Goal: Information Seeking & Learning: Learn about a topic

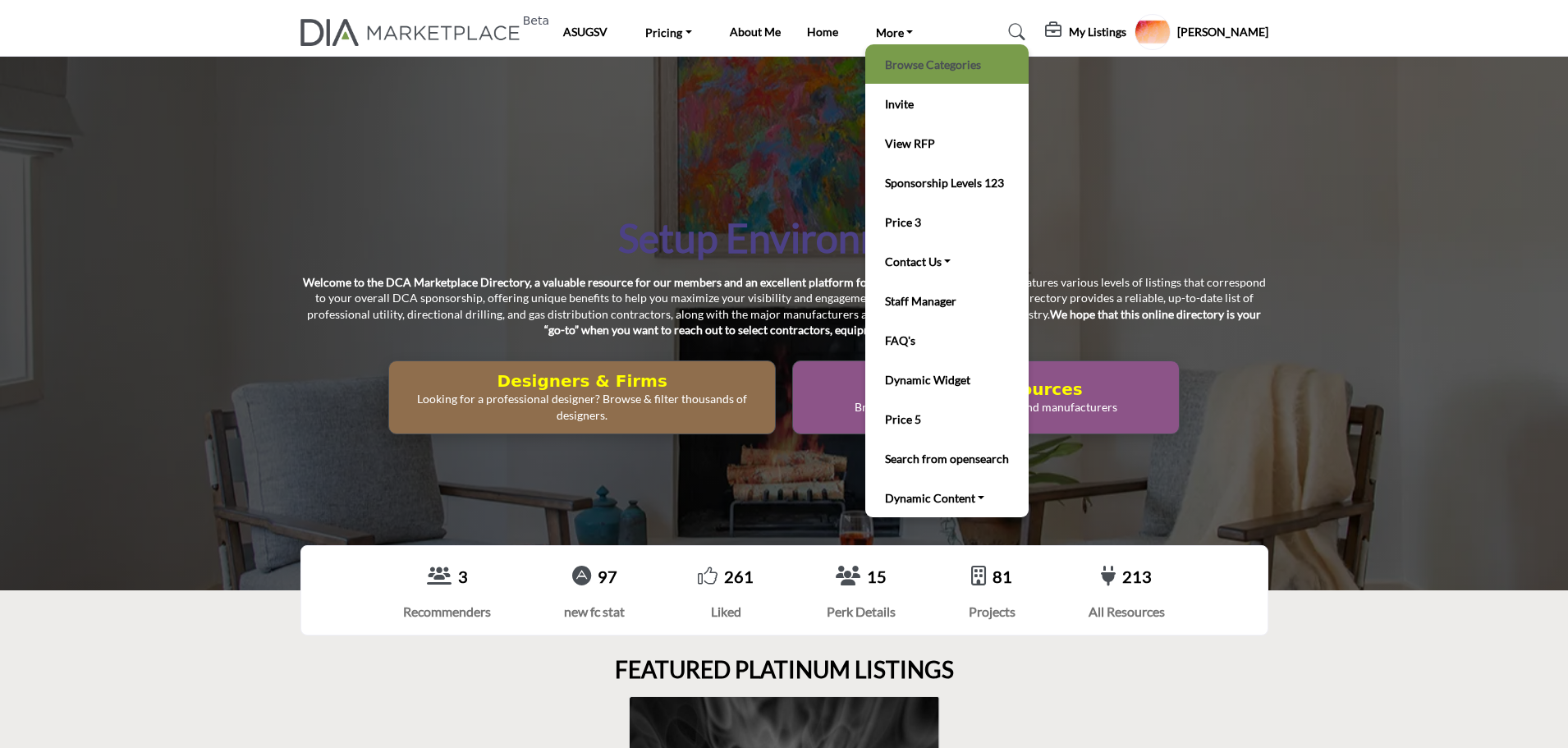
click at [905, 63] on link "Browse Categories" at bounding box center [947, 64] width 147 height 23
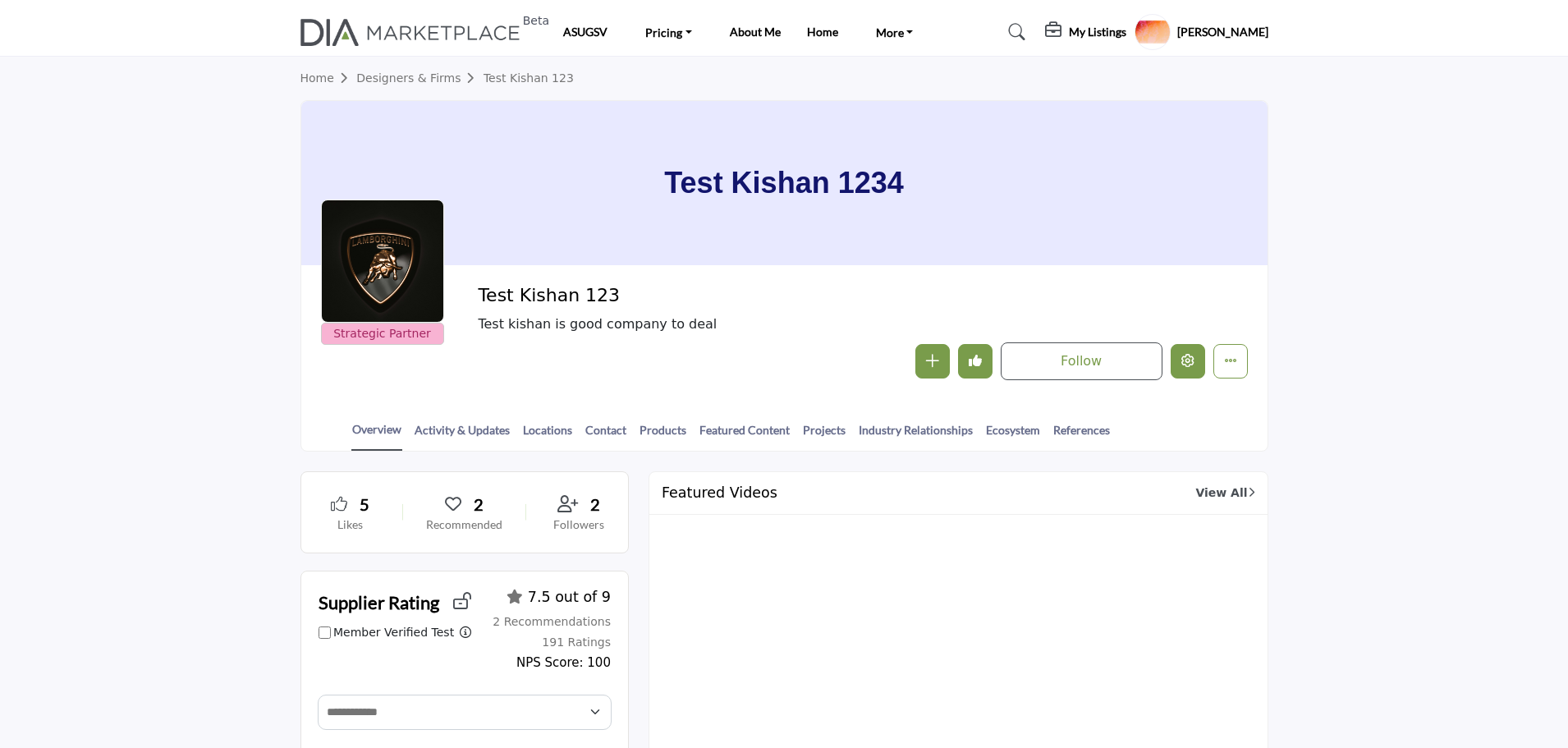
click at [1195, 366] on button "Edit company" at bounding box center [1187, 360] width 34 height 34
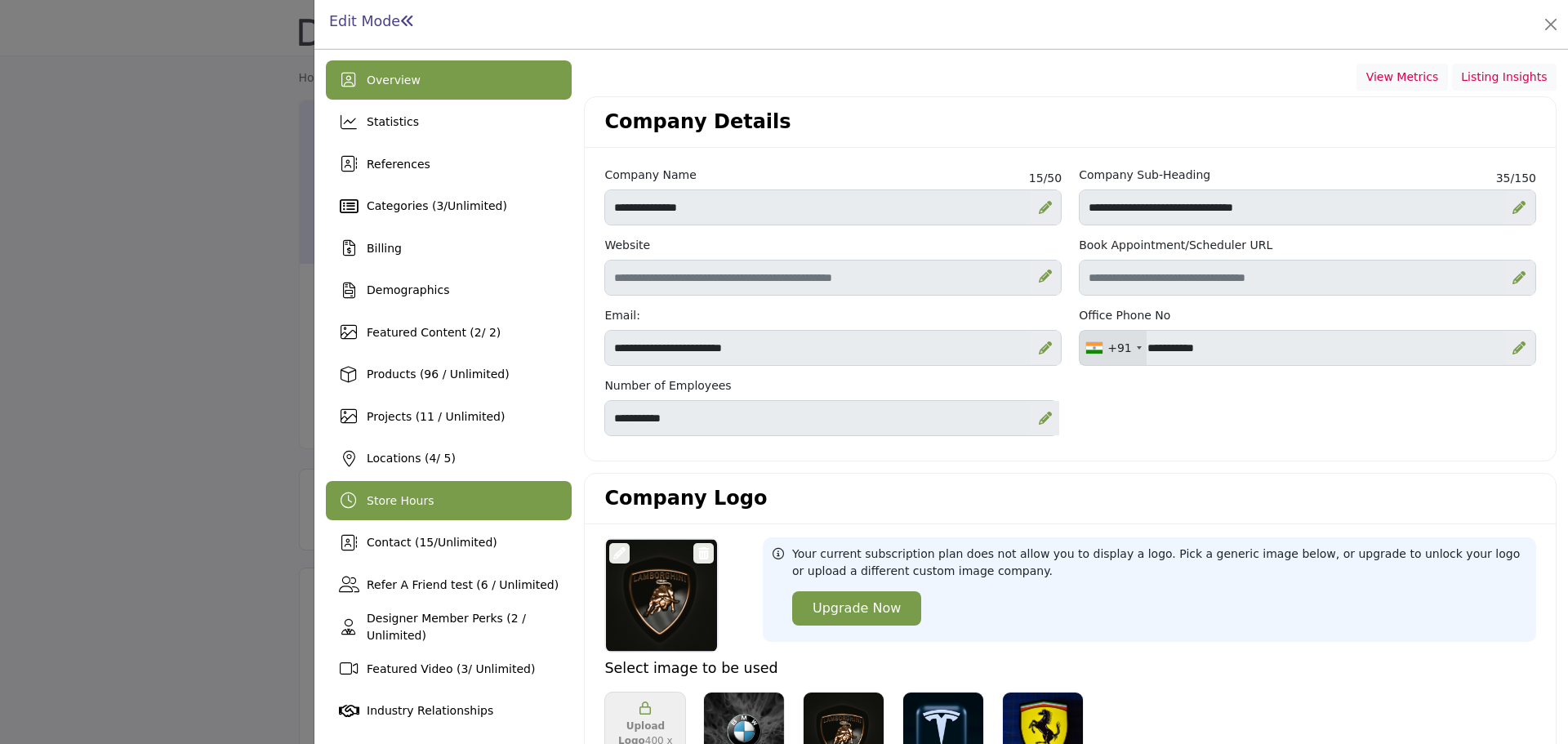
click at [410, 497] on span "Store Hours" at bounding box center [400, 500] width 67 height 13
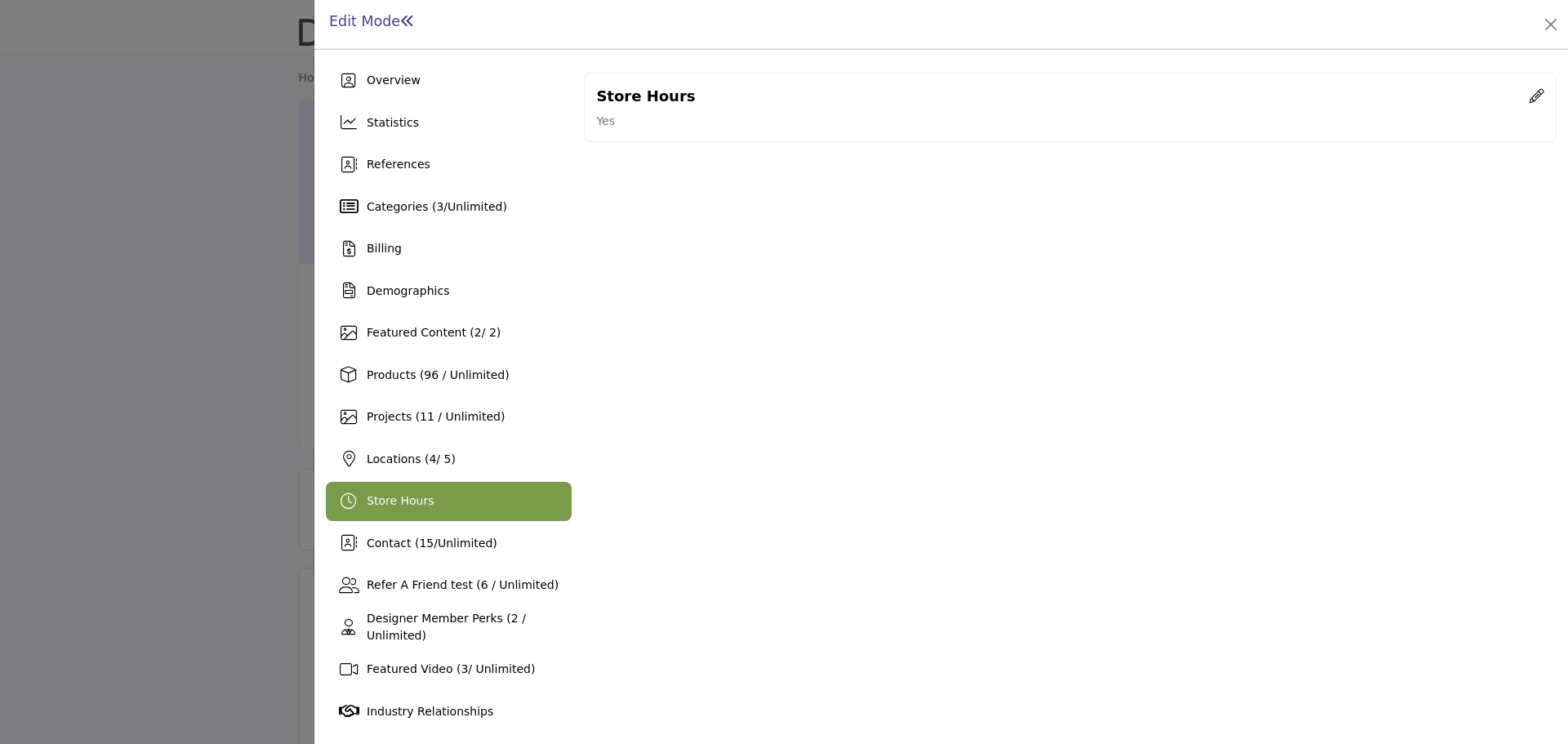
click at [1532, 93] on icon at bounding box center [1537, 95] width 15 height 15
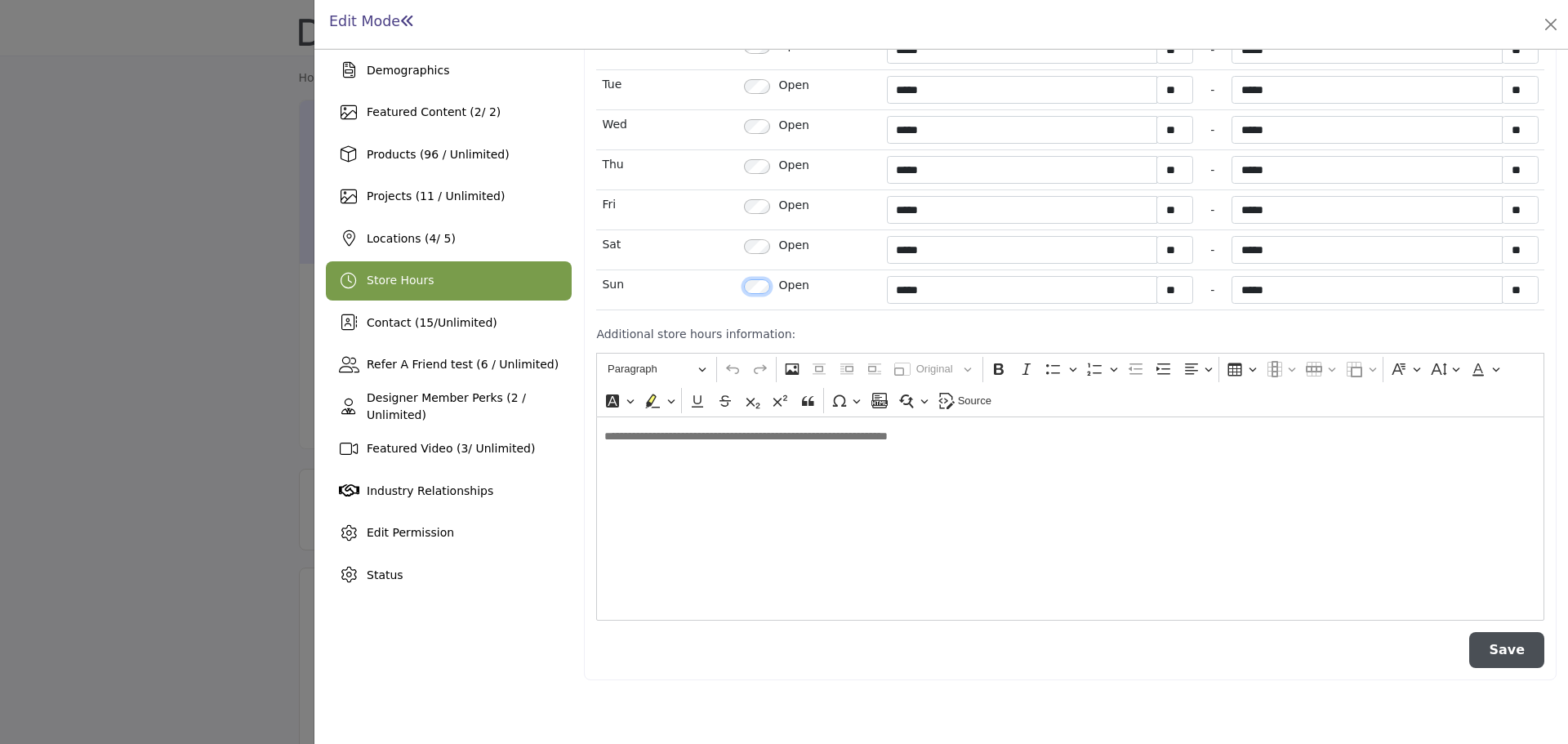
scroll to position [226, 0]
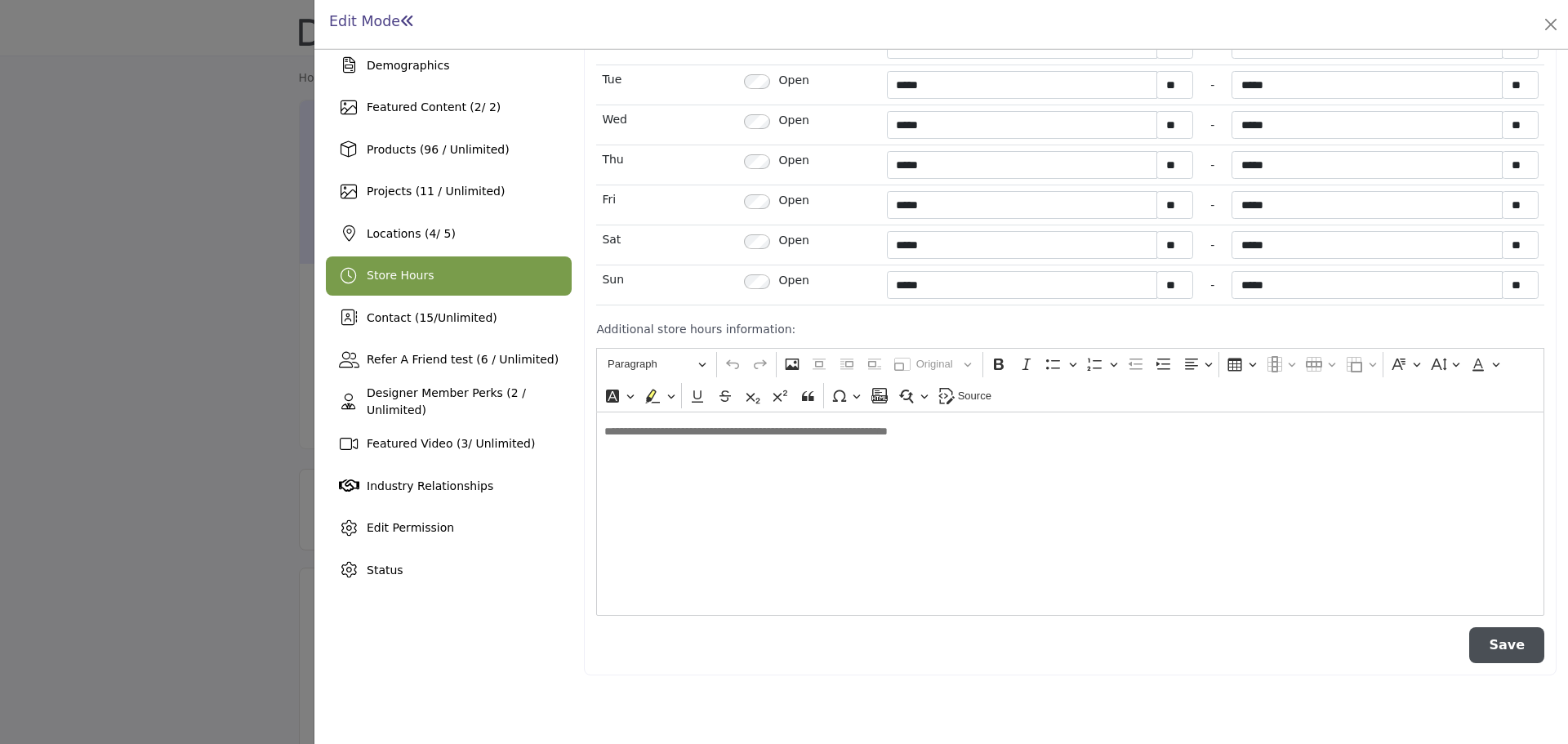
click at [1495, 637] on button "Save" at bounding box center [1507, 644] width 75 height 36
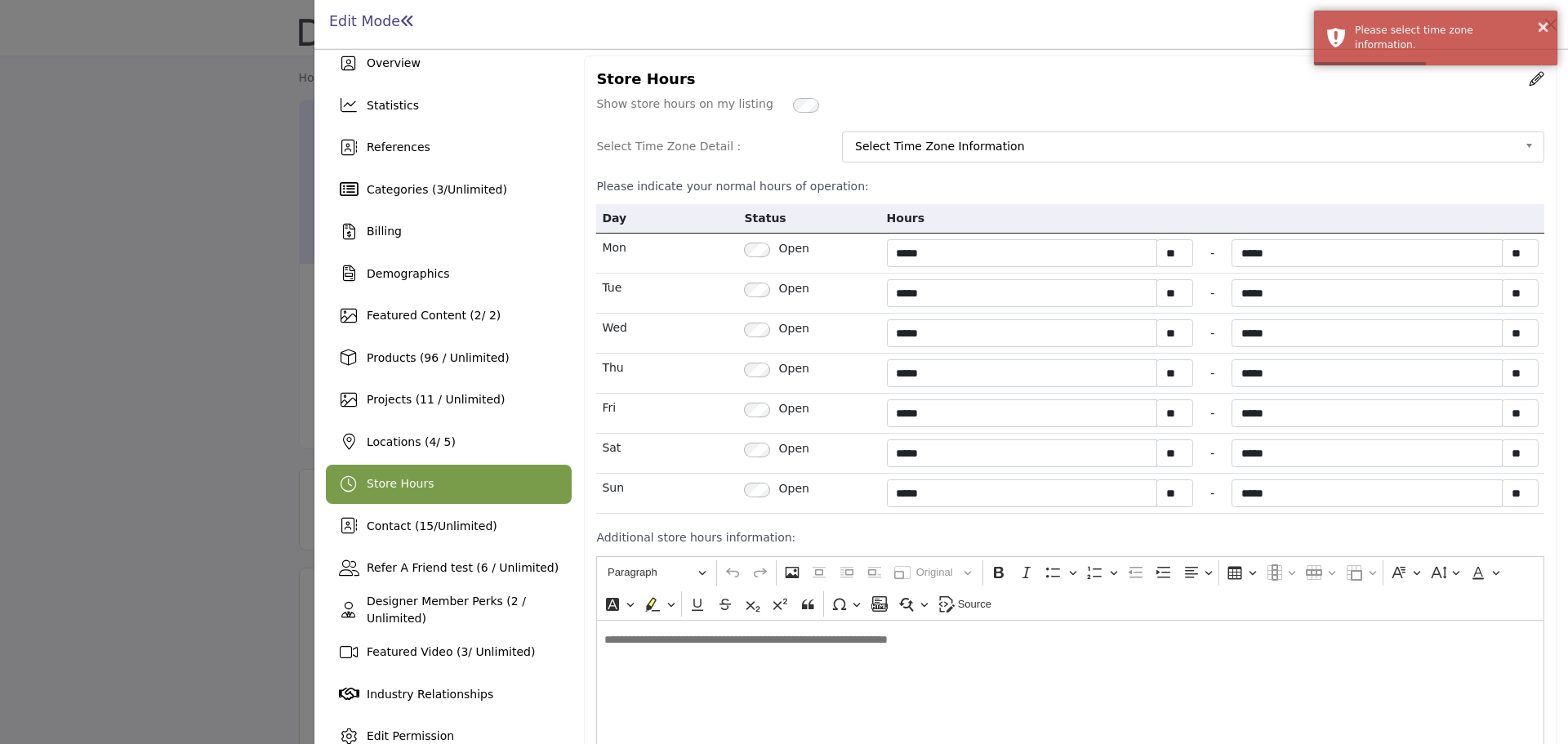
scroll to position [0, 0]
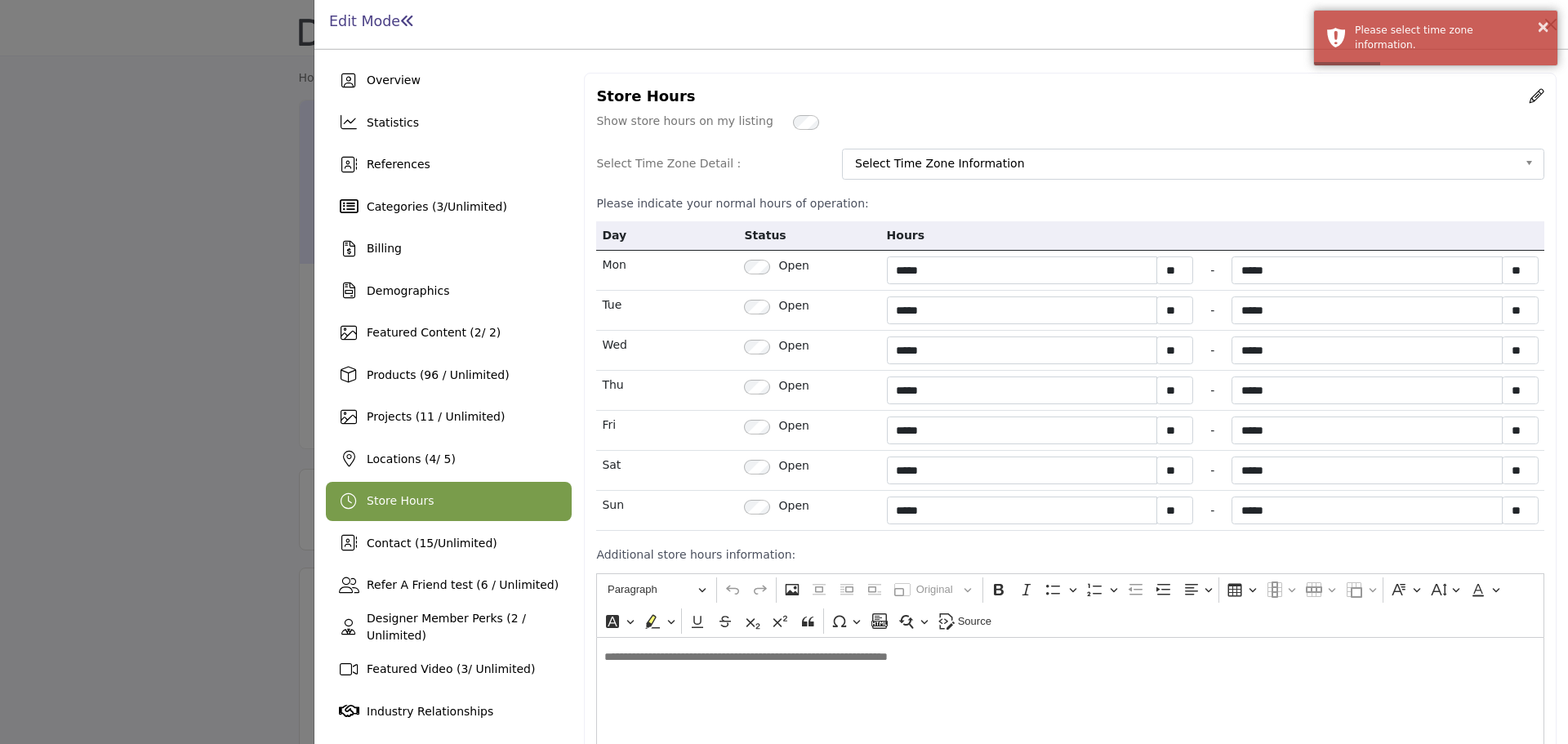
click at [951, 159] on span "Select Time Zone Information" at bounding box center [1187, 163] width 663 height 19
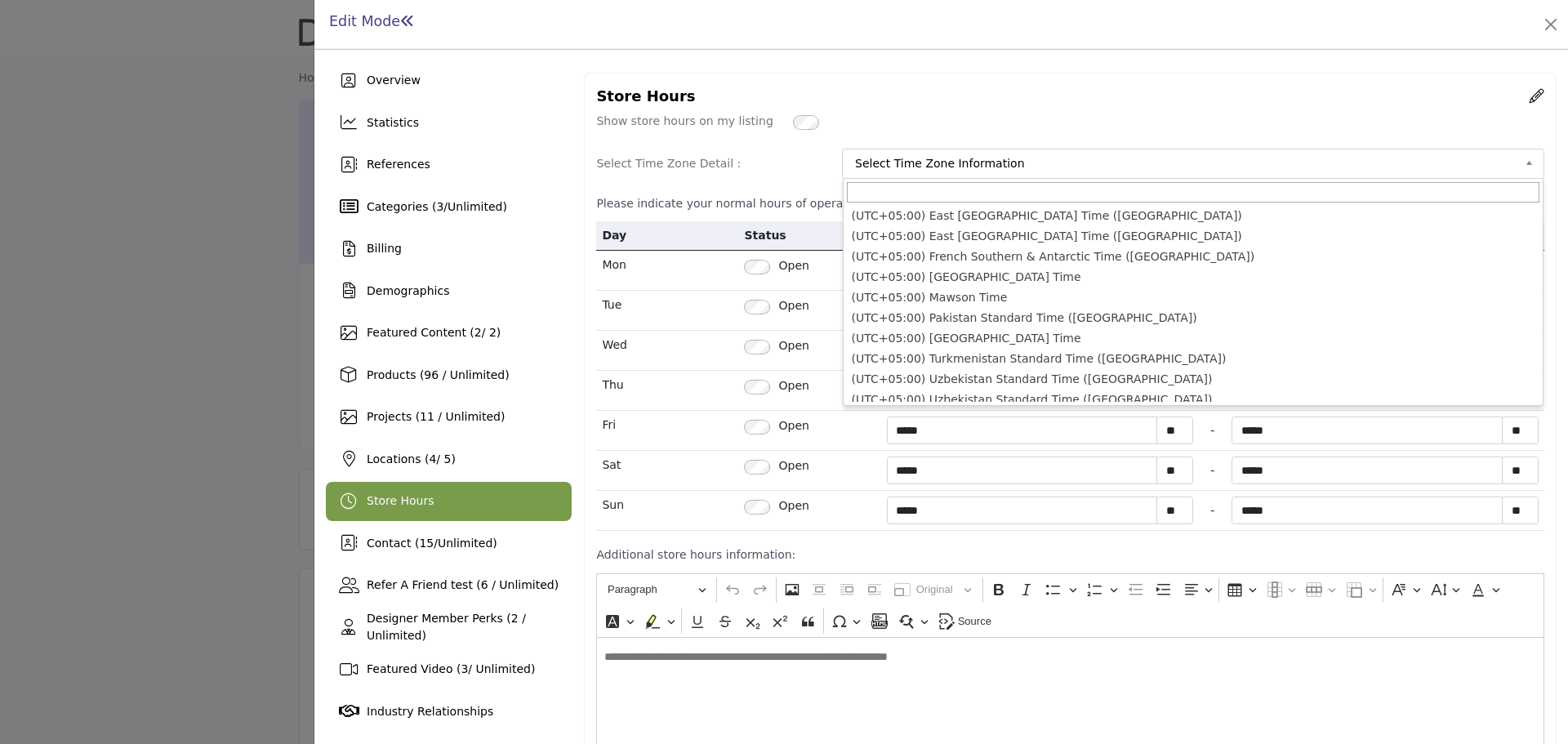
scroll to position [6613, 0]
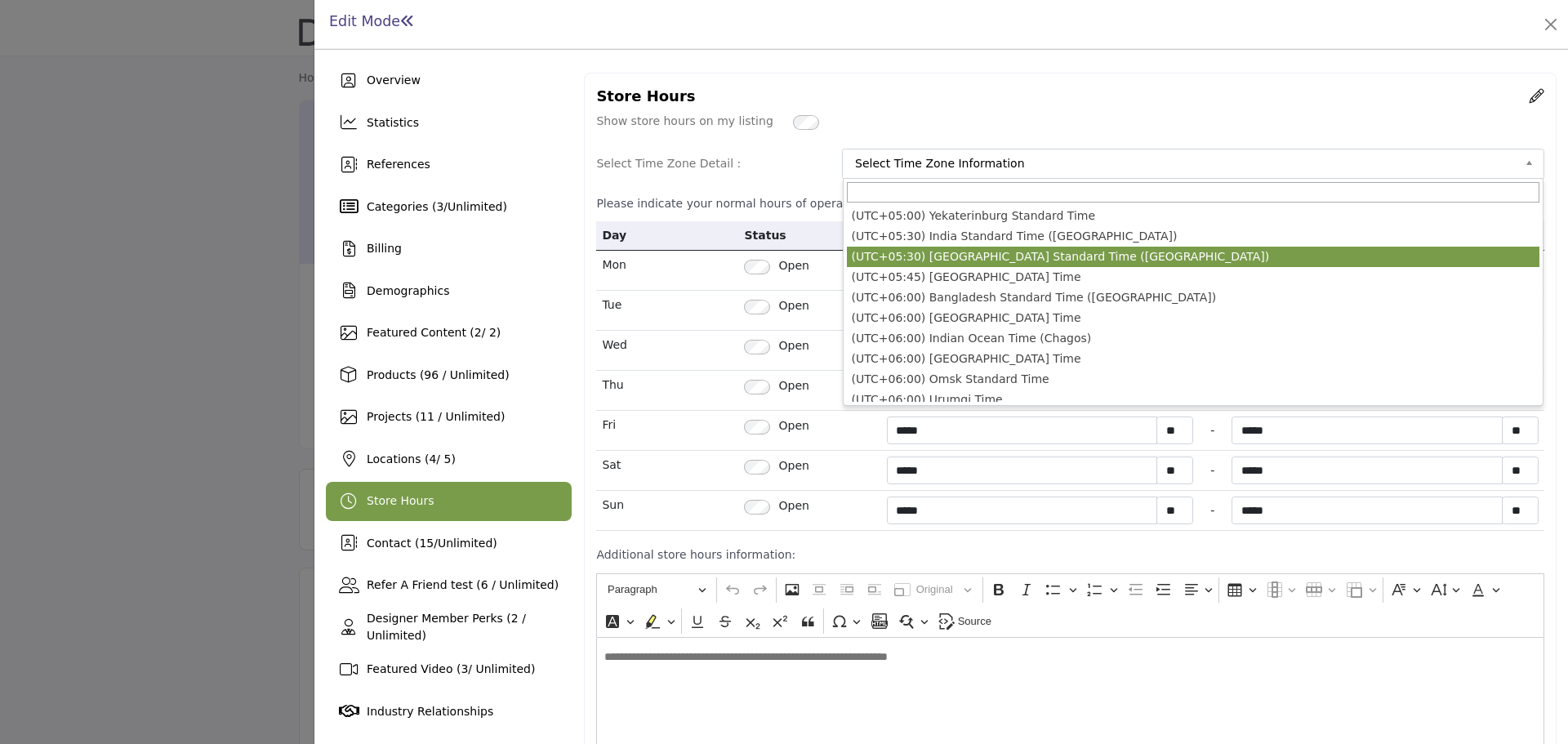
click at [1003, 260] on li "(UTC+05:30) India Standard Time (Kolkata)" at bounding box center [1193, 256] width 693 height 20
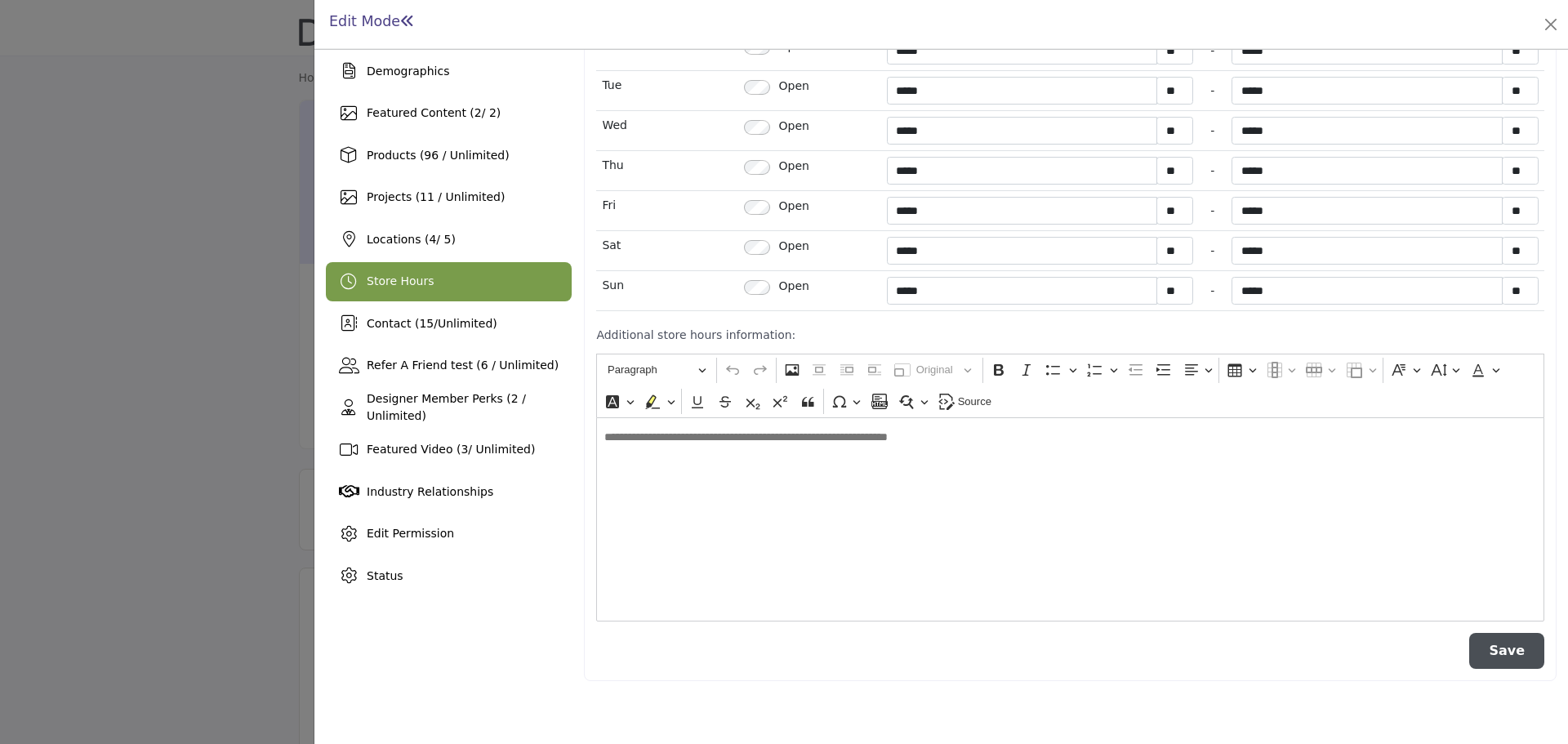
scroll to position [226, 0]
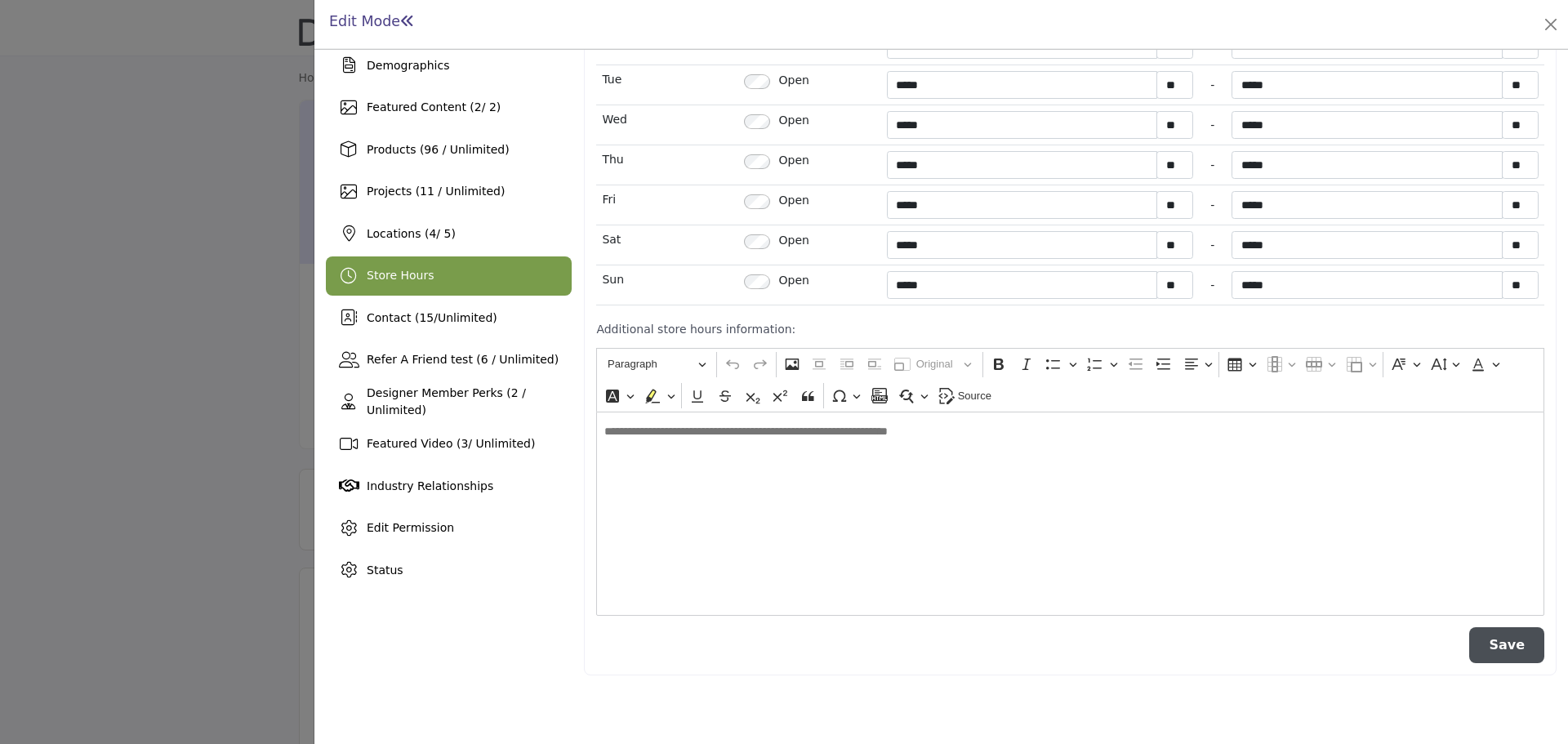
click at [1510, 644] on button "Save" at bounding box center [1507, 644] width 75 height 36
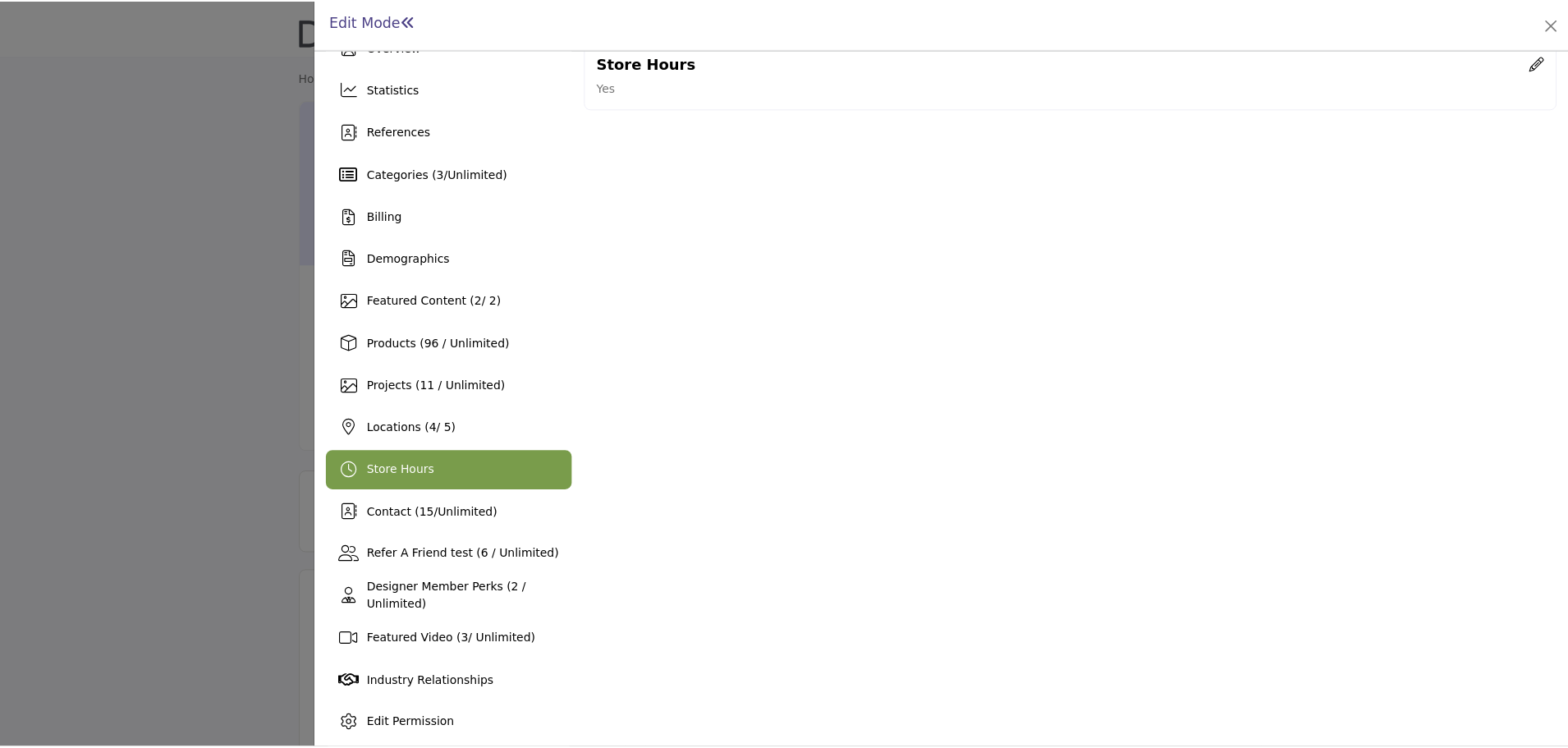
scroll to position [0, 0]
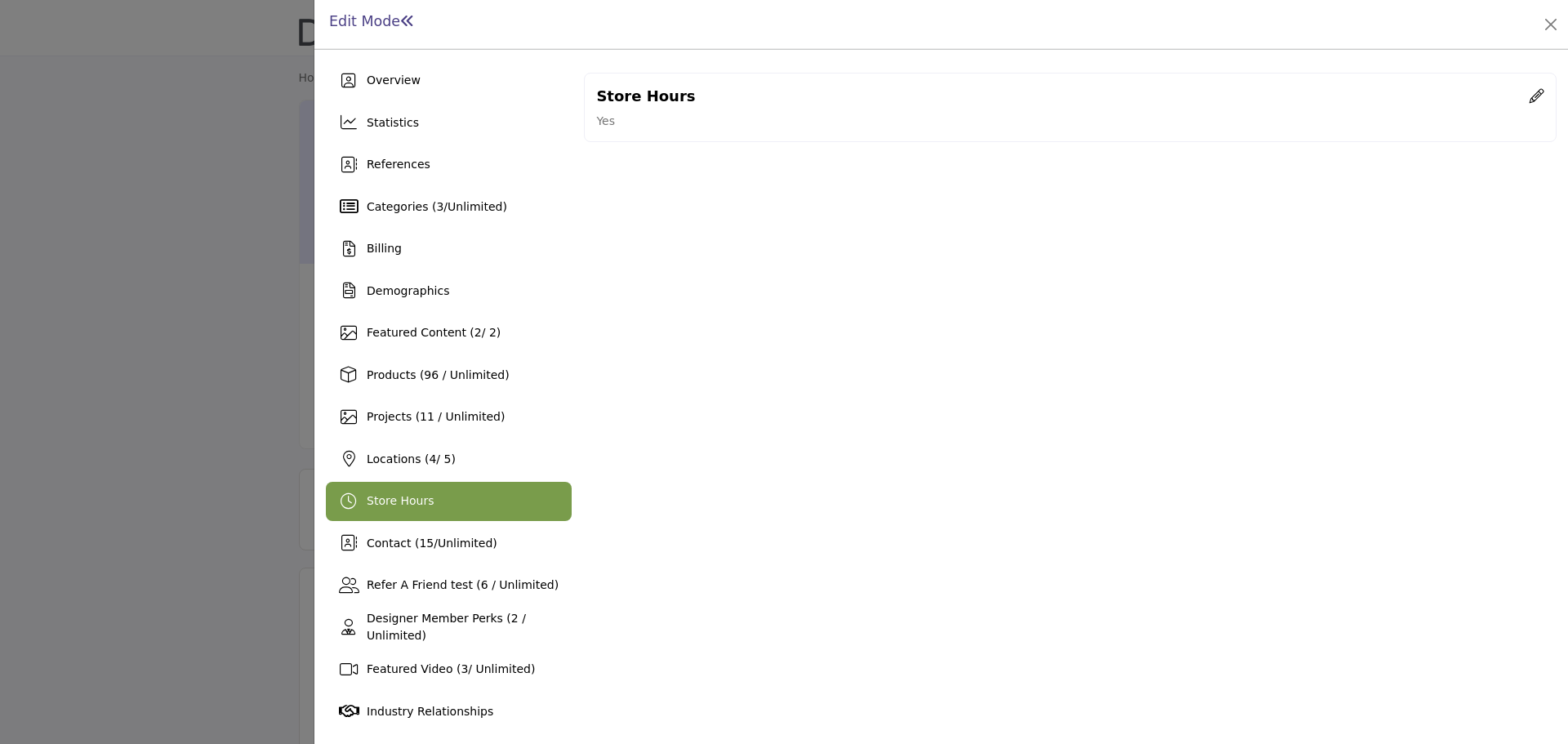
click at [111, 249] on div at bounding box center [784, 372] width 1568 height 744
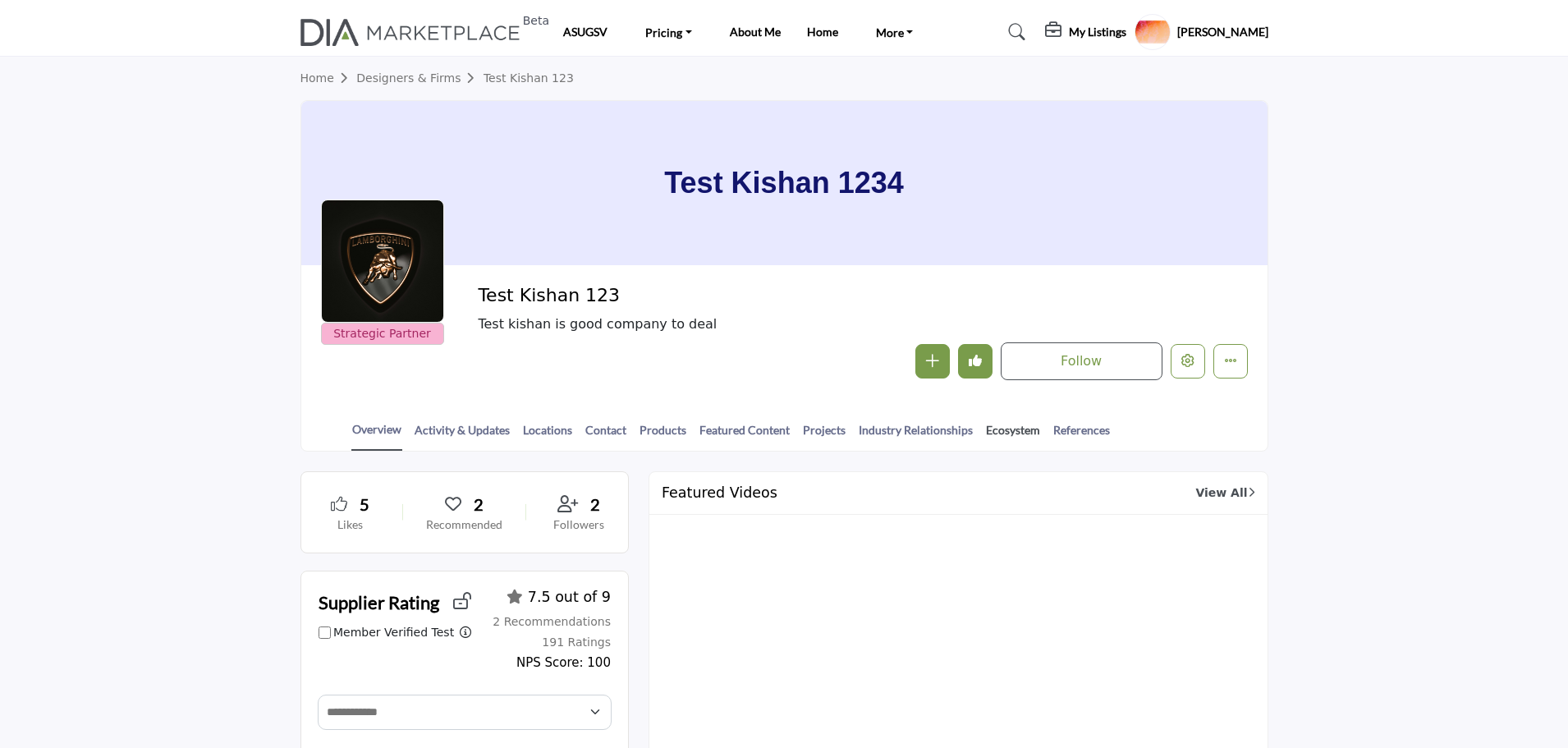
click at [1007, 430] on link "Ecosystem" at bounding box center [1013, 435] width 55 height 29
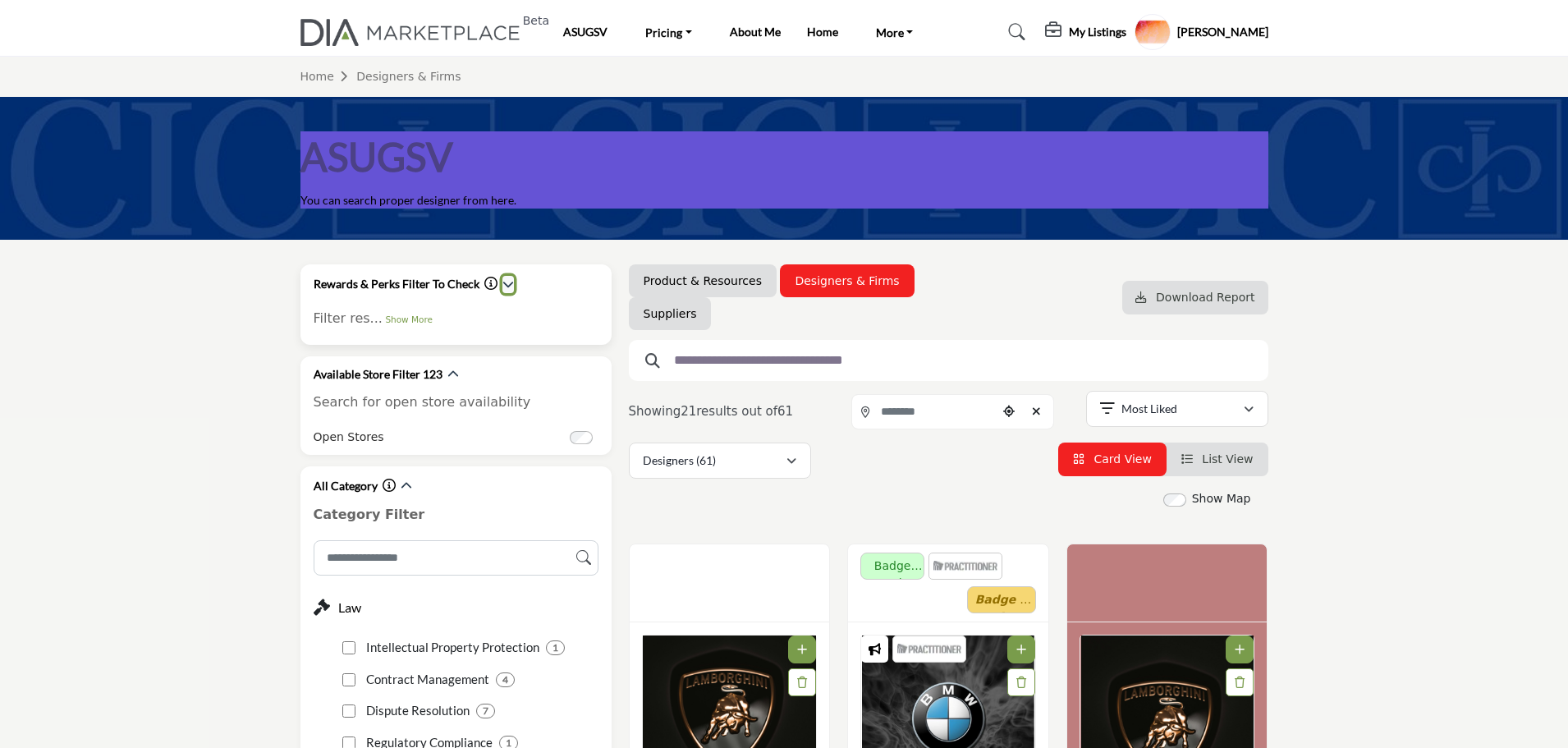
click at [508, 282] on icon "button" at bounding box center [507, 284] width 11 height 11
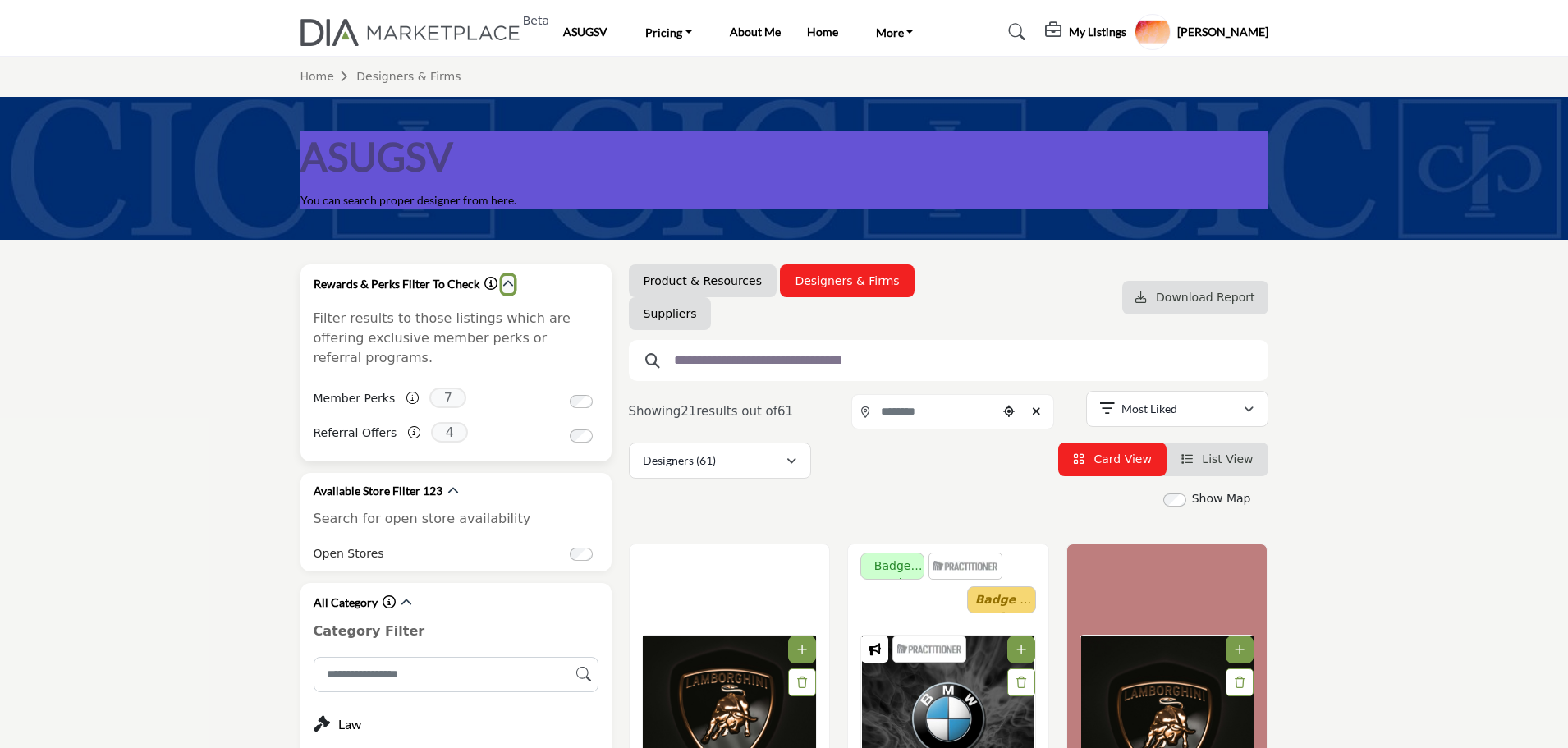
click at [503, 287] on icon "button" at bounding box center [507, 284] width 11 height 11
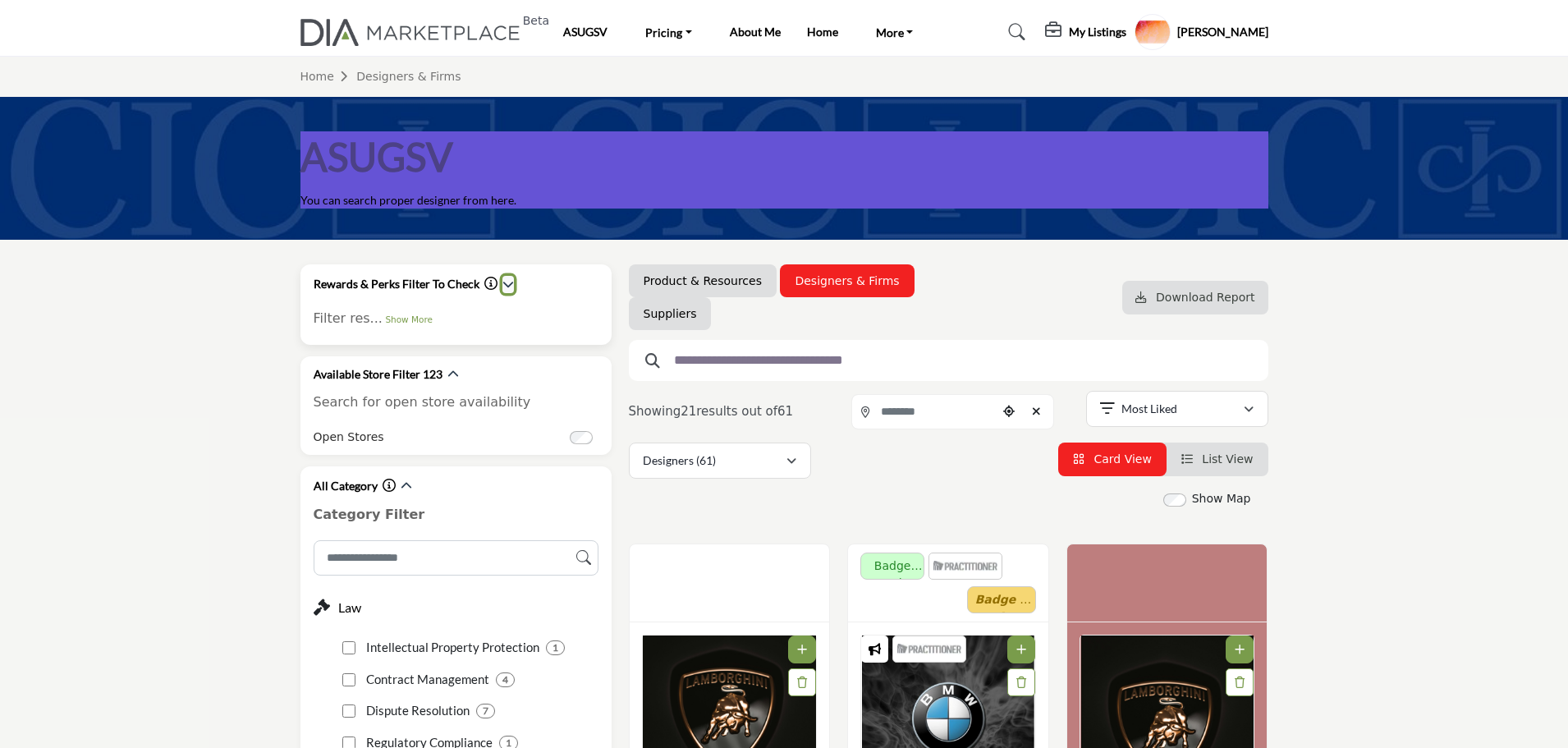
click at [502, 284] on icon "button" at bounding box center [507, 284] width 11 height 11
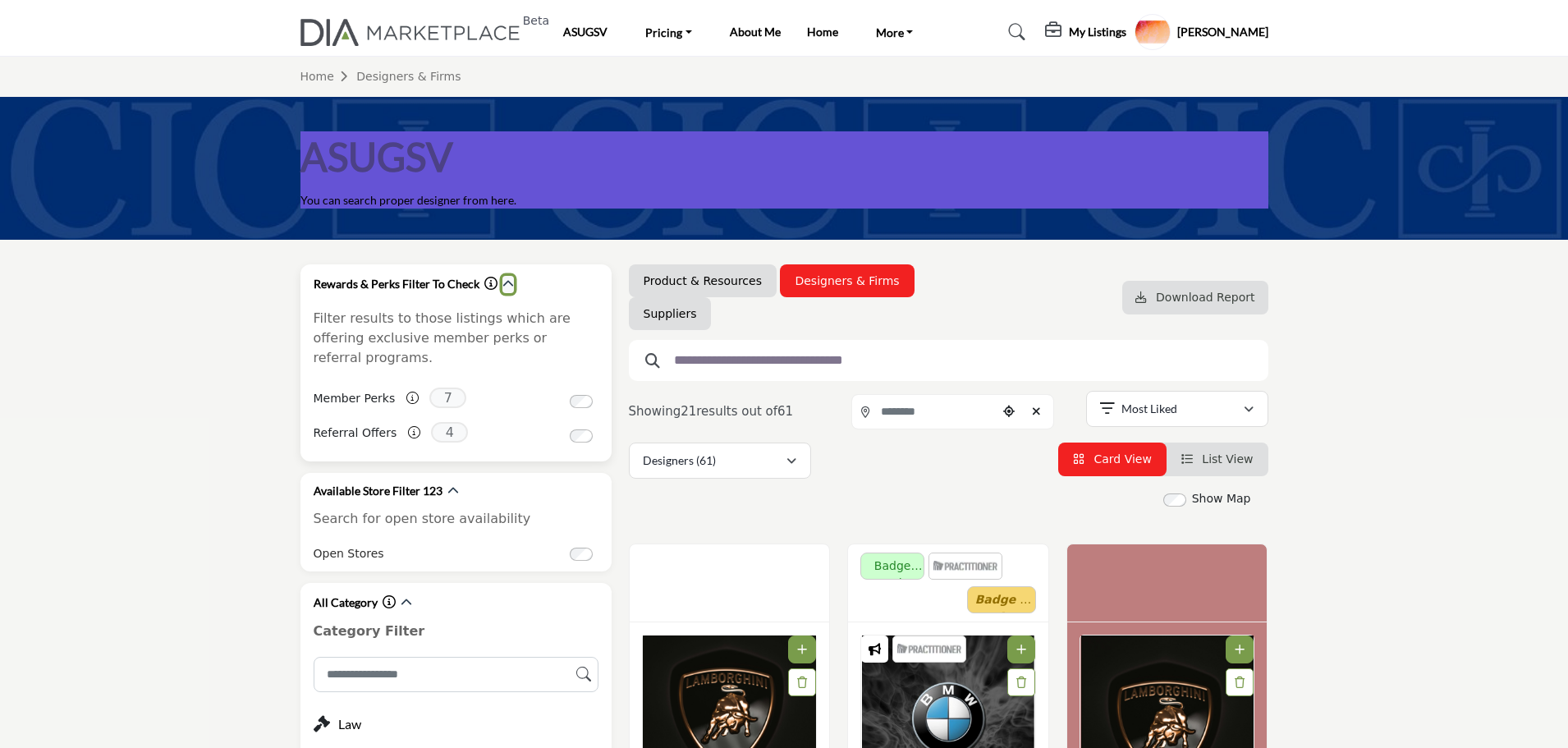
click at [502, 283] on icon "button" at bounding box center [507, 284] width 11 height 11
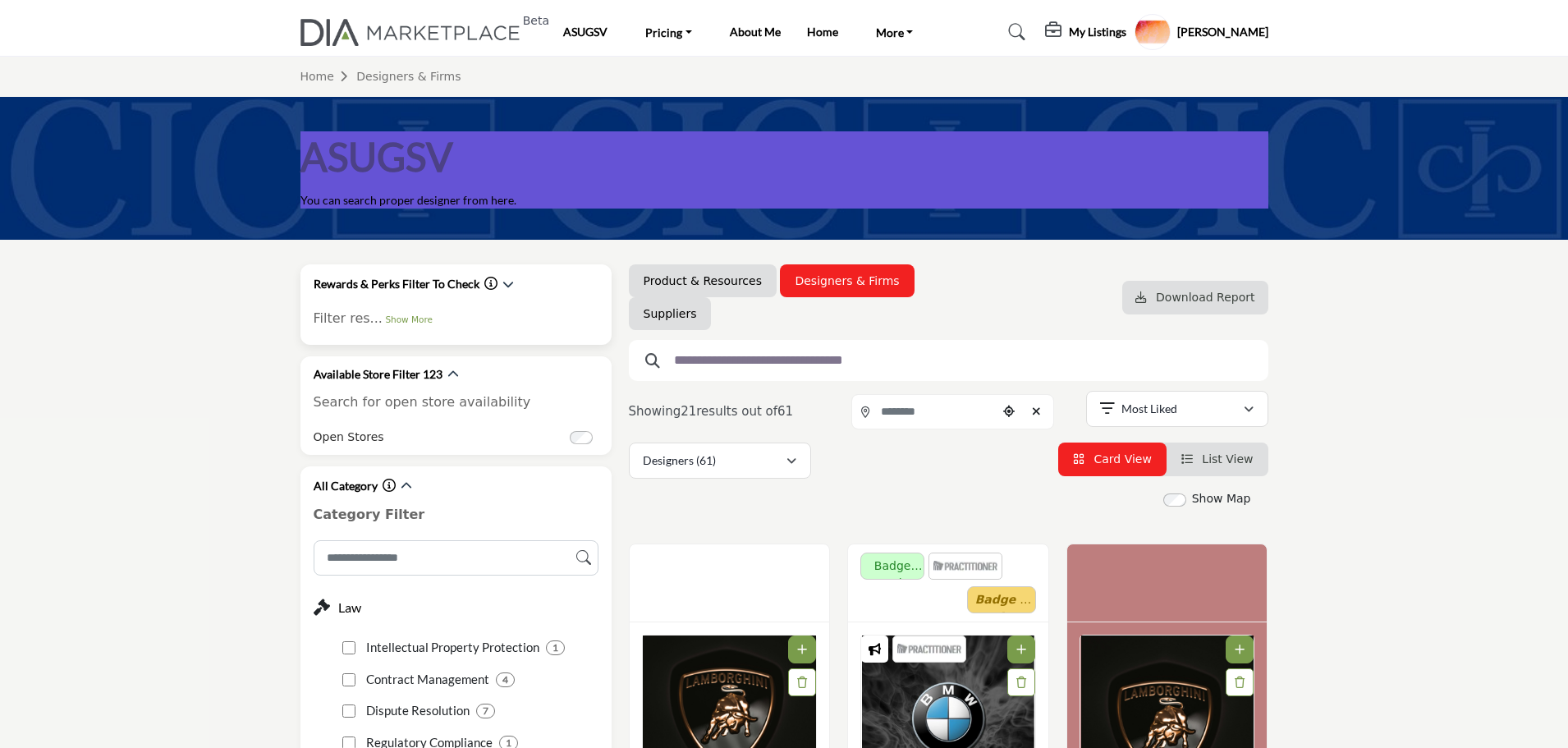
click at [488, 285] on icon "Information about Rewards & Perks Filter To Check" at bounding box center [490, 283] width 13 height 13
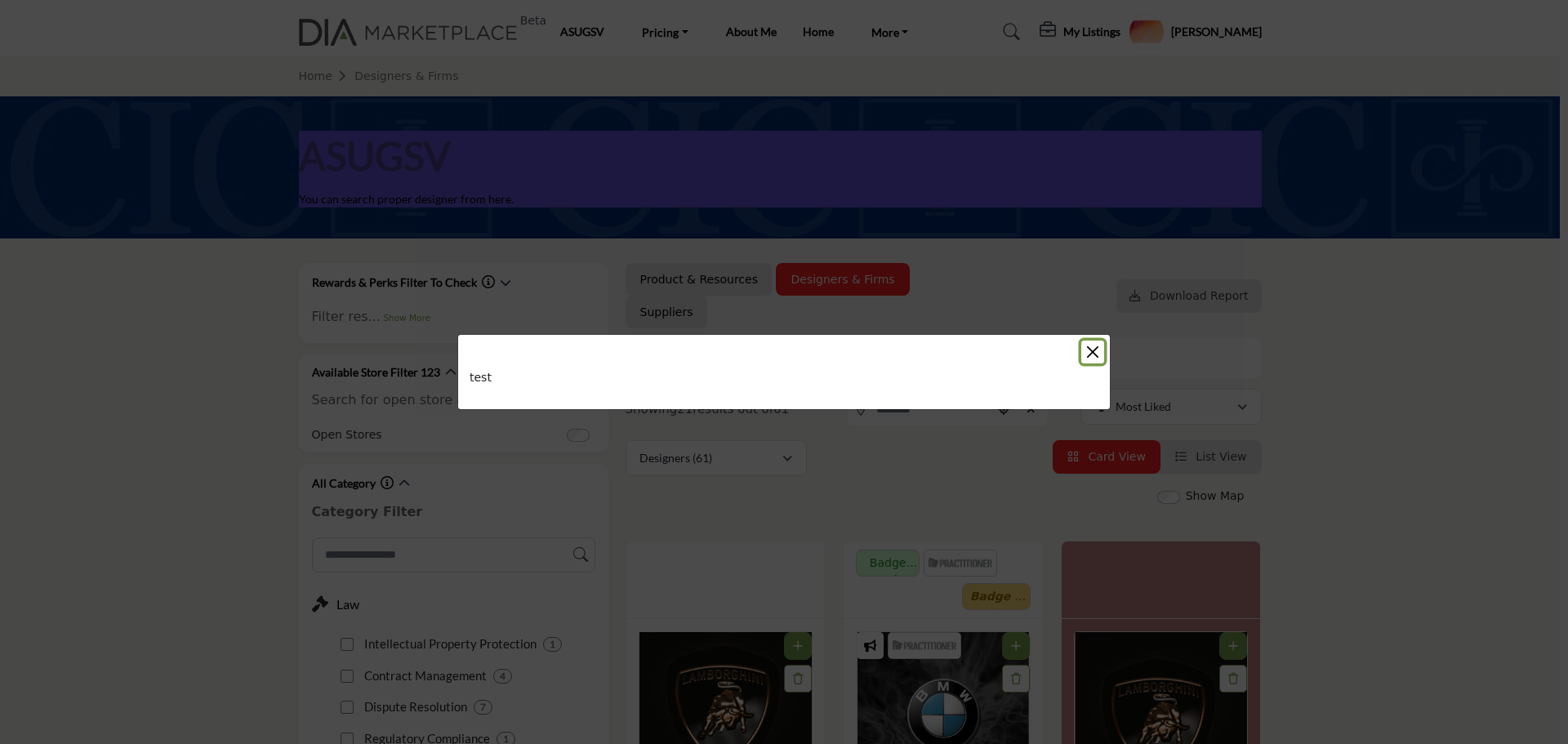
click at [1092, 344] on button "Close" at bounding box center [1092, 351] width 23 height 23
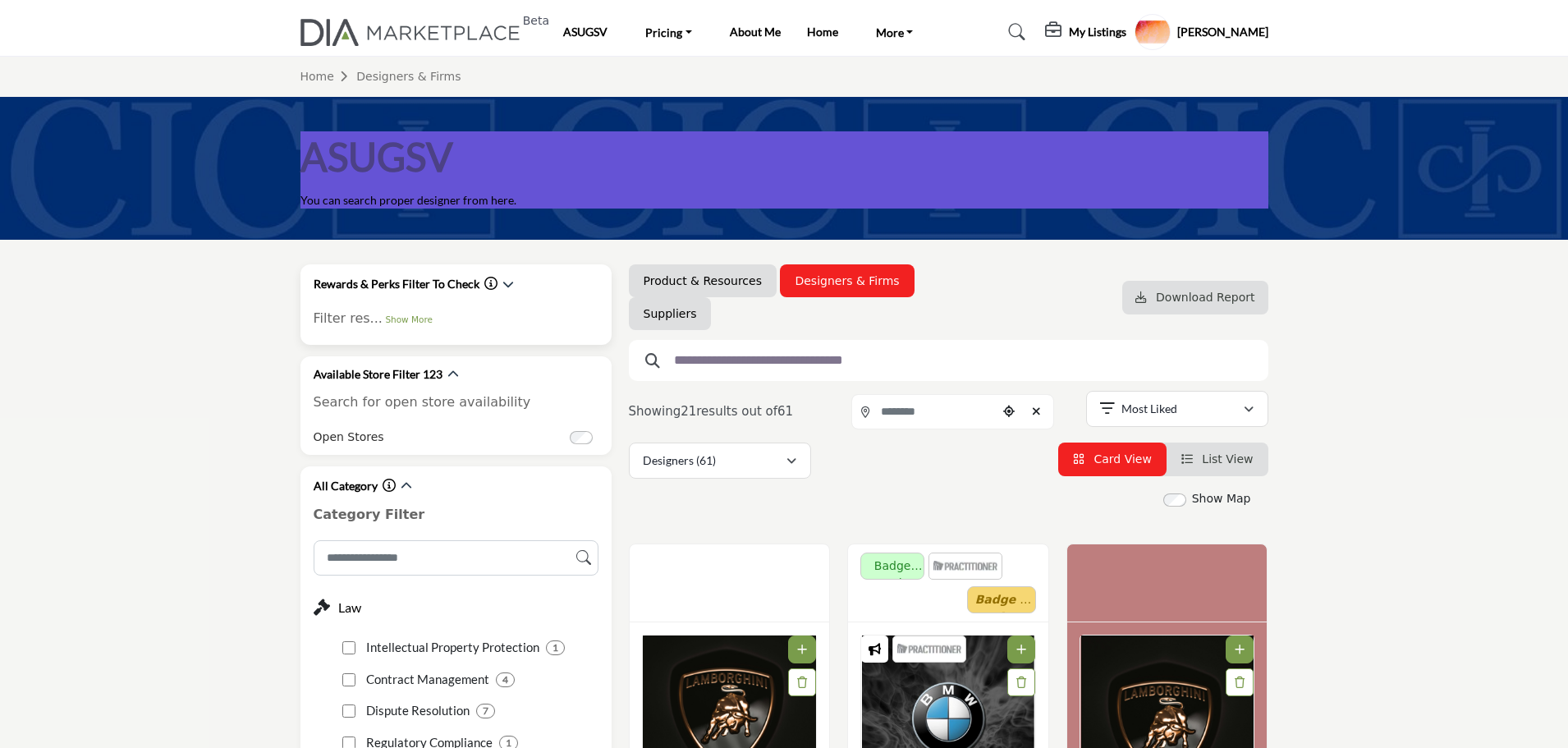
click at [486, 282] on icon "Information about Rewards & Perks Filter To Check" at bounding box center [490, 283] width 13 height 13
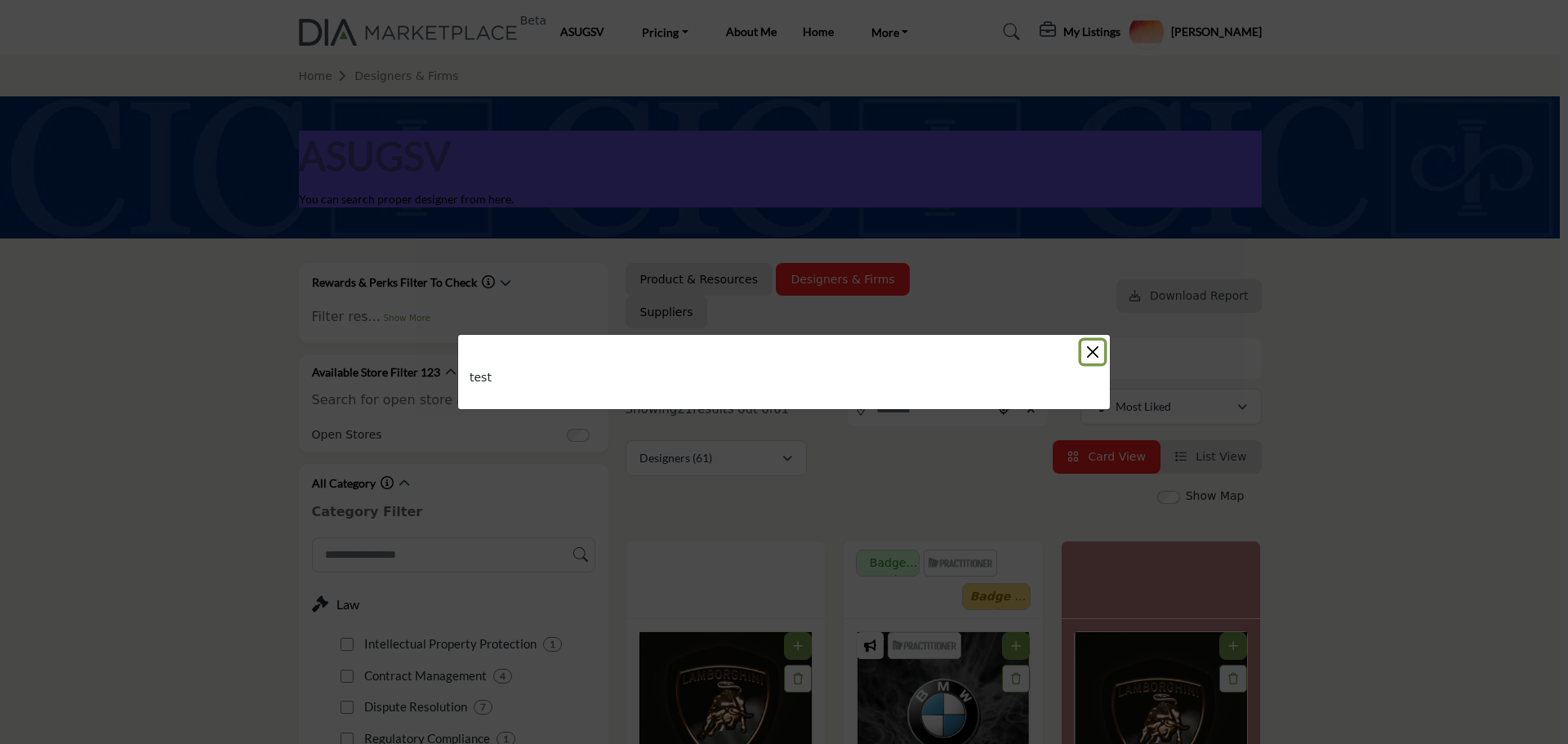
click at [1093, 351] on button "Close" at bounding box center [1092, 351] width 23 height 23
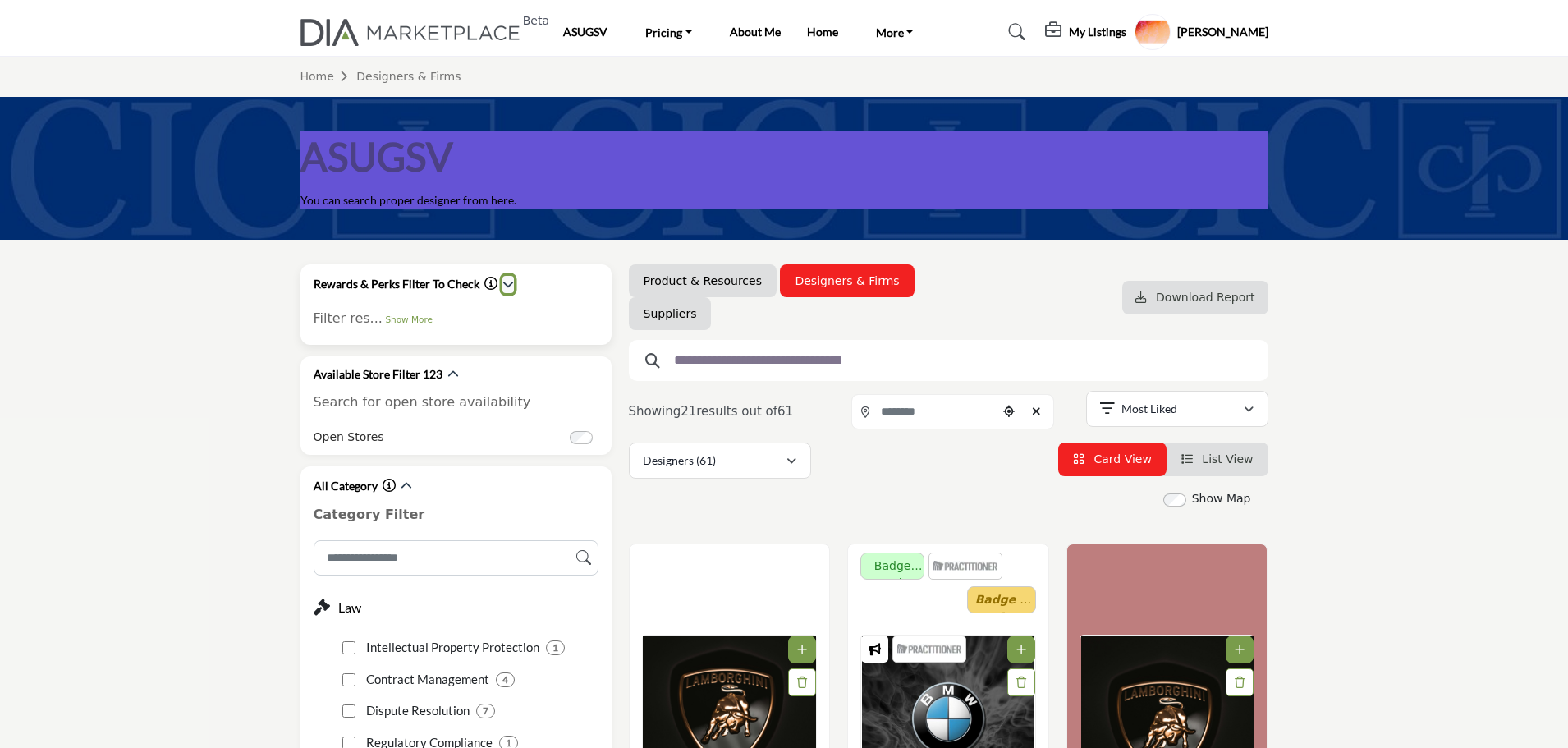
click at [505, 286] on icon "button" at bounding box center [507, 284] width 11 height 11
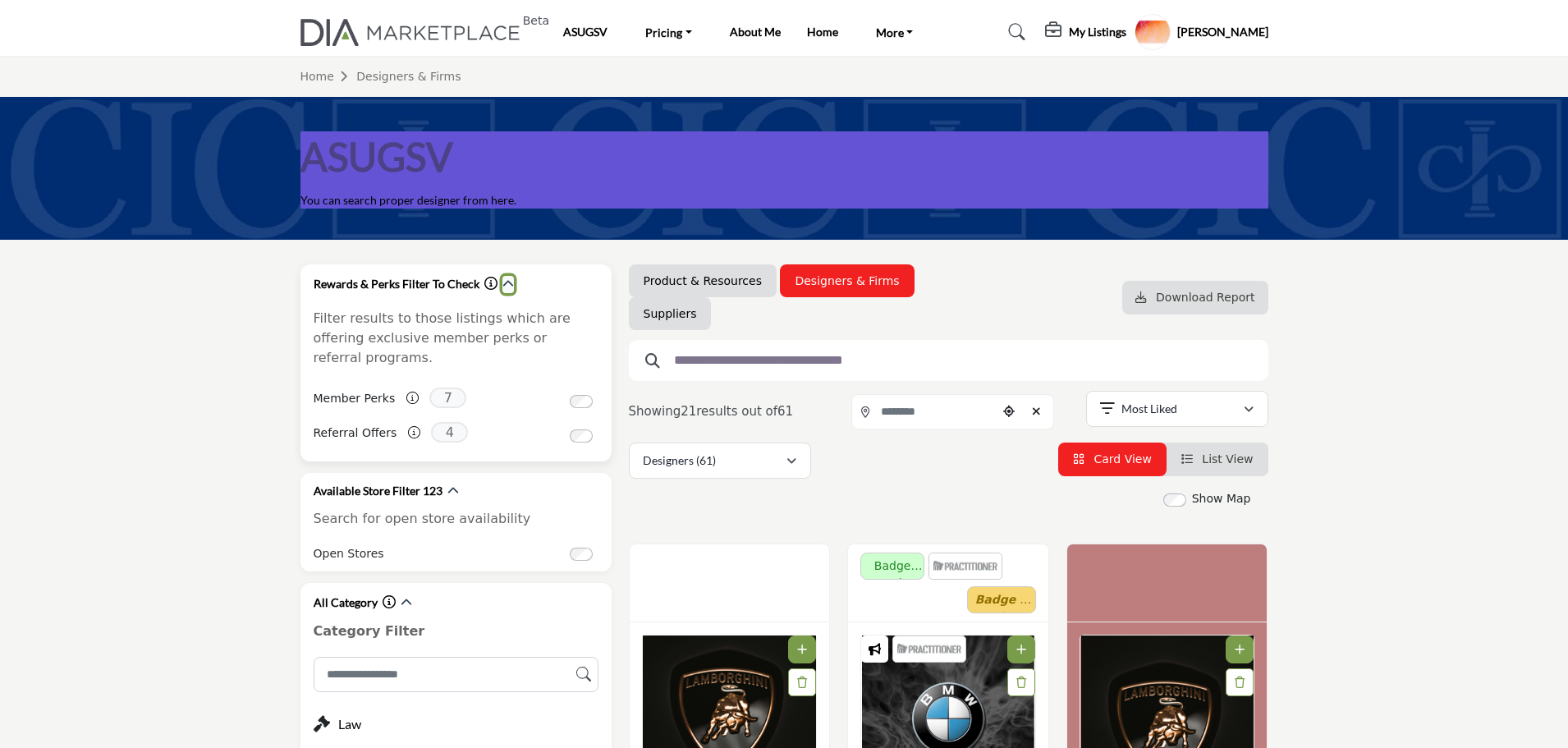
click at [505, 286] on icon "button" at bounding box center [507, 284] width 11 height 11
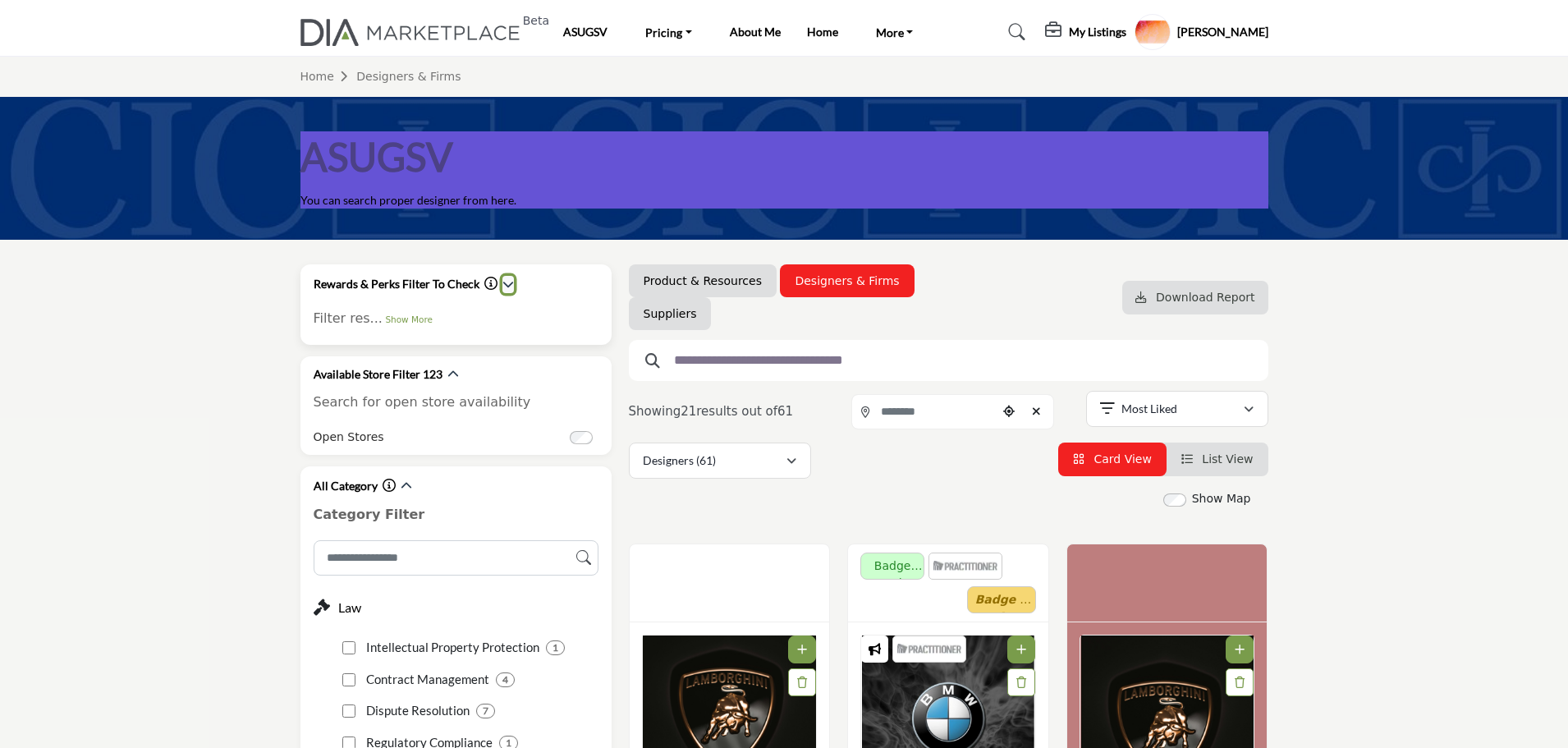
click at [505, 286] on icon "button" at bounding box center [507, 284] width 11 height 11
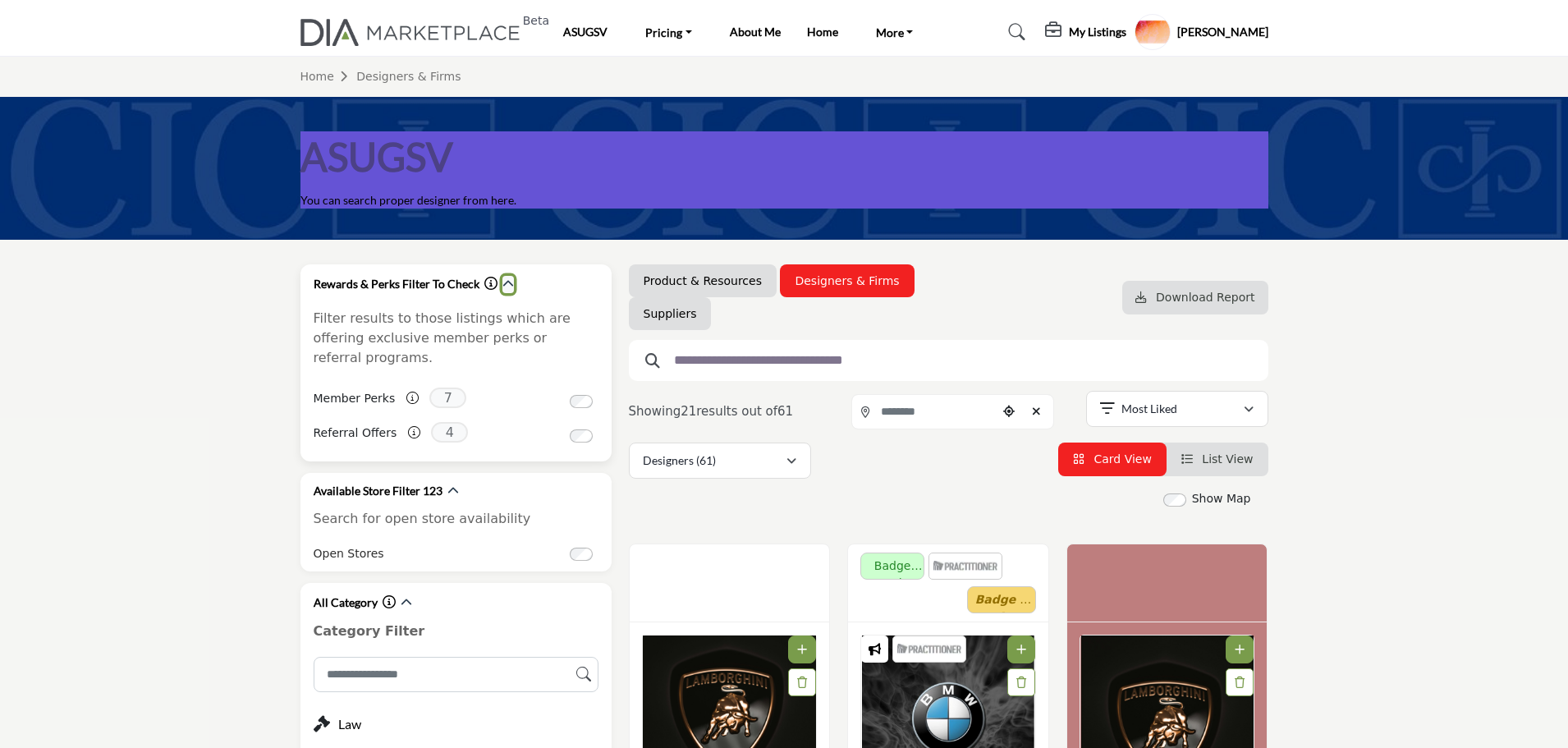
click at [505, 286] on icon "button" at bounding box center [507, 284] width 11 height 11
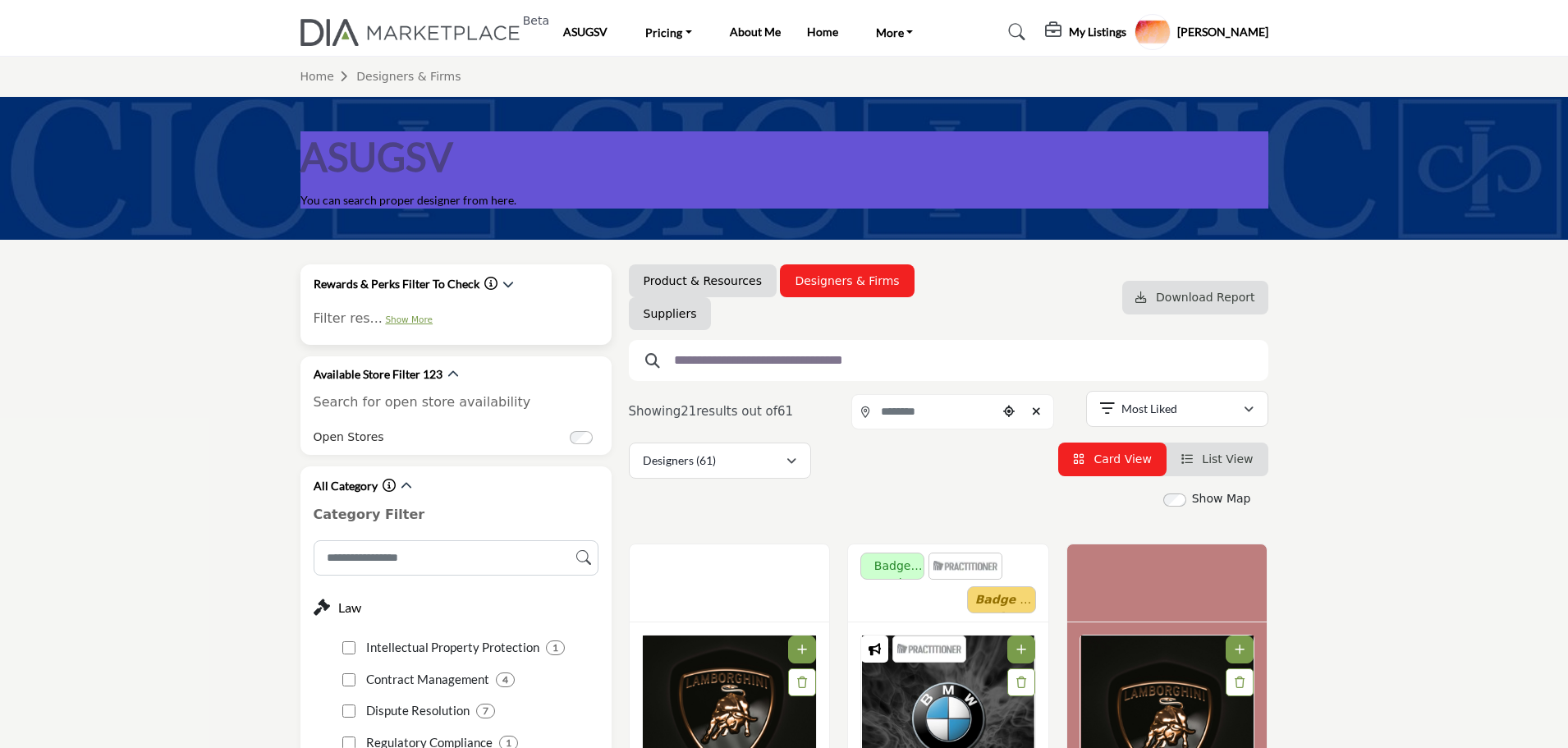
click at [392, 321] on link "Show More" at bounding box center [409, 319] width 47 height 10
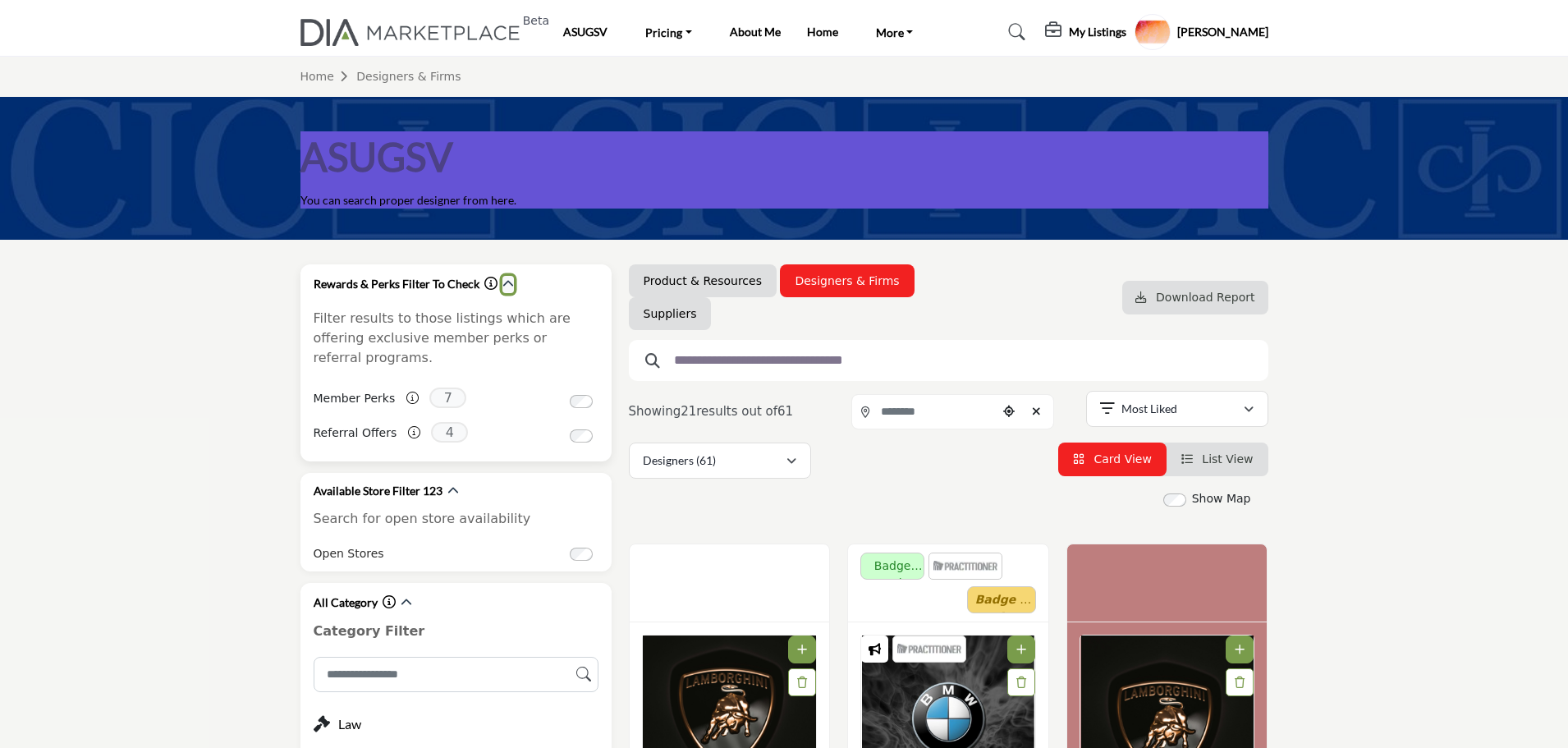
click at [507, 287] on icon "button" at bounding box center [507, 284] width 11 height 11
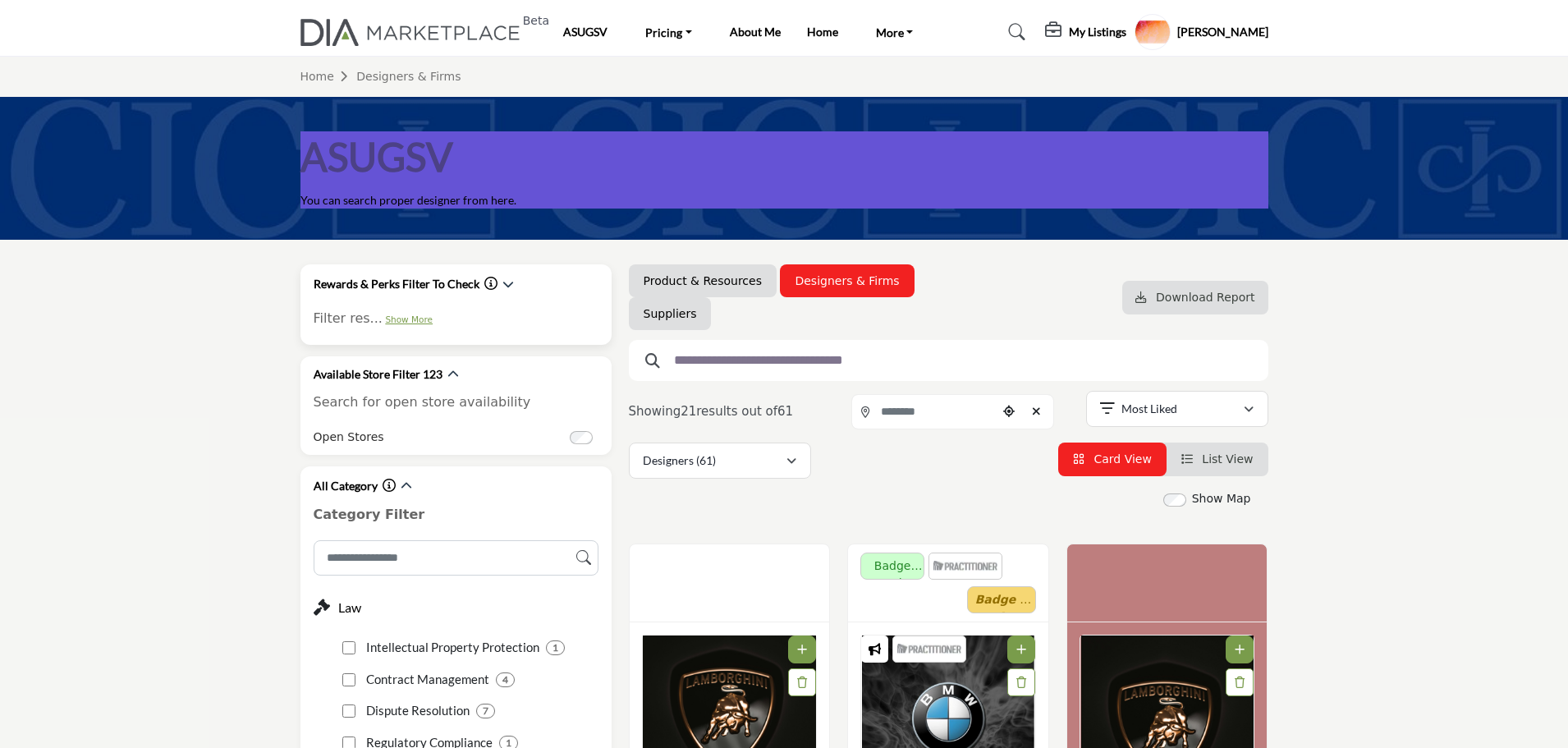
click at [397, 316] on link "Show More" at bounding box center [409, 319] width 47 height 10
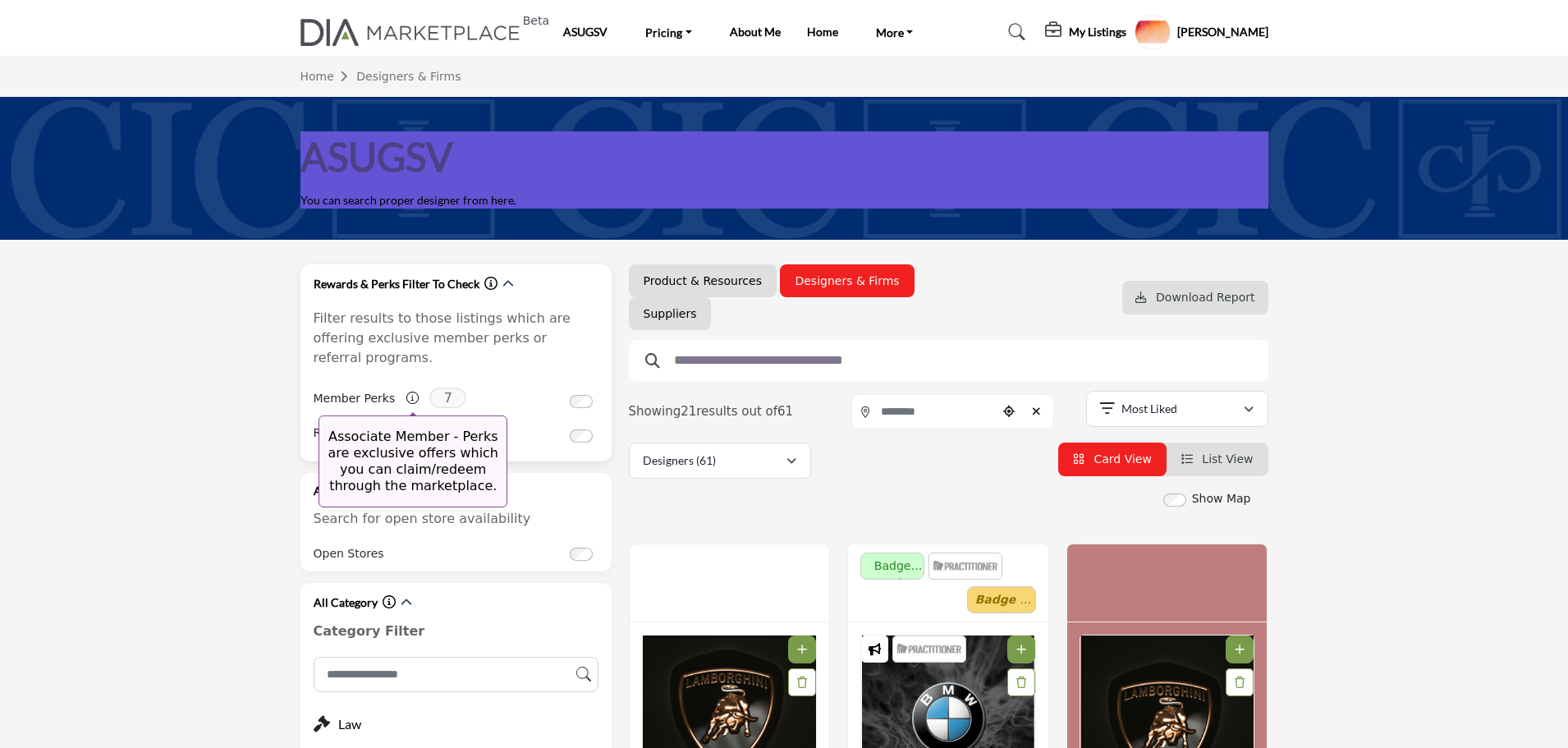
click at [406, 391] on icon at bounding box center [412, 397] width 12 height 12
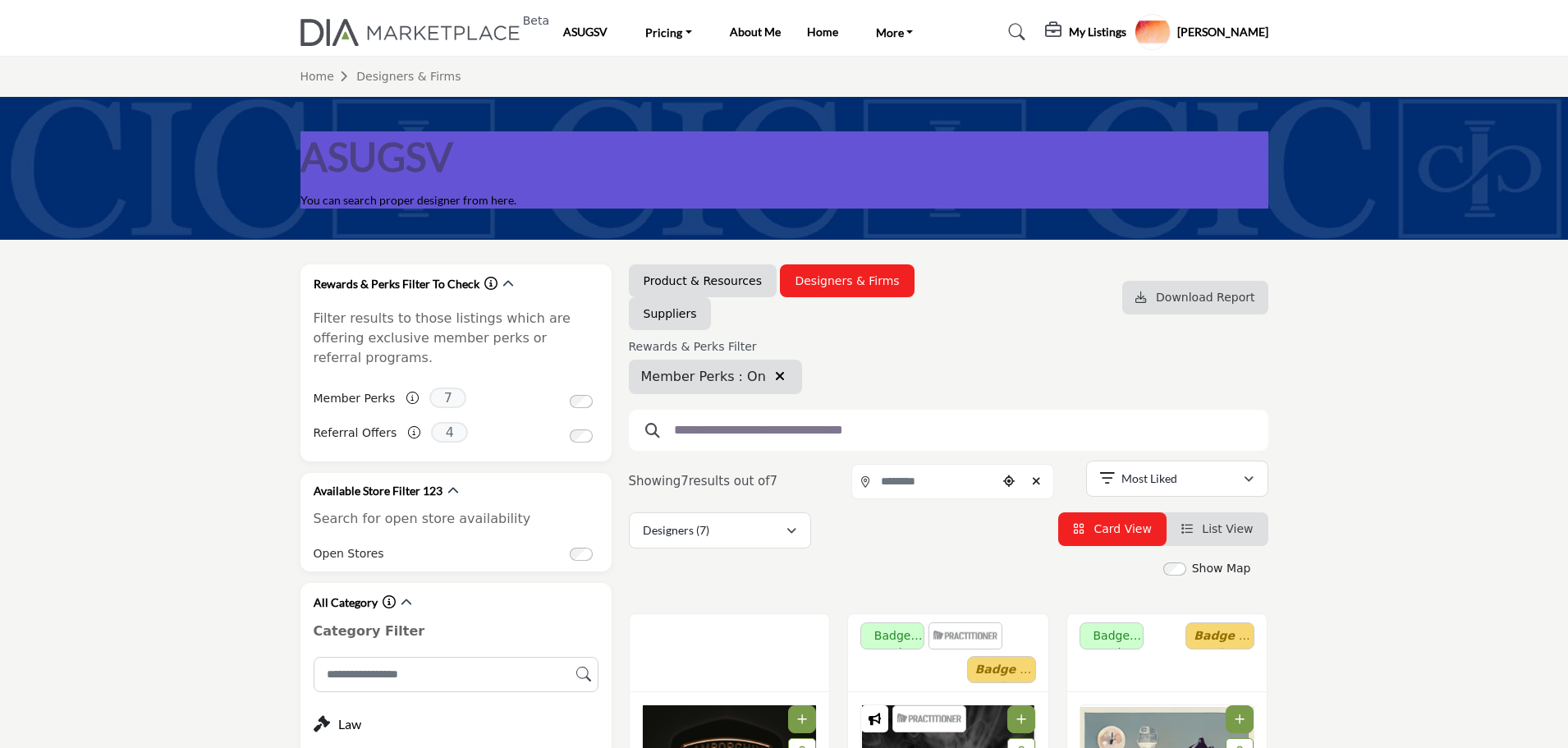
click at [775, 376] on icon "button" at bounding box center [780, 375] width 10 height 13
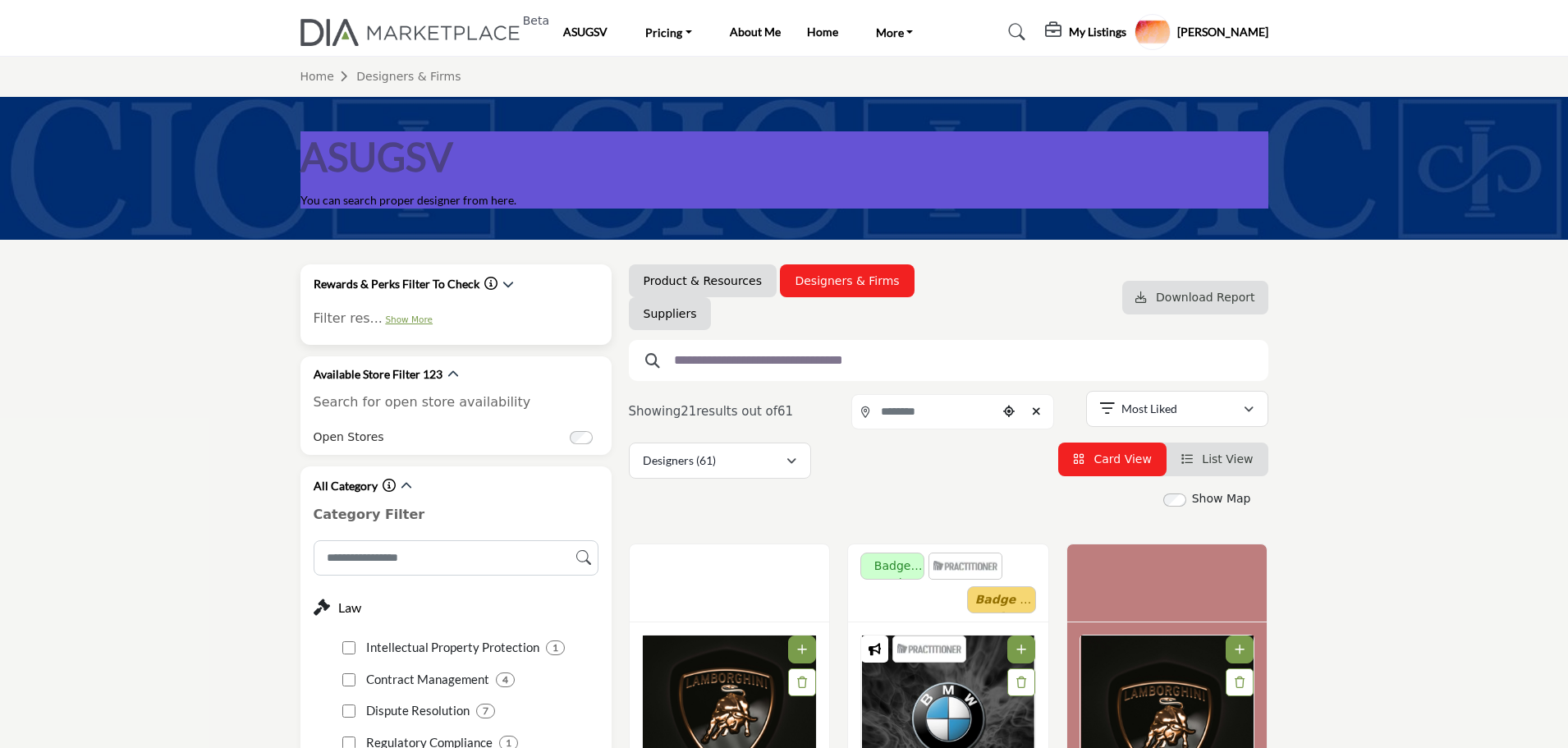
click at [410, 319] on link "Show More" at bounding box center [409, 319] width 47 height 10
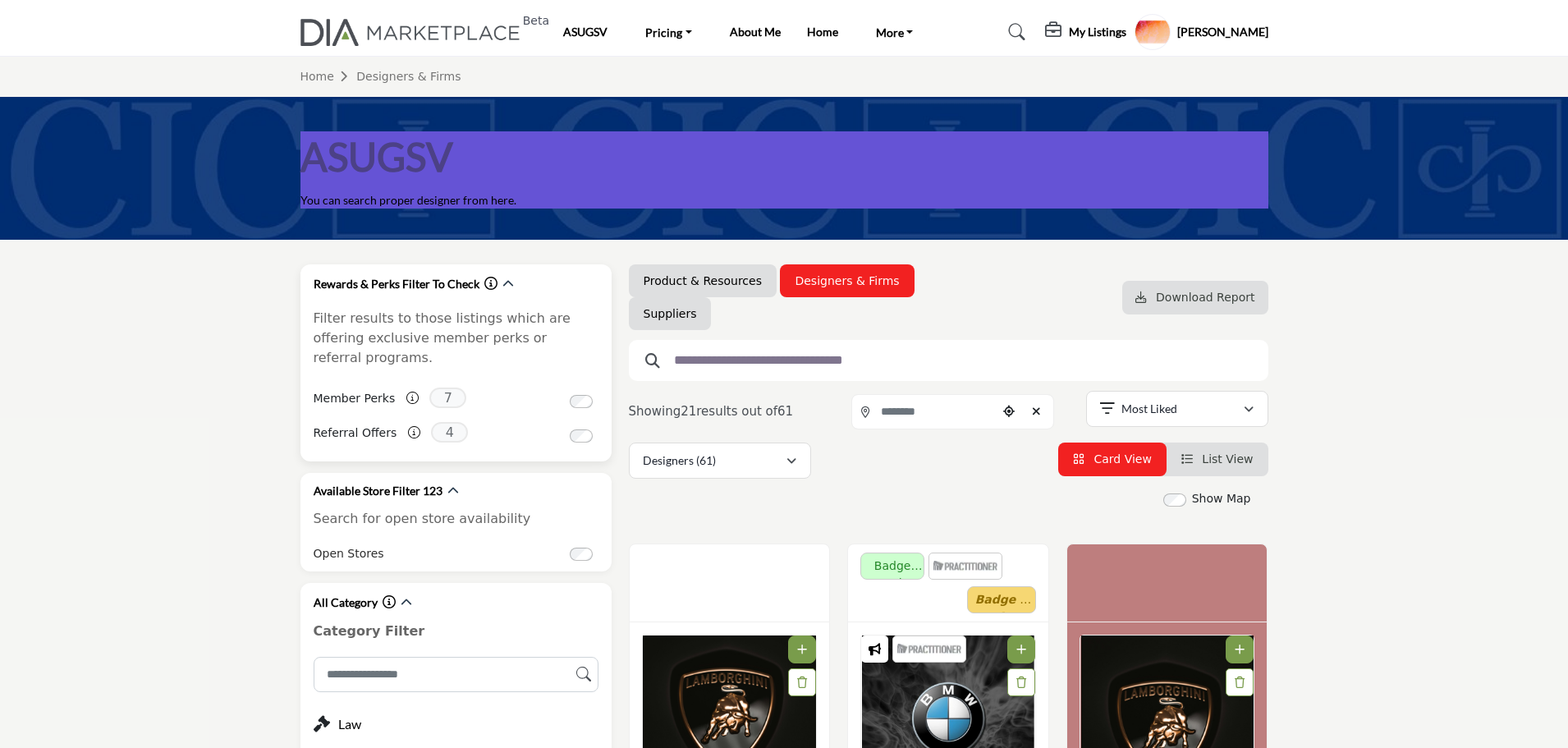
click at [485, 279] on icon "Information about Rewards & Perks Filter To Check" at bounding box center [490, 283] width 13 height 13
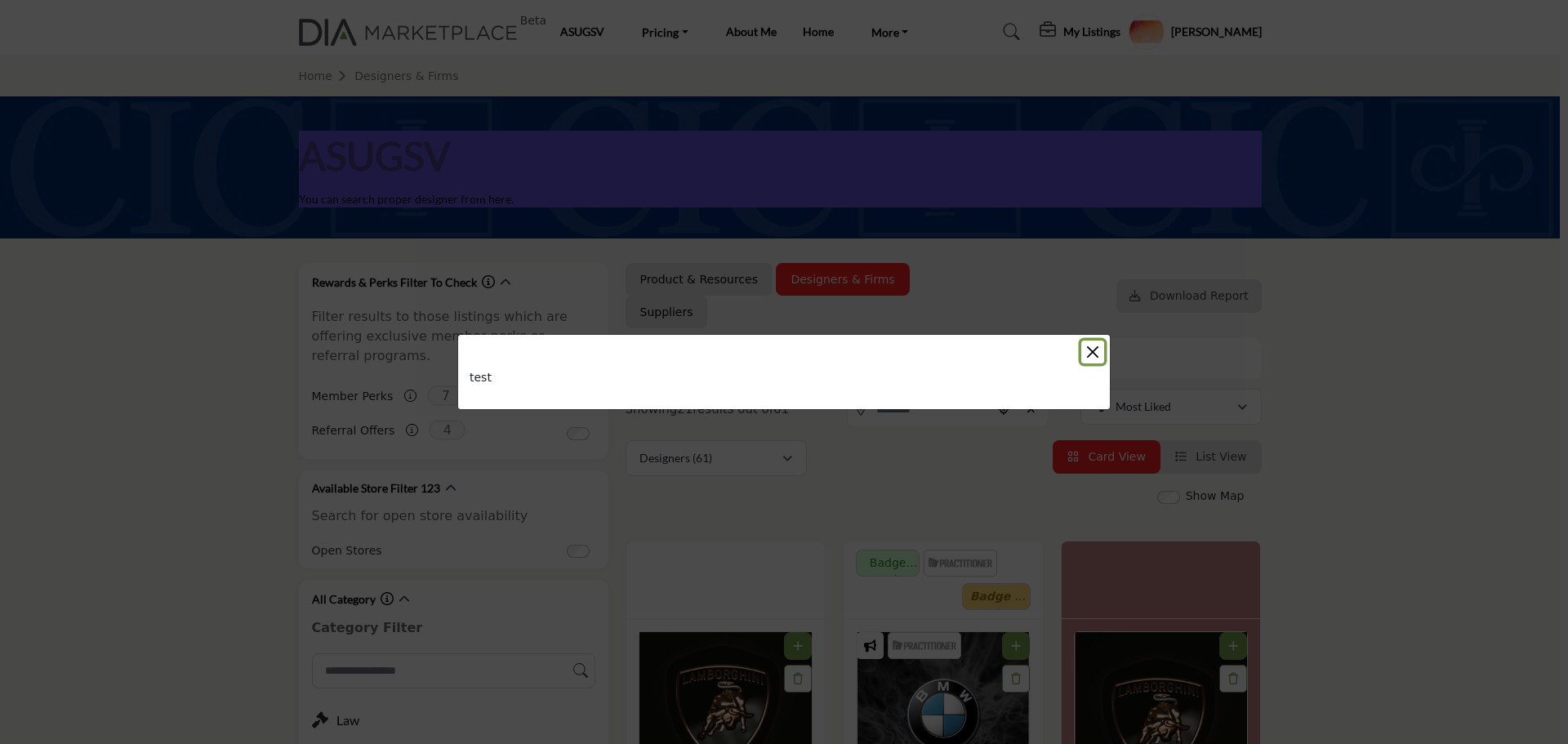
click at [1097, 352] on button "Close" at bounding box center [1092, 351] width 23 height 23
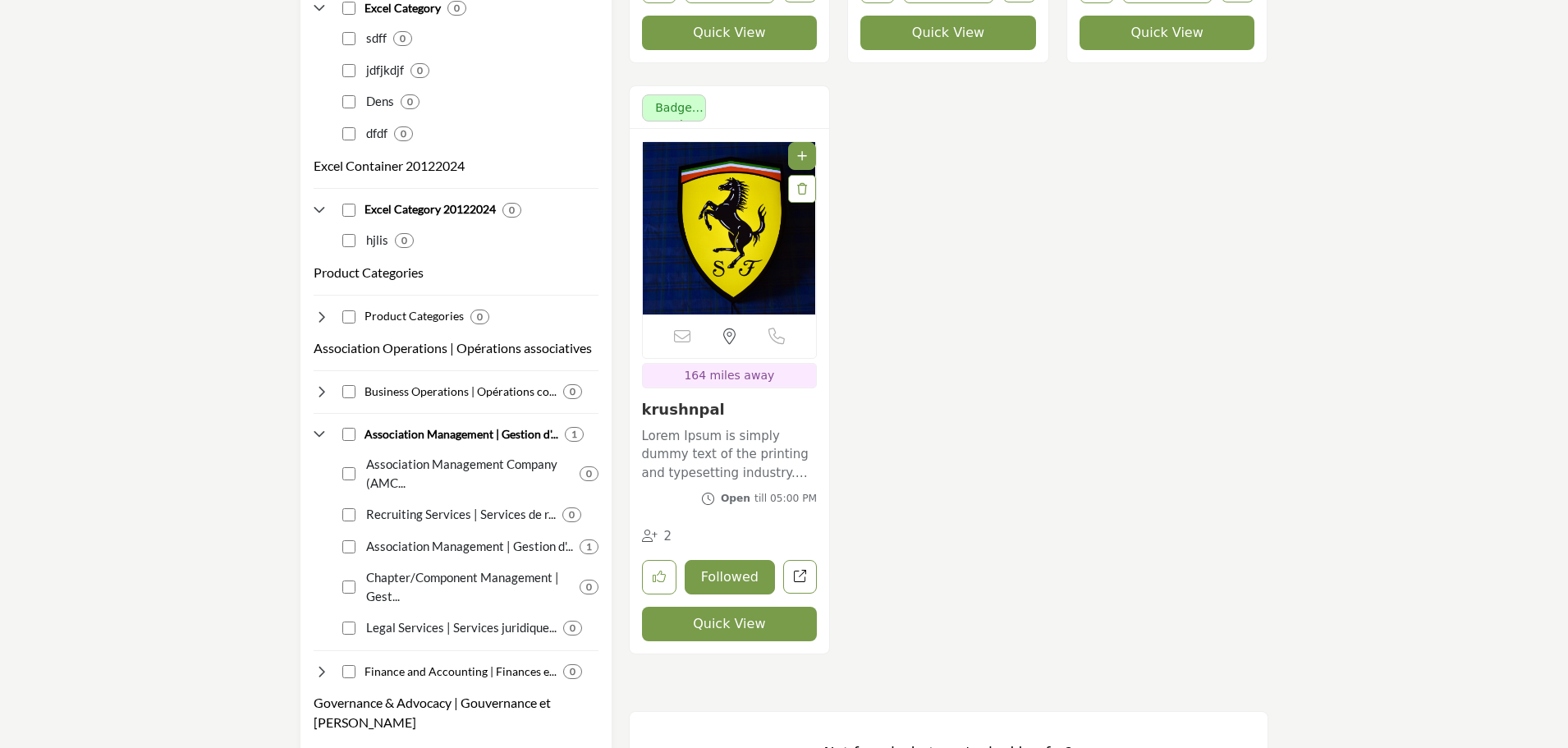
scroll to position [1805, 0]
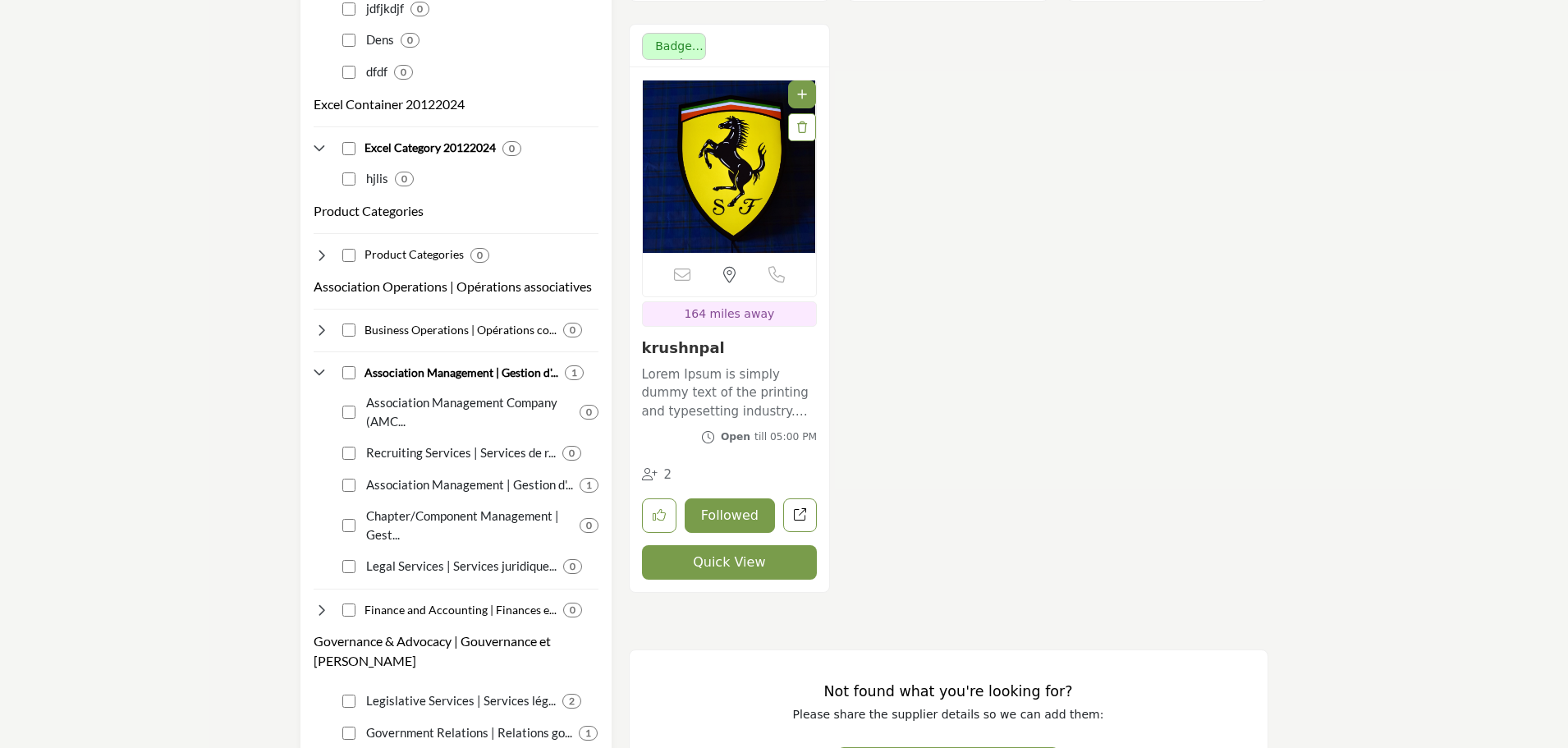
click at [750, 439] on span "Open" at bounding box center [736, 436] width 30 height 11
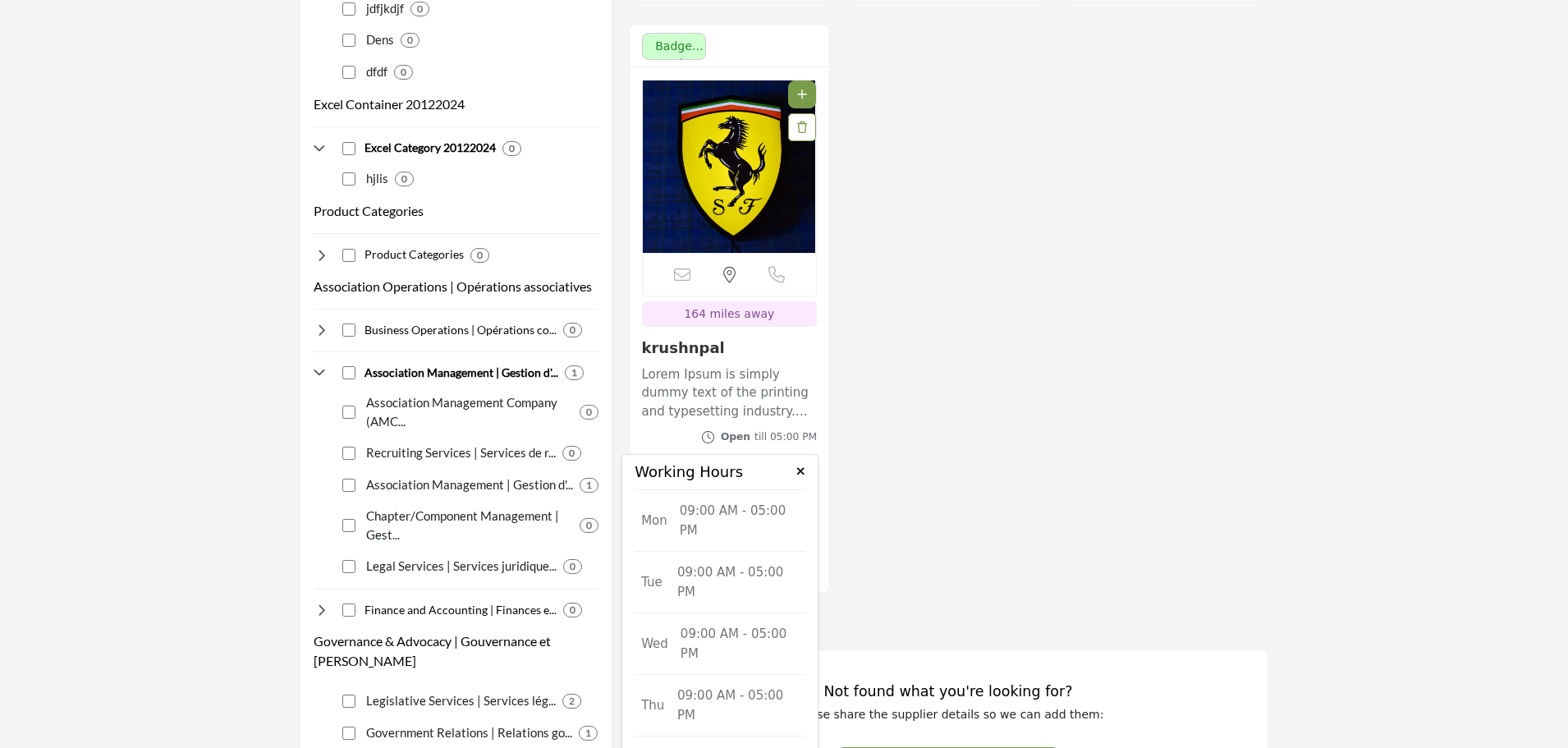
click at [800, 465] on link at bounding box center [801, 472] width 9 height 18
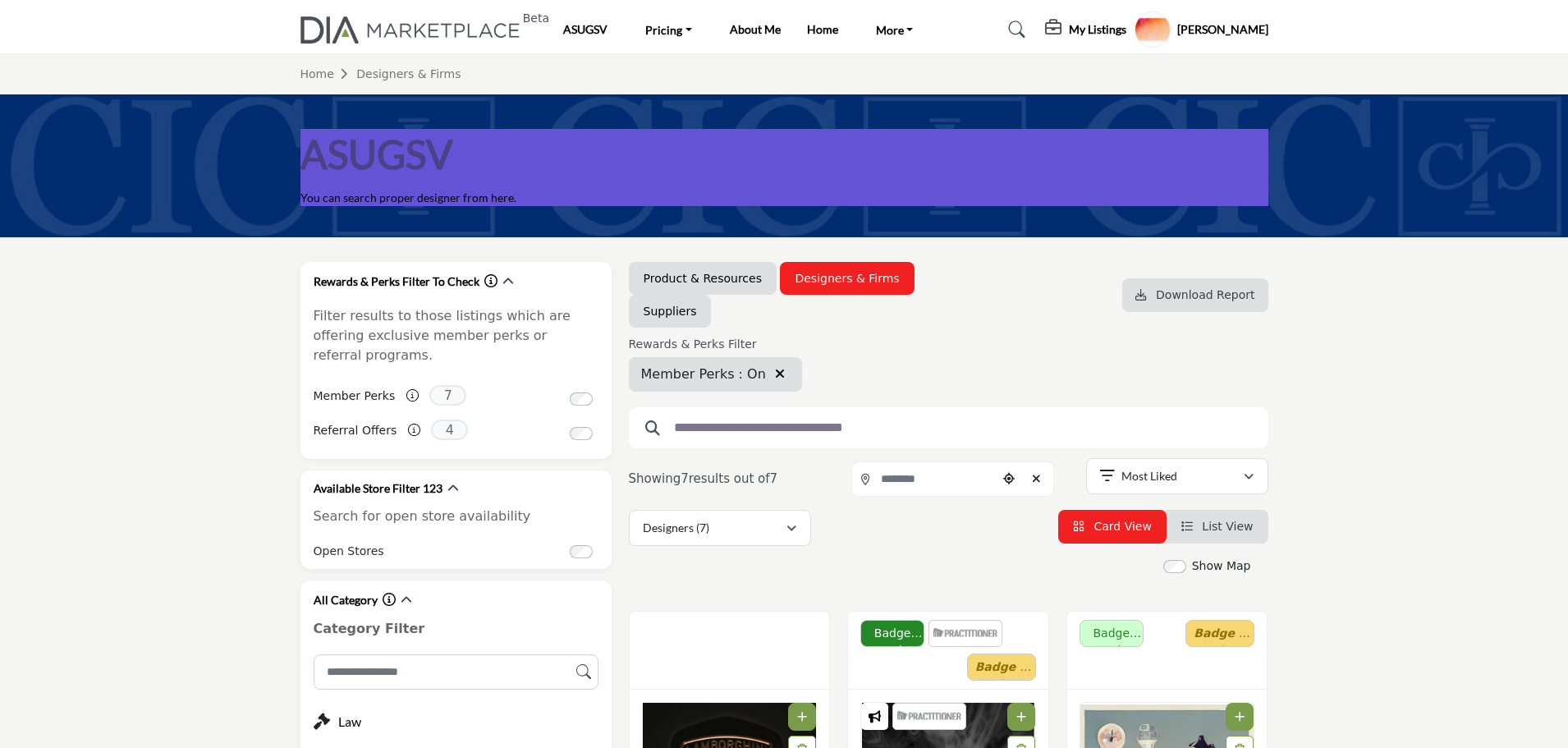
scroll to position [0, 0]
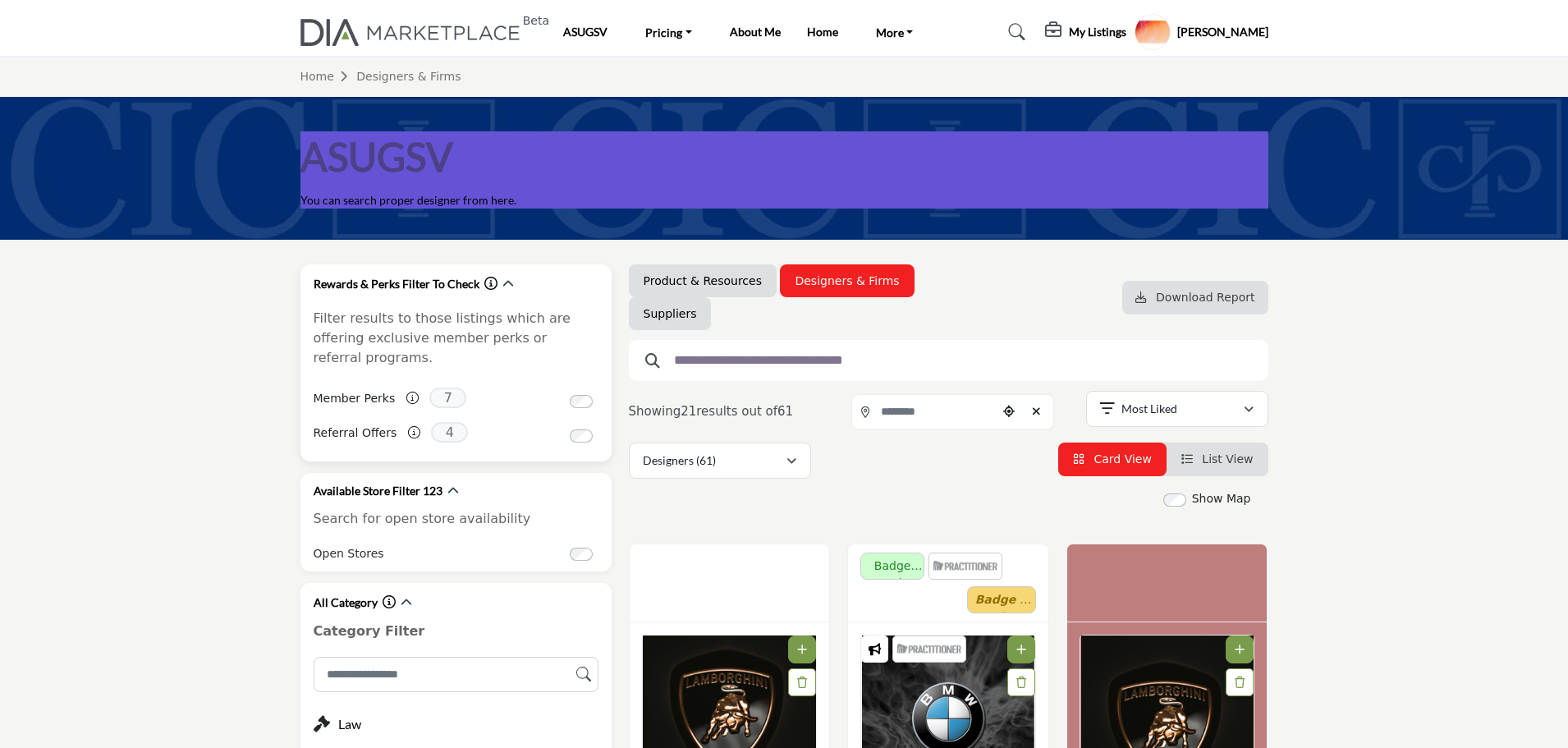
click at [516, 418] on div "Referral Offers Associates Member - If you know of someone who would be a good …" at bounding box center [456, 435] width 285 height 34
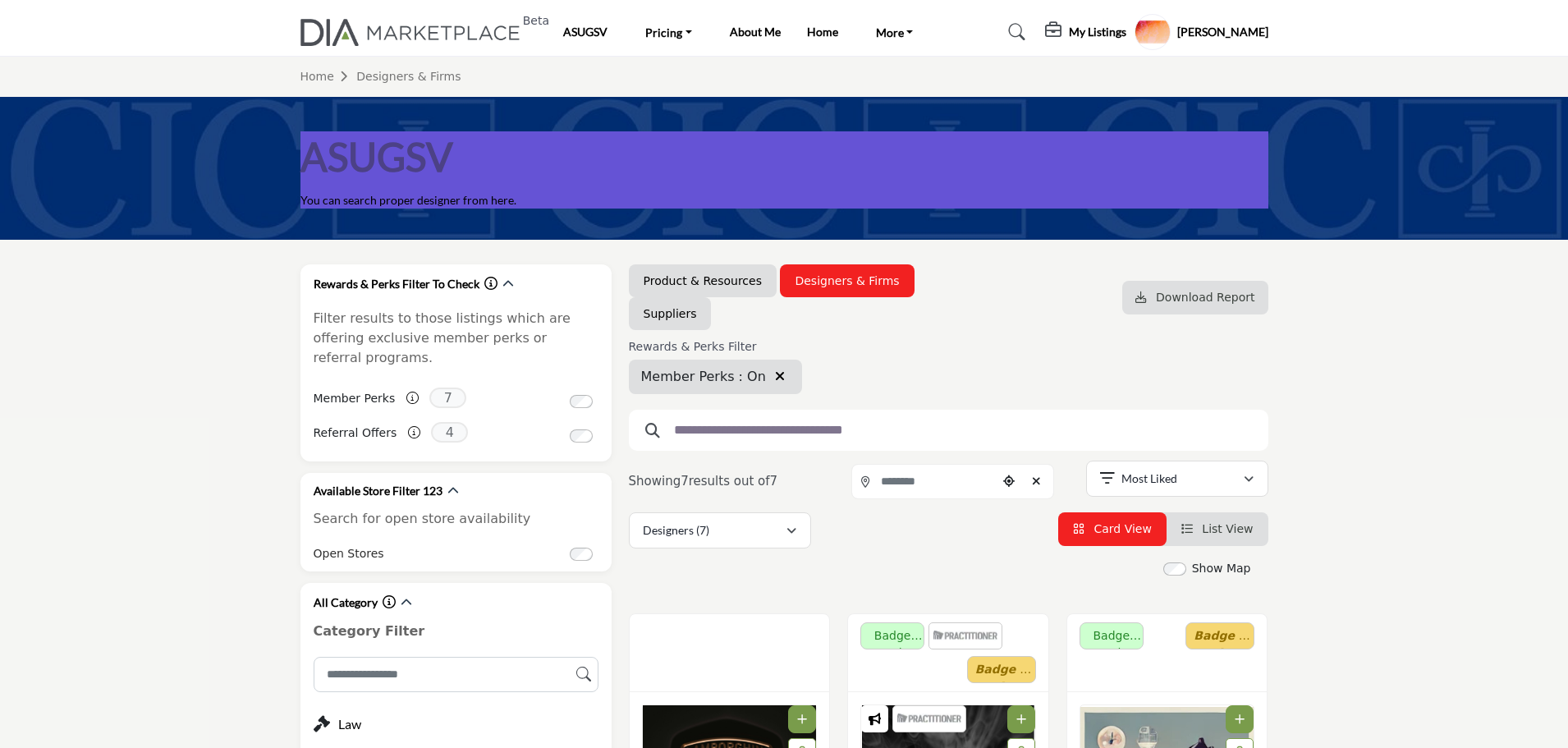
click at [775, 374] on icon "button" at bounding box center [780, 375] width 10 height 13
click at [776, 379] on icon "button" at bounding box center [780, 375] width 10 height 13
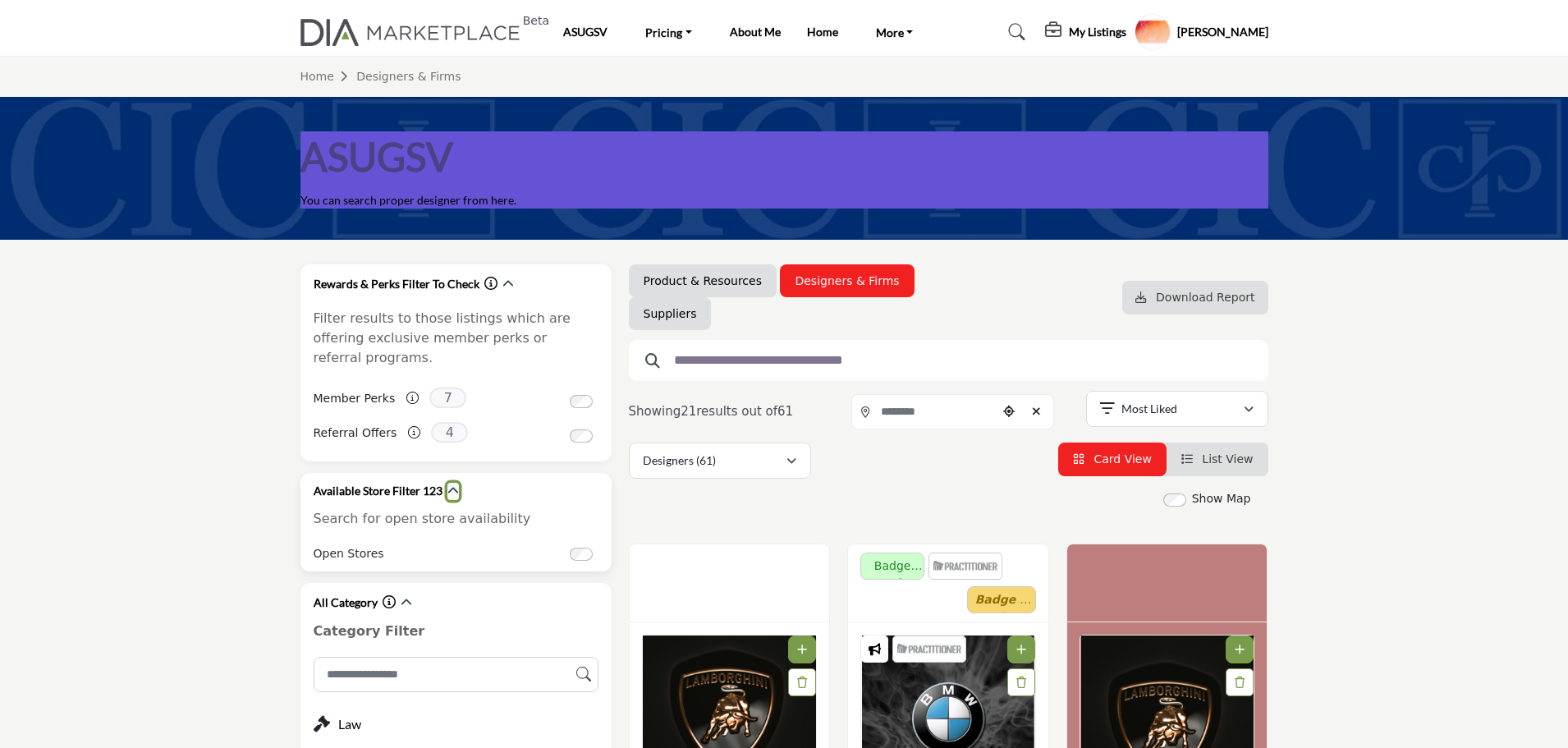
click at [453, 485] on icon "button" at bounding box center [453, 490] width 11 height 11
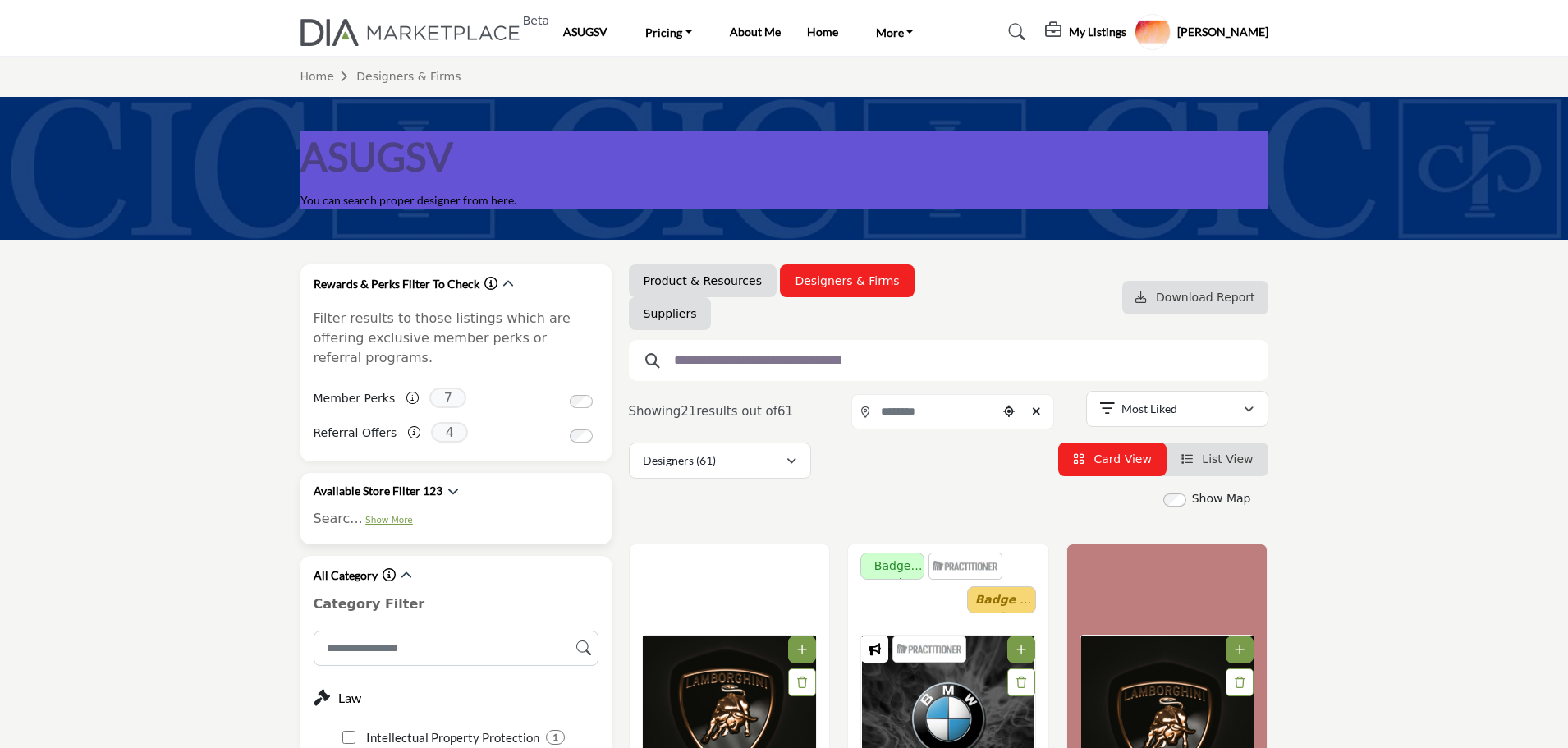
click at [390, 514] on link "Show More" at bounding box center [389, 519] width 47 height 10
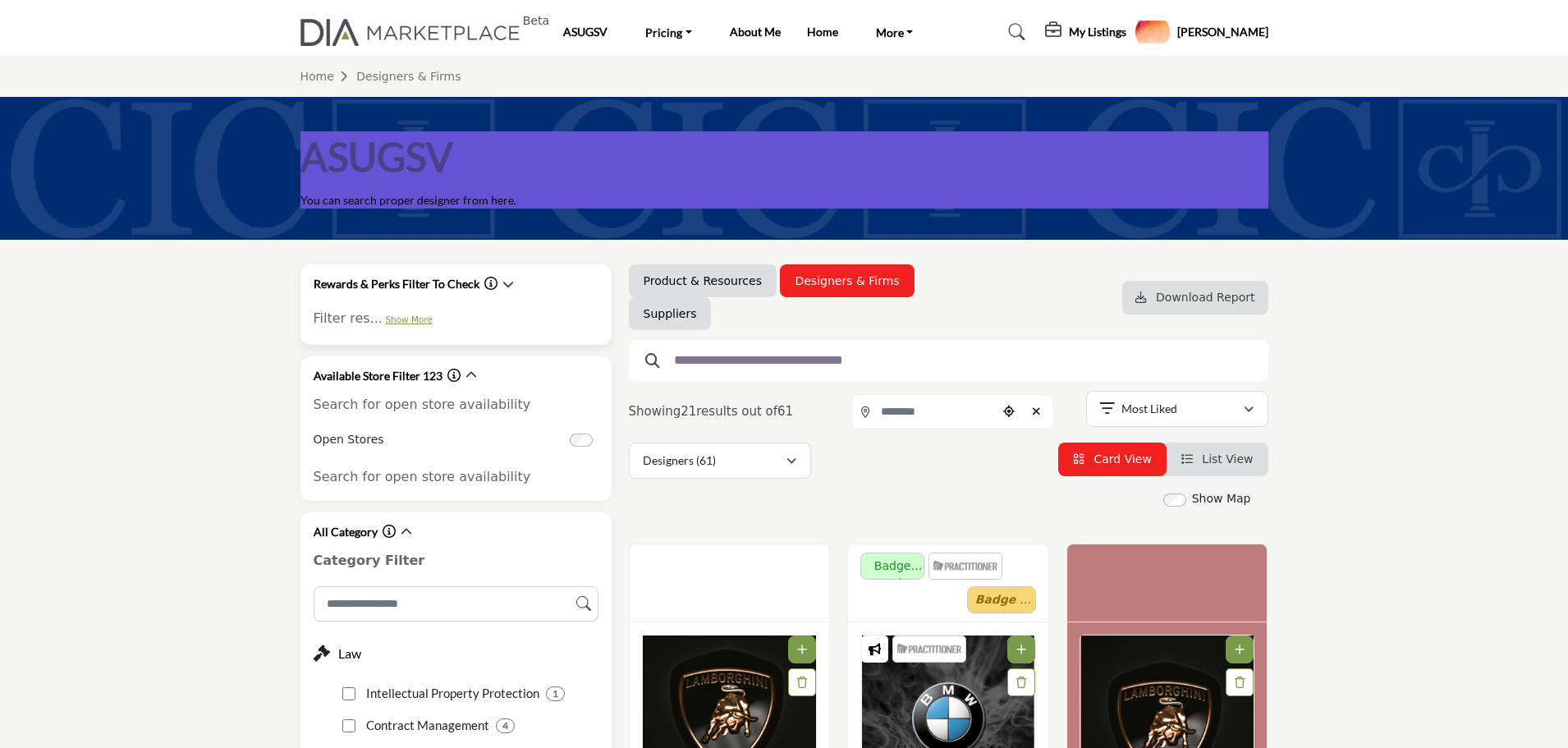
click at [388, 318] on link "Show More" at bounding box center [409, 319] width 47 height 10
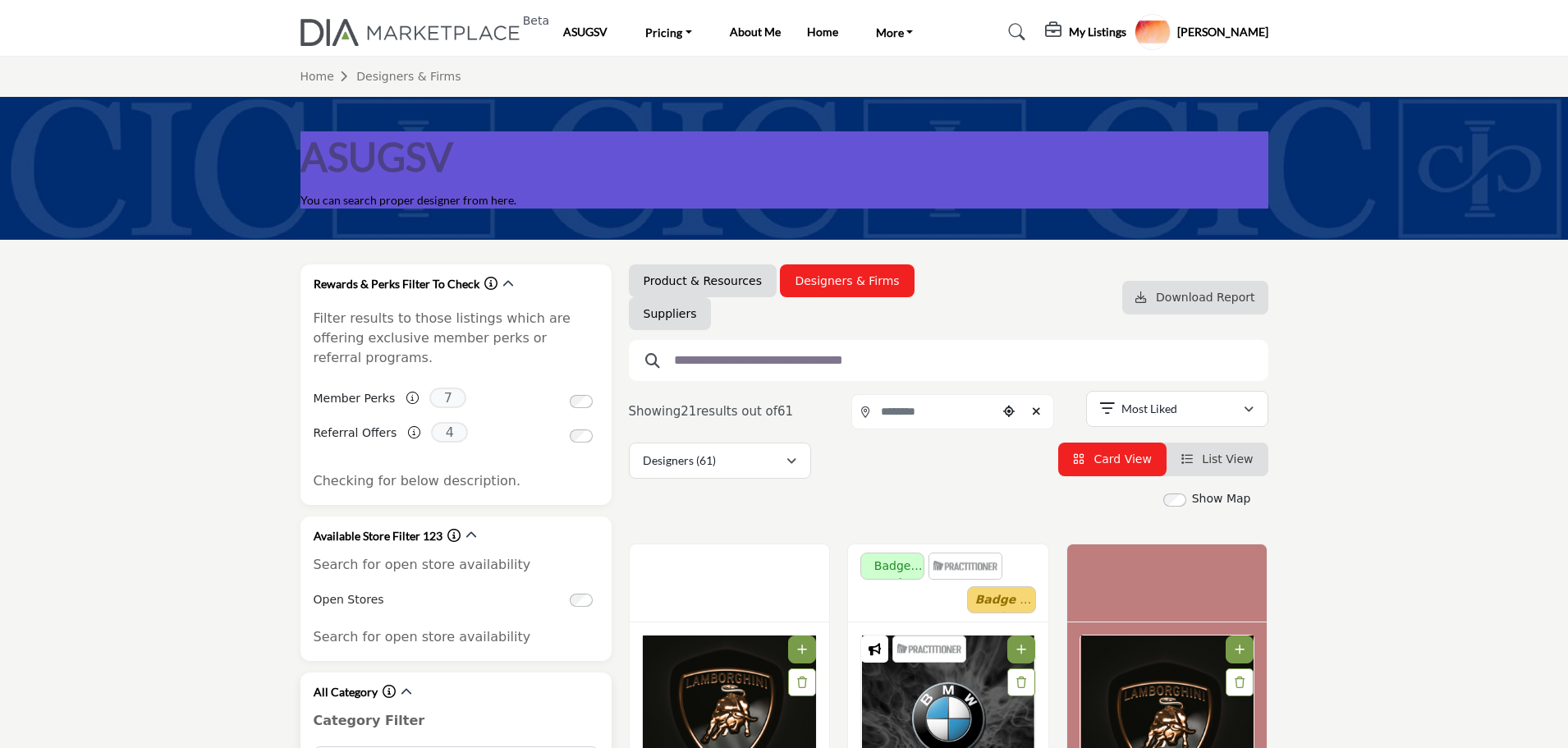
scroll to position [164, 0]
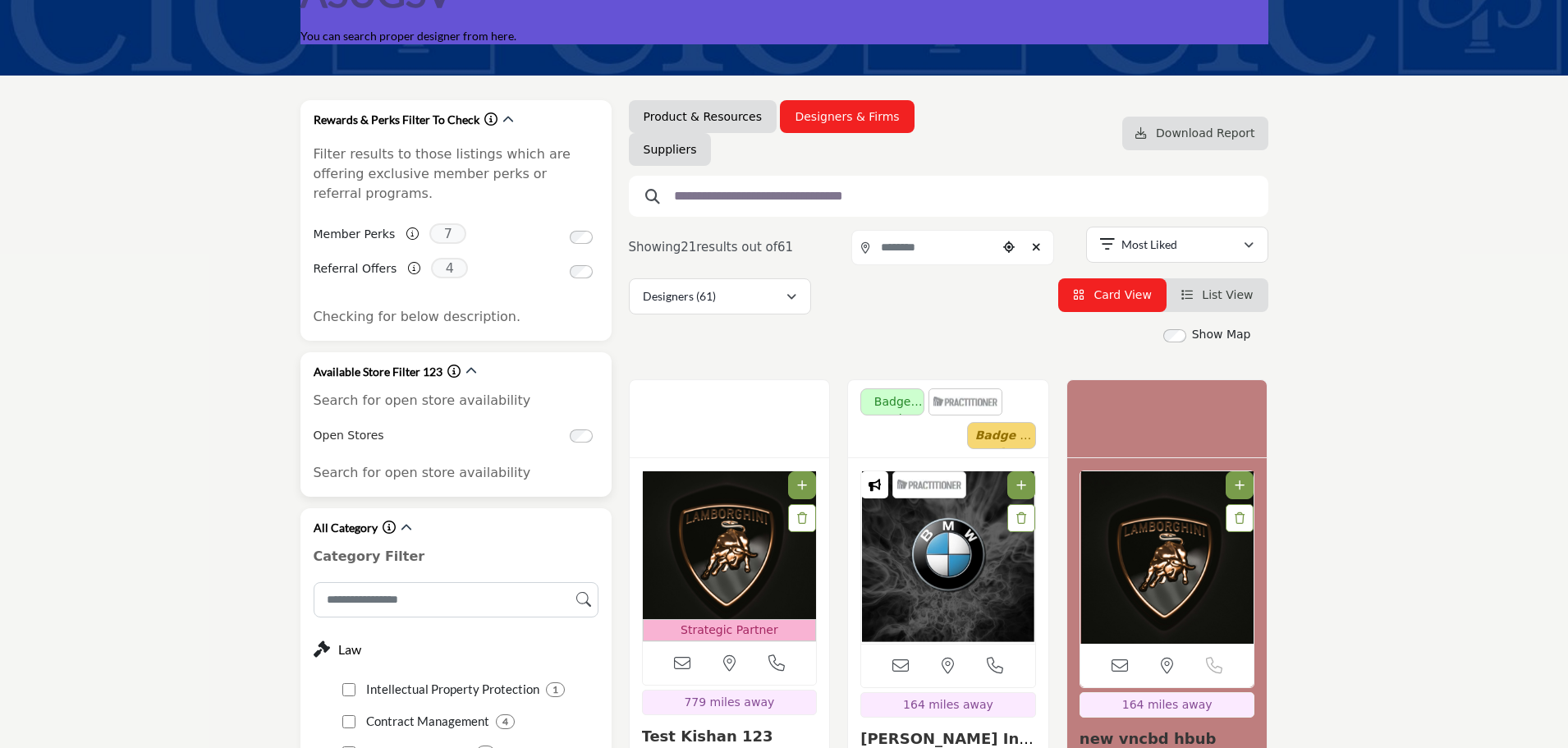
click at [449, 365] on icon "Information about Available Store Filter 123" at bounding box center [454, 371] width 13 height 13
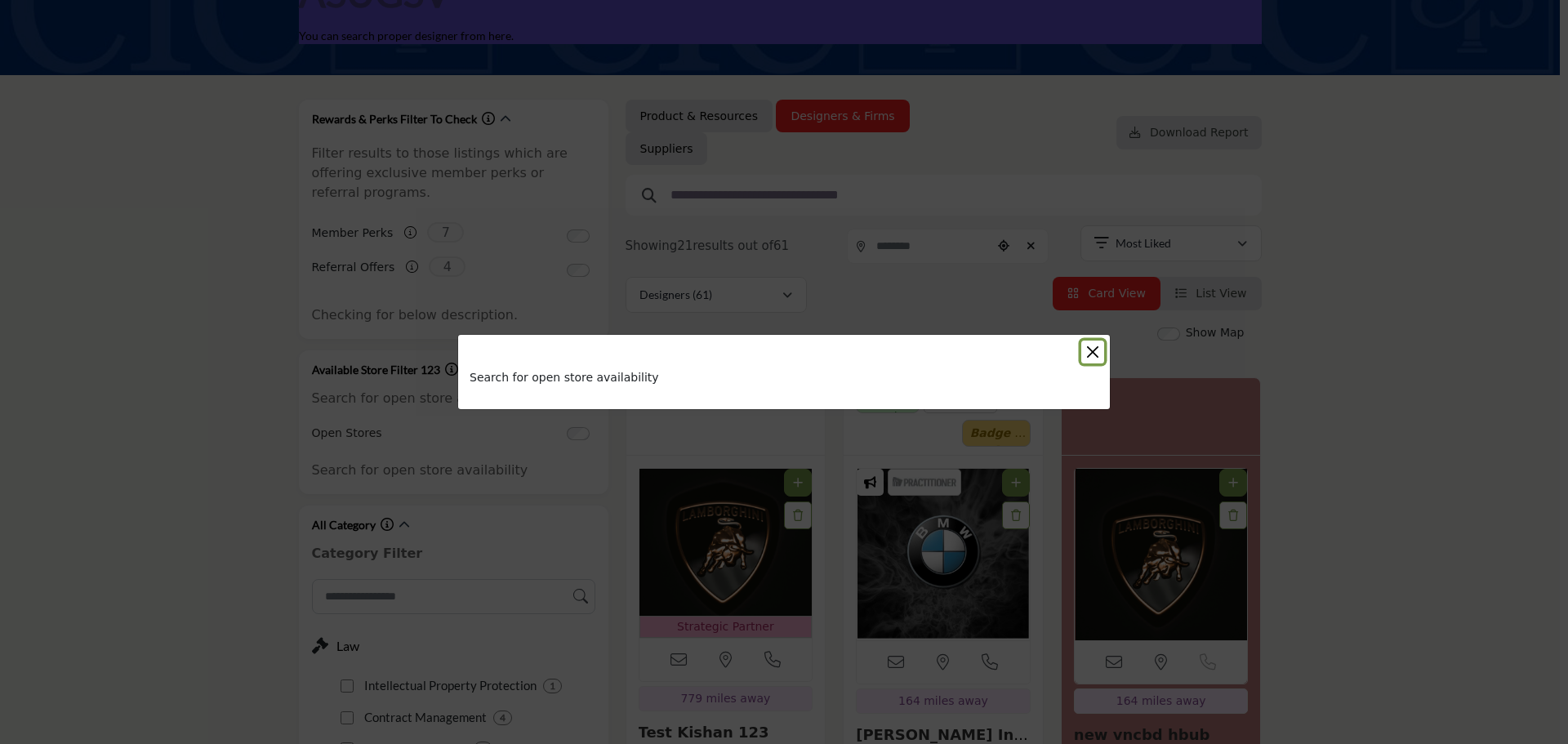
click at [1093, 352] on button "Close" at bounding box center [1092, 351] width 23 height 23
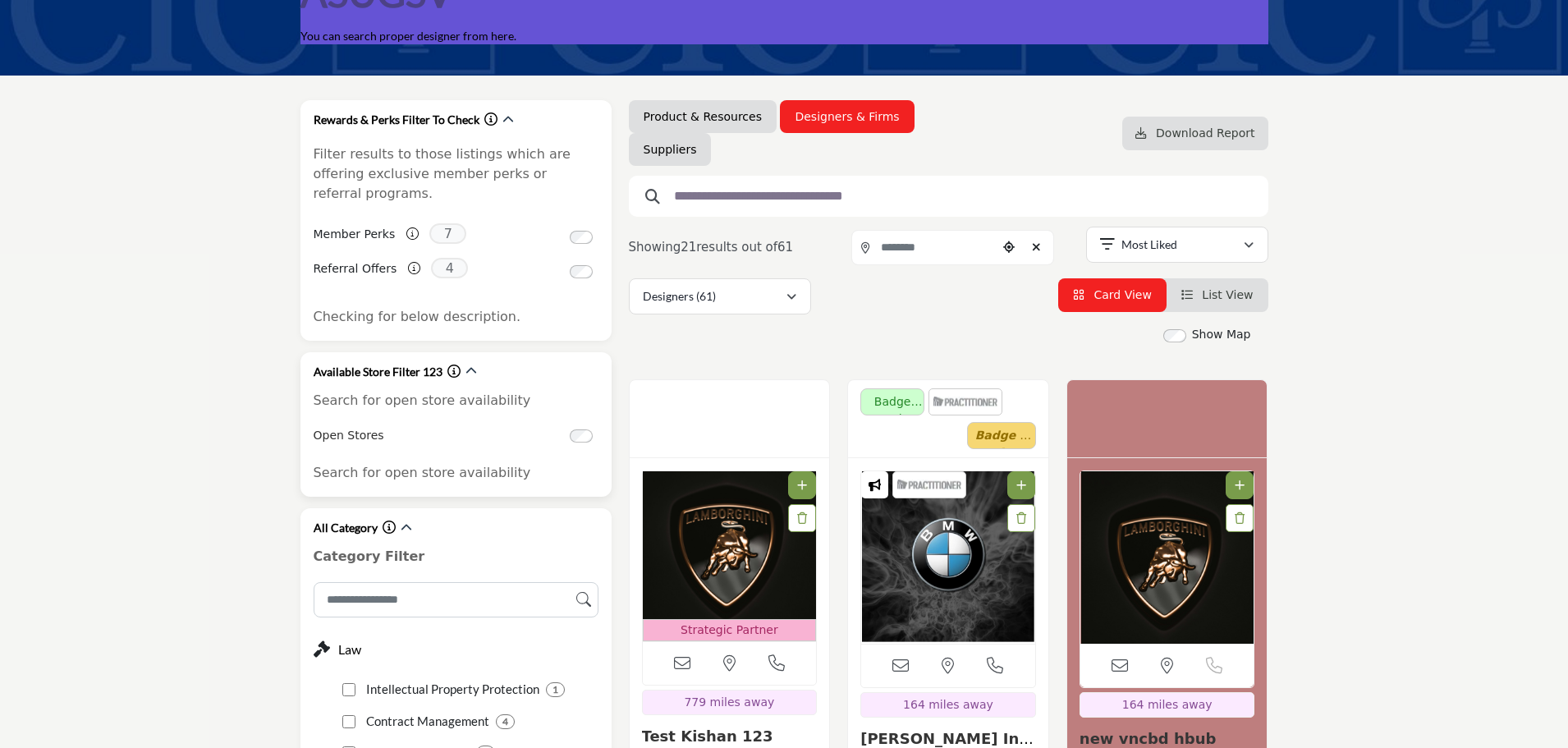
click at [451, 365] on icon "Information about Available Store Filter 123" at bounding box center [454, 371] width 13 height 13
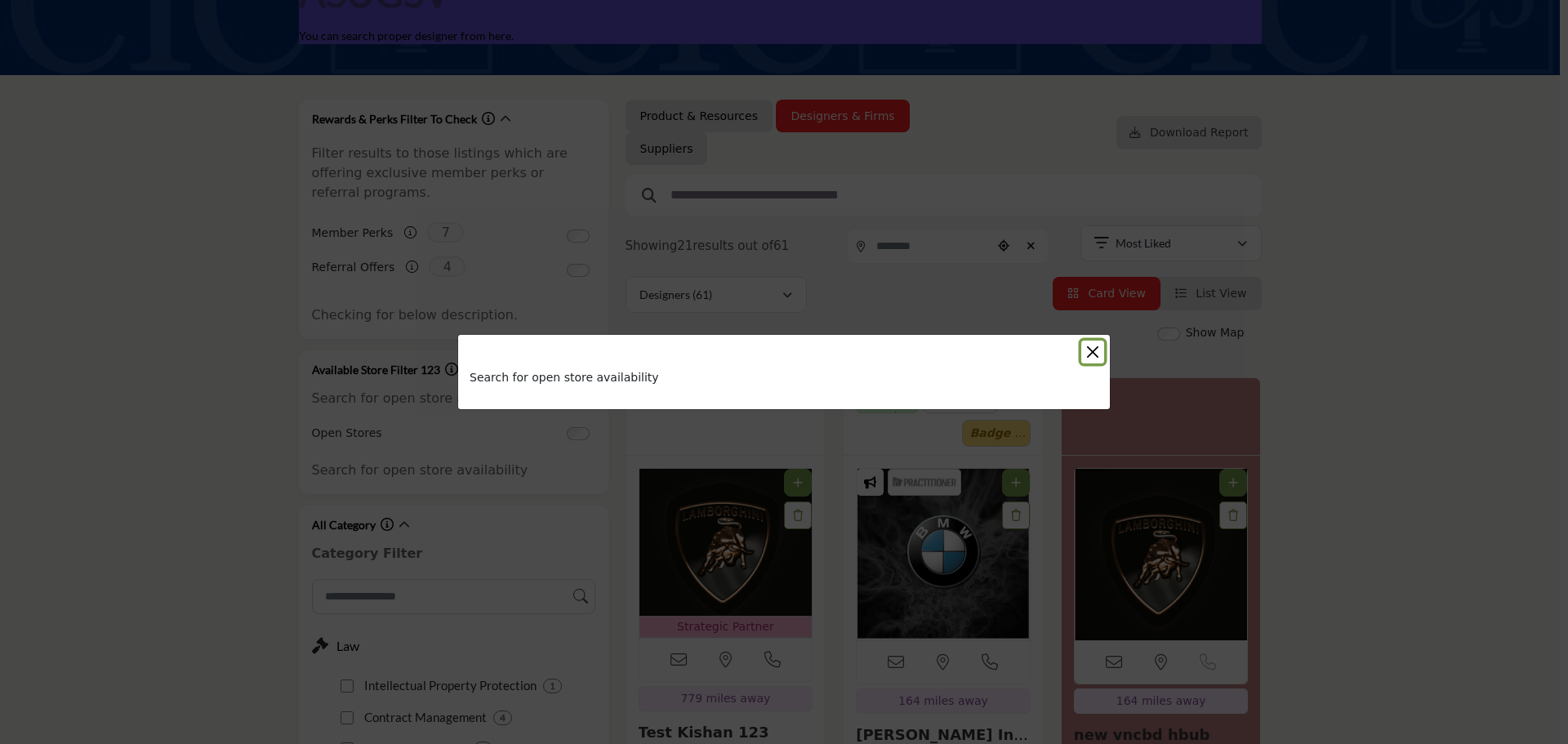
click at [1096, 351] on button "Close" at bounding box center [1092, 351] width 23 height 23
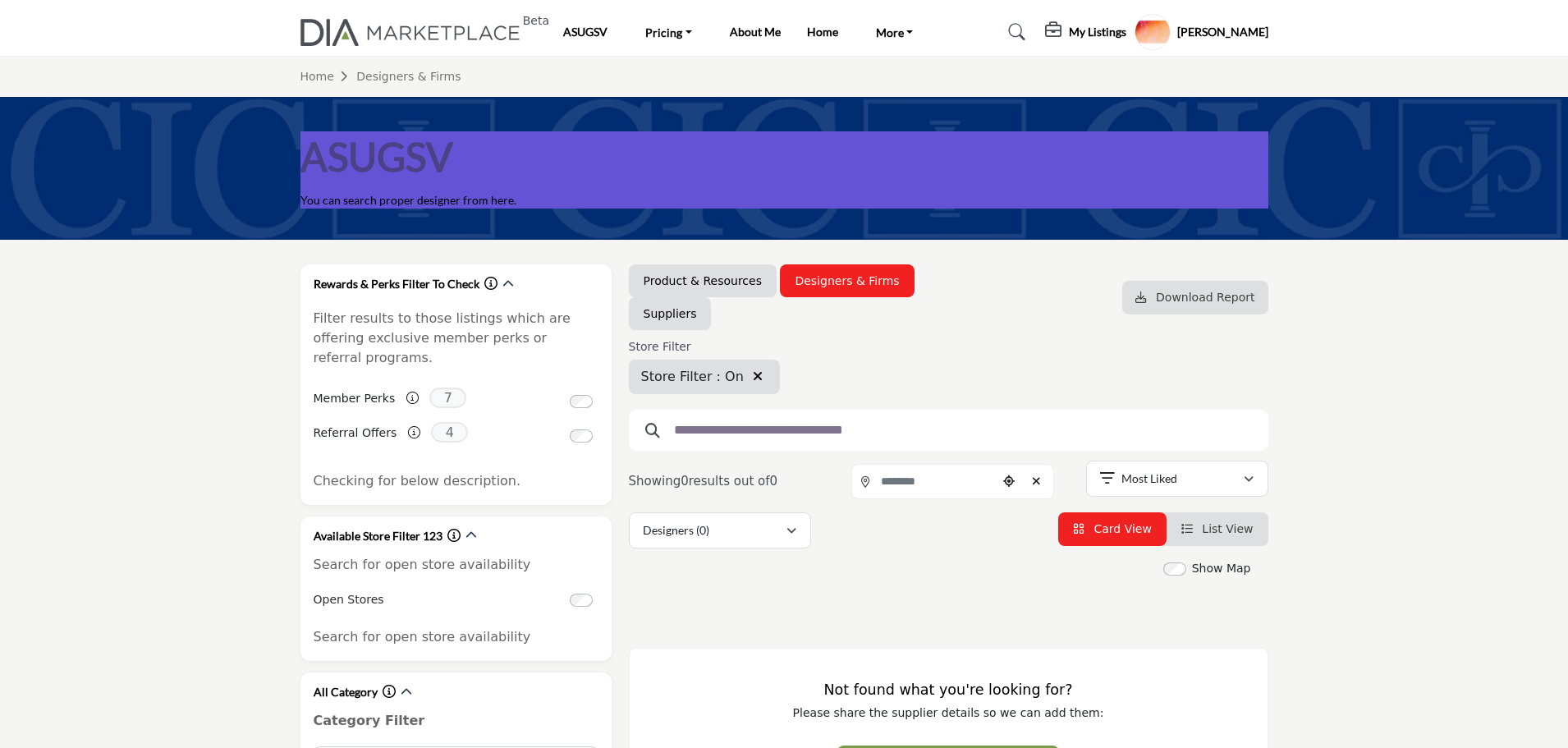
click at [752, 372] on icon "button" at bounding box center [757, 375] width 10 height 13
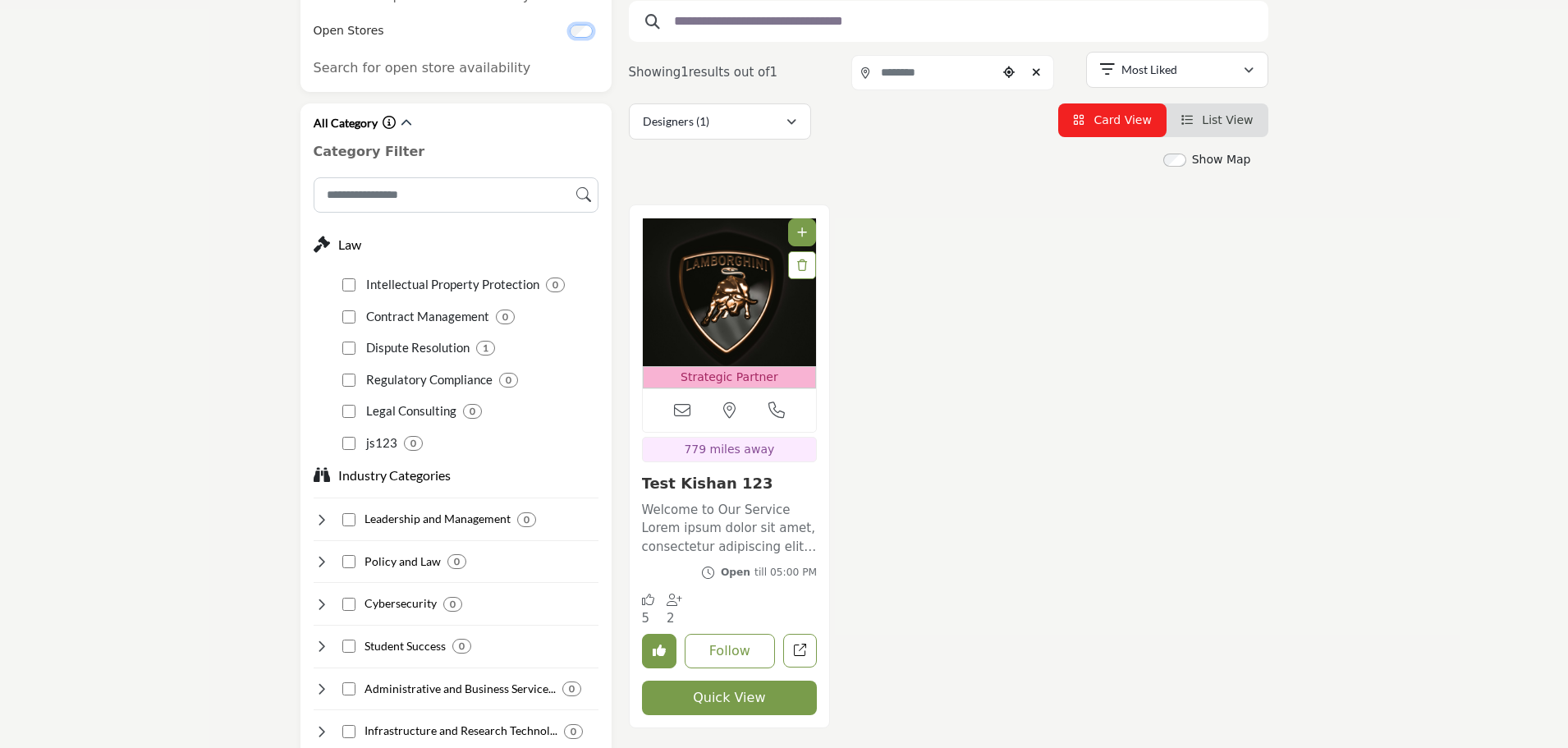
scroll to position [410, 0]
click at [783, 574] on div "Open till 05:00 PM" at bounding box center [768, 570] width 96 height 15
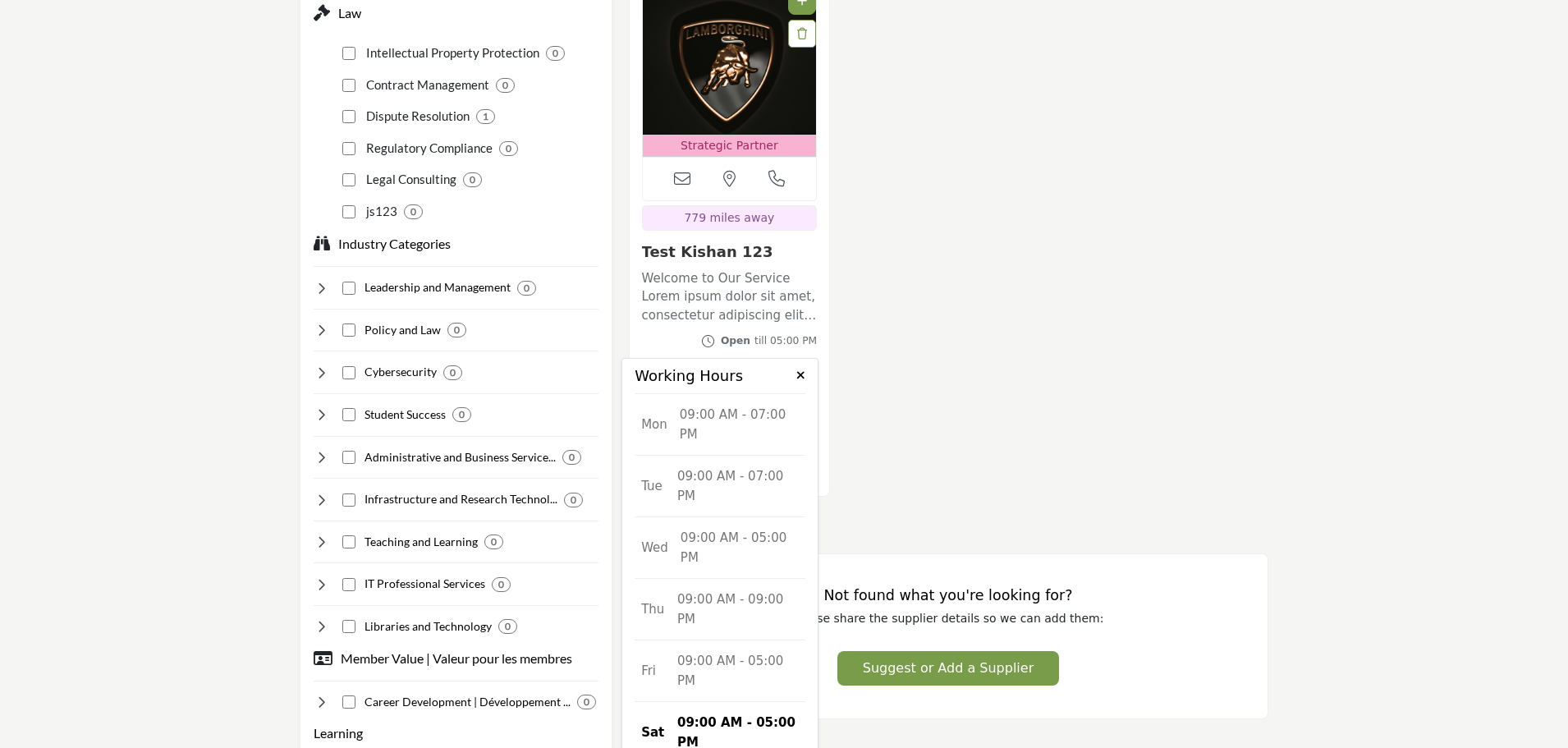
scroll to position [657, 0]
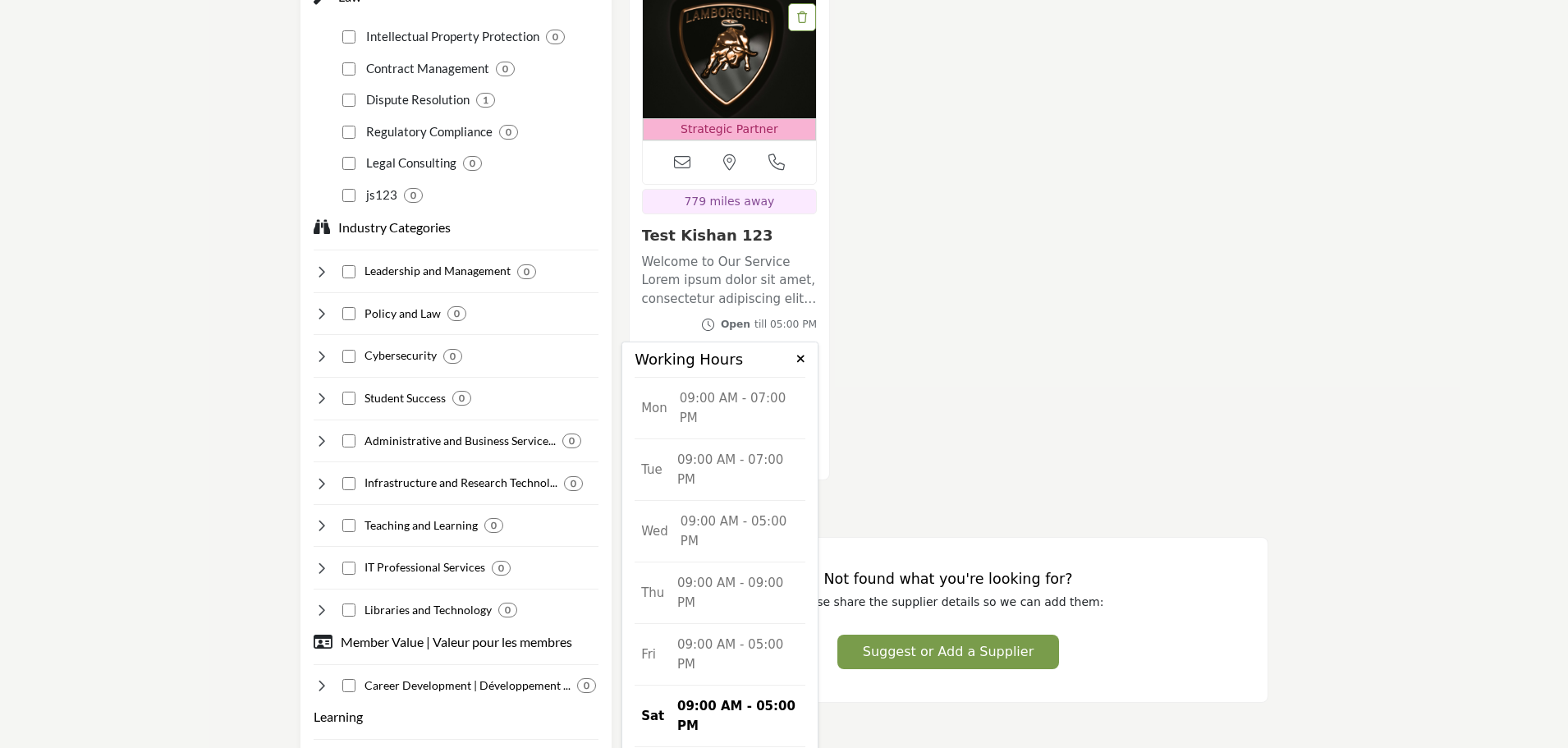
click at [797, 358] on icon at bounding box center [801, 359] width 9 height 11
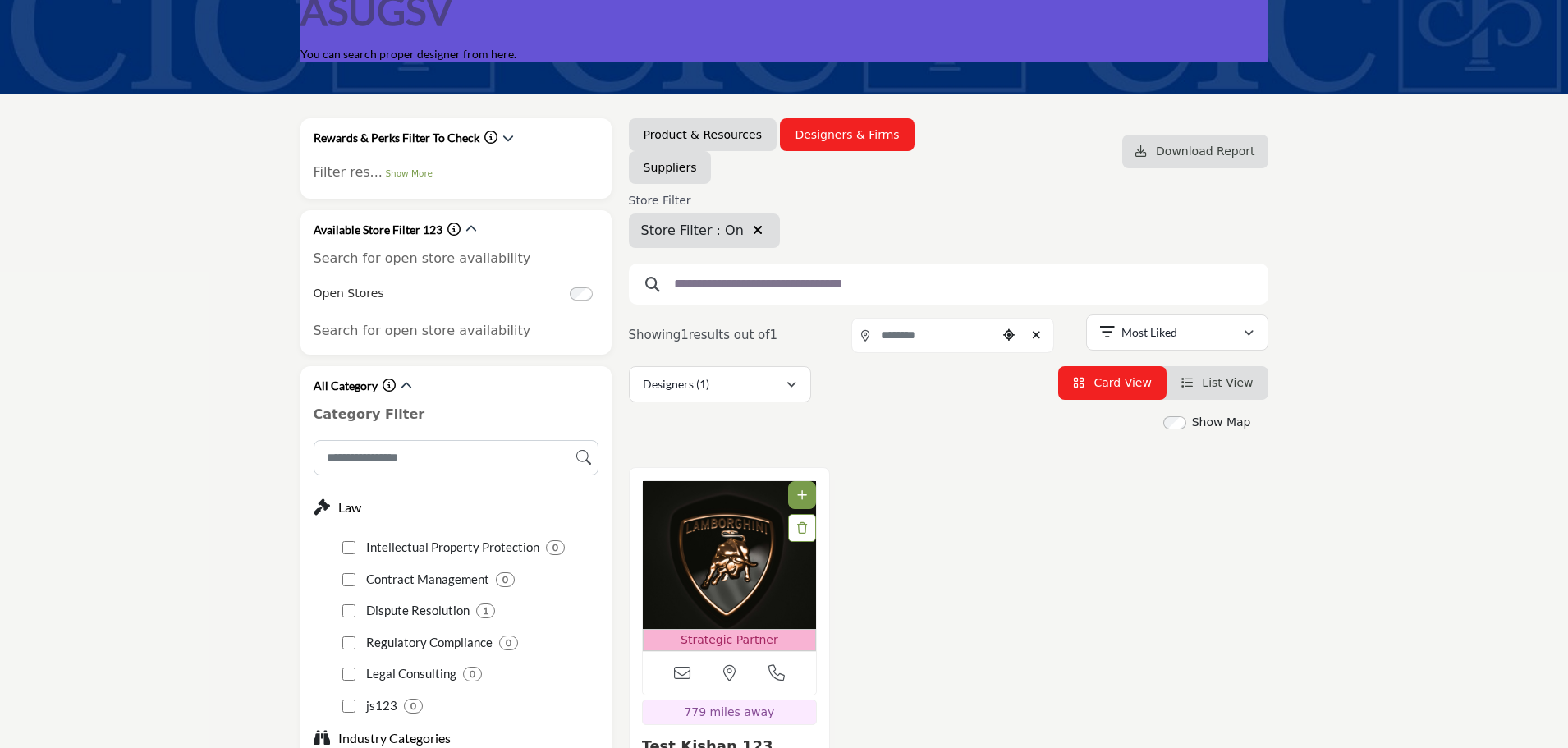
scroll to position [82, 0]
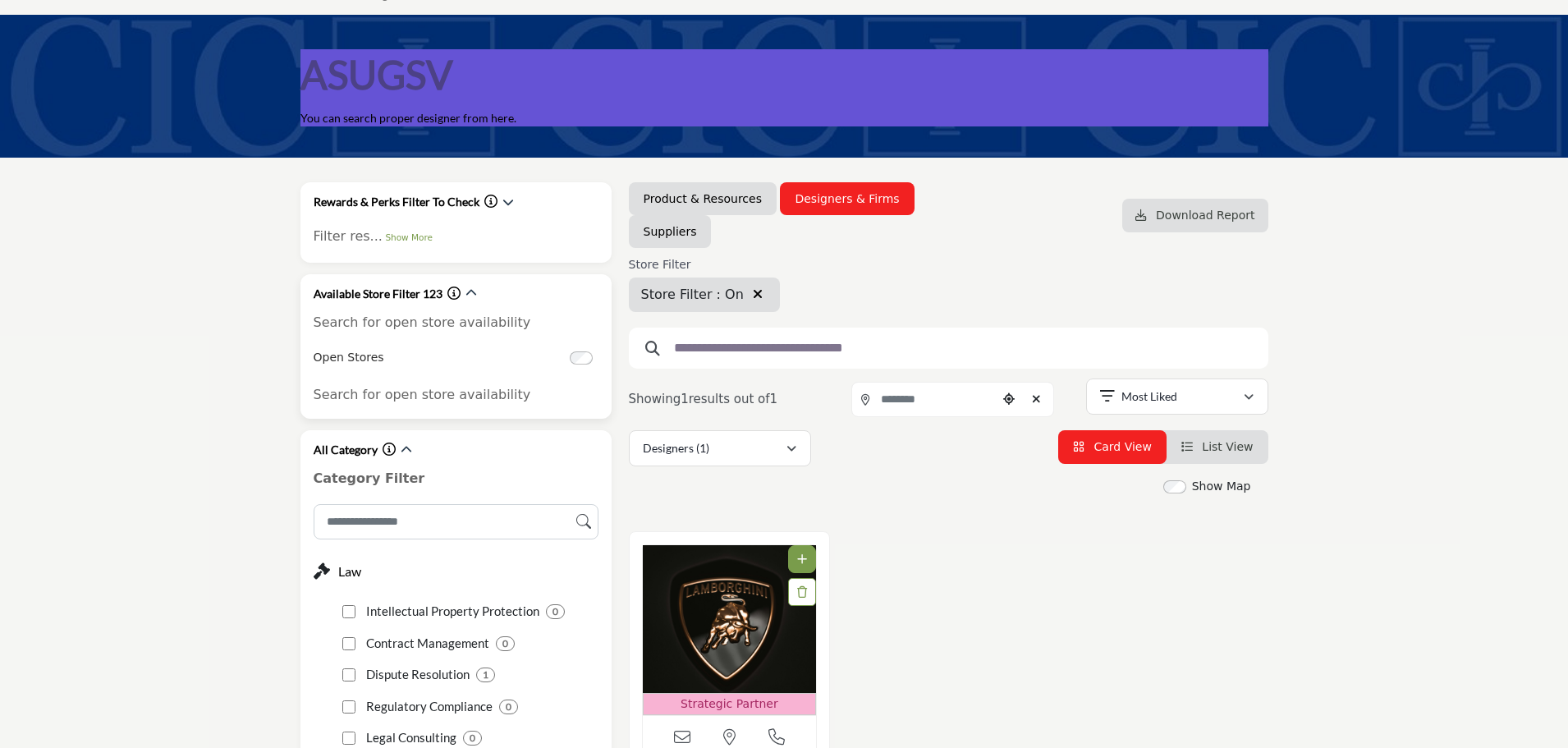
click at [570, 353] on div at bounding box center [584, 357] width 29 height 18
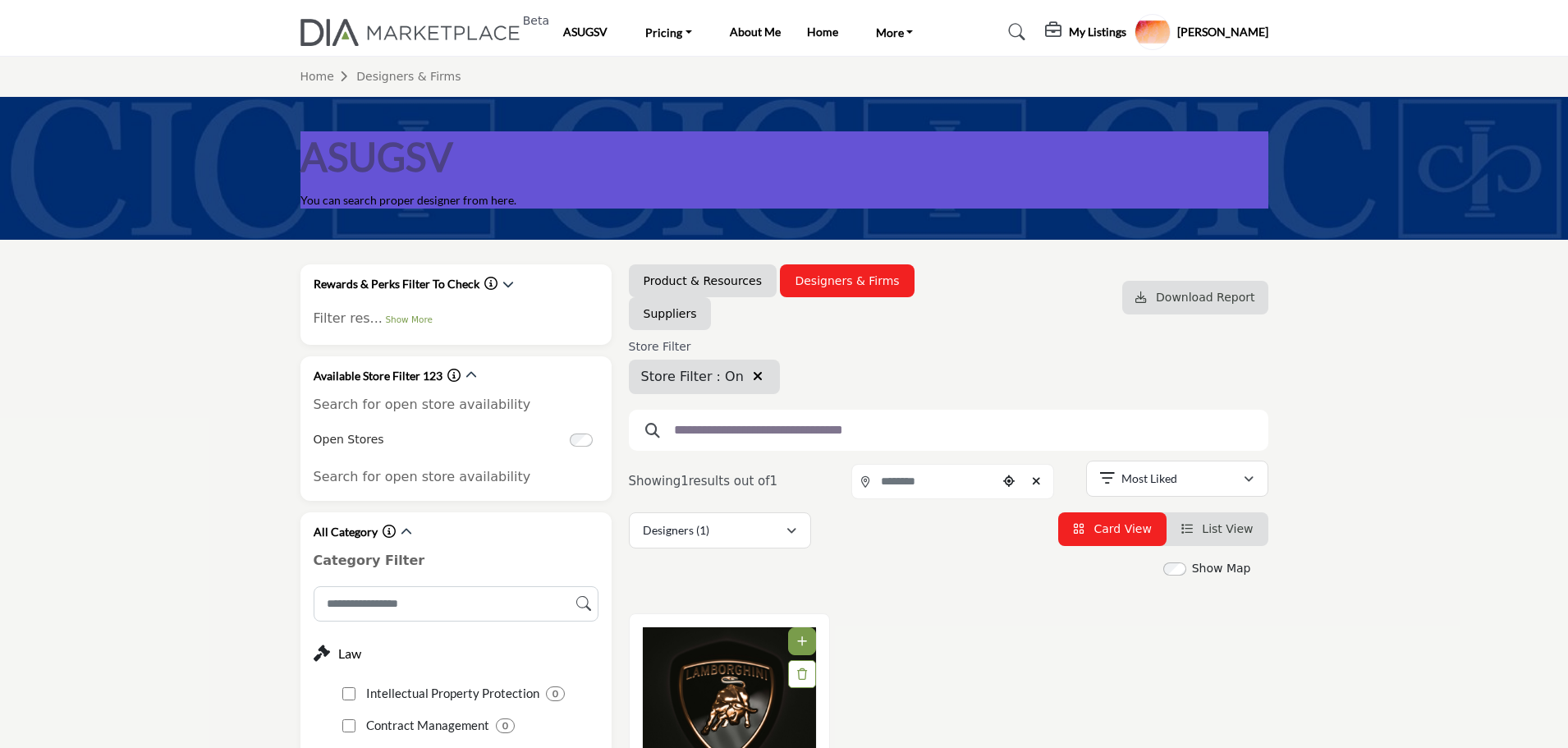
click at [752, 378] on icon "button" at bounding box center [757, 375] width 10 height 13
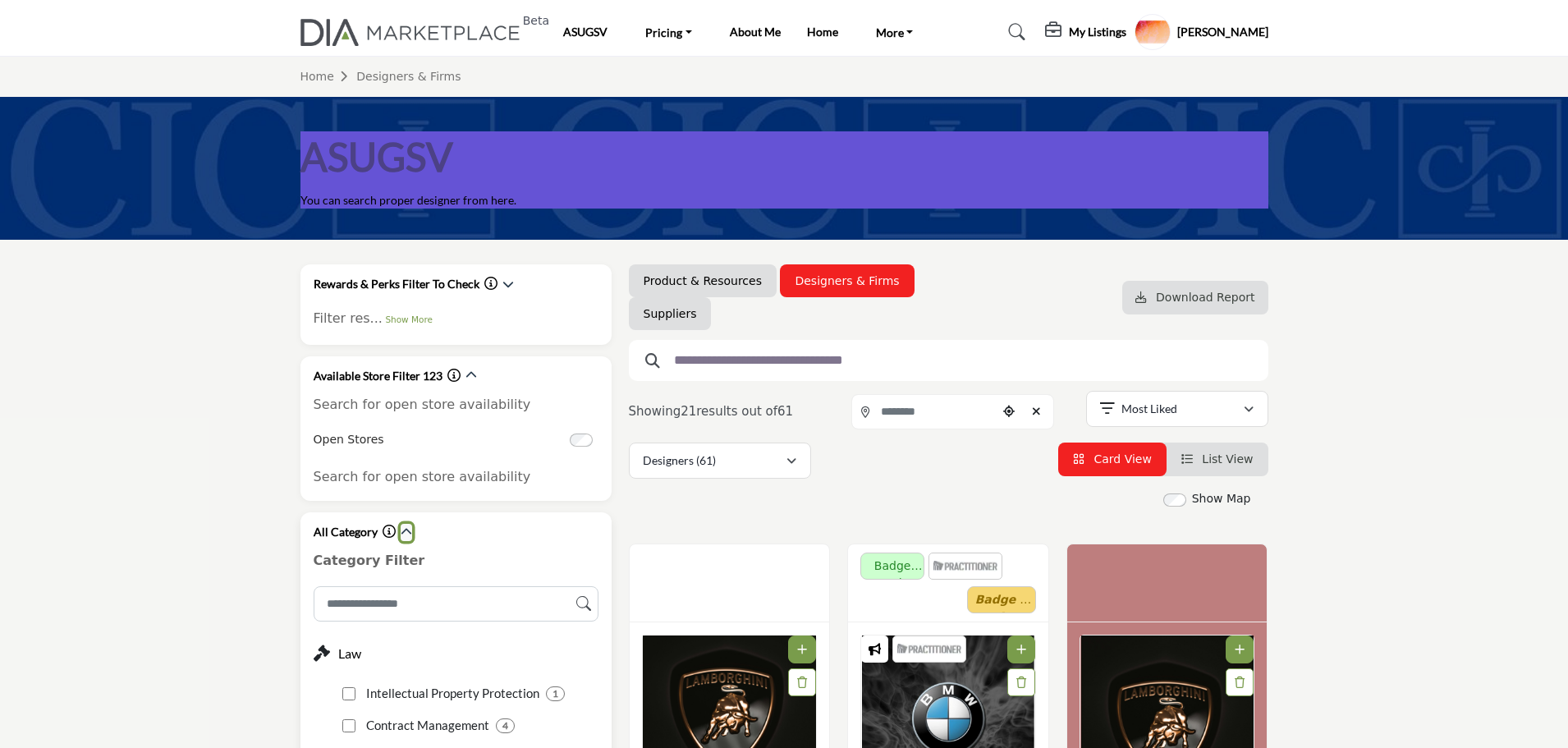
click at [403, 533] on icon "button" at bounding box center [406, 532] width 11 height 11
click at [403, 616] on icon "button" at bounding box center [404, 616] width 11 height 11
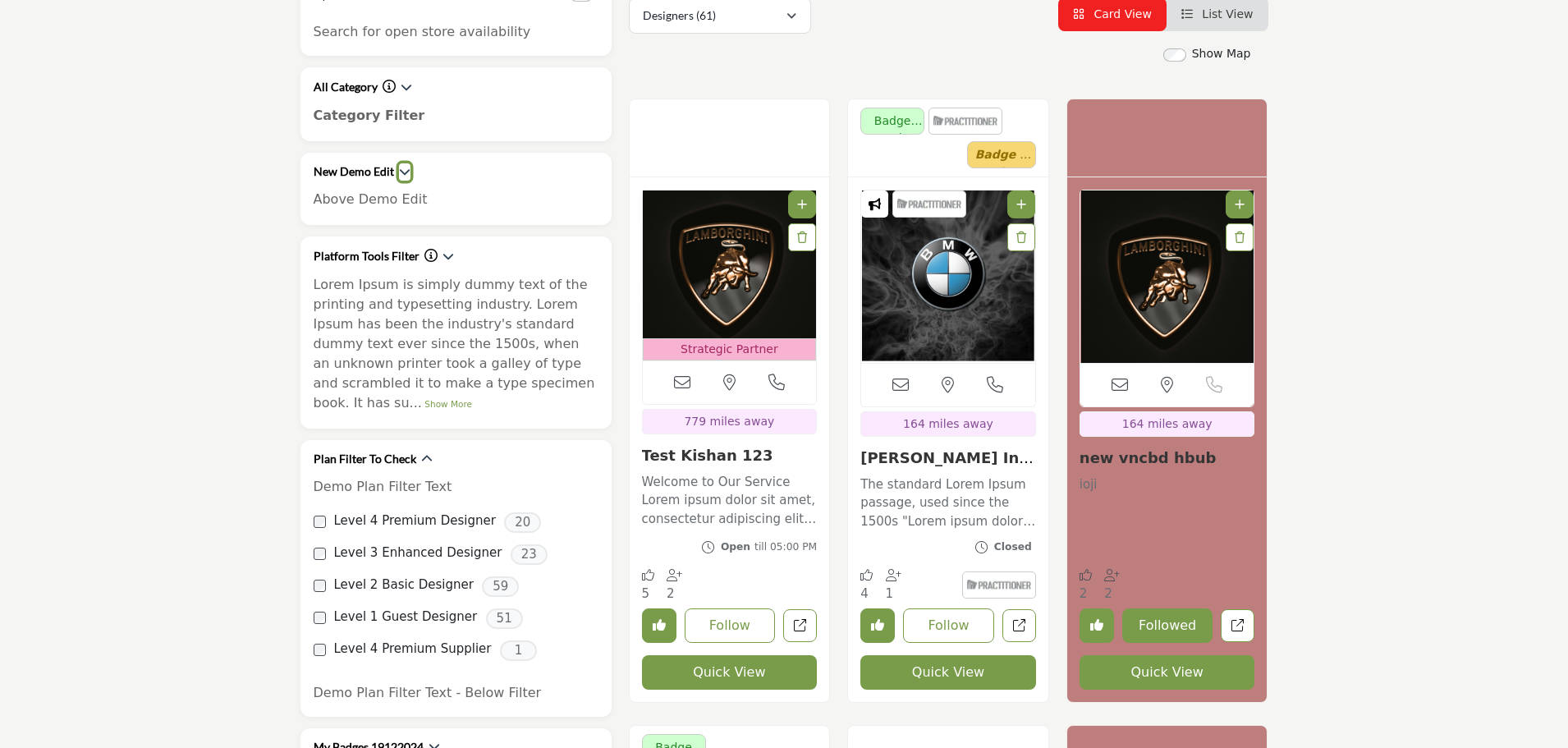
scroll to position [492, 0]
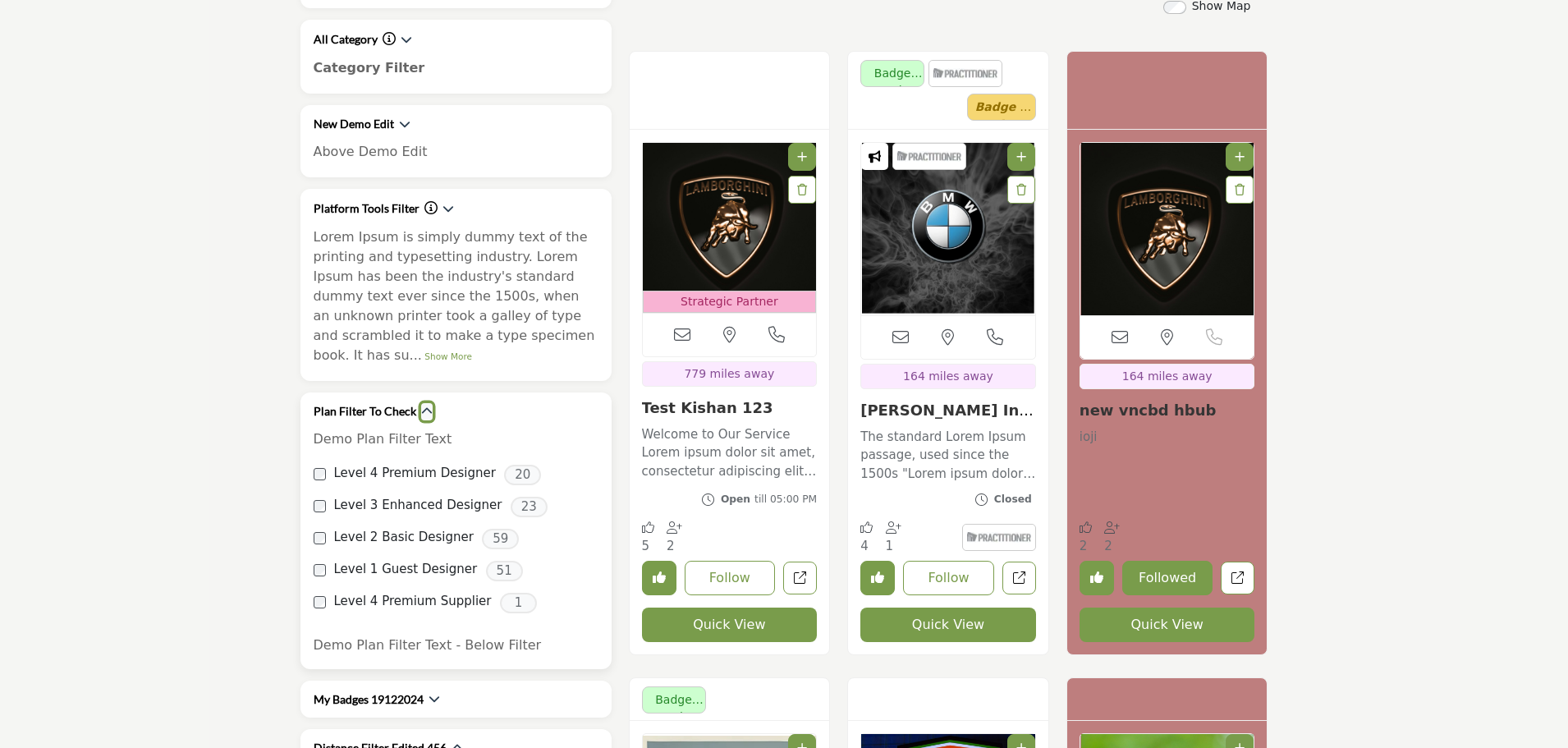
click at [421, 405] on icon "button" at bounding box center [426, 410] width 11 height 11
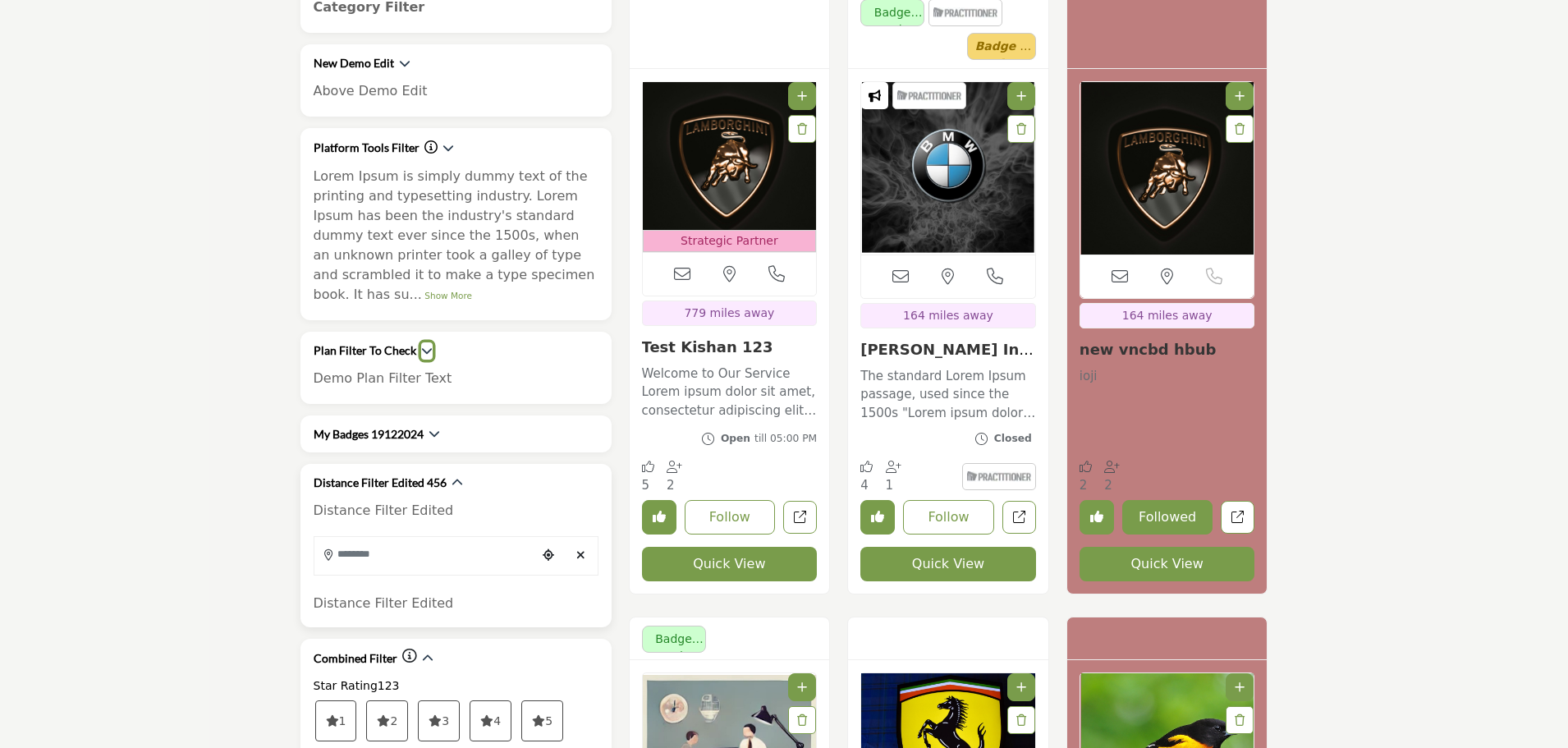
scroll to position [657, 0]
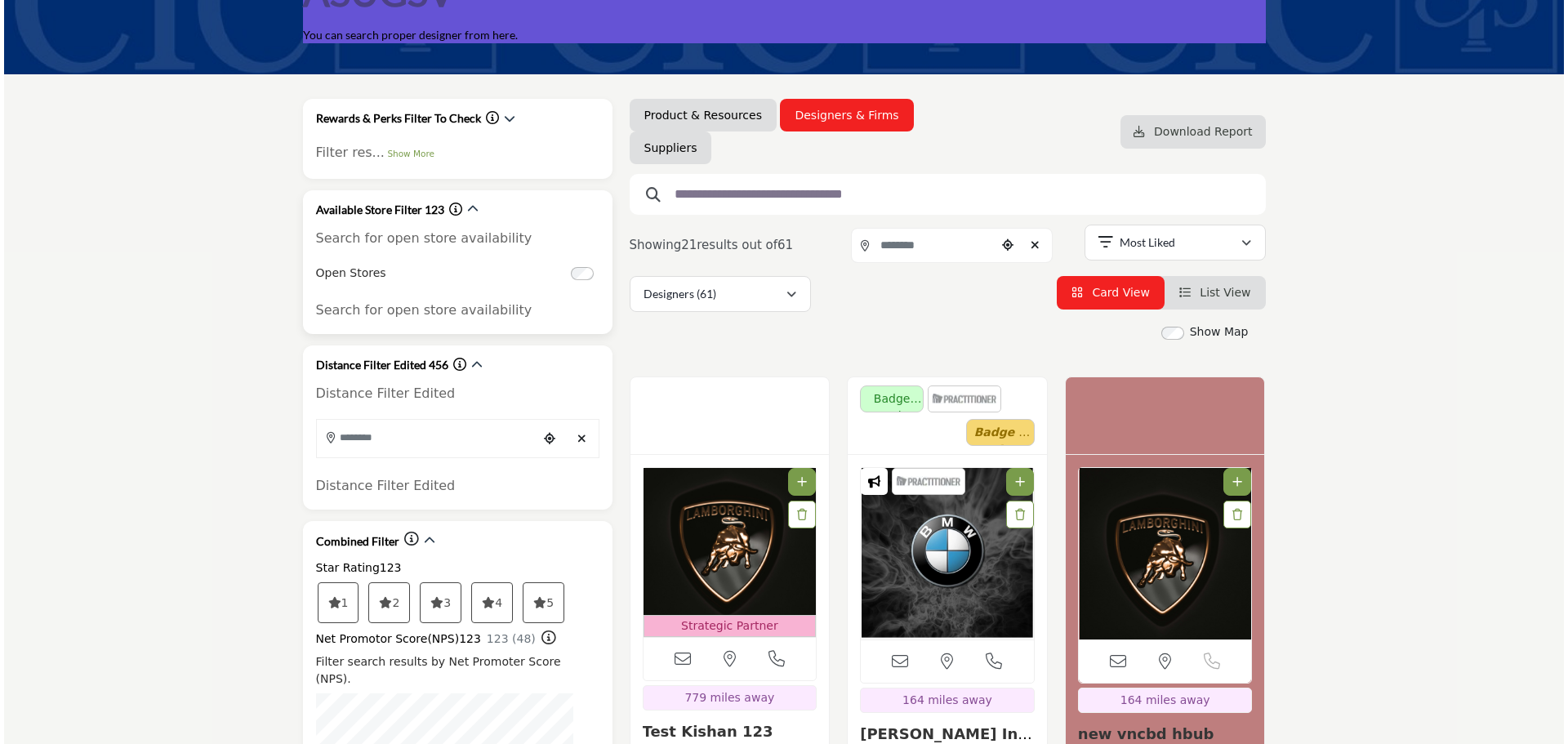
scroll to position [163, 0]
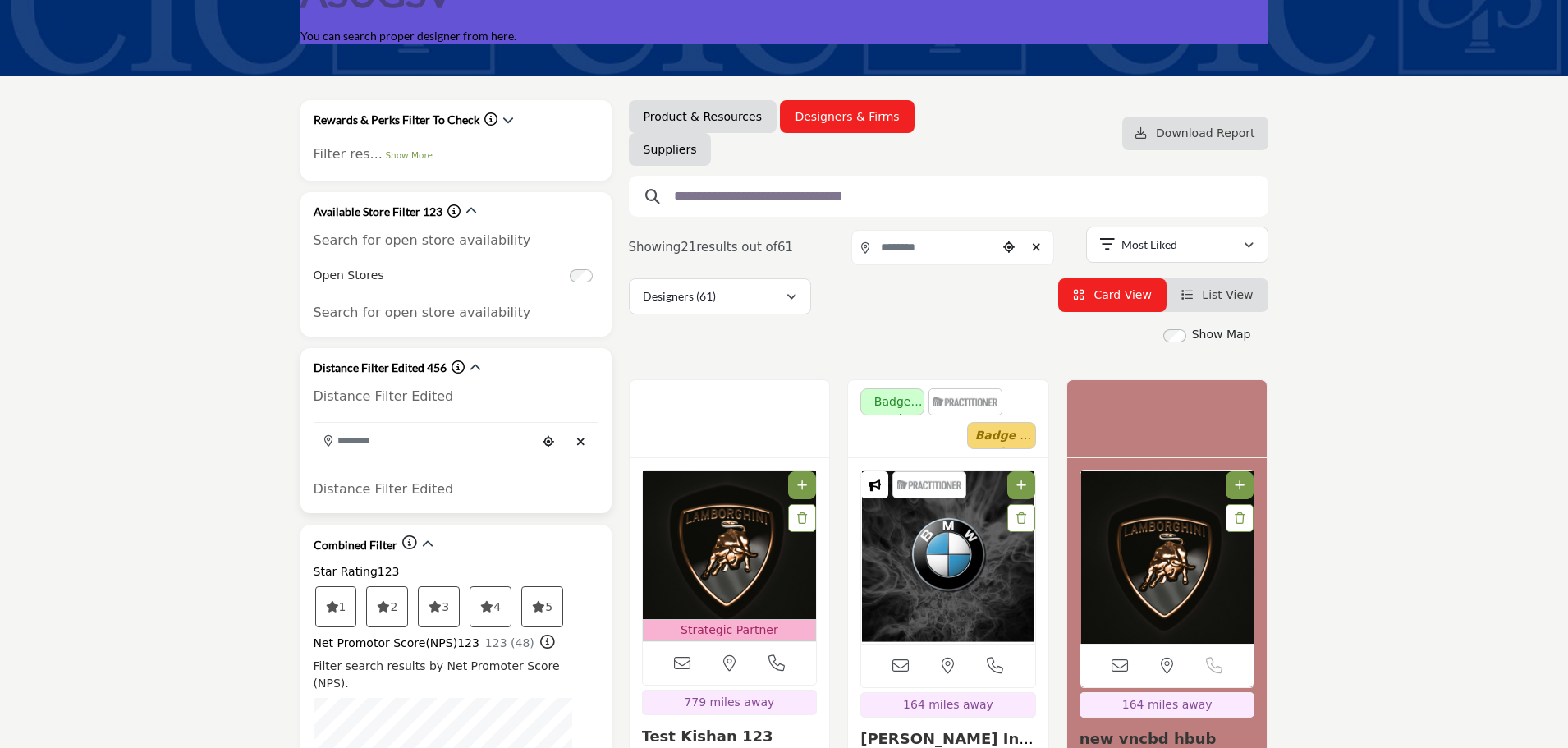
click at [453, 366] on icon "Information about Distance Filter Edited 456" at bounding box center [458, 367] width 13 height 13
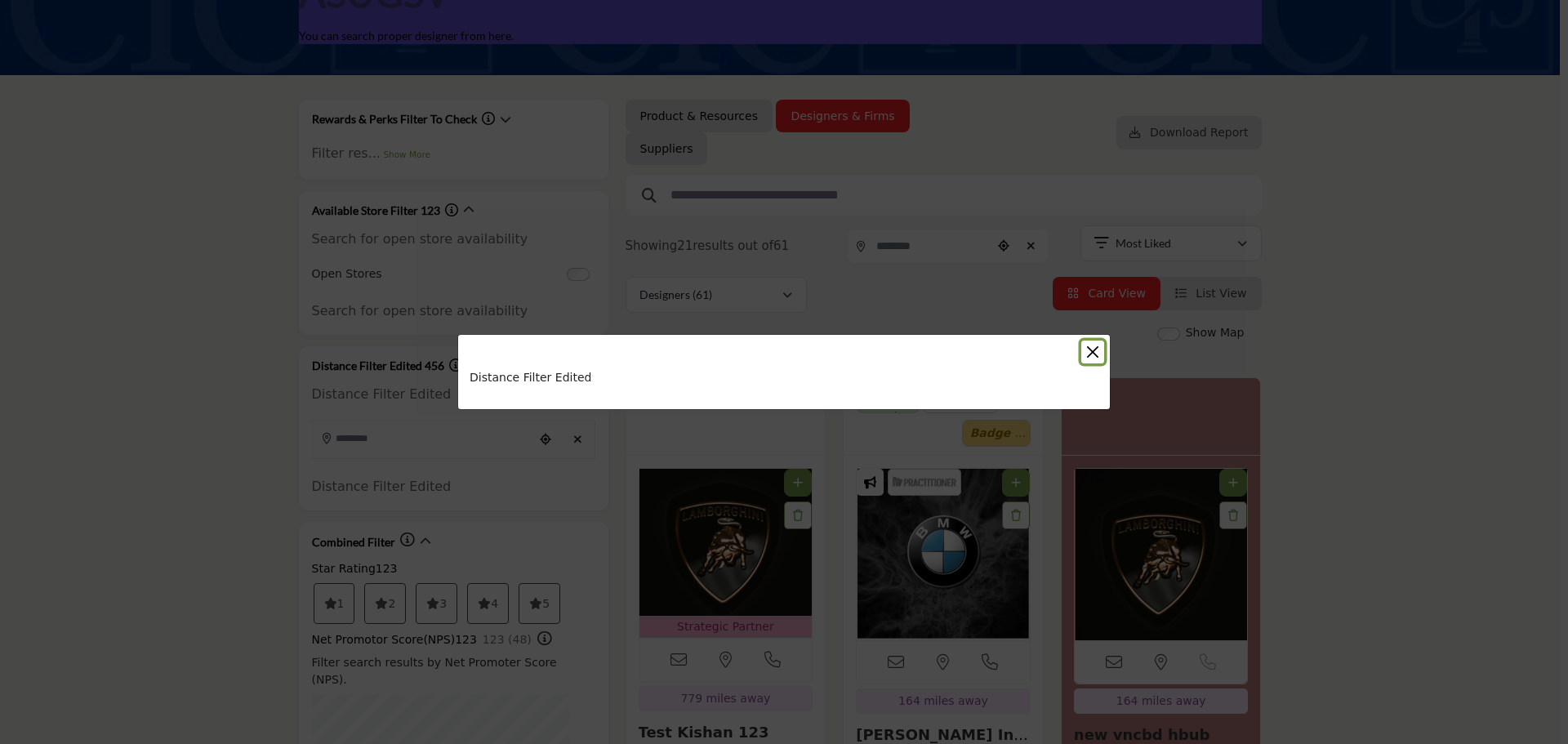
click at [1088, 347] on button "Close" at bounding box center [1092, 351] width 23 height 23
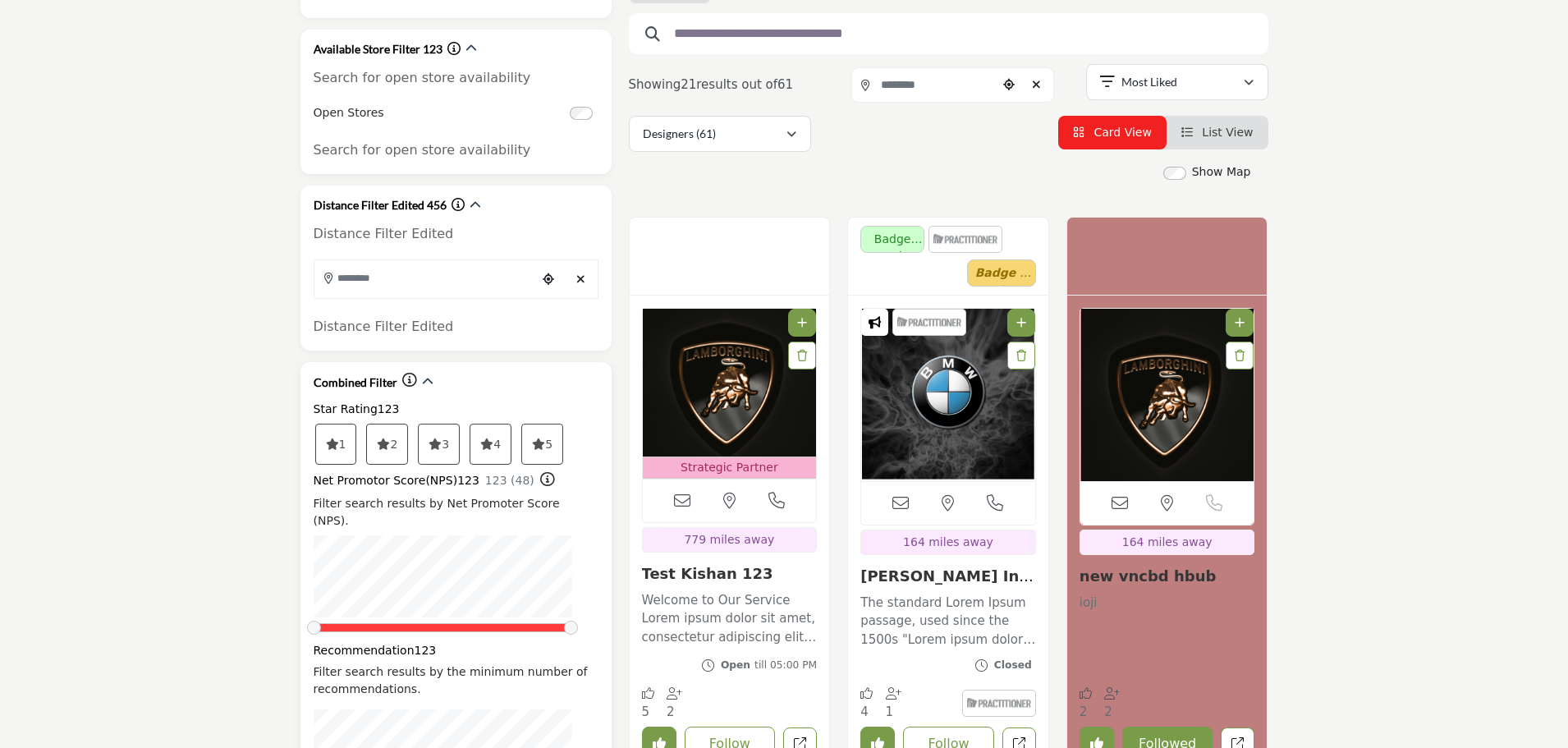
scroll to position [329, 0]
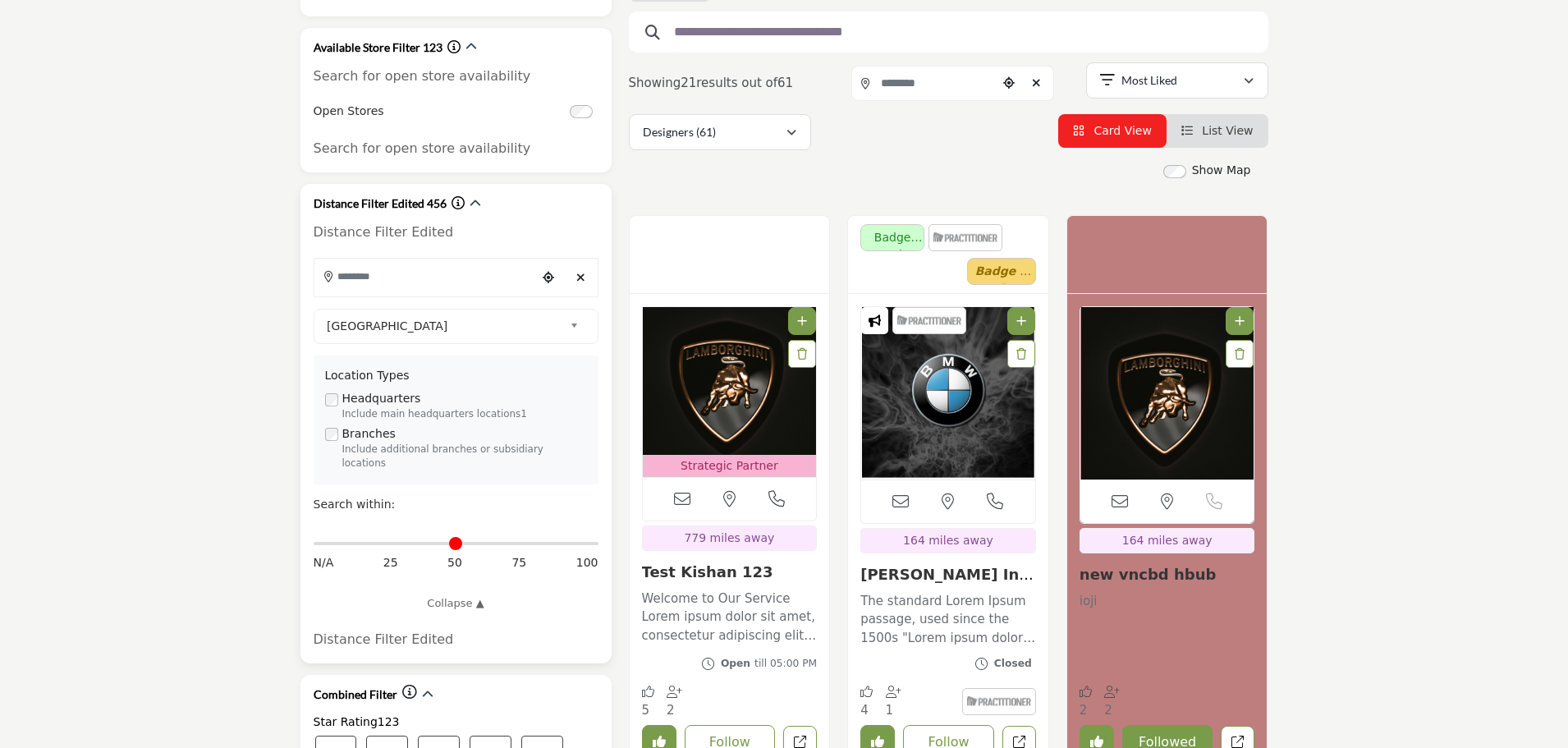
click at [469, 282] on input "Search Location" at bounding box center [425, 276] width 221 height 32
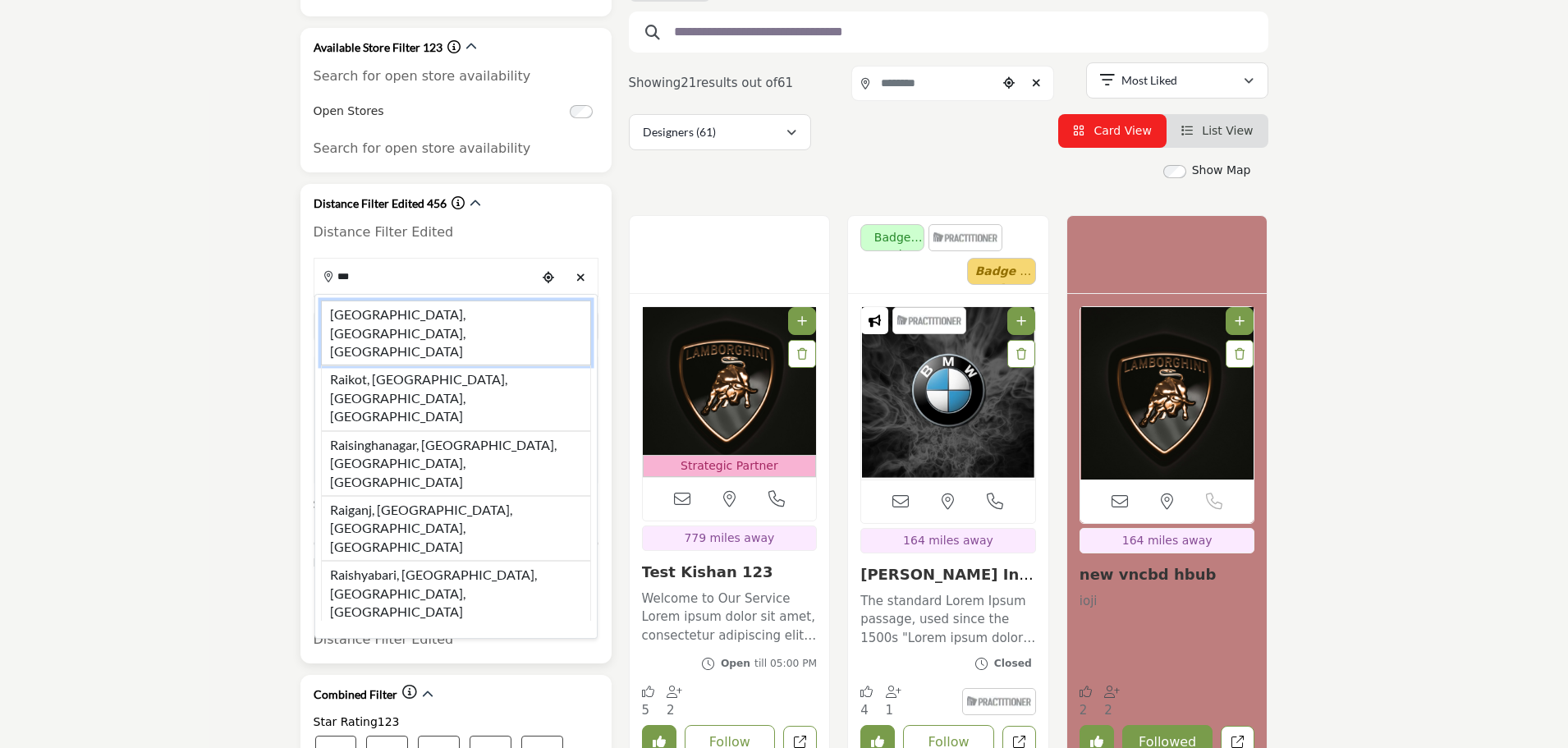
click at [450, 317] on li "Raipur, Chhattisgarh, IND" at bounding box center [455, 333] width 270 height 65
type input "**********"
type input "***"
type input "**********"
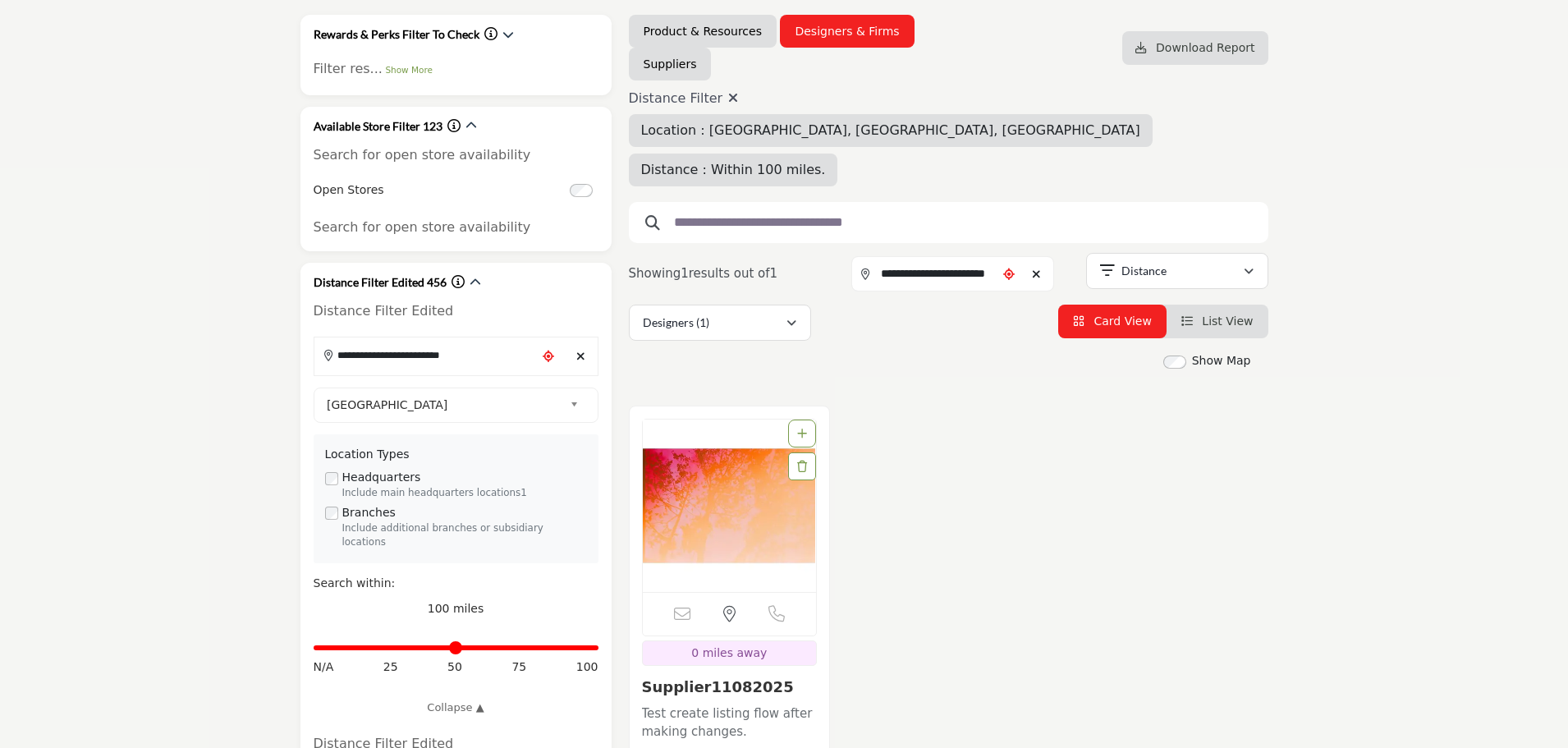
scroll to position [246, 0]
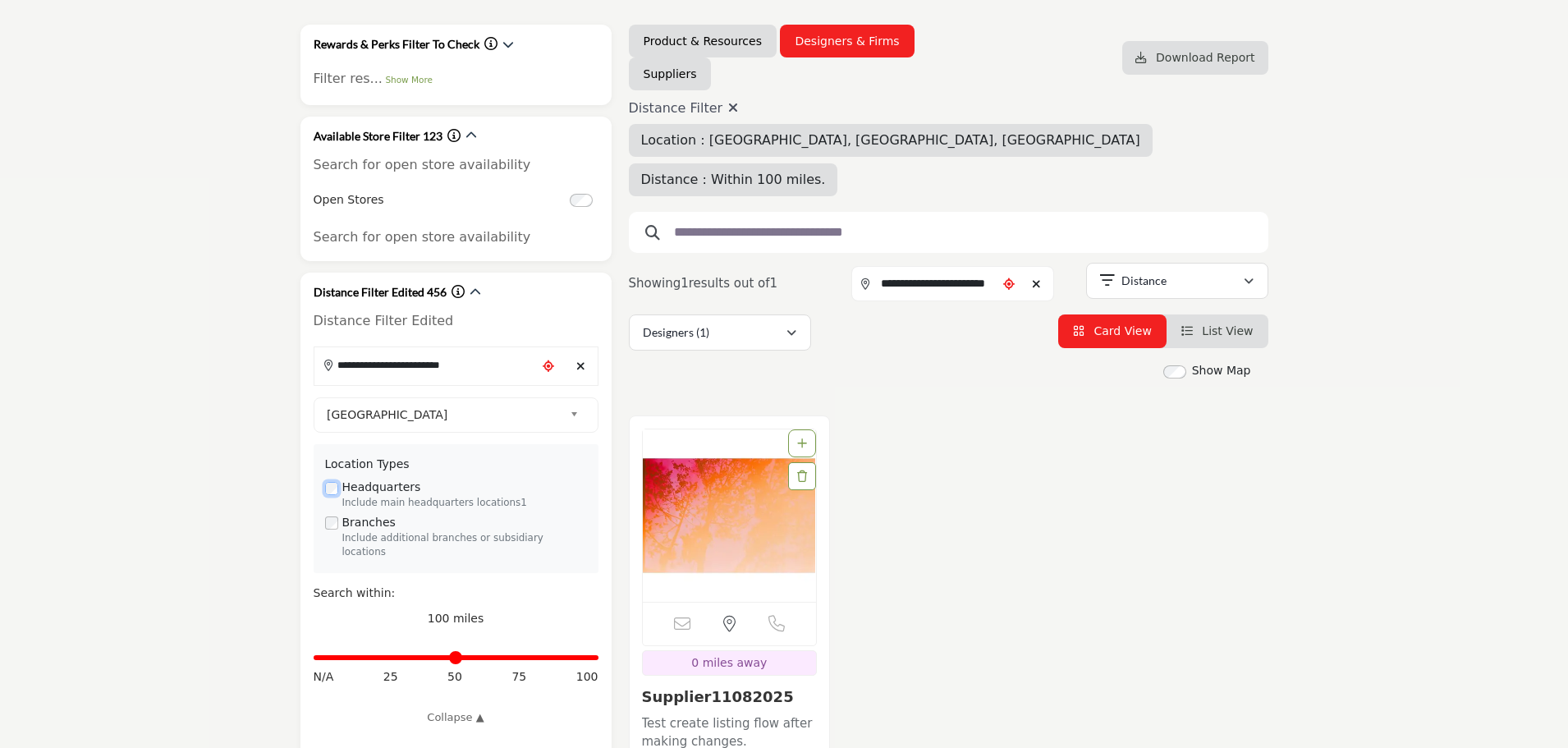
scroll to position [246, 0]
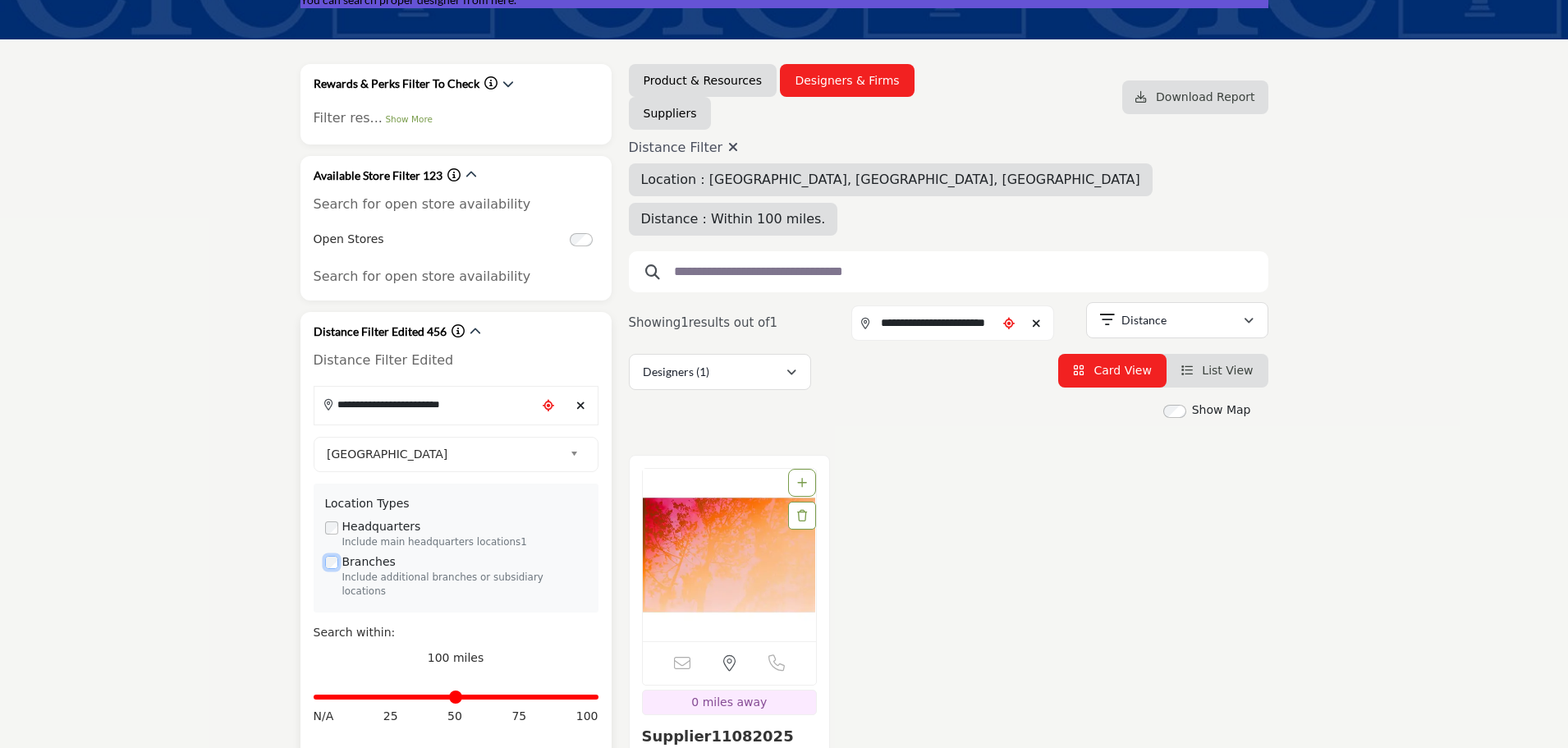
scroll to position [329, 0]
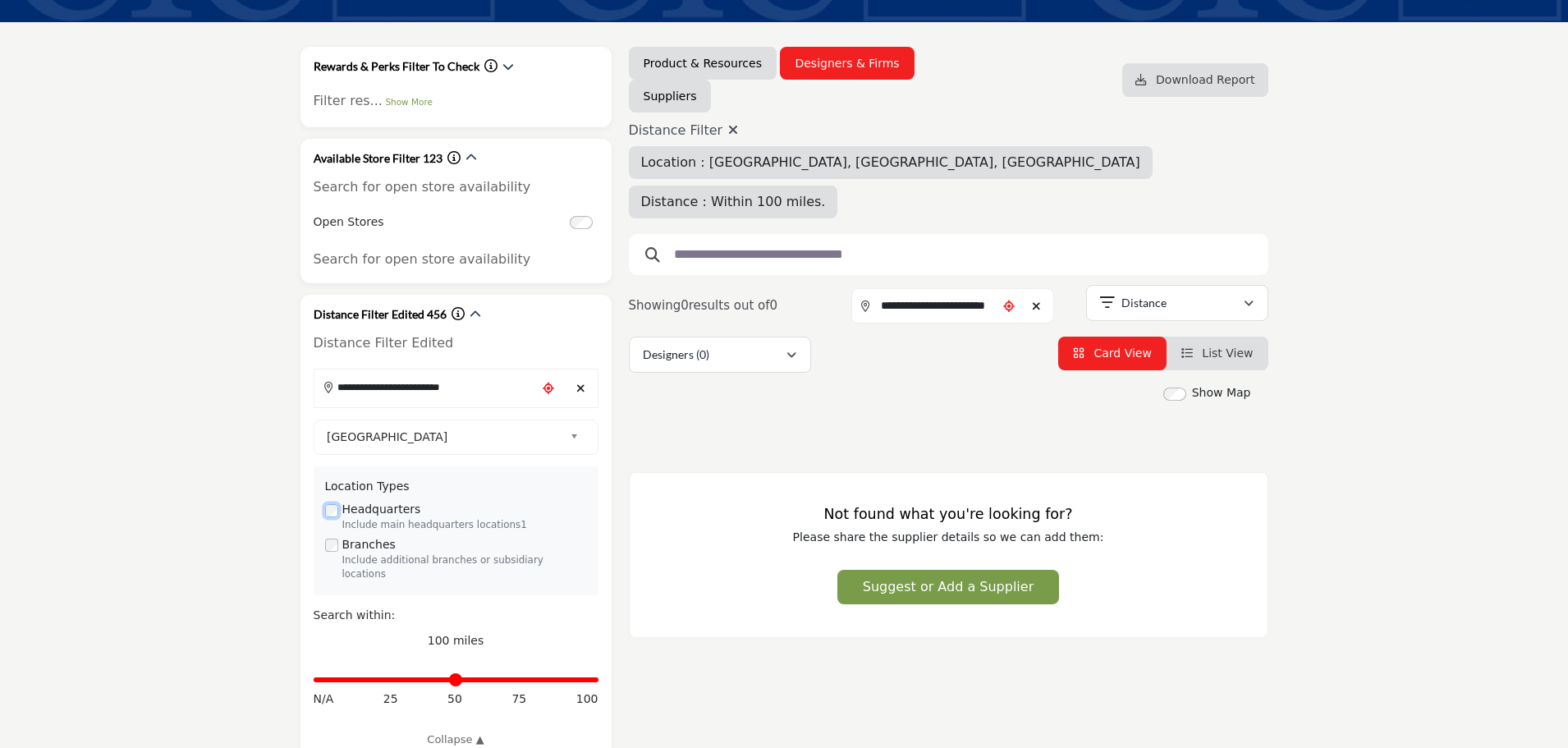
scroll to position [246, 0]
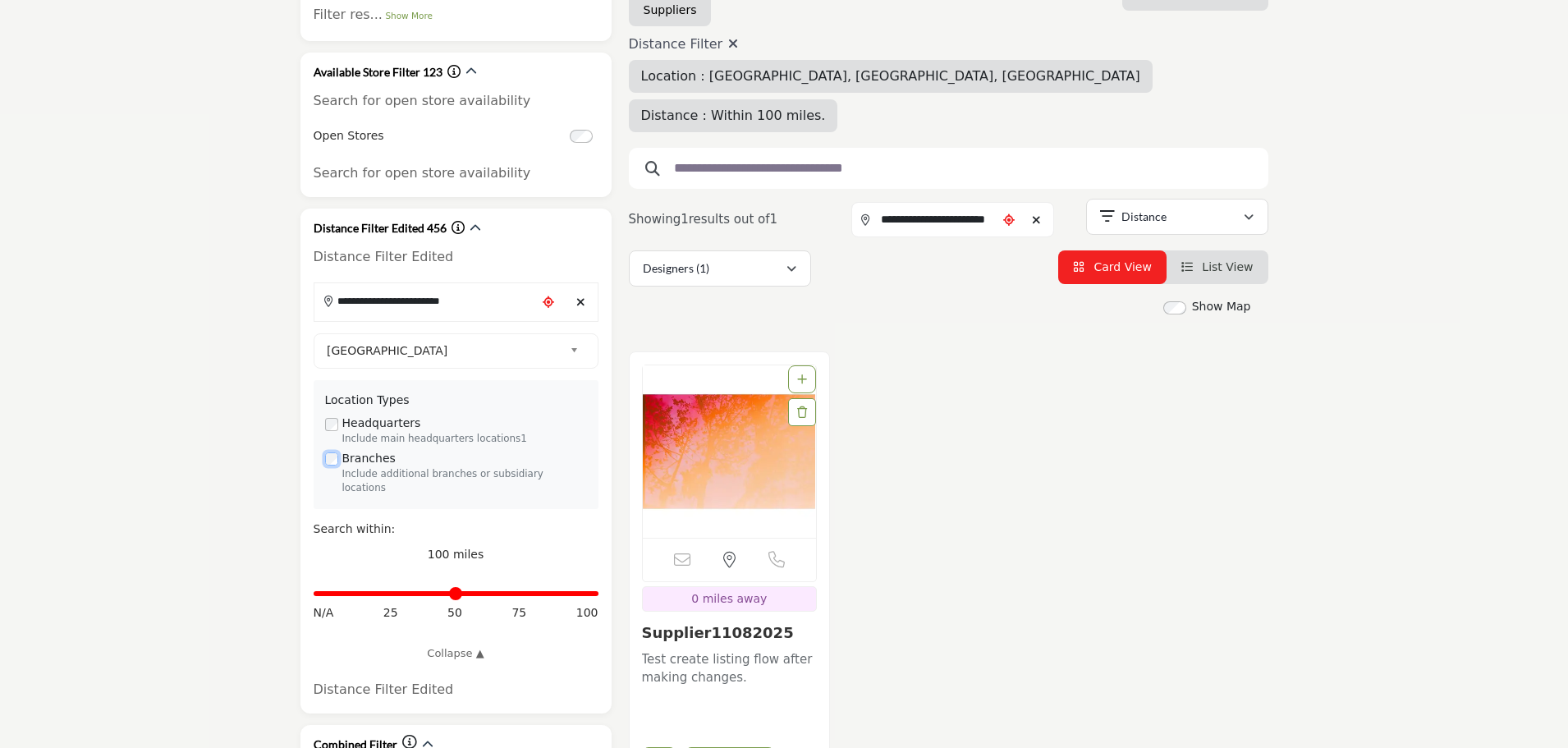
scroll to position [329, 0]
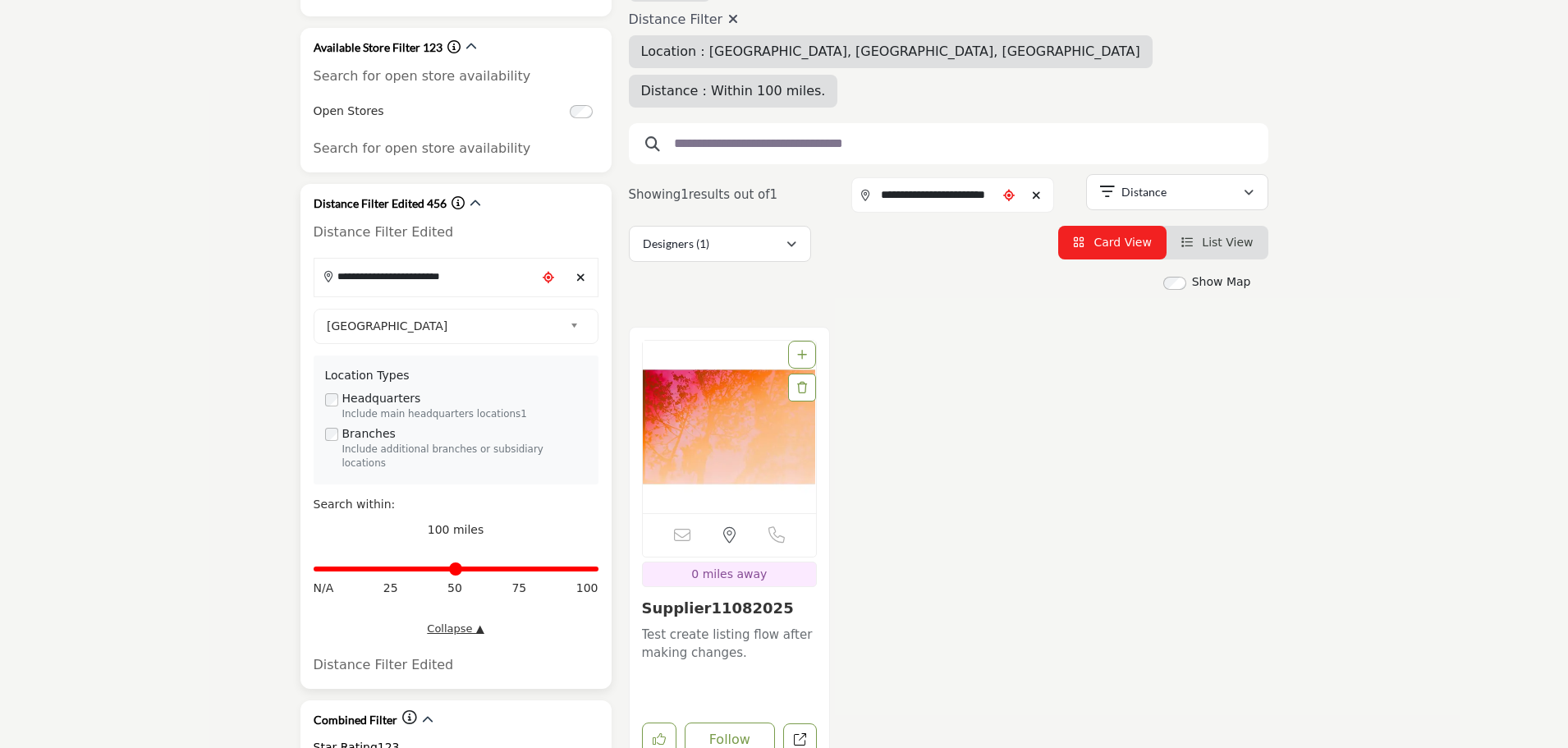
drag, startPoint x: 454, startPoint y: 554, endPoint x: 514, endPoint y: 621, distance: 89.9
click at [454, 567] on input "Distance in miles" at bounding box center [456, 569] width 285 height 4
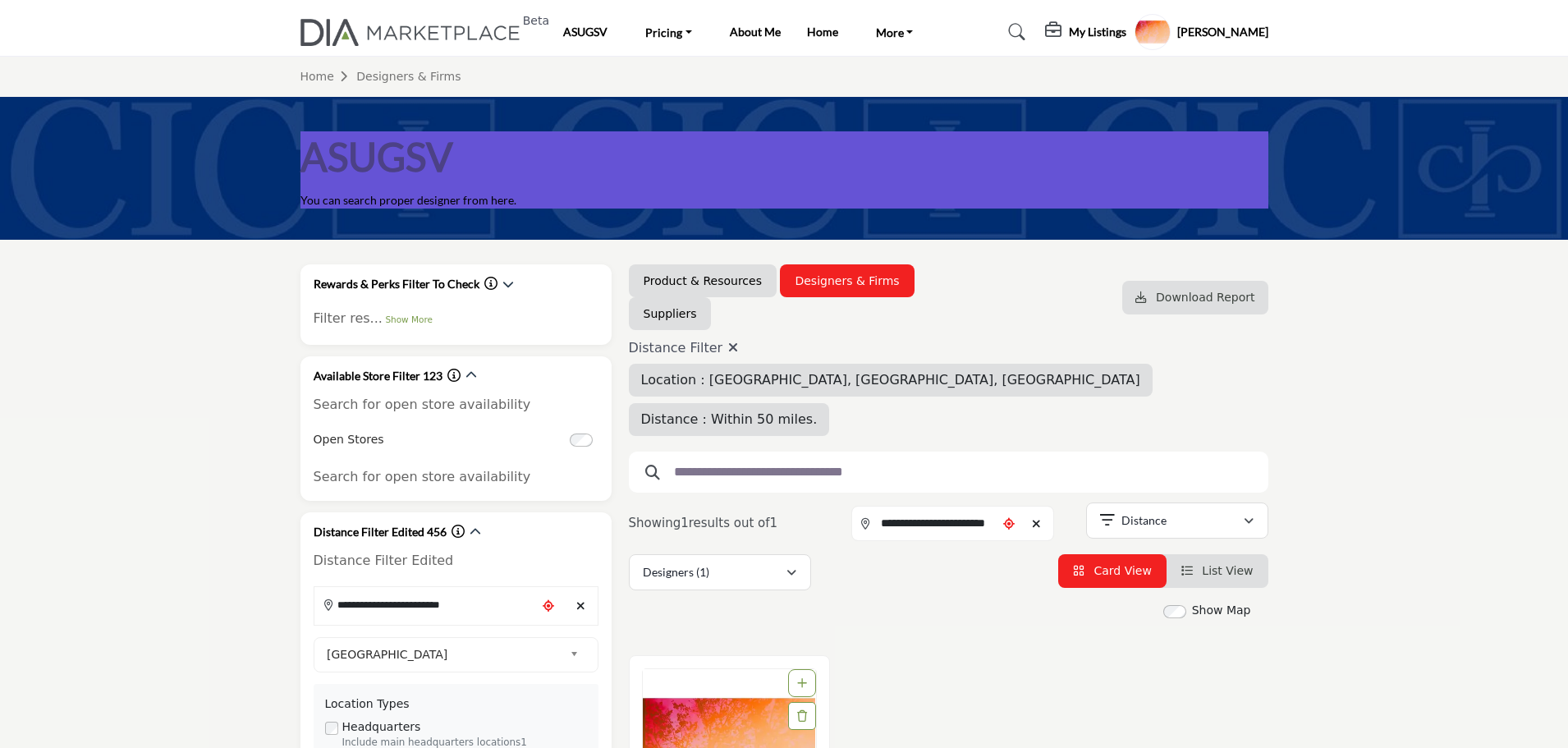
scroll to position [410, 0]
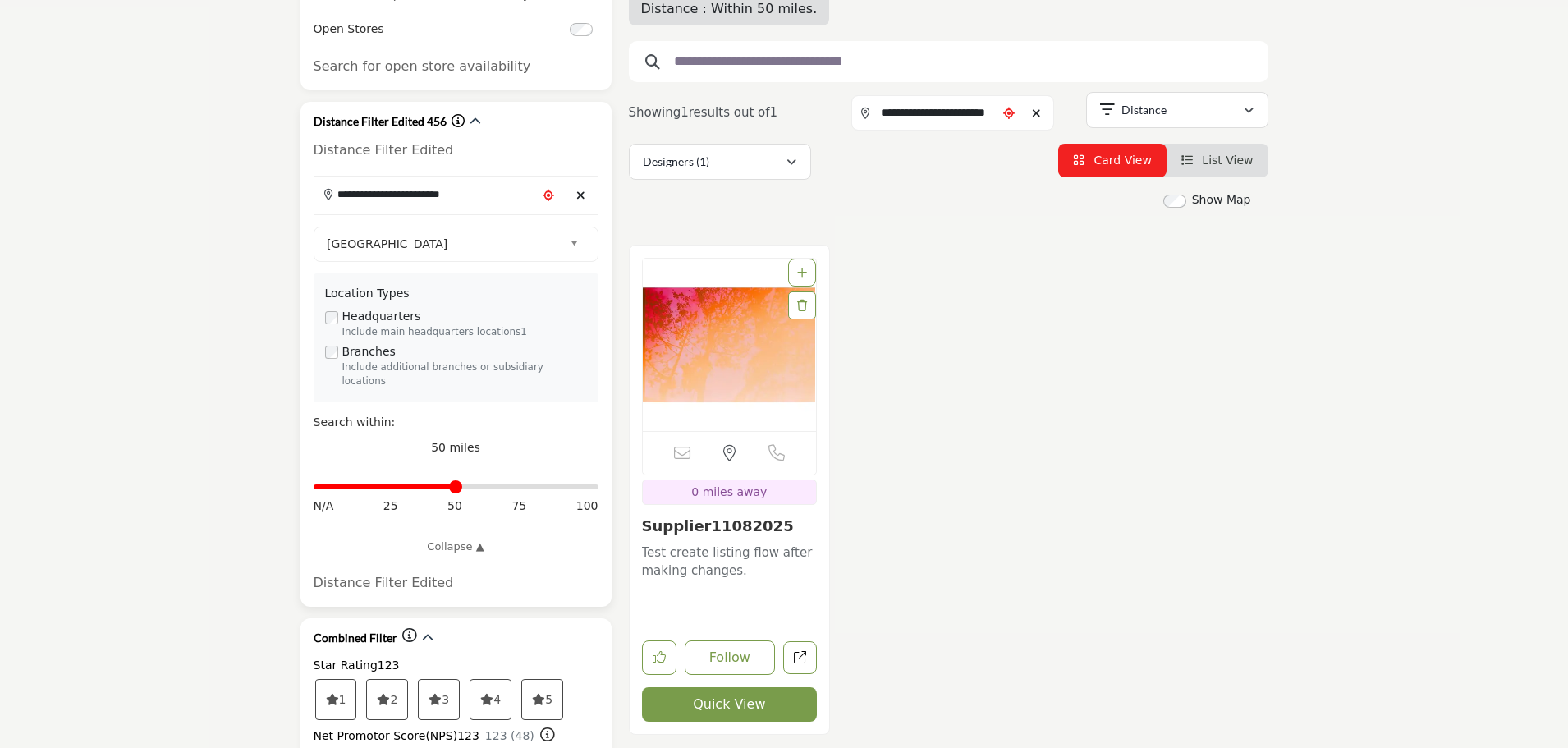
click at [391, 485] on input "Distance in miles" at bounding box center [456, 487] width 285 height 4
click at [316, 485] on input "Distance in miles" at bounding box center [456, 487] width 285 height 4
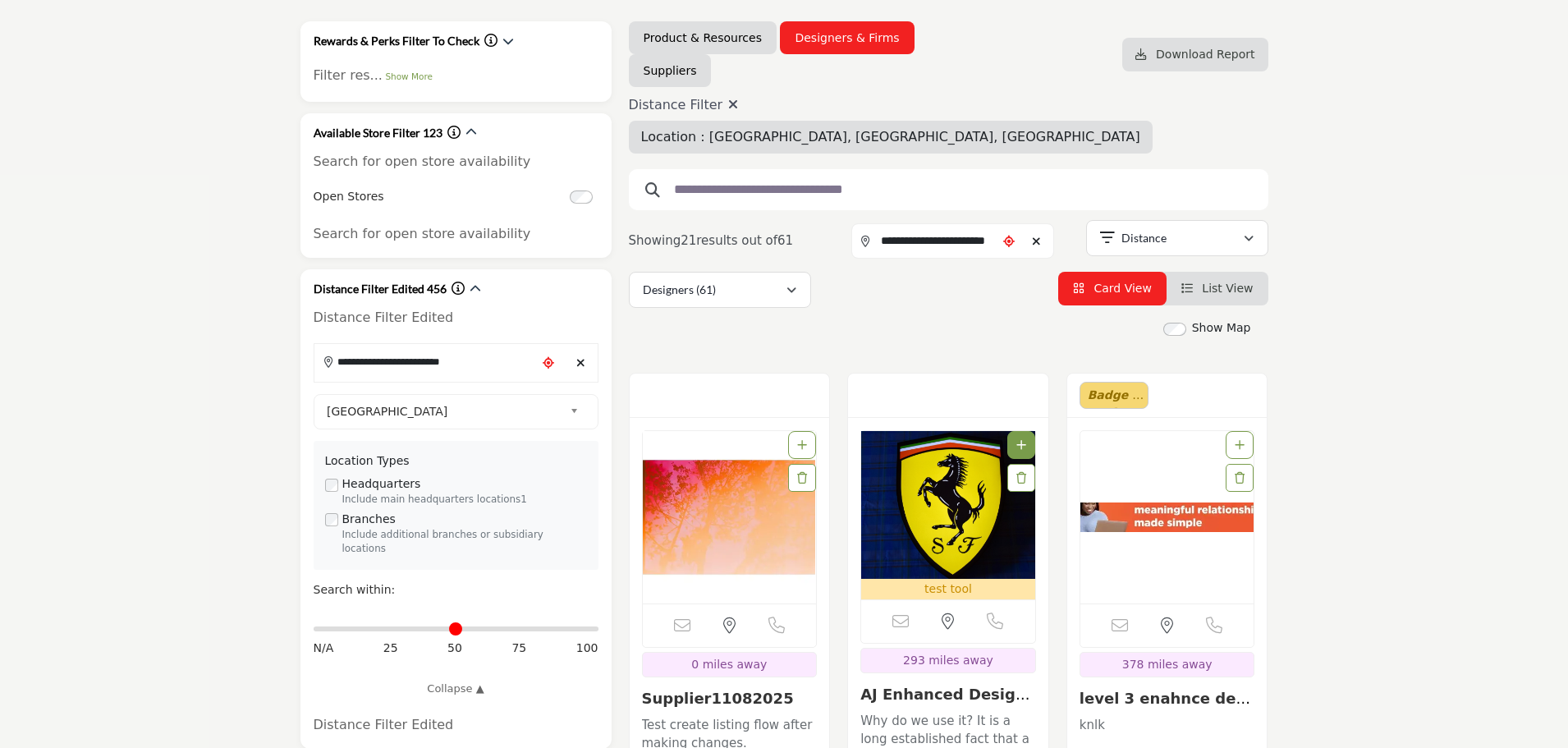
scroll to position [246, 0]
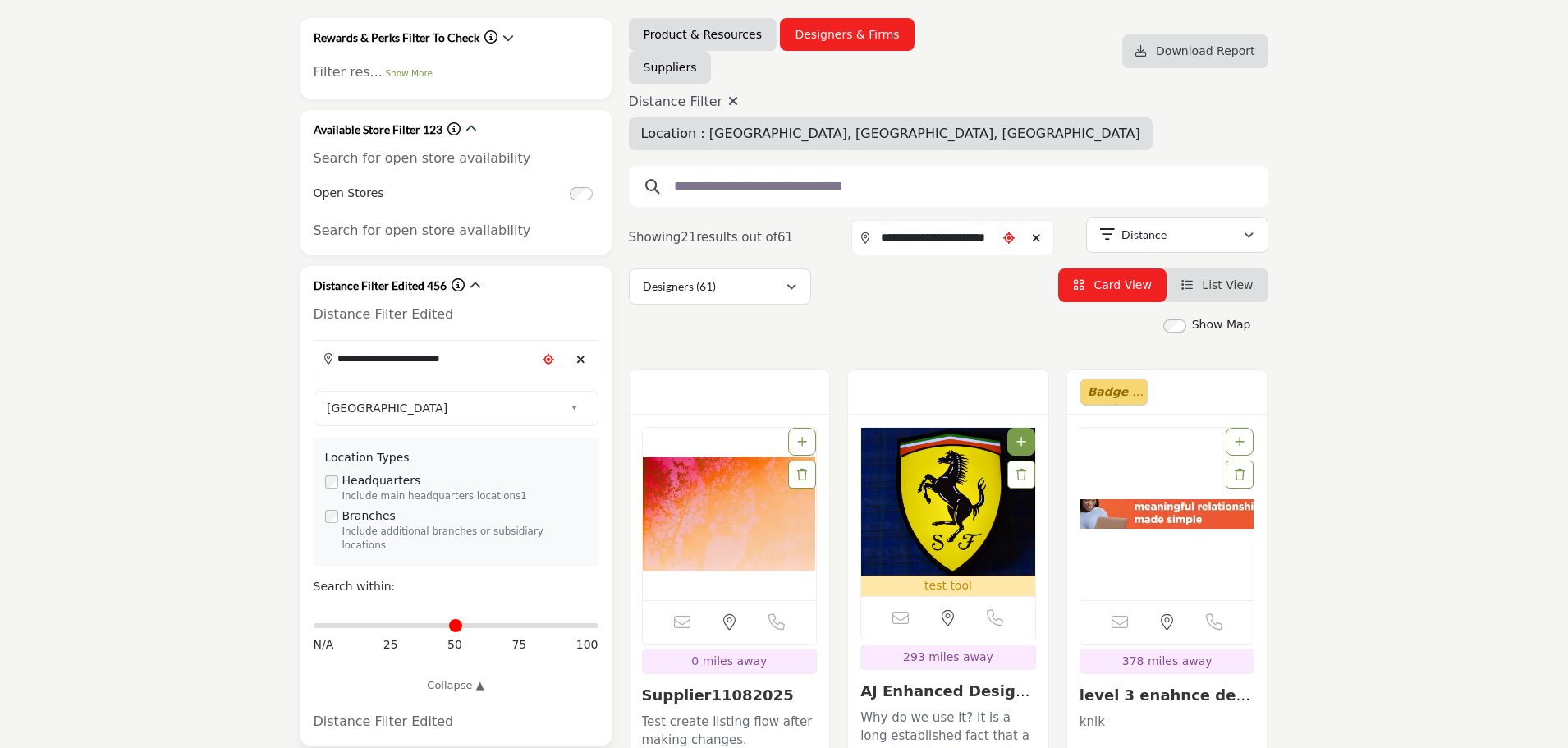
type input "***"
click at [594, 624] on input "Distance in miles" at bounding box center [456, 626] width 285 height 4
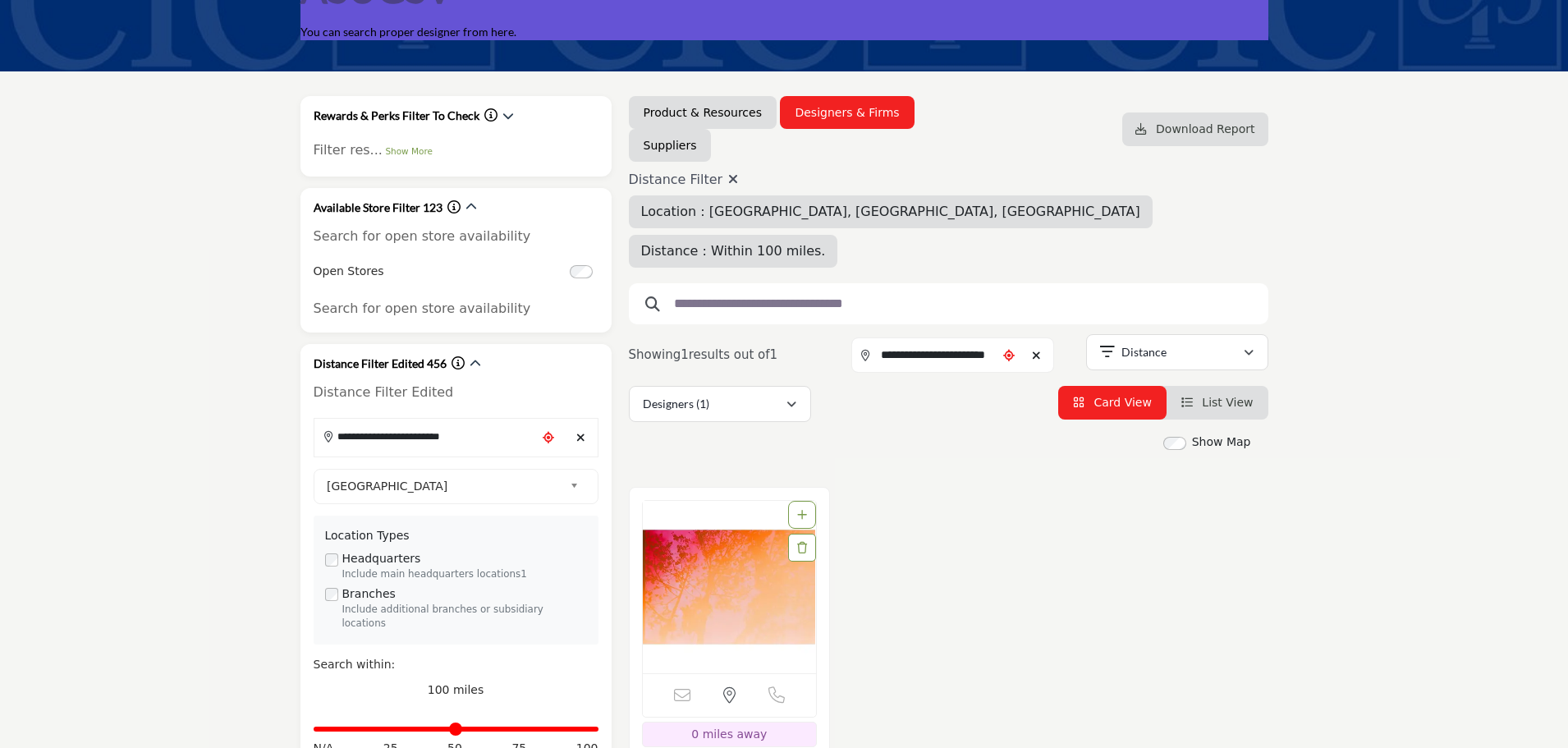
scroll to position [246, 0]
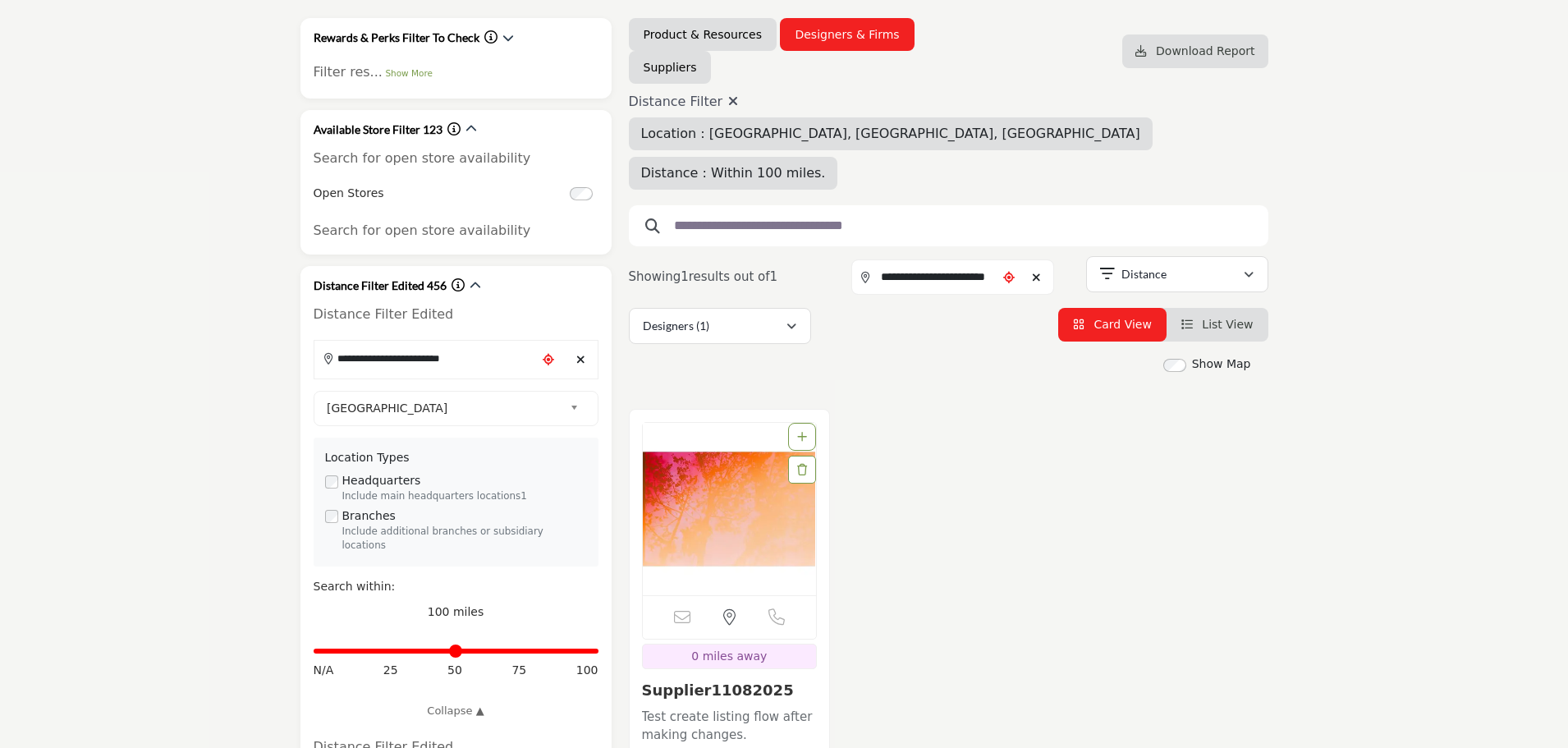
click at [728, 98] on icon at bounding box center [732, 100] width 10 height 13
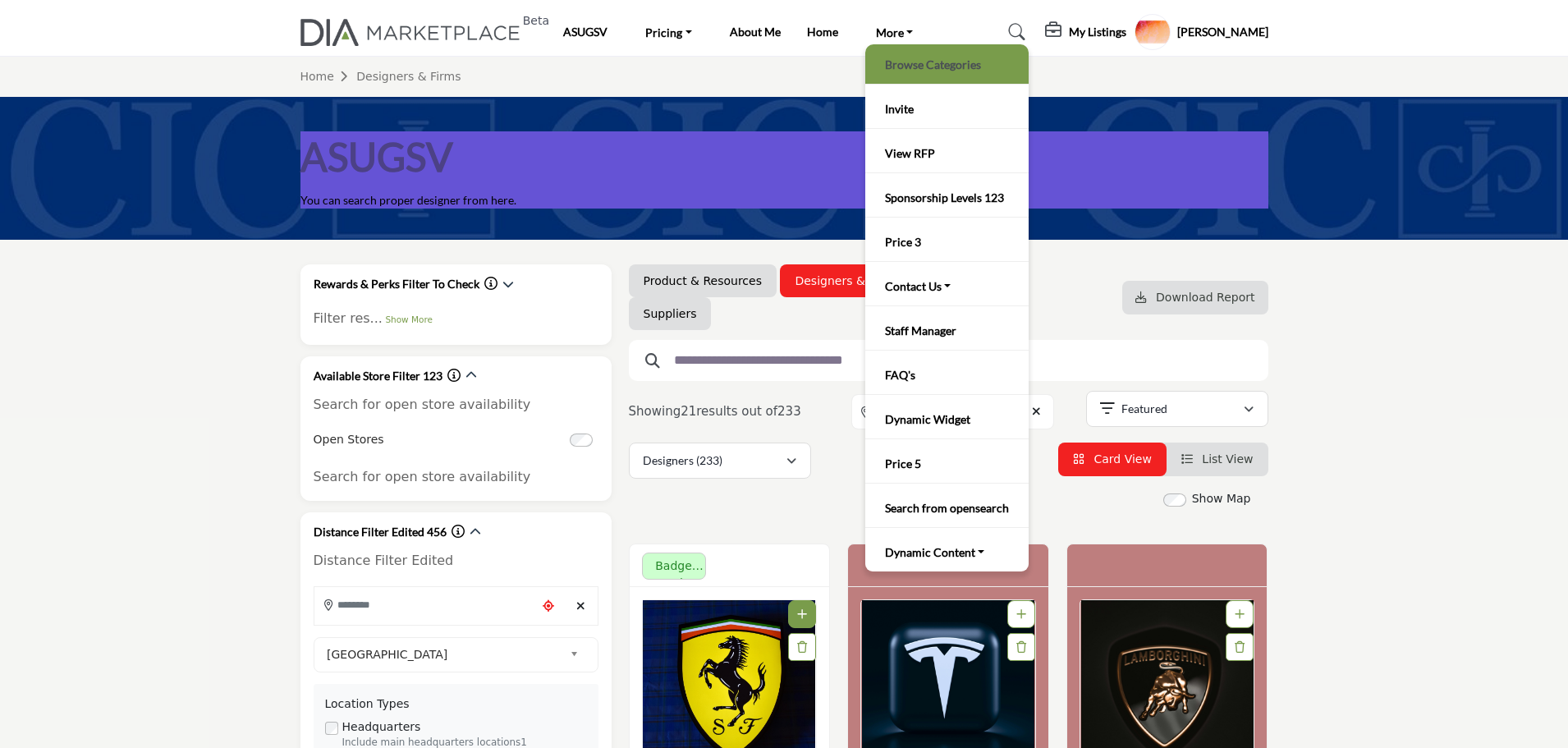
click at [916, 64] on link "Browse Categories" at bounding box center [947, 64] width 147 height 23
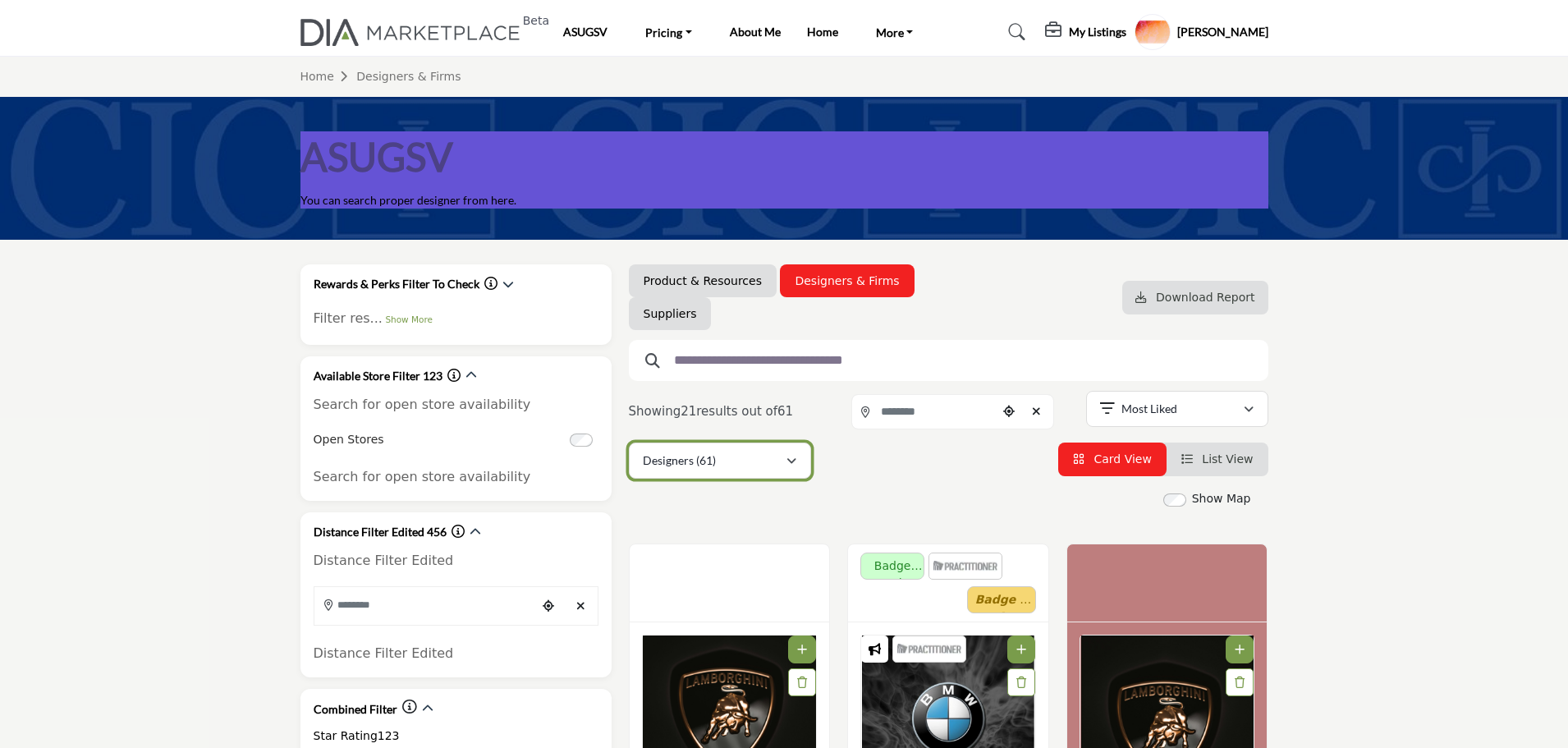
click at [801, 462] on button "Designers (61)" at bounding box center [719, 460] width 182 height 36
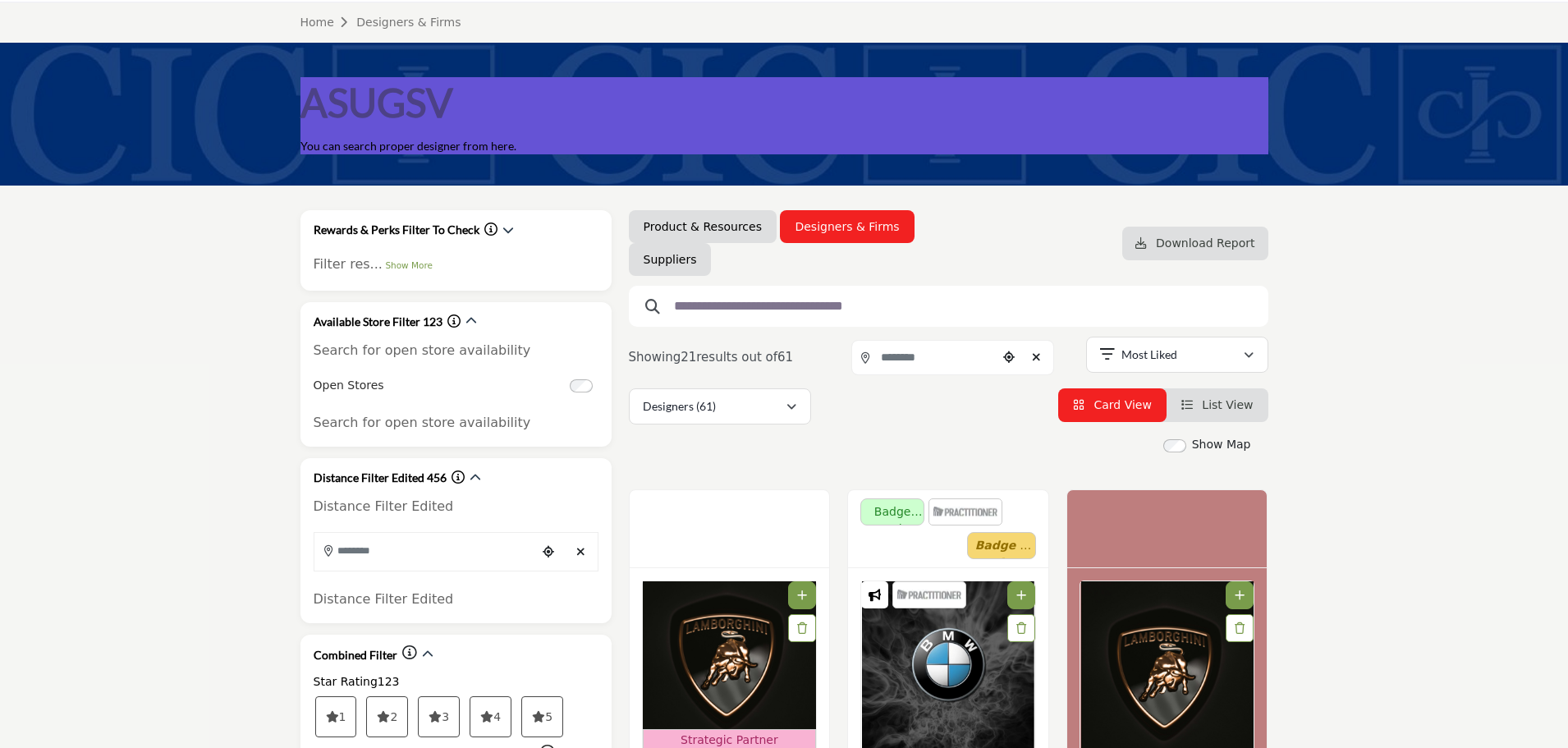
scroll to position [164, 0]
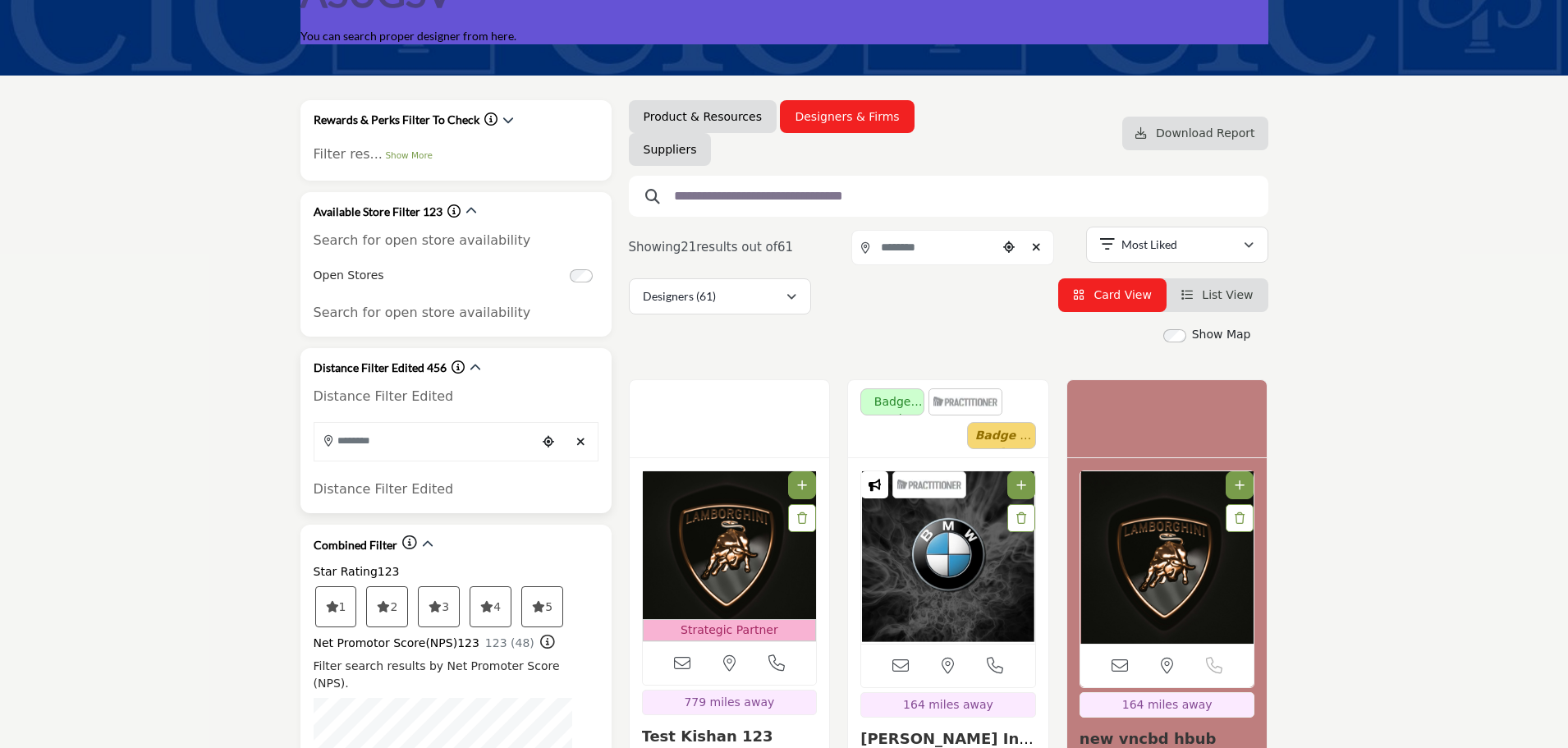
click at [432, 451] on input "Search Location" at bounding box center [425, 440] width 221 height 32
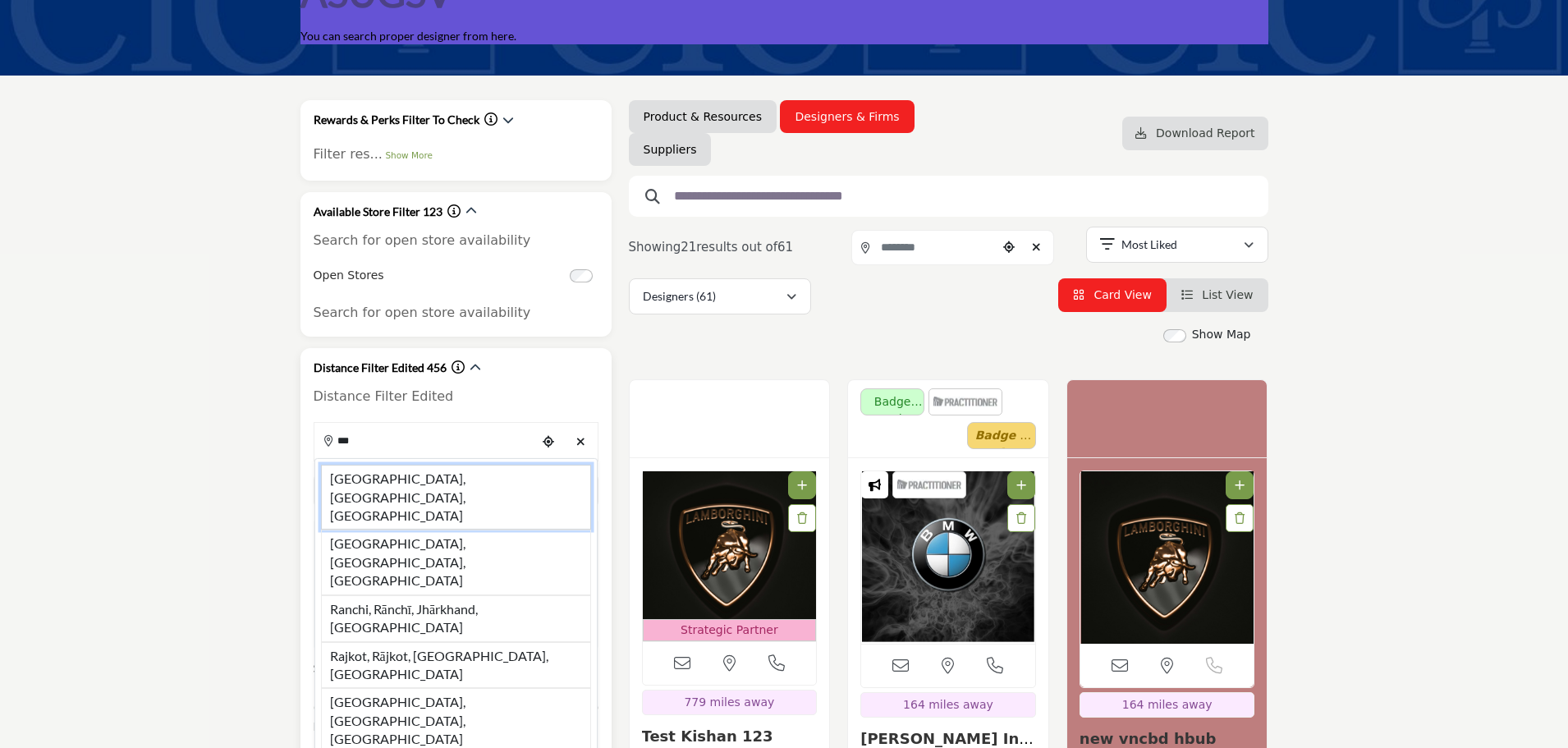
click at [446, 481] on li "Raipur, Chhattisgarh, IND" at bounding box center [455, 497] width 270 height 65
type input "**********"
type input "***"
type input "**********"
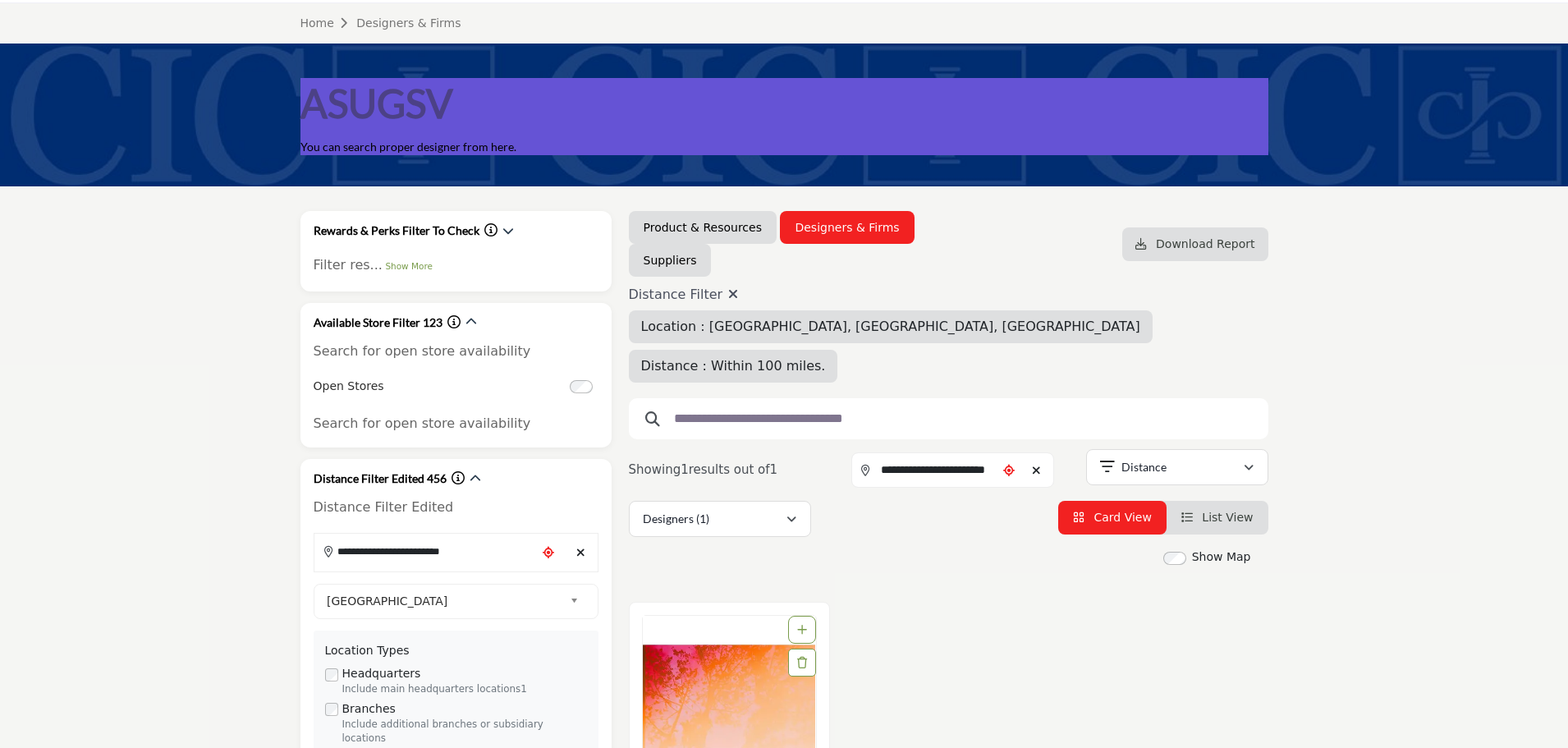
scroll to position [164, 0]
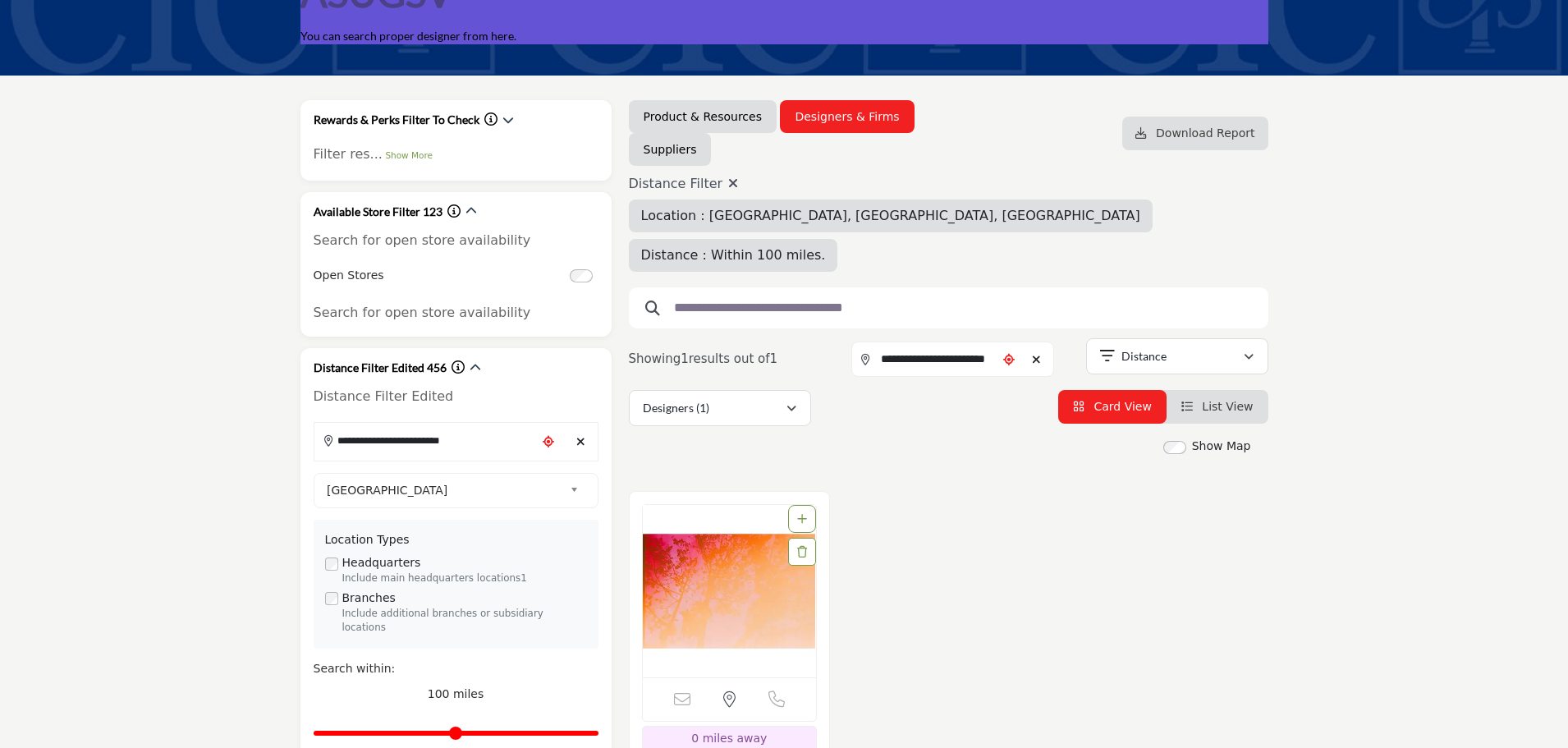
click at [1041, 353] on icon "Clear search location" at bounding box center [1036, 359] width 9 height 11
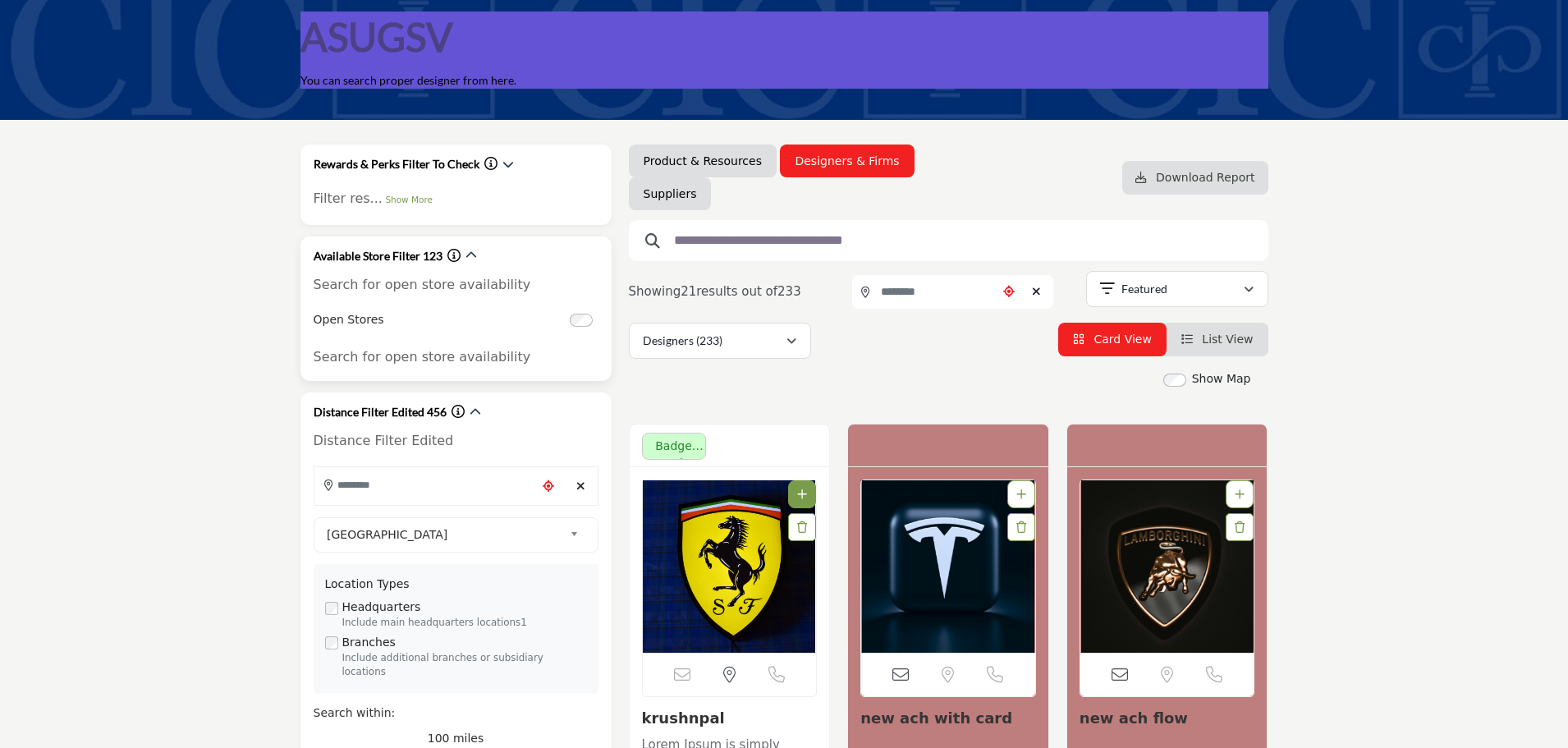
scroll to position [246, 0]
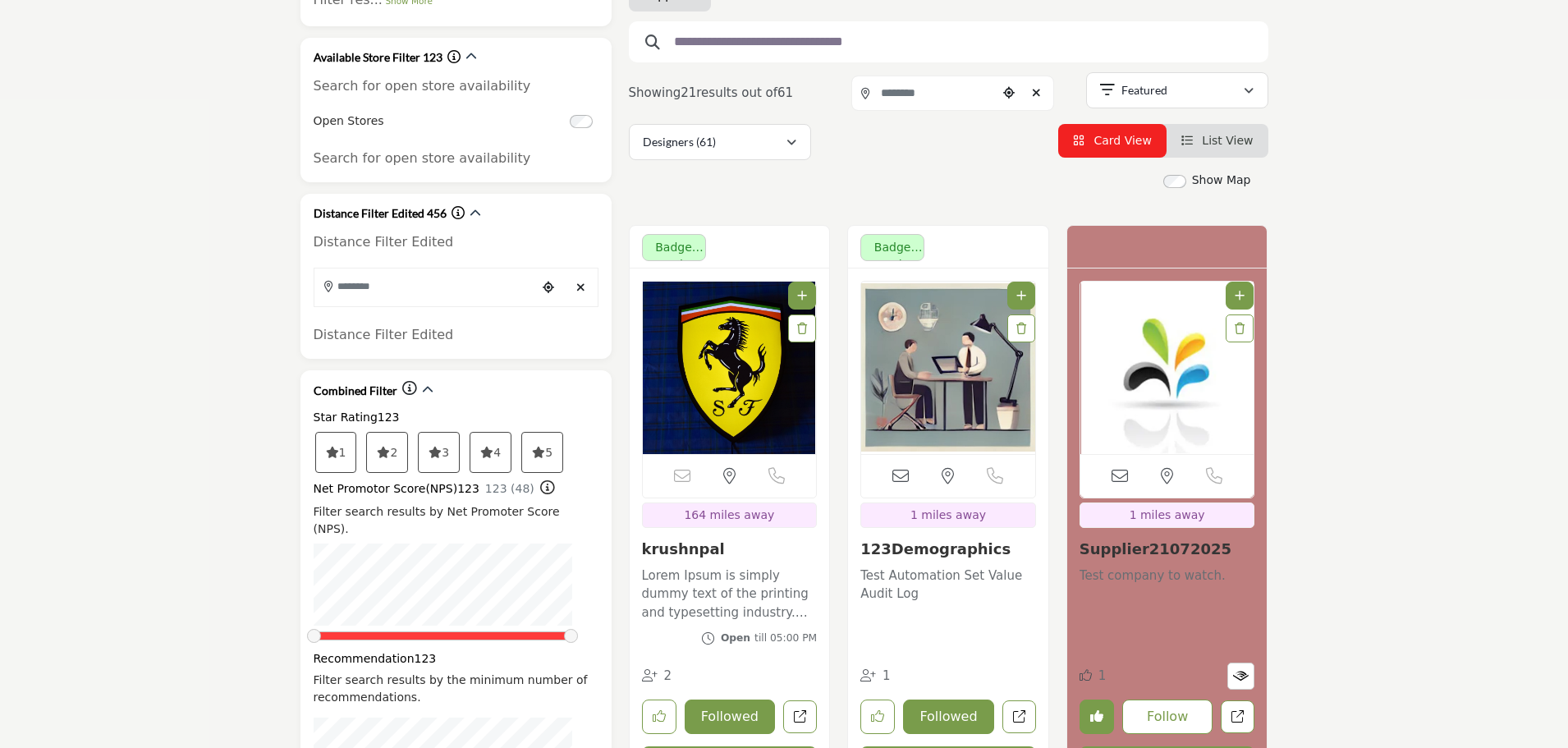
scroll to position [329, 0]
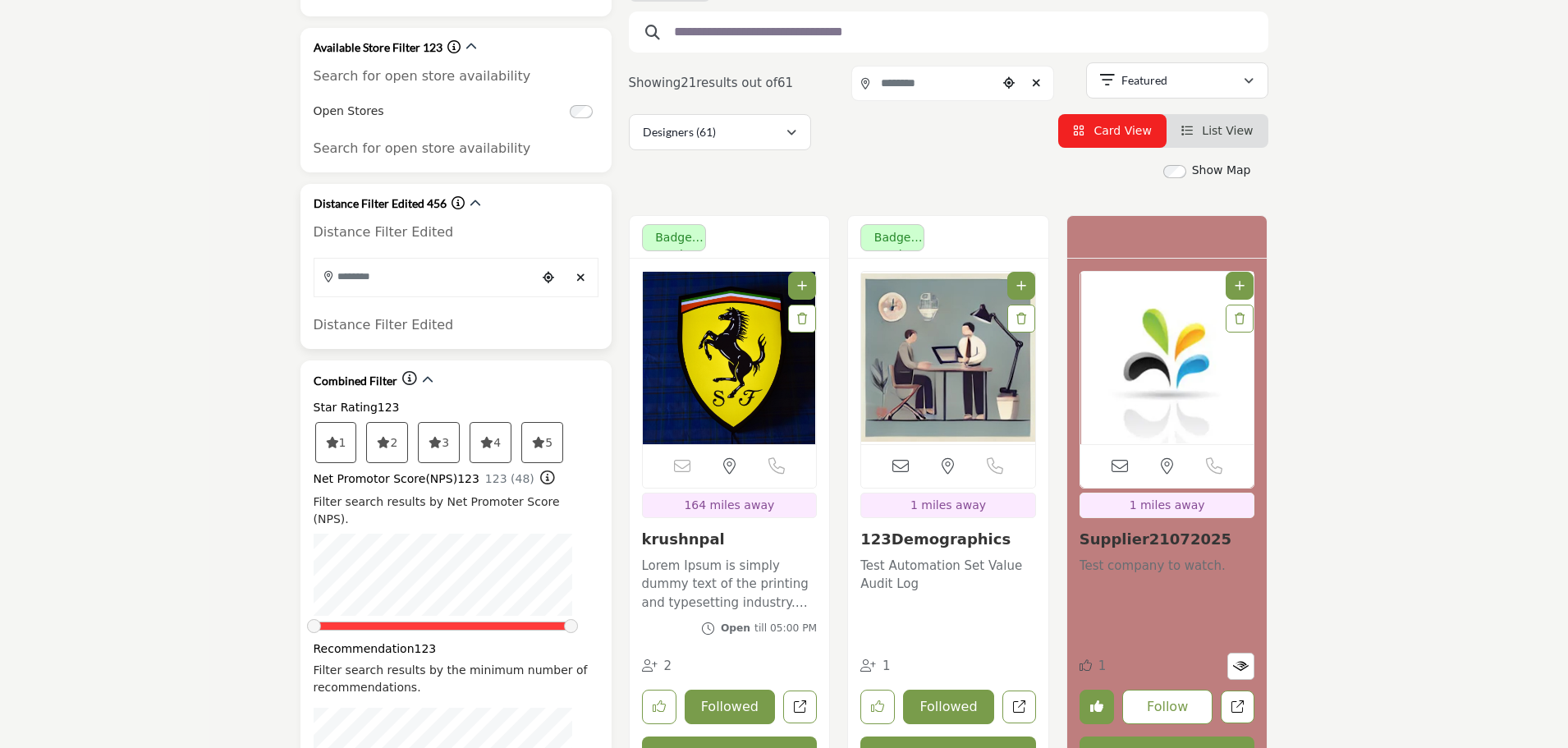
click at [411, 281] on input "Search Location" at bounding box center [425, 276] width 221 height 32
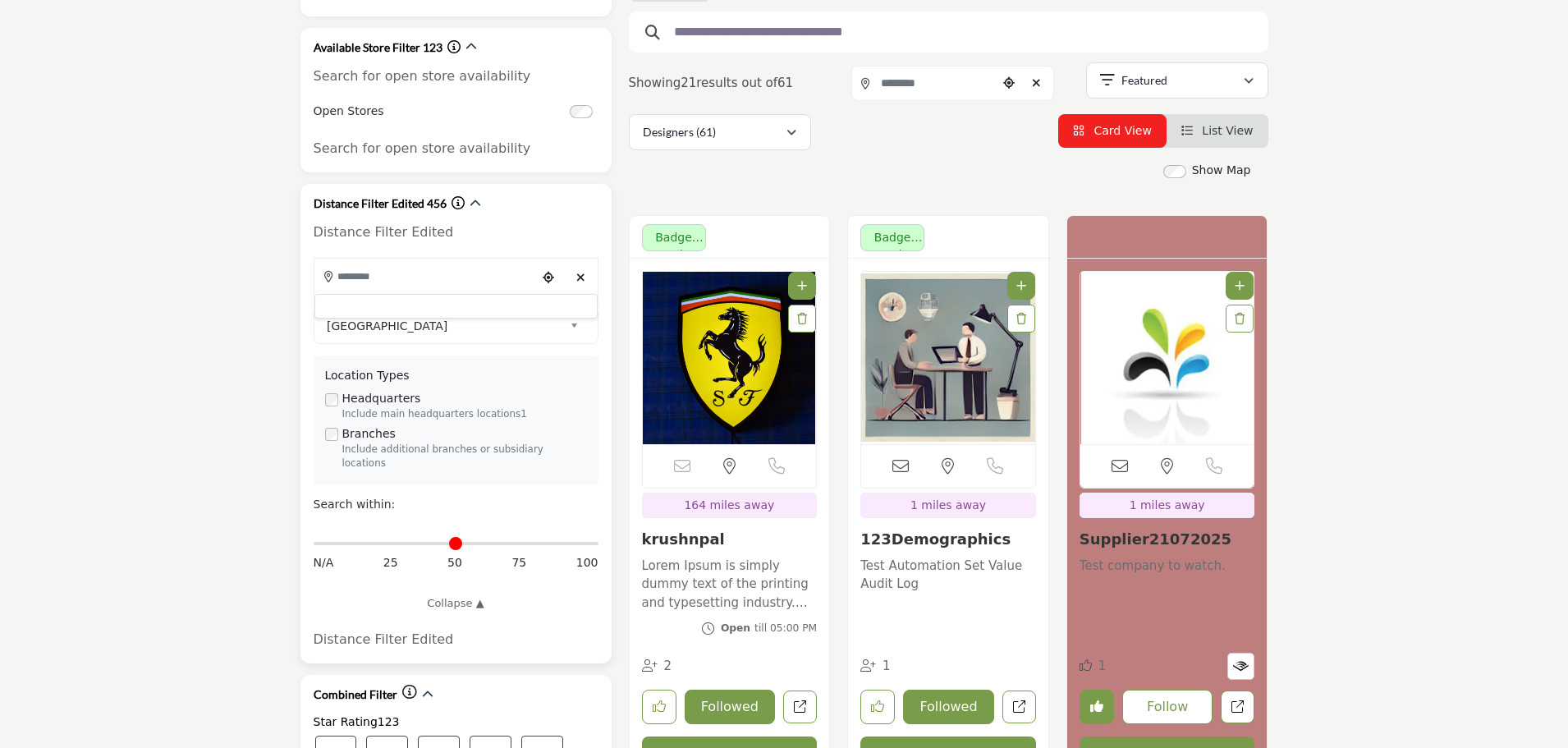
click at [595, 533] on div "Distance in miles N/A 25 50 75 100" at bounding box center [456, 552] width 285 height 62
type input "***"
click at [593, 541] on input "Distance in miles" at bounding box center [456, 543] width 285 height 4
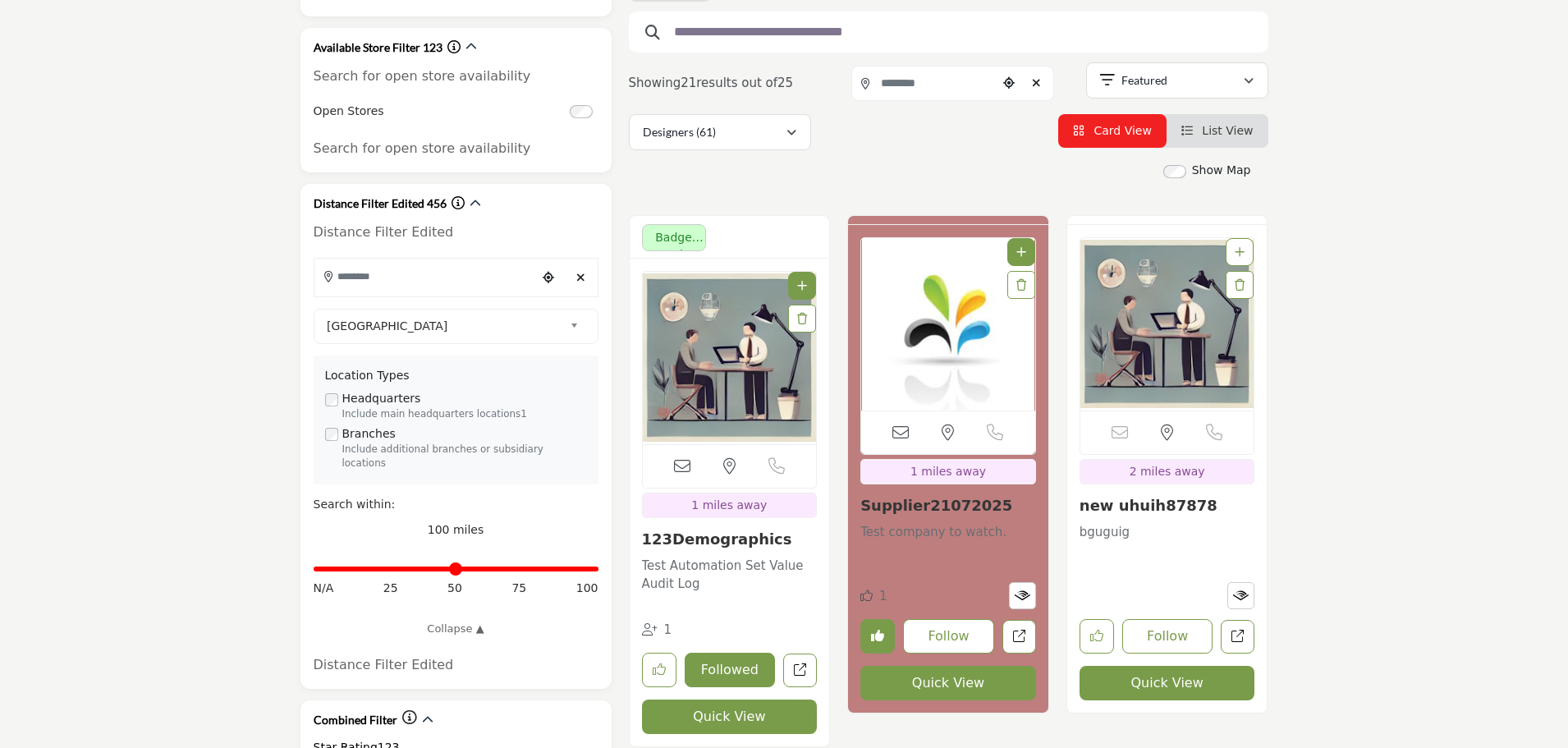
scroll to position [327, 0]
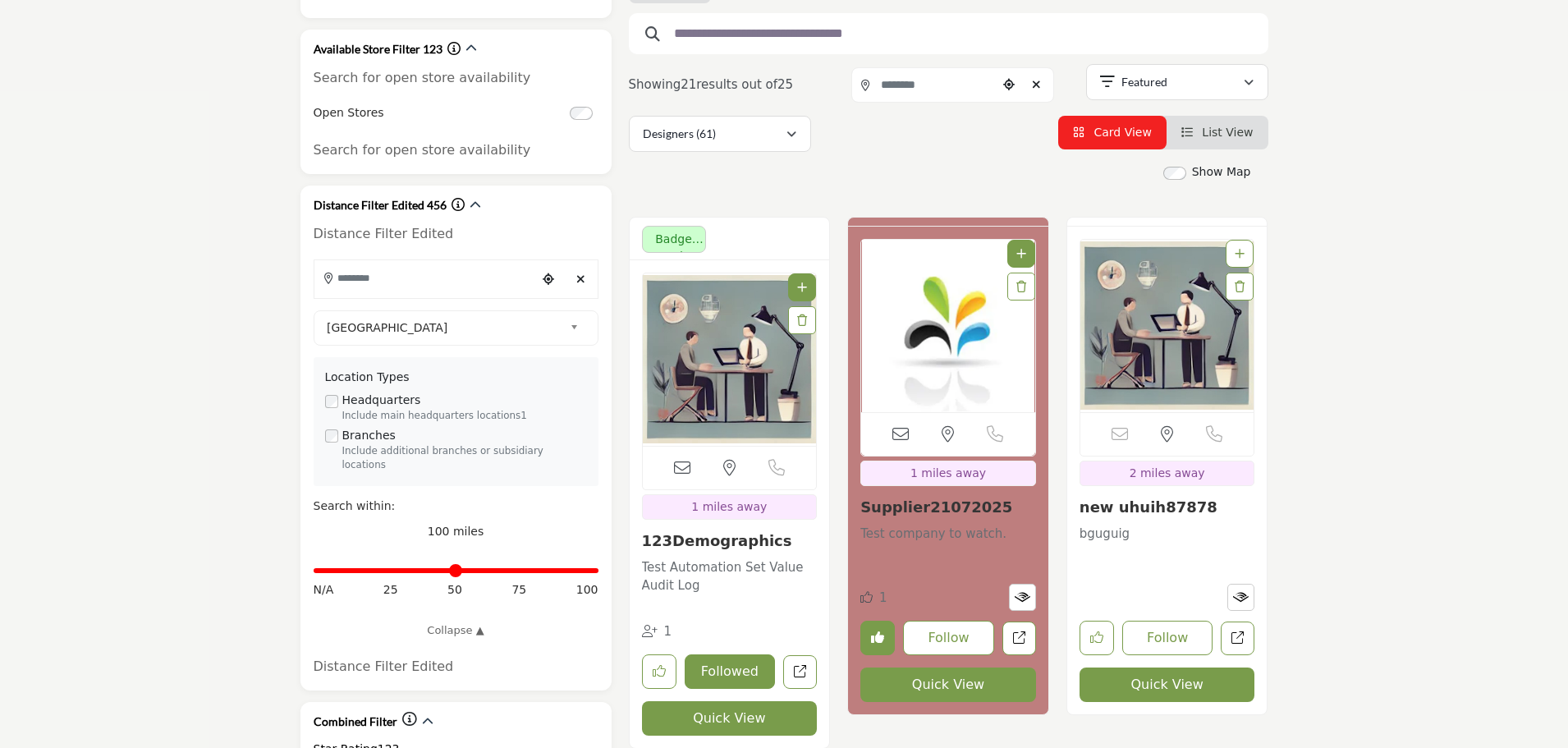
type input "**********"
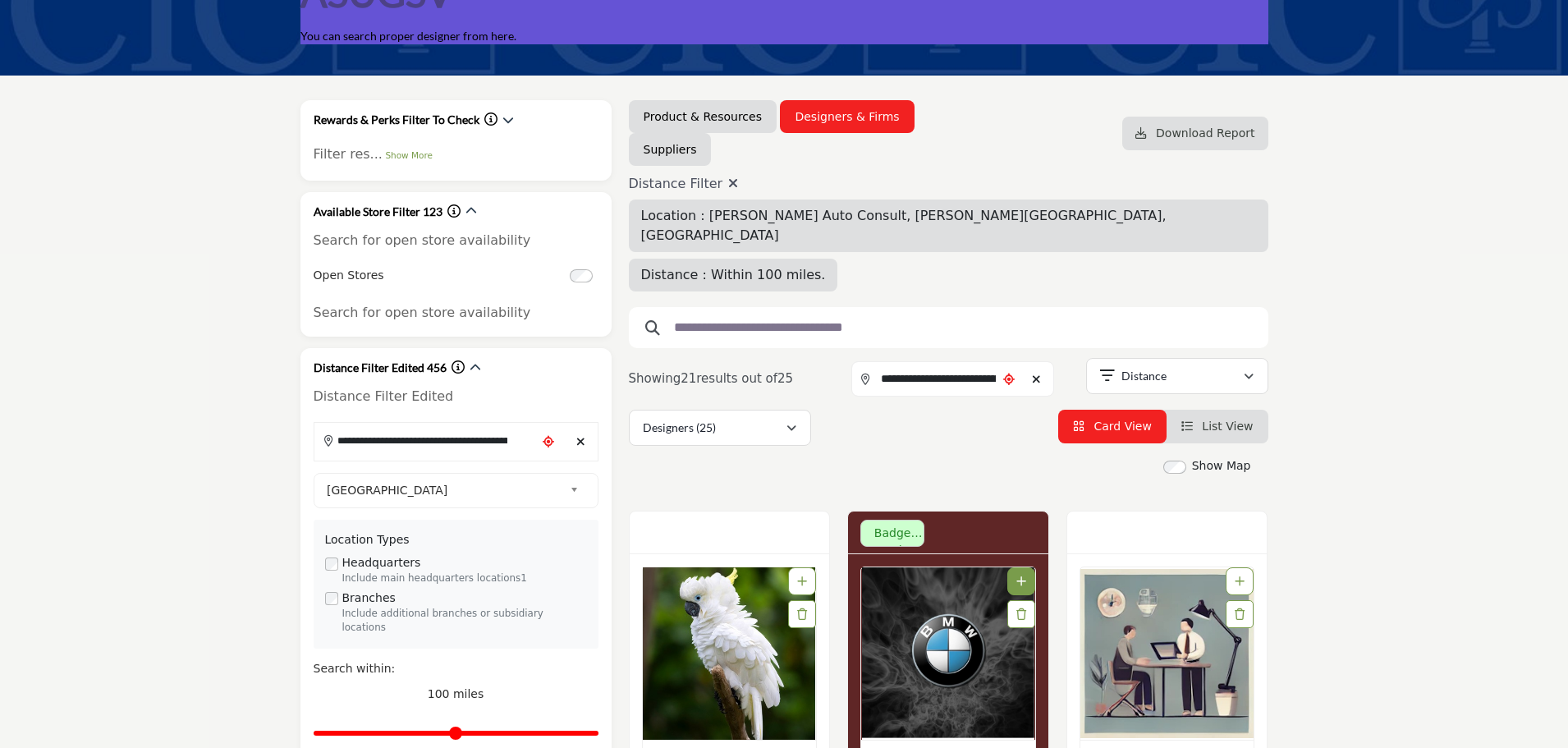
scroll to position [82, 0]
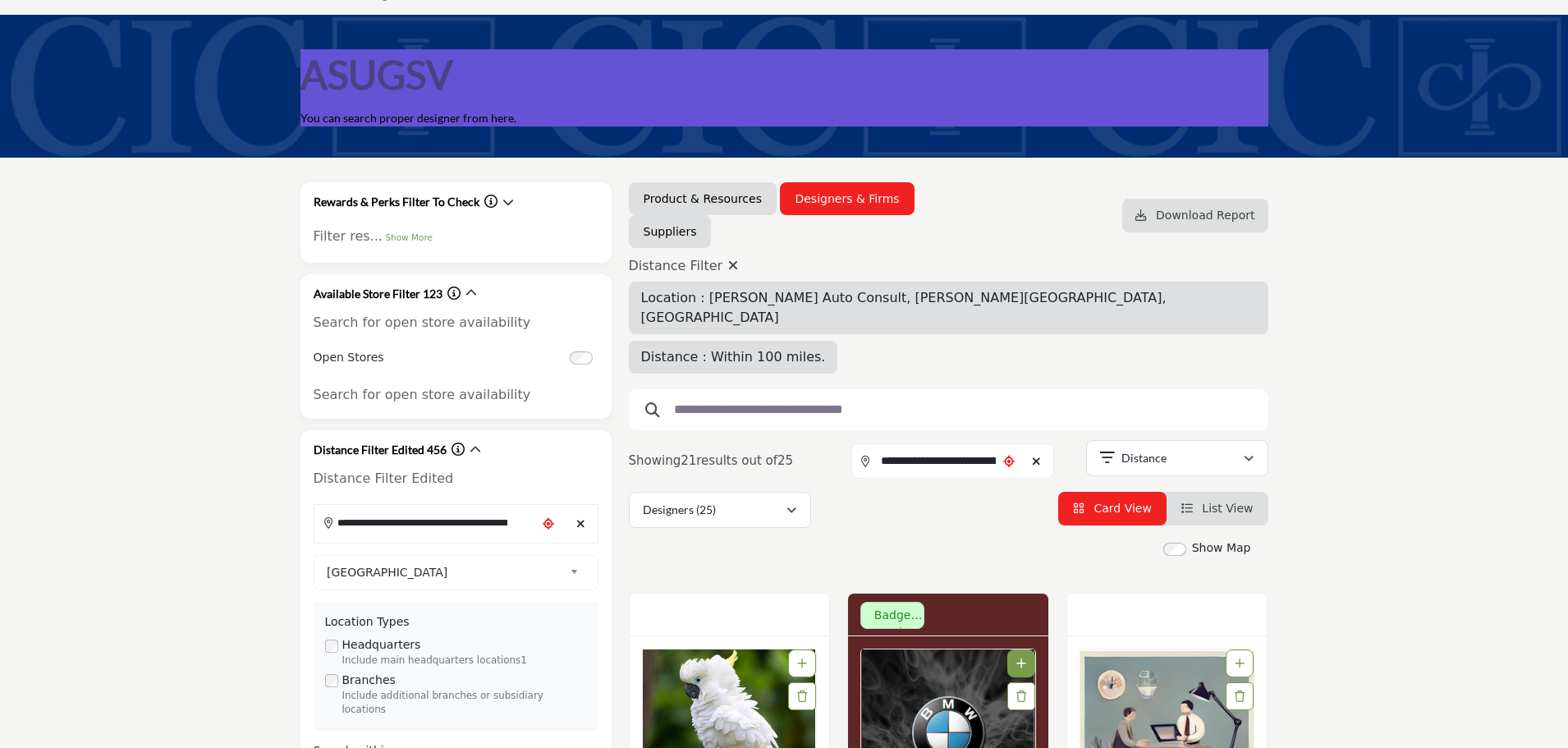
click at [728, 265] on icon at bounding box center [732, 265] width 10 height 13
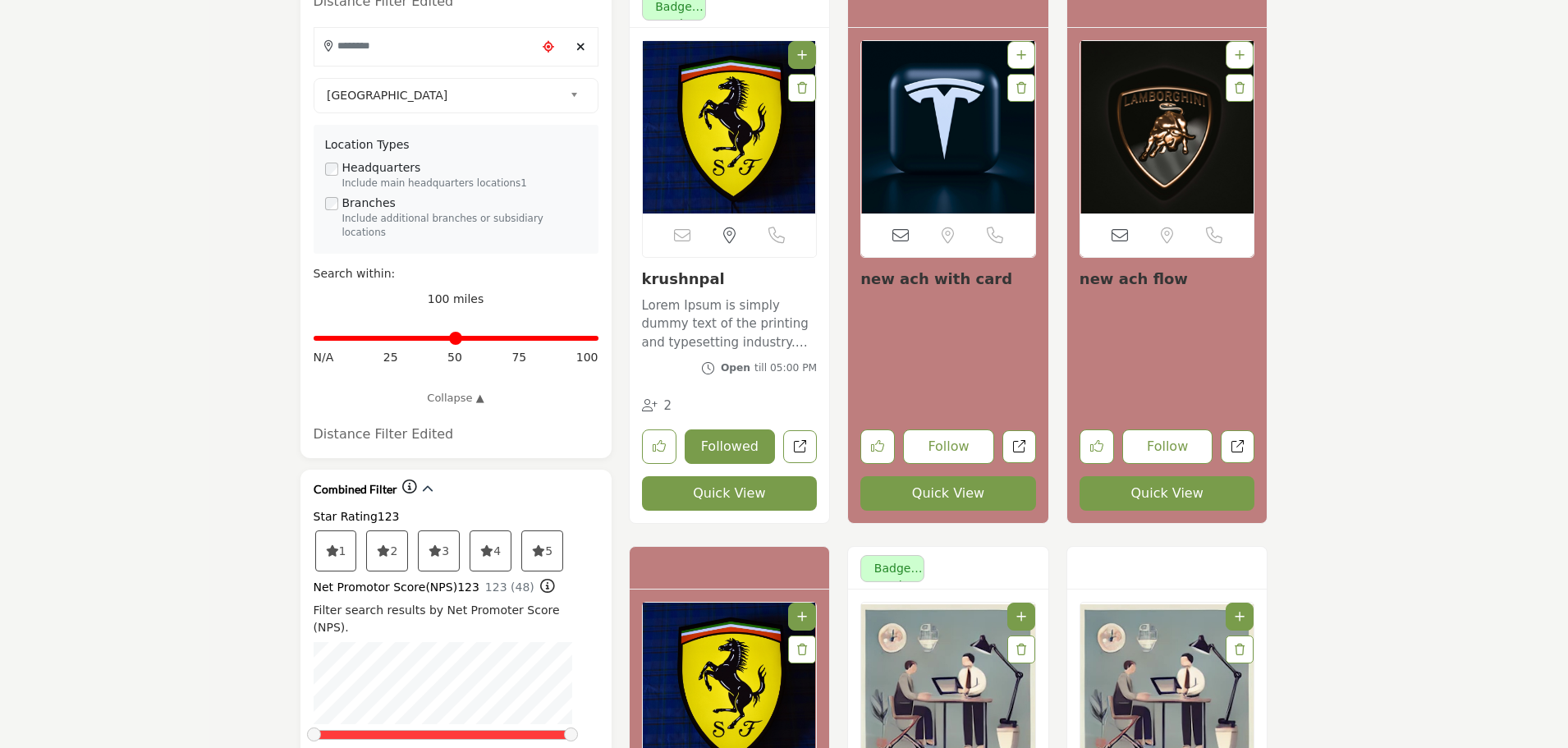
scroll to position [575, 0]
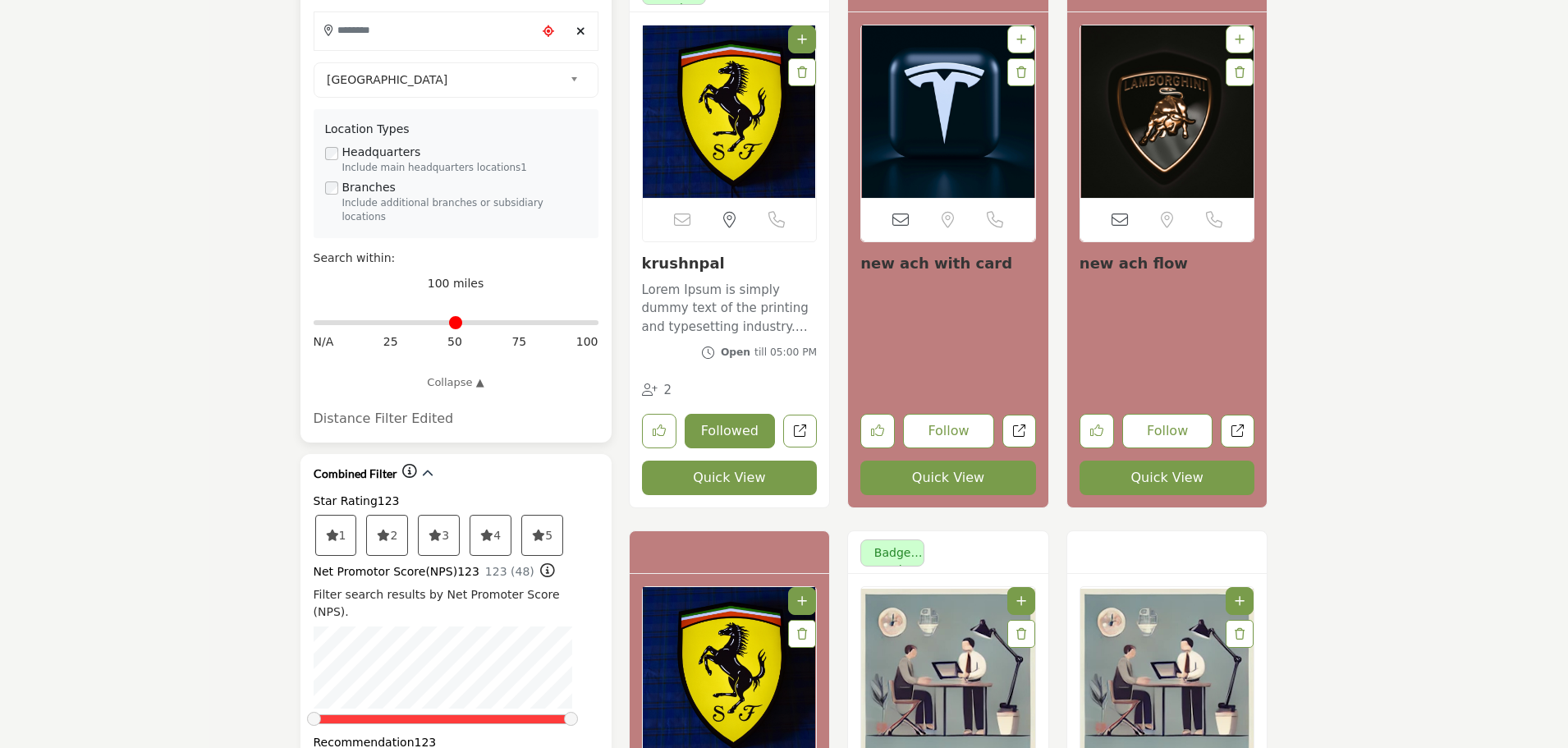
type input "*"
click at [316, 321] on input "Distance in miles" at bounding box center [456, 323] width 285 height 4
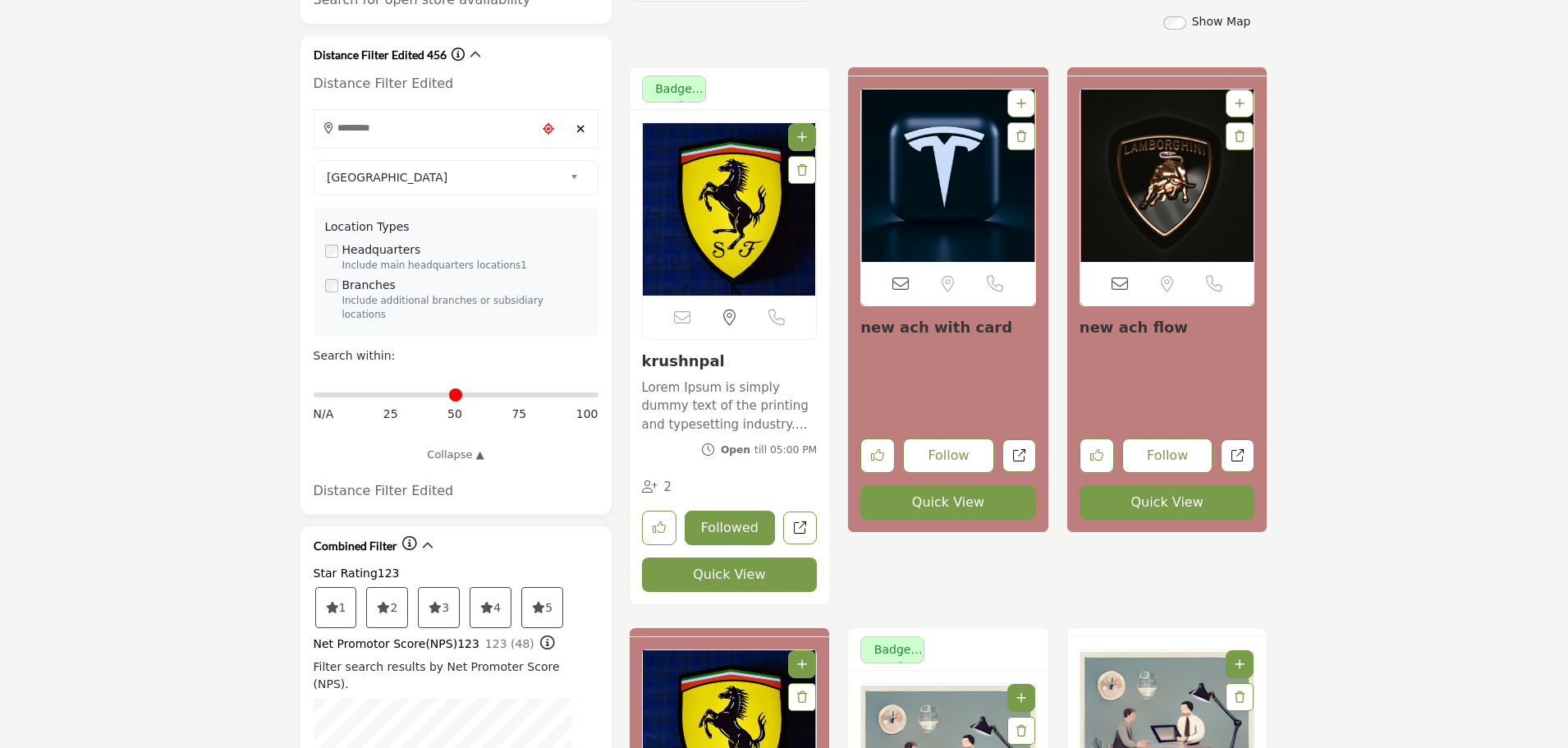
scroll to position [155, 0]
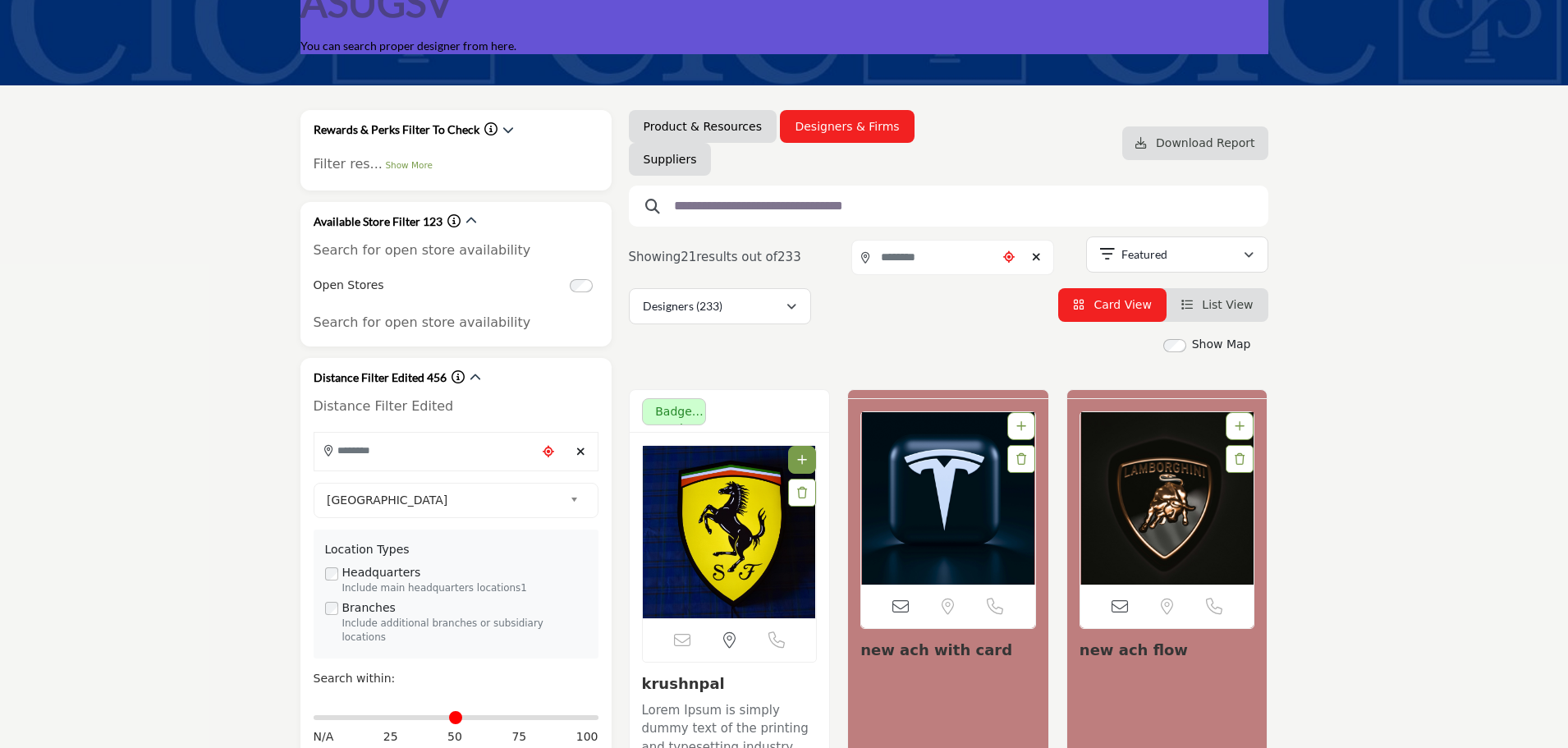
type input "**********"
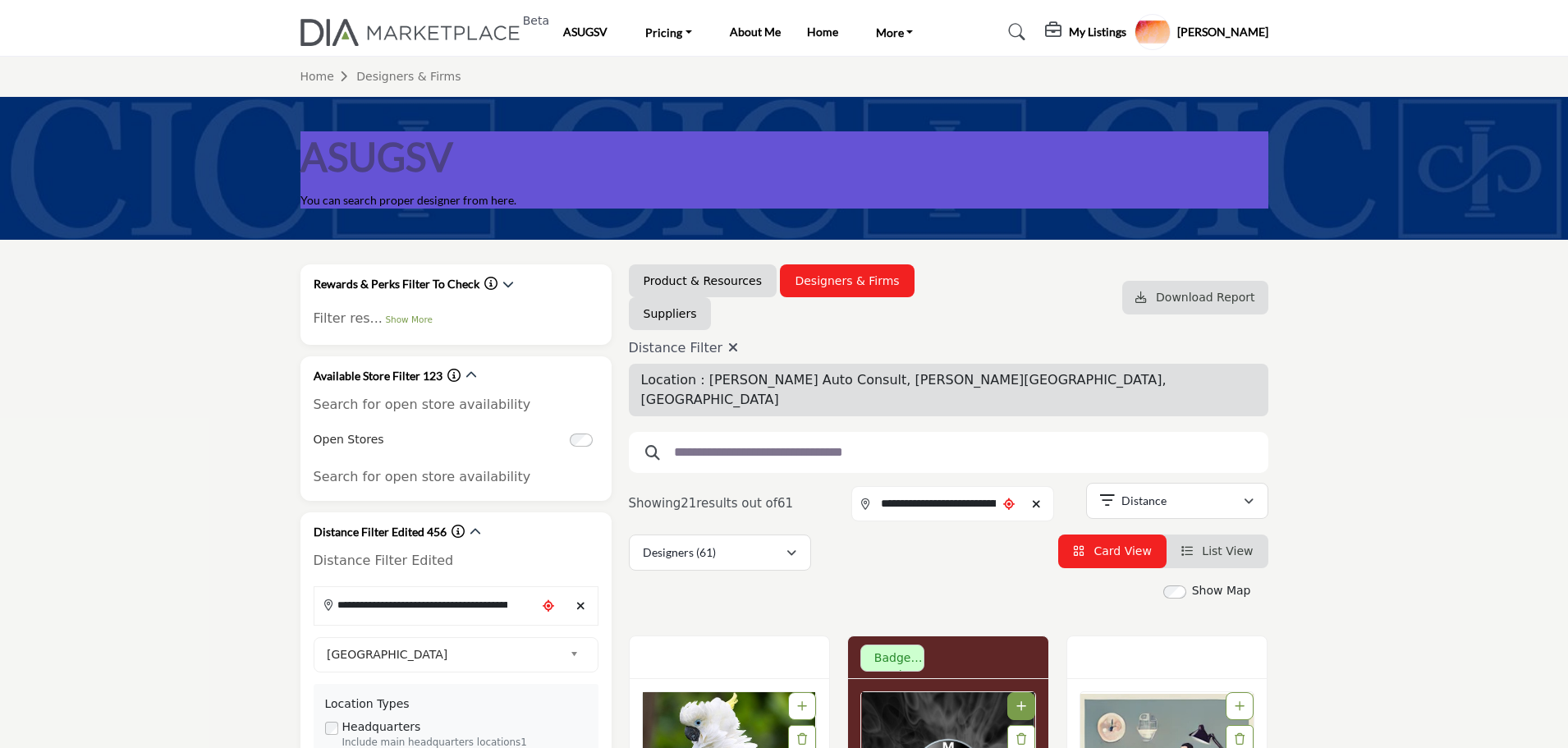
click at [728, 344] on icon at bounding box center [732, 347] width 10 height 13
type input "***"
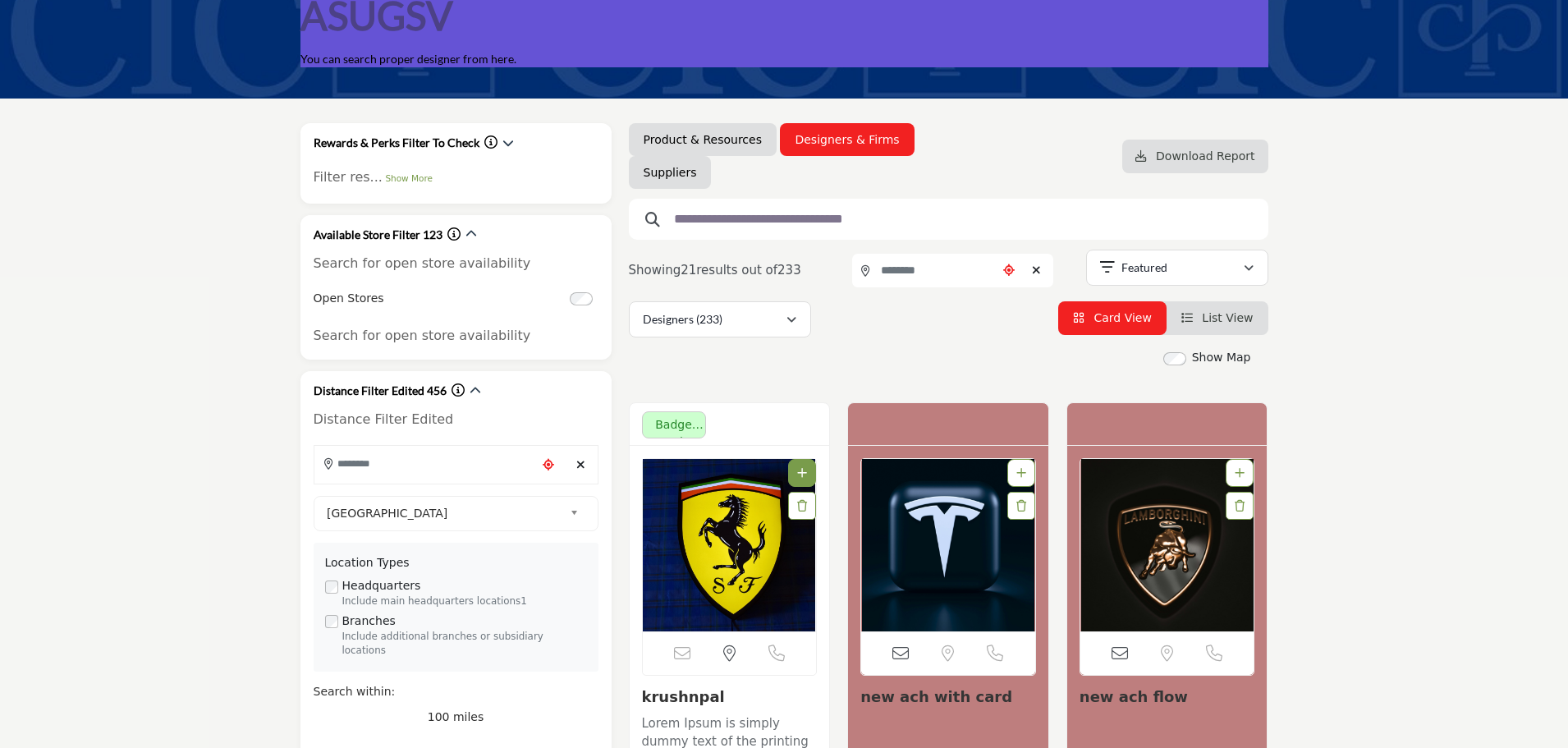
scroll to position [246, 0]
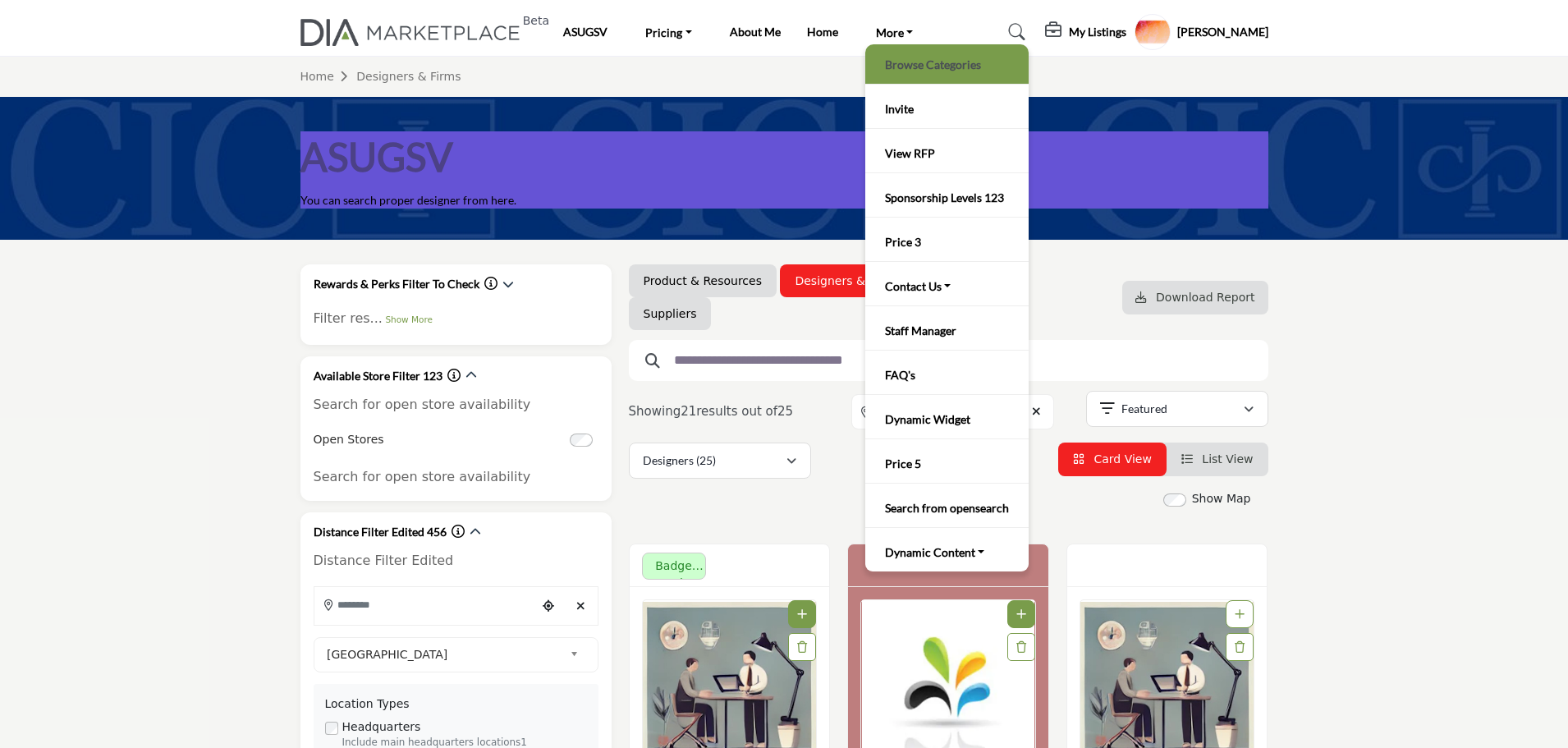
click at [914, 67] on link "Browse Categories" at bounding box center [947, 64] width 147 height 23
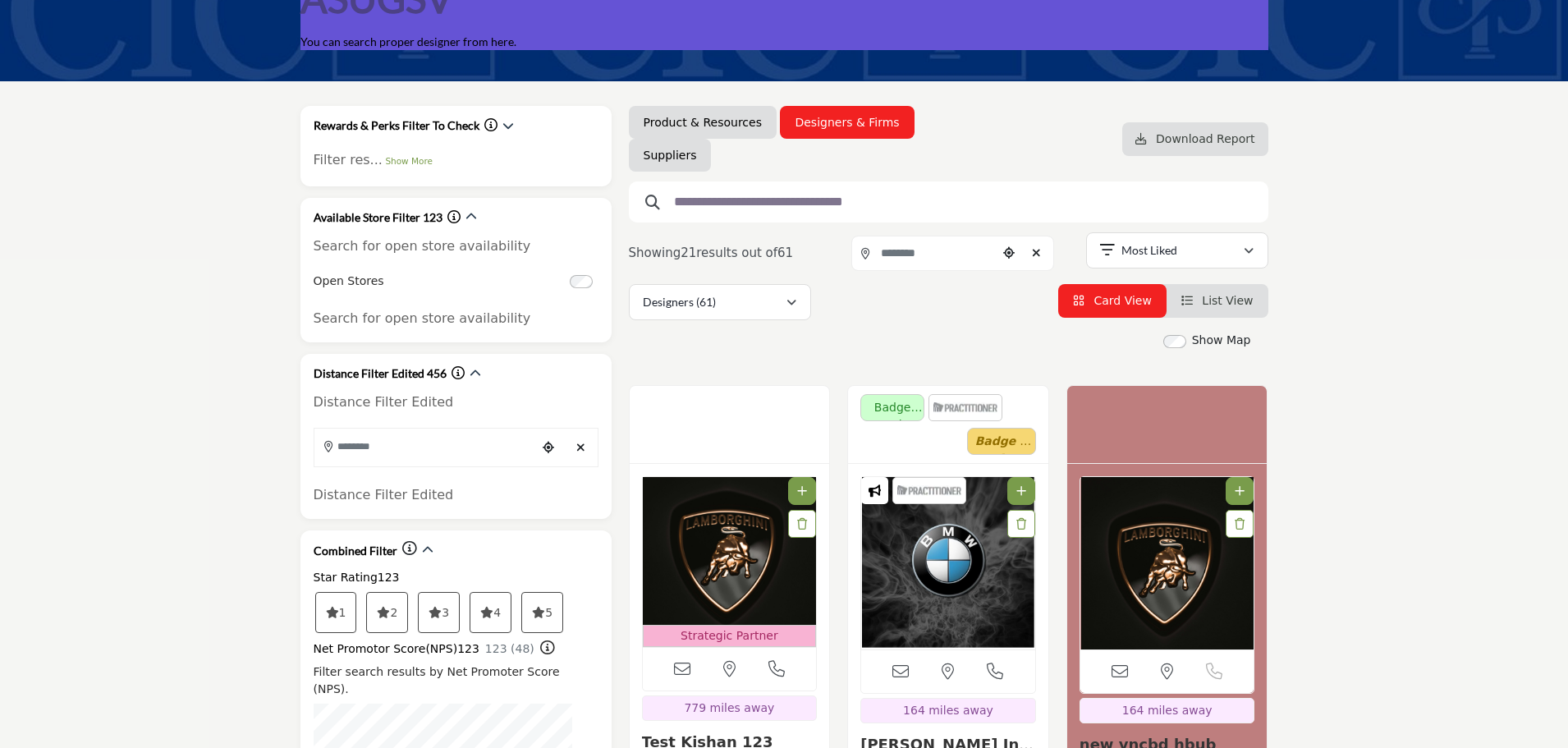
scroll to position [164, 0]
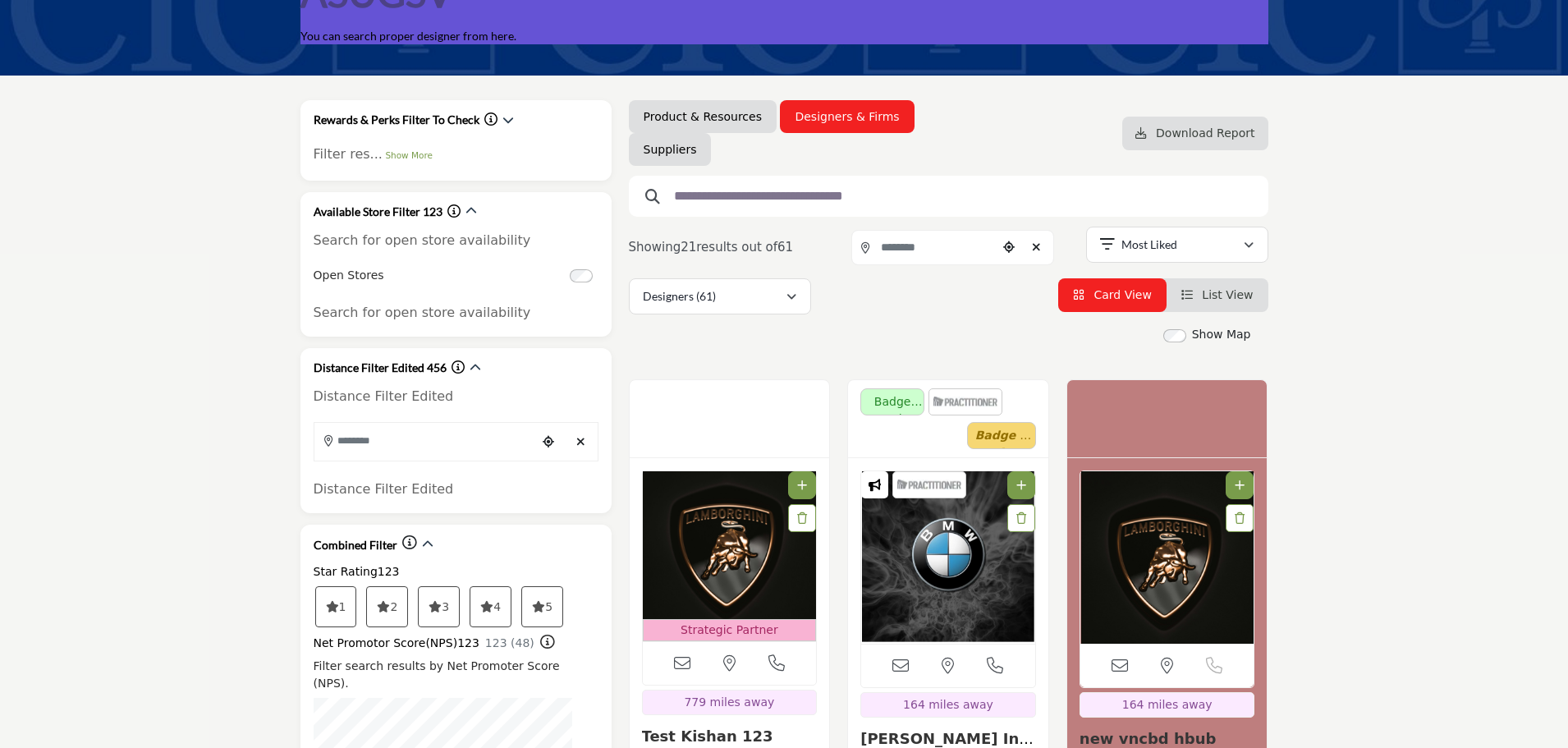
click at [1012, 244] on icon "Choose your current location" at bounding box center [1008, 247] width 11 height 11
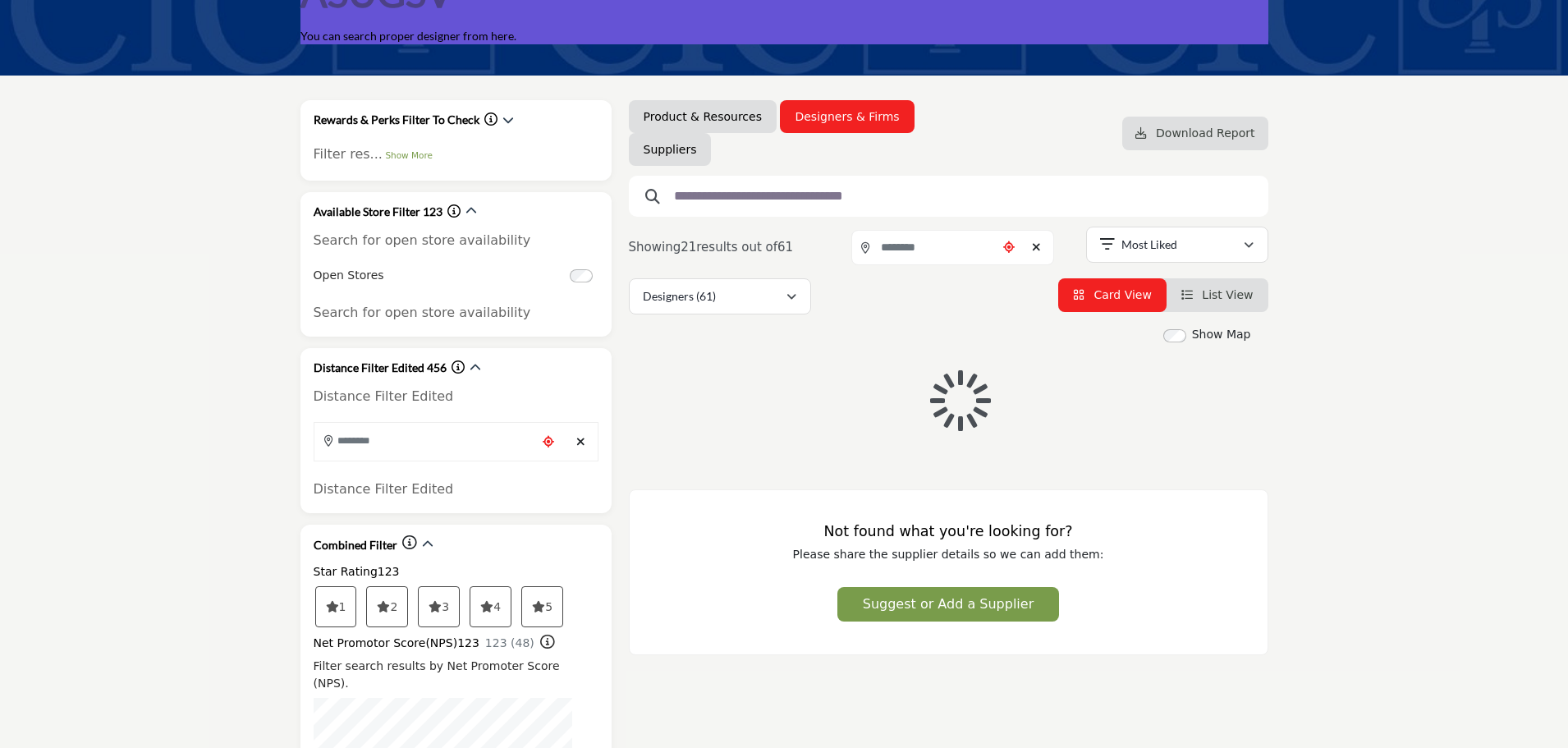
type input "**********"
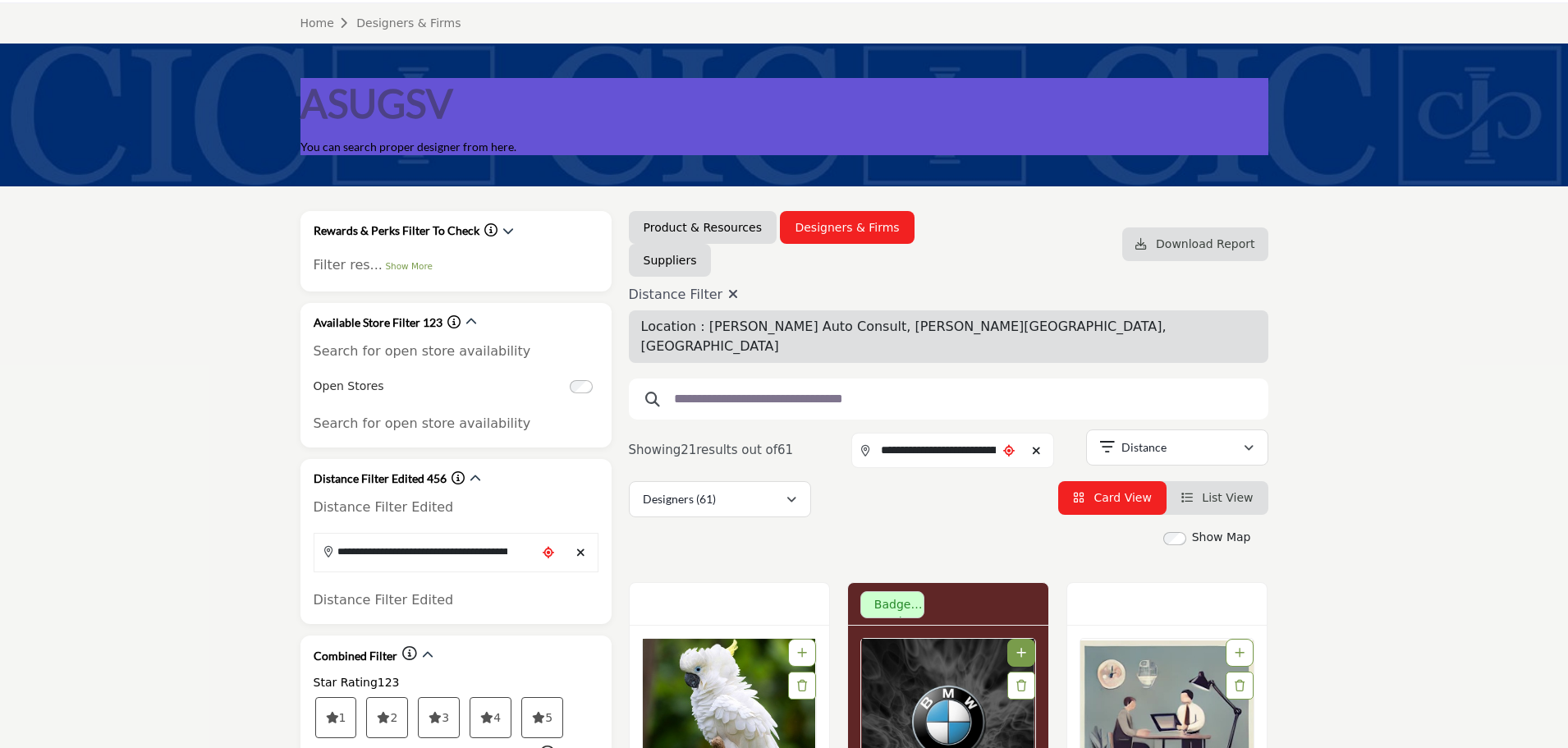
scroll to position [82, 0]
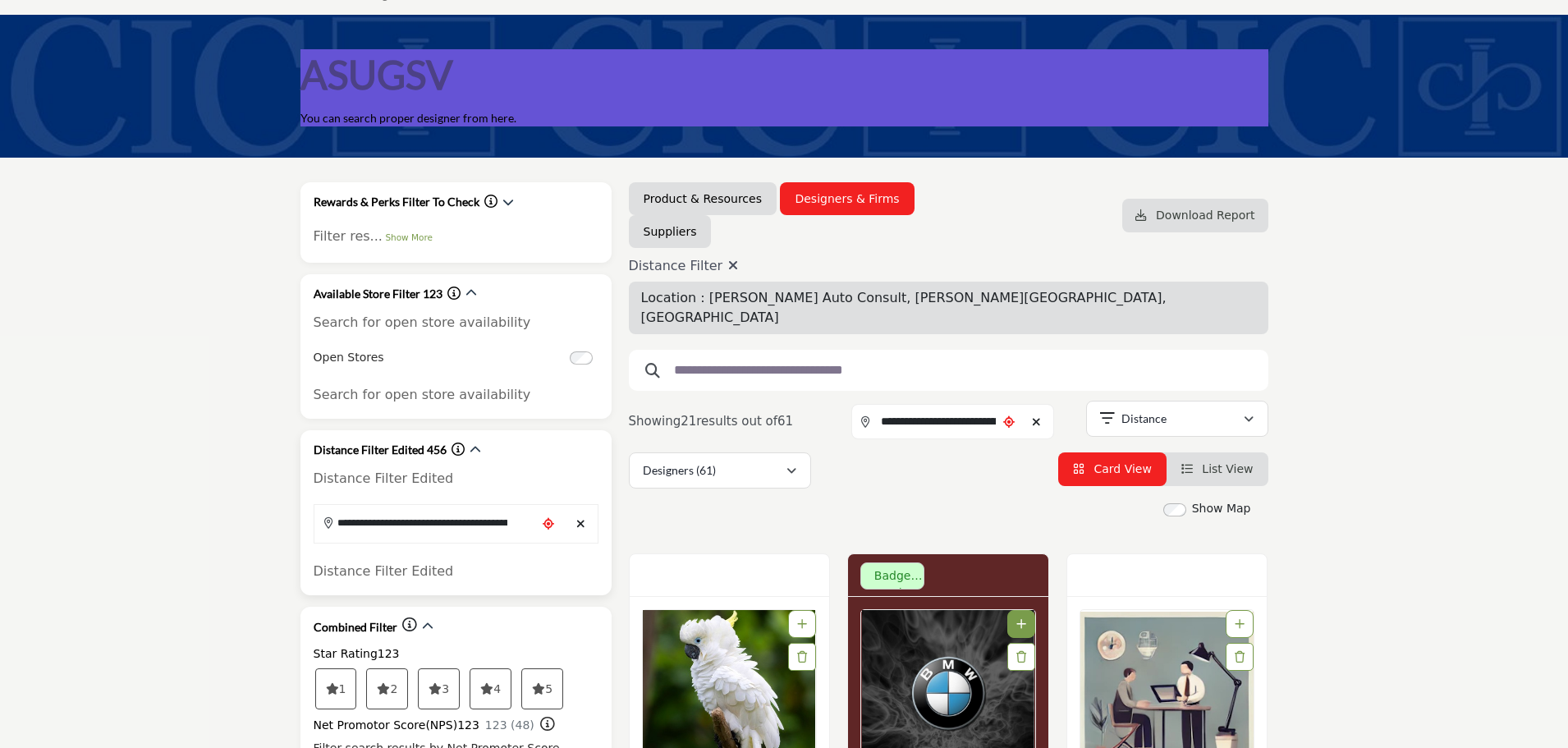
click at [583, 521] on icon "Clear search location" at bounding box center [581, 523] width 9 height 11
type input "***"
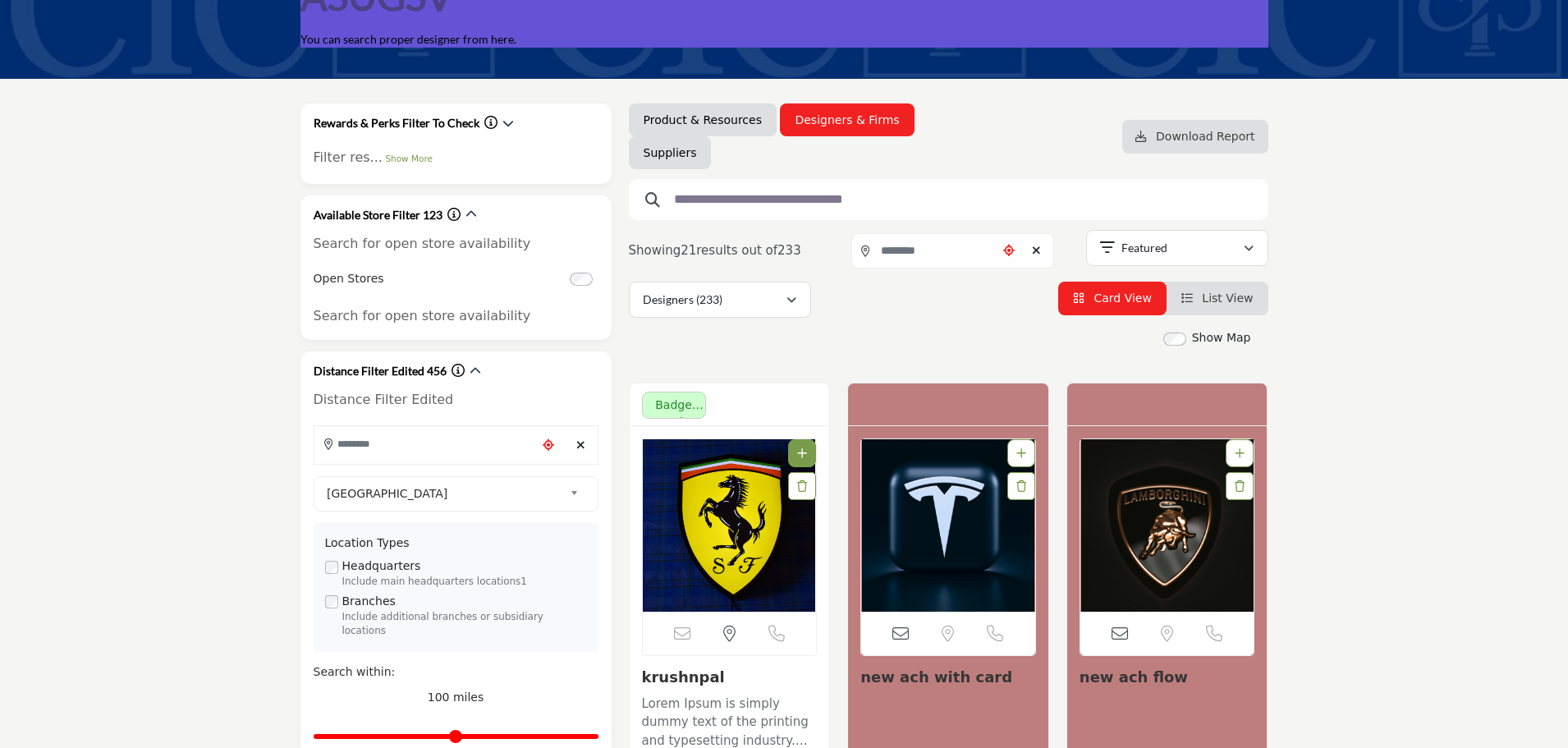
scroll to position [164, 0]
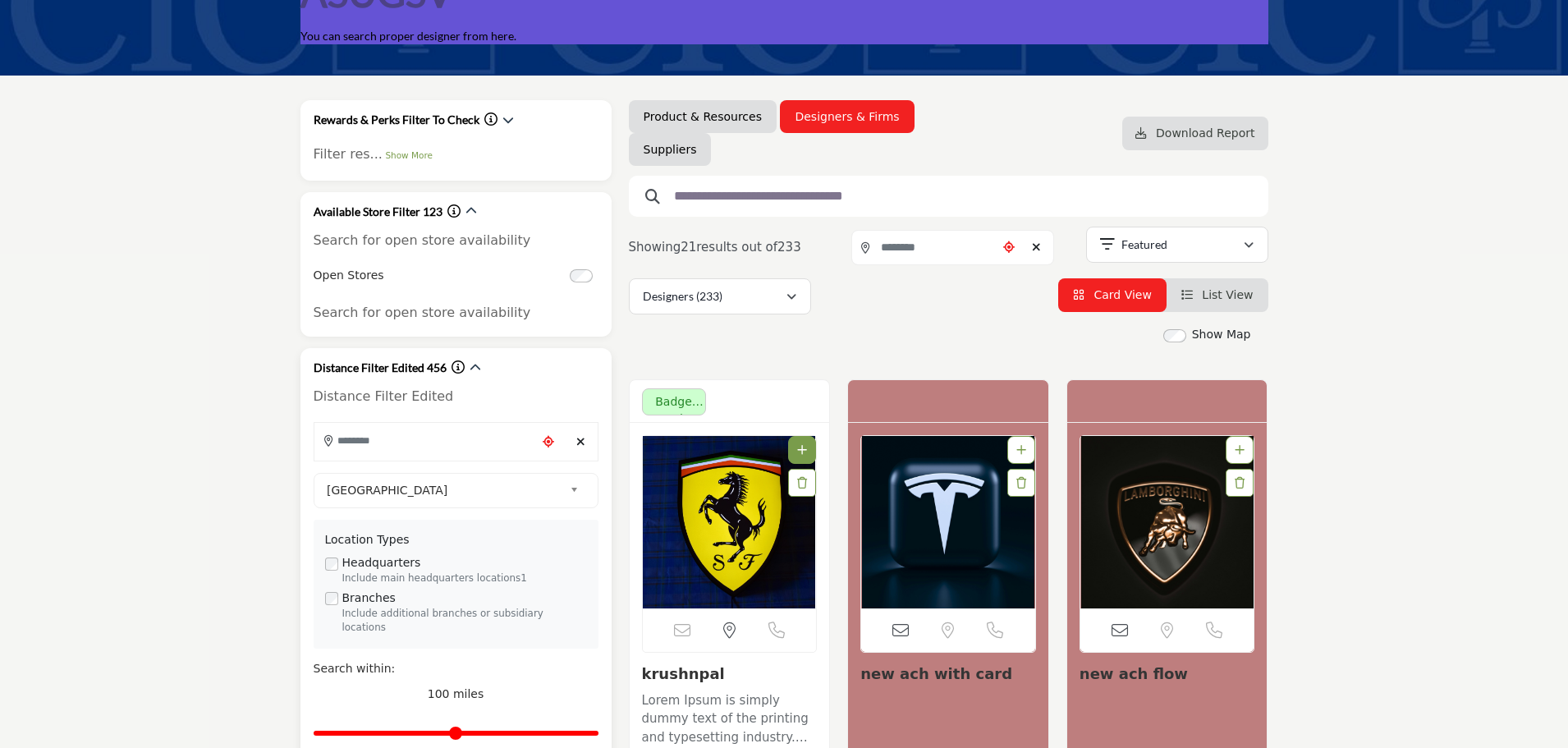
click at [548, 446] on icon "Choose your current location" at bounding box center [548, 441] width 11 height 11
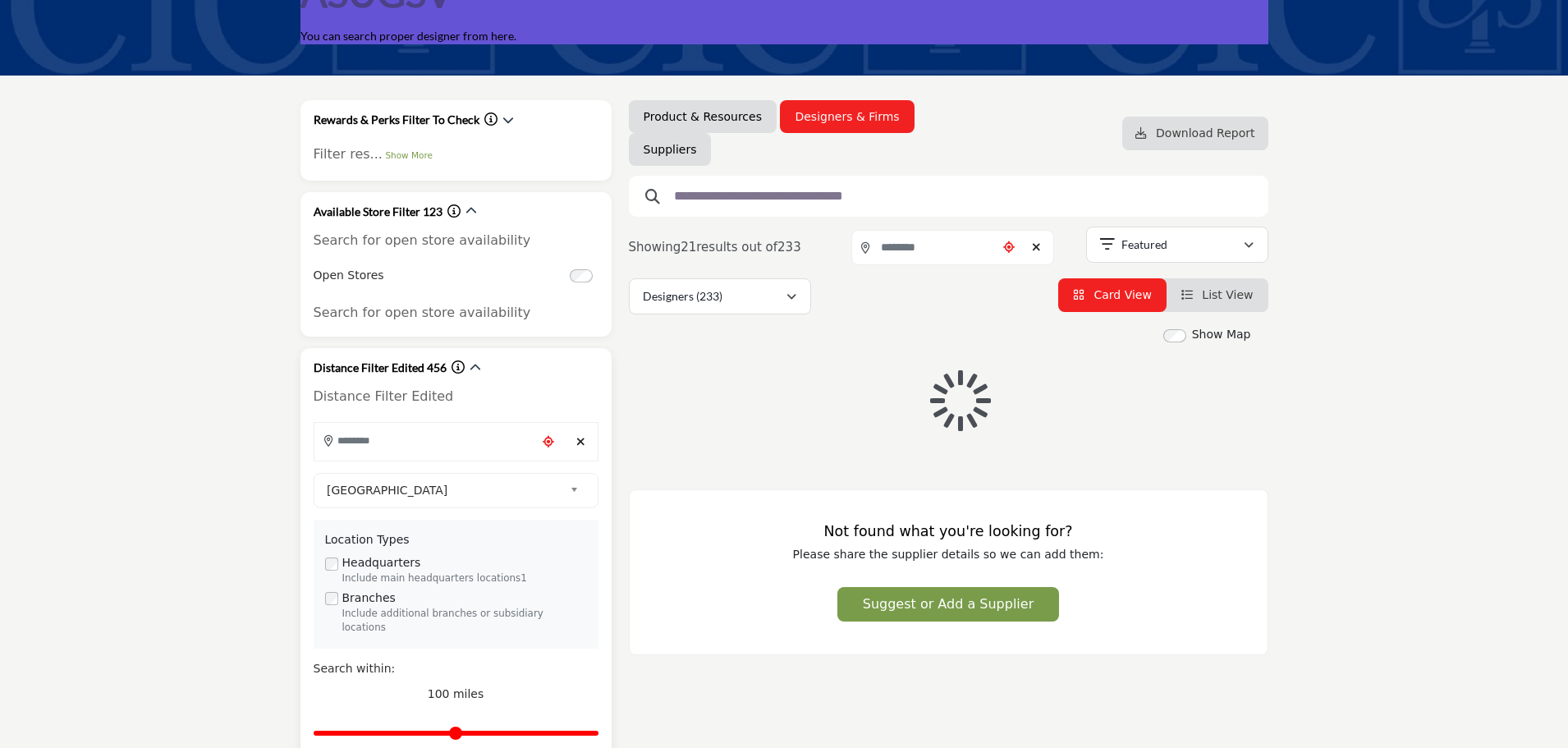
type input "**********"
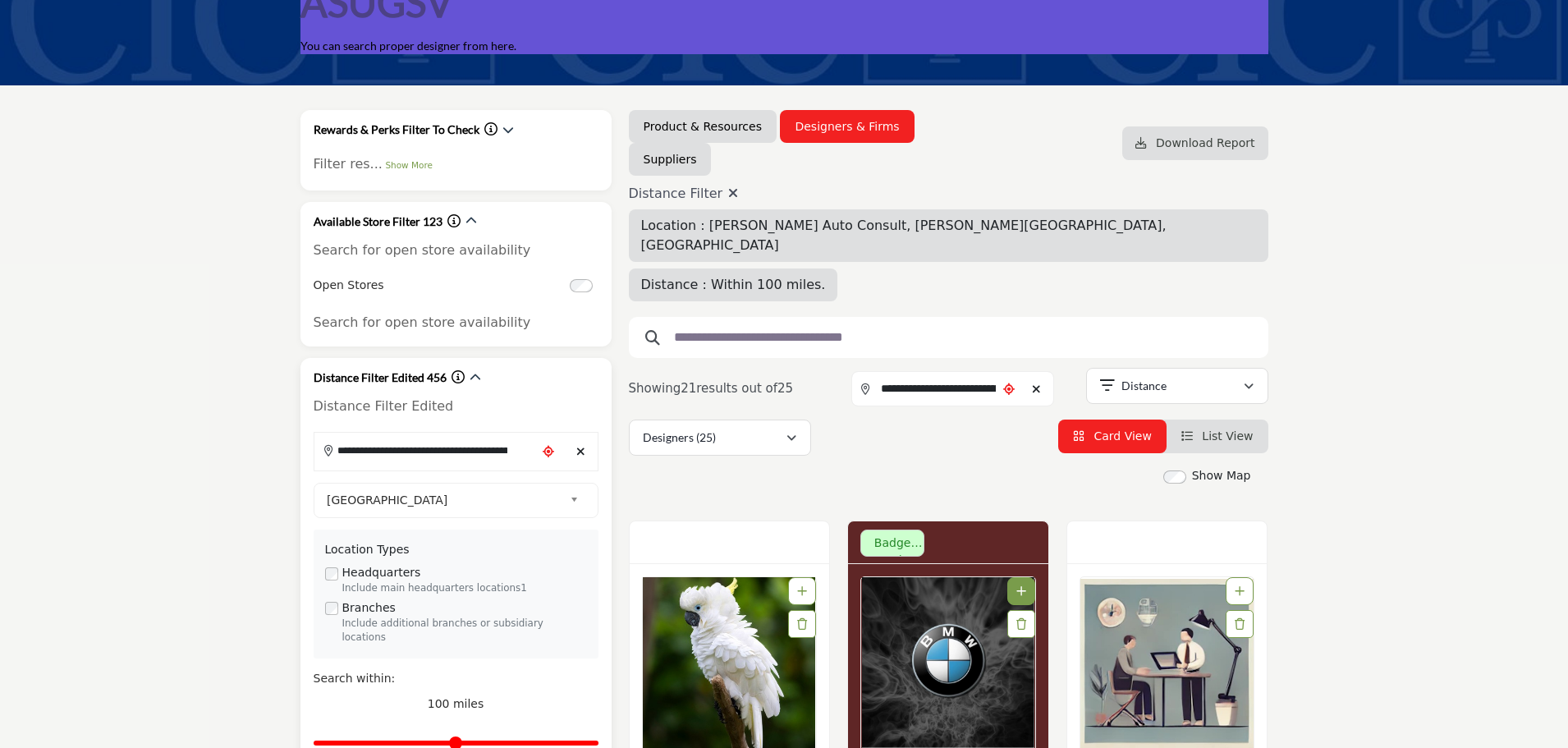
scroll to position [164, 0]
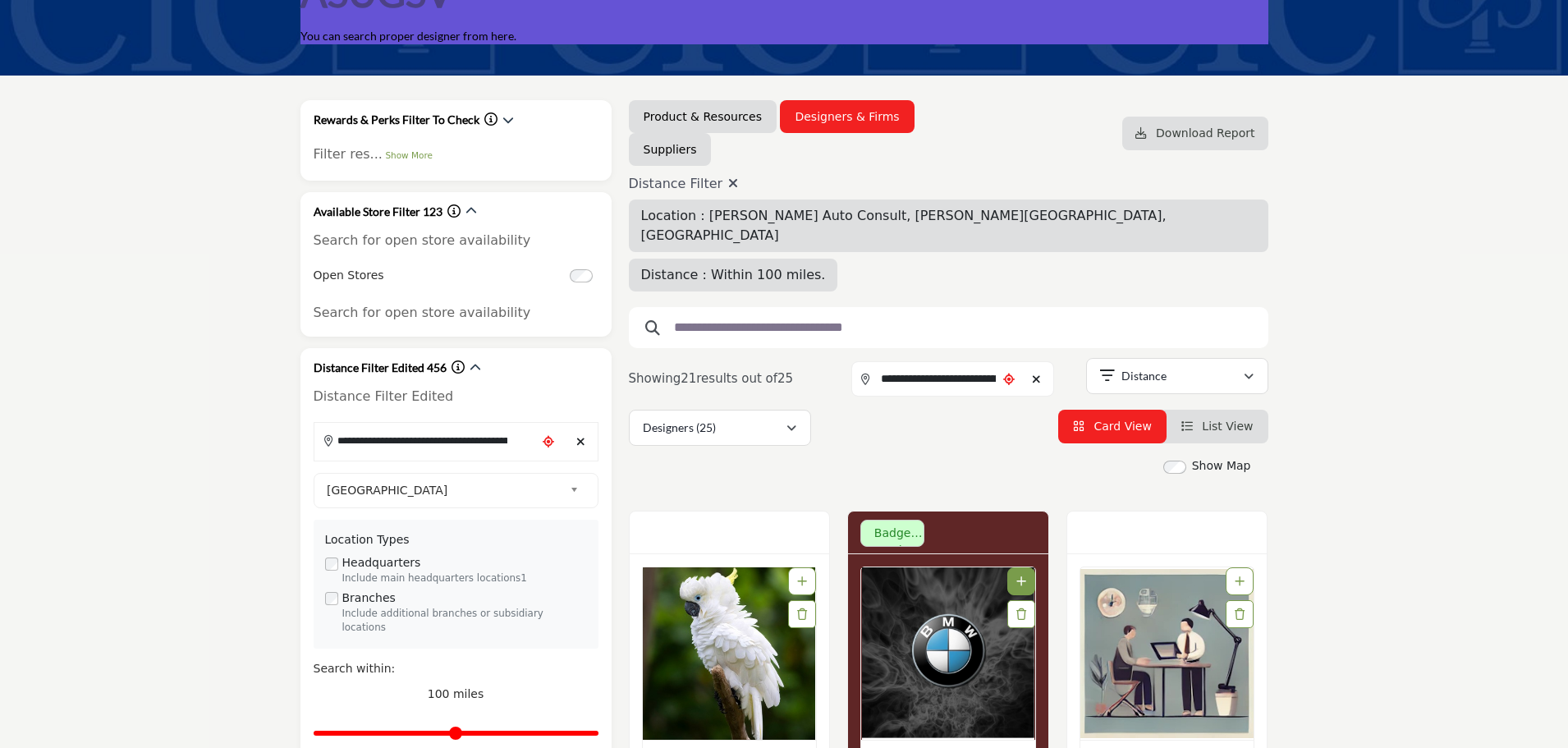
click at [728, 179] on icon at bounding box center [732, 183] width 10 height 13
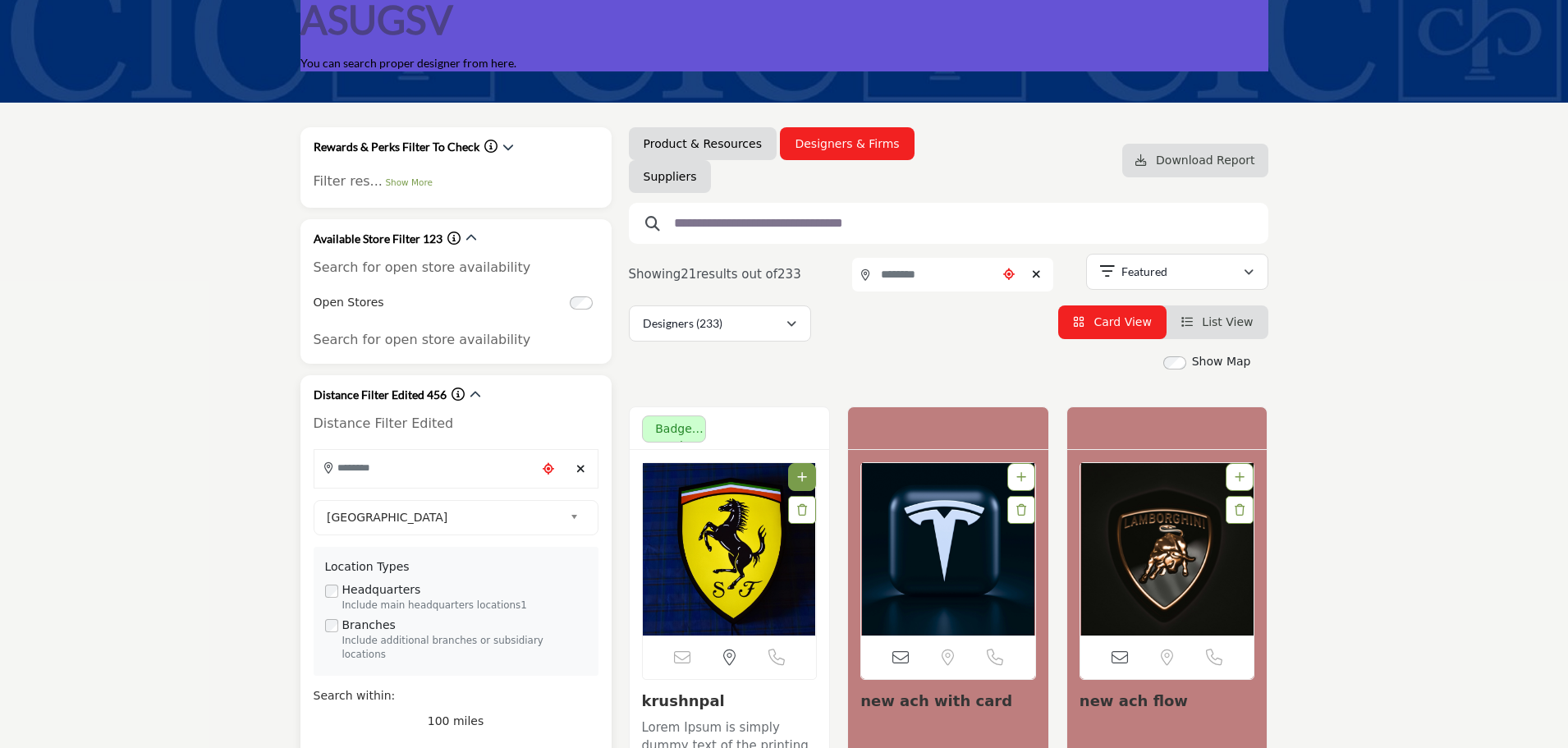
scroll to position [164, 0]
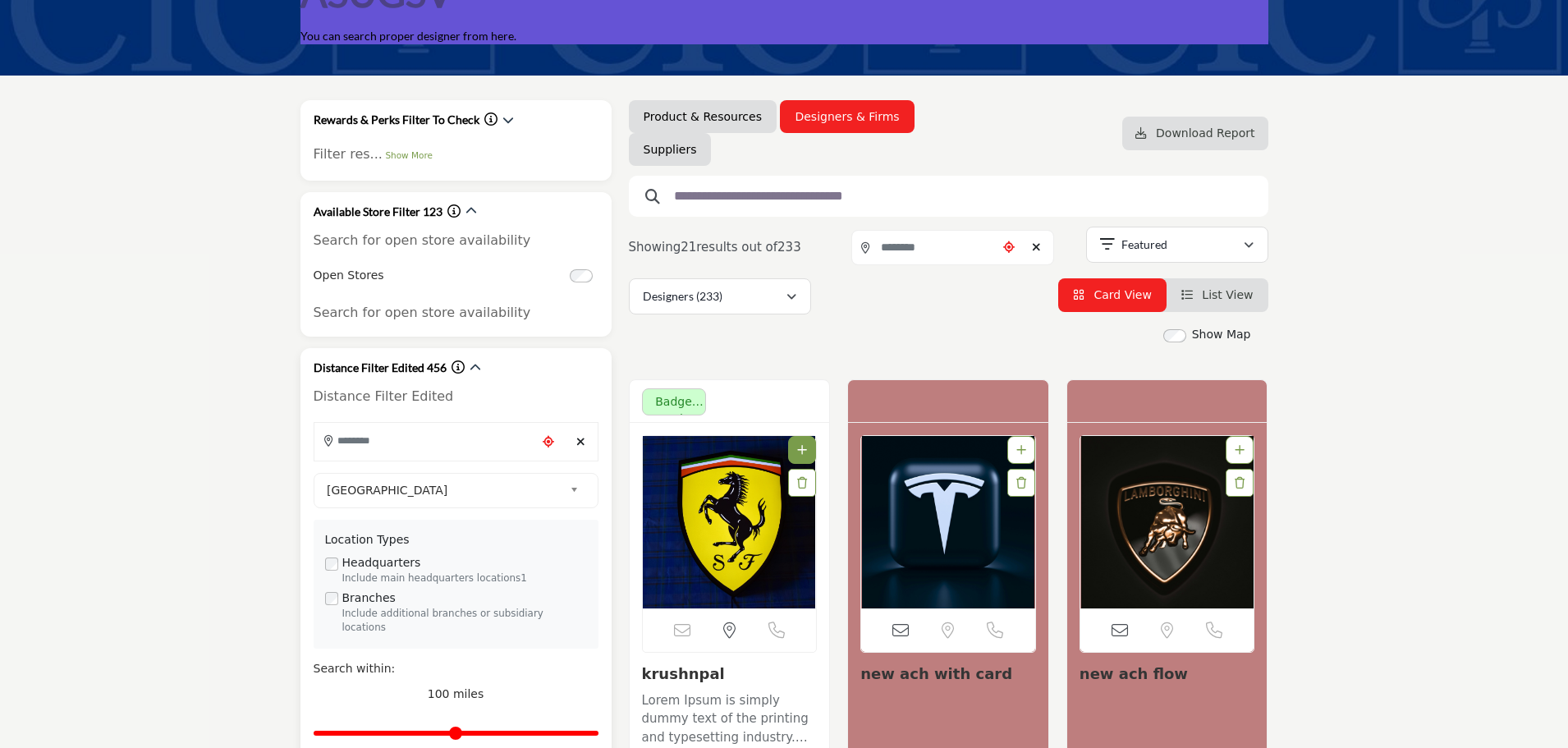
click at [454, 372] on icon "Information about Distance Filter Edited 456" at bounding box center [458, 367] width 13 height 13
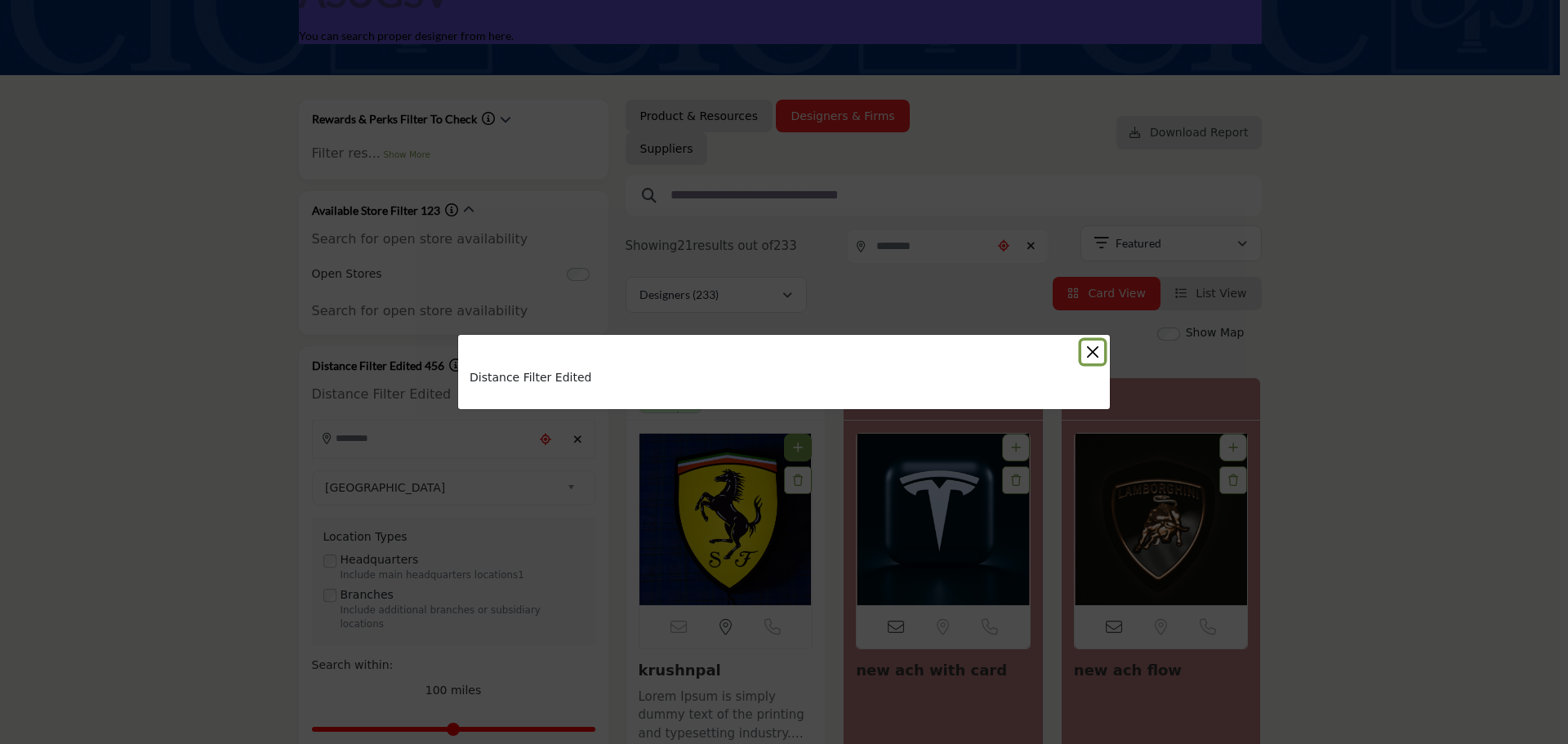
click at [1093, 346] on button "Close" at bounding box center [1092, 351] width 23 height 23
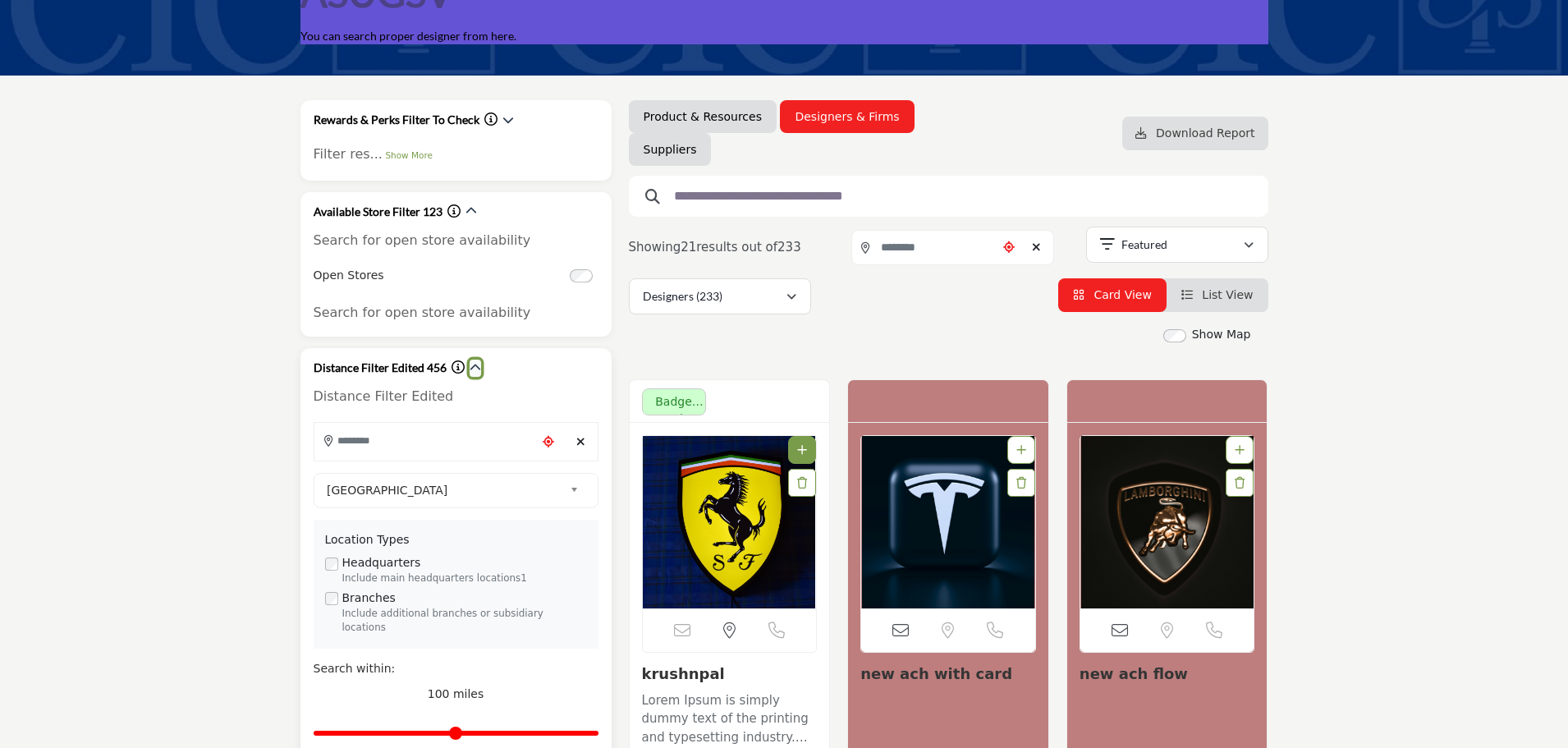
click at [471, 372] on icon "button" at bounding box center [475, 367] width 11 height 11
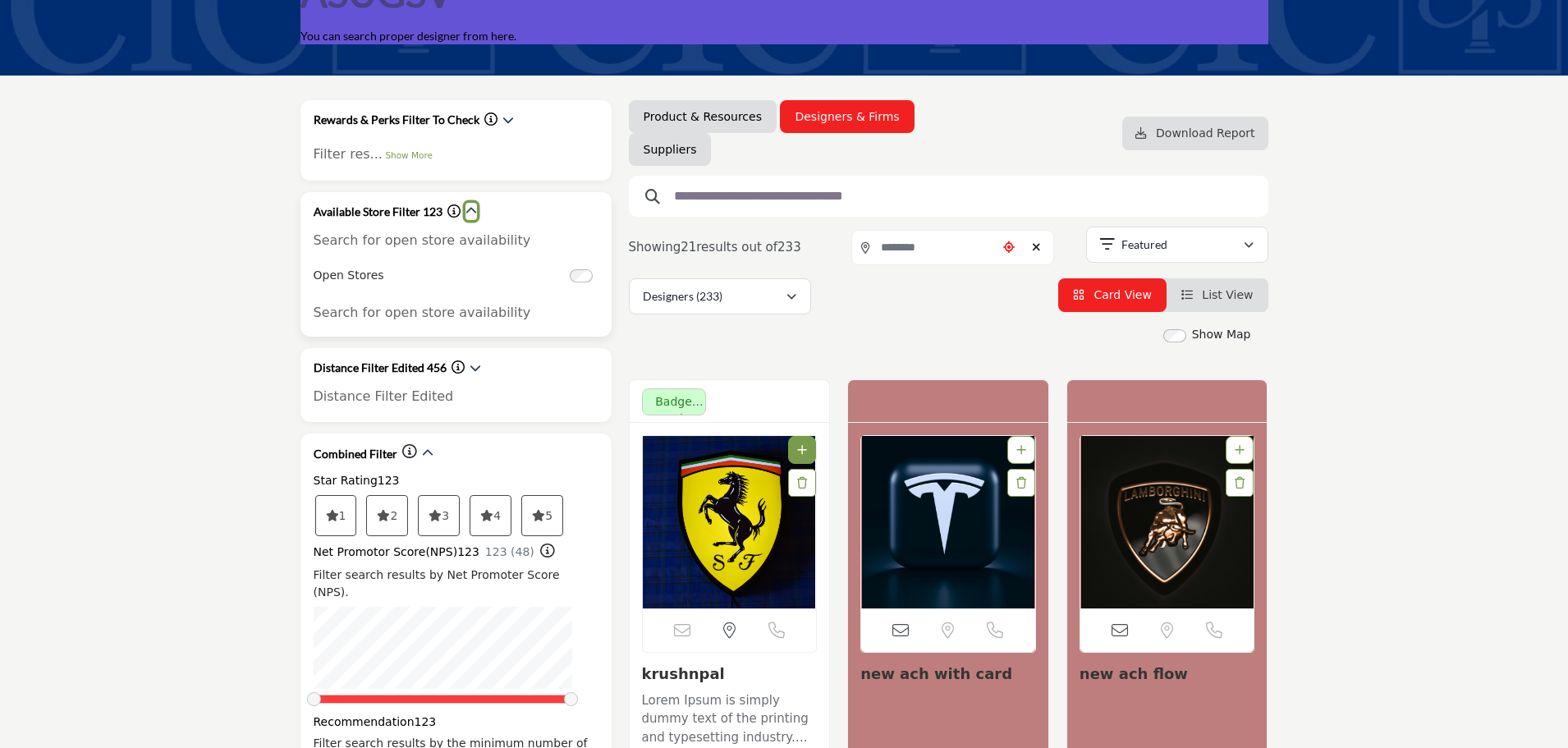
click at [473, 209] on icon "button" at bounding box center [470, 210] width 11 height 11
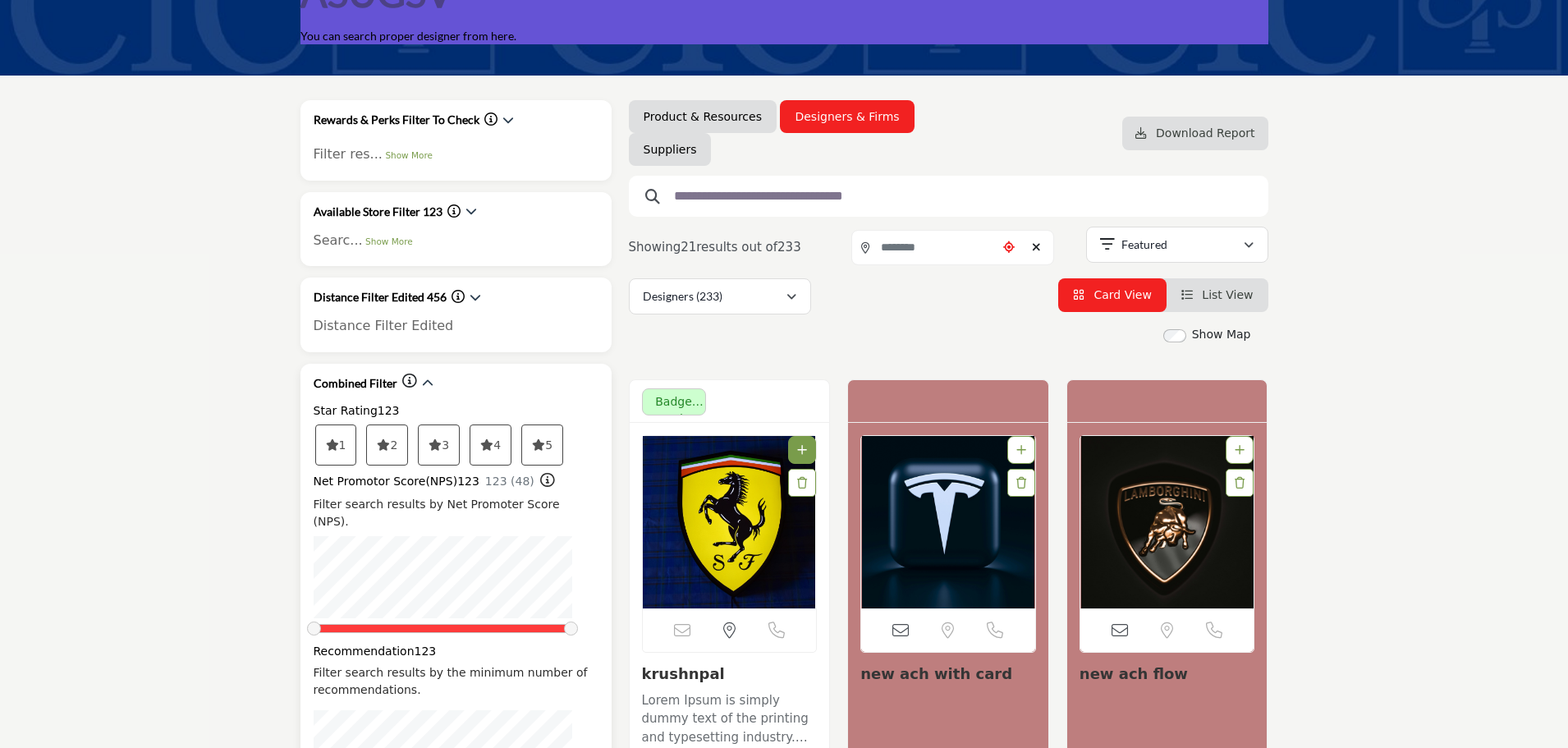
click at [493, 448] on icon at bounding box center [486, 445] width 13 height 11
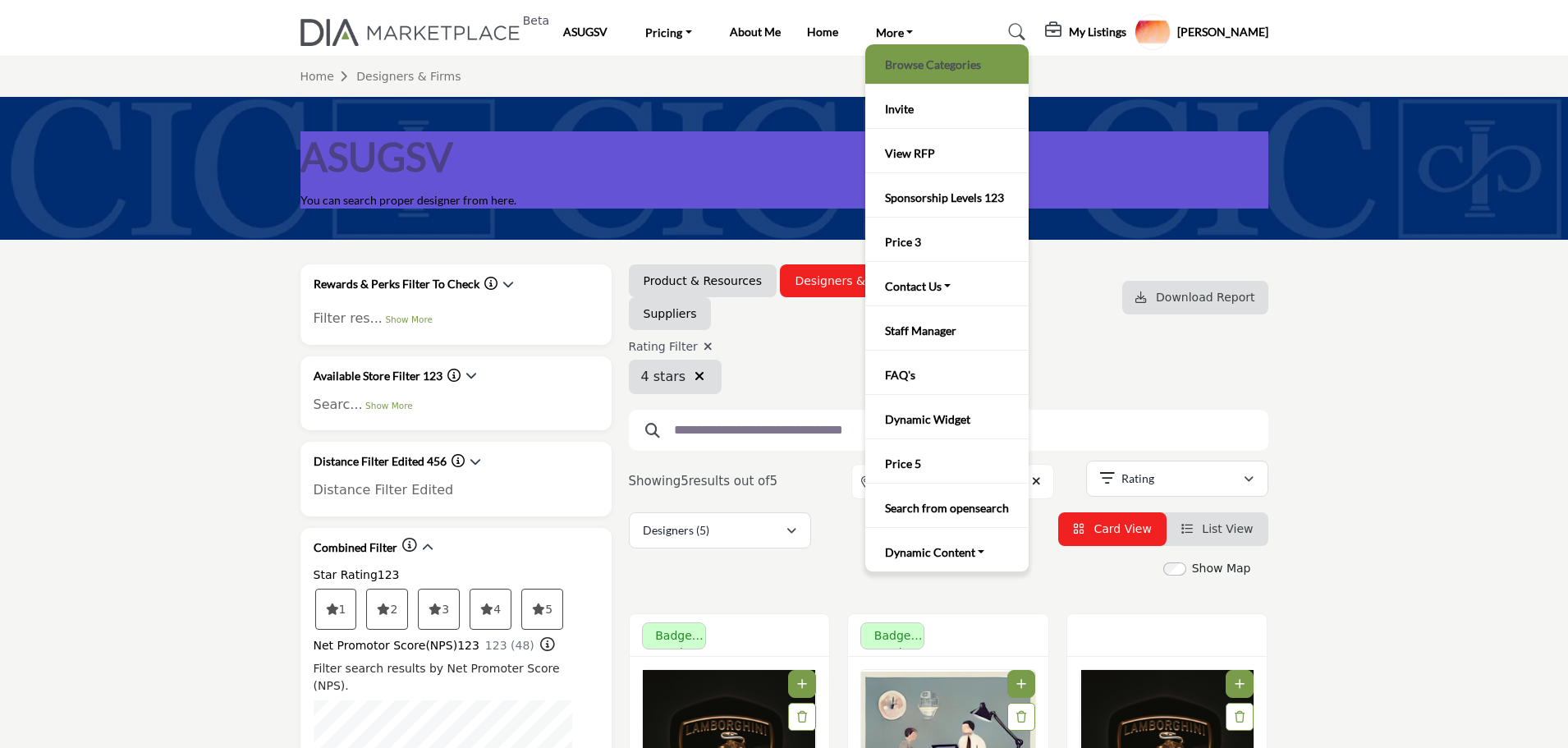
click at [918, 69] on link "Browse Categories" at bounding box center [947, 64] width 147 height 23
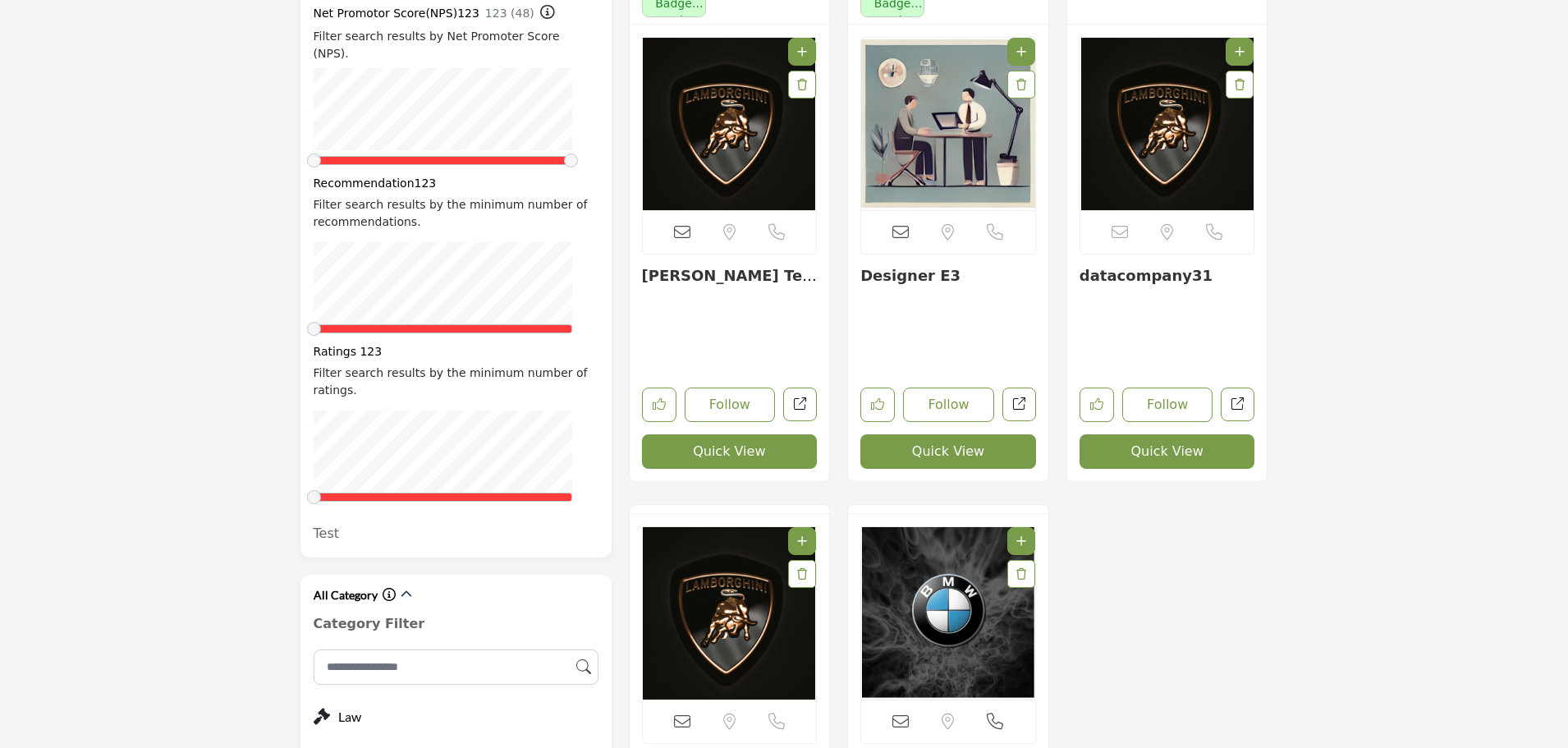
scroll to position [657, 0]
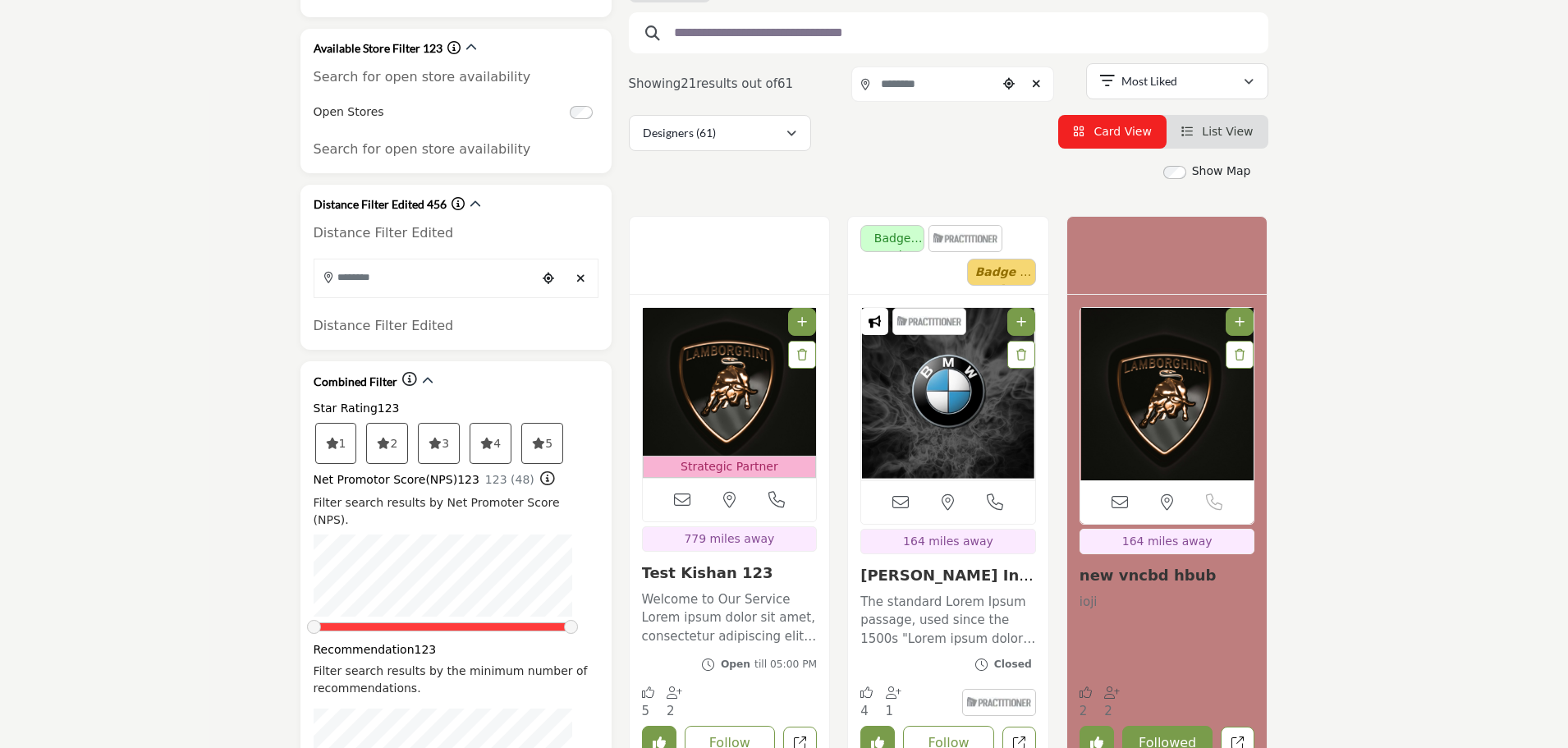
scroll to position [329, 0]
click at [472, 200] on icon "button" at bounding box center [475, 203] width 11 height 11
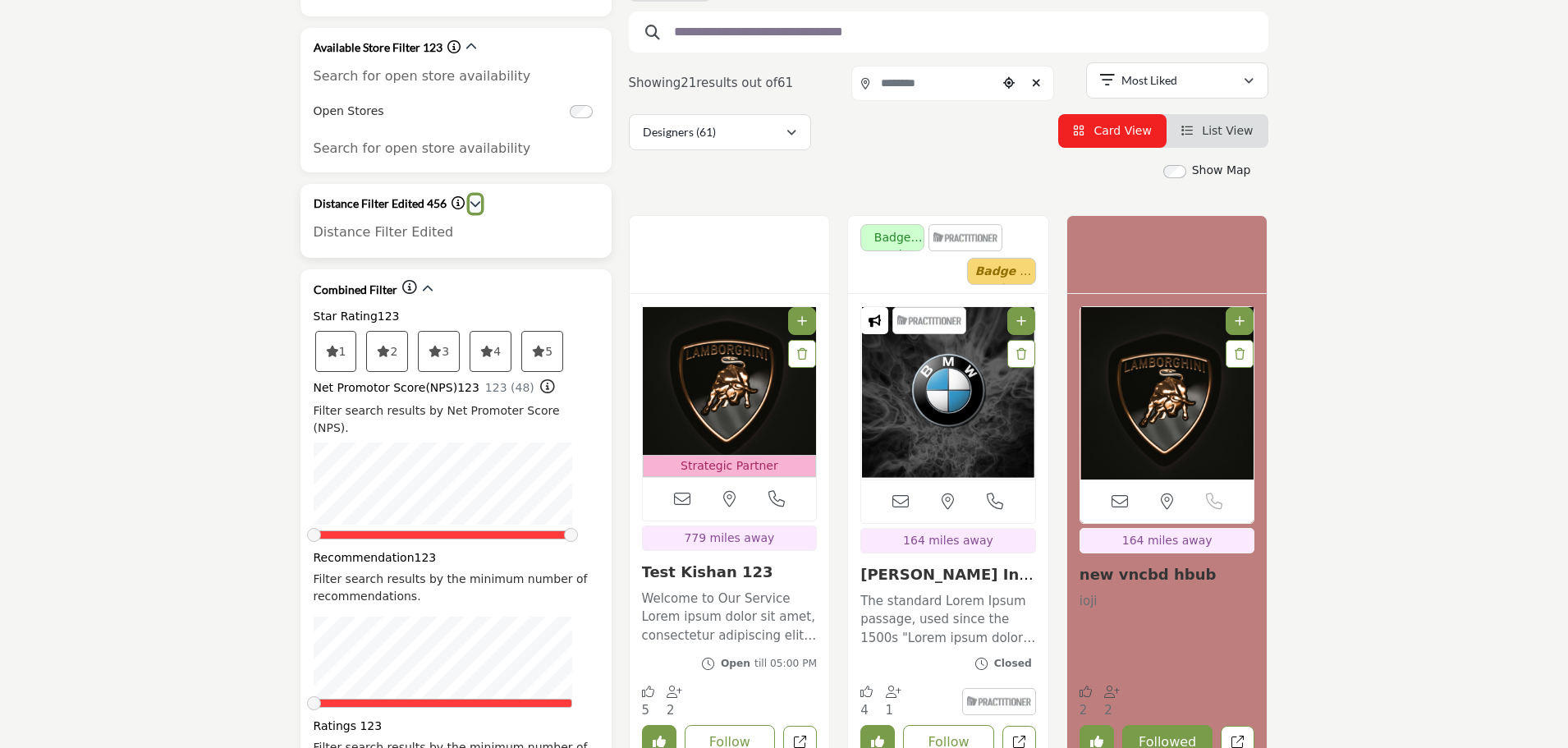
click at [472, 200] on icon "button" at bounding box center [475, 203] width 11 height 11
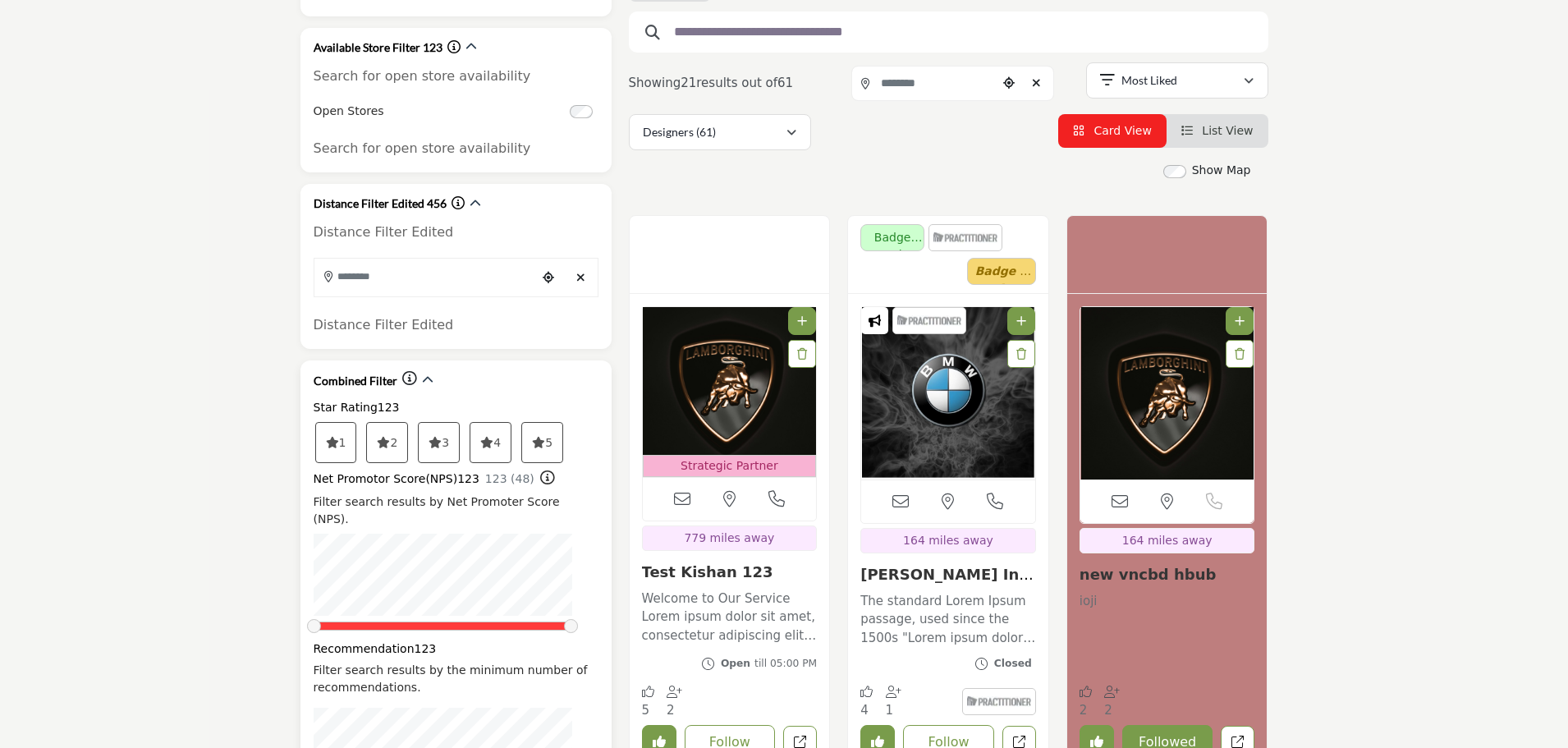
click at [409, 375] on icon at bounding box center [410, 378] width 15 height 15
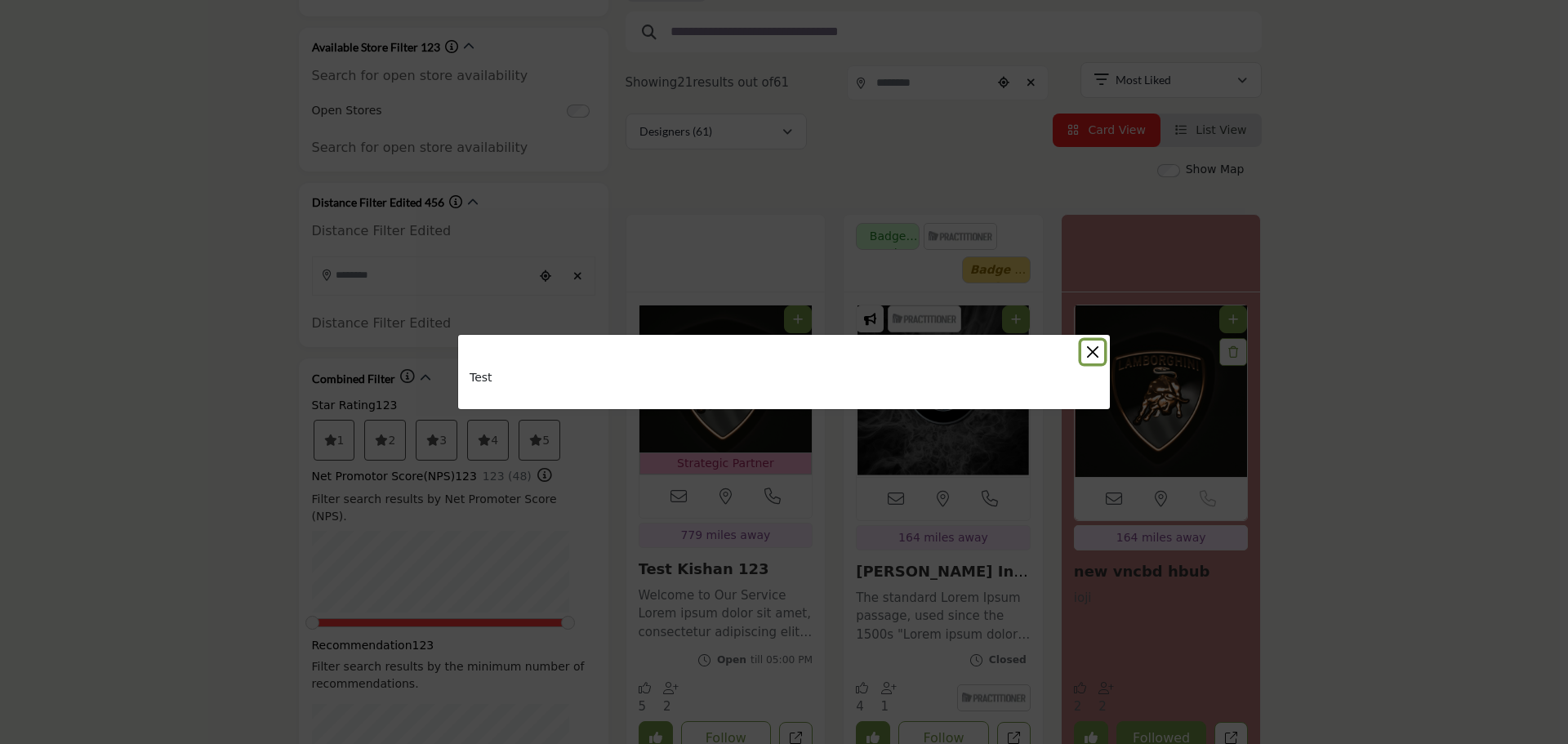
click at [1100, 351] on button "Close" at bounding box center [1092, 351] width 23 height 23
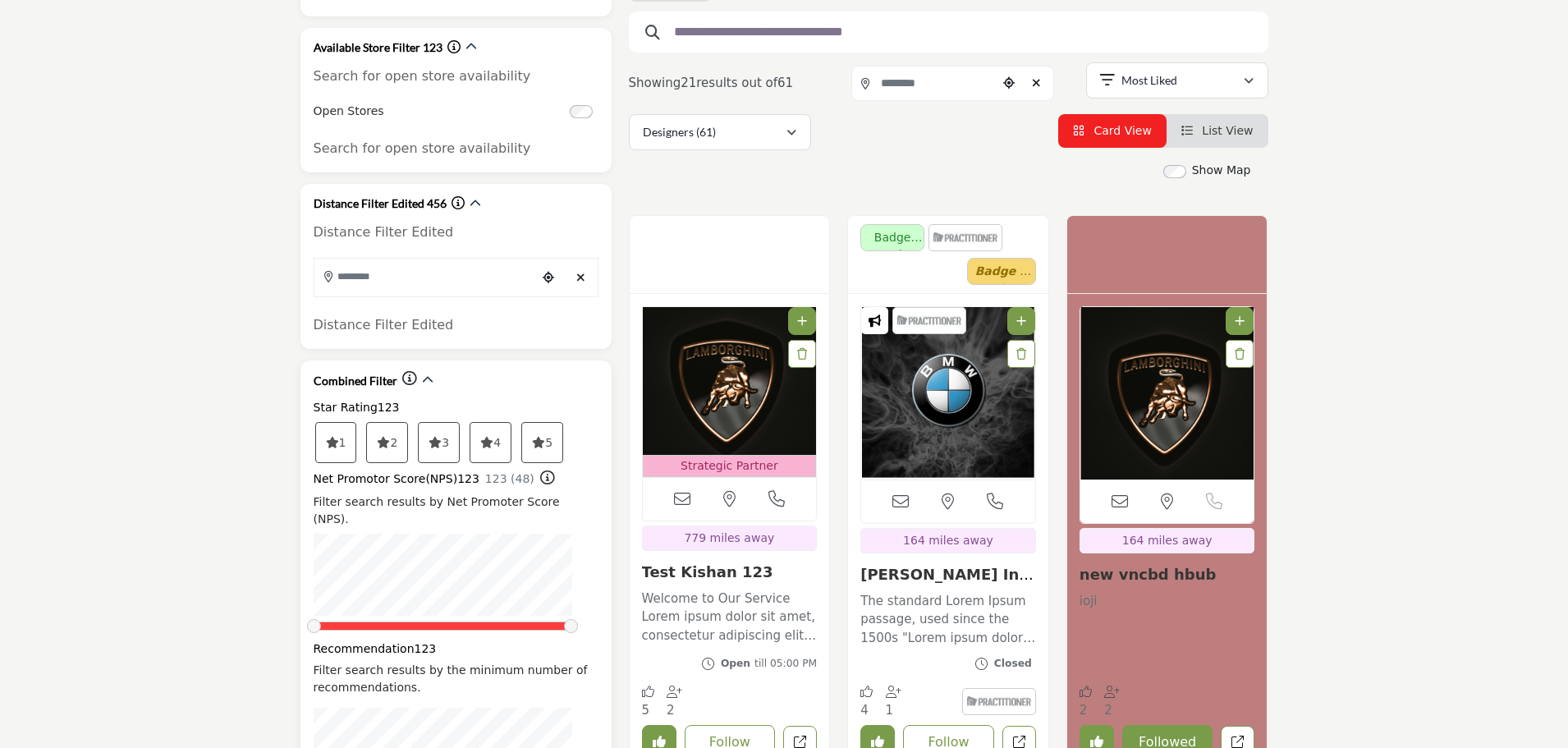
scroll to position [410, 0]
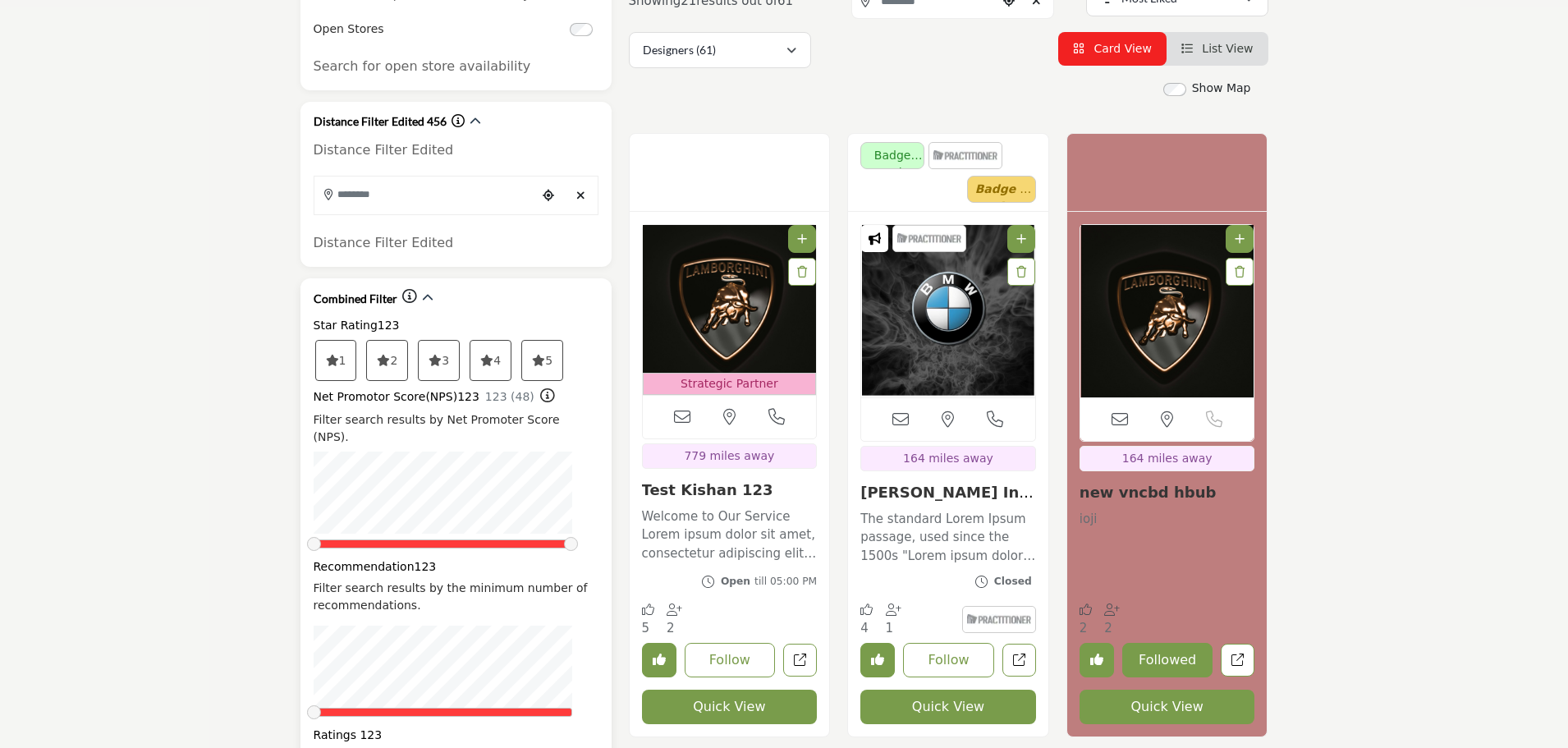
click at [505, 370] on span "4" at bounding box center [490, 360] width 40 height 40
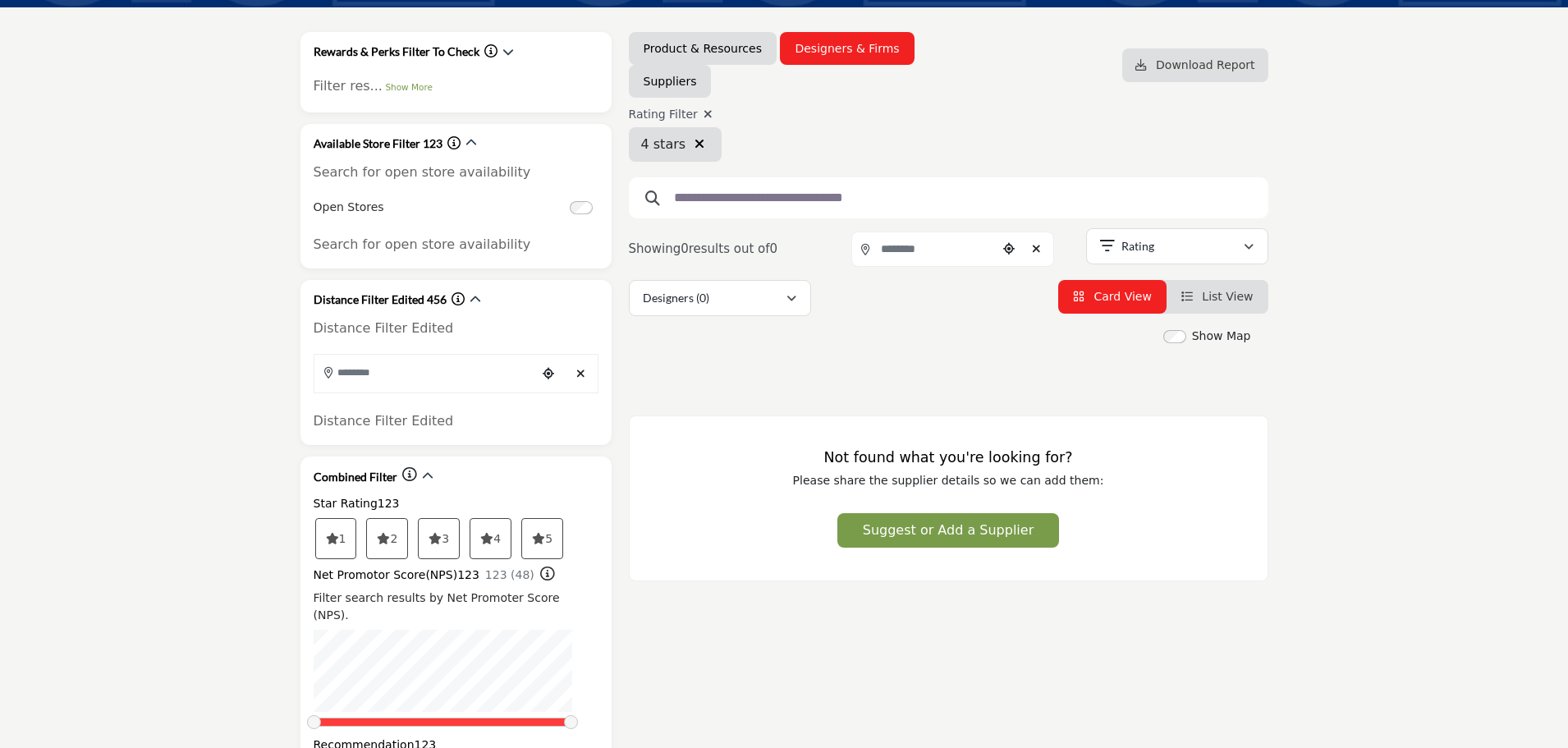
scroll to position [246, 0]
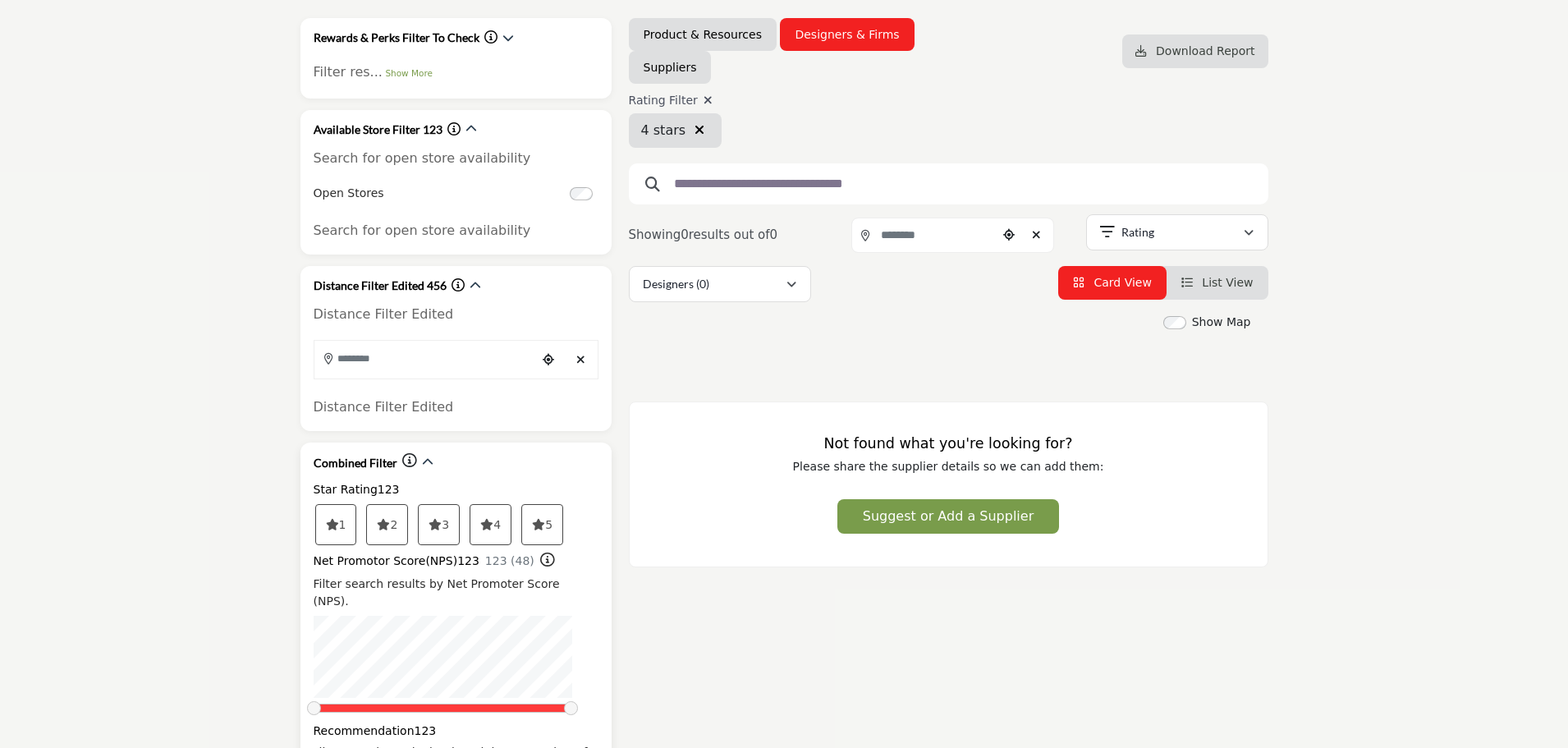
click at [540, 561] on icon at bounding box center [547, 559] width 15 height 15
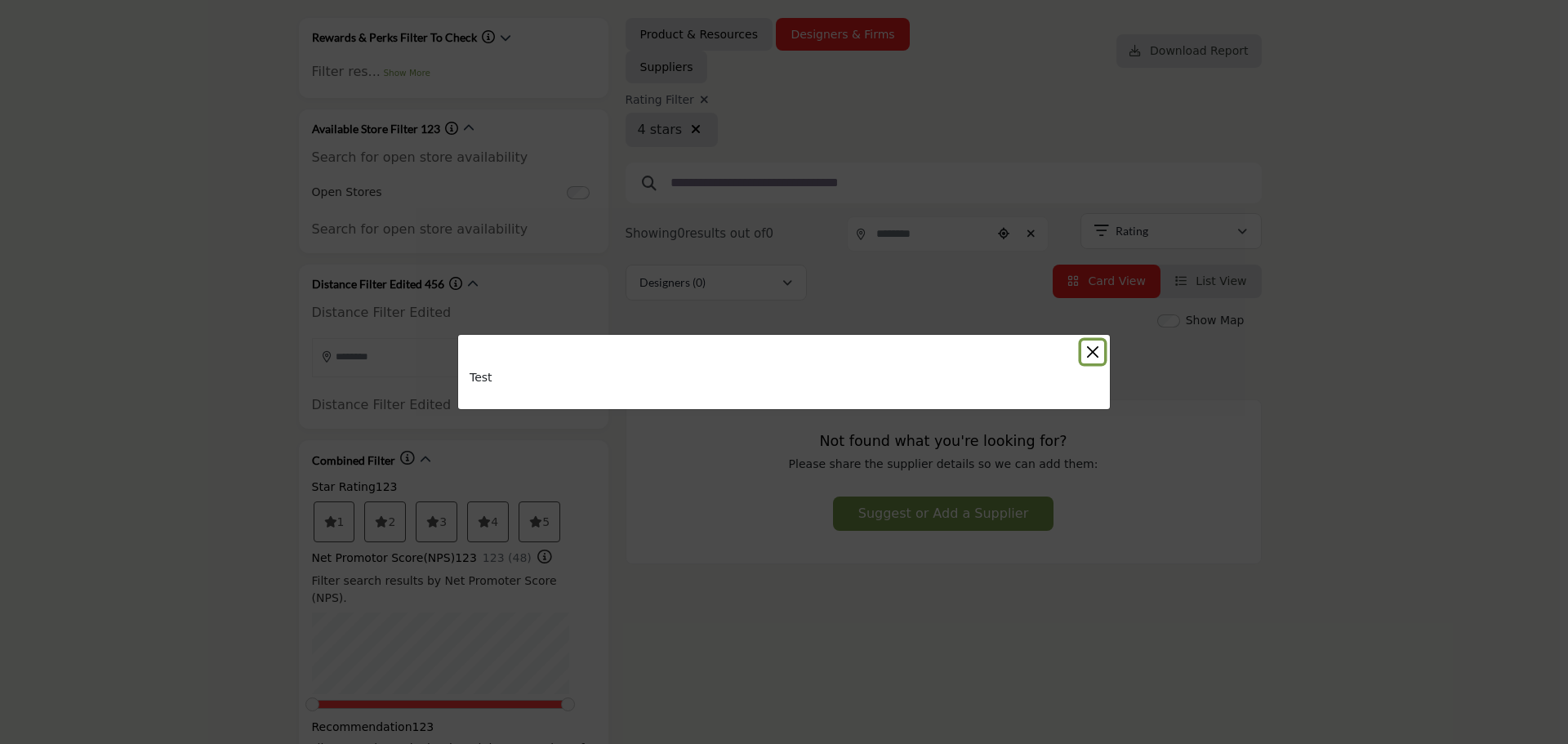
click at [1097, 351] on button "Close" at bounding box center [1092, 351] width 23 height 23
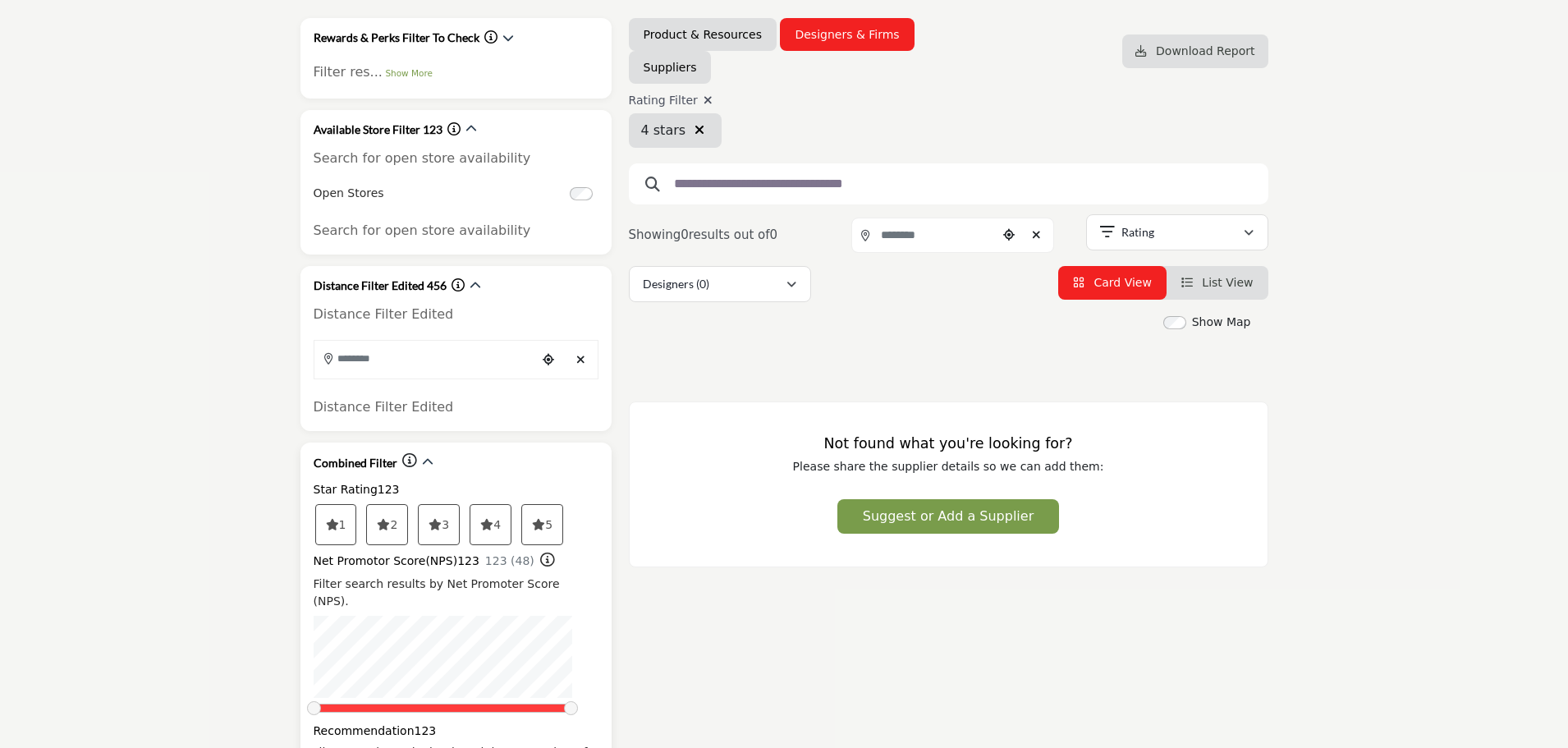
click at [545, 527] on icon at bounding box center [538, 524] width 13 height 11
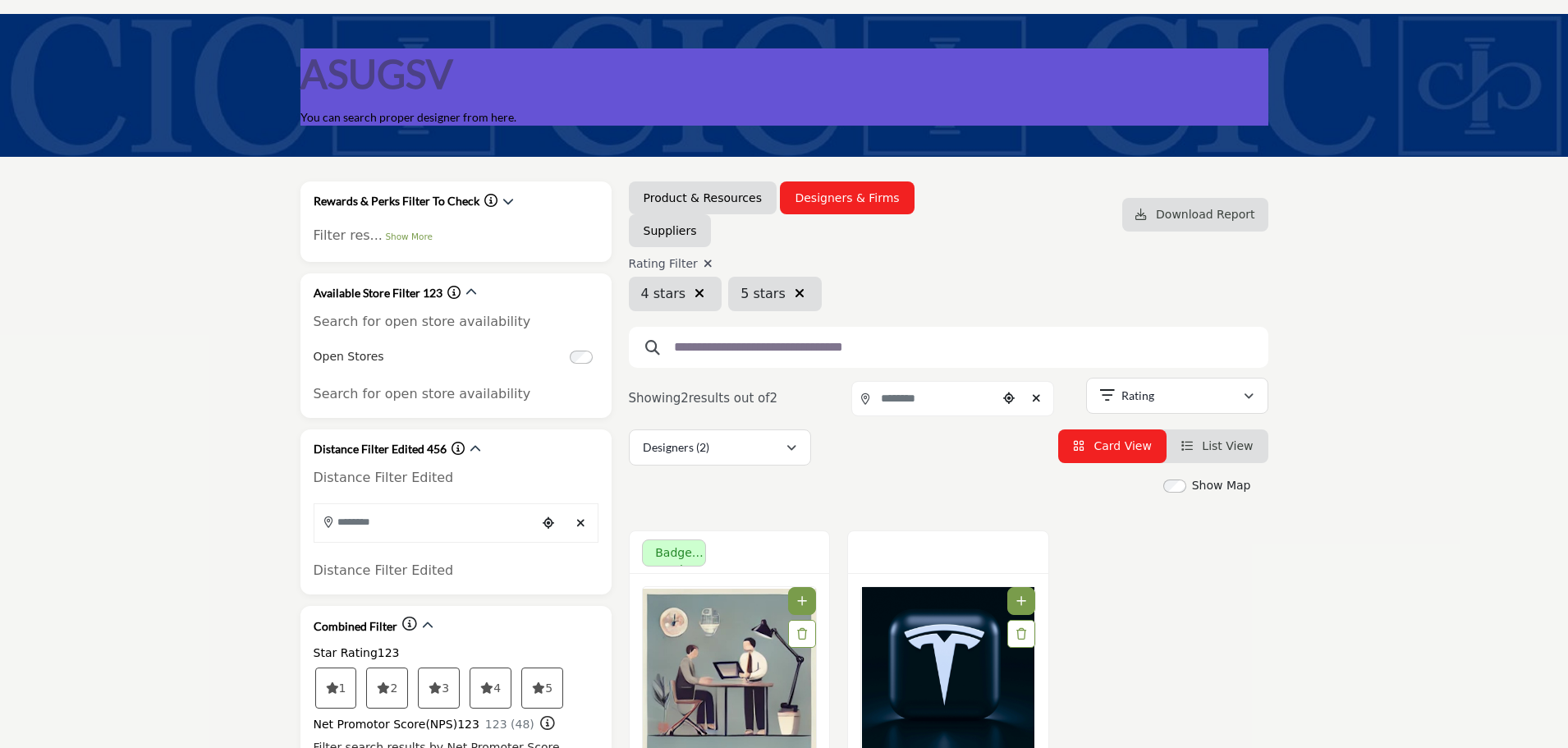
scroll to position [82, 0]
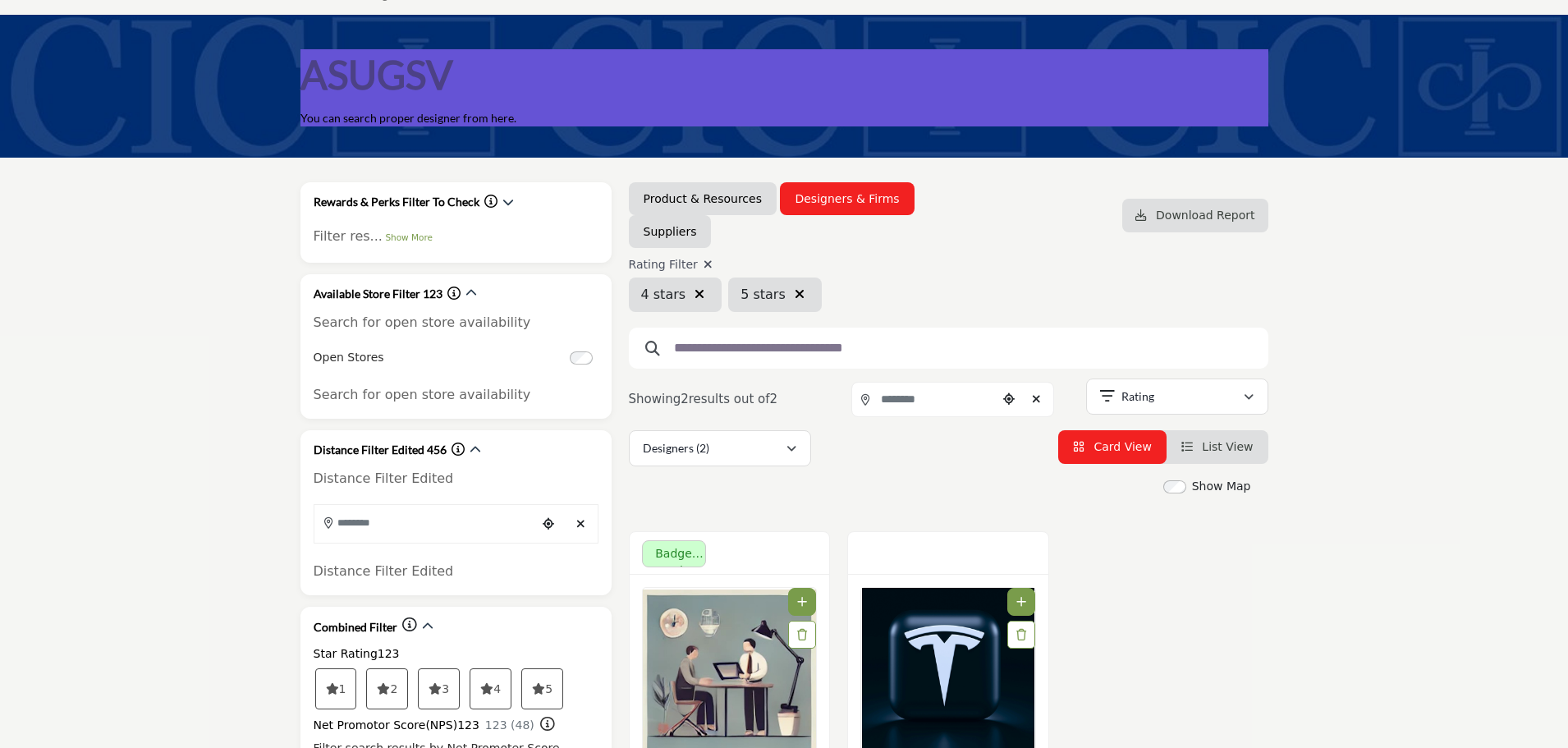
click at [795, 290] on icon "button" at bounding box center [799, 294] width 10 height 13
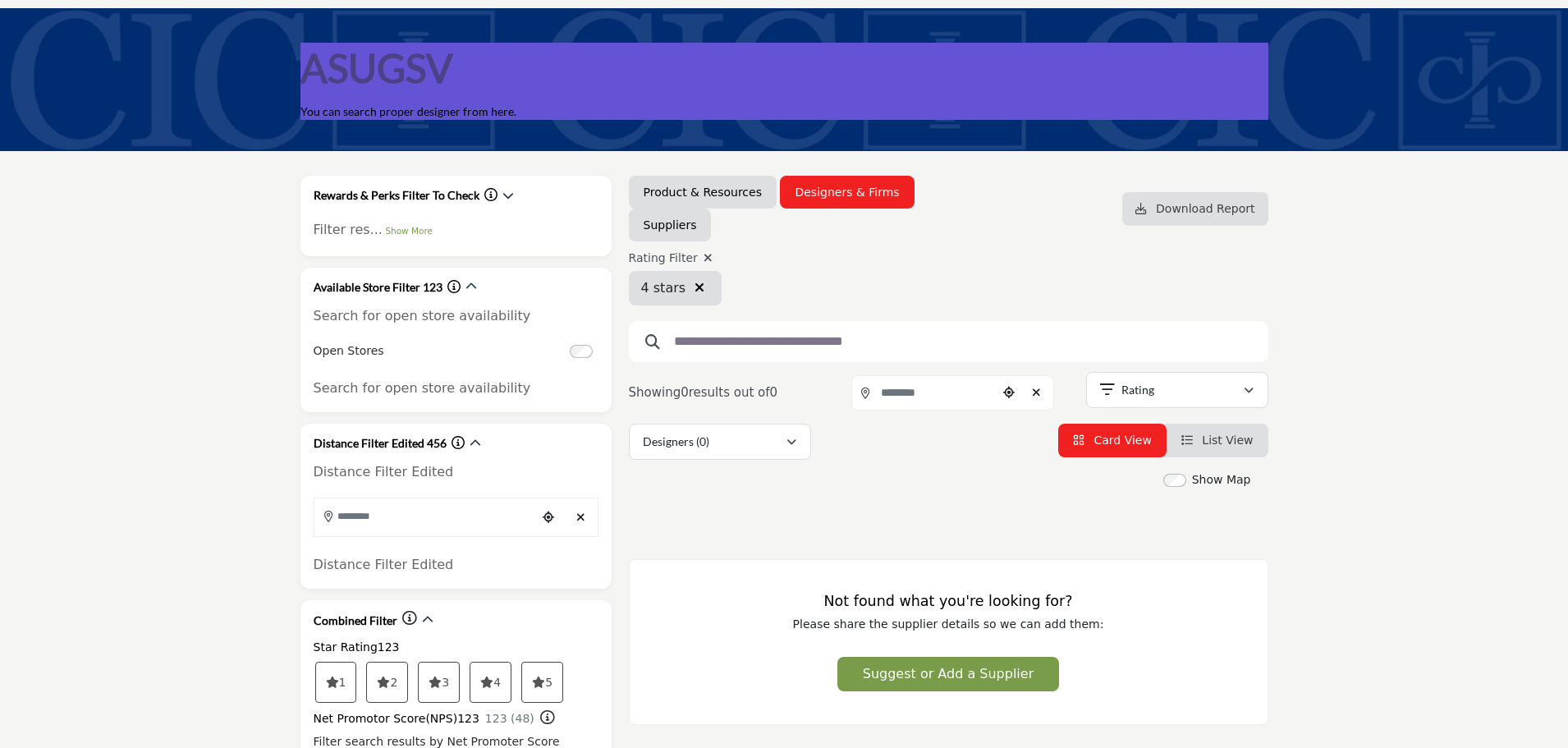
scroll to position [82, 0]
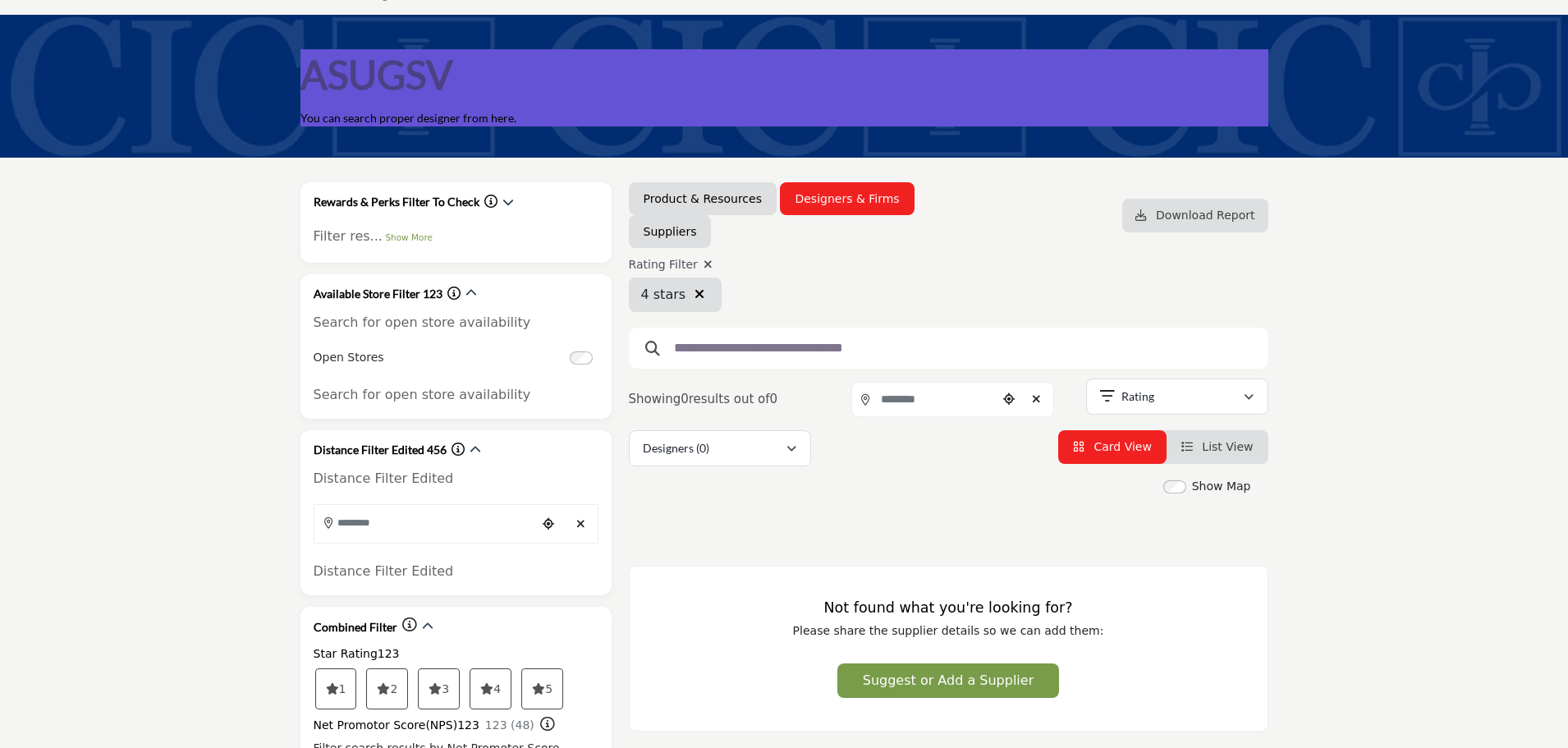
click at [694, 292] on icon "button" at bounding box center [699, 294] width 10 height 13
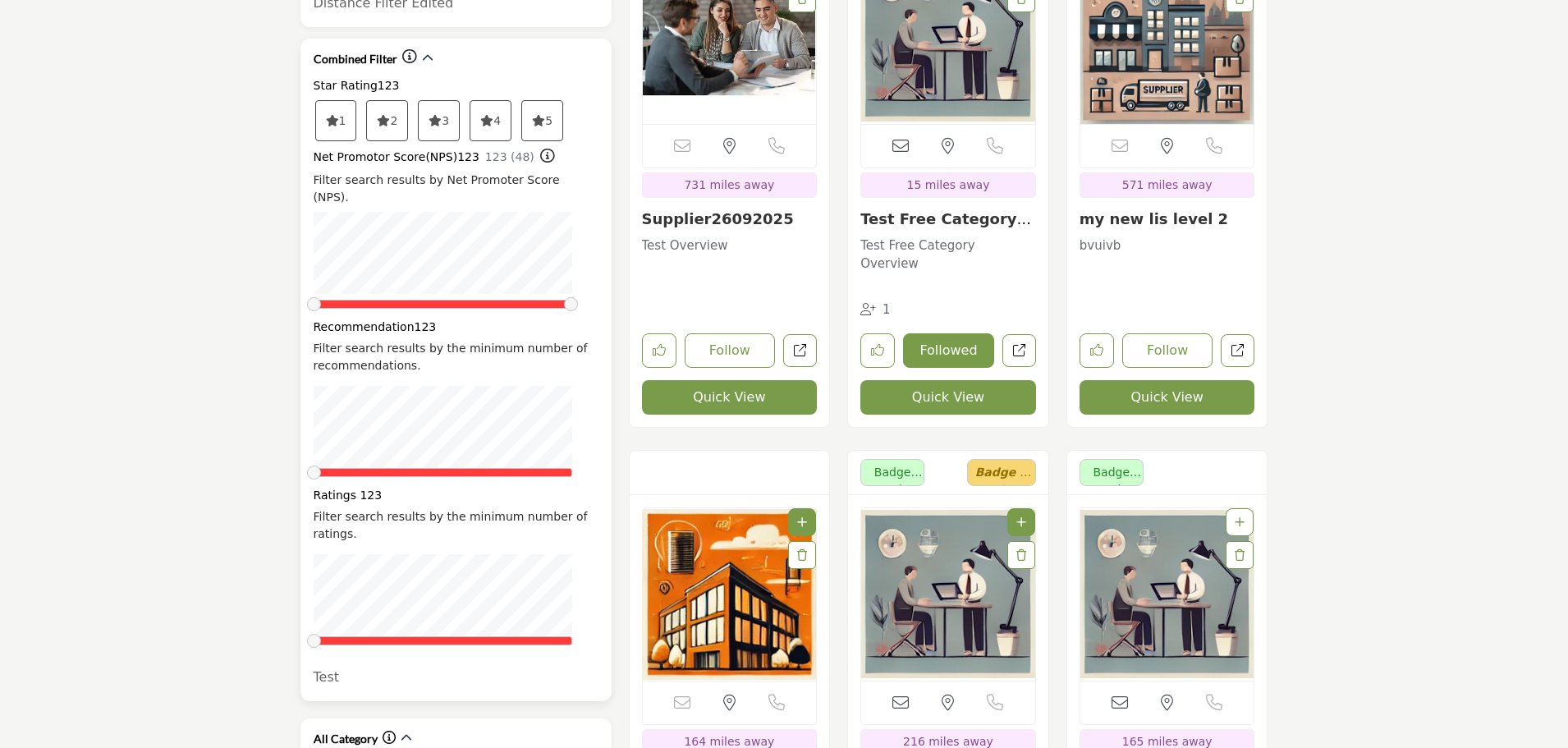
scroll to position [657, 0]
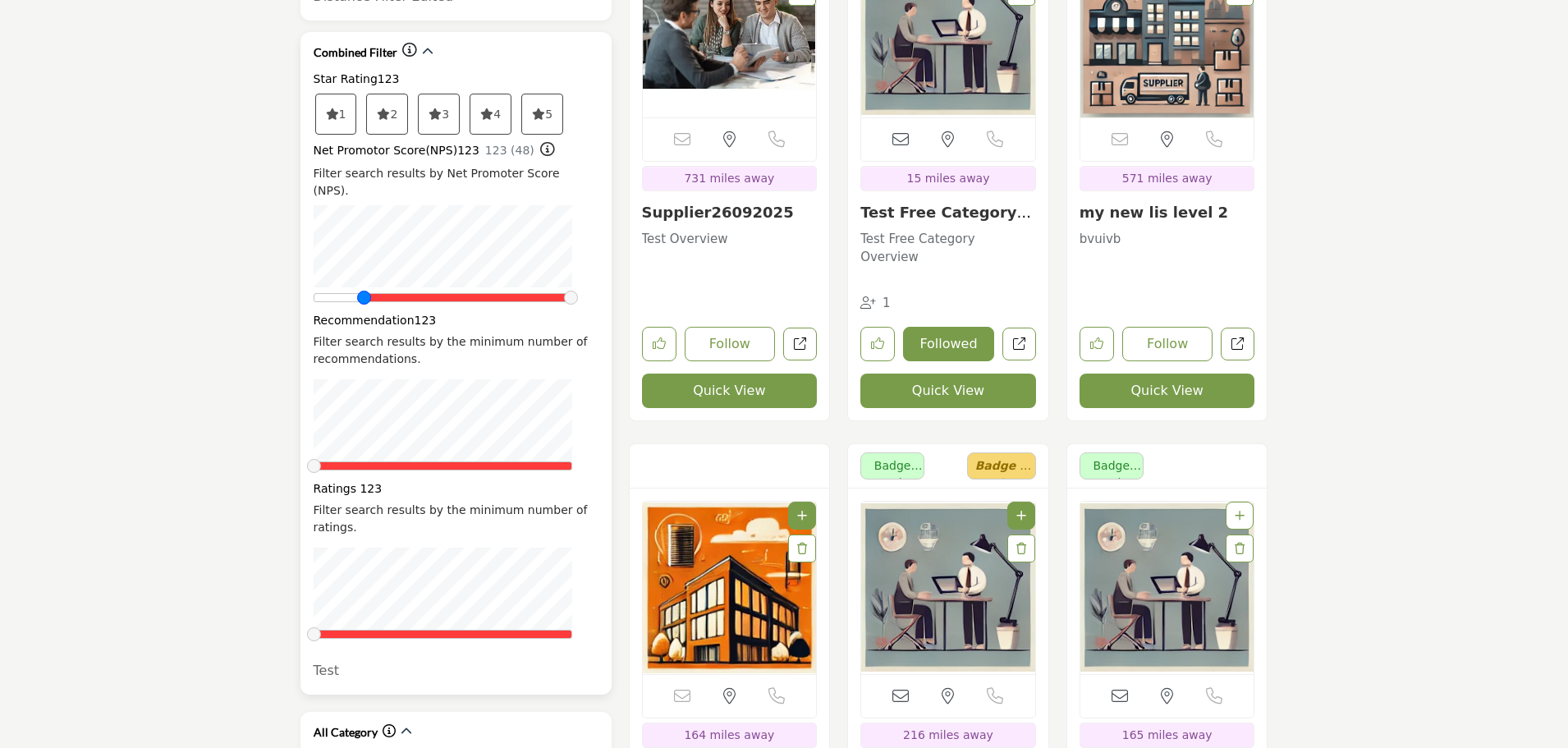
drag, startPoint x: 316, startPoint y: 275, endPoint x: 391, endPoint y: 272, distance: 75.1
click at [388, 272] on div "Net Promotor Score(NPS)123 123 (48) Filter search results by Net Promoter Score…" at bounding box center [456, 222] width 285 height 160
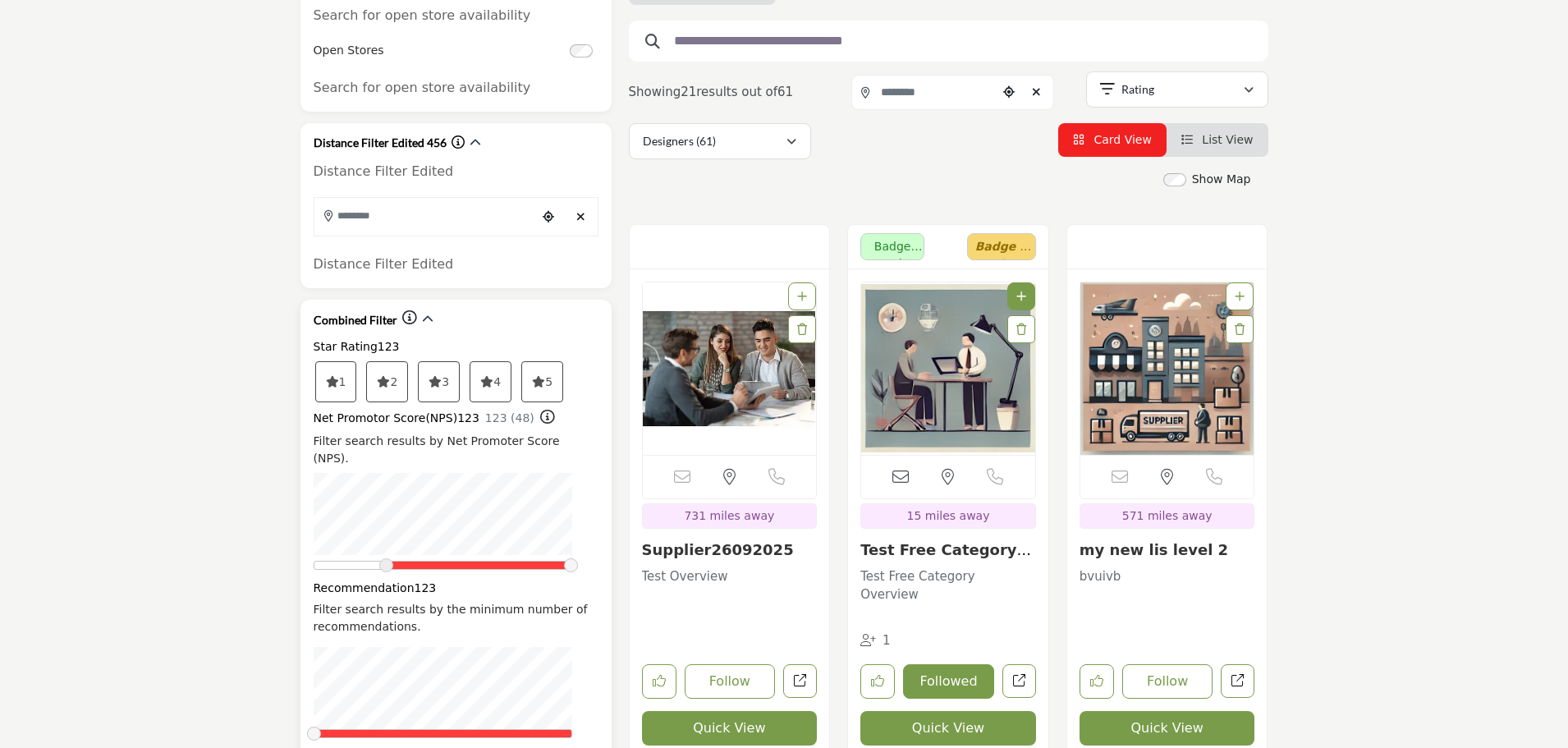
scroll to position [410, 0]
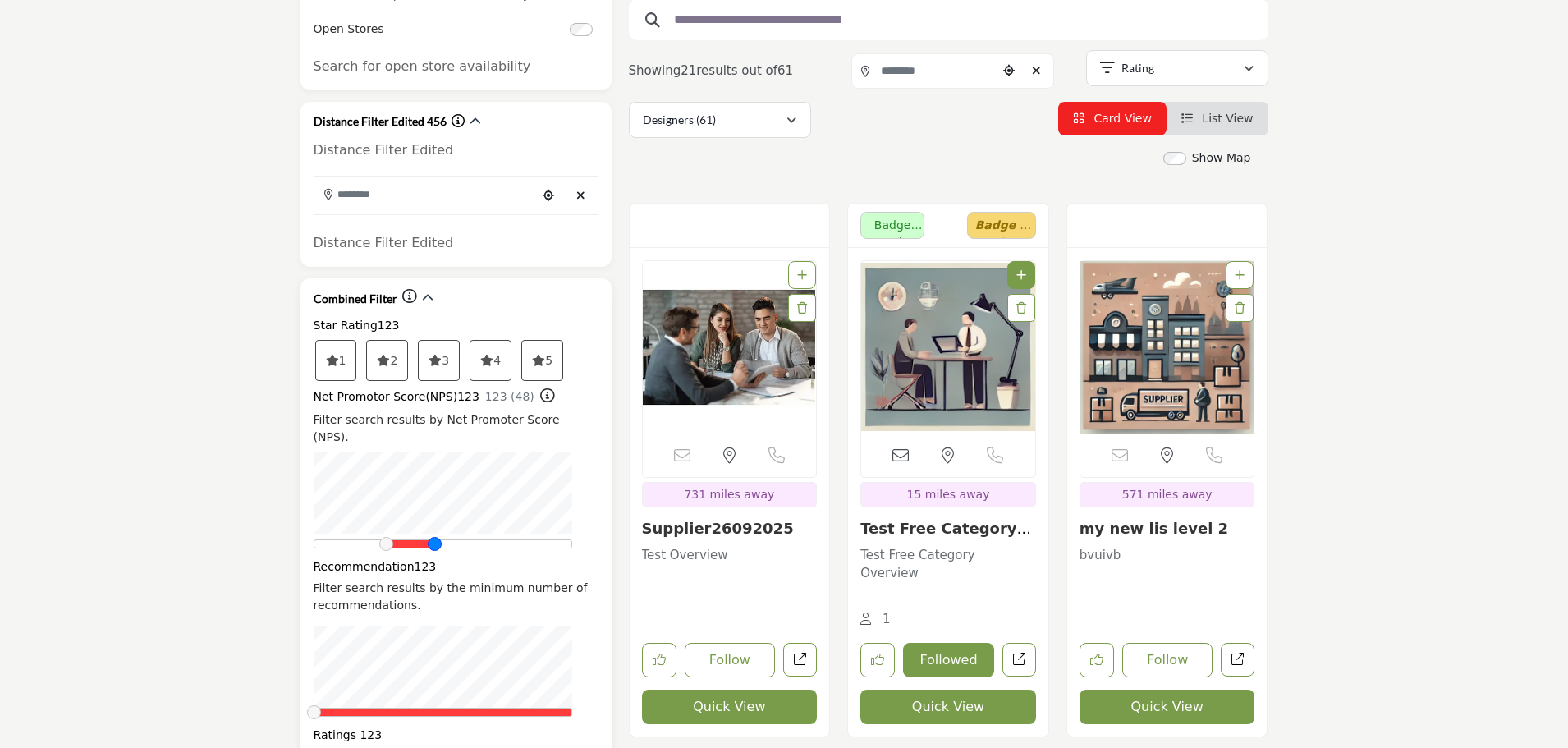
drag, startPoint x: 570, startPoint y: 524, endPoint x: 434, endPoint y: 528, distance: 136.1
click at [434, 537] on span at bounding box center [435, 544] width 14 height 14
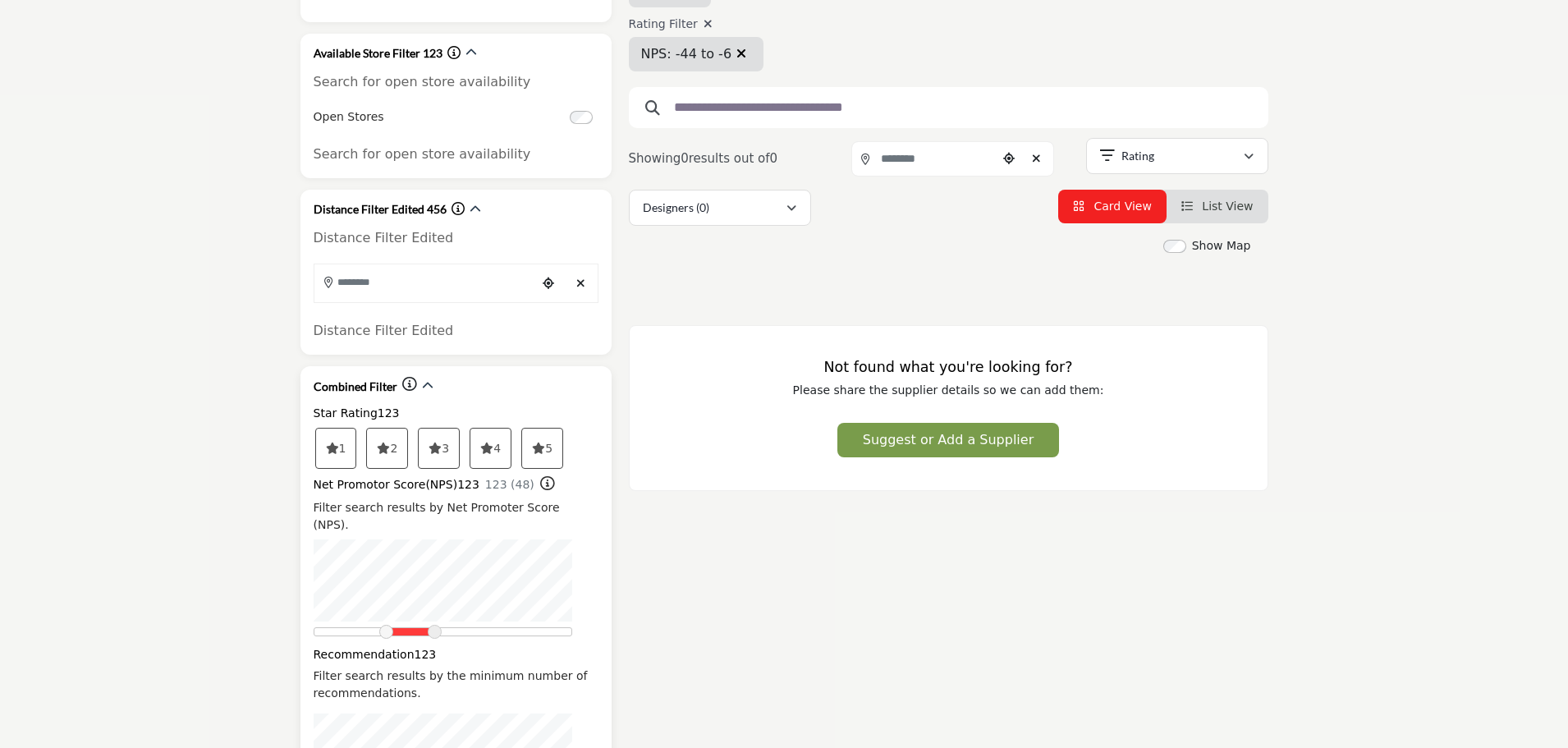
scroll to position [329, 0]
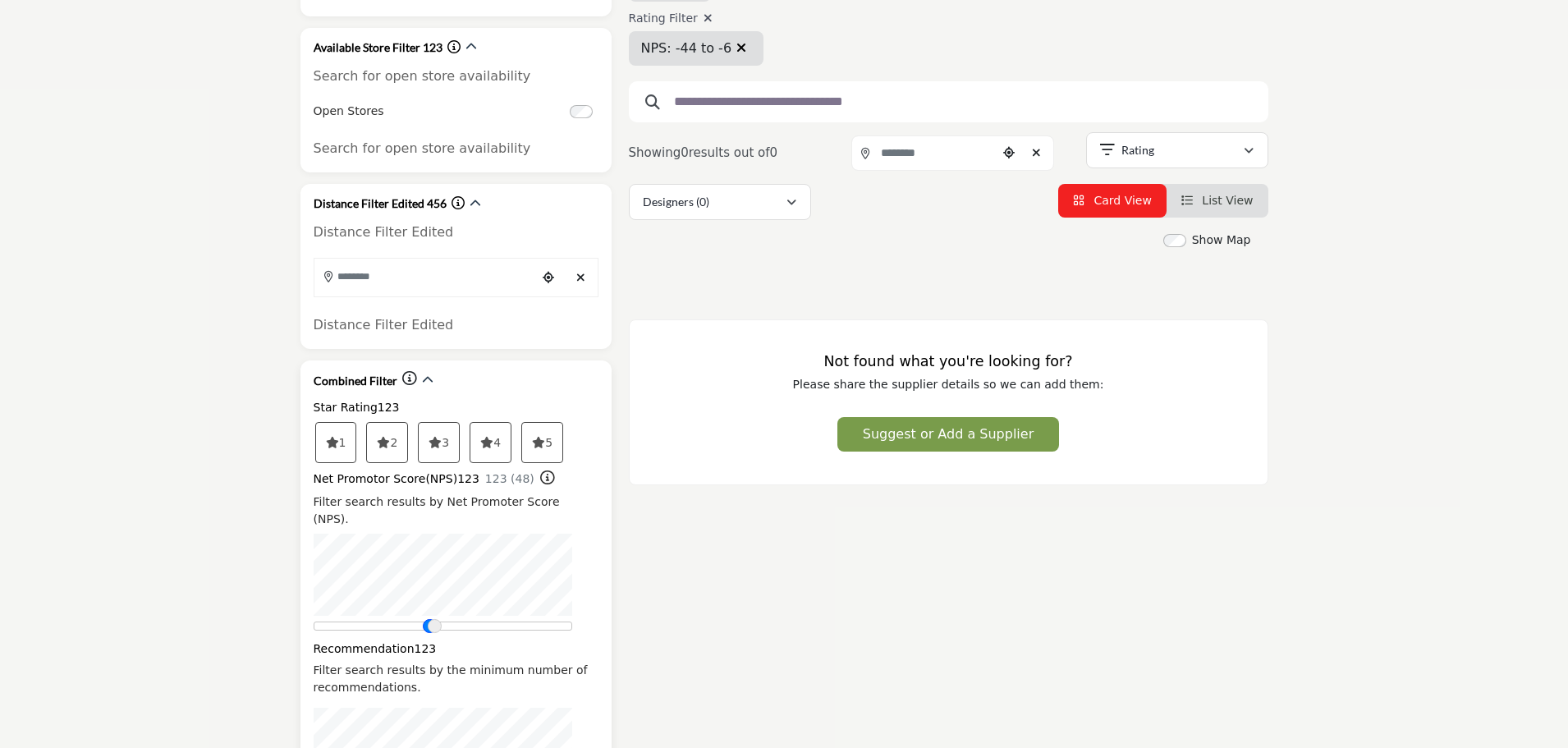
drag, startPoint x: 388, startPoint y: 607, endPoint x: 432, endPoint y: 605, distance: 44.0
click at [432, 621] on div at bounding box center [443, 626] width 258 height 9
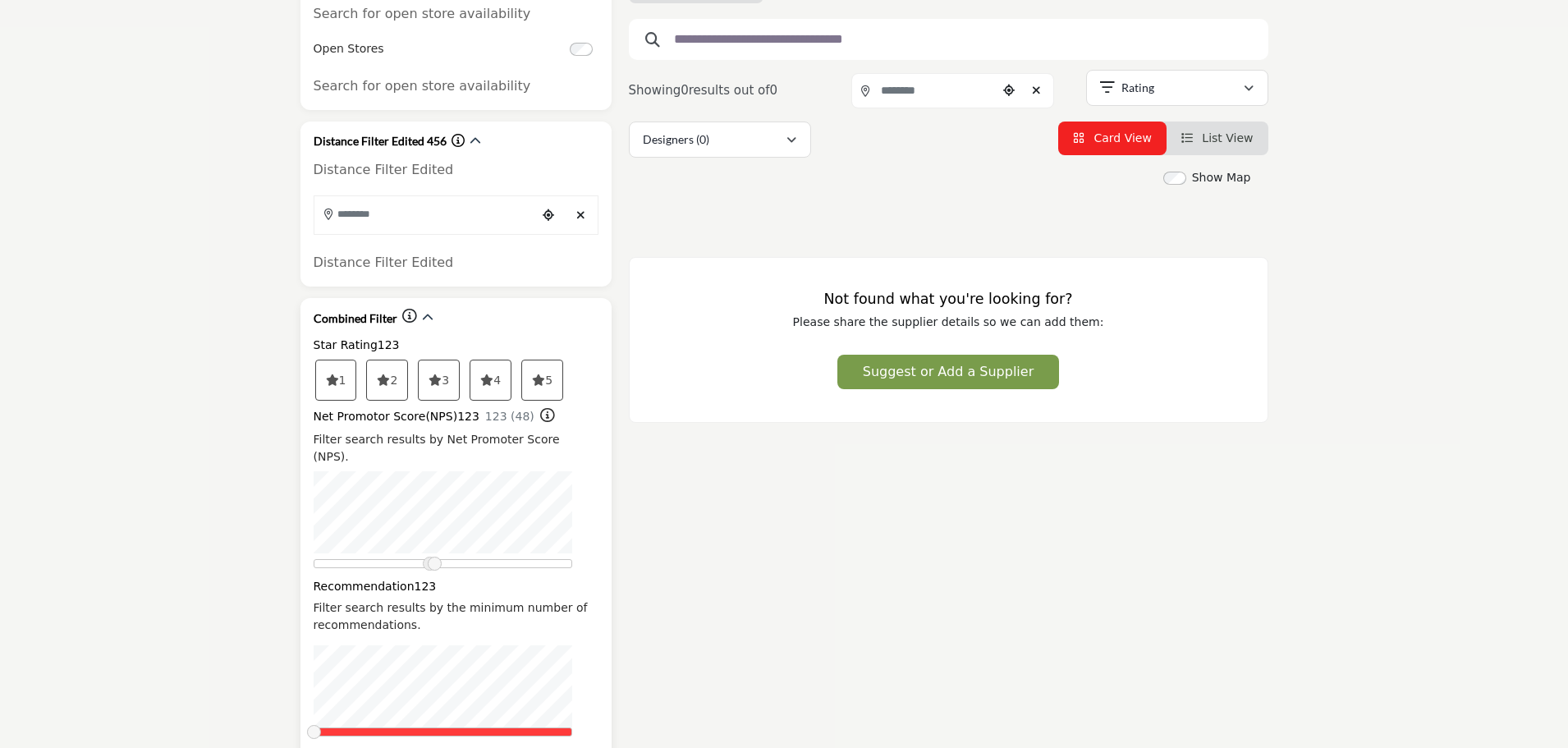
scroll to position [410, 0]
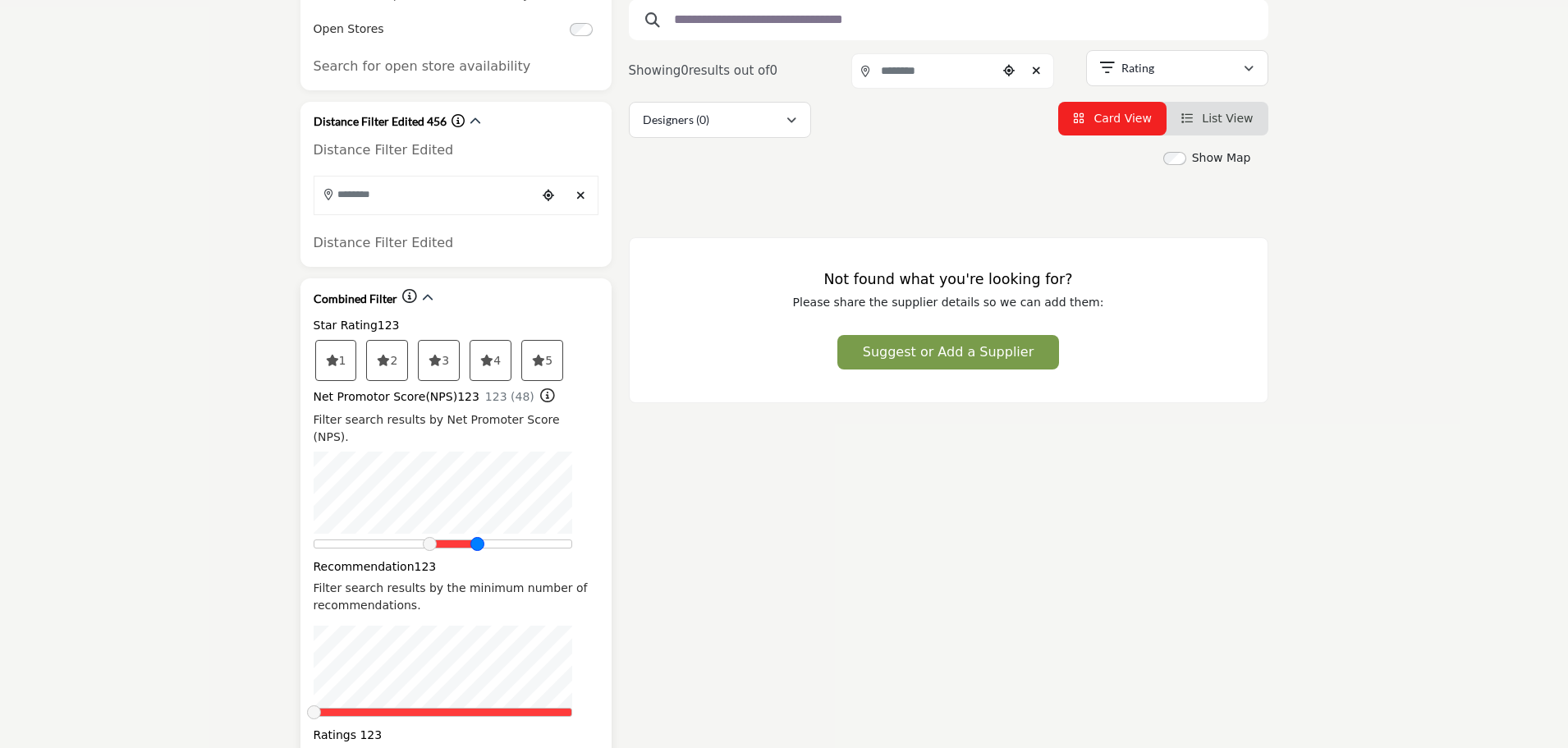
drag, startPoint x: 434, startPoint y: 527, endPoint x: 477, endPoint y: 532, distance: 43.3
click at [477, 537] on span at bounding box center [477, 544] width 14 height 14
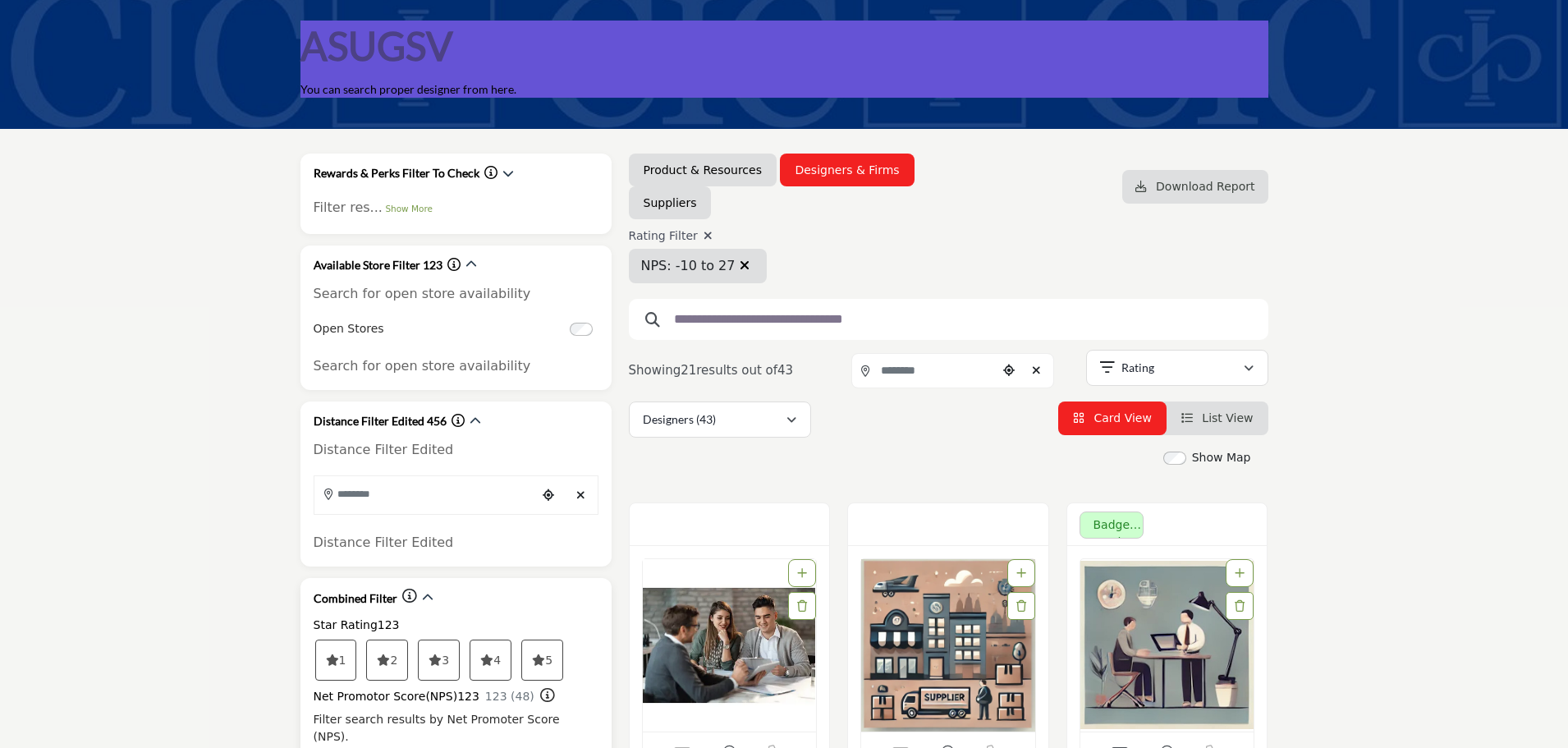
scroll to position [82, 0]
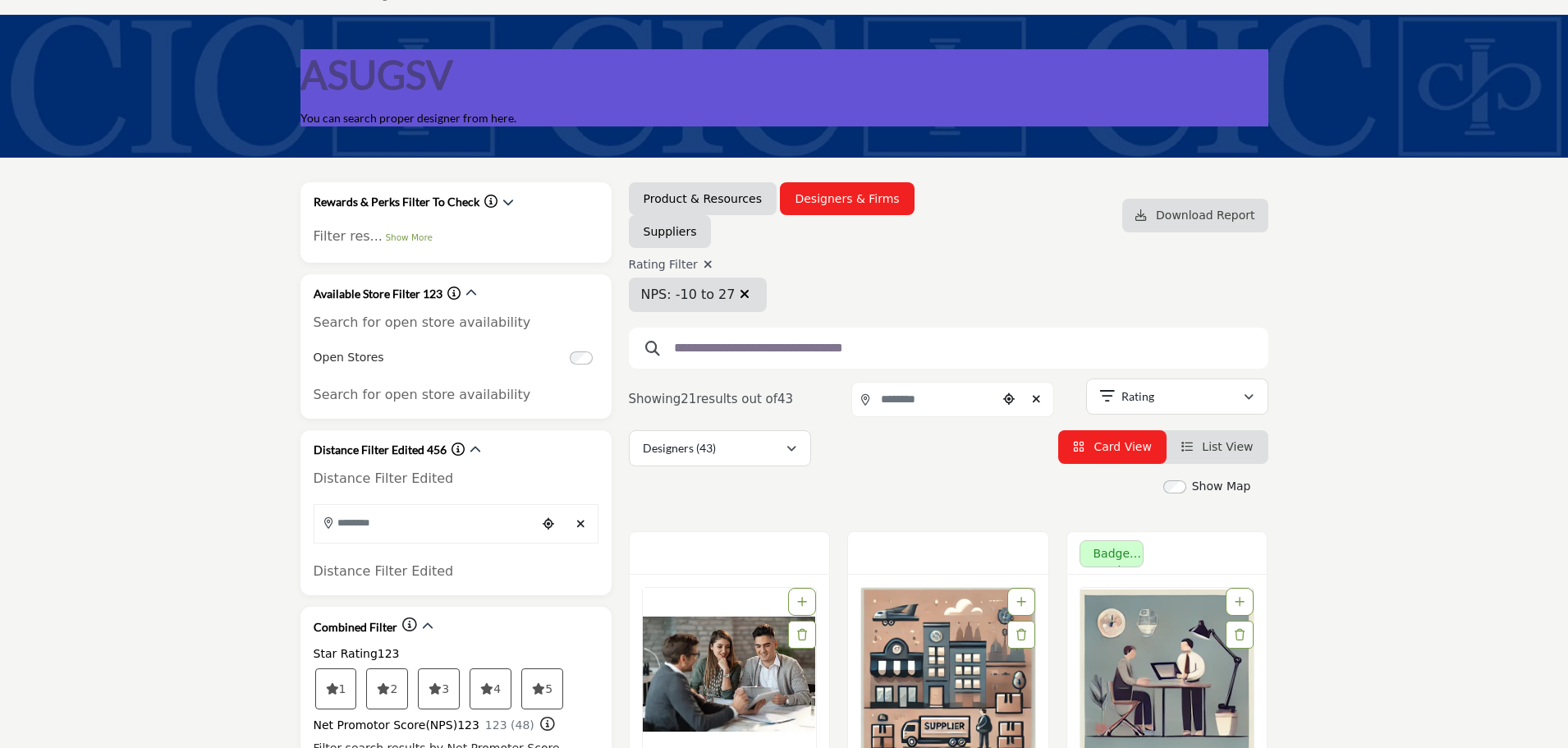
click at [739, 292] on icon "button" at bounding box center [744, 294] width 10 height 13
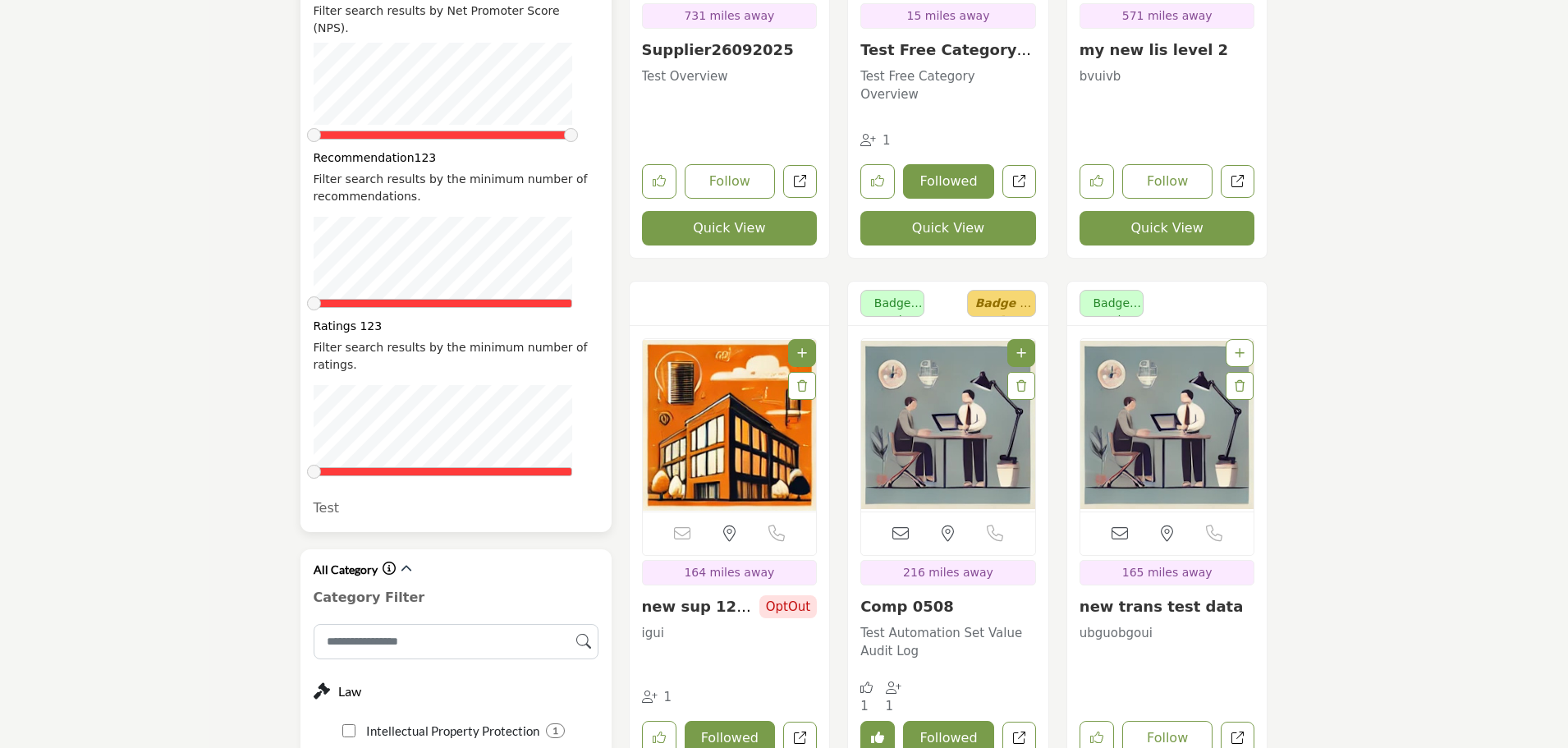
scroll to position [821, 0]
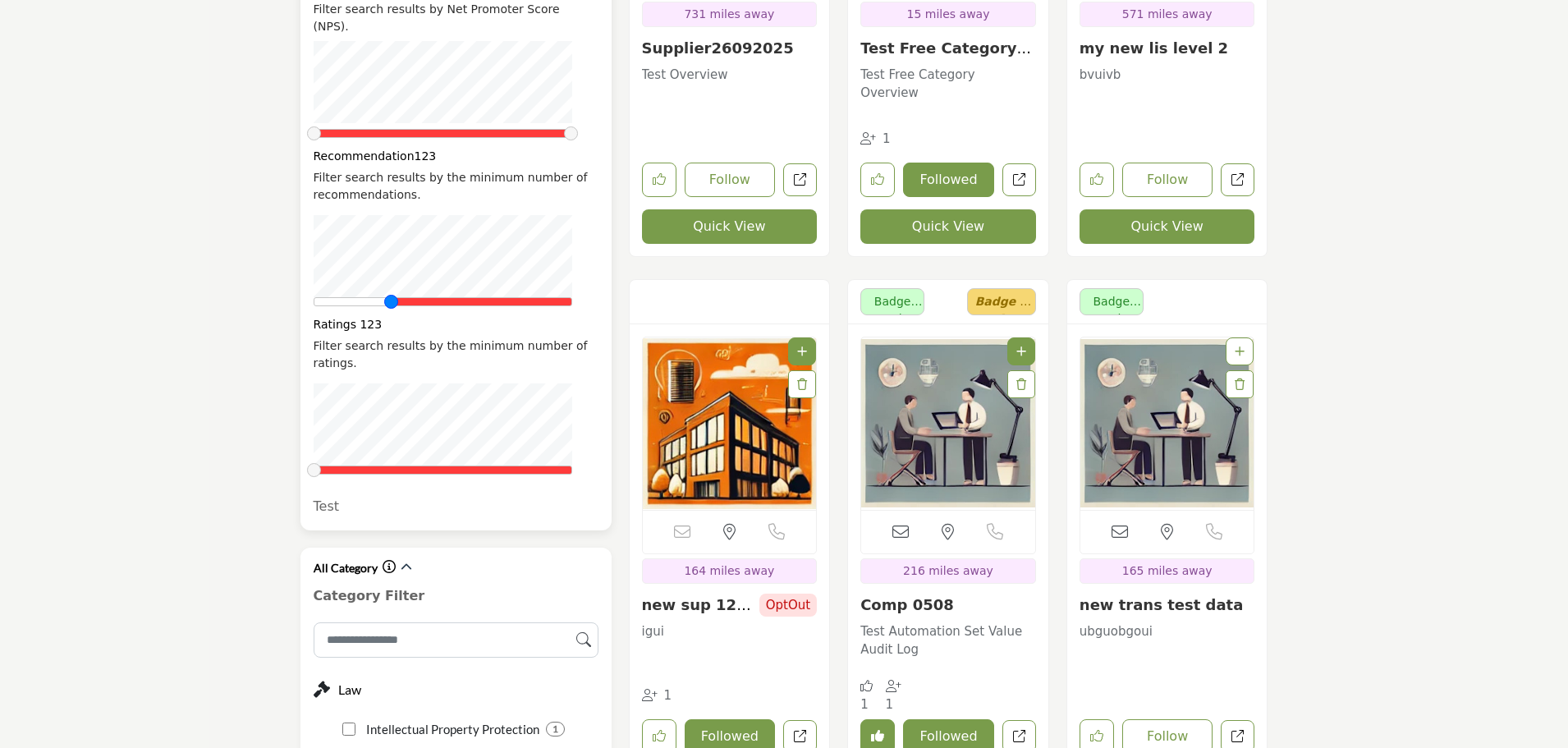
drag, startPoint x: 316, startPoint y: 285, endPoint x: 413, endPoint y: 287, distance: 97.0
click at [398, 294] on span at bounding box center [391, 301] width 14 height 14
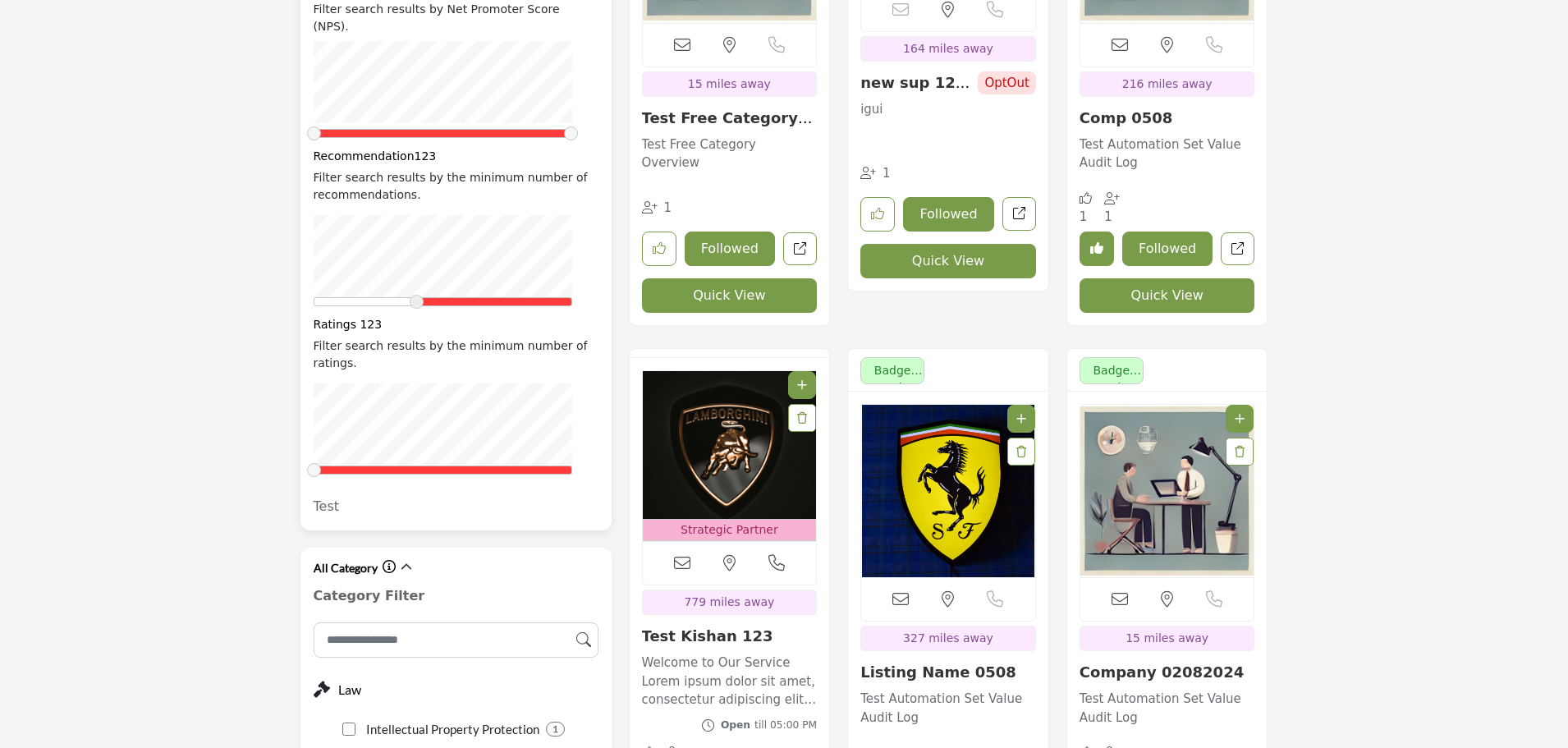
scroll to position [679, 0]
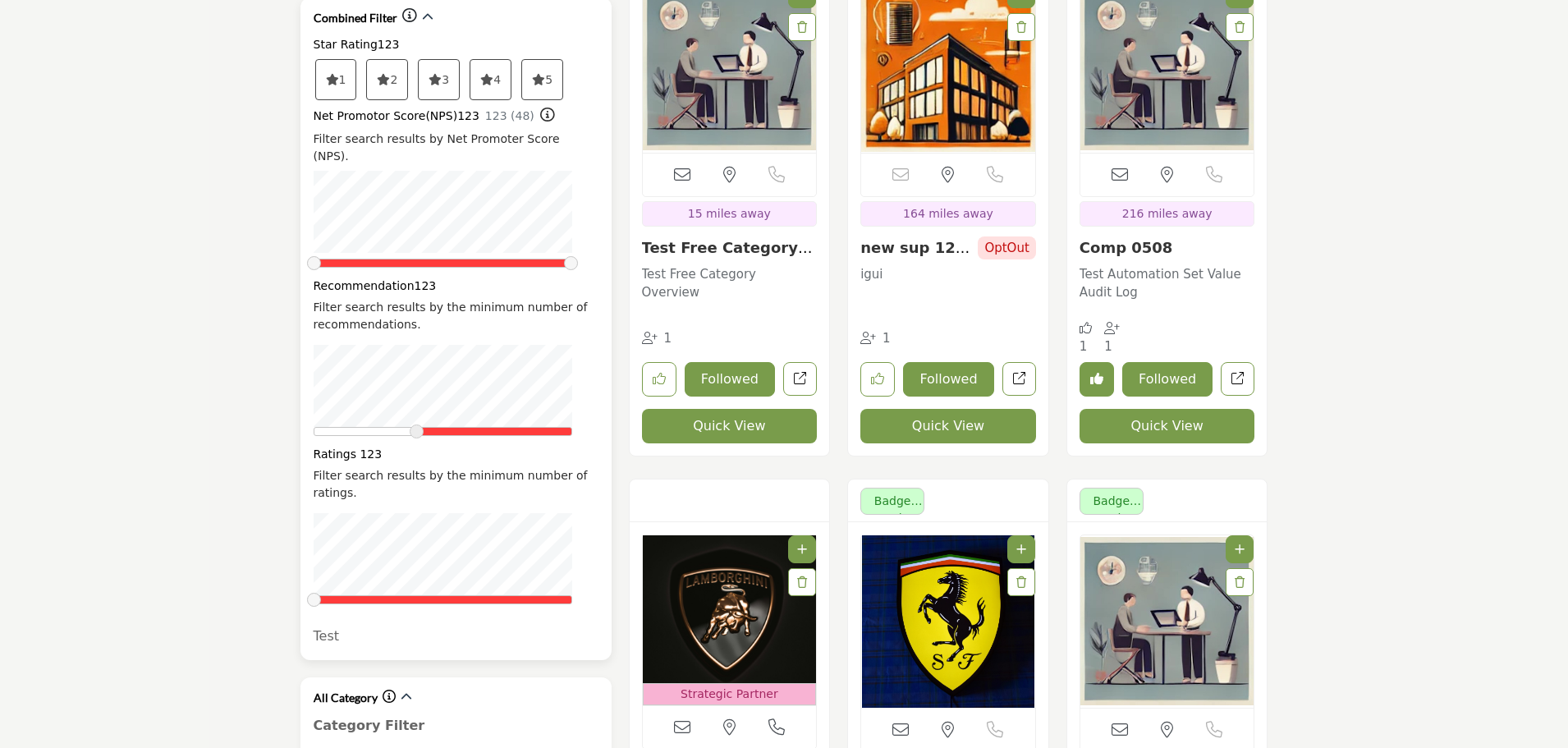
scroll to position [738, 0]
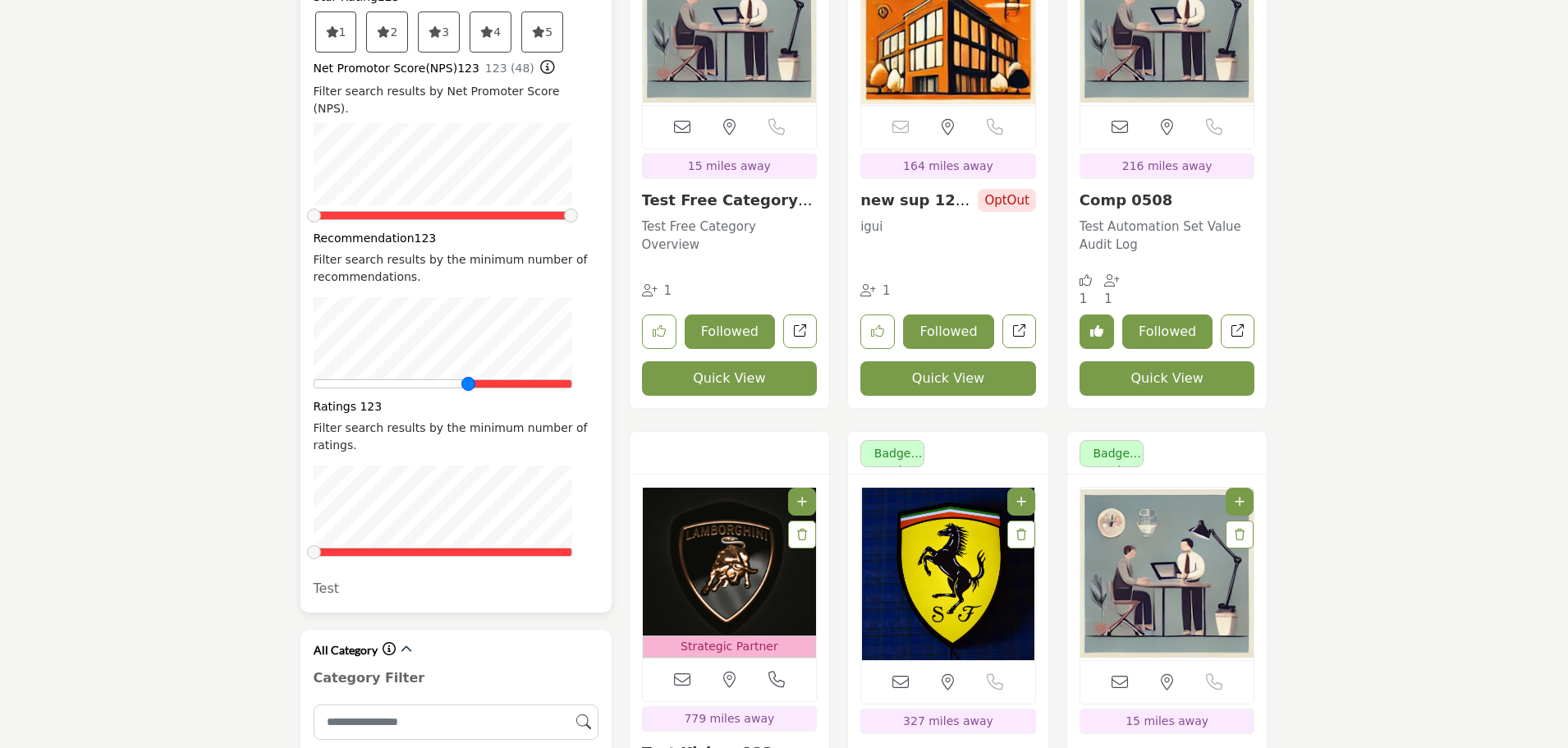
drag, startPoint x: 422, startPoint y: 362, endPoint x: 468, endPoint y: 364, distance: 46.0
click at [468, 377] on span at bounding box center [468, 384] width 14 height 14
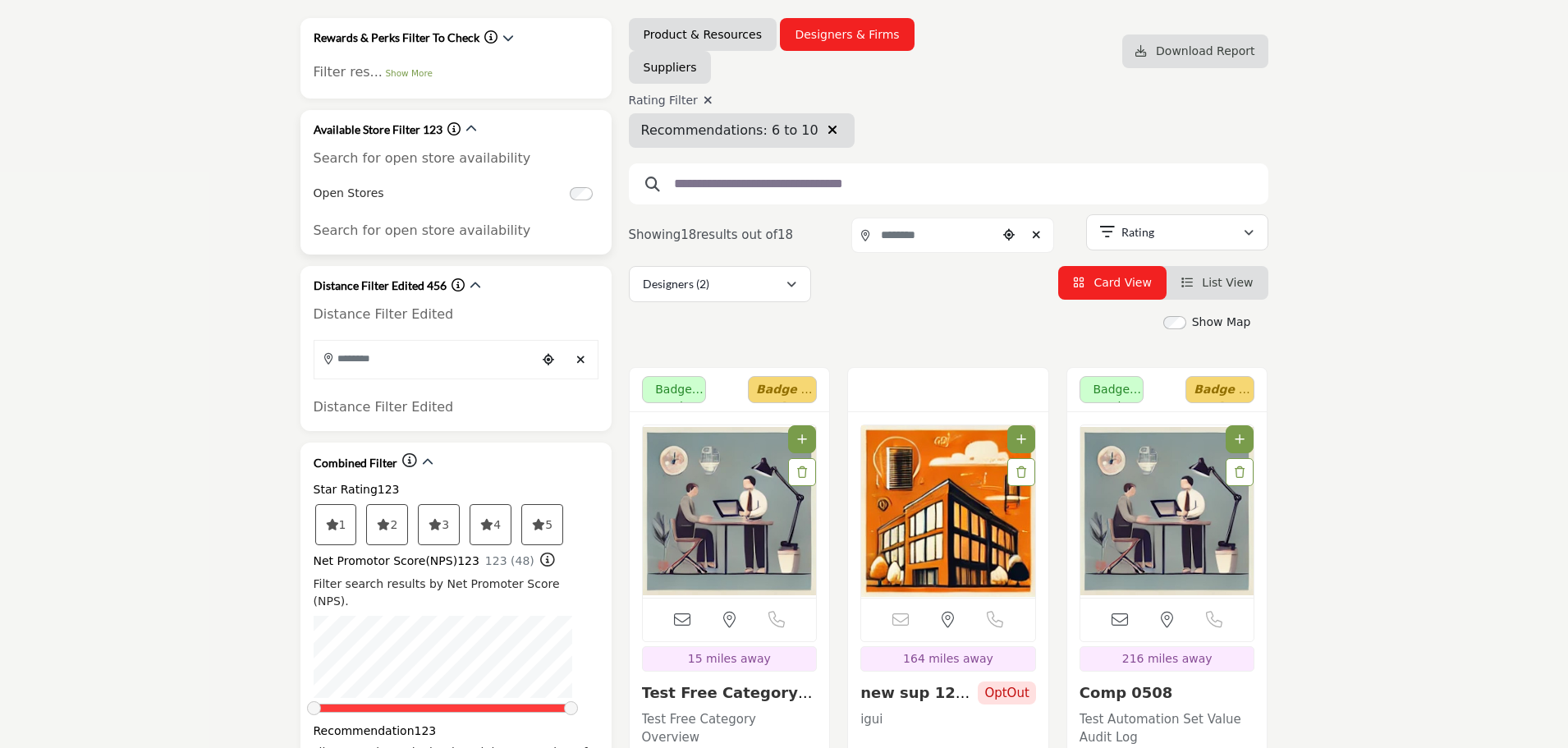
scroll to position [164, 0]
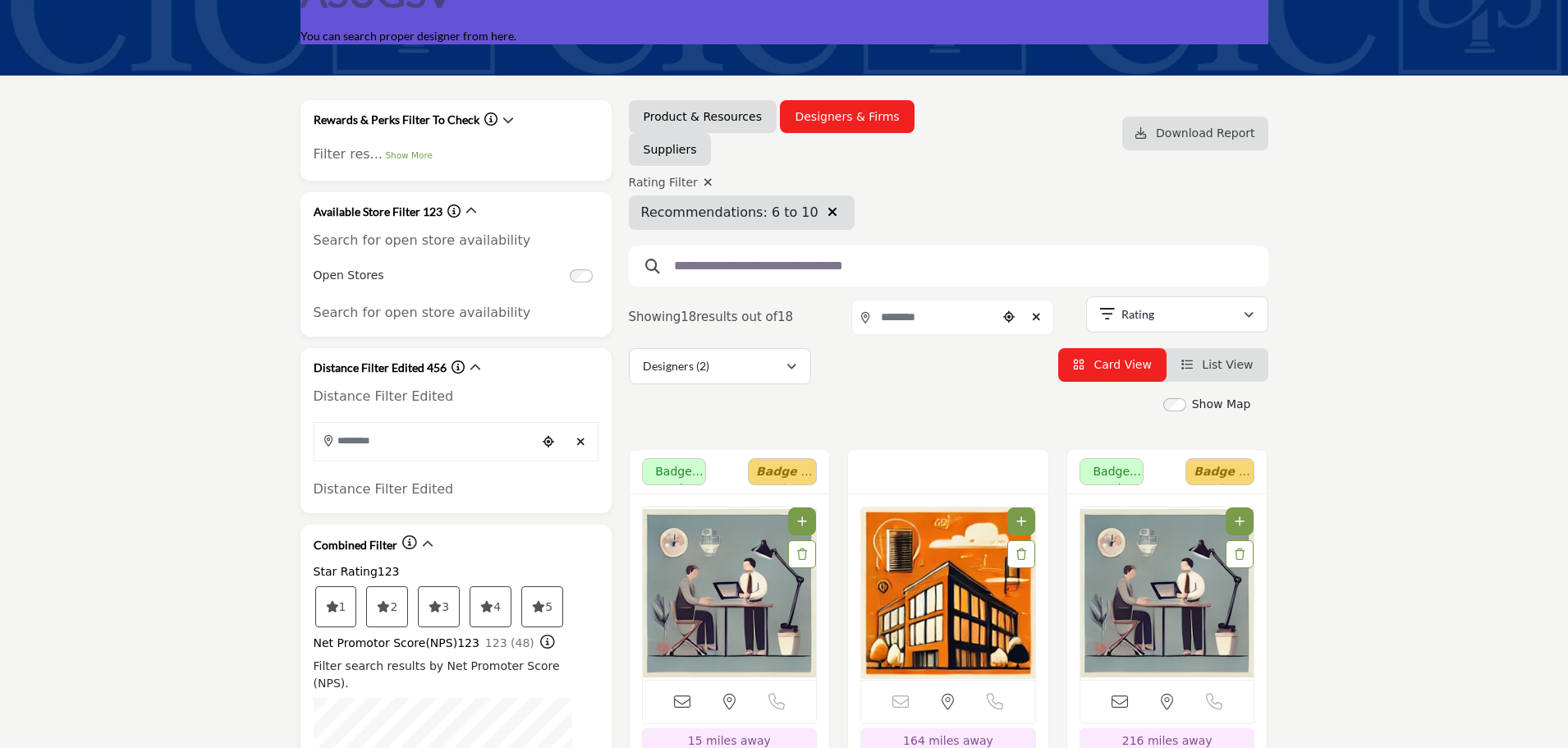
click at [827, 210] on icon "button" at bounding box center [831, 211] width 10 height 13
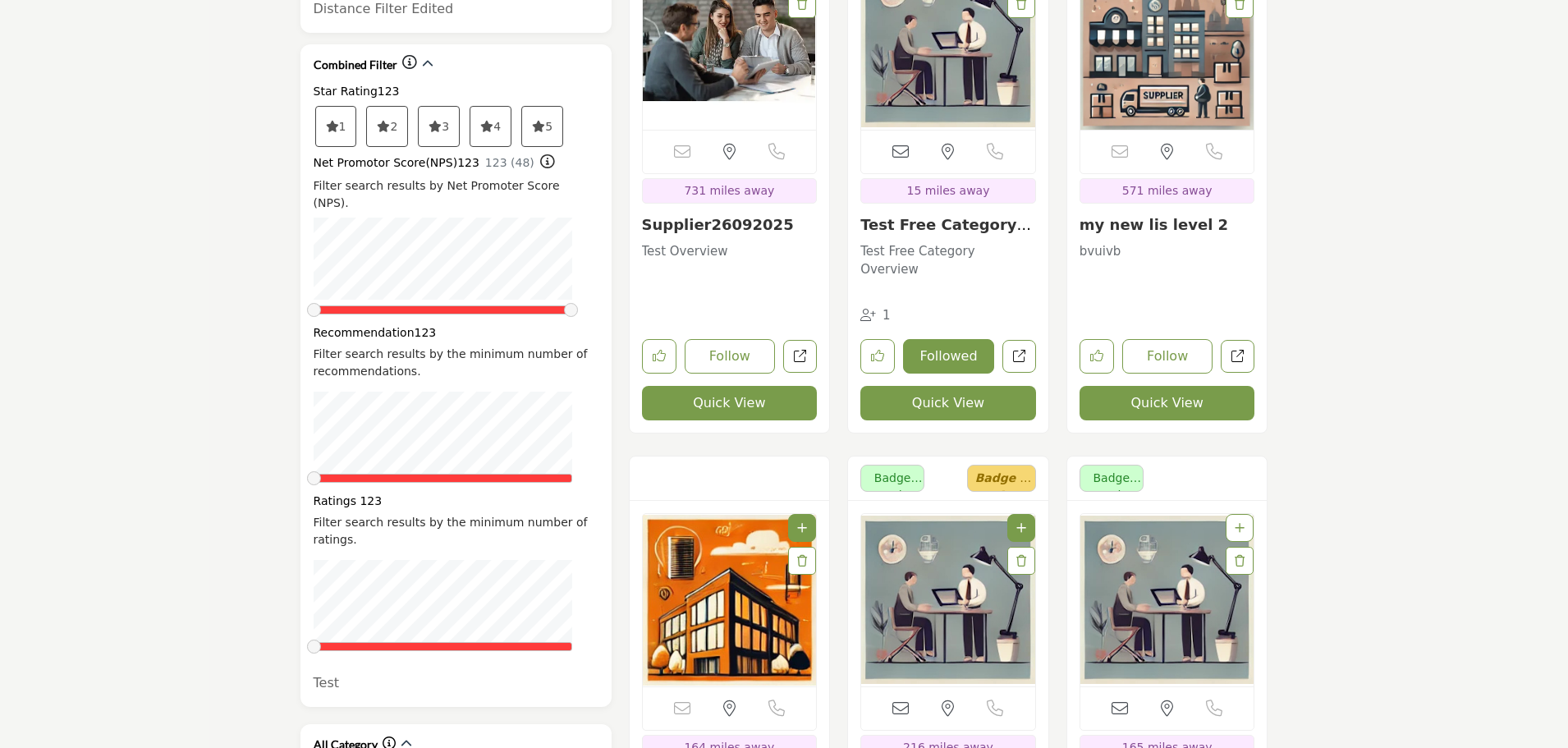
scroll to position [738, 0]
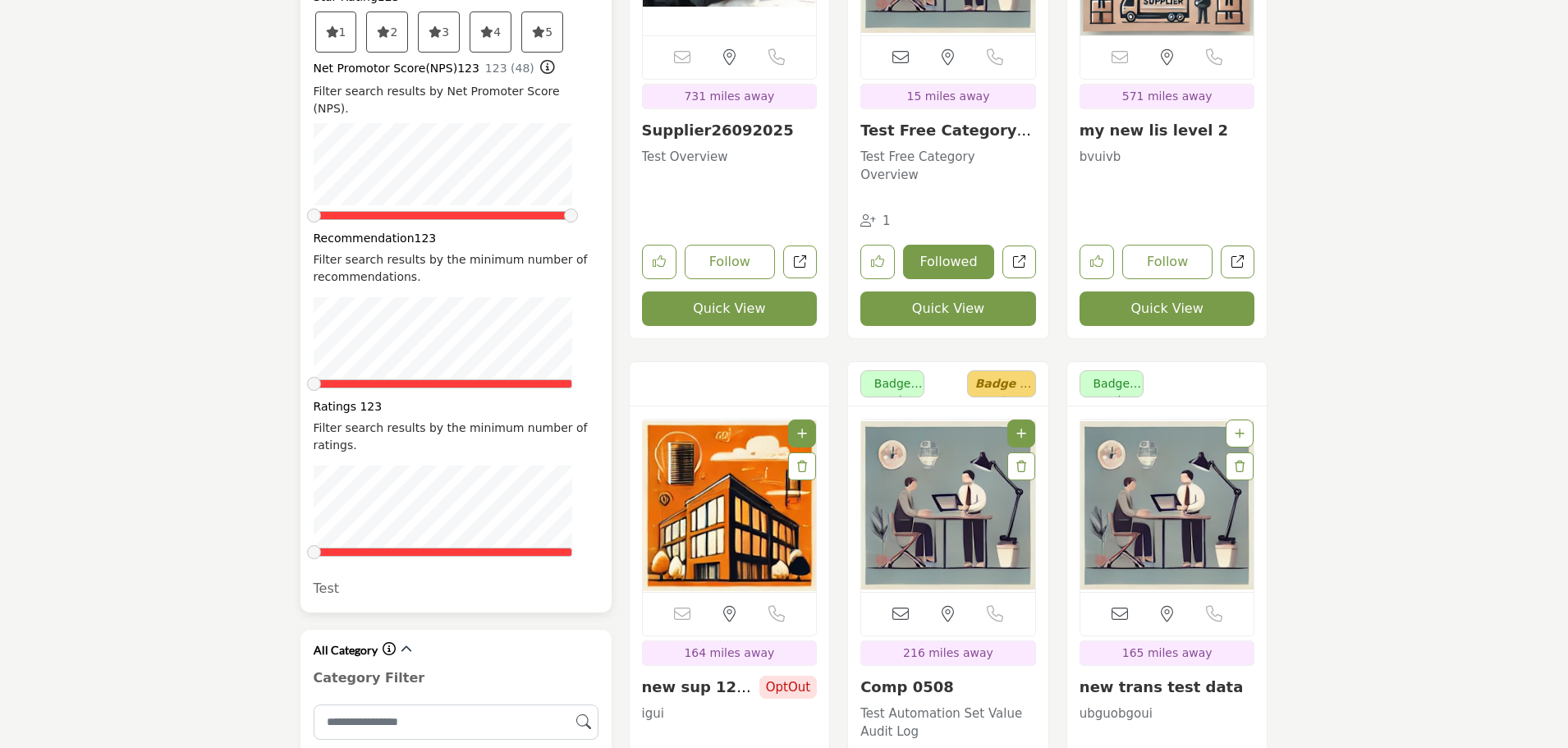
click at [417, 548] on div at bounding box center [443, 552] width 258 height 9
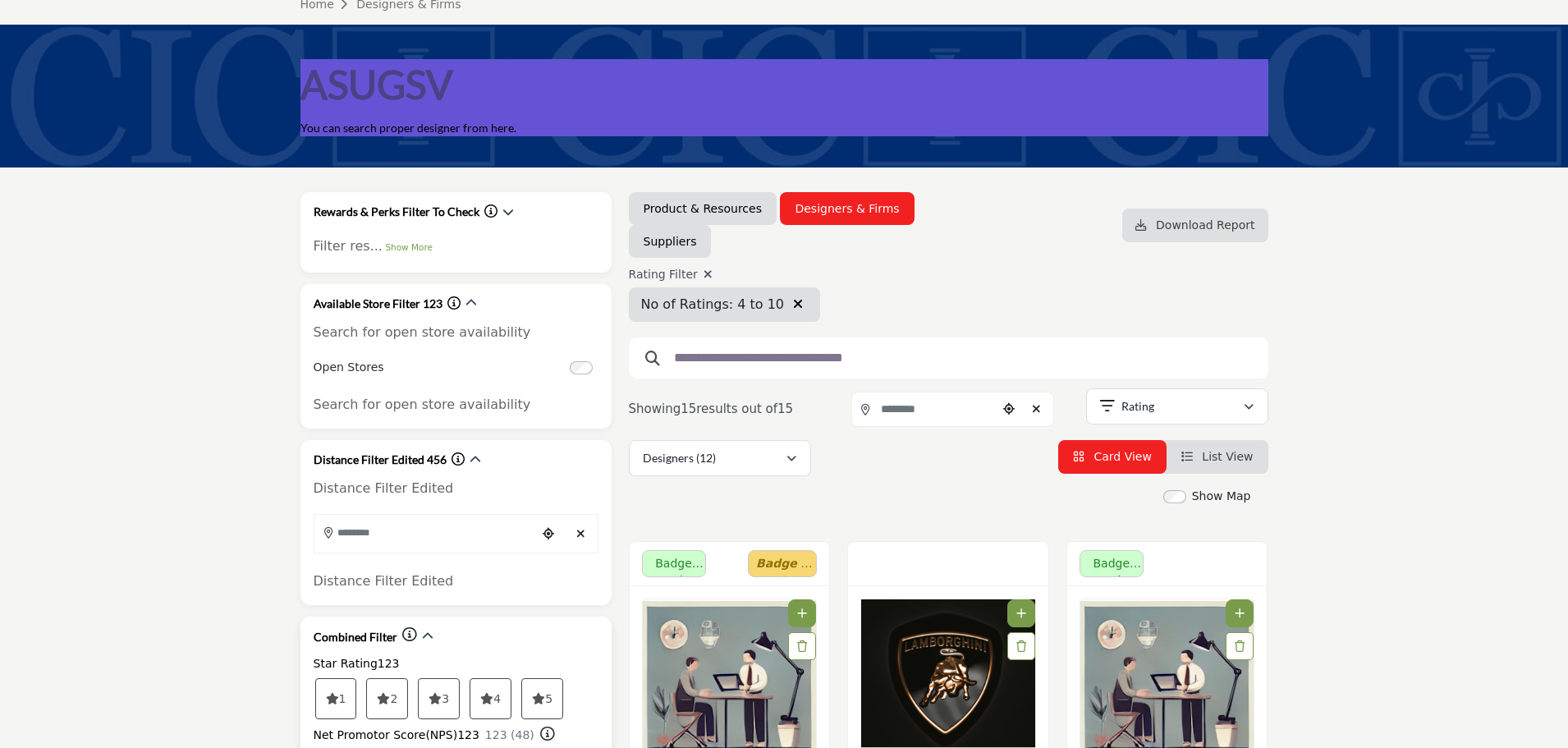
scroll to position [164, 0]
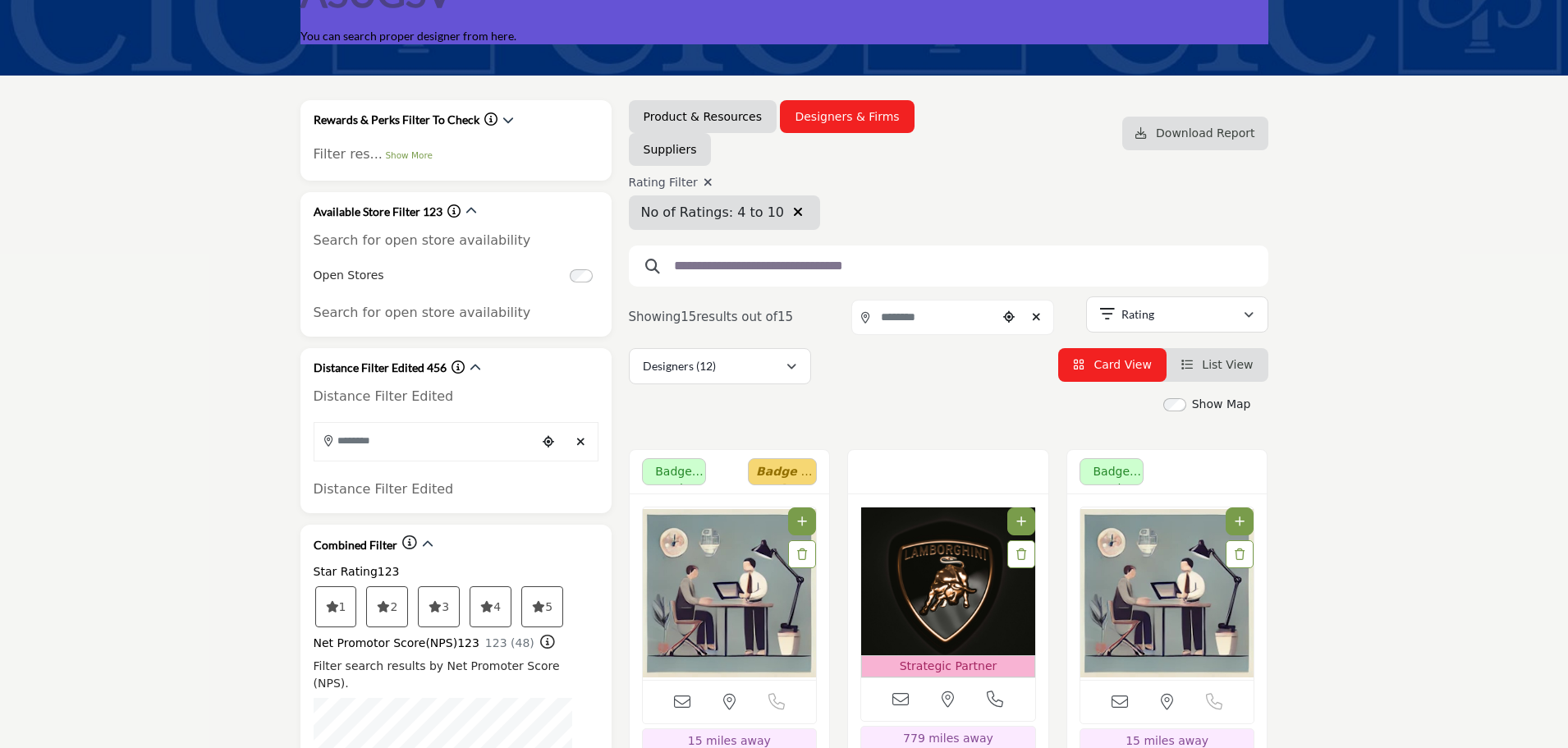
click at [793, 212] on icon "button" at bounding box center [797, 211] width 10 height 13
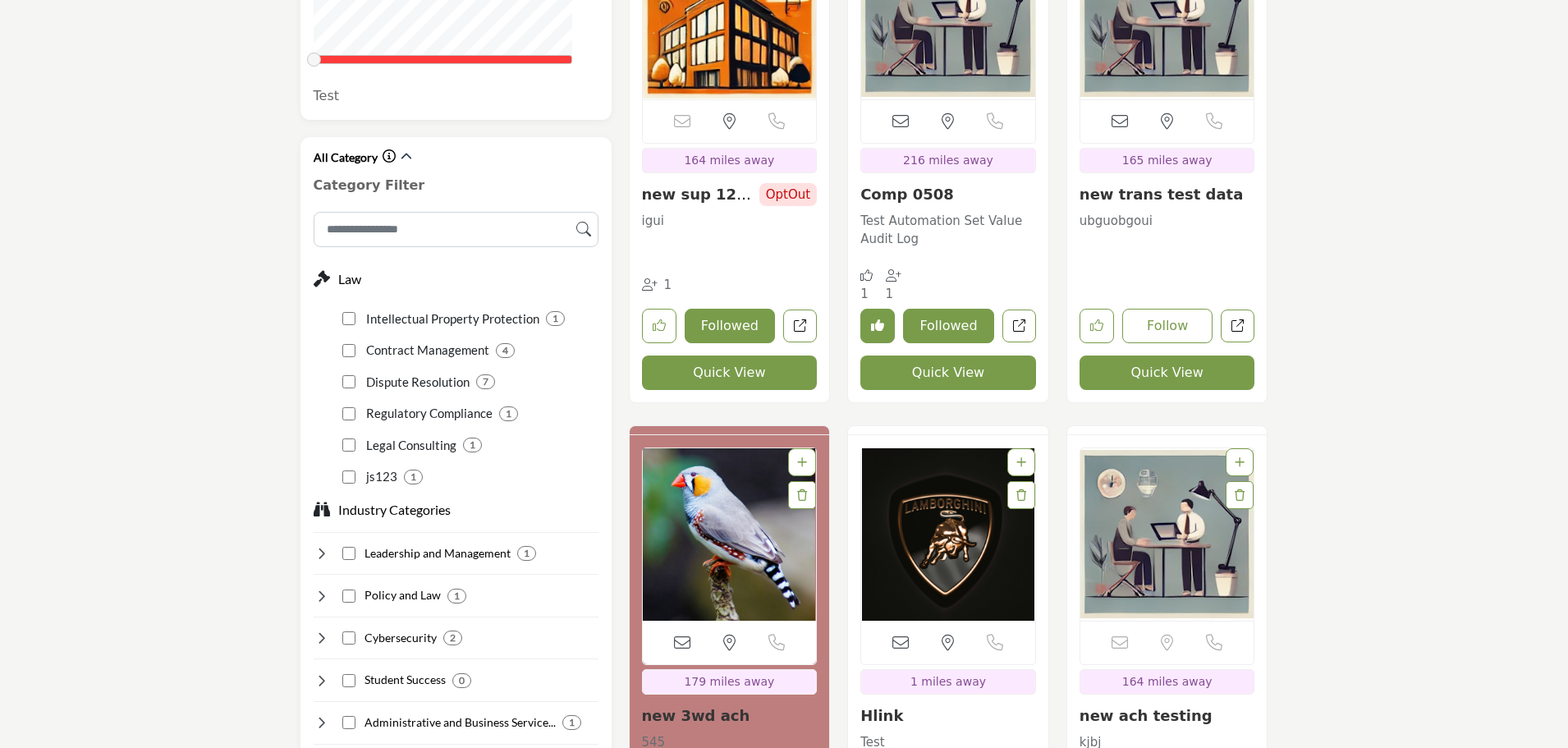
scroll to position [1149, 0]
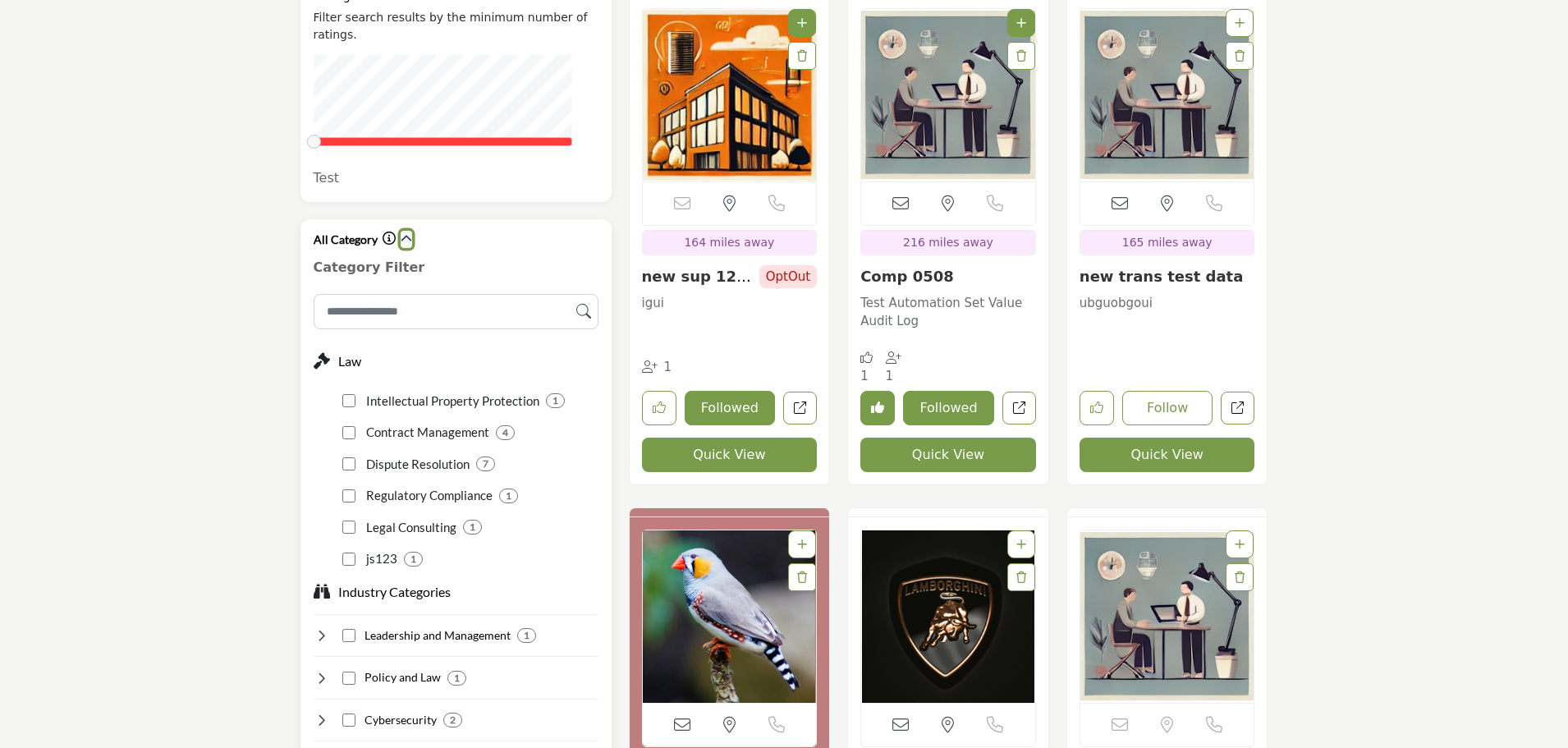
click at [405, 233] on icon "button" at bounding box center [406, 238] width 11 height 11
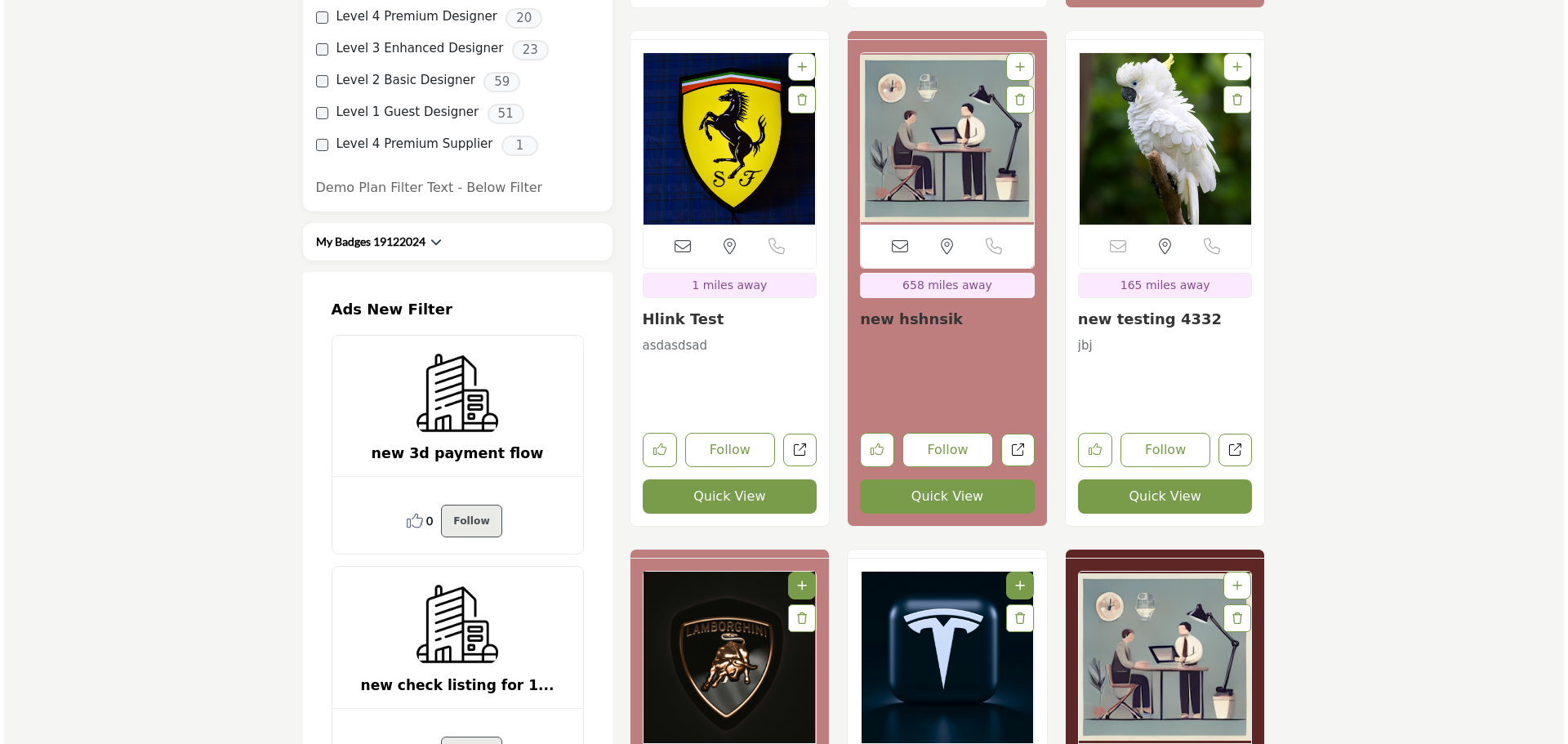
scroll to position [4899, 0]
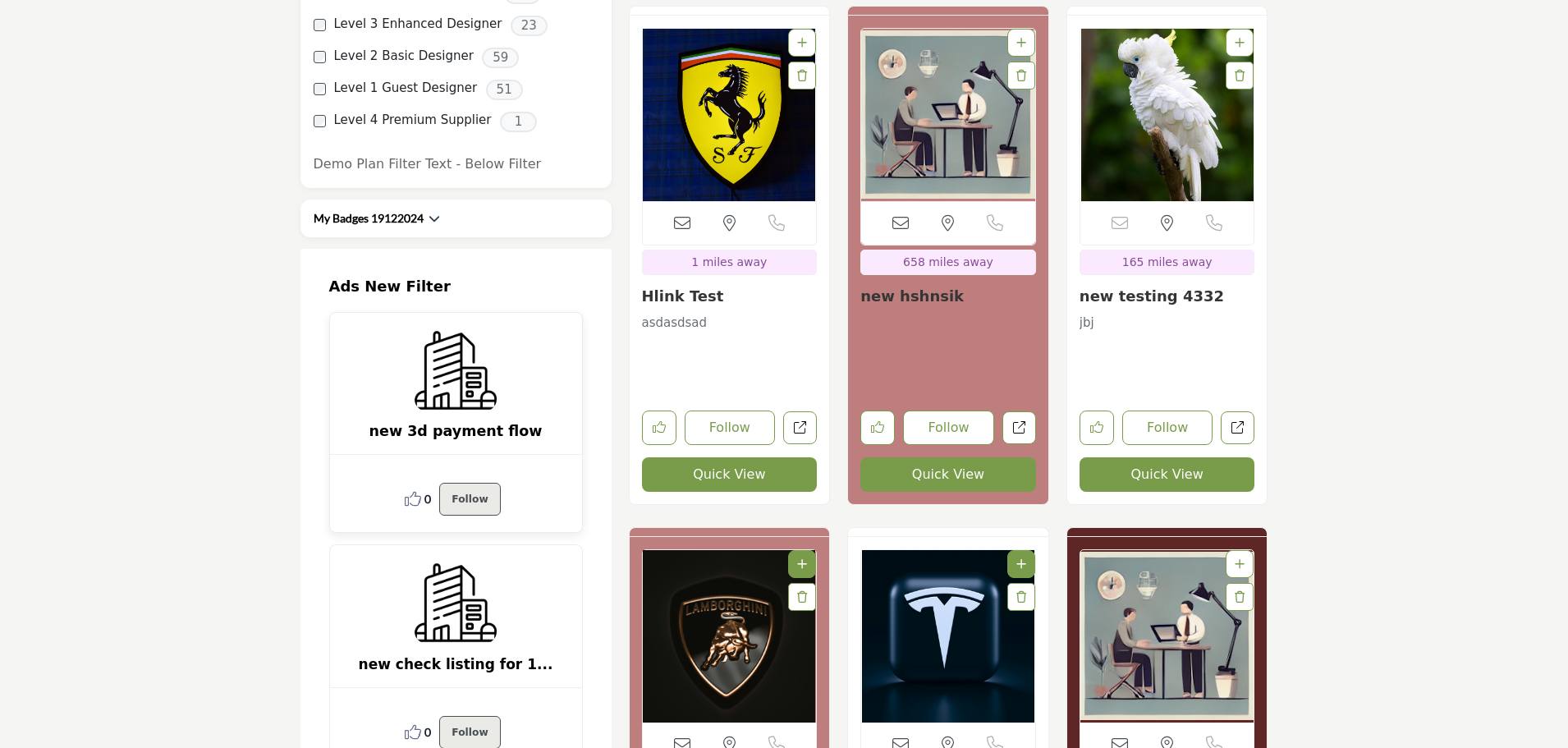
click at [411, 490] on icon at bounding box center [412, 498] width 17 height 17
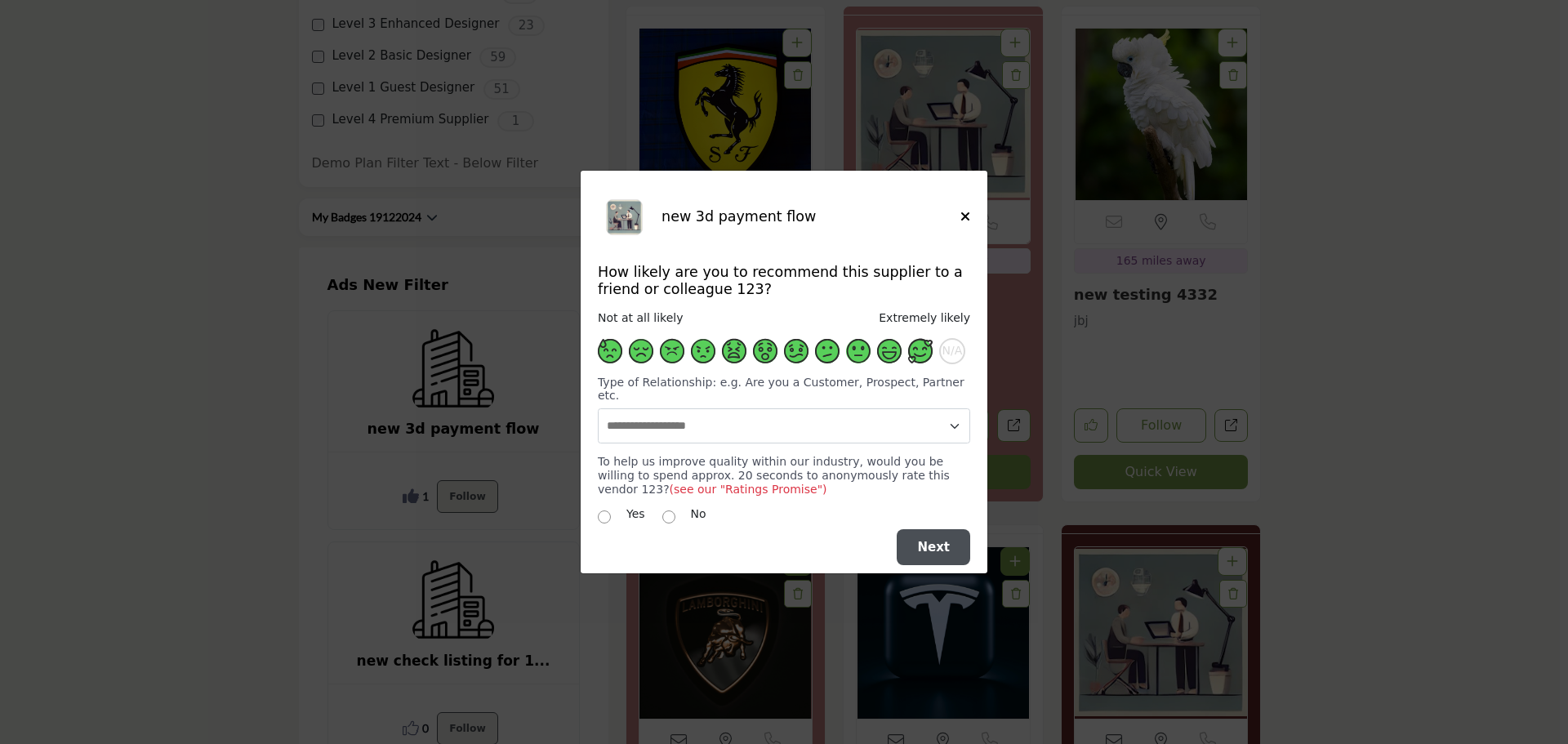
click at [921, 356] on span "Supplier Rating and Recommendation Modal for new 3d payment flow" at bounding box center [920, 351] width 24 height 24
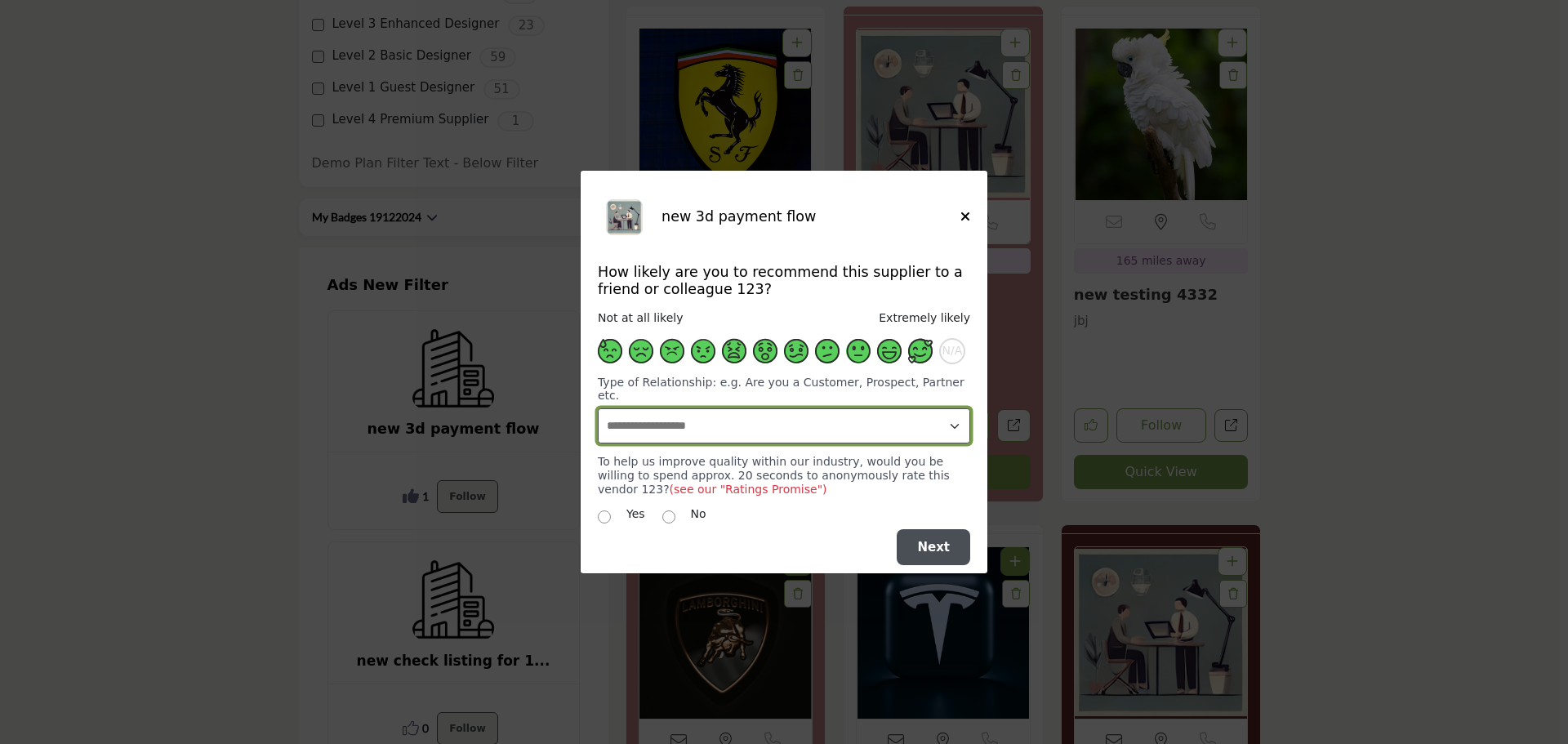
click at [685, 414] on select "**********" at bounding box center [784, 426] width 373 height 35
select select "**********"
click at [598, 408] on select "**********" at bounding box center [784, 426] width 373 height 35
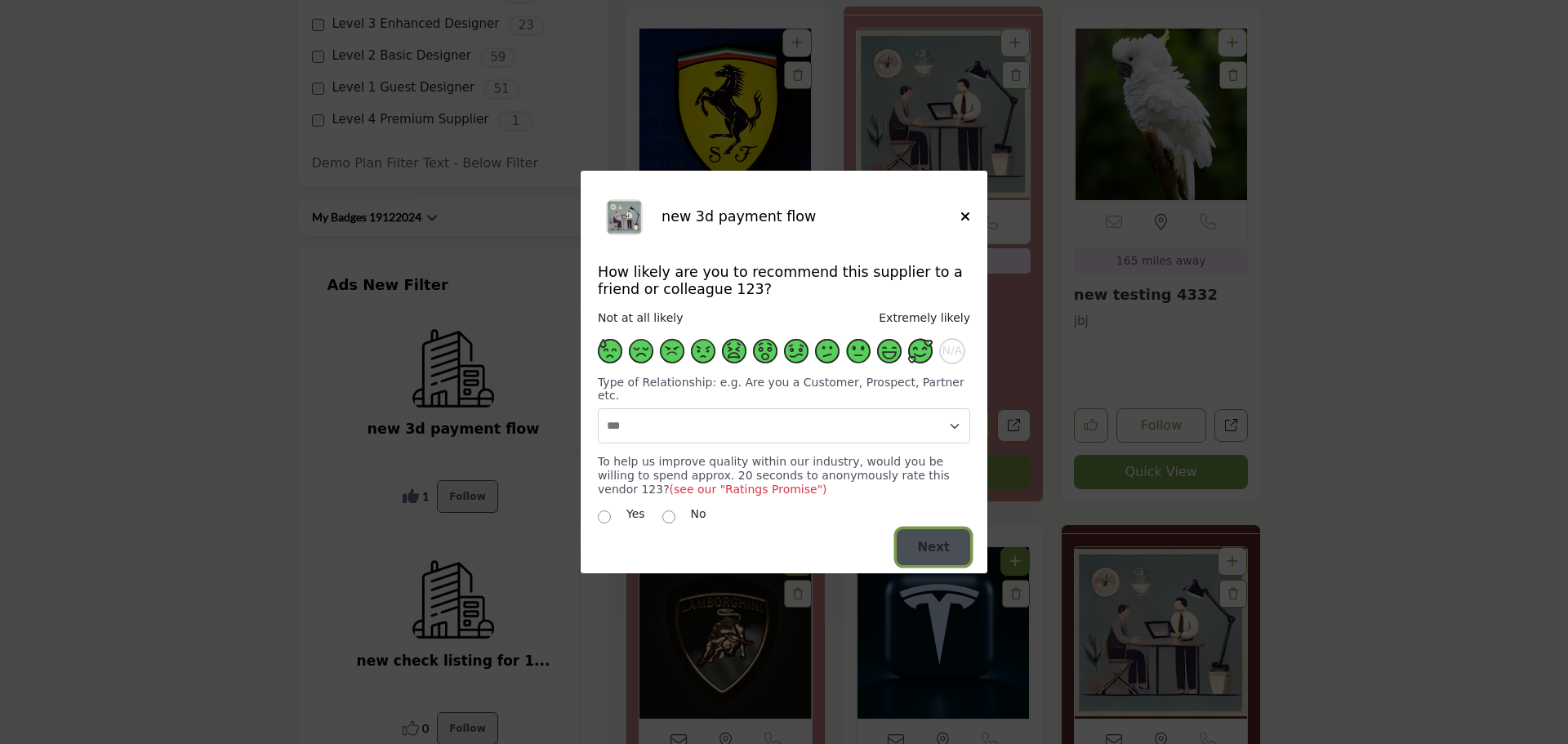
click at [944, 539] on span "Next" at bounding box center [933, 546] width 32 height 15
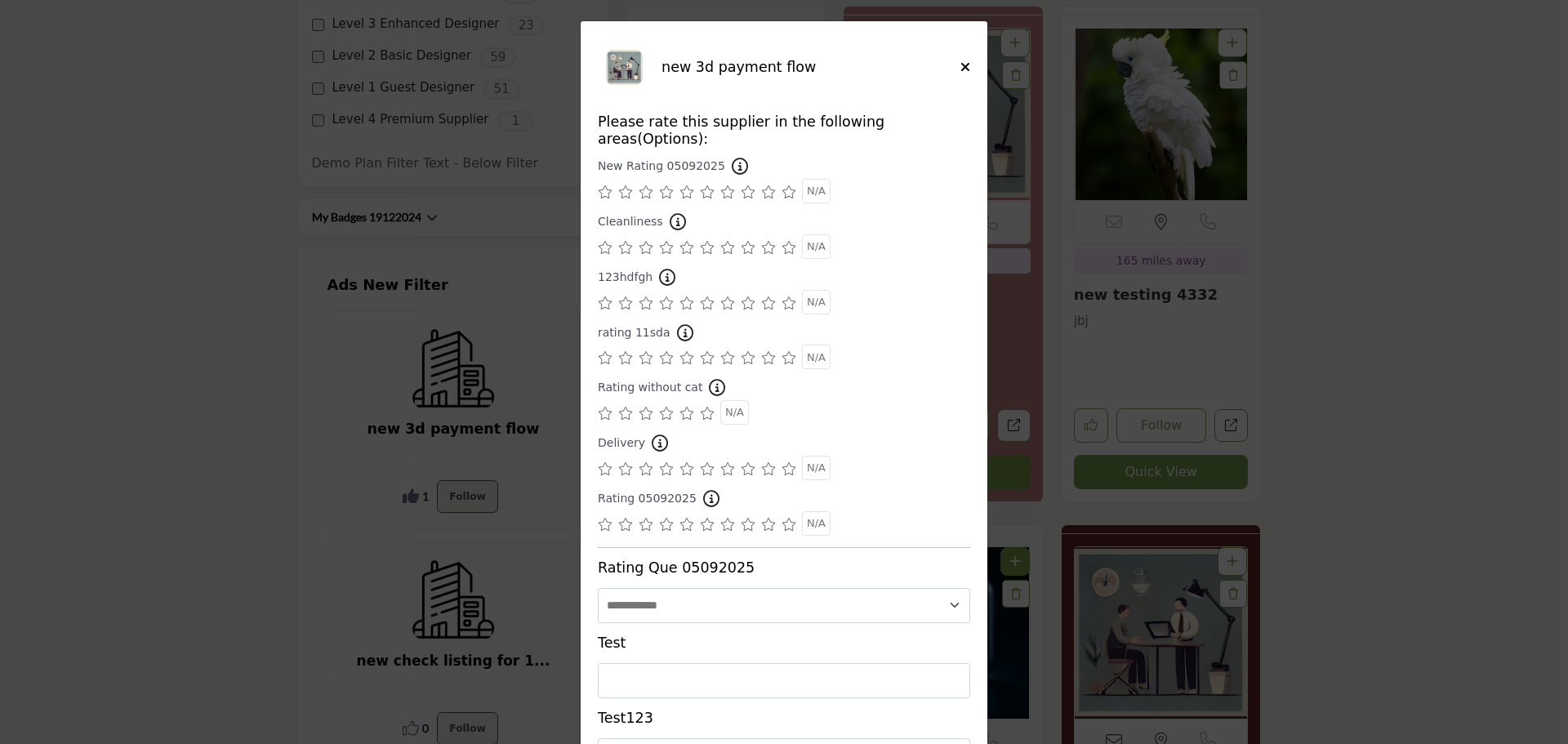
click at [743, 185] on icon "Supplier Rating and Recommendation Modal for new 3d payment flow" at bounding box center [748, 191] width 15 height 13
click at [742, 240] on icon "Supplier Rating and Recommendation Modal for new 3d payment flow" at bounding box center [748, 247] width 15 height 13
click at [744, 296] on icon "Supplier Rating and Recommendation Modal for new 3d payment flow" at bounding box center [748, 302] width 15 height 13
click at [767, 351] on icon "Supplier Rating and Recommendation Modal for new 3d payment flow" at bounding box center [768, 358] width 15 height 13
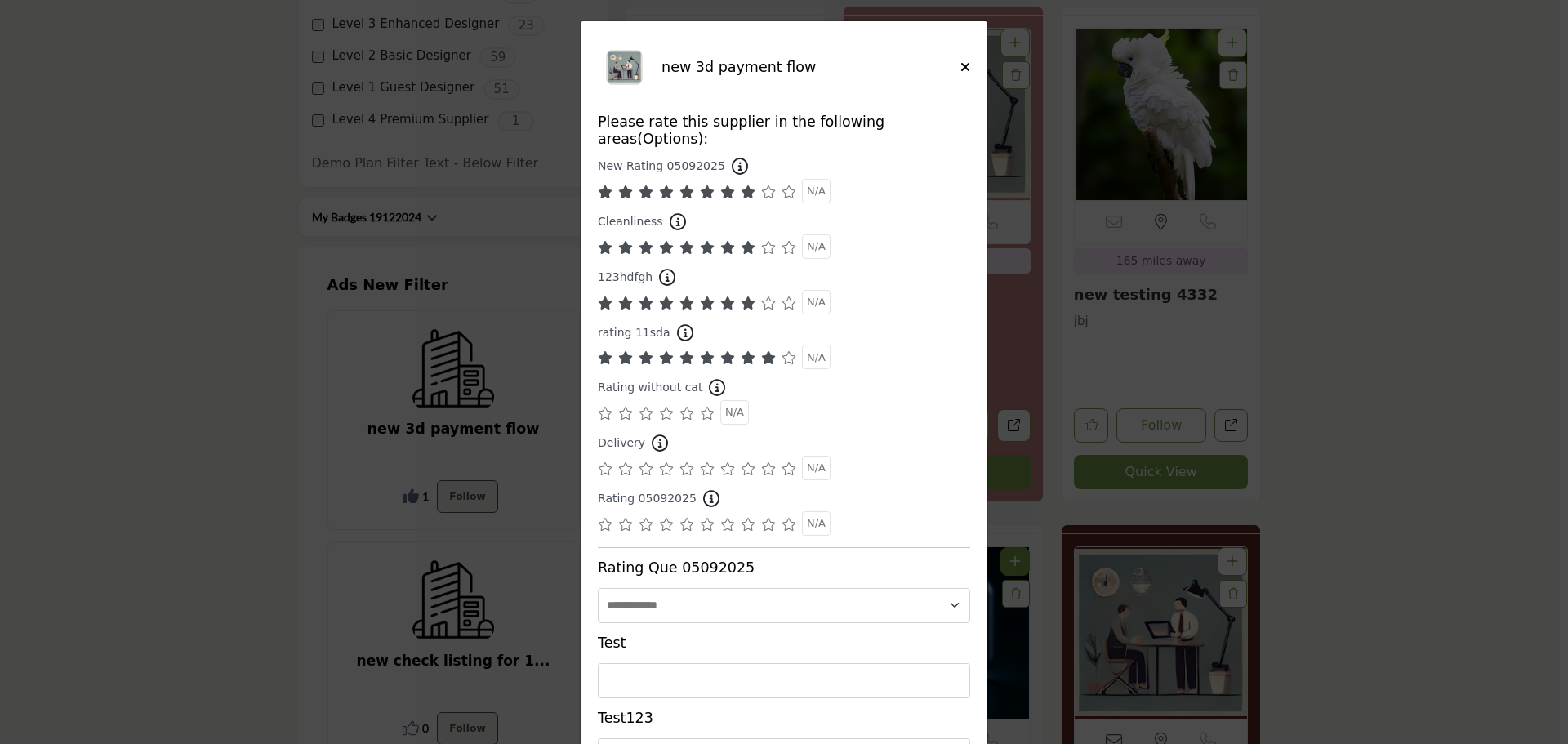
click at [700, 407] on icon "Supplier Rating and Recommendation Modal for new 3d payment flow" at bounding box center [707, 413] width 15 height 13
click at [728, 462] on icon "Supplier Rating and Recommendation Modal for new 3d payment flow" at bounding box center [728, 469] width 15 height 13
click at [728, 518] on icon "Supplier Rating and Recommendation Modal for new 3d payment flow" at bounding box center [728, 524] width 15 height 13
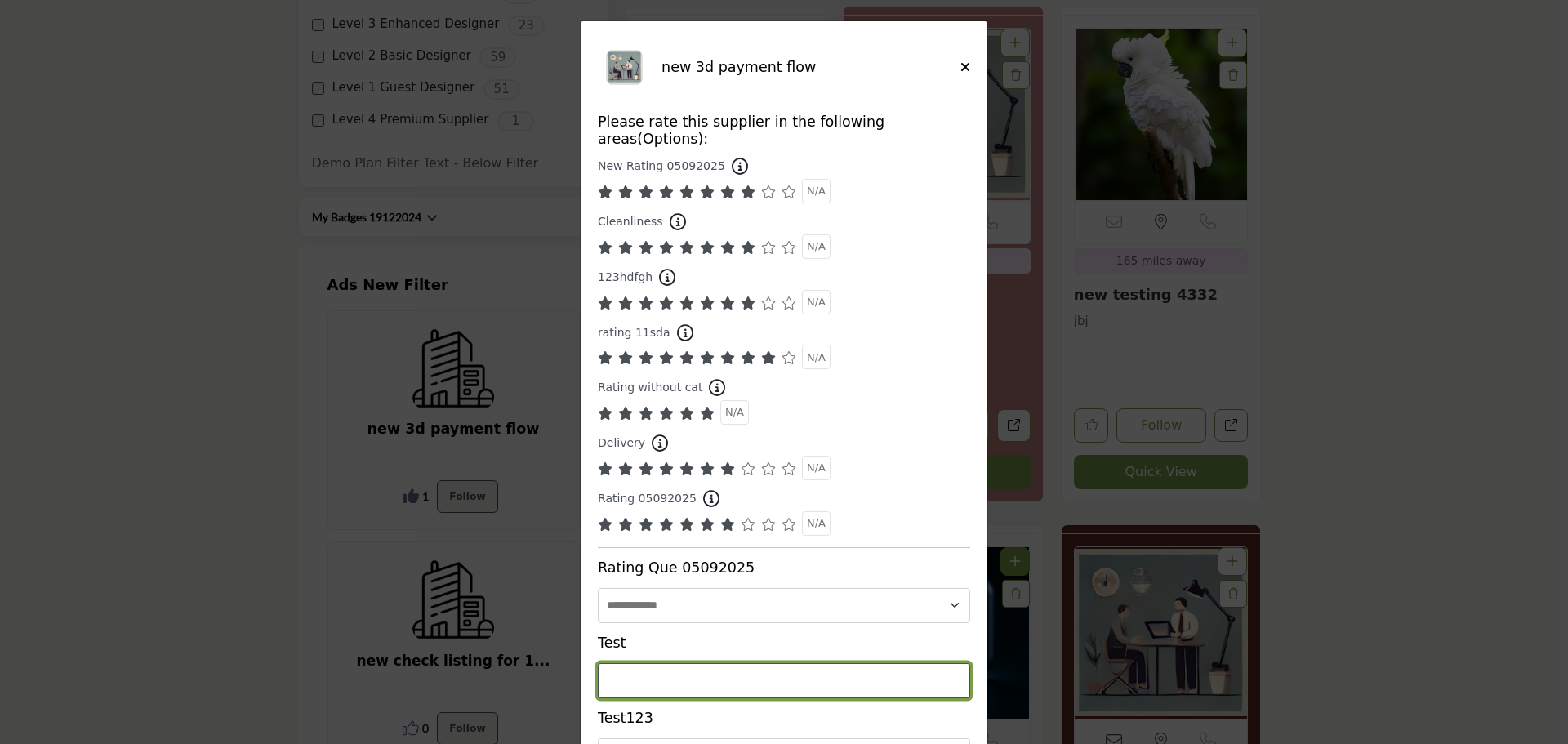
click at [679, 668] on input "Supplier Rating and Recommendation Modal for new 3d payment flow" at bounding box center [784, 680] width 373 height 35
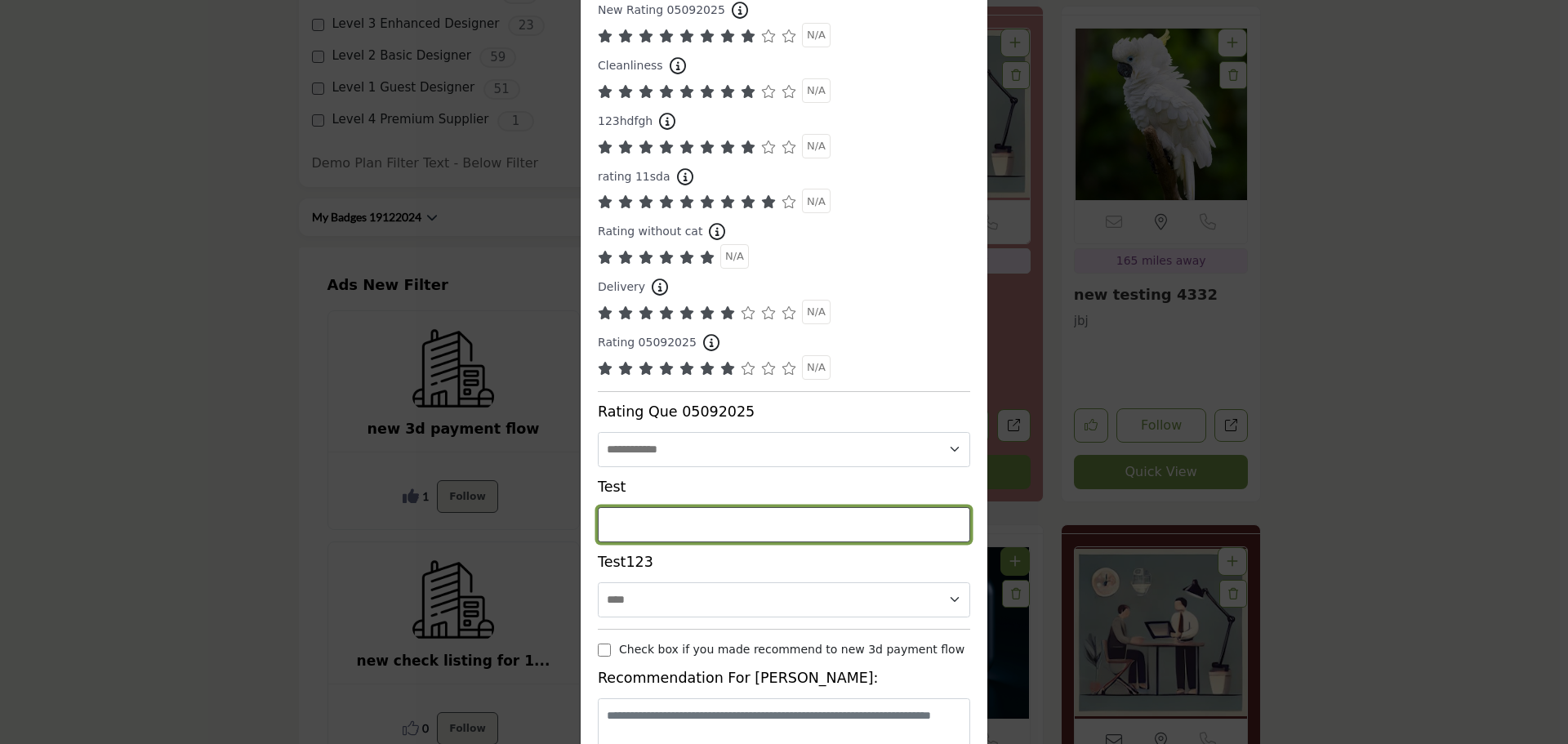
scroll to position [163, 0]
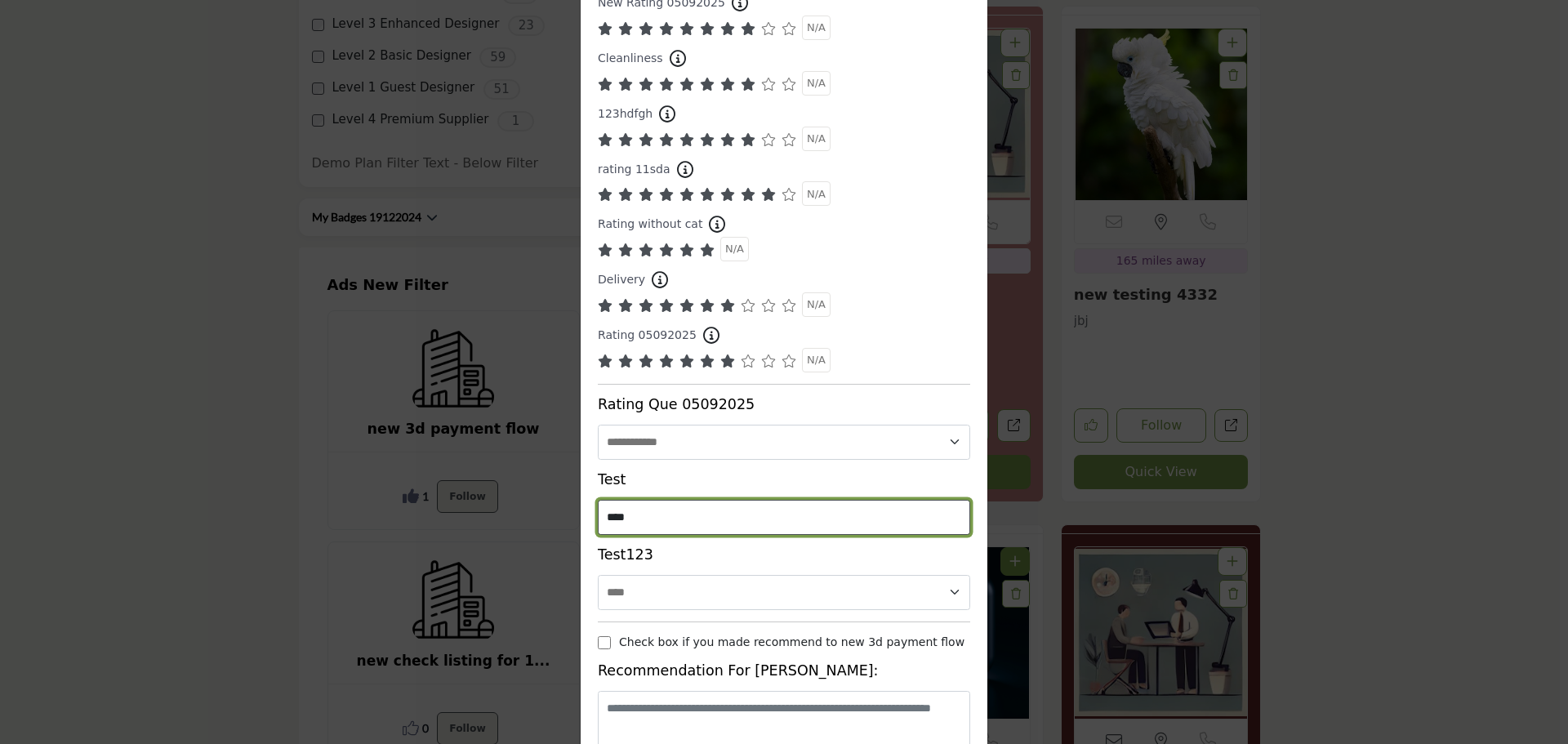
type input "****"
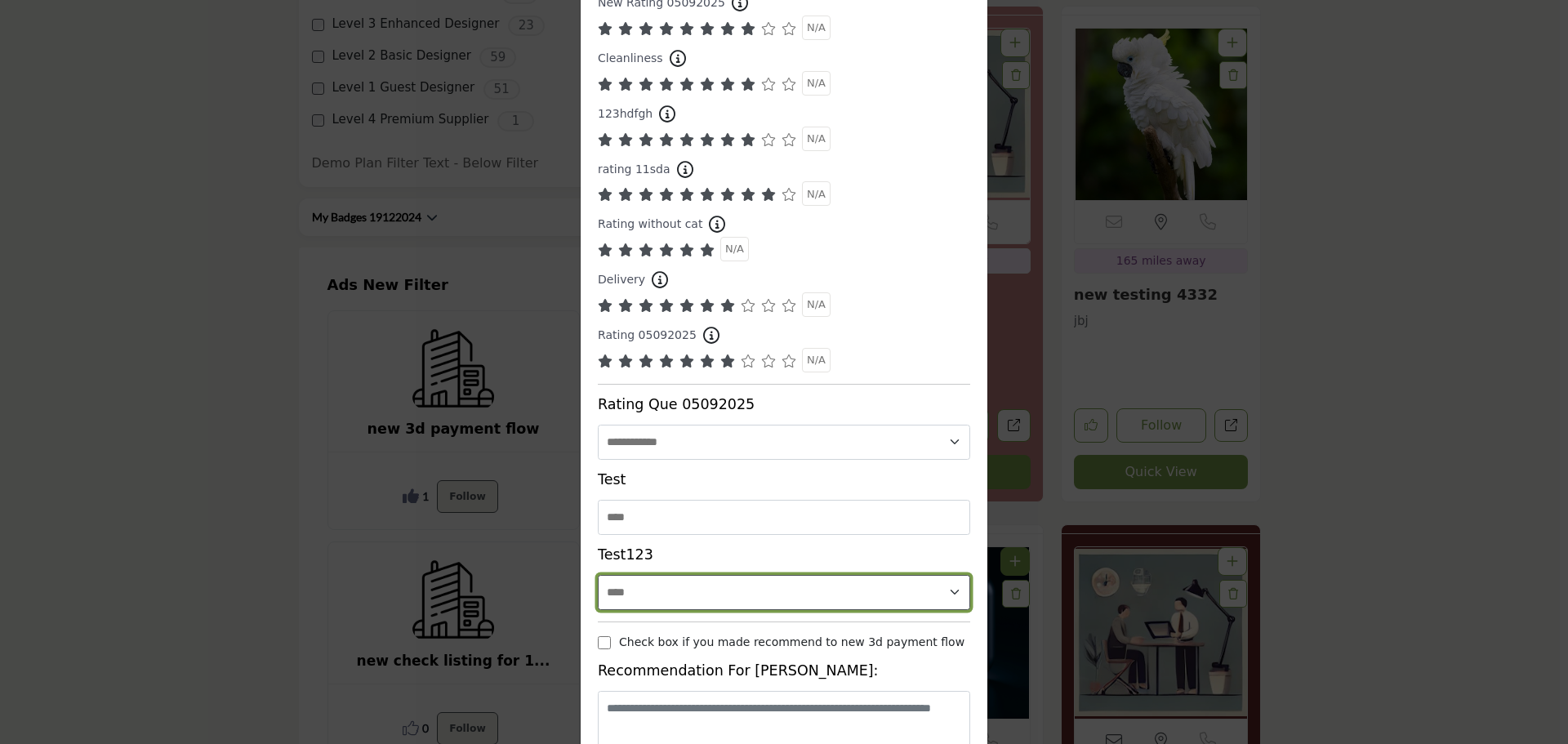
click at [629, 574] on select "**********" at bounding box center [784, 592] width 373 height 35
select select "*****"
click at [598, 574] on select "**********" at bounding box center [784, 592] width 373 height 35
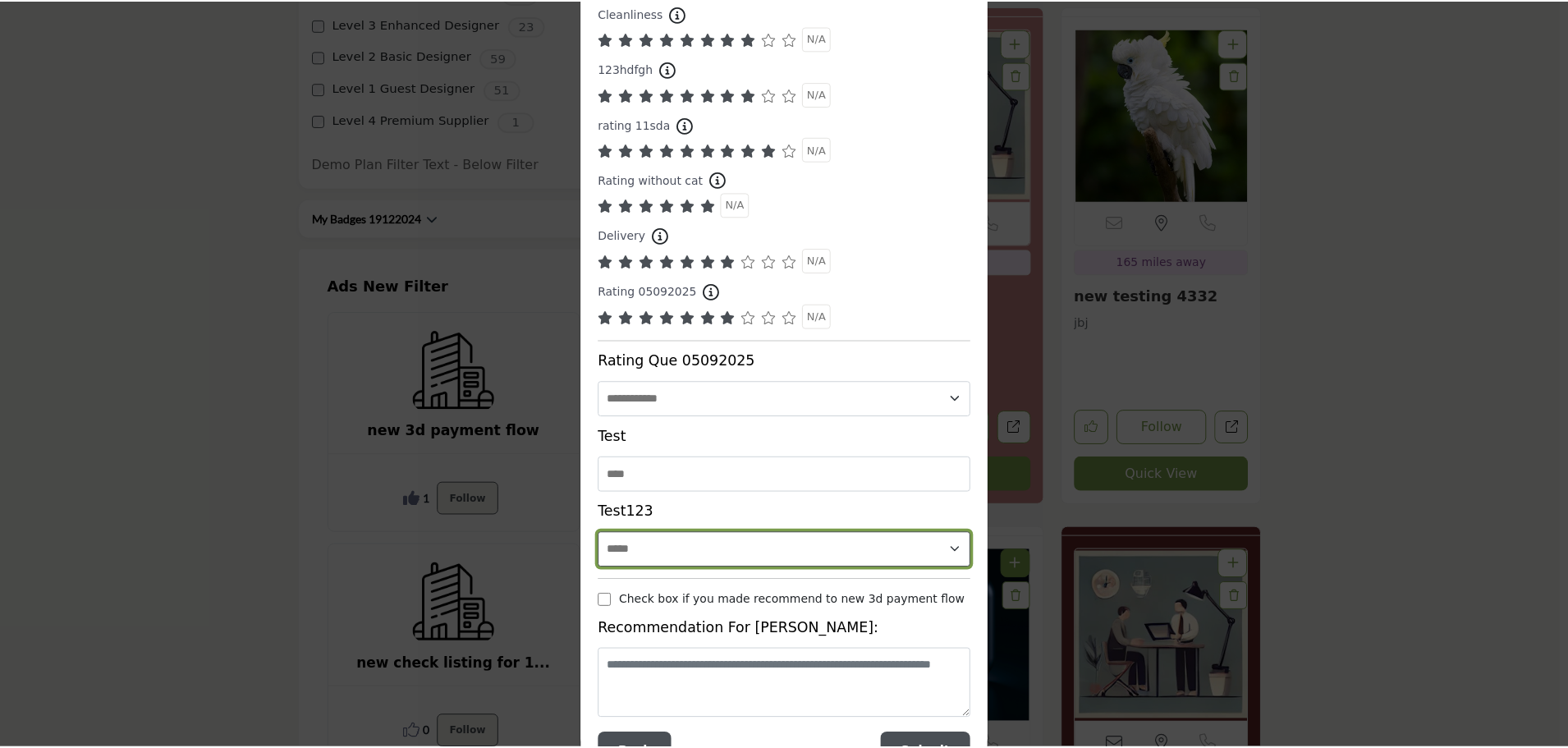
scroll to position [243, 0]
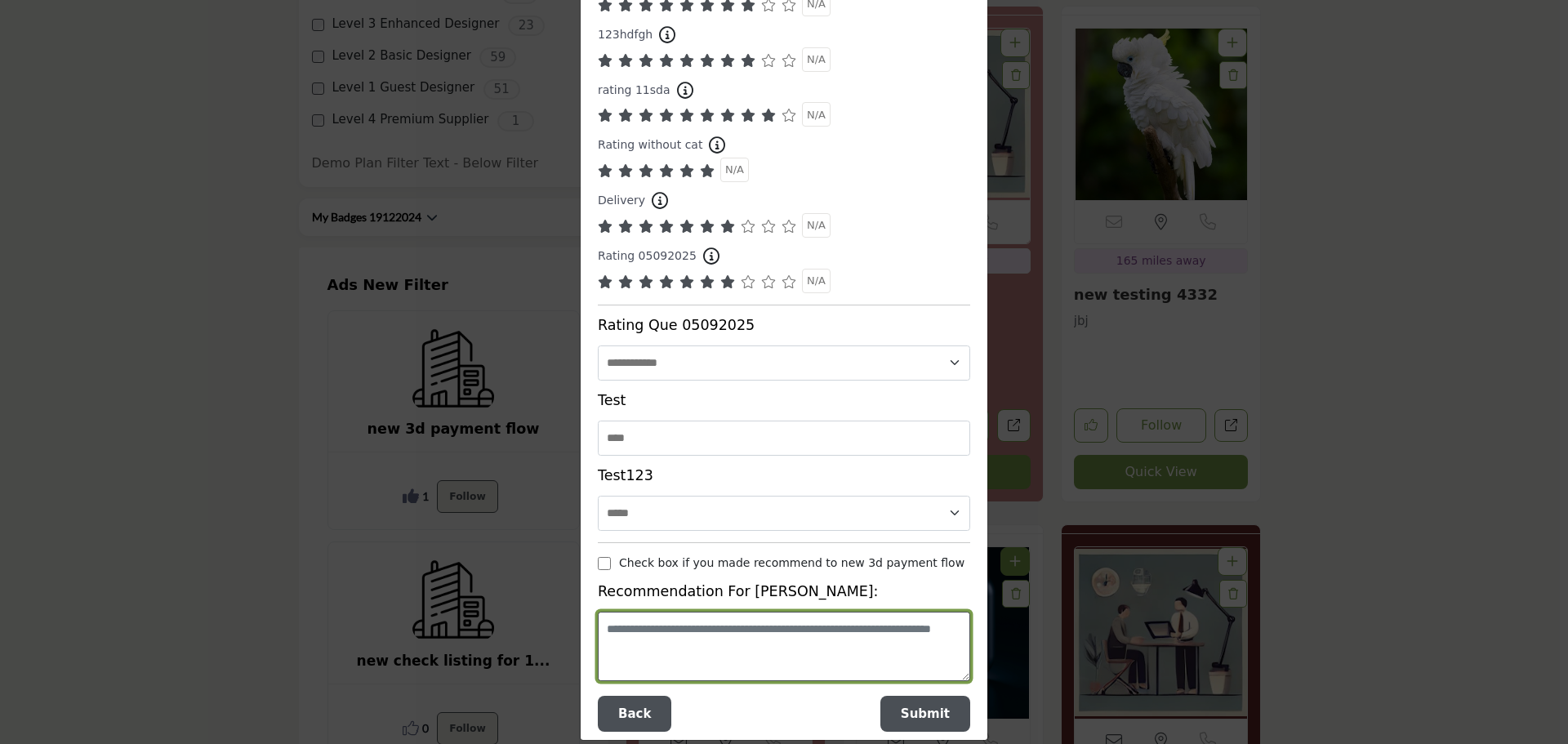
click at [680, 630] on textarea "Supplier Rating and Recommendation Modal for new 3d payment flow" at bounding box center [784, 645] width 373 height 69
type textarea "****"
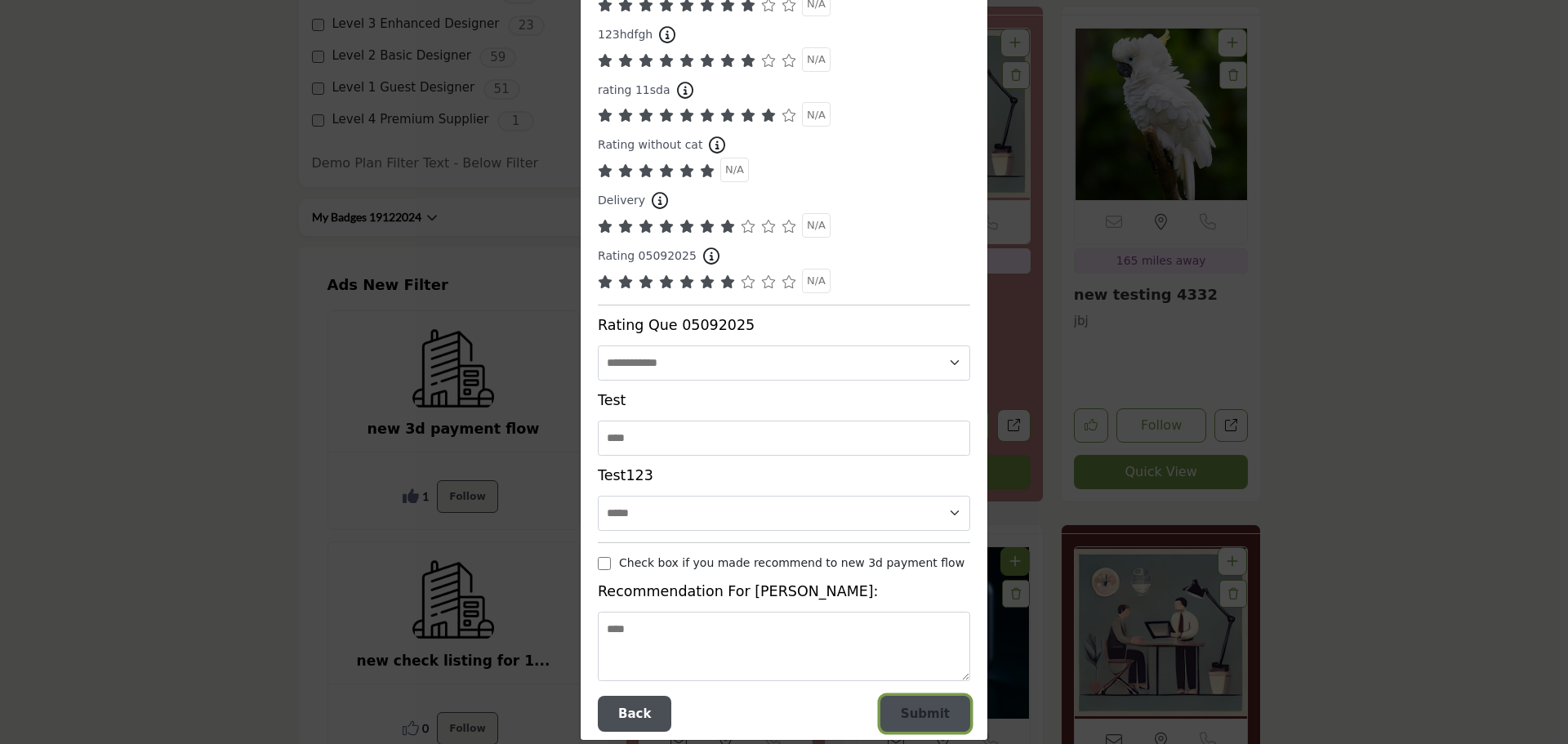
click at [923, 706] on span "Submit" at bounding box center [925, 713] width 49 height 15
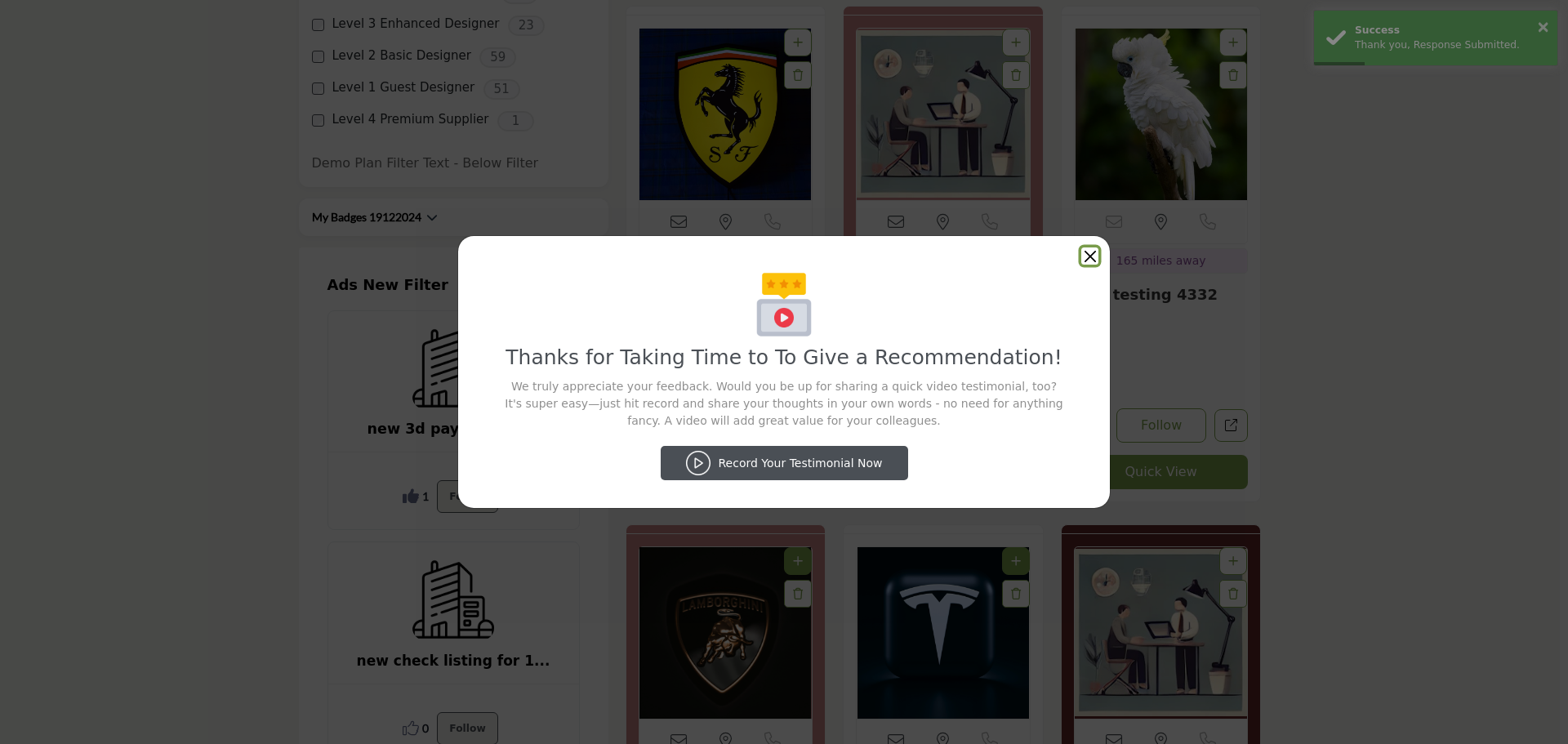
click at [1090, 255] on button "Close" at bounding box center [1090, 256] width 17 height 17
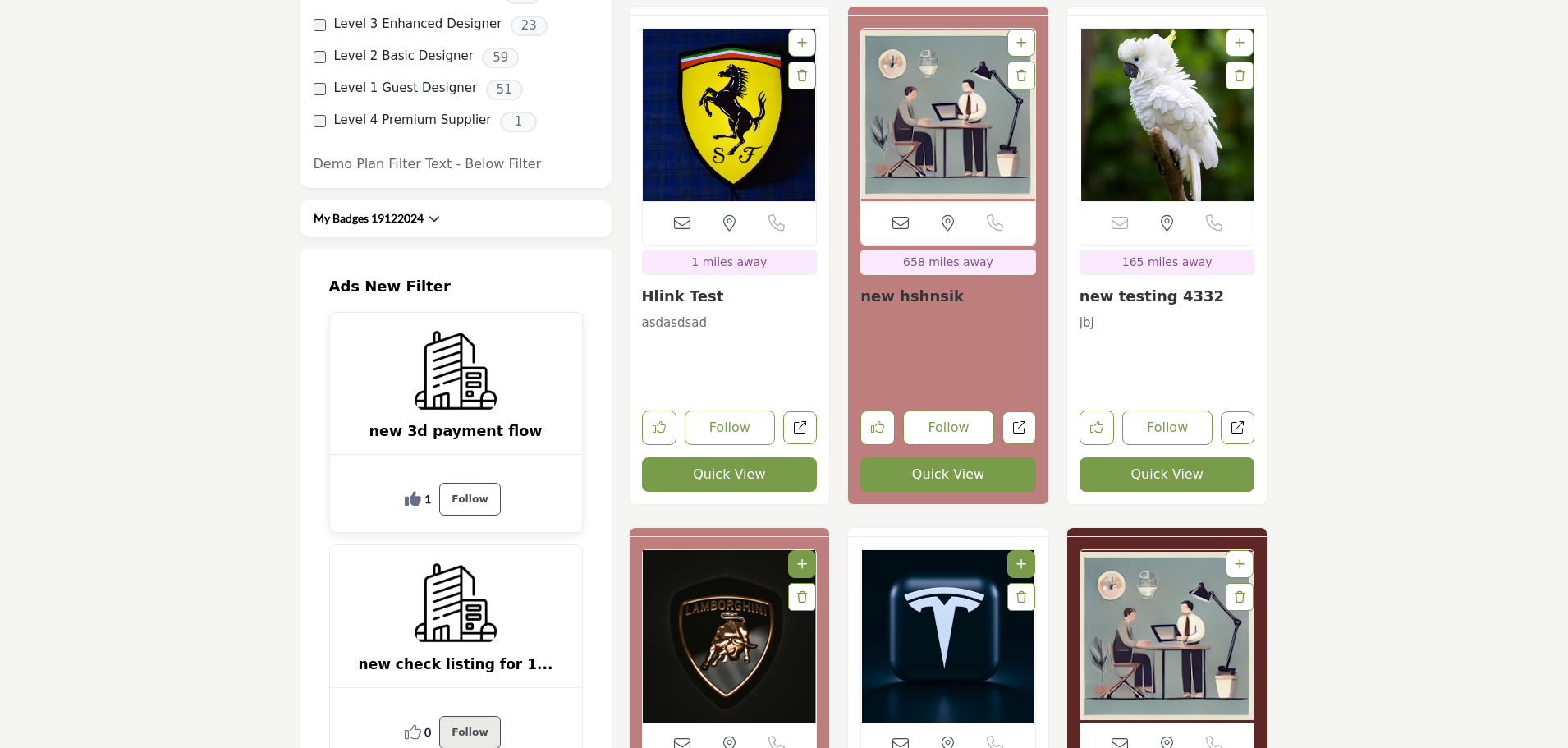
click at [464, 490] on p "Follow" at bounding box center [469, 499] width 36 height 19
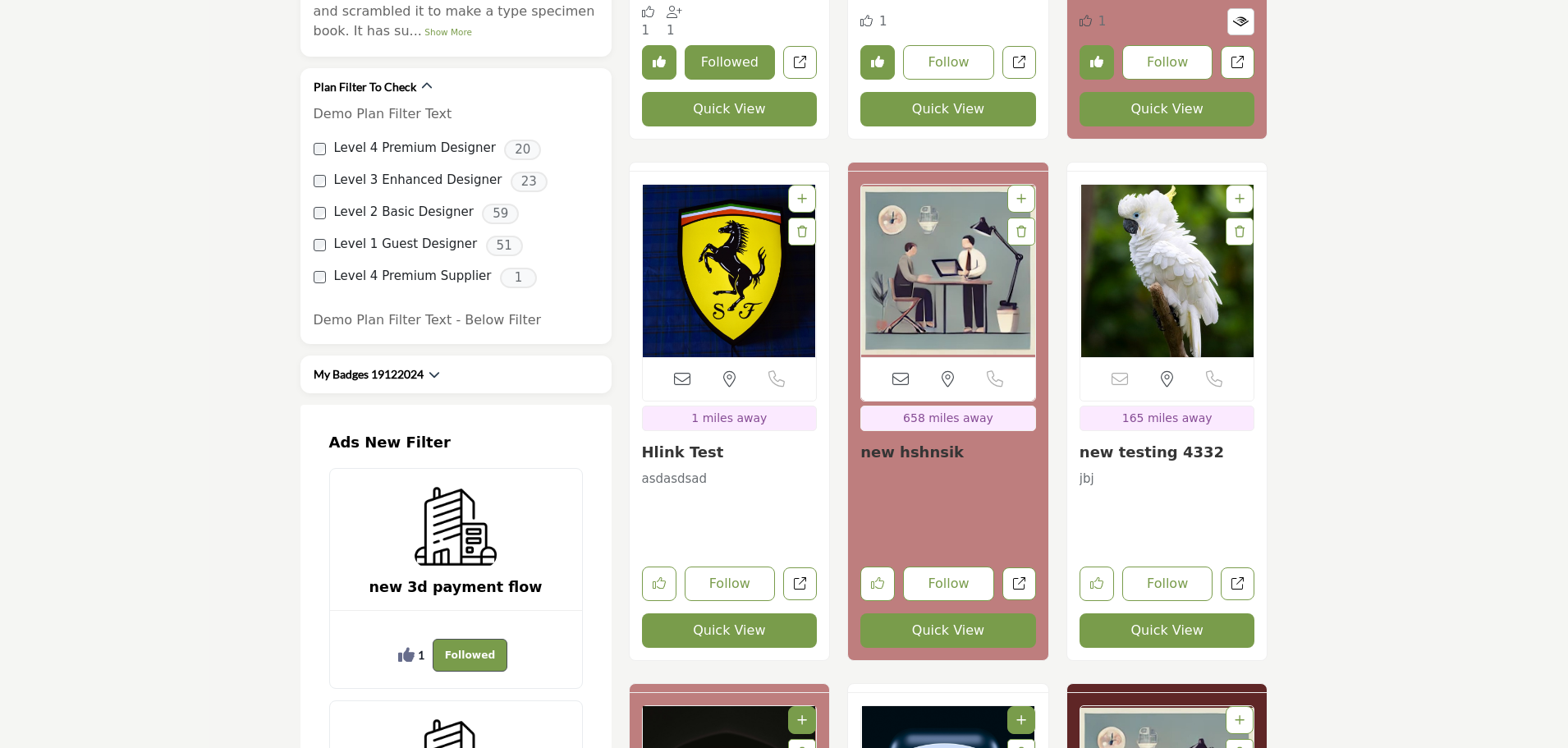
scroll to position [4760, 0]
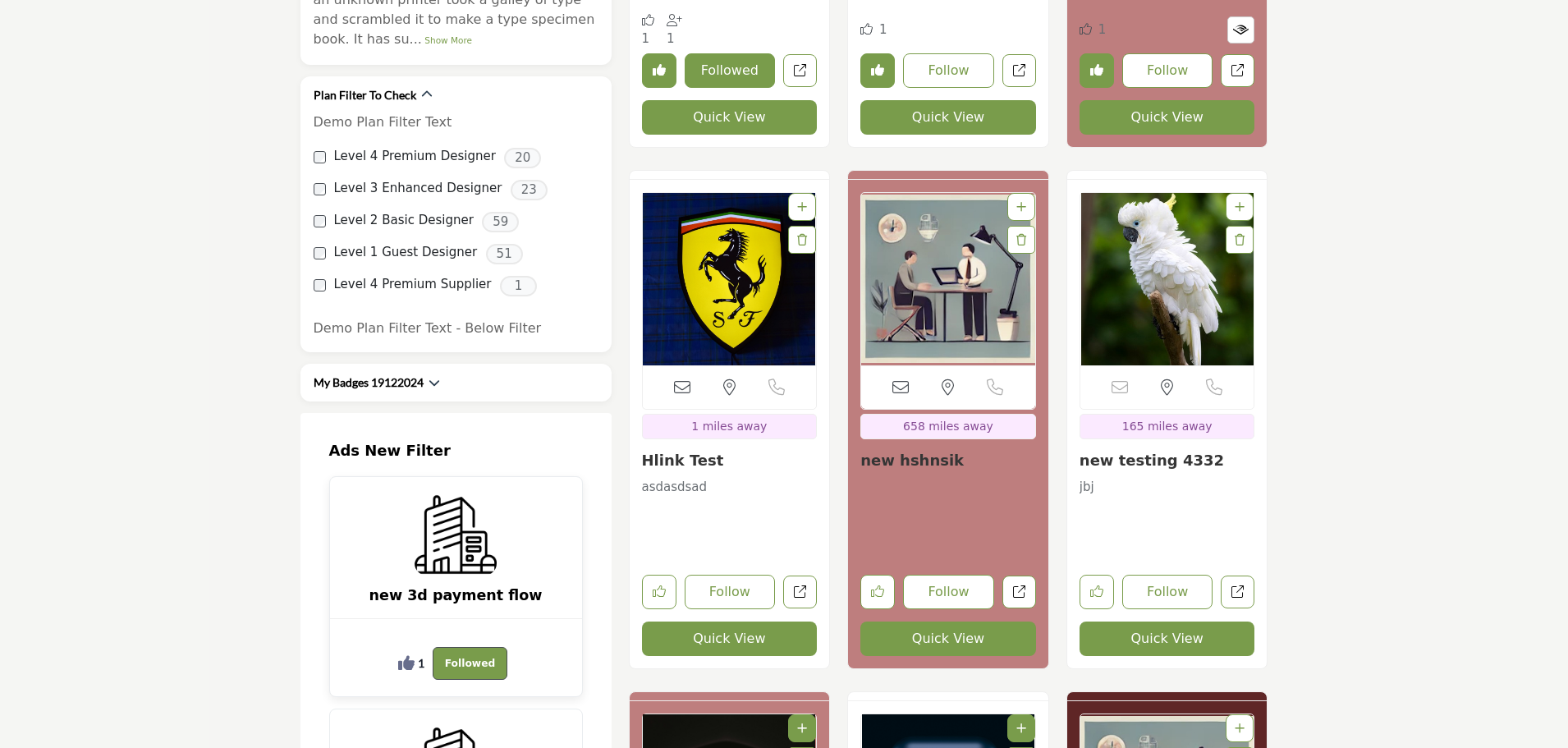
click at [449, 493] on img at bounding box center [455, 534] width 82 height 82
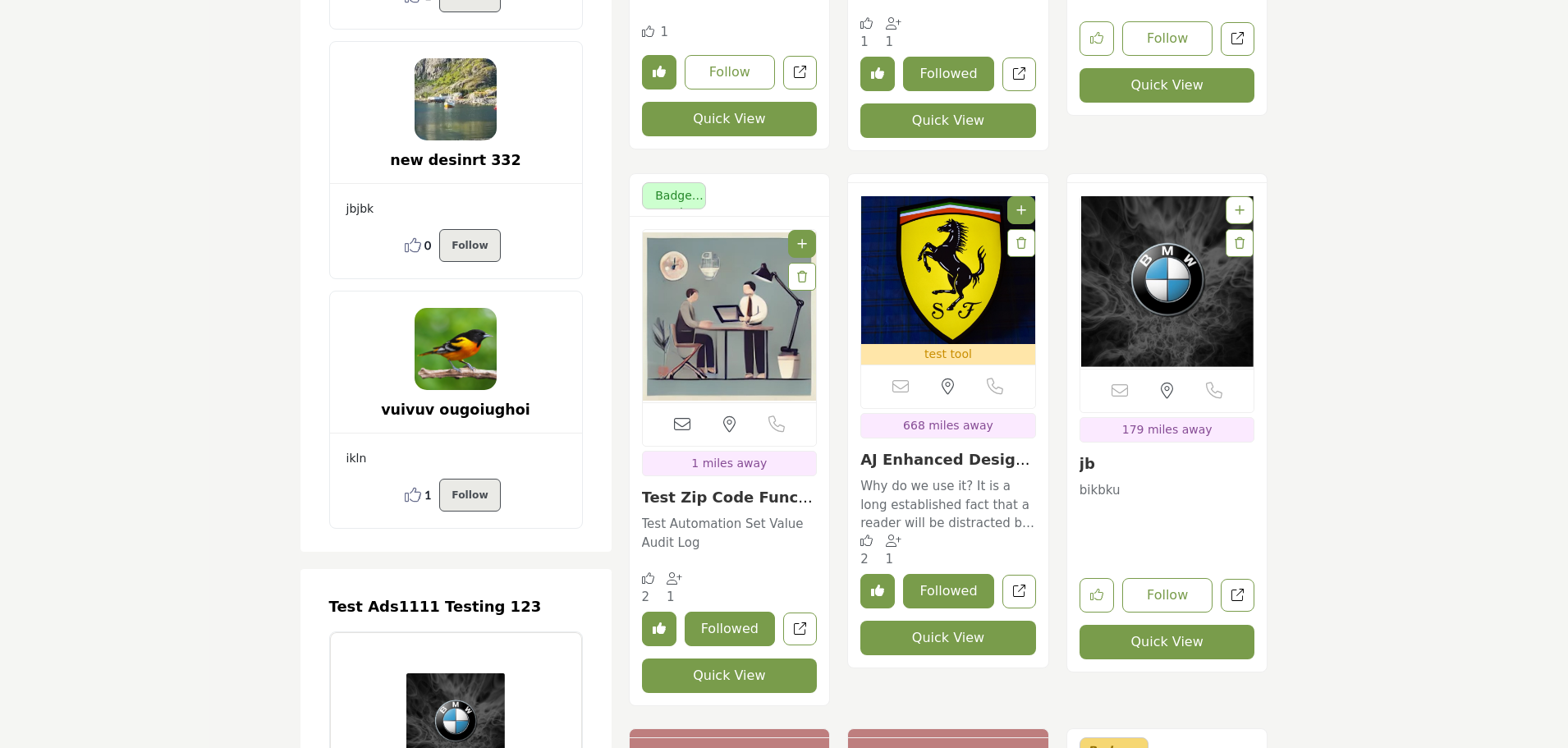
scroll to position [7519, 0]
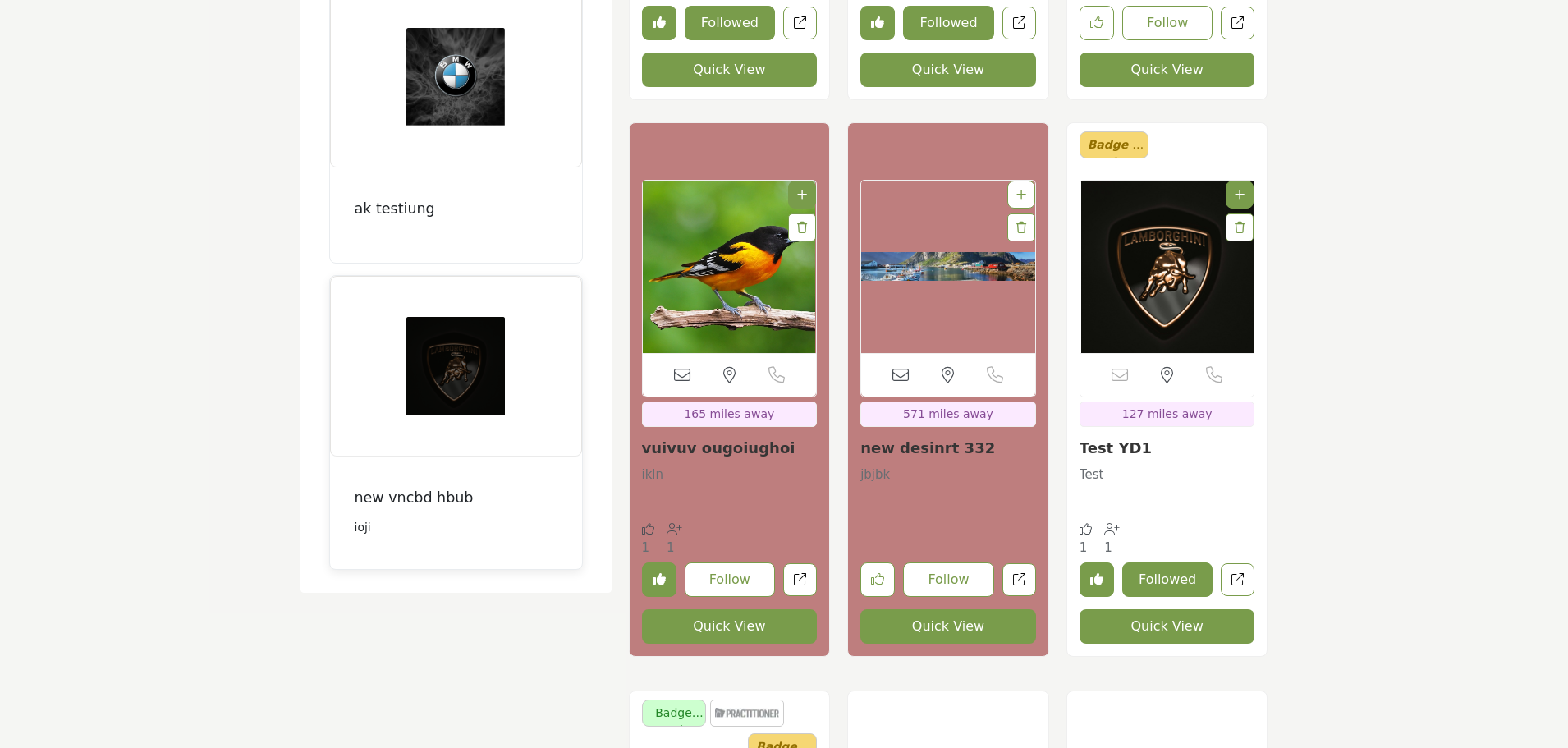
click at [443, 335] on img at bounding box center [455, 366] width 98 height 98
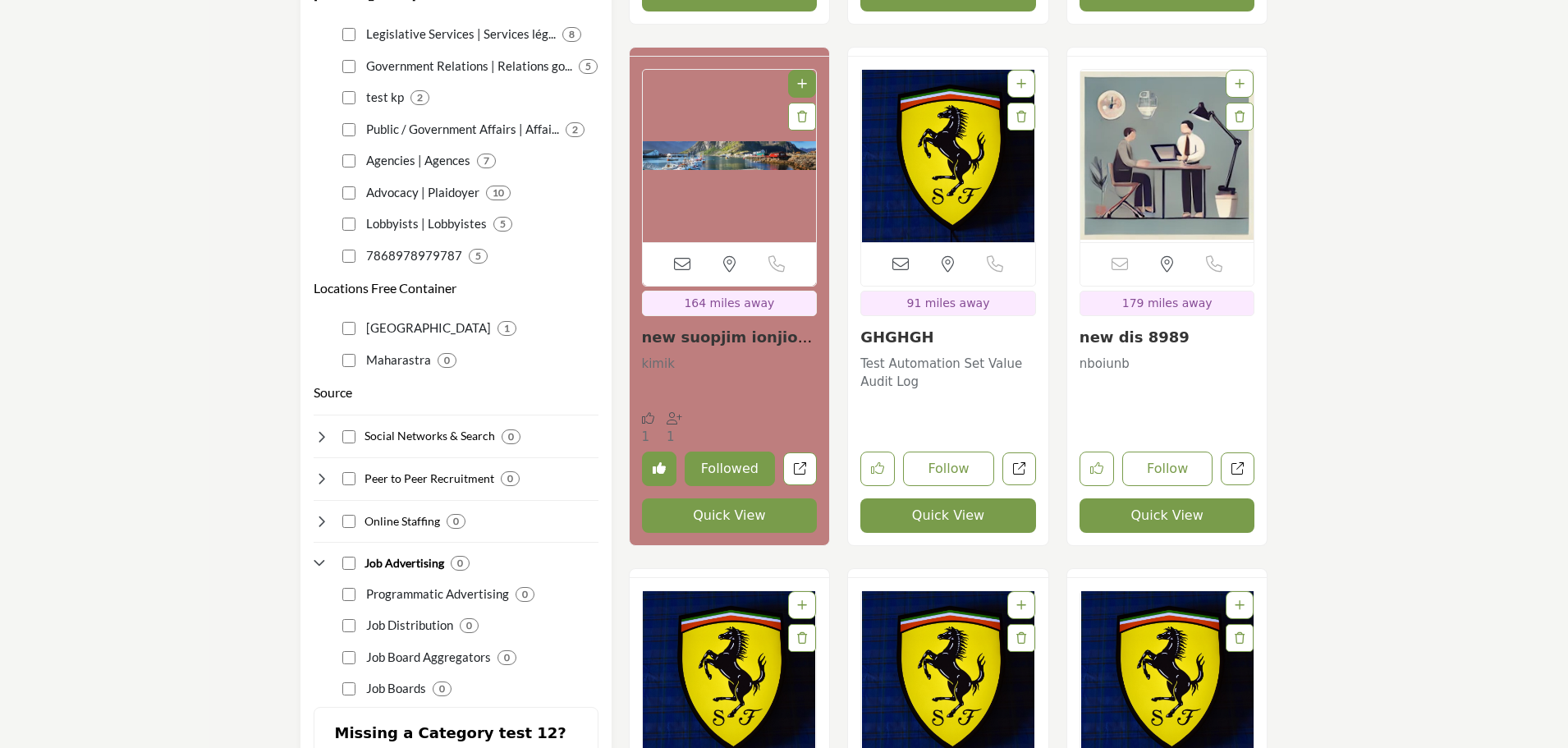
scroll to position [3250, 0]
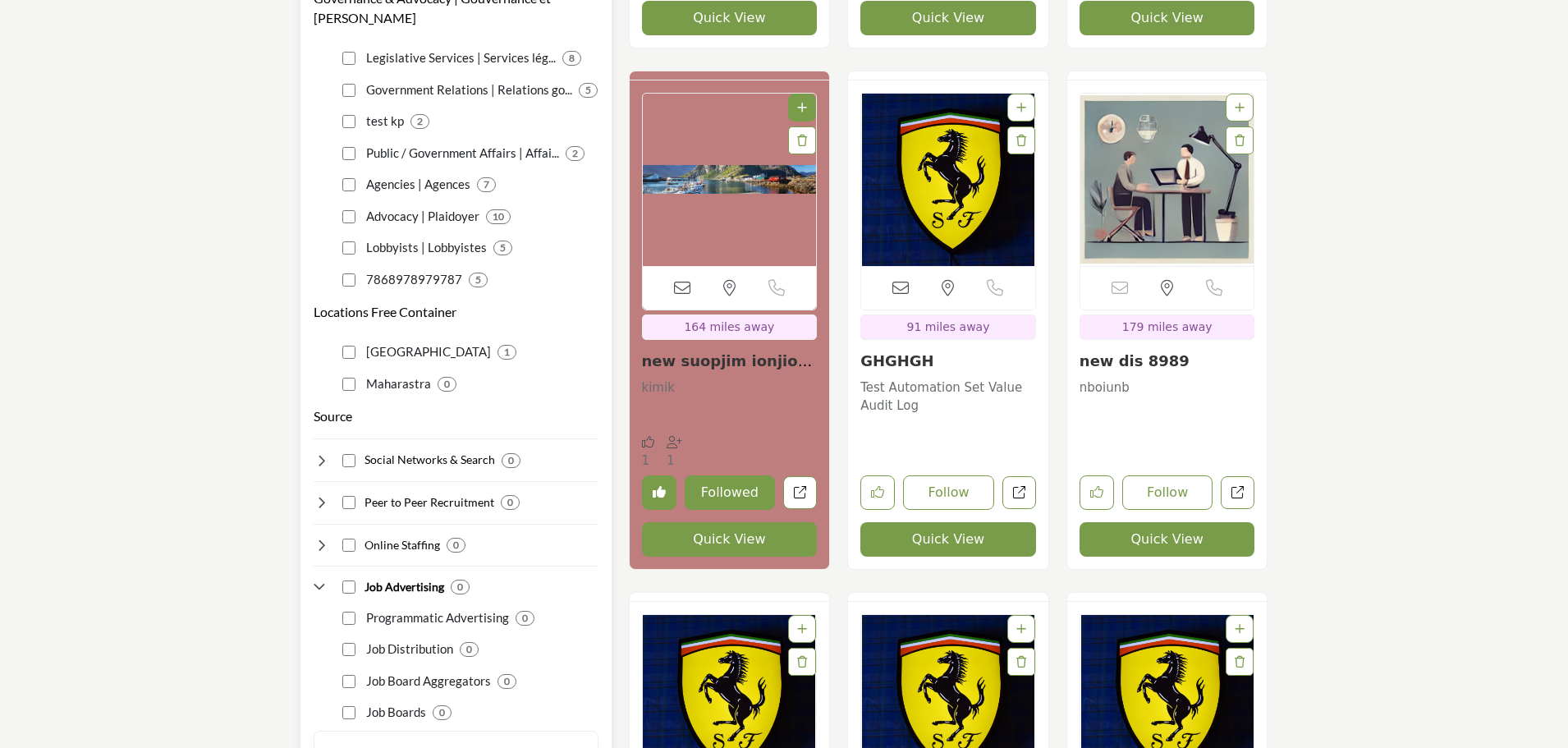
click at [320, 537] on icon at bounding box center [322, 545] width 17 height 17
click at [322, 494] on icon at bounding box center [322, 502] width 17 height 17
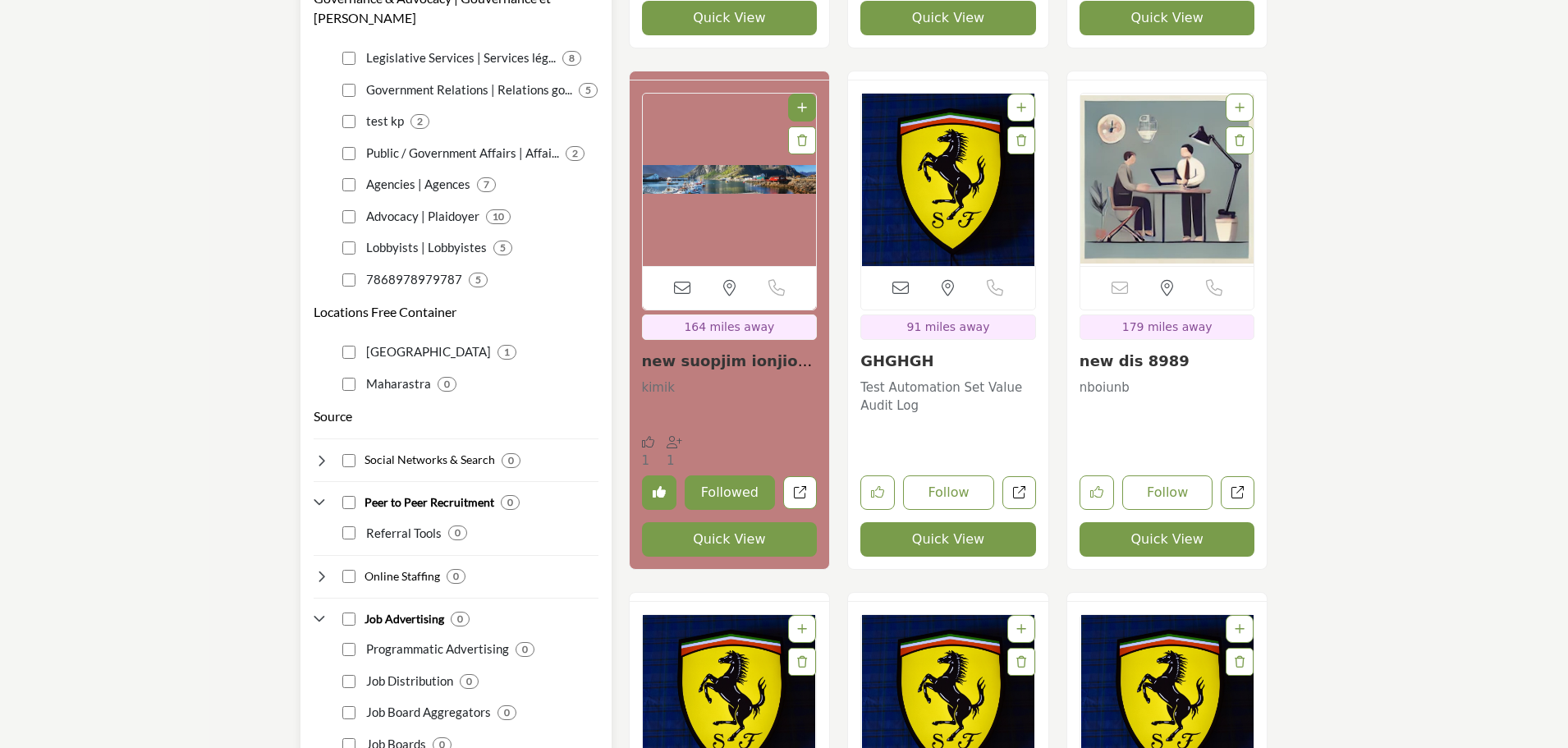
click at [322, 494] on icon at bounding box center [322, 502] width 17 height 17
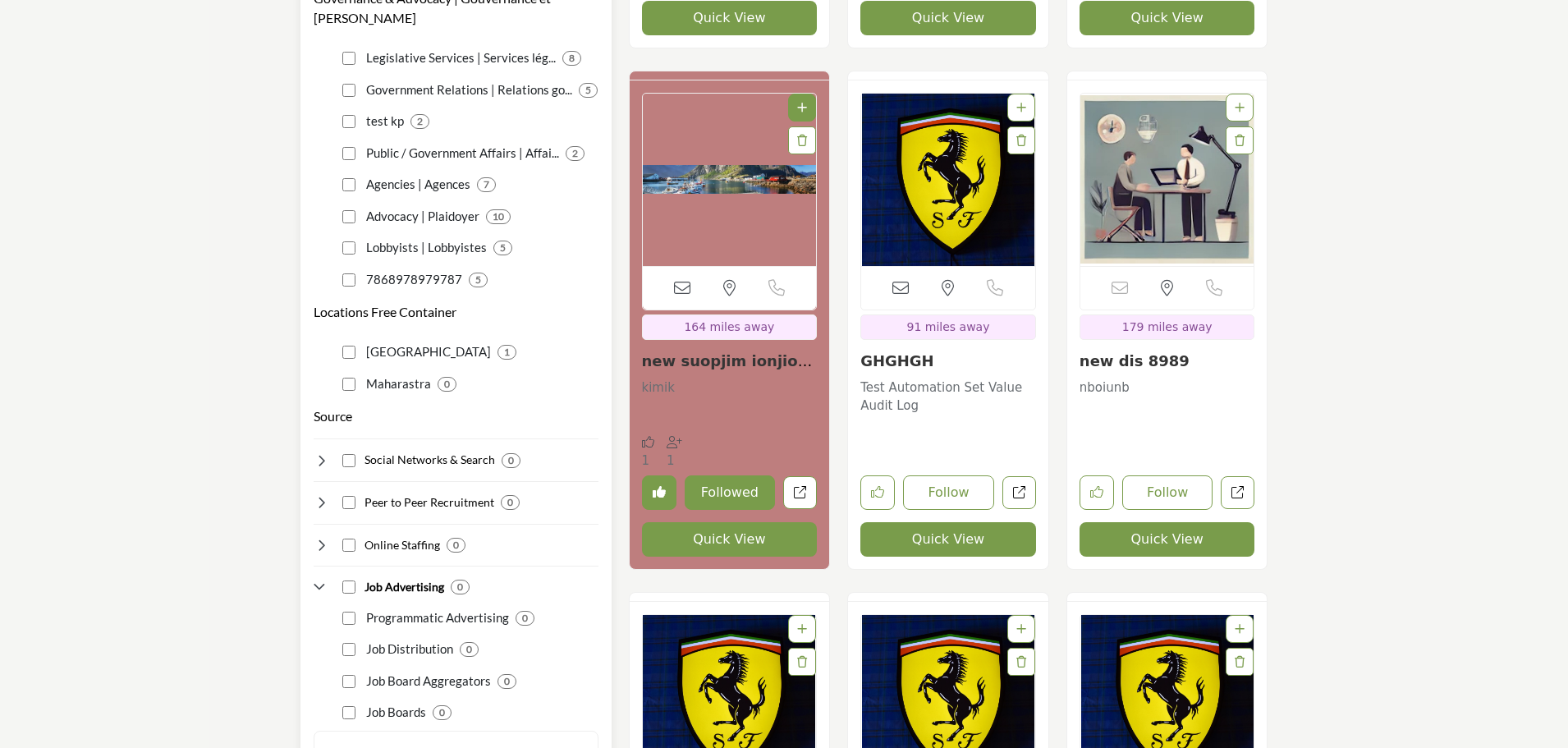
click at [318, 453] on icon at bounding box center [322, 461] width 17 height 17
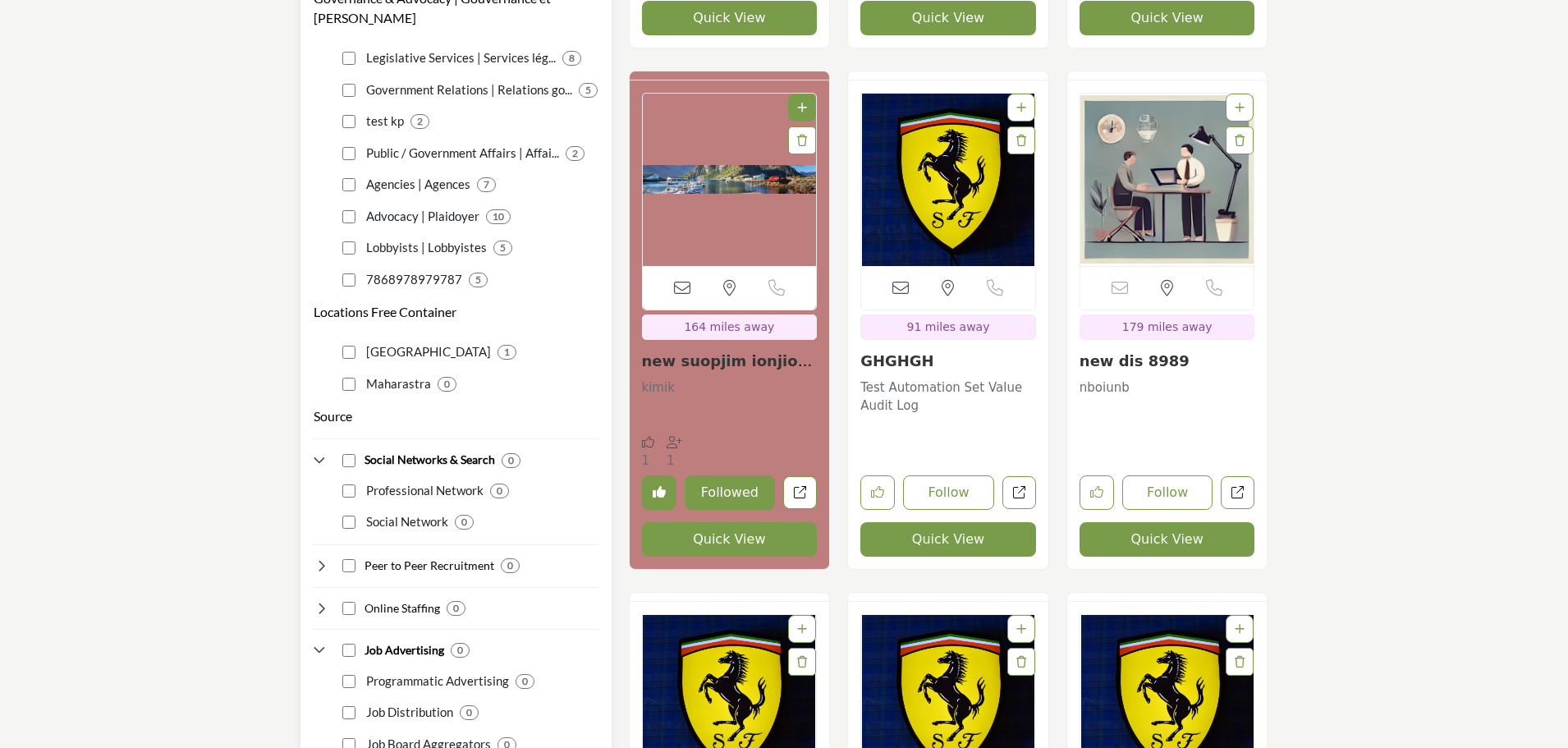
click at [318, 453] on icon at bounding box center [322, 461] width 17 height 17
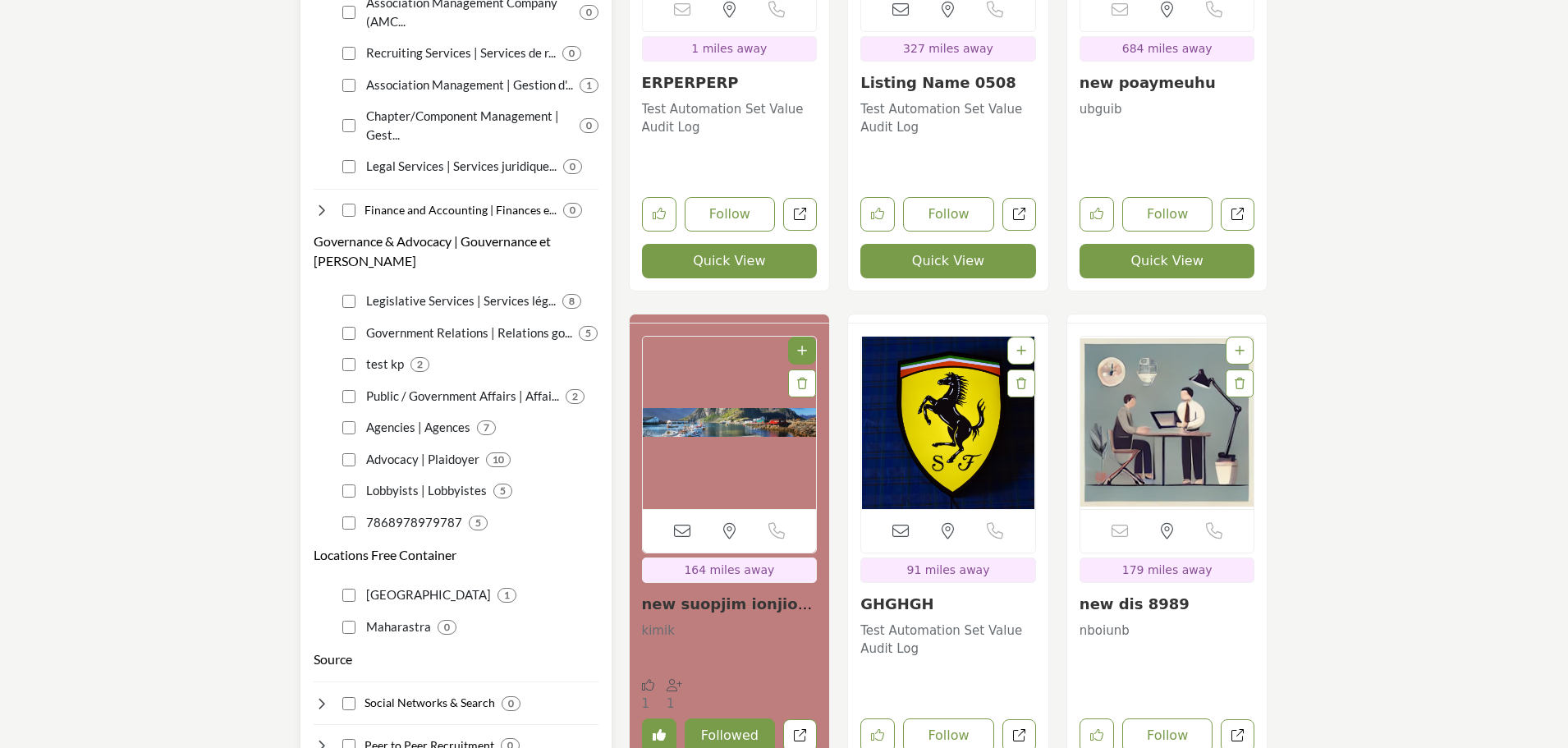
scroll to position [2922, 0]
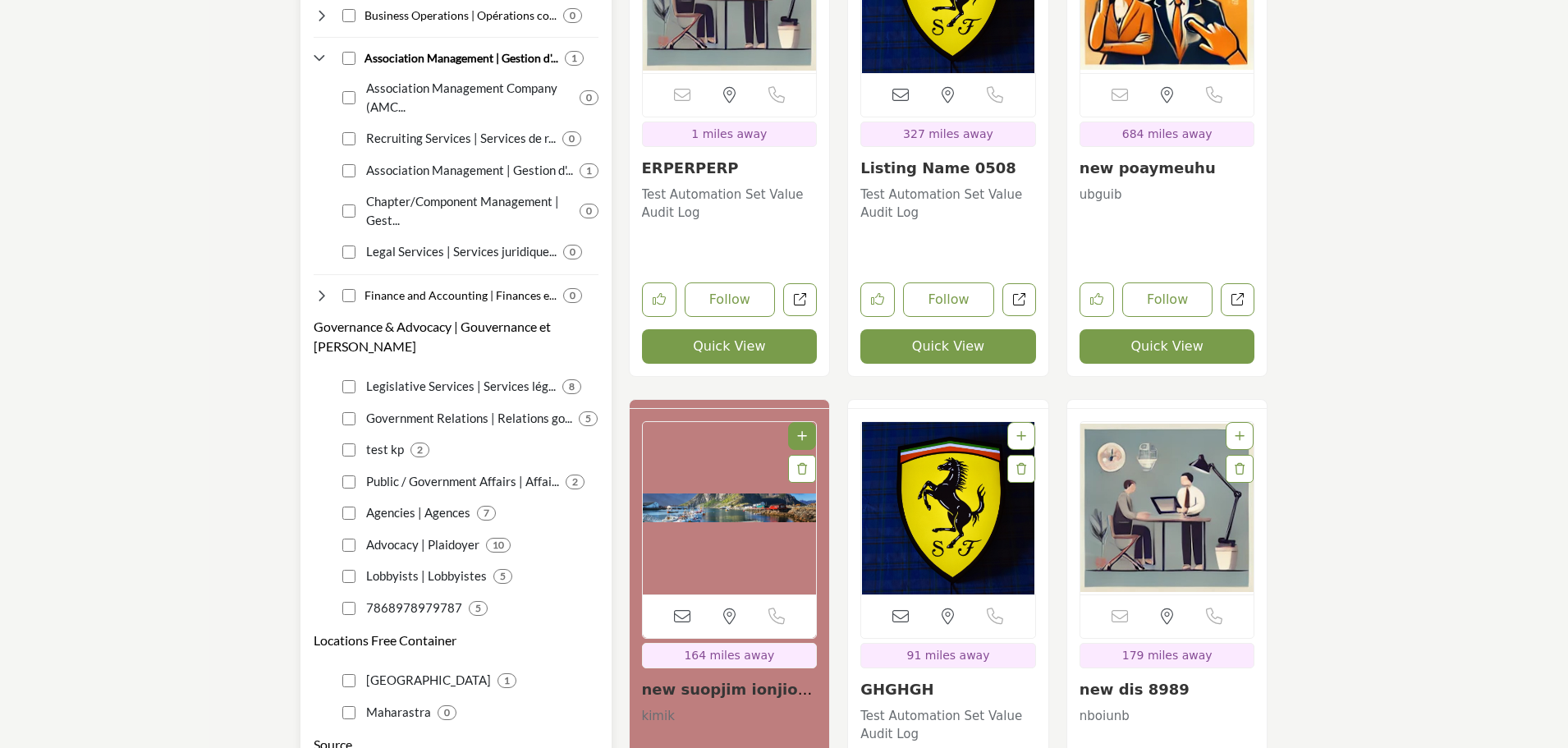
click at [319, 287] on icon at bounding box center [322, 295] width 17 height 17
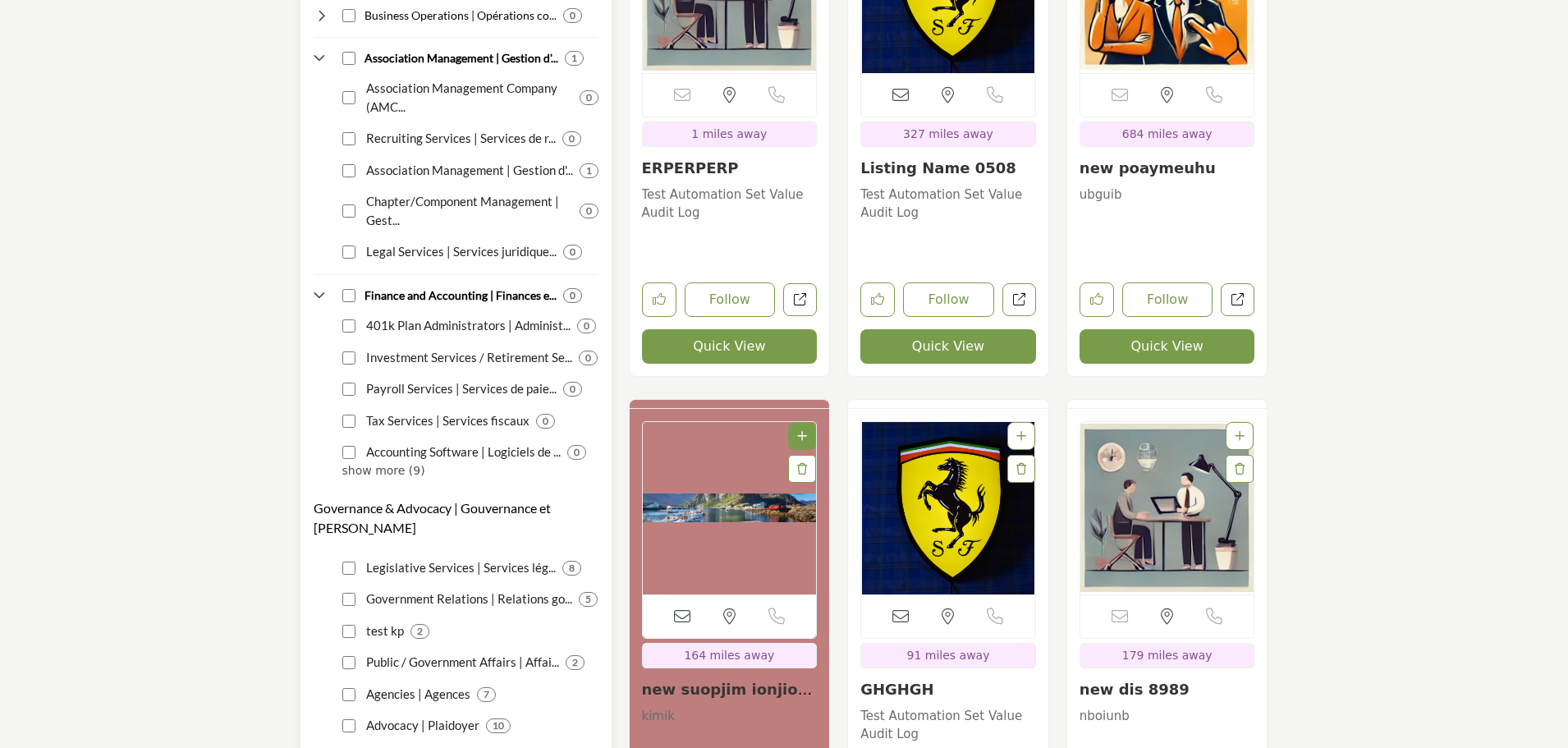
click at [354, 462] on p "show more (9)" at bounding box center [469, 471] width 256 height 18
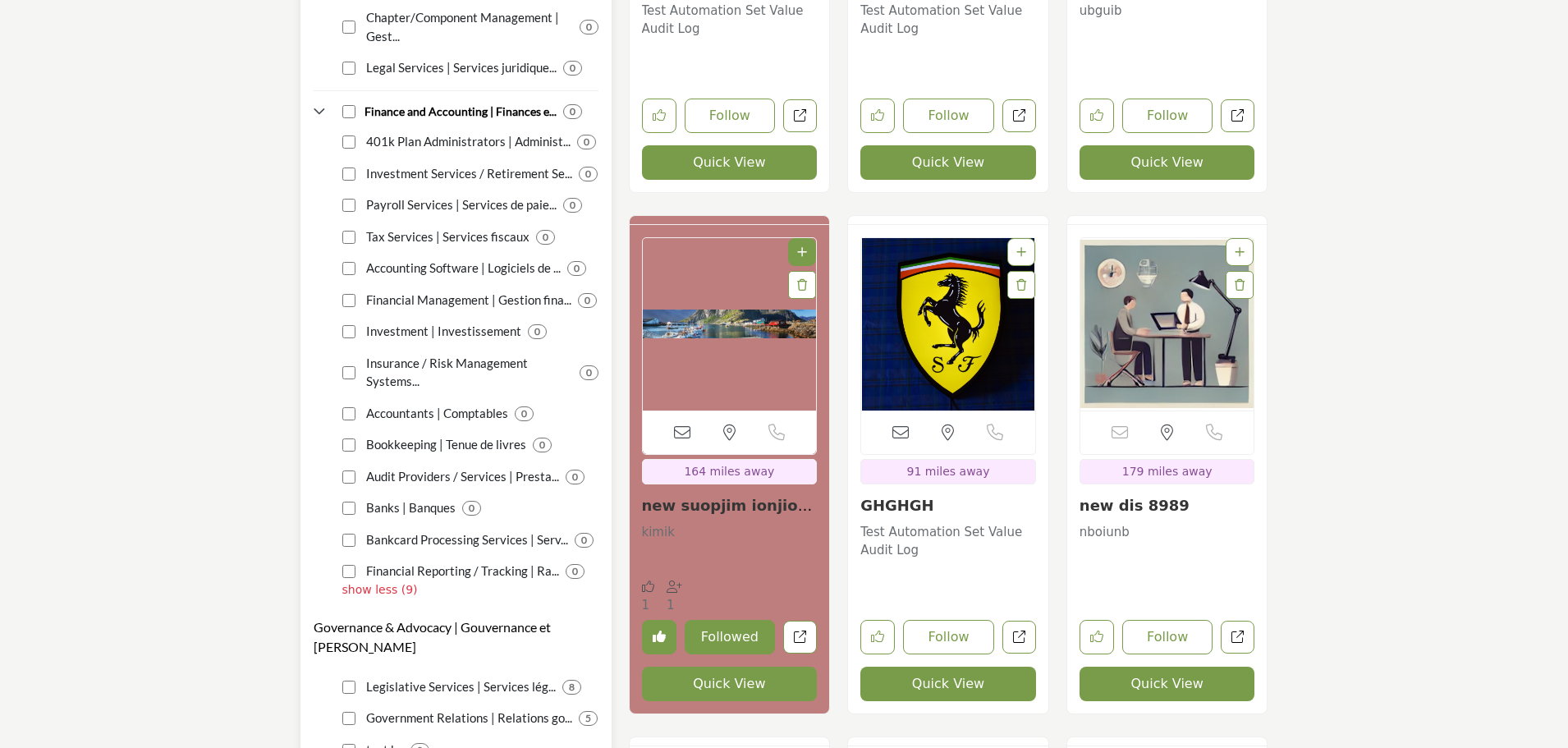
scroll to position [3168, 0]
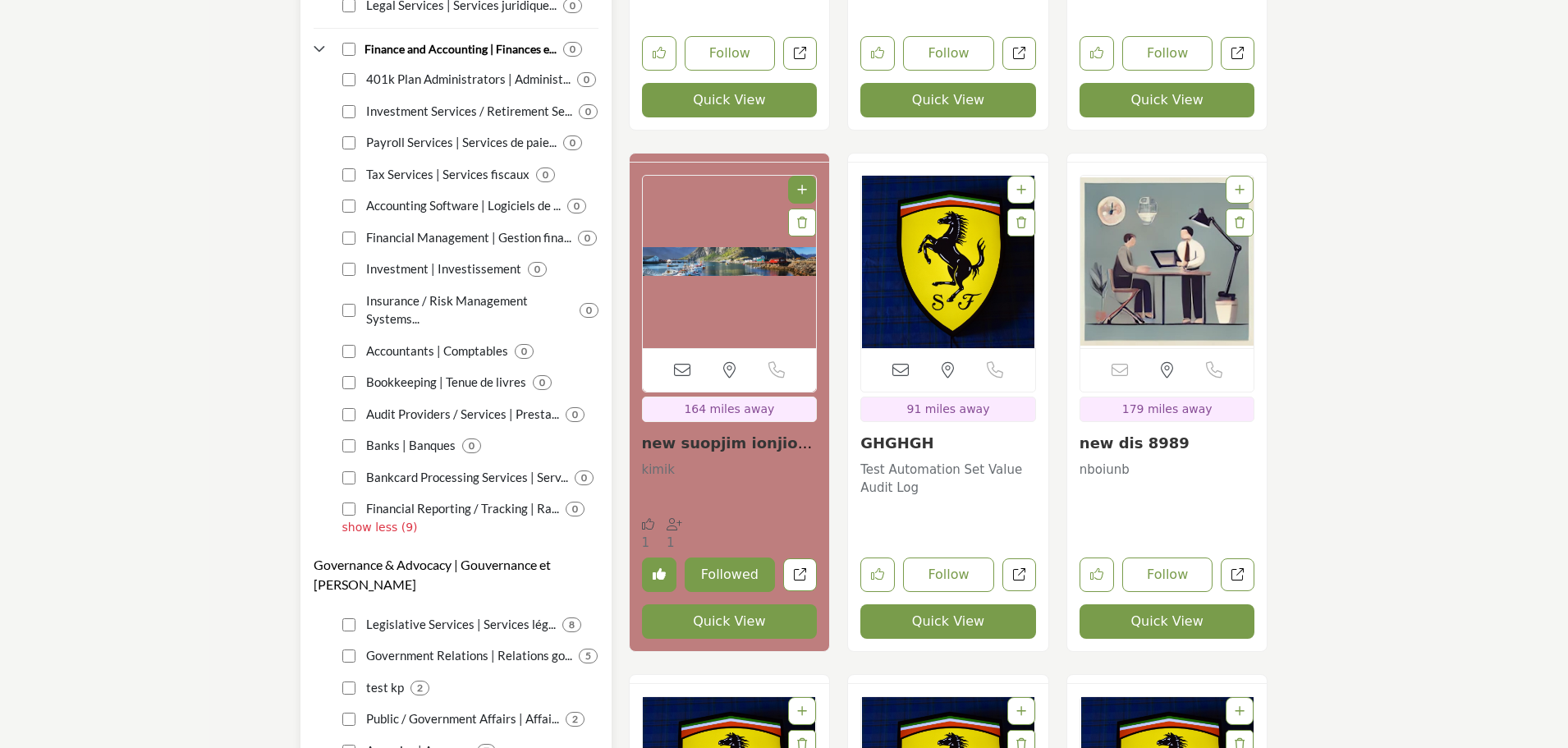
click at [383, 519] on p "show less (9)" at bounding box center [469, 527] width 256 height 18
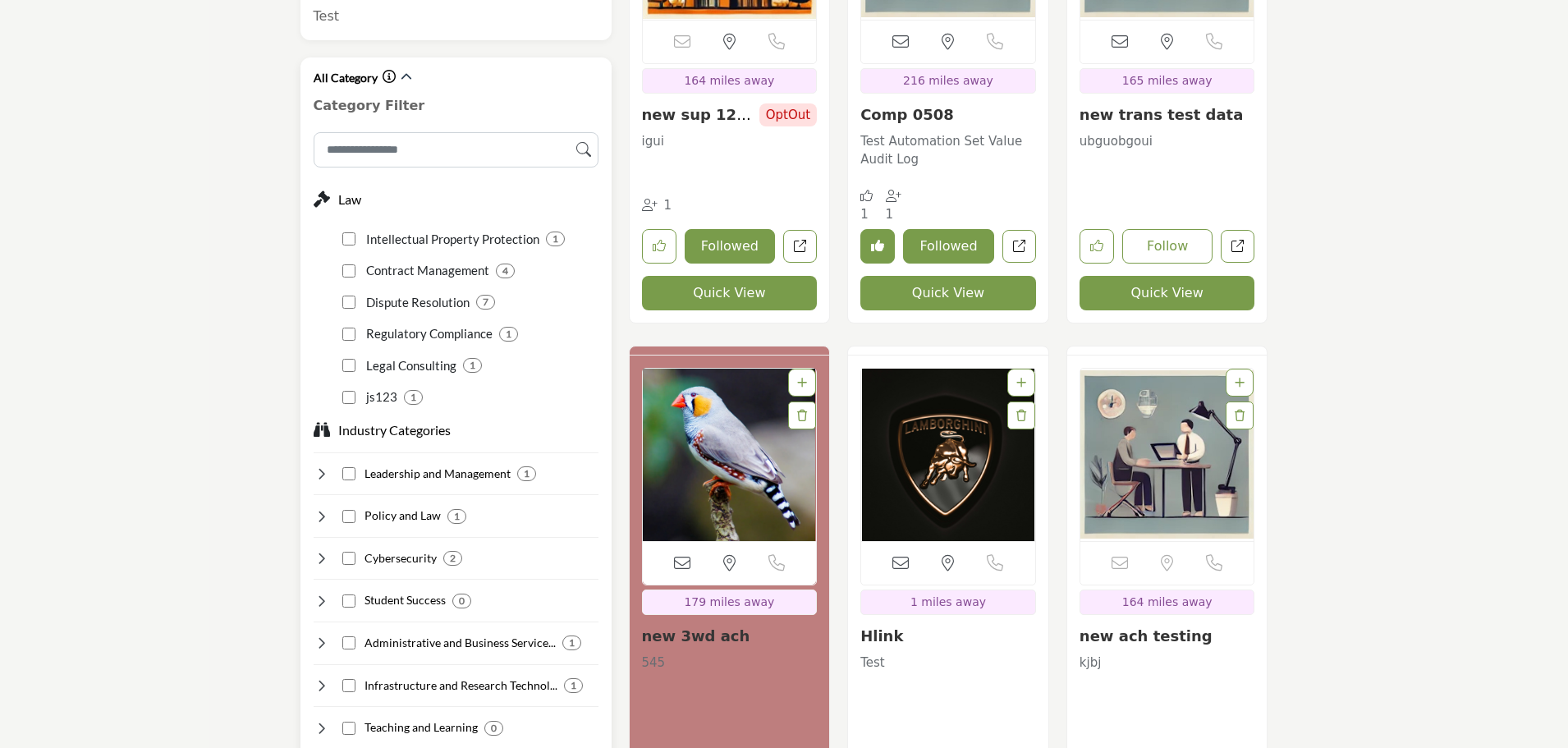
scroll to position [1281, 0]
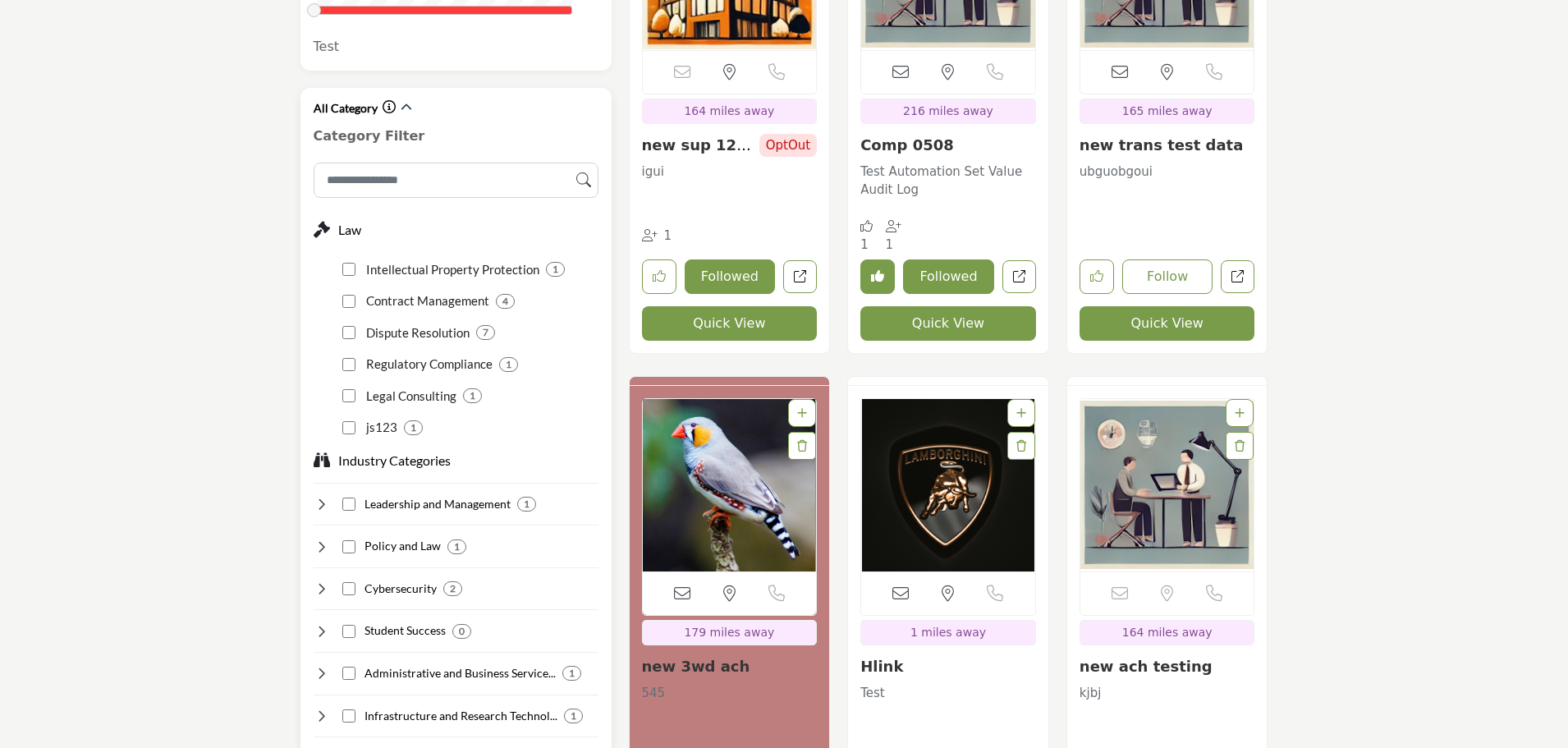
click at [318, 496] on icon at bounding box center [322, 504] width 17 height 17
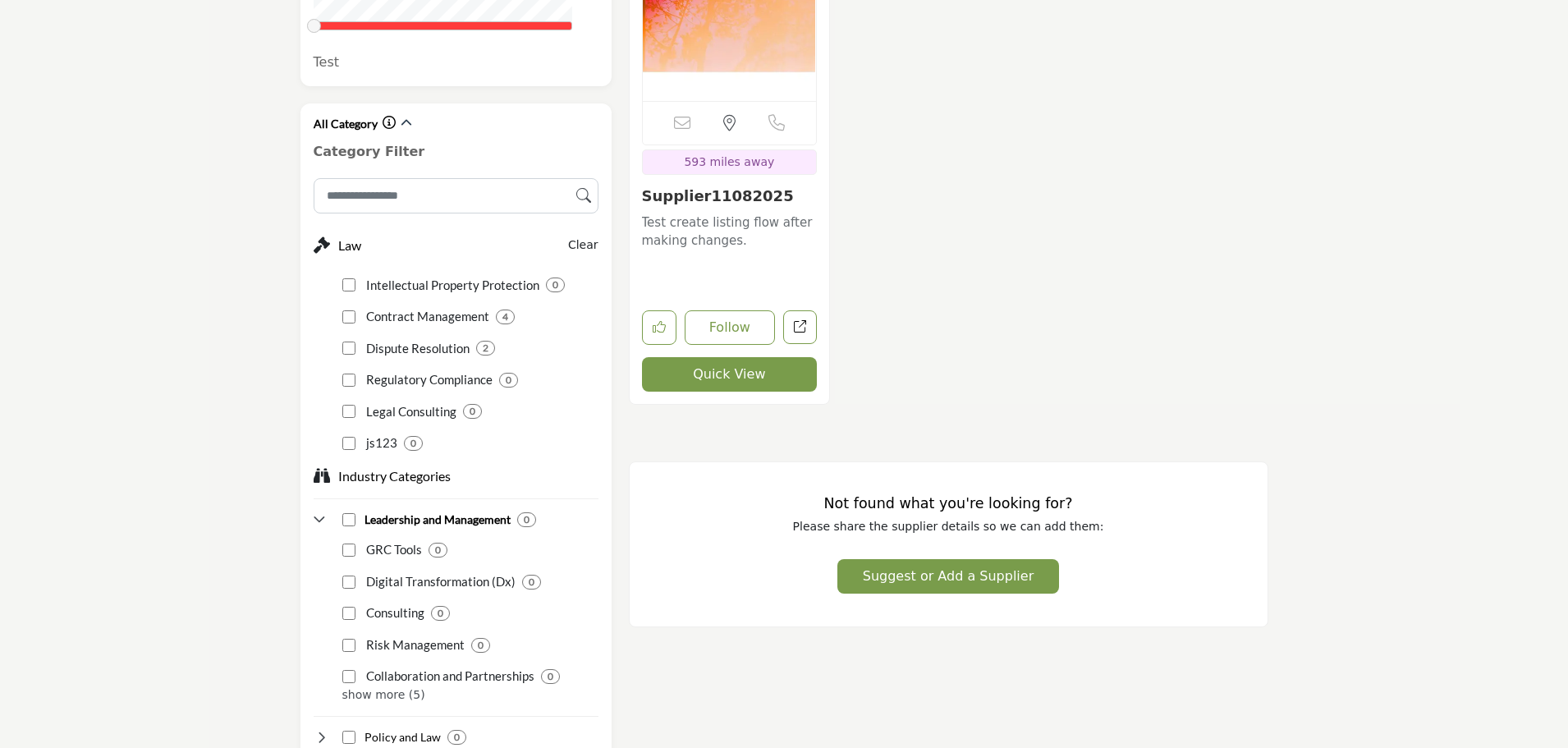
scroll to position [1313, 0]
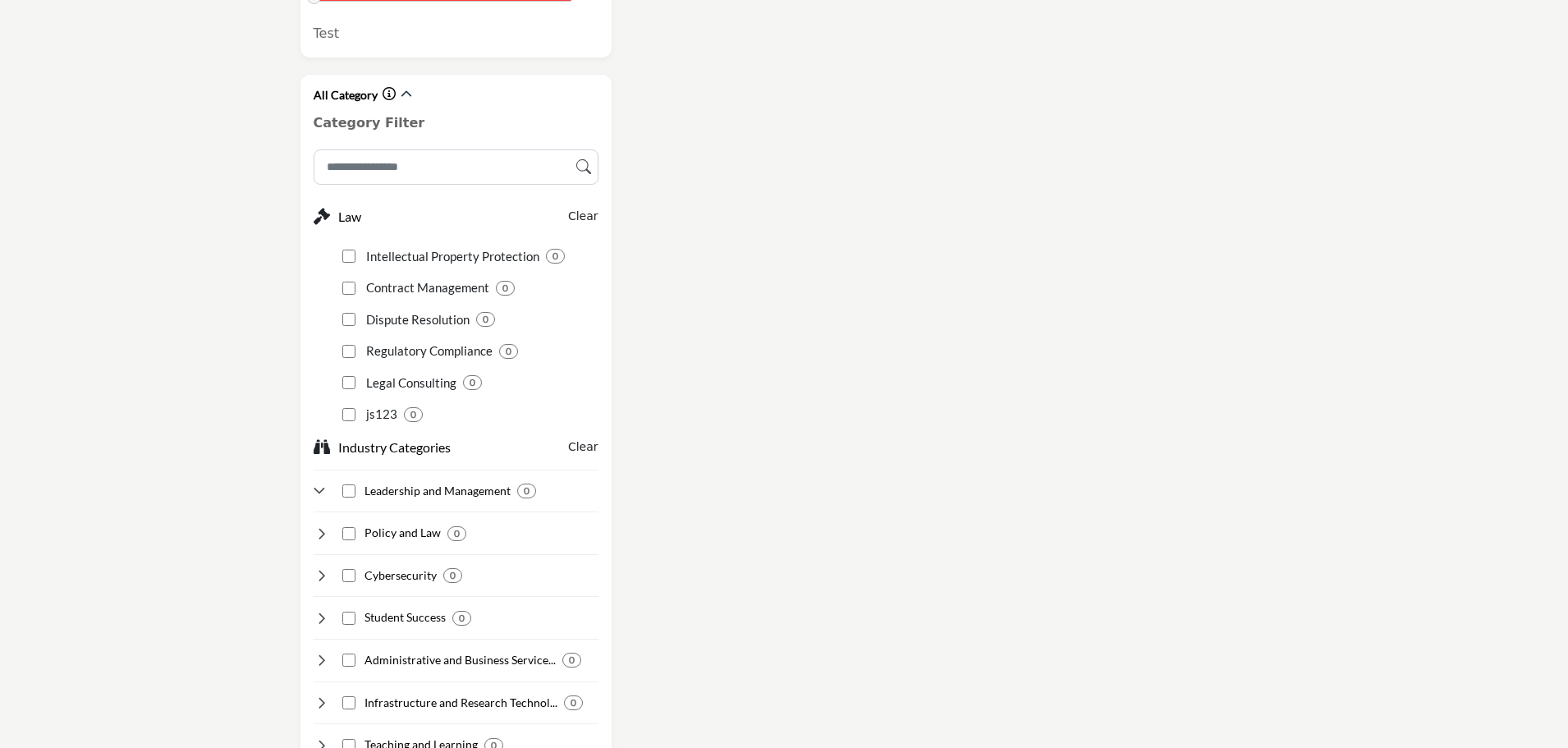
scroll to position [1313, 0]
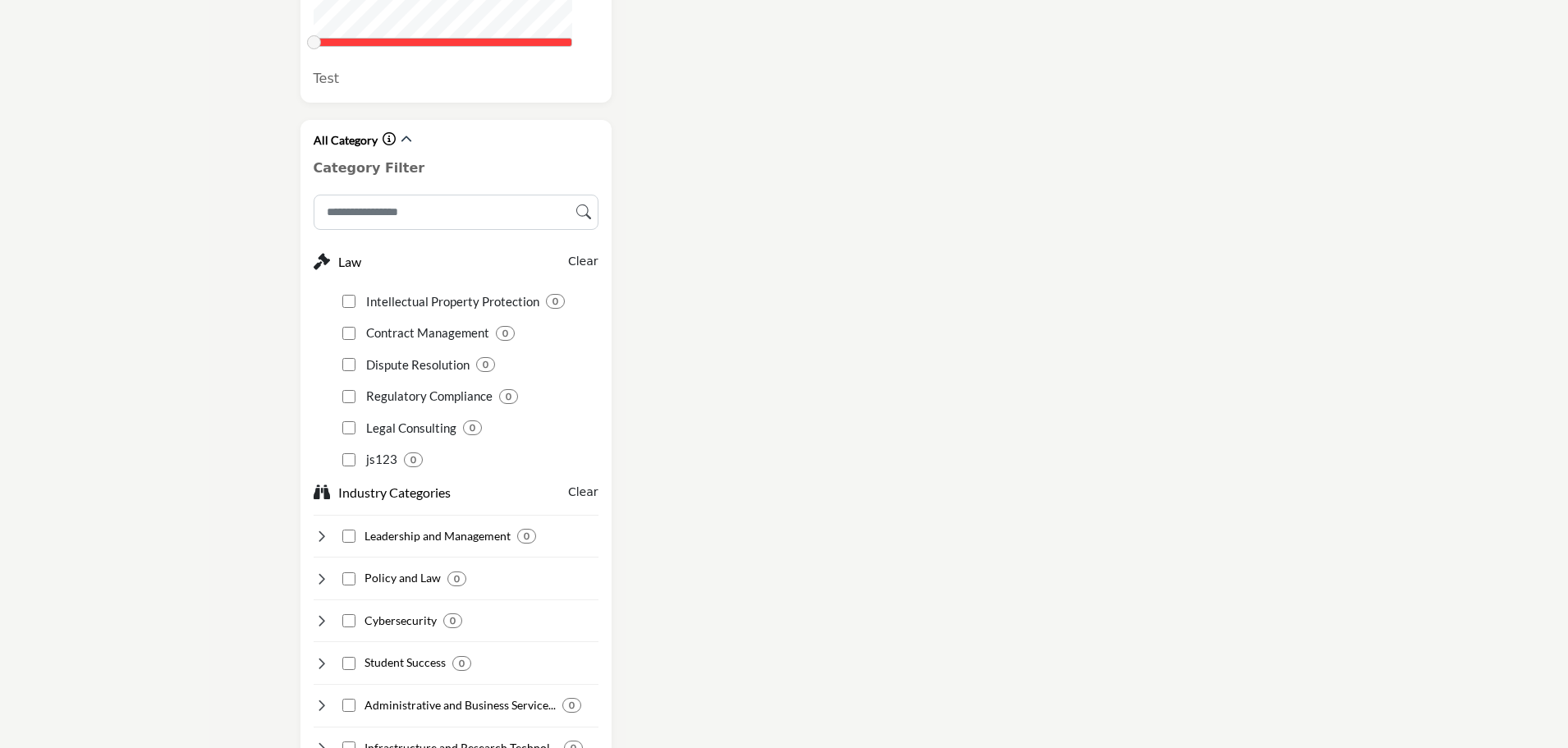
scroll to position [1313, 0]
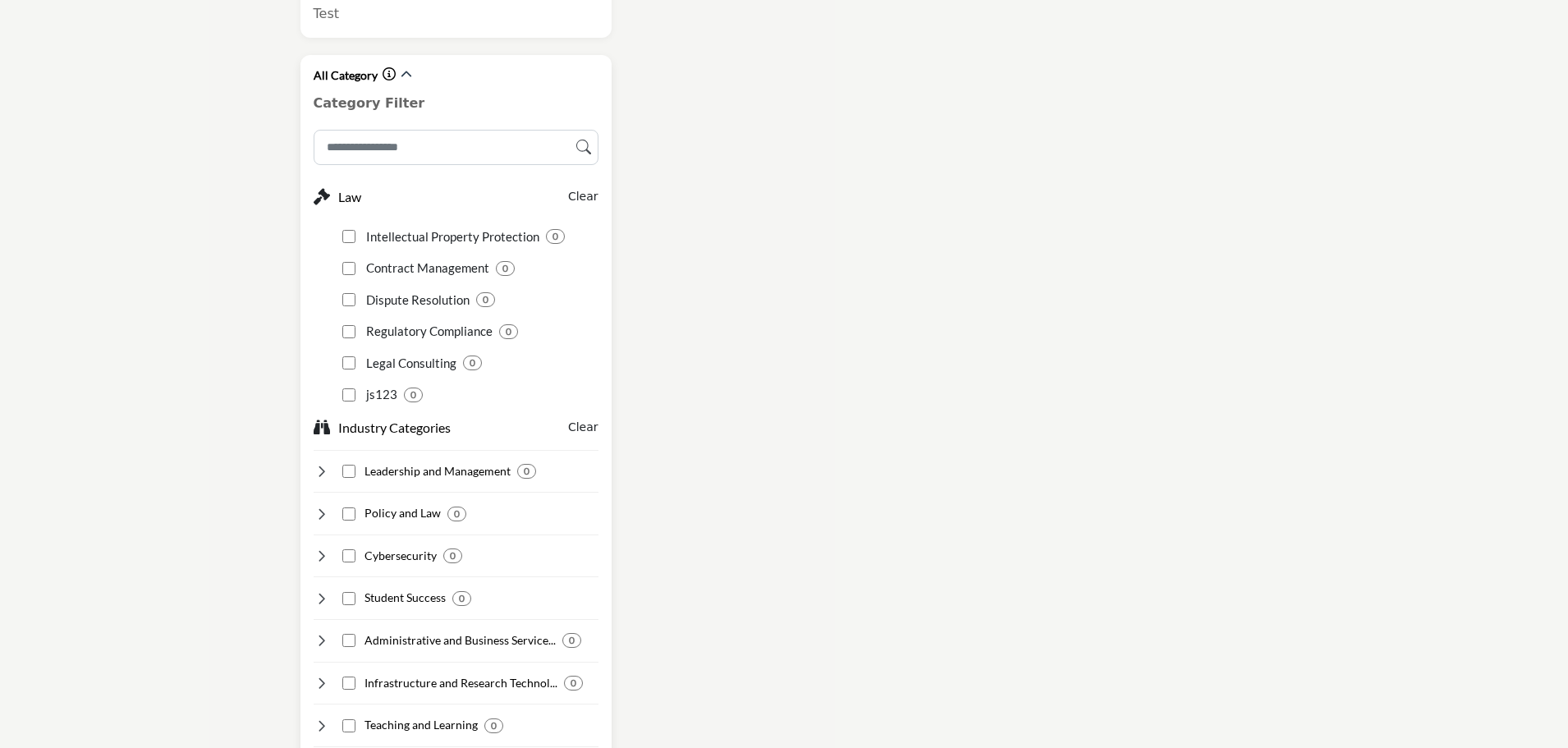
click at [323, 463] on icon at bounding box center [322, 471] width 17 height 17
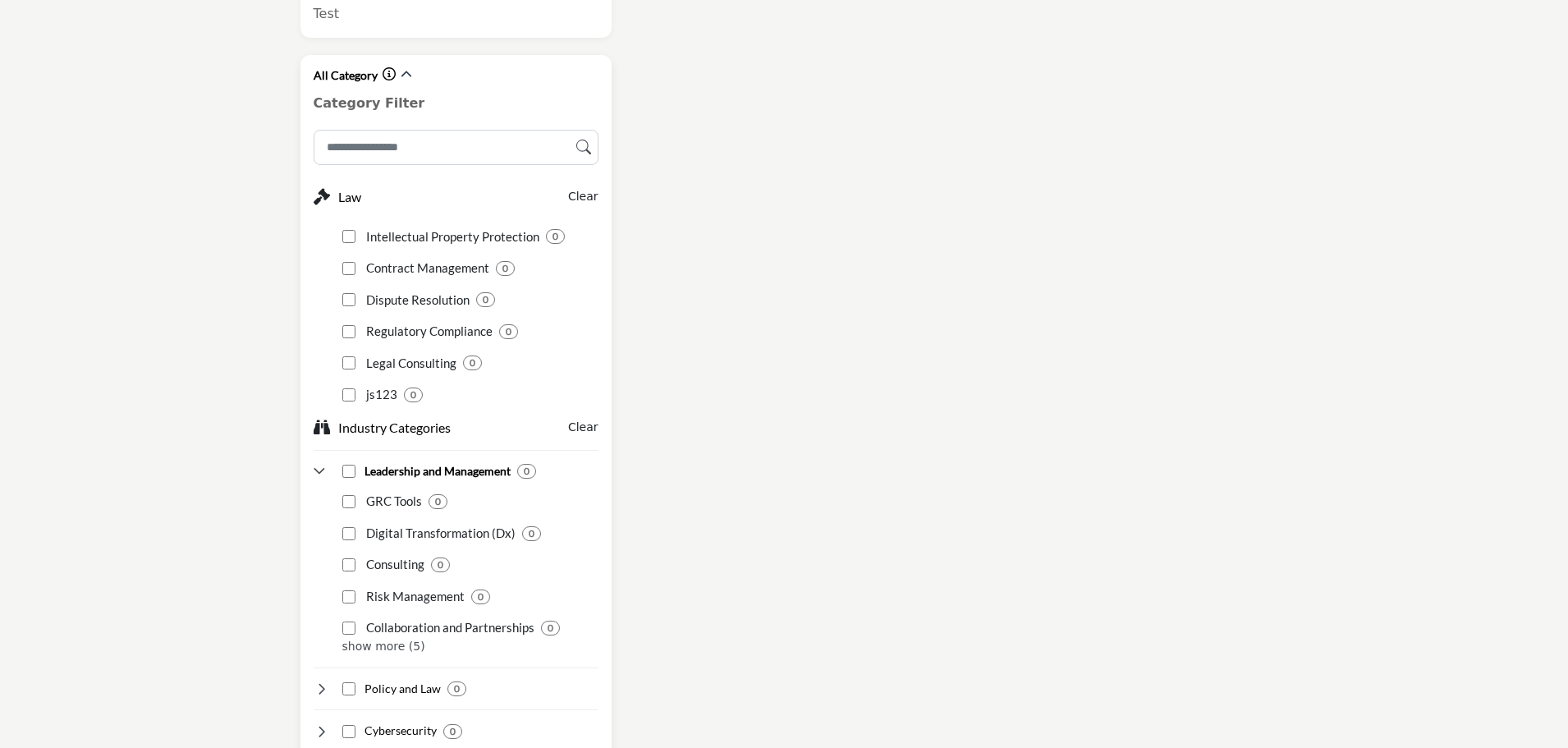
click at [379, 638] on p "show more (5)" at bounding box center [469, 647] width 256 height 18
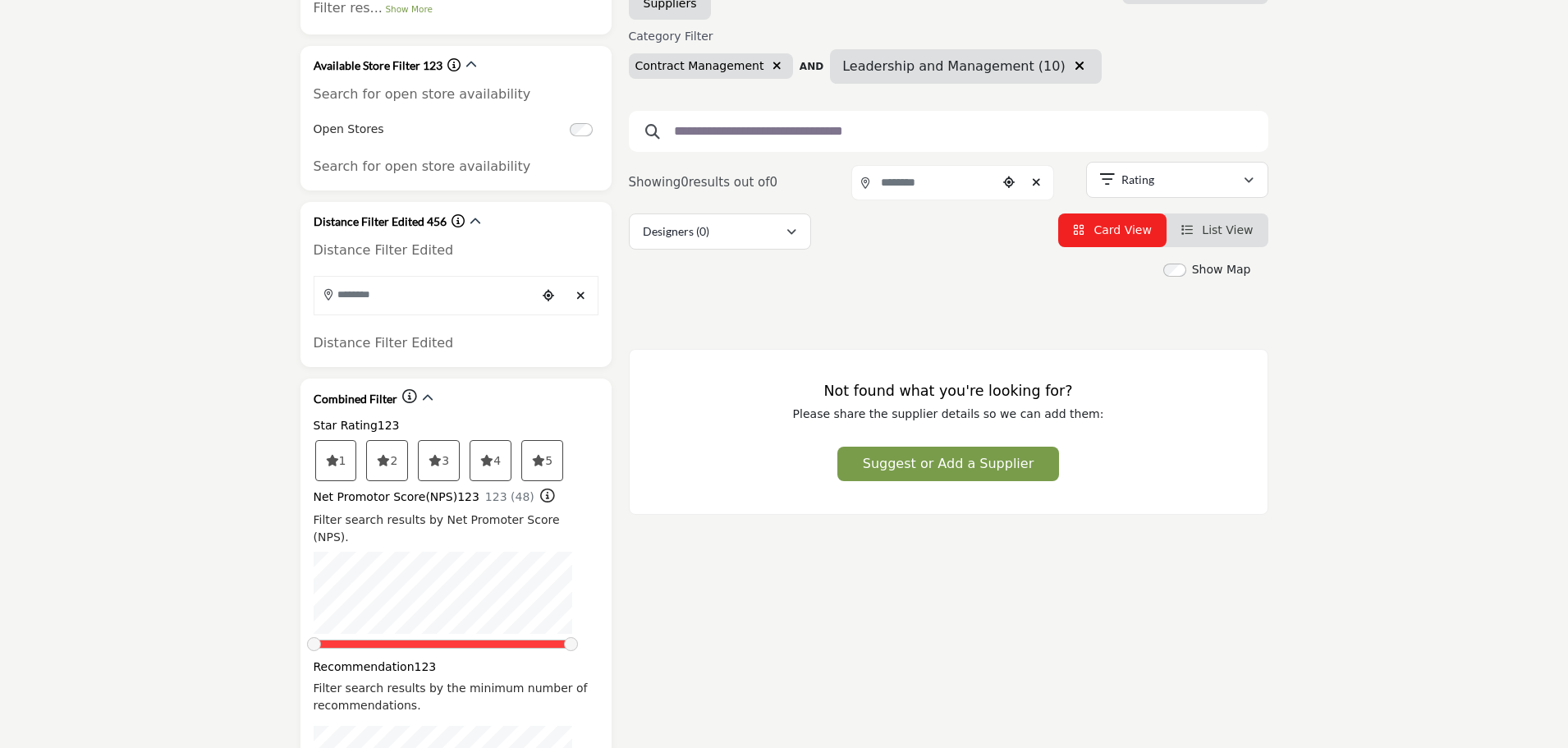
scroll to position [164, 0]
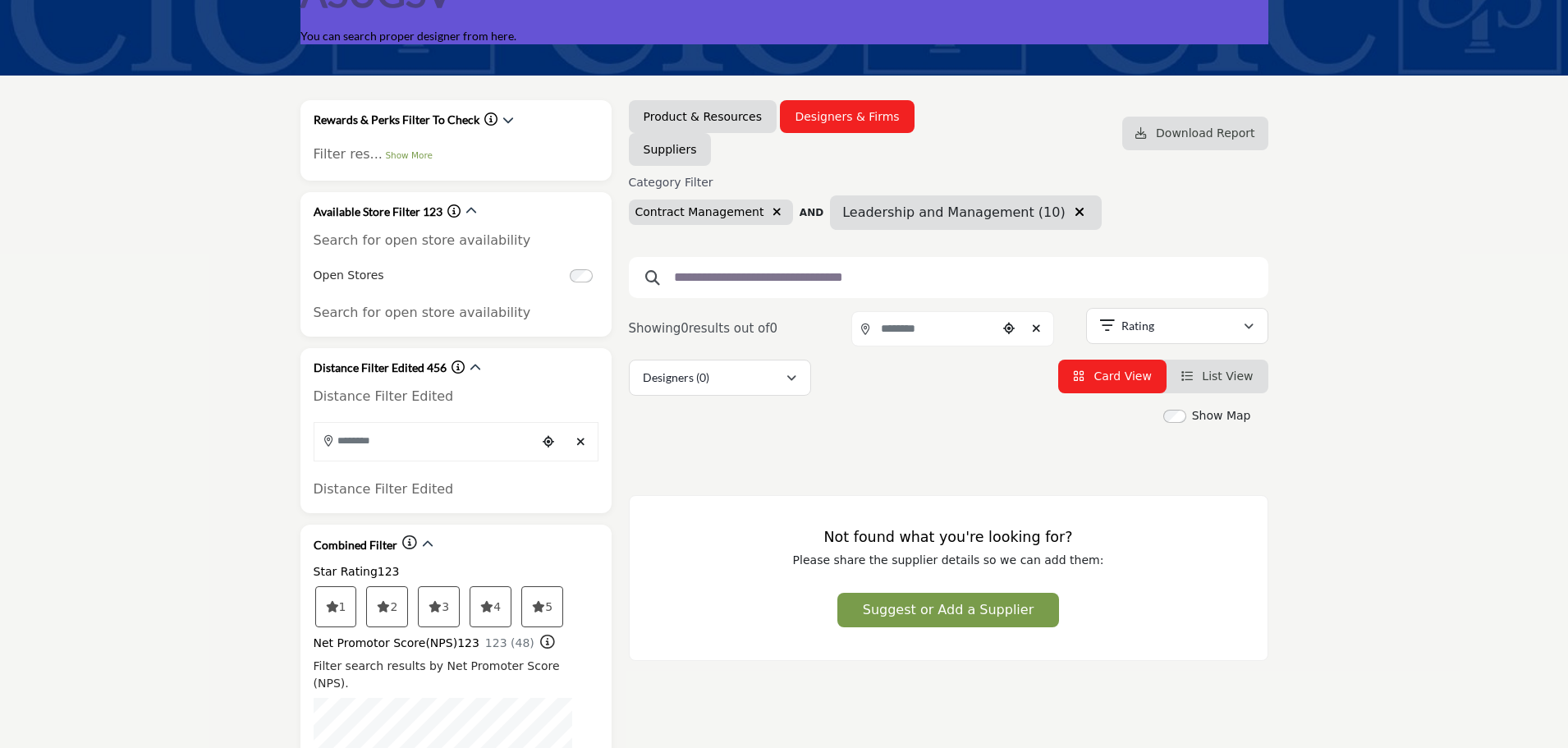
click at [1074, 211] on icon "button" at bounding box center [1078, 211] width 10 height 13
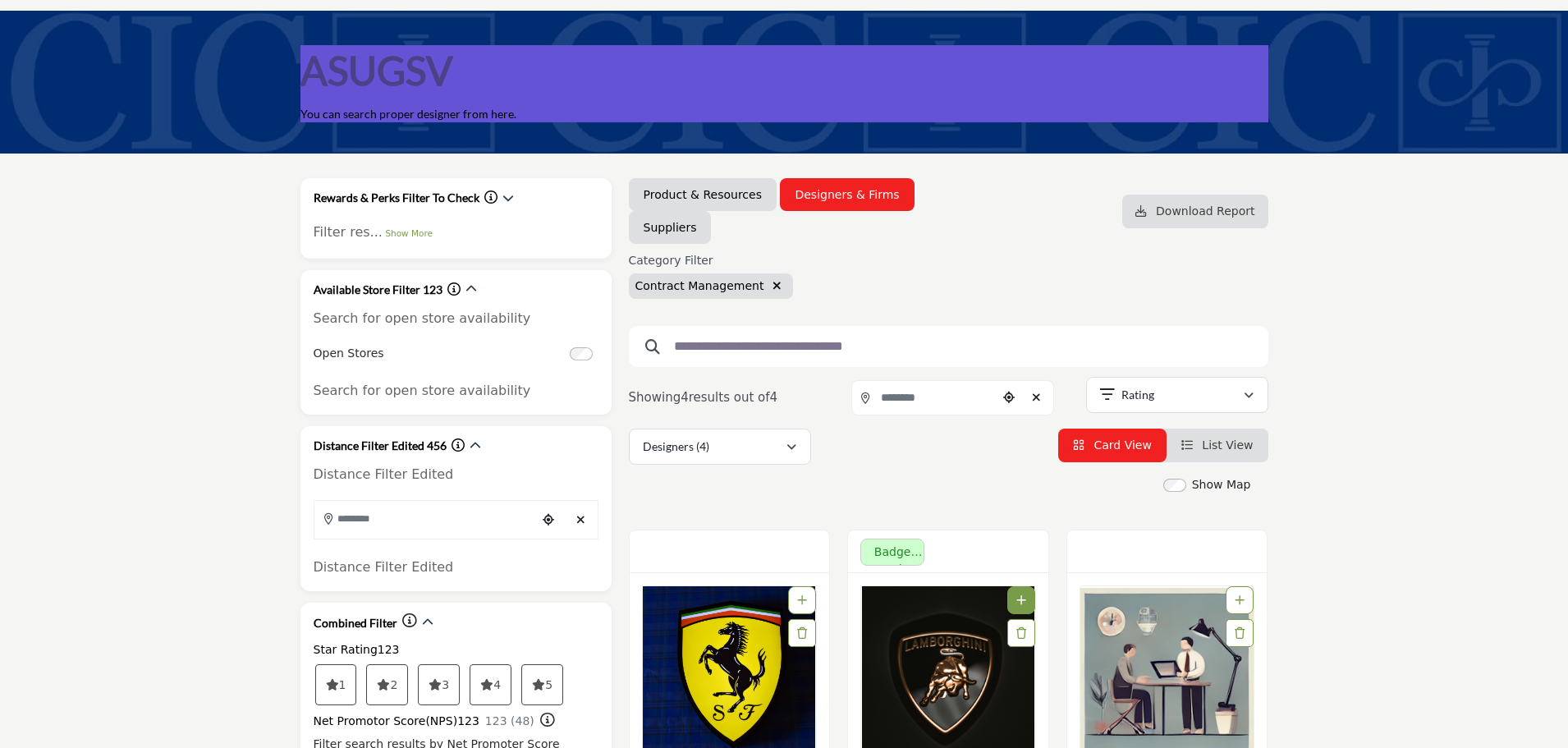
scroll to position [82, 0]
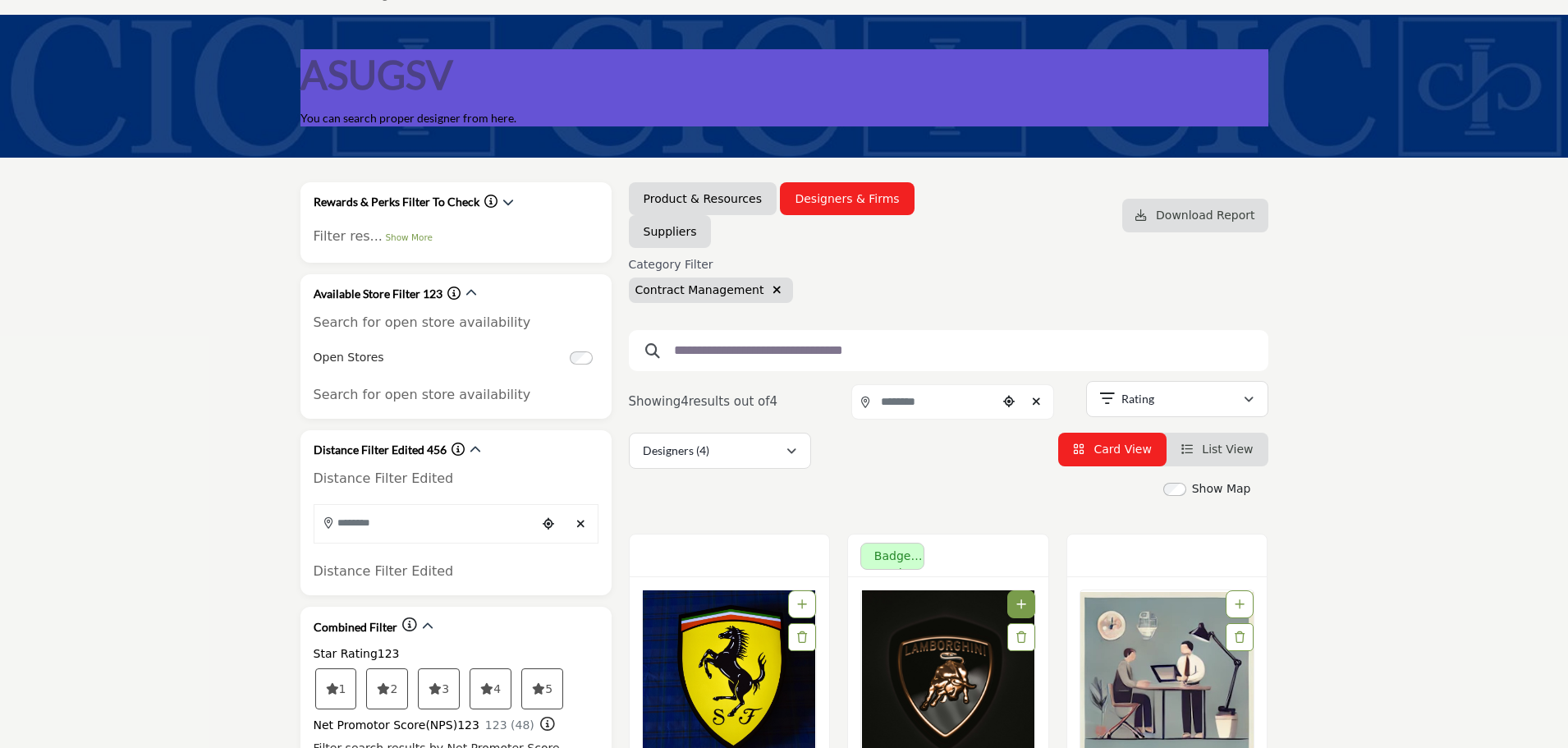
click at [773, 291] on icon "button" at bounding box center [777, 289] width 9 height 11
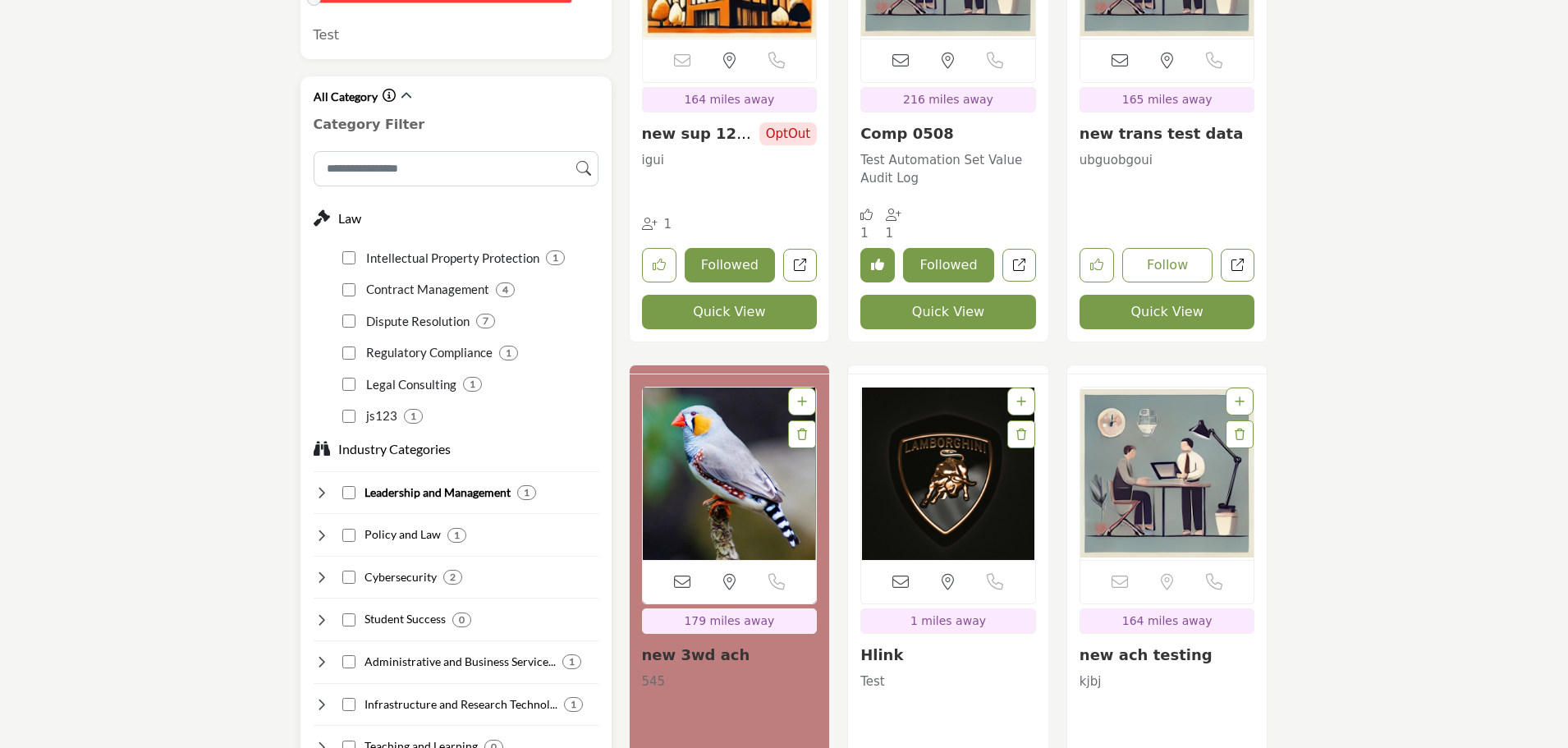
scroll to position [1395, 0]
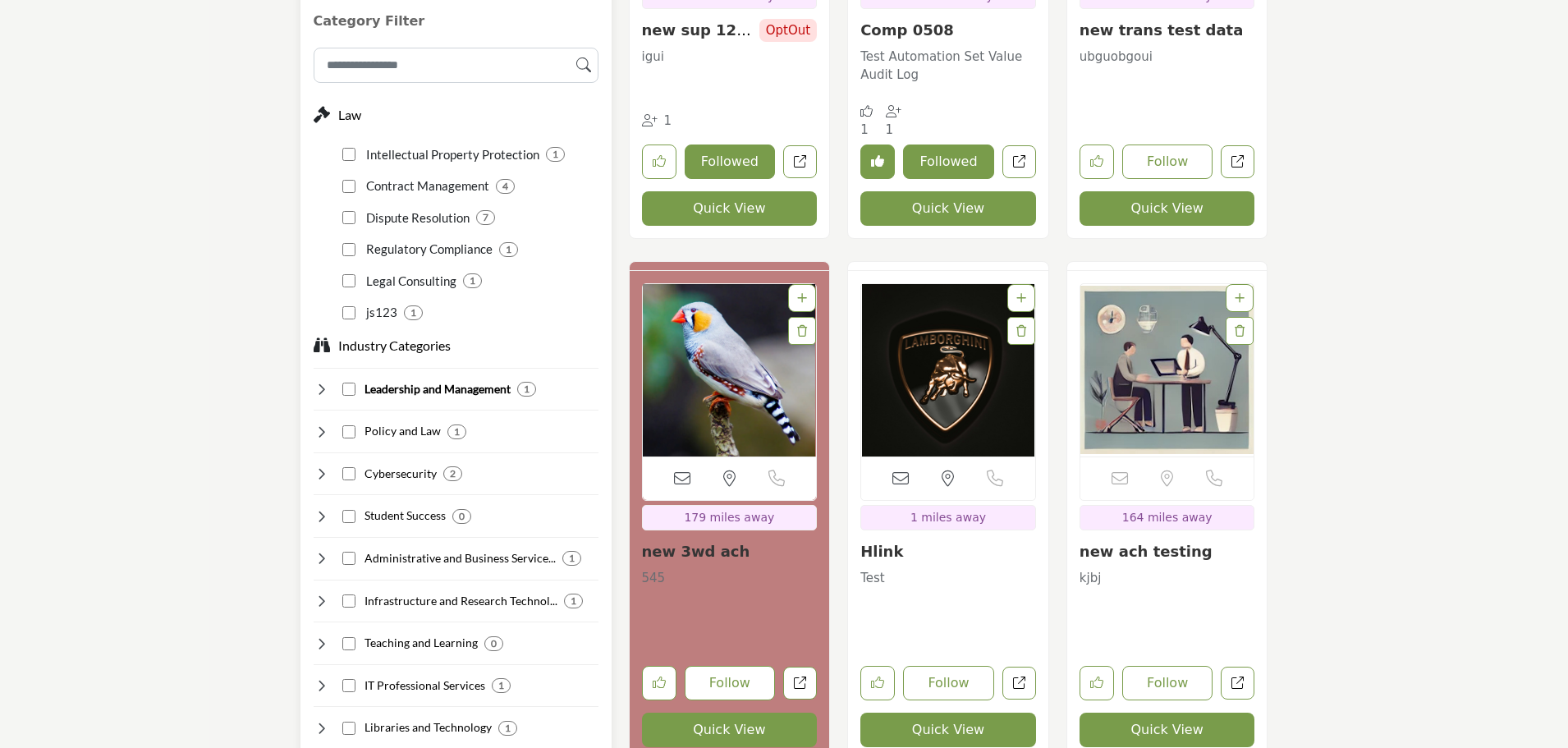
click at [320, 465] on icon at bounding box center [322, 473] width 17 height 17
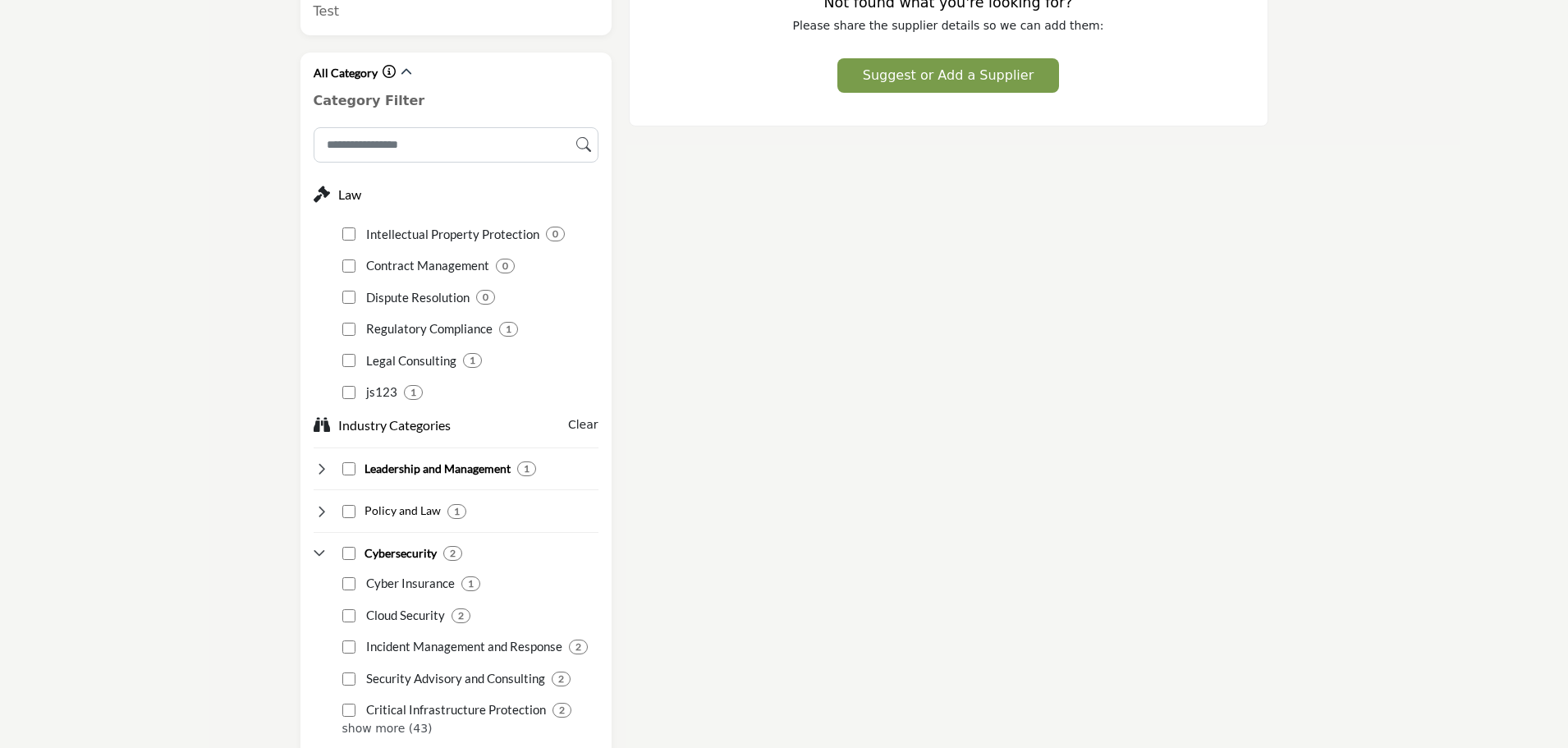
scroll to position [1478, 0]
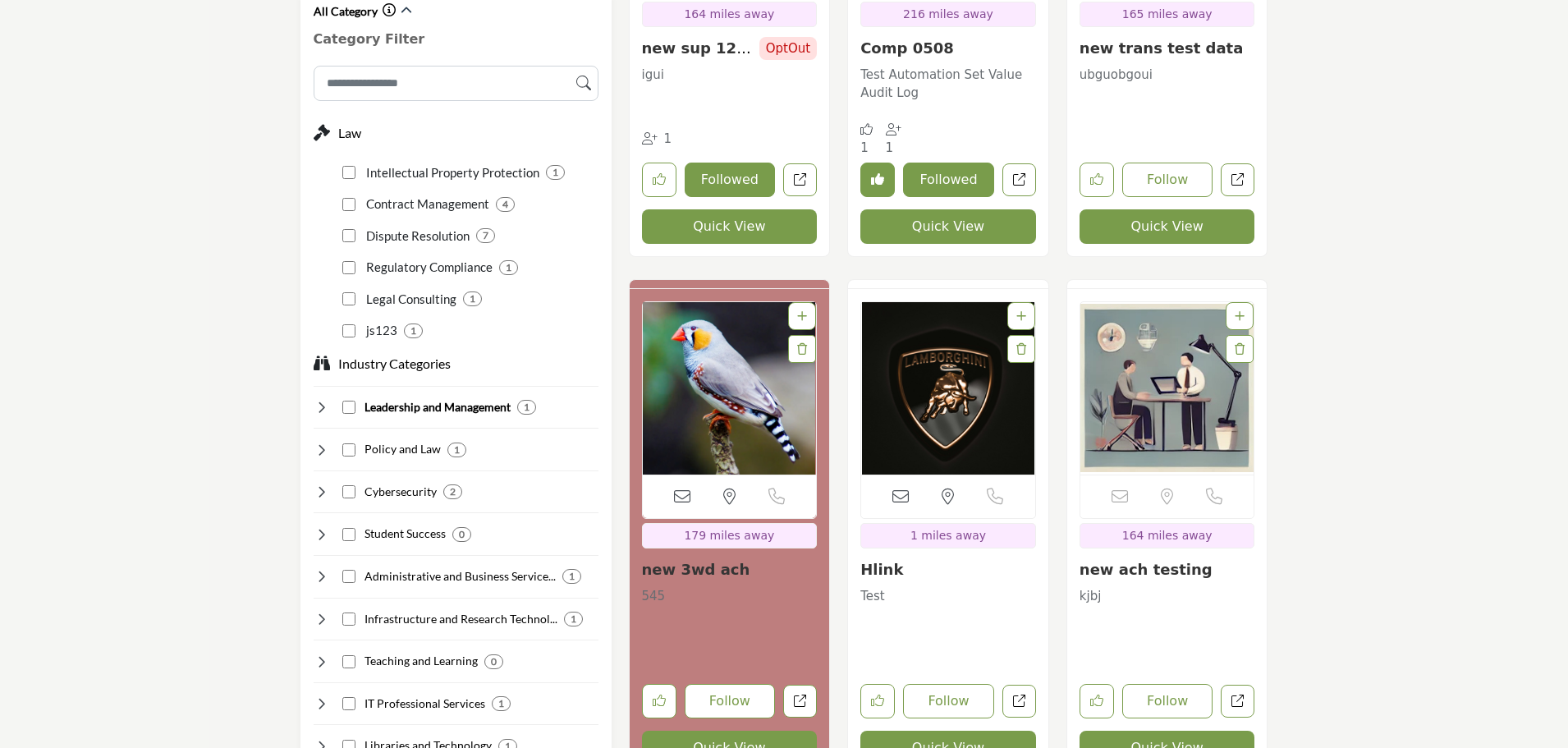
scroll to position [1395, 0]
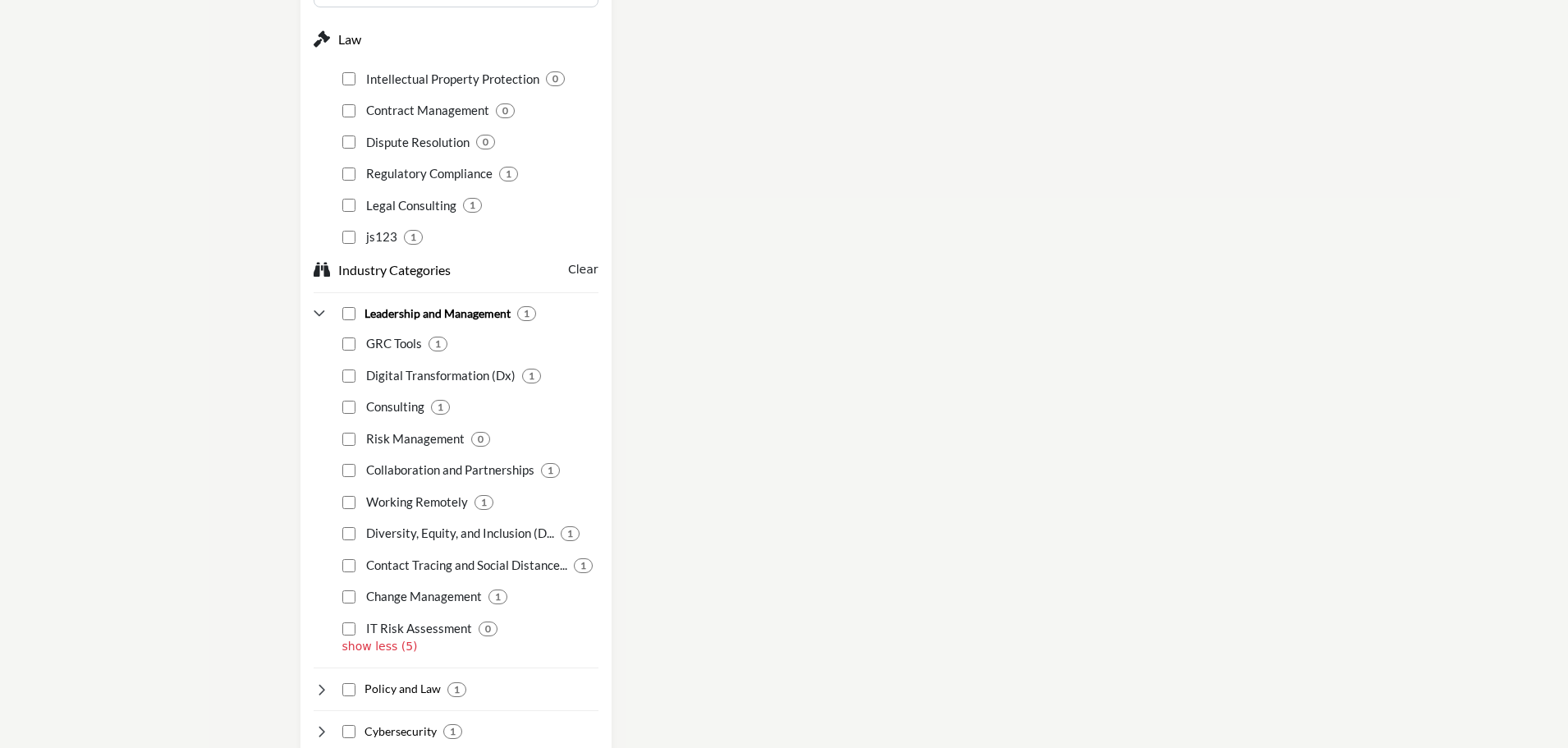
scroll to position [1478, 0]
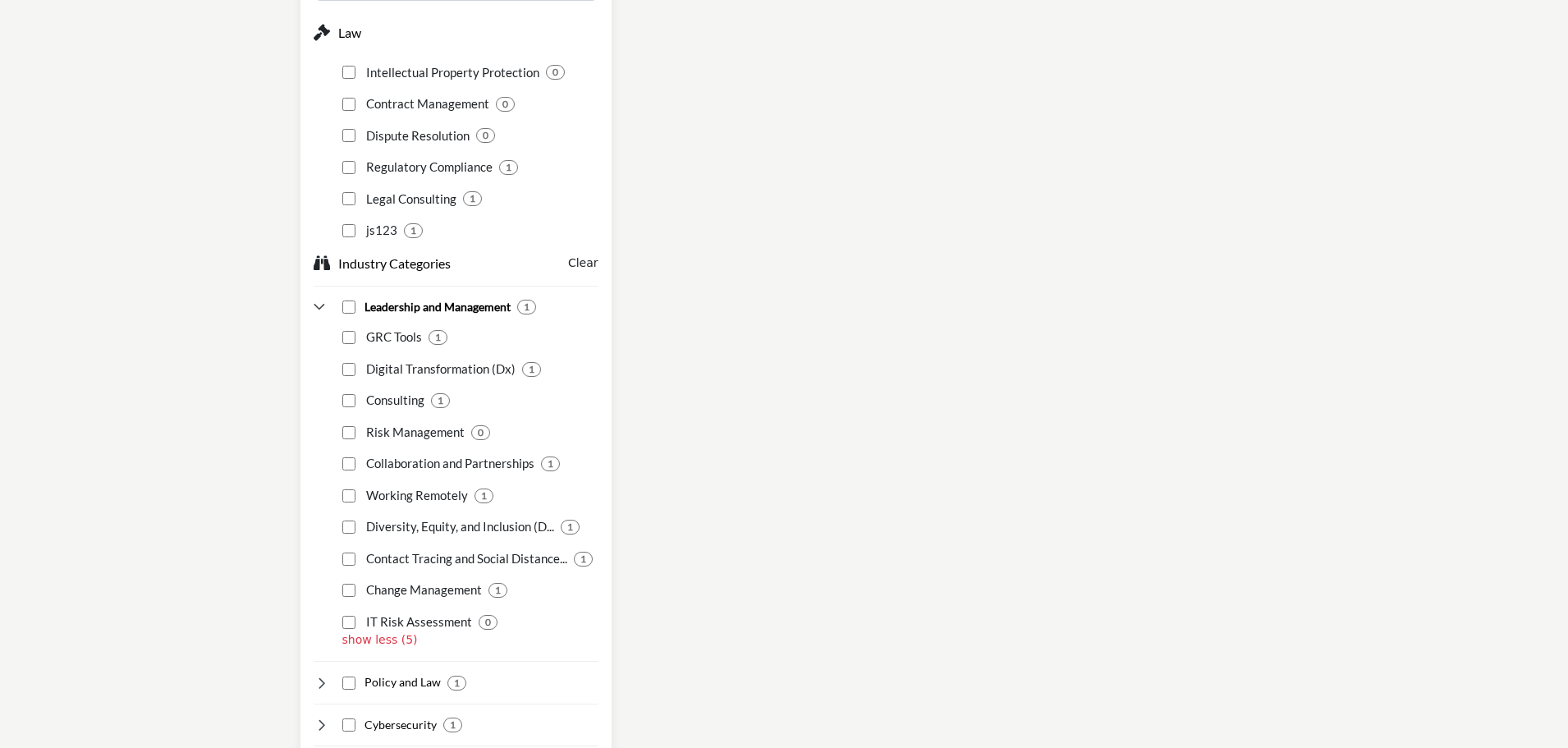
click at [357, 631] on p "show less (5)" at bounding box center [469, 640] width 256 height 18
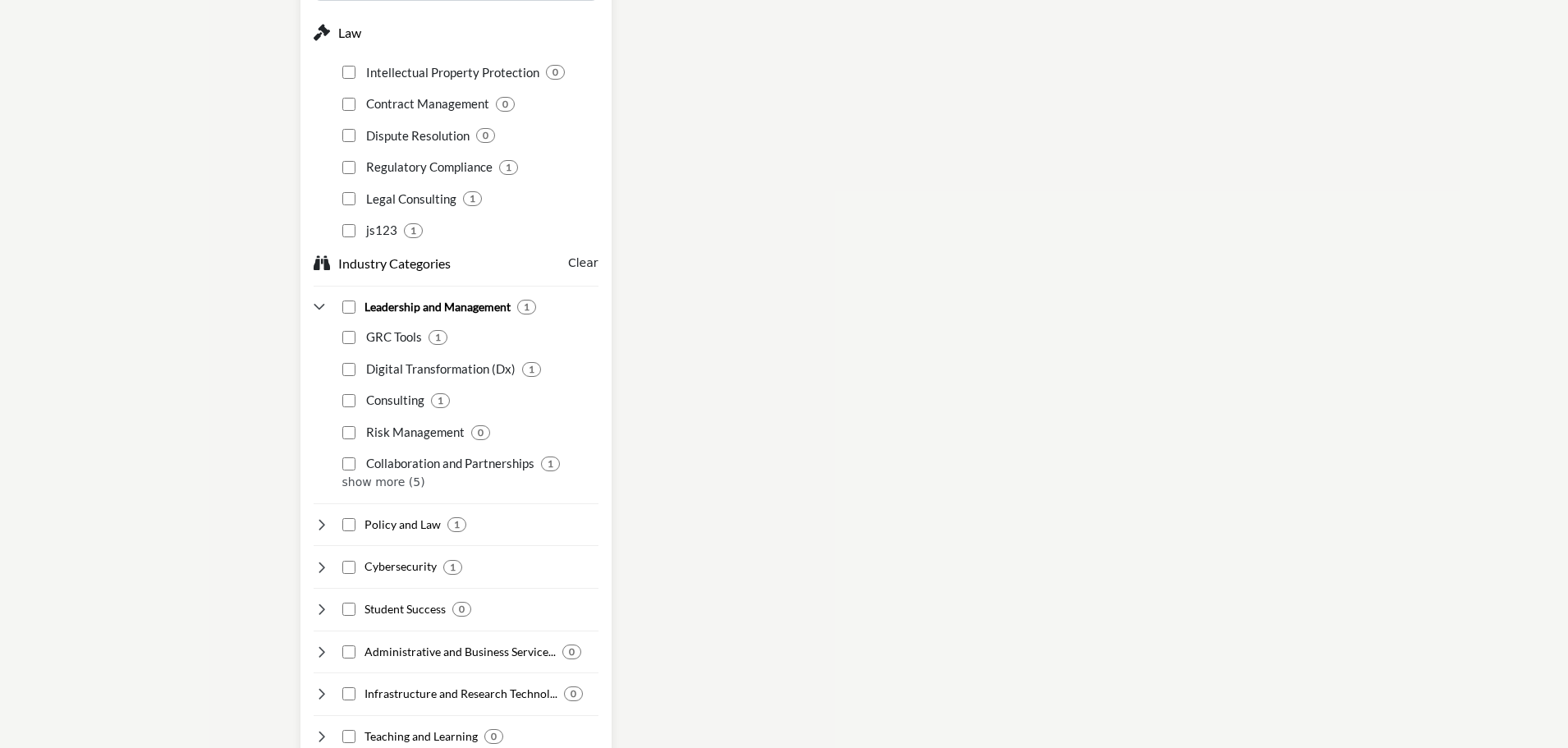
click at [371, 474] on p "show more (5)" at bounding box center [469, 483] width 256 height 18
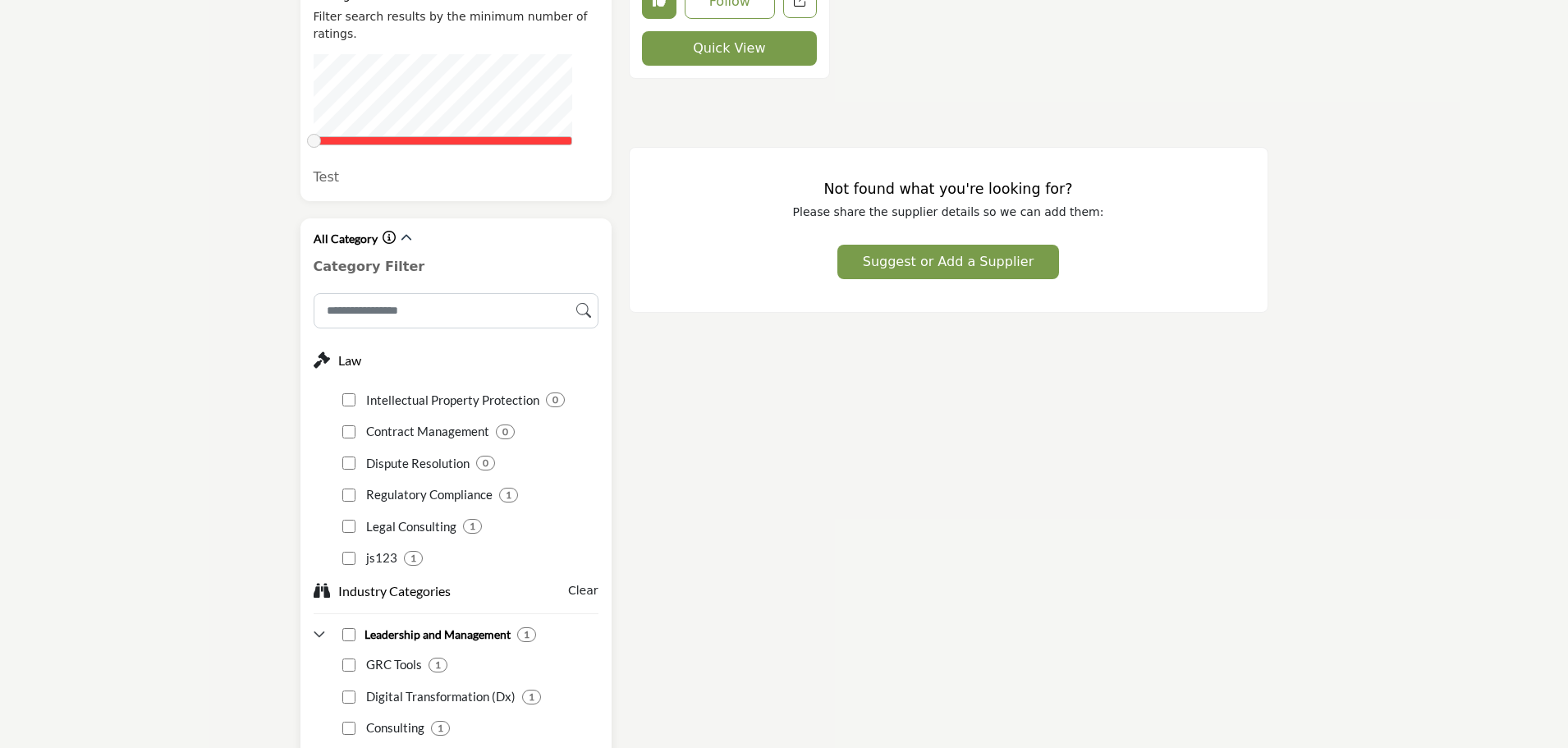
scroll to position [1149, 0]
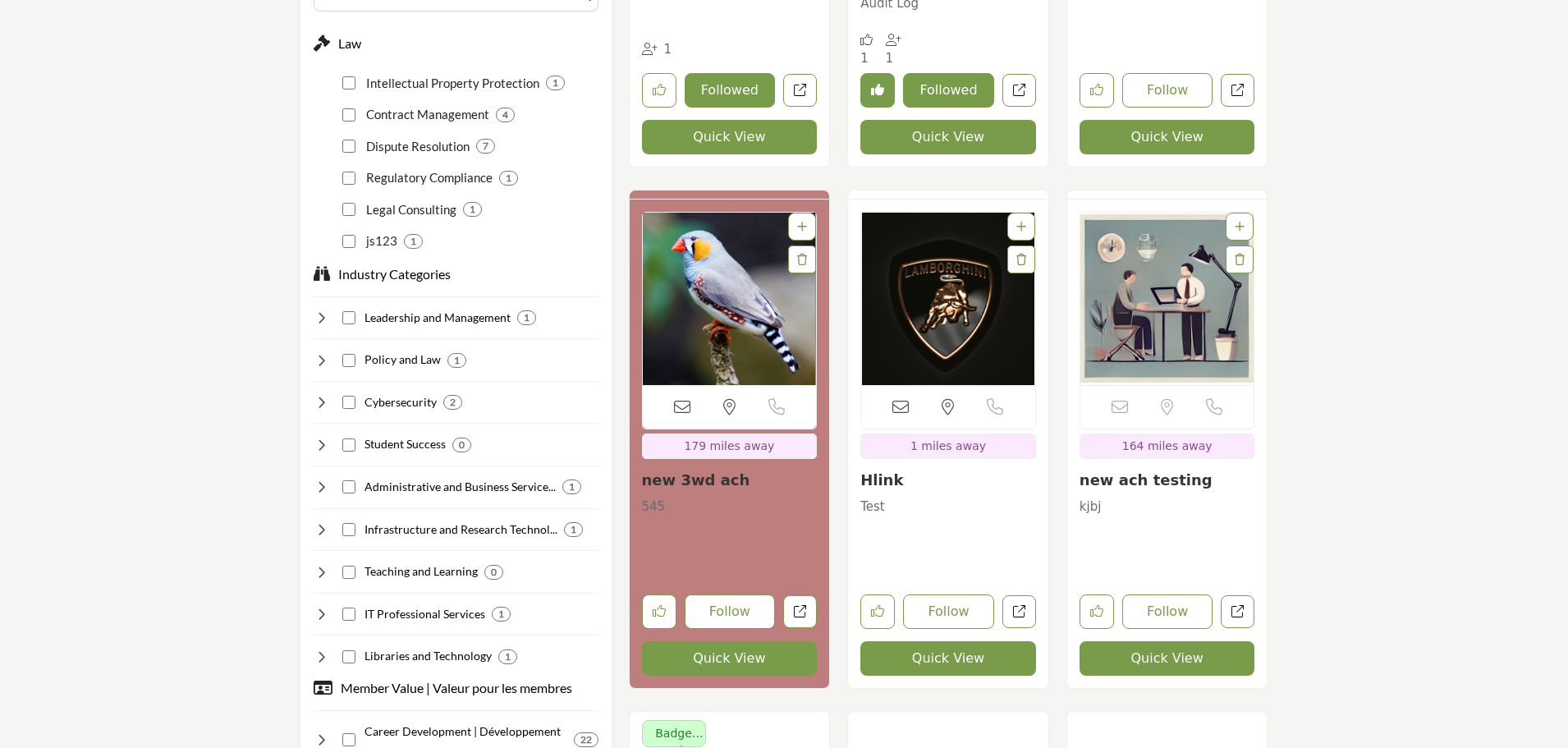
scroll to position [1478, 0]
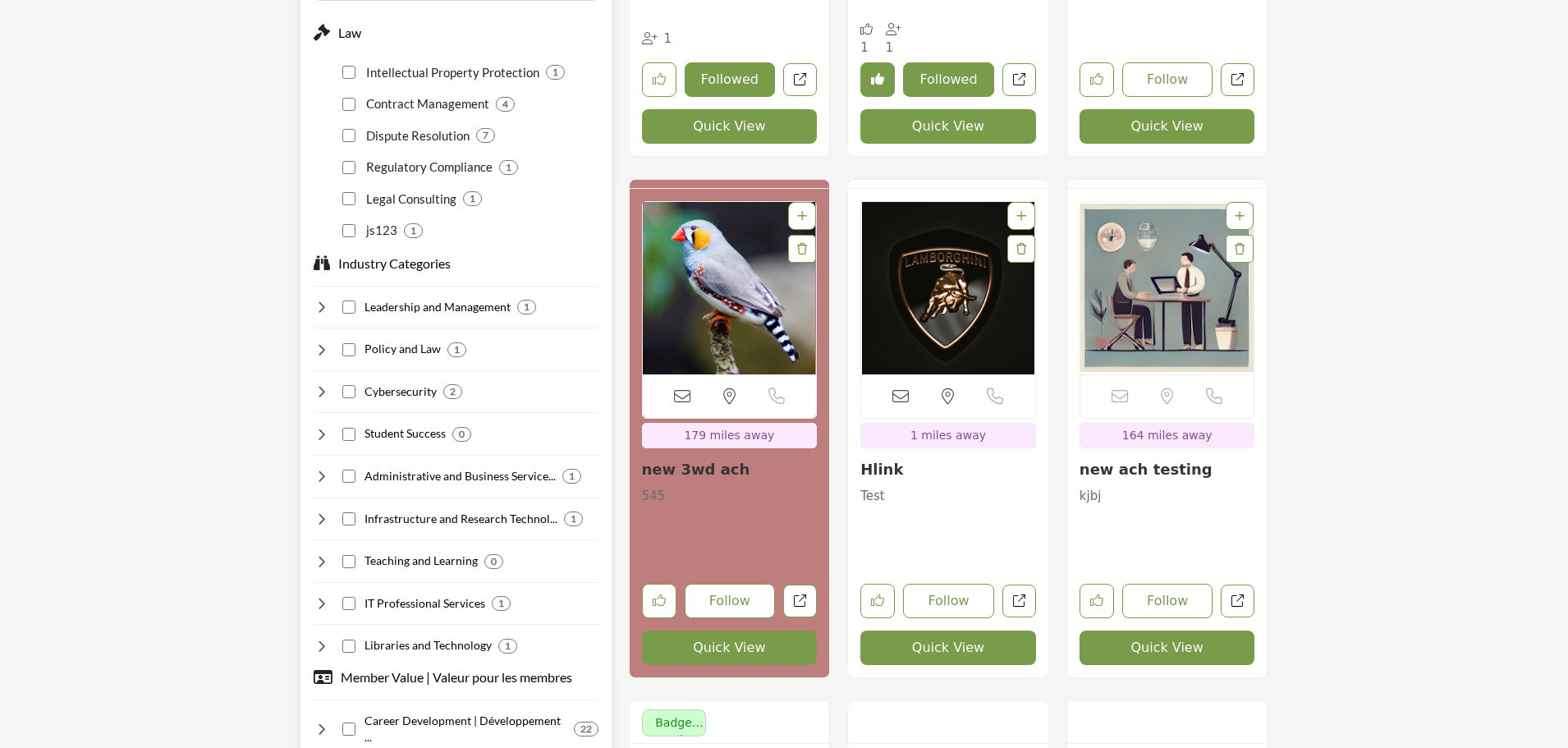
click at [321, 383] on icon at bounding box center [322, 391] width 17 height 17
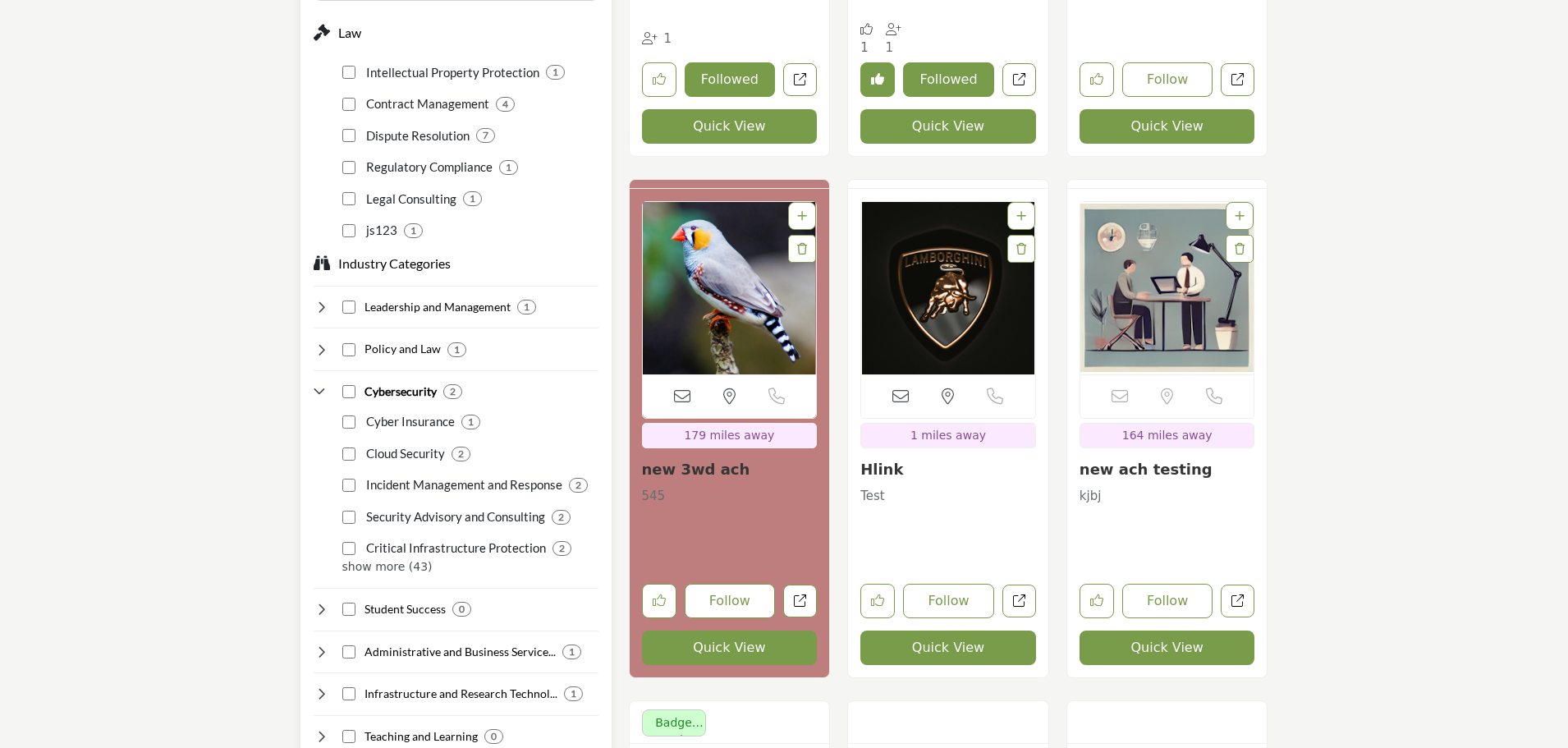
click at [316, 383] on icon at bounding box center [322, 391] width 17 height 17
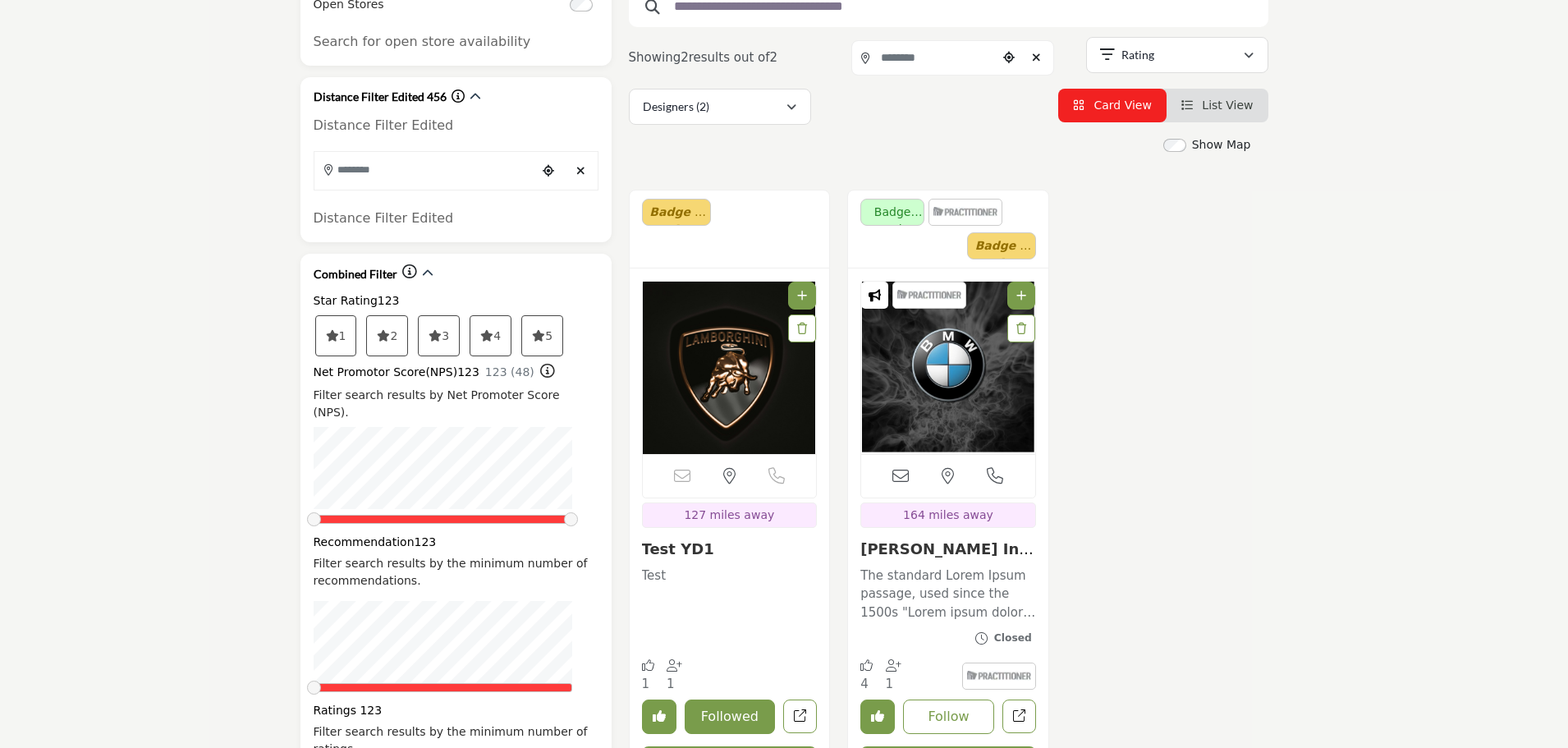
scroll to position [329, 0]
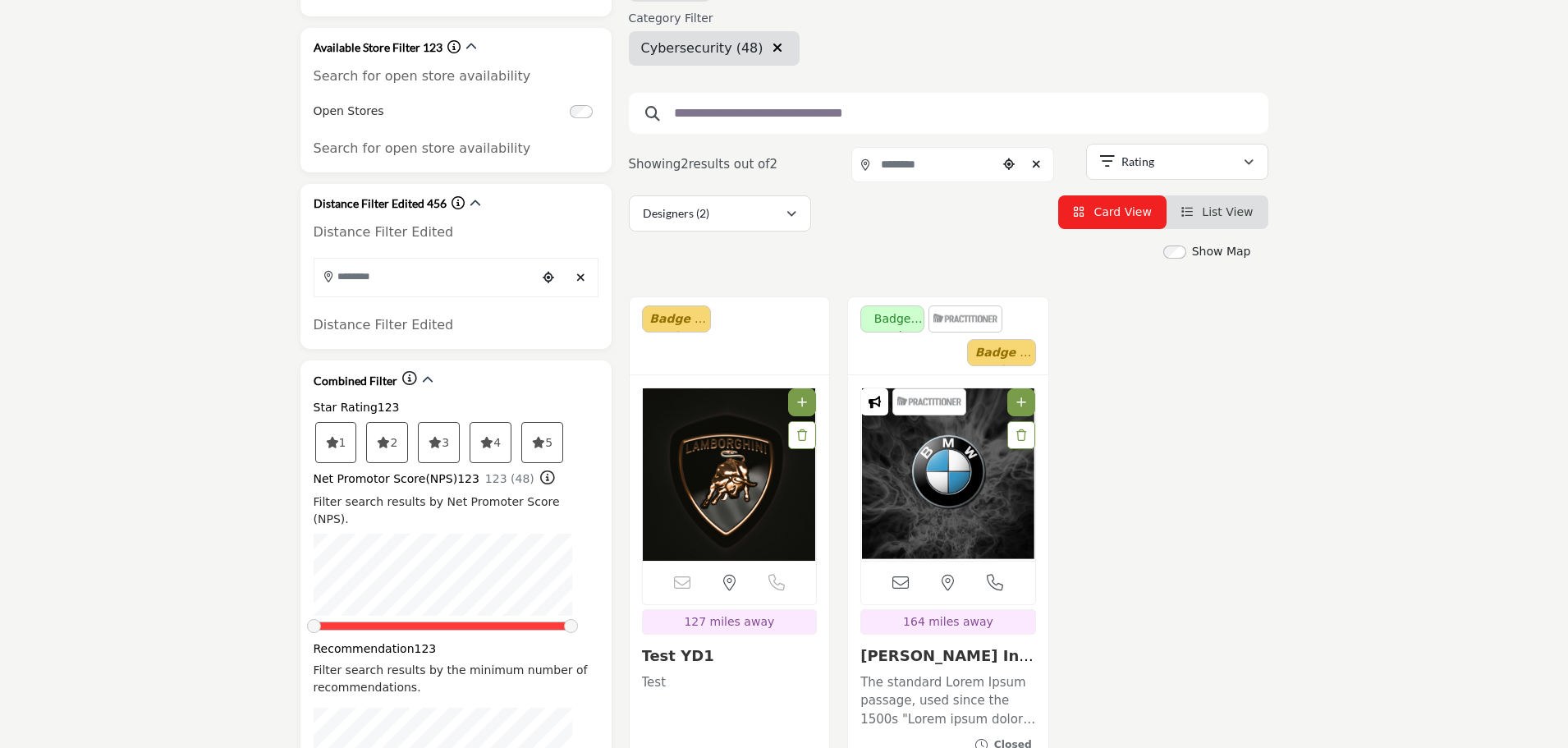
click at [773, 47] on icon "button" at bounding box center [777, 47] width 10 height 13
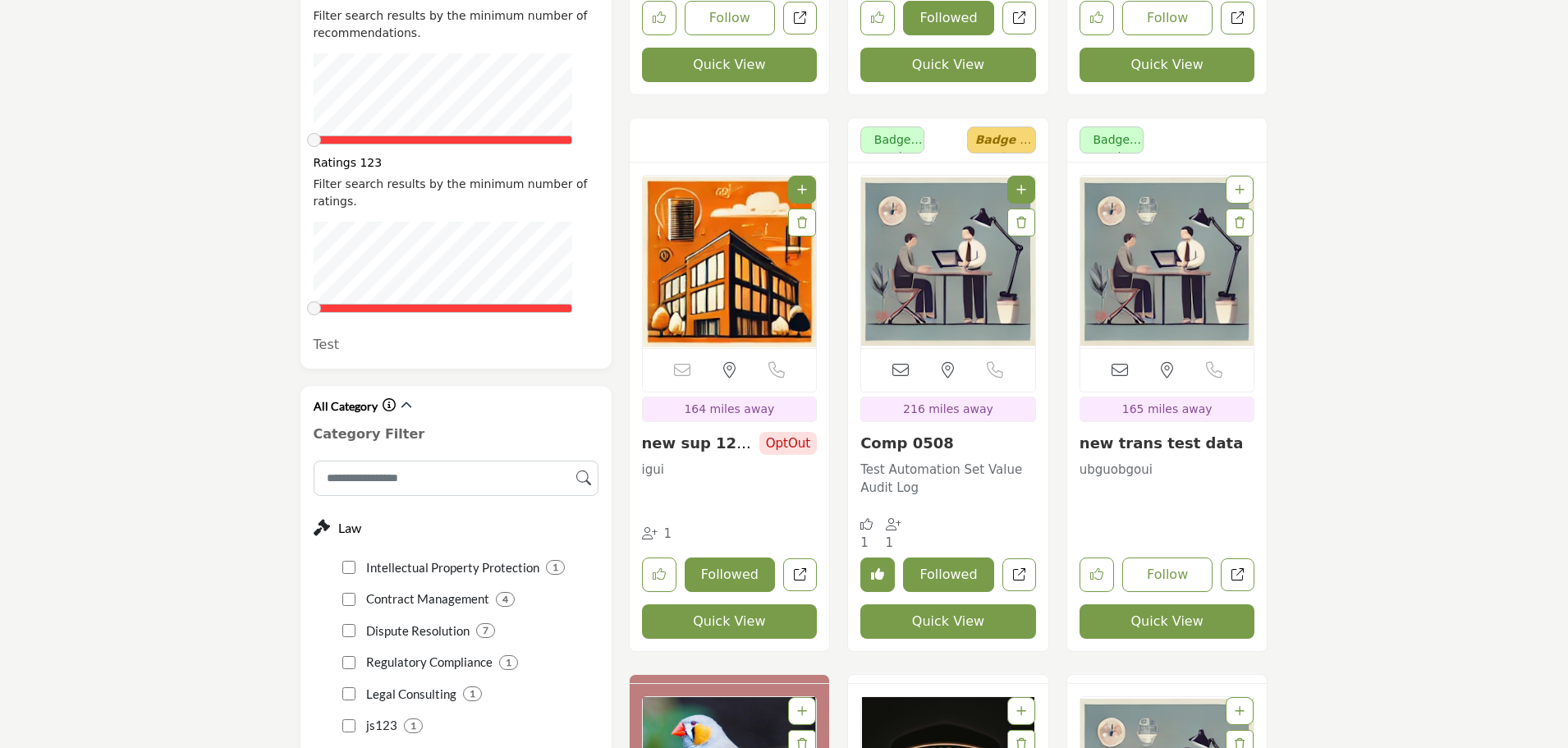
scroll to position [1313, 0]
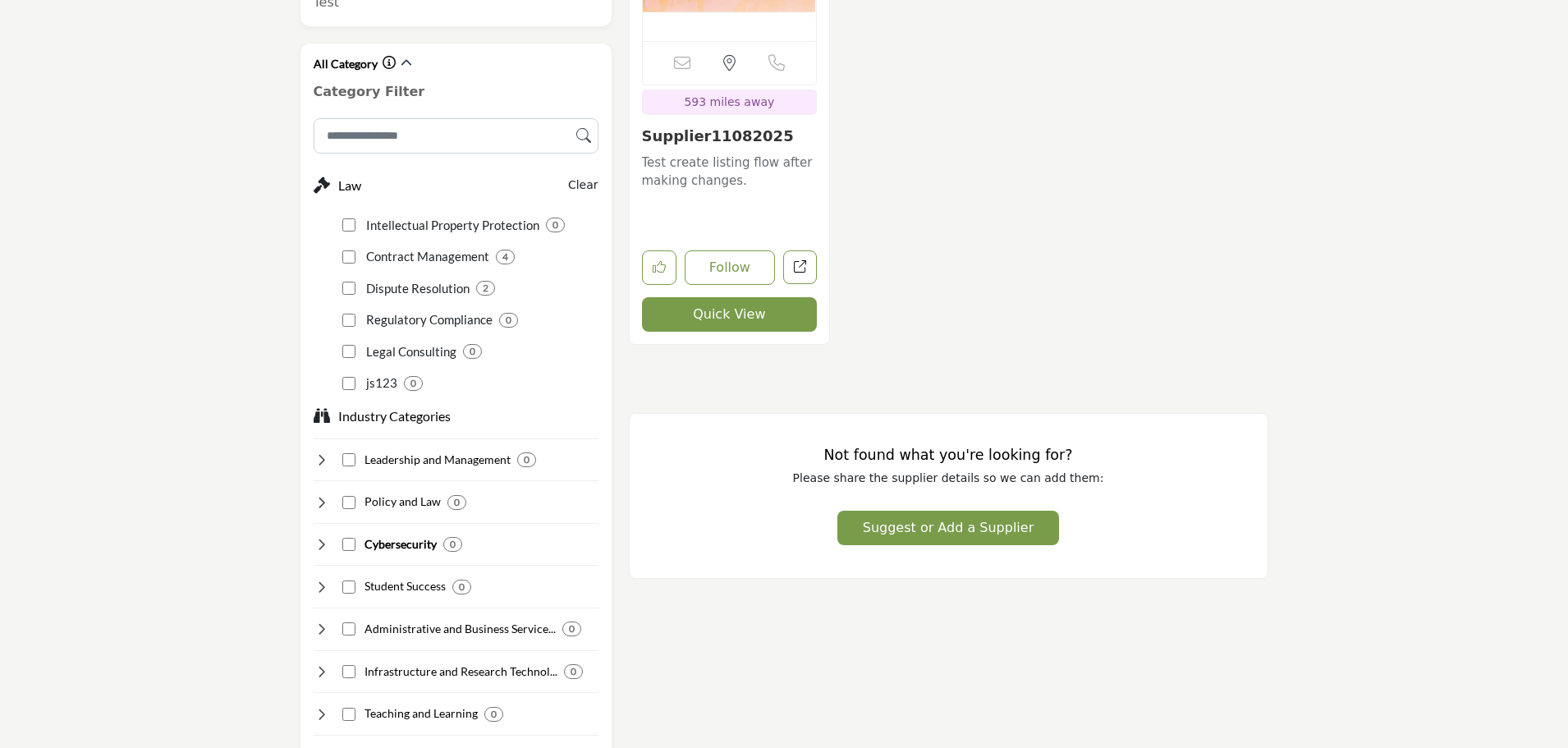
scroll to position [1395, 0]
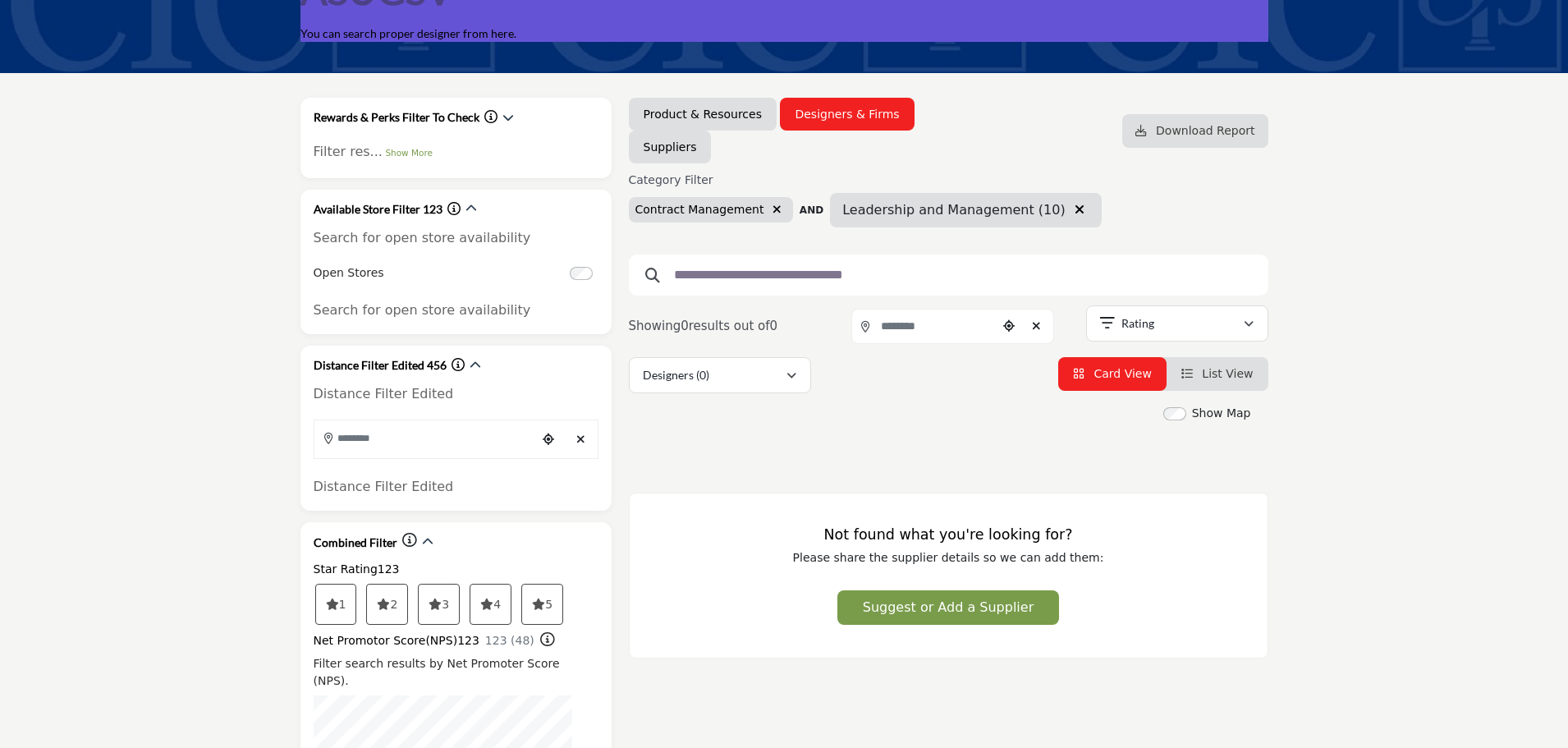
scroll to position [164, 0]
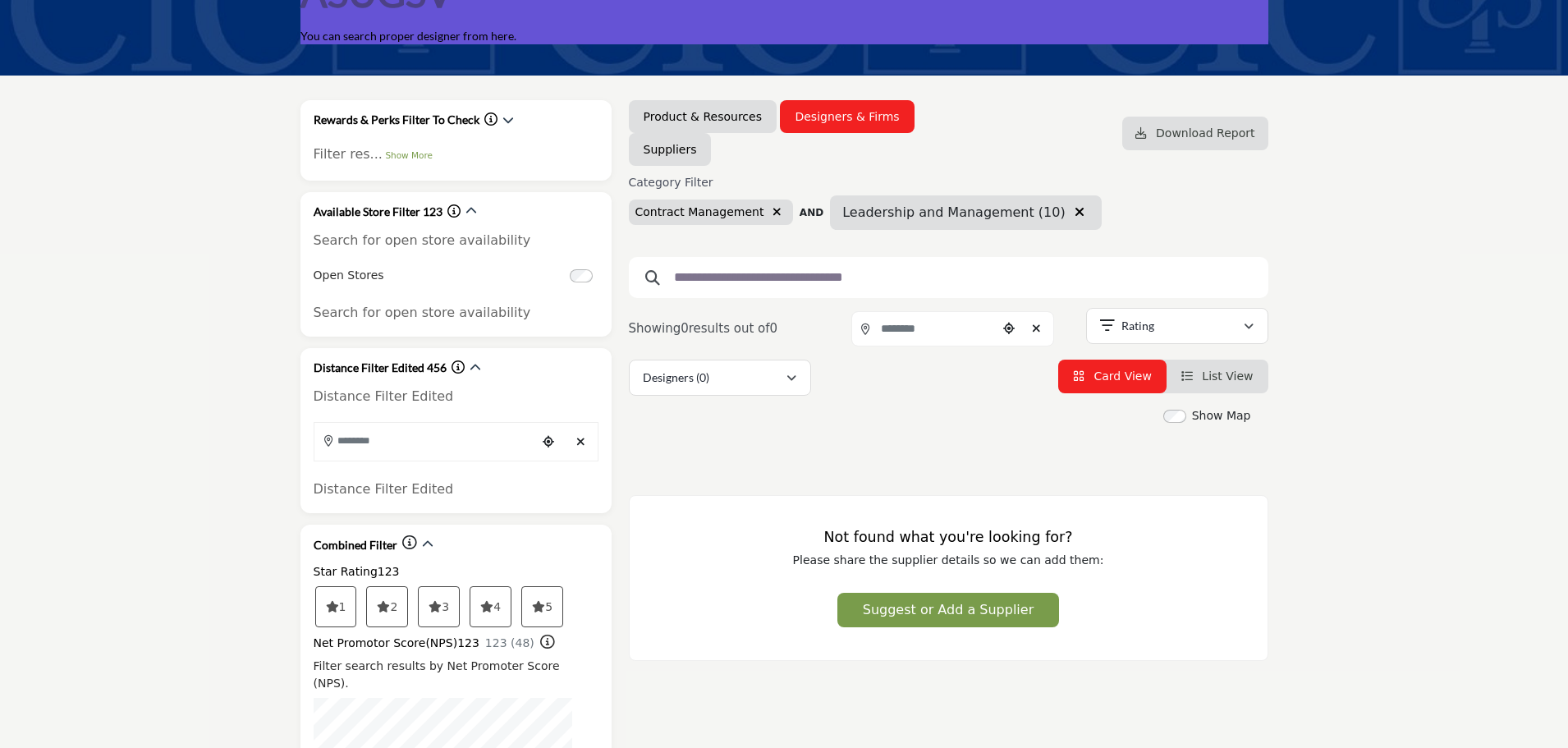
click at [1074, 213] on icon "button" at bounding box center [1078, 211] width 10 height 13
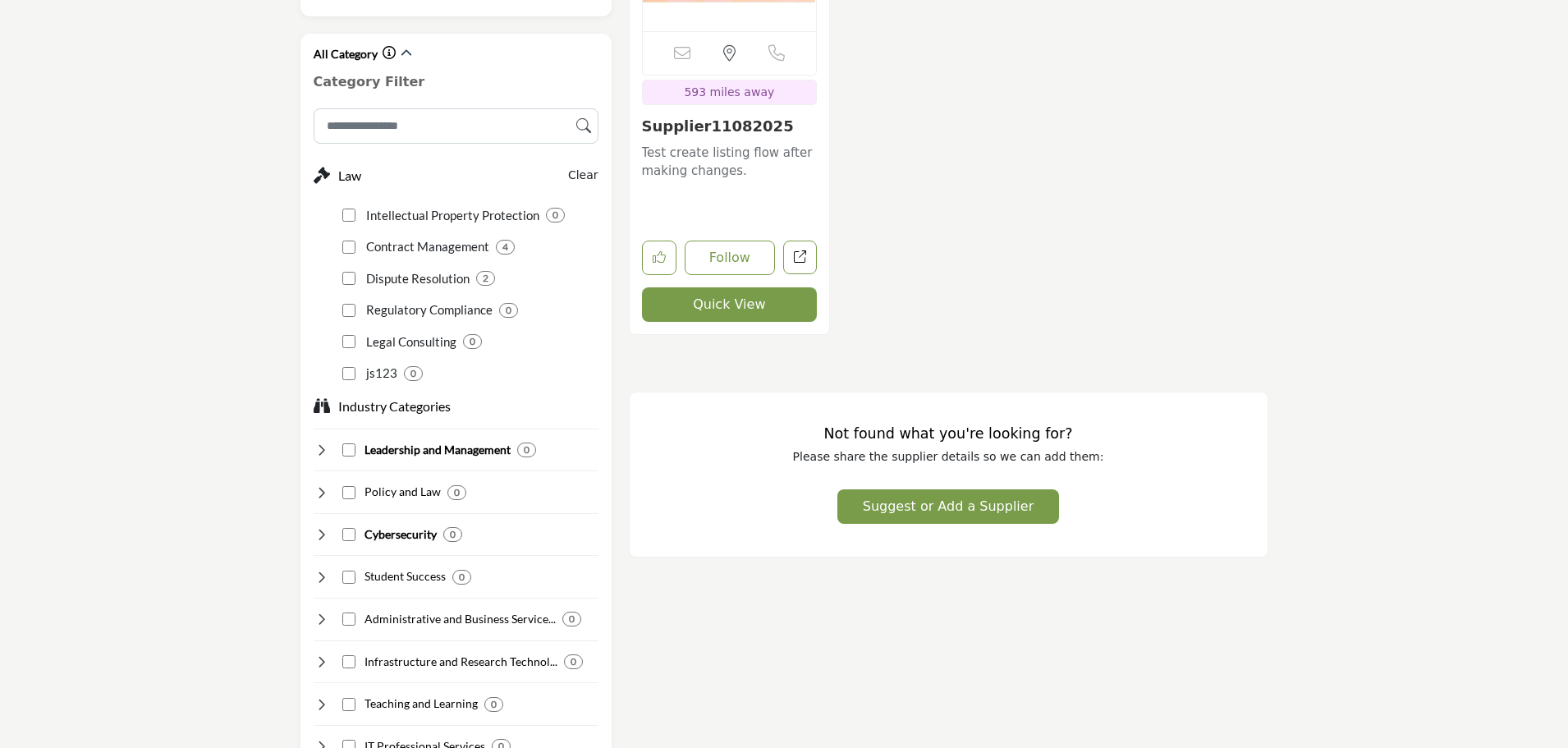
scroll to position [1395, 0]
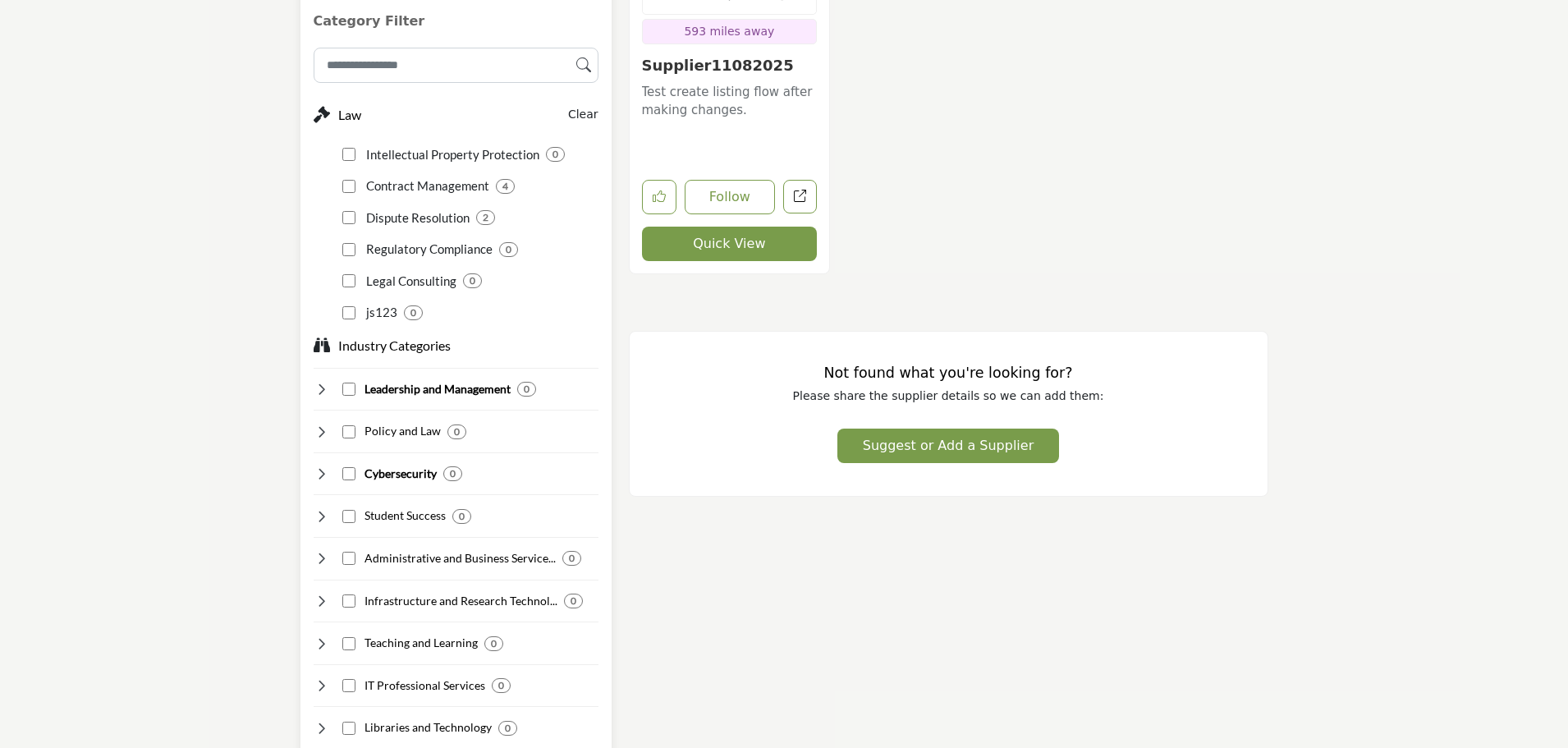
click at [322, 381] on icon at bounding box center [322, 389] width 17 height 17
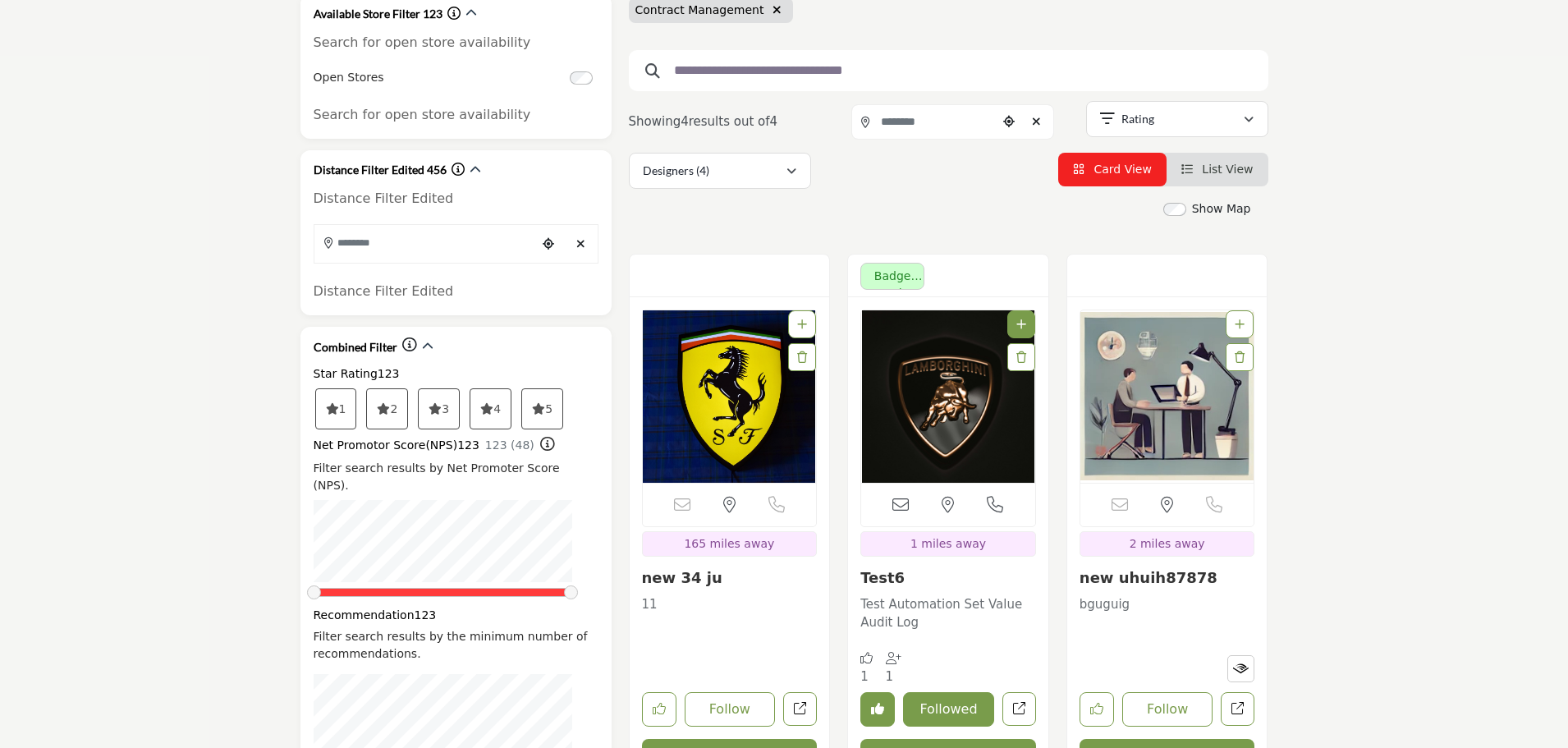
scroll to position [329, 0]
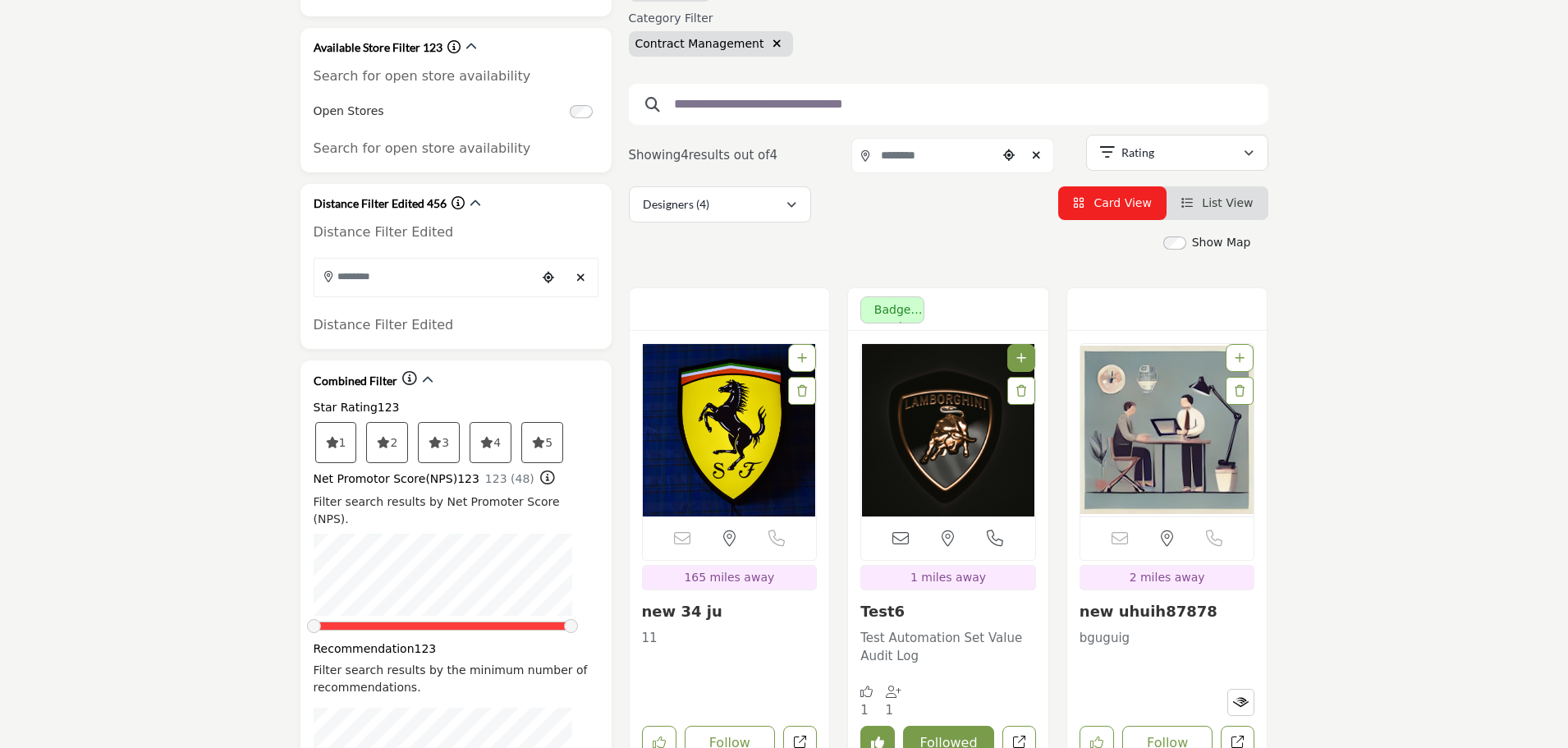
click at [773, 44] on icon "button" at bounding box center [777, 43] width 9 height 11
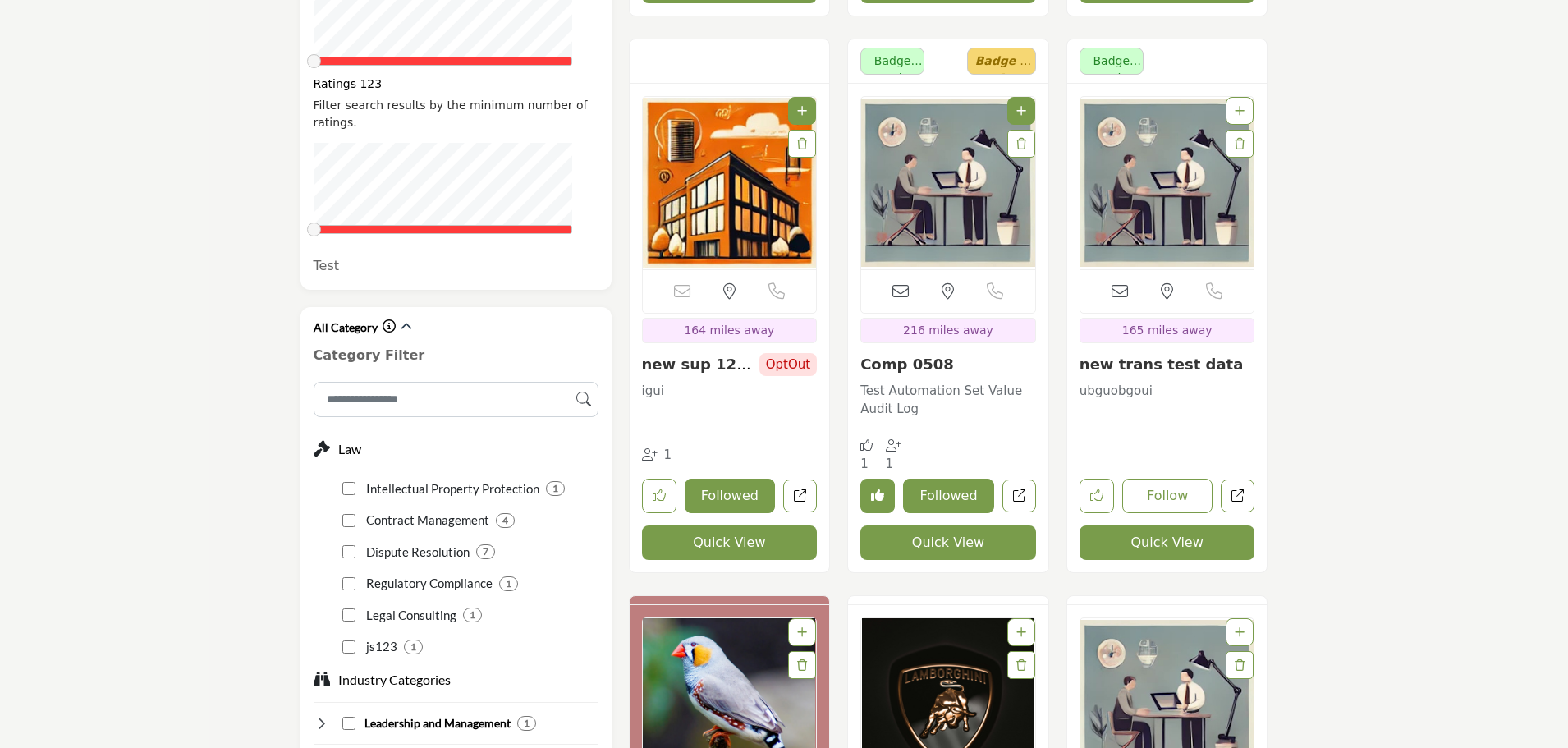
scroll to position [1067, 0]
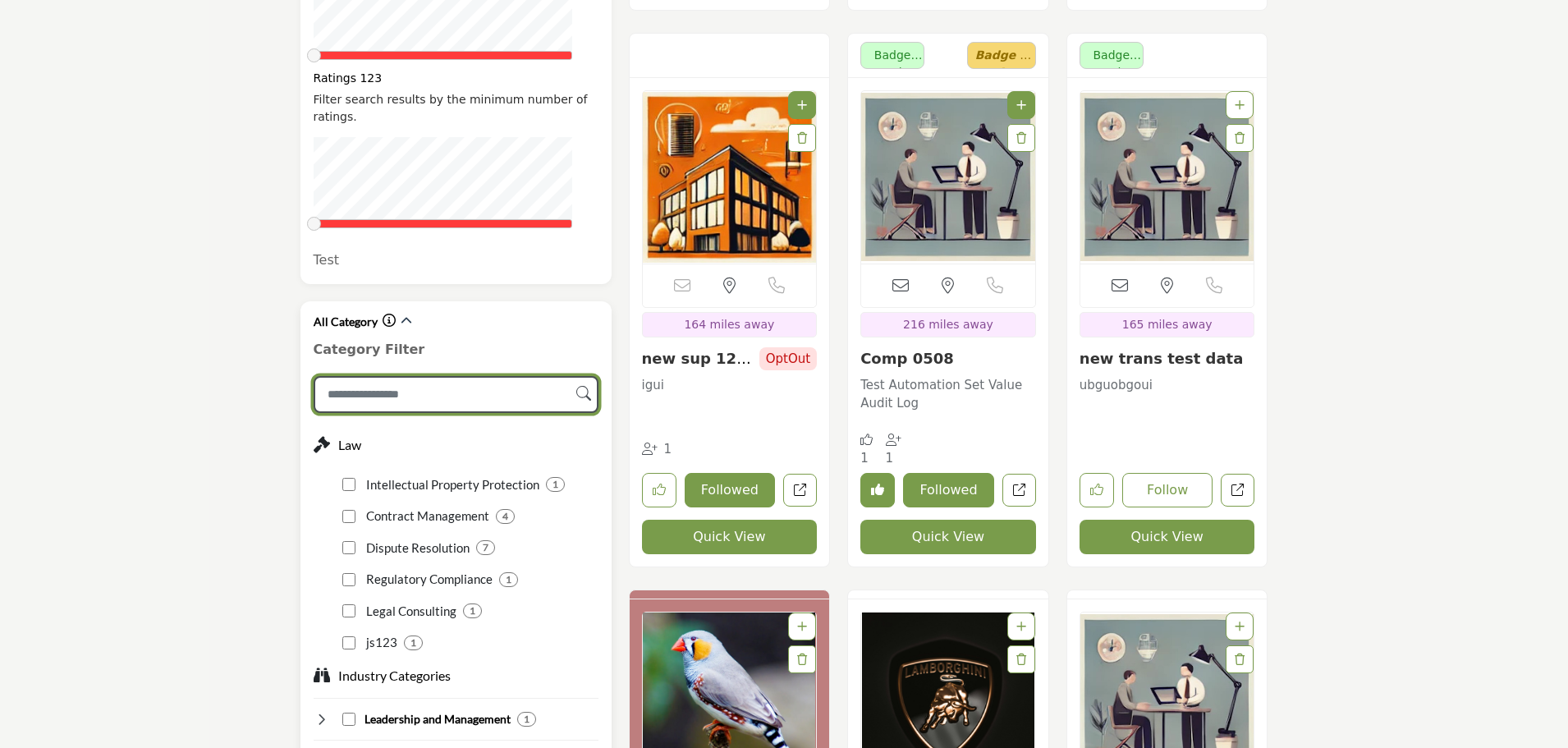
click at [438, 376] on input "Search Category" at bounding box center [456, 395] width 285 height 37
type input "**"
type input "***"
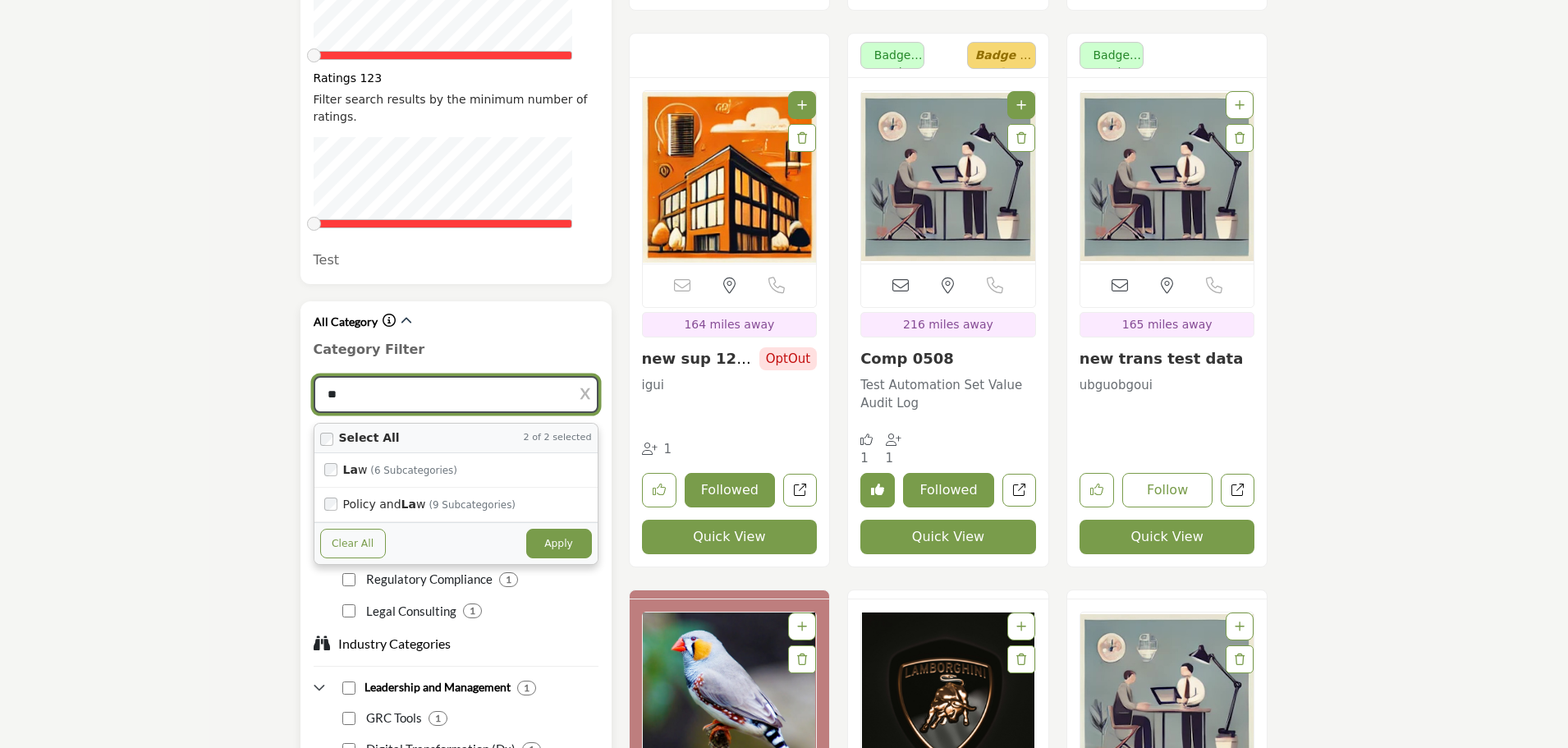
click at [569, 528] on button "Apply" at bounding box center [559, 543] width 66 height 30
type input "**"
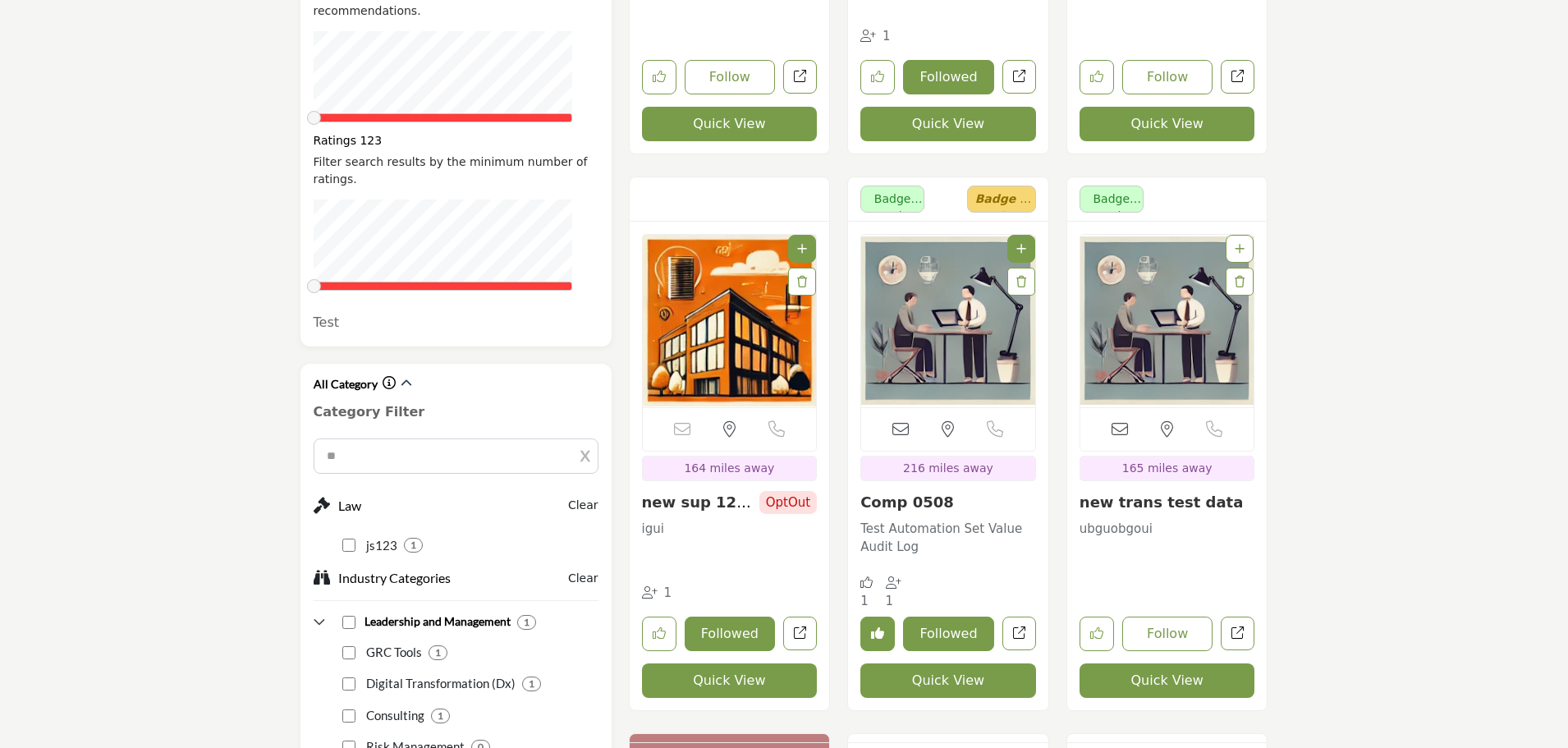
scroll to position [1149, 0]
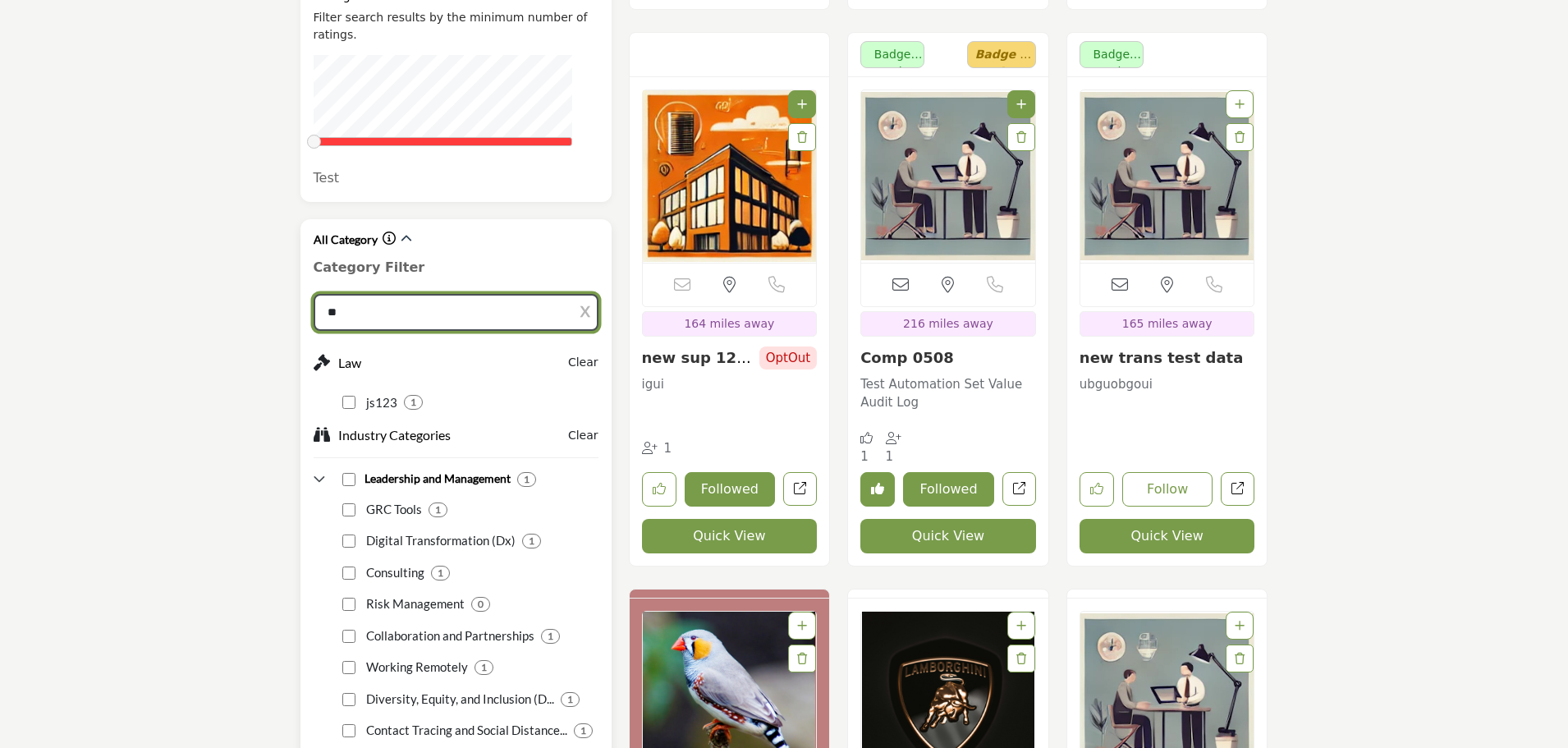
click at [434, 294] on input "**" at bounding box center [456, 312] width 285 height 37
type input "***"
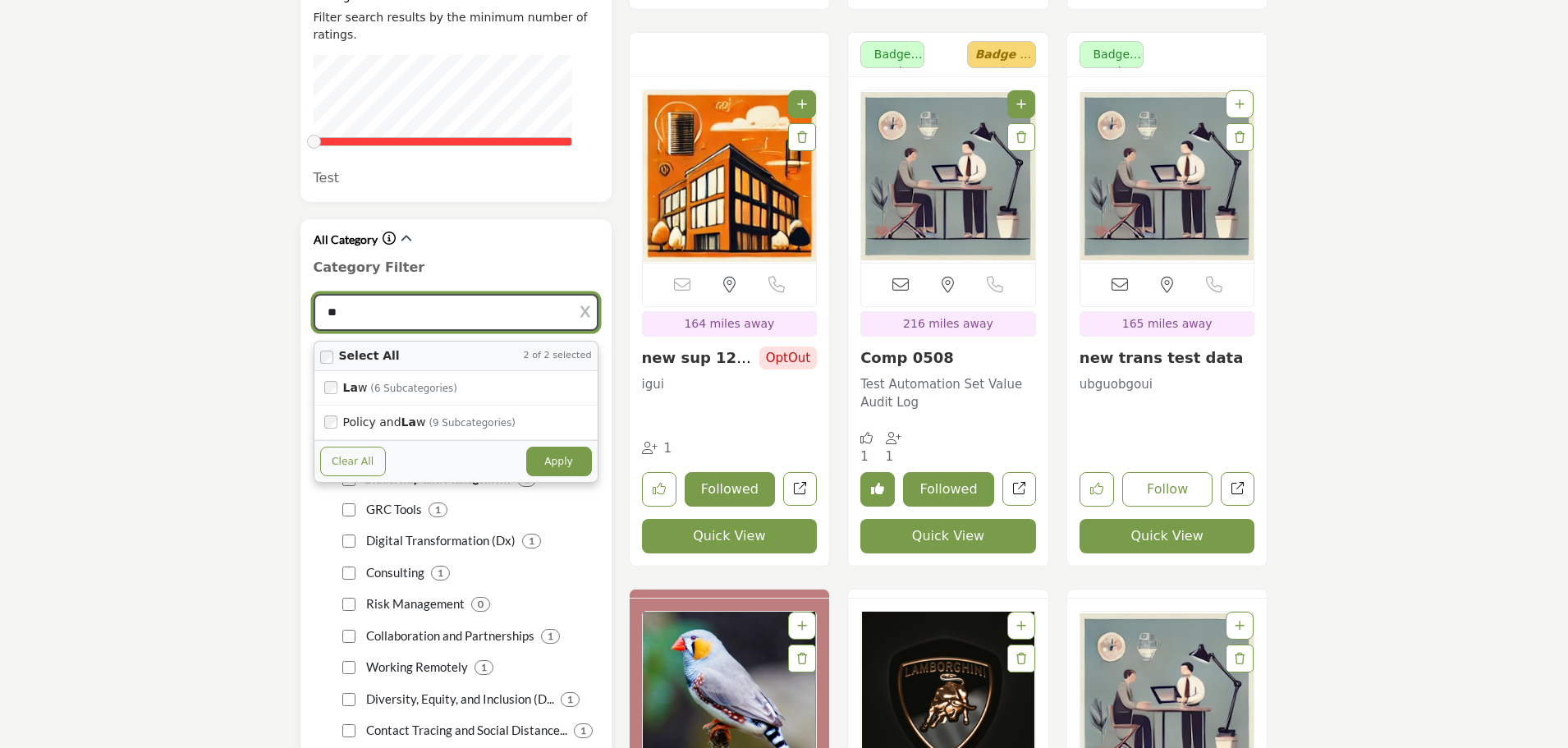
click at [356, 447] on button "Clear All" at bounding box center [352, 461] width 66 height 30
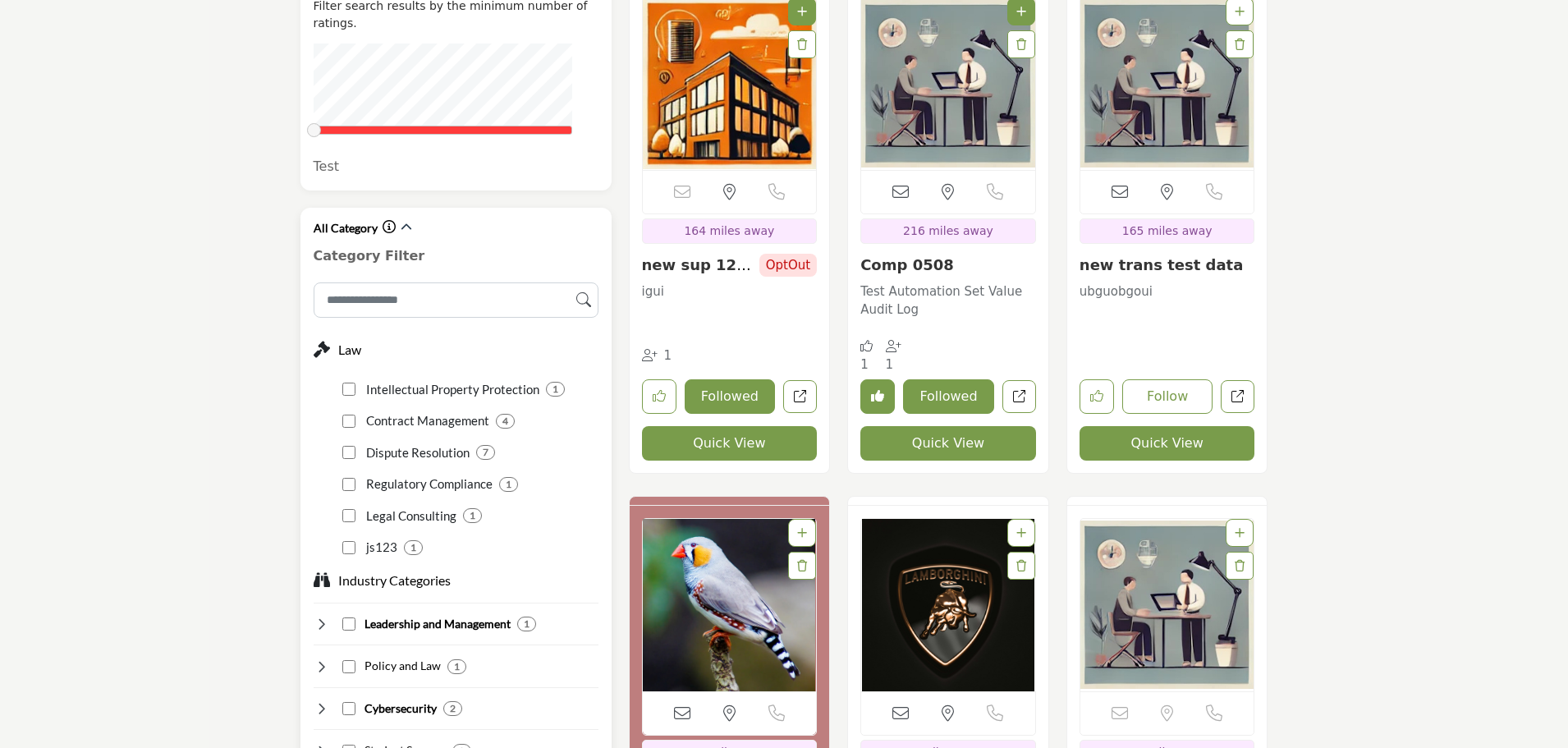
scroll to position [1067, 0]
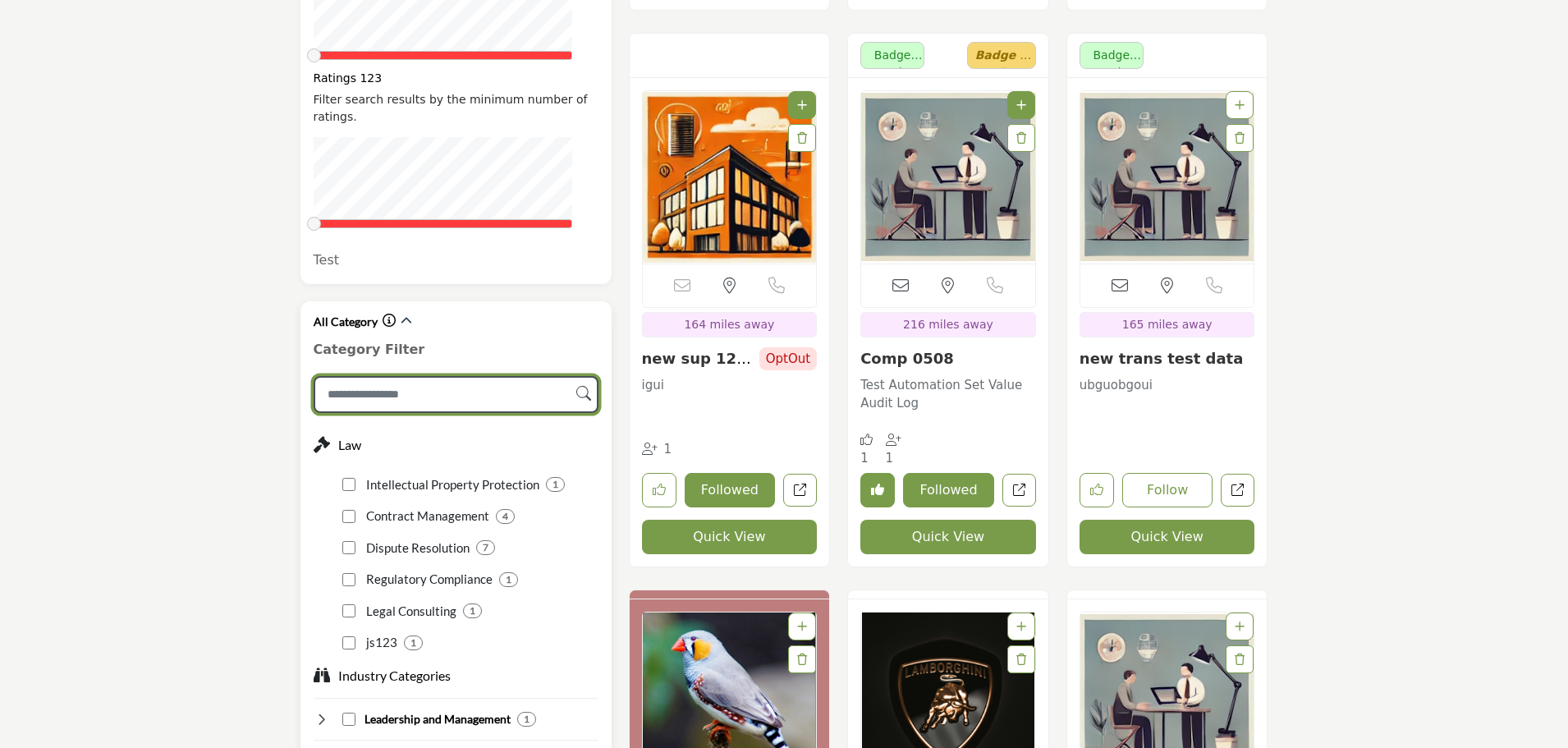
click at [497, 376] on input "Search Category" at bounding box center [456, 395] width 285 height 37
type input "**"
type input "***"
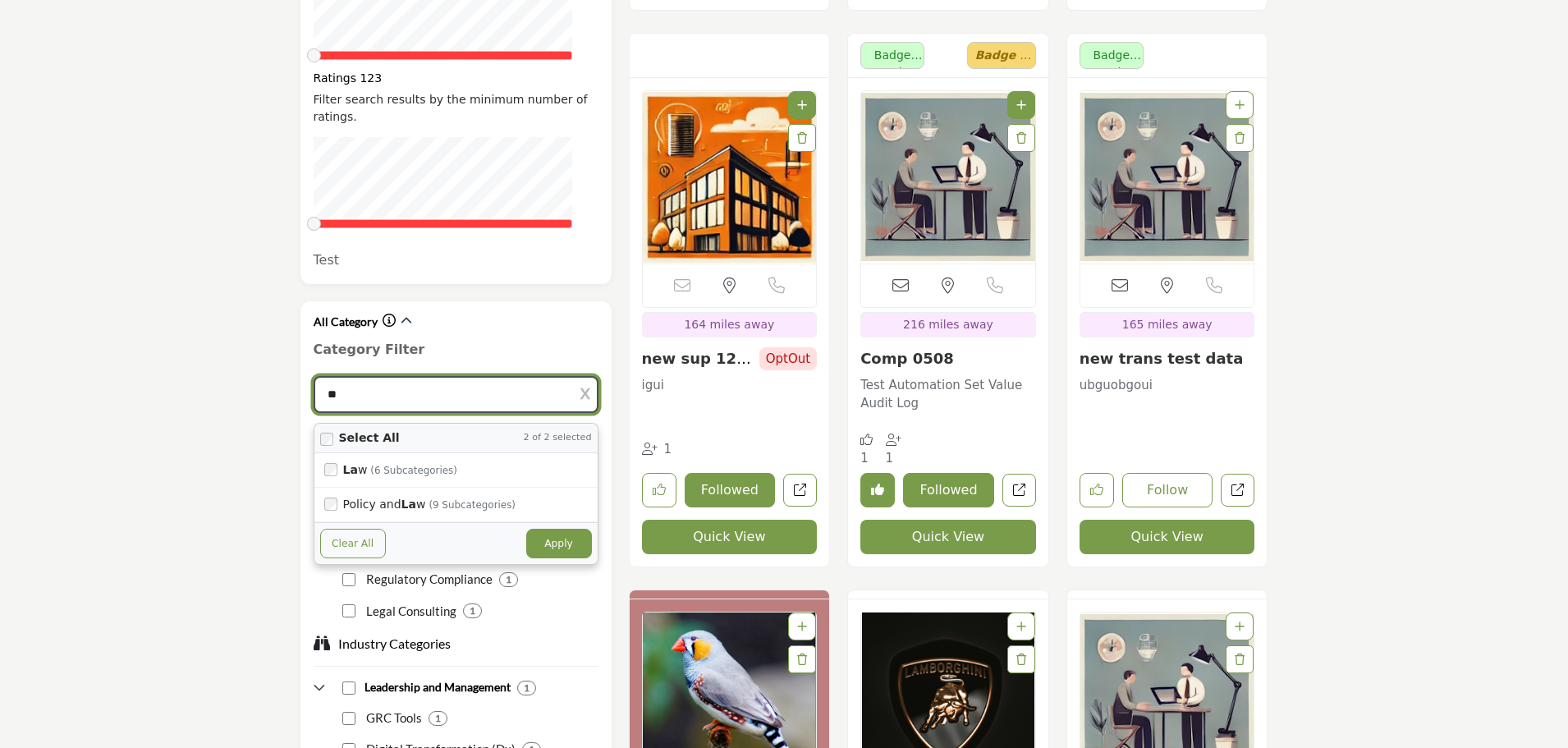
click at [548, 528] on button "Apply" at bounding box center [559, 543] width 66 height 30
type input "**"
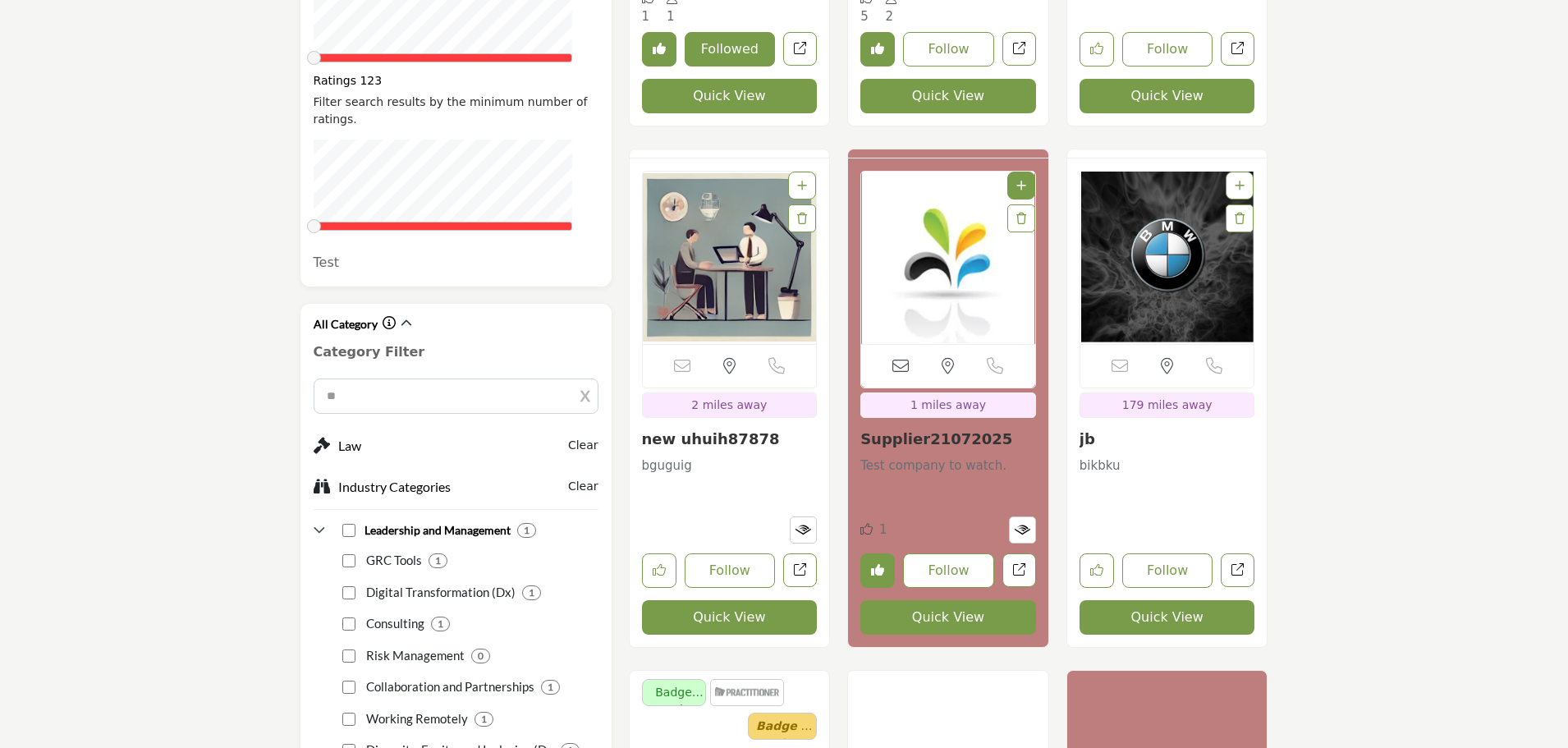
scroll to position [1067, 0]
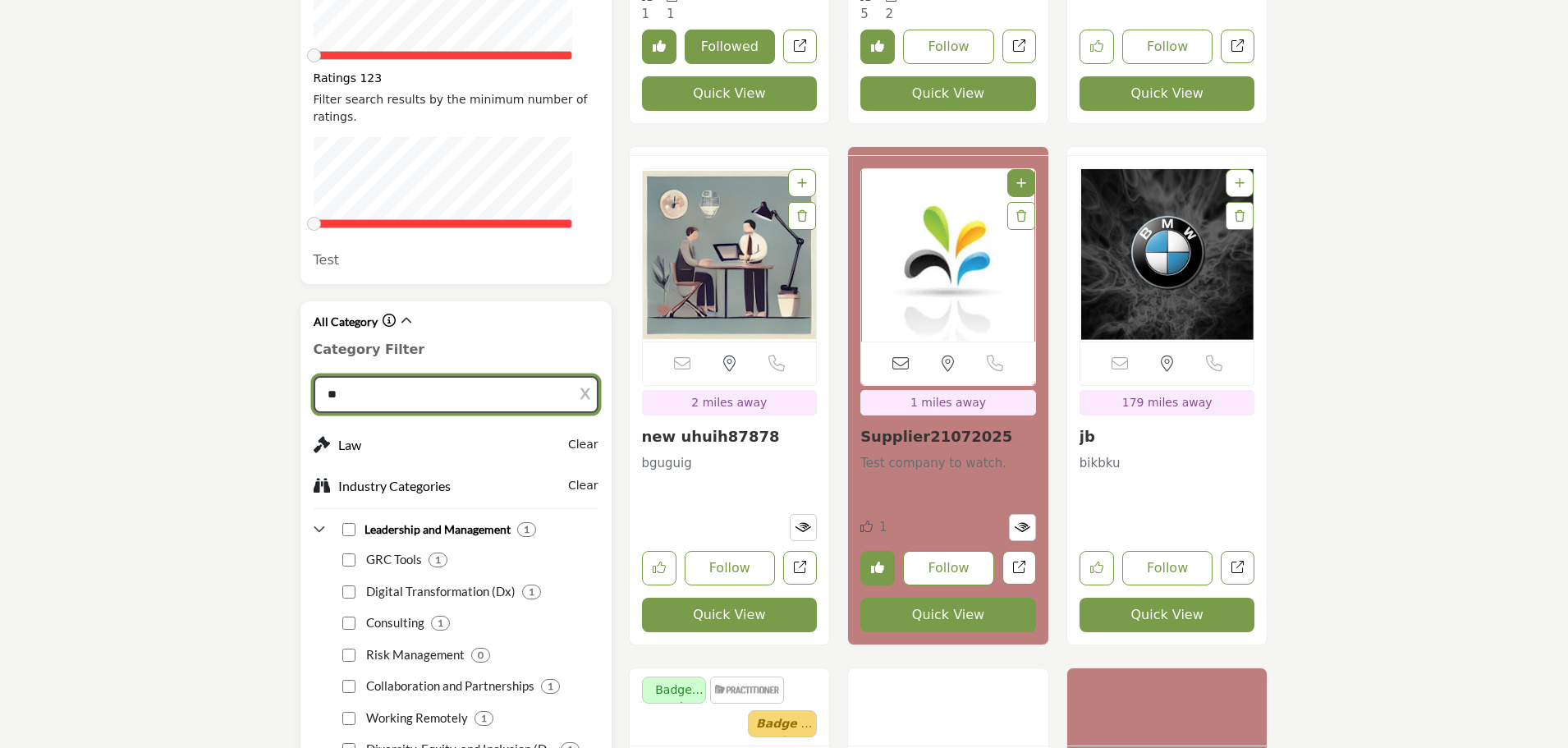
type input "***"
click at [418, 376] on input "**" at bounding box center [456, 395] width 285 height 37
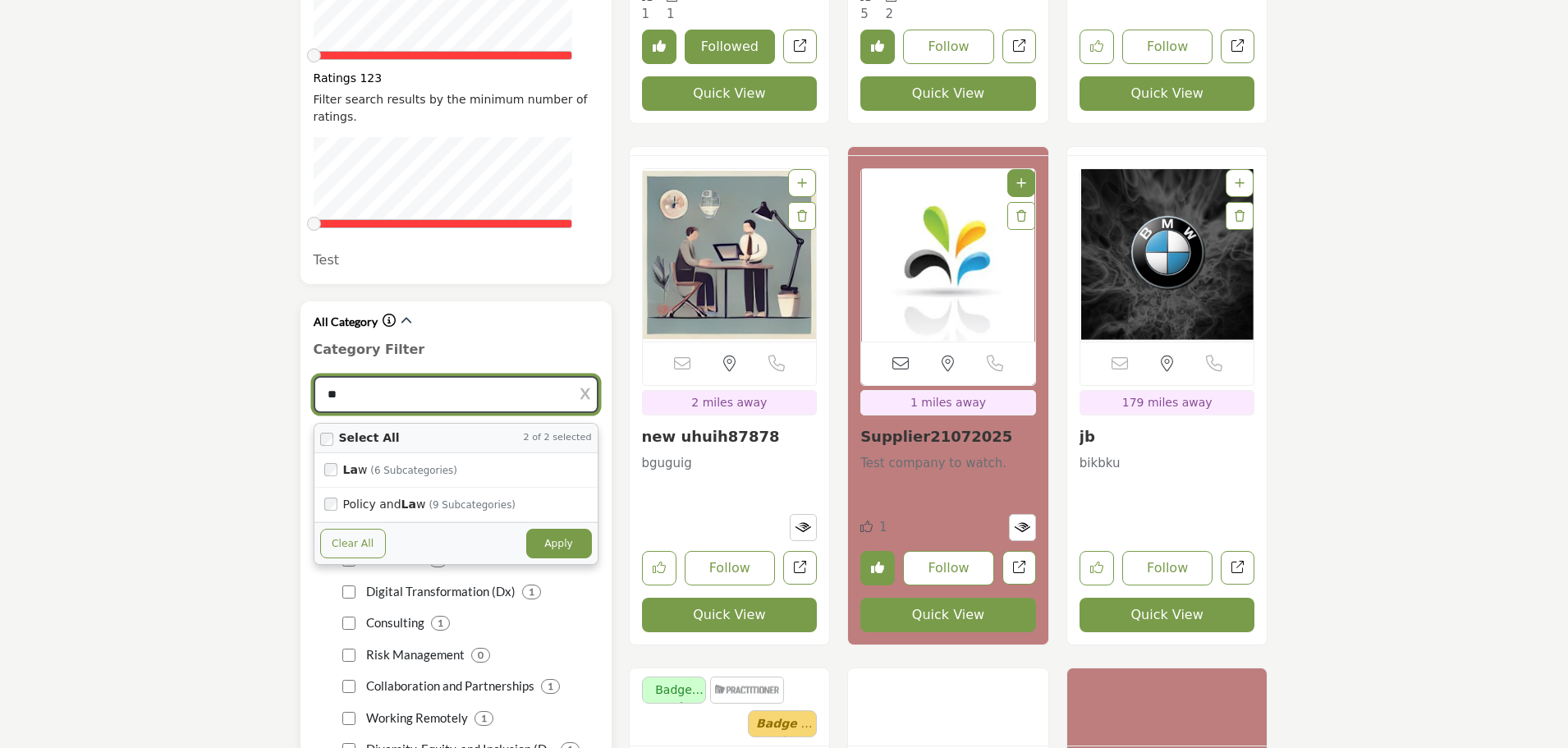
click at [364, 528] on button "Clear All" at bounding box center [352, 543] width 66 height 30
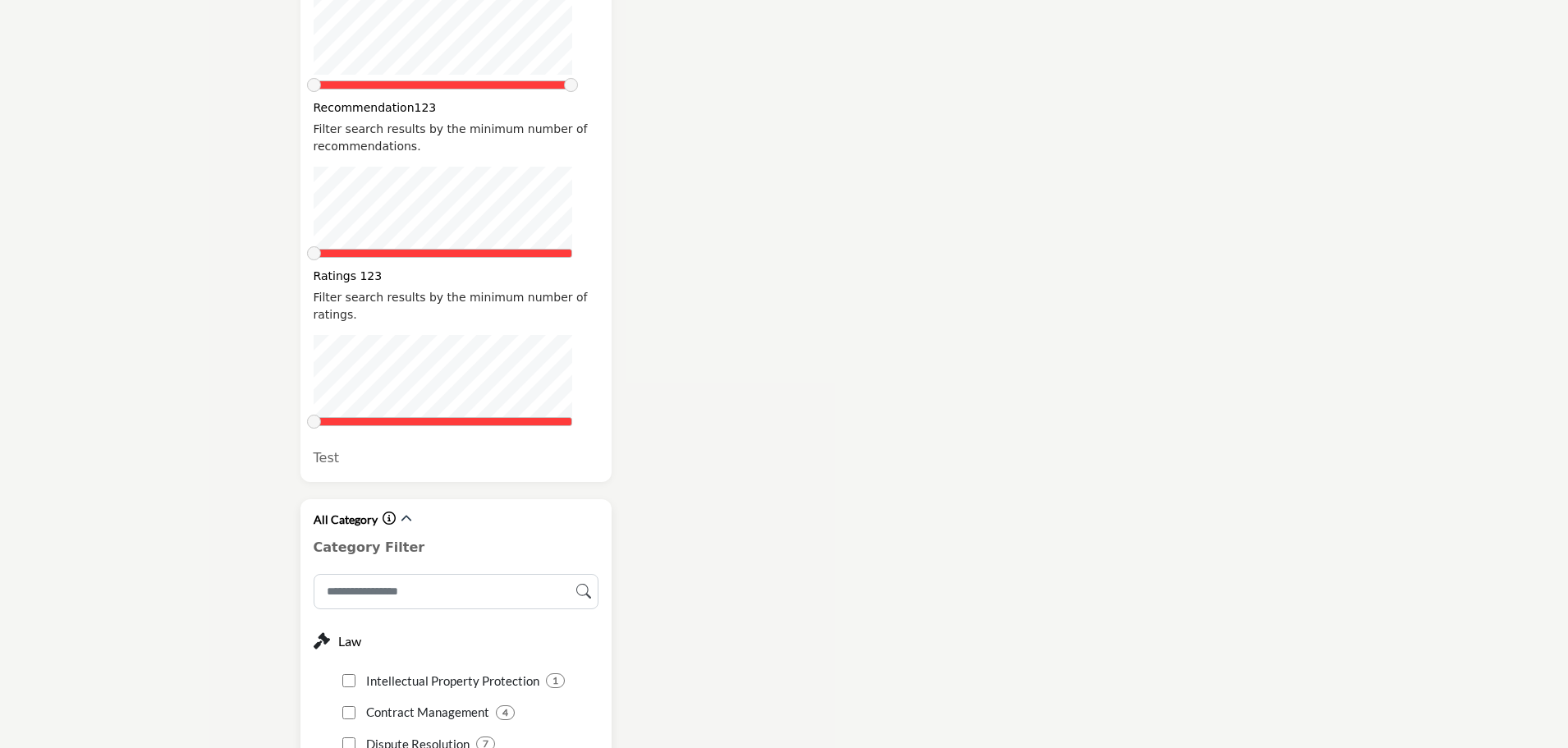
scroll to position [233, 0]
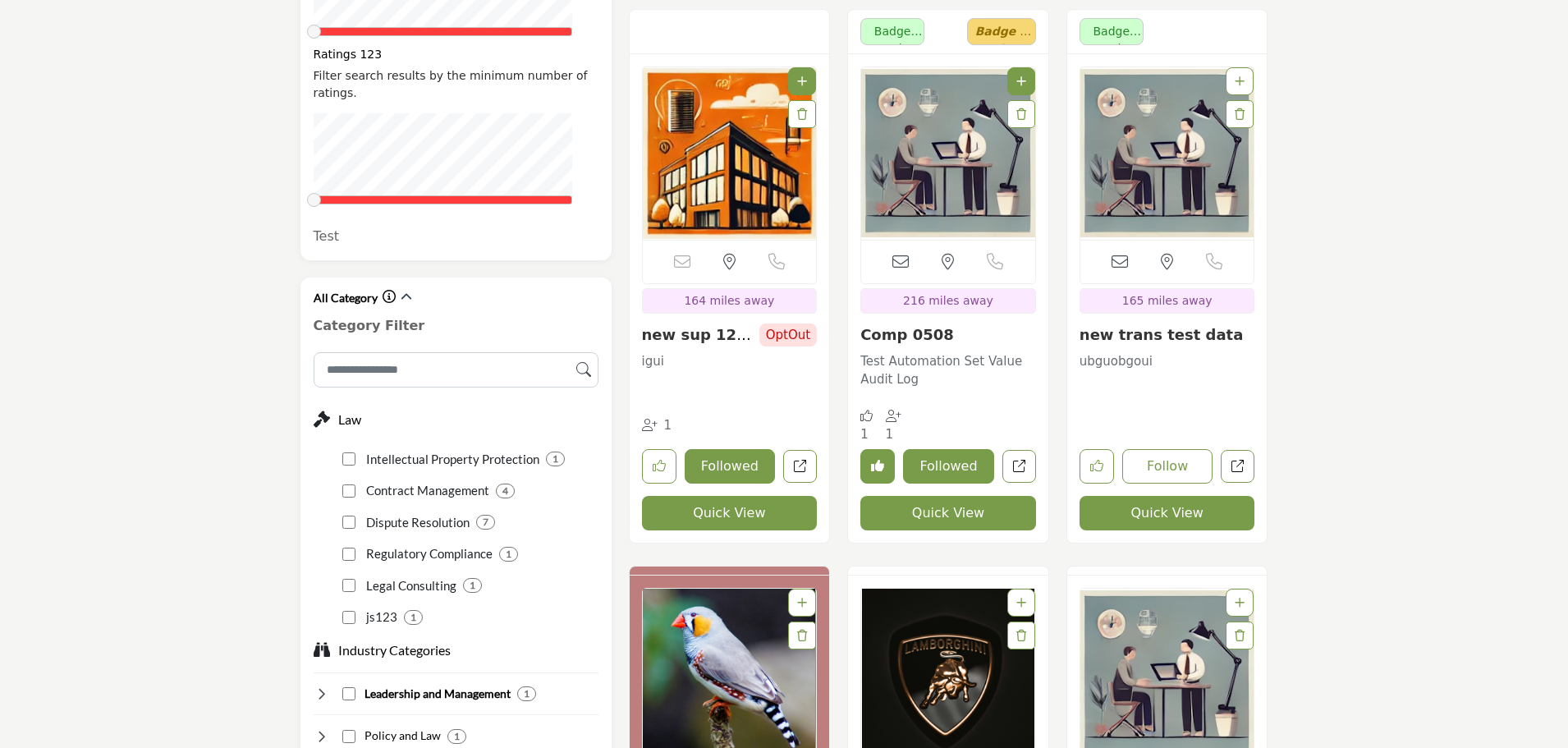
scroll to position [1149, 0]
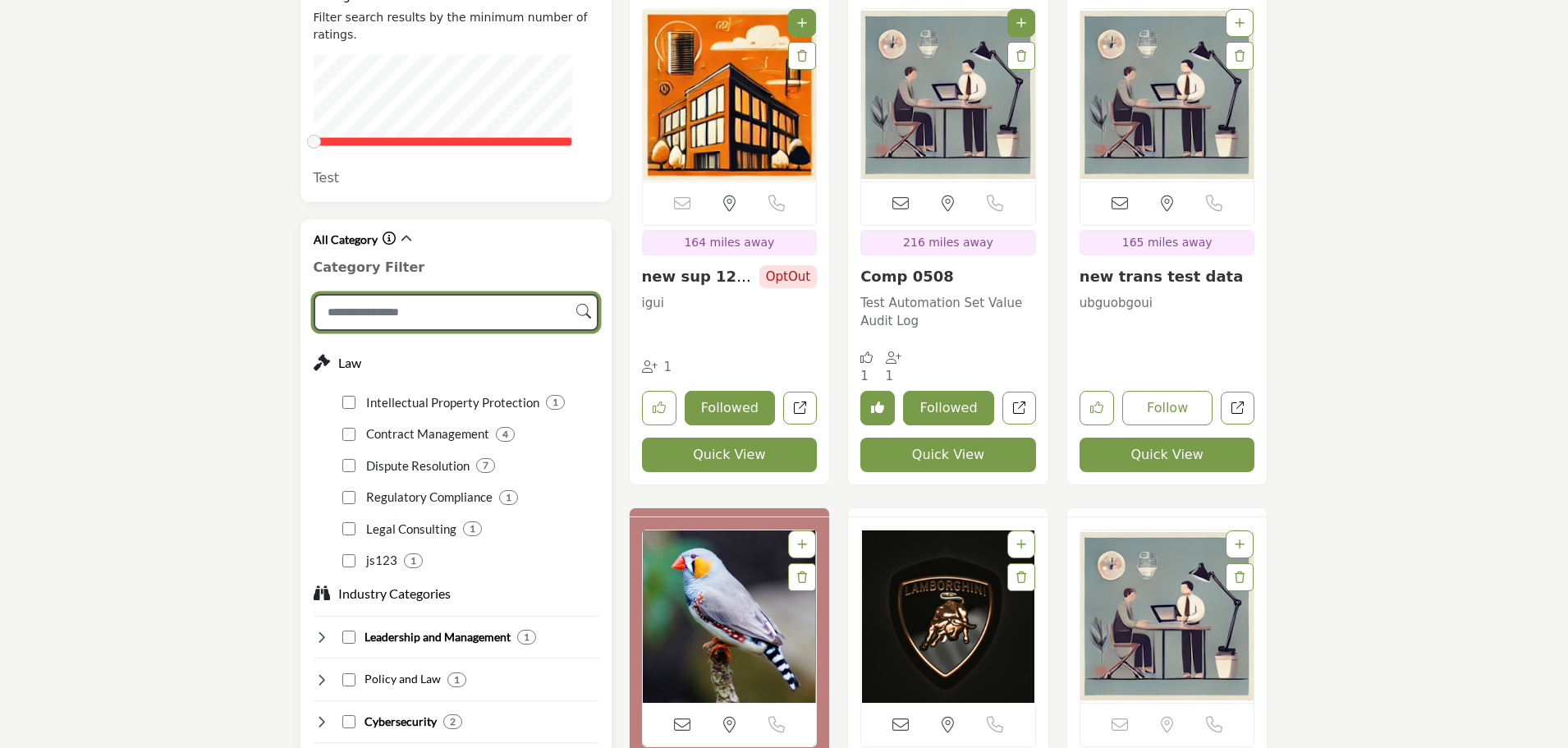
click at [490, 294] on input "Search Category" at bounding box center [456, 312] width 285 height 37
type input "**"
type input "***"
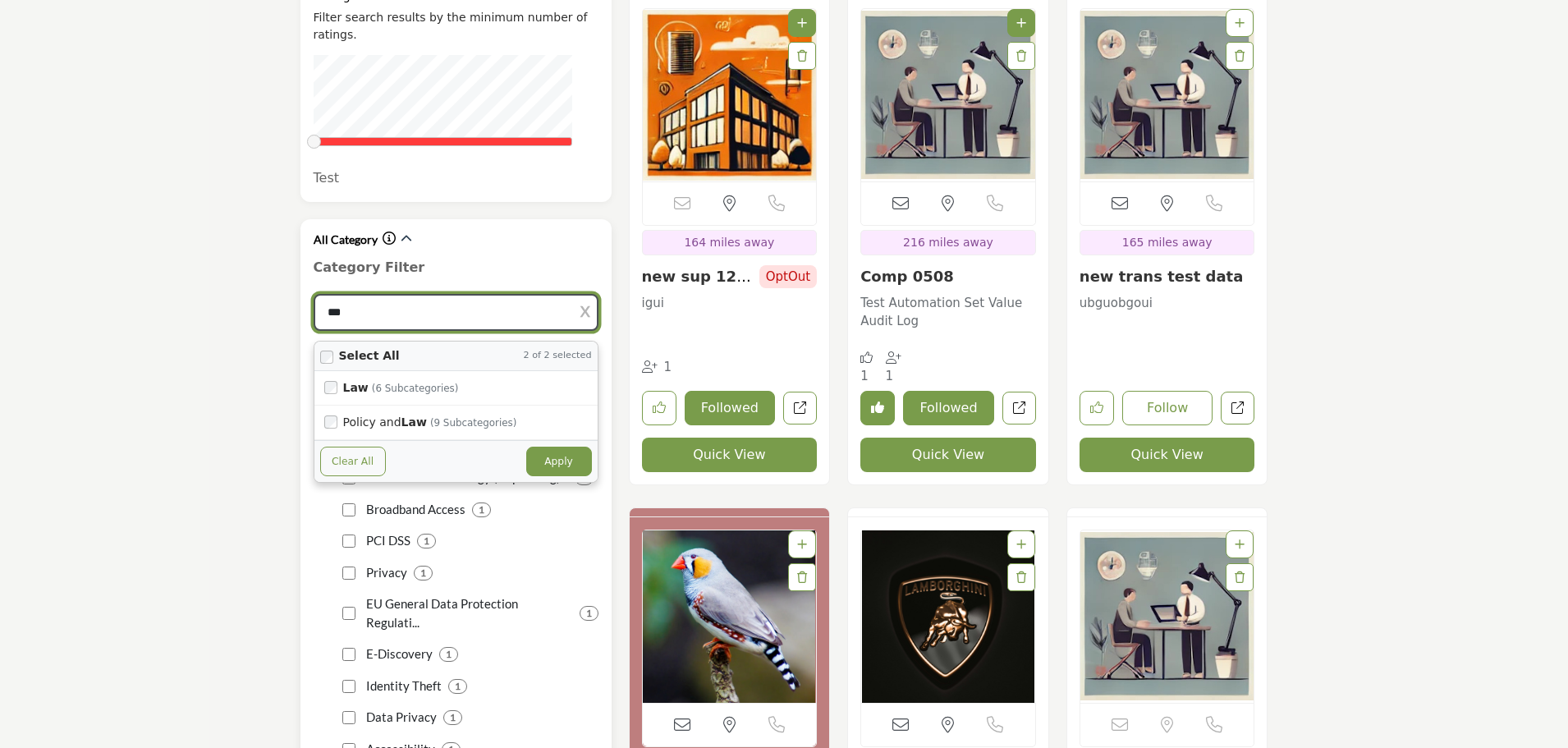
click at [566, 447] on button "Apply" at bounding box center [559, 461] width 66 height 30
type input "***"
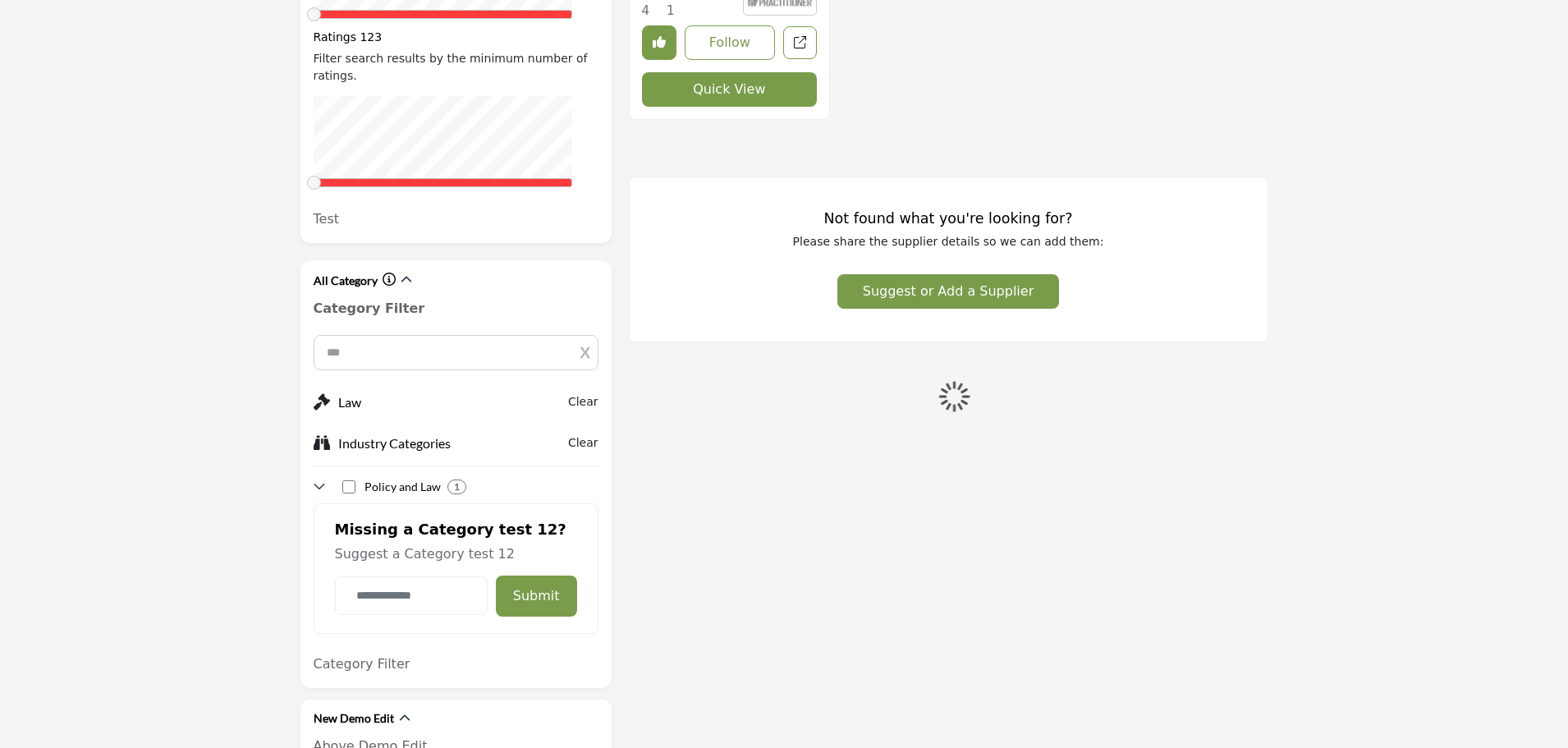
scroll to position [1067, 0]
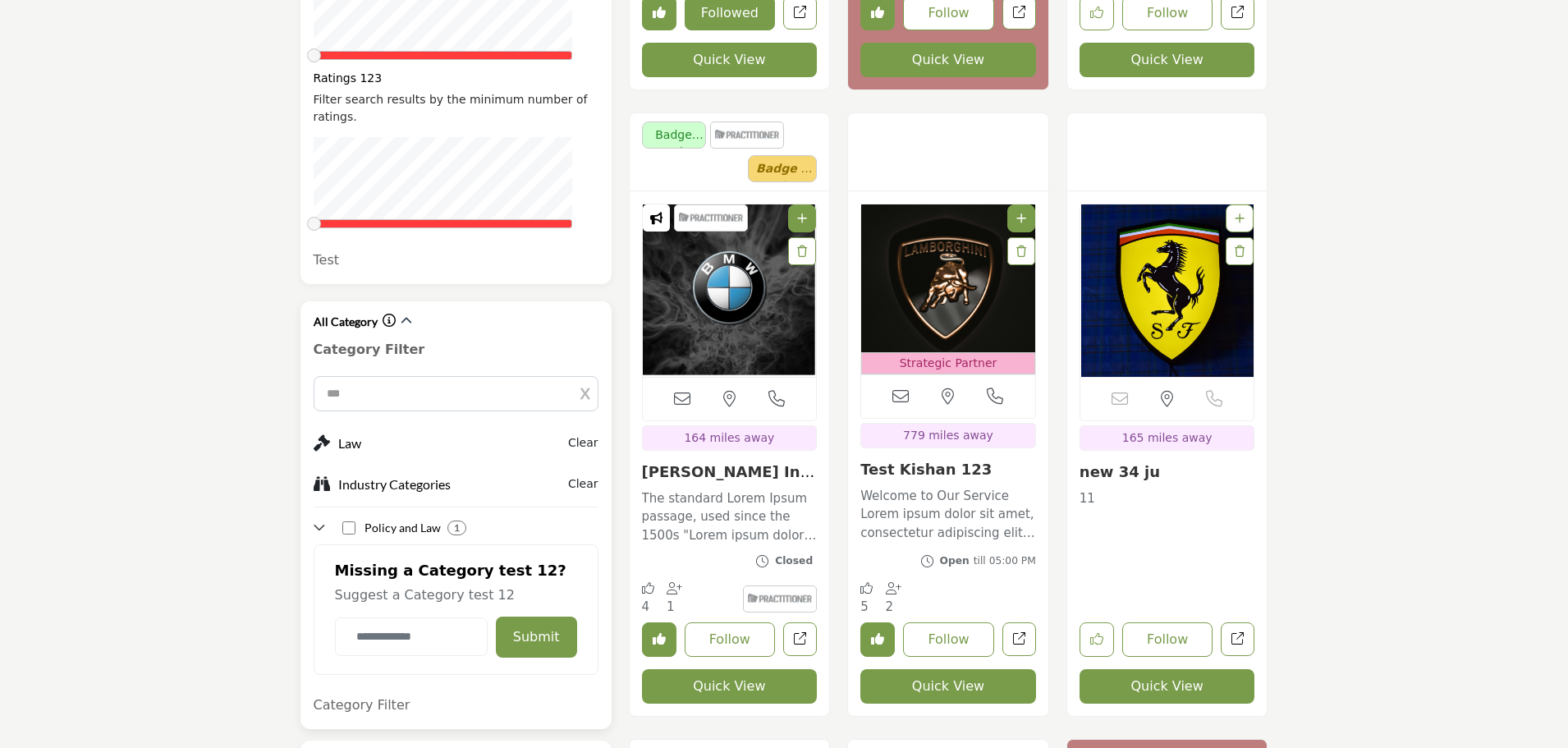
click at [578, 434] on buton "Clear" at bounding box center [583, 443] width 31 height 18
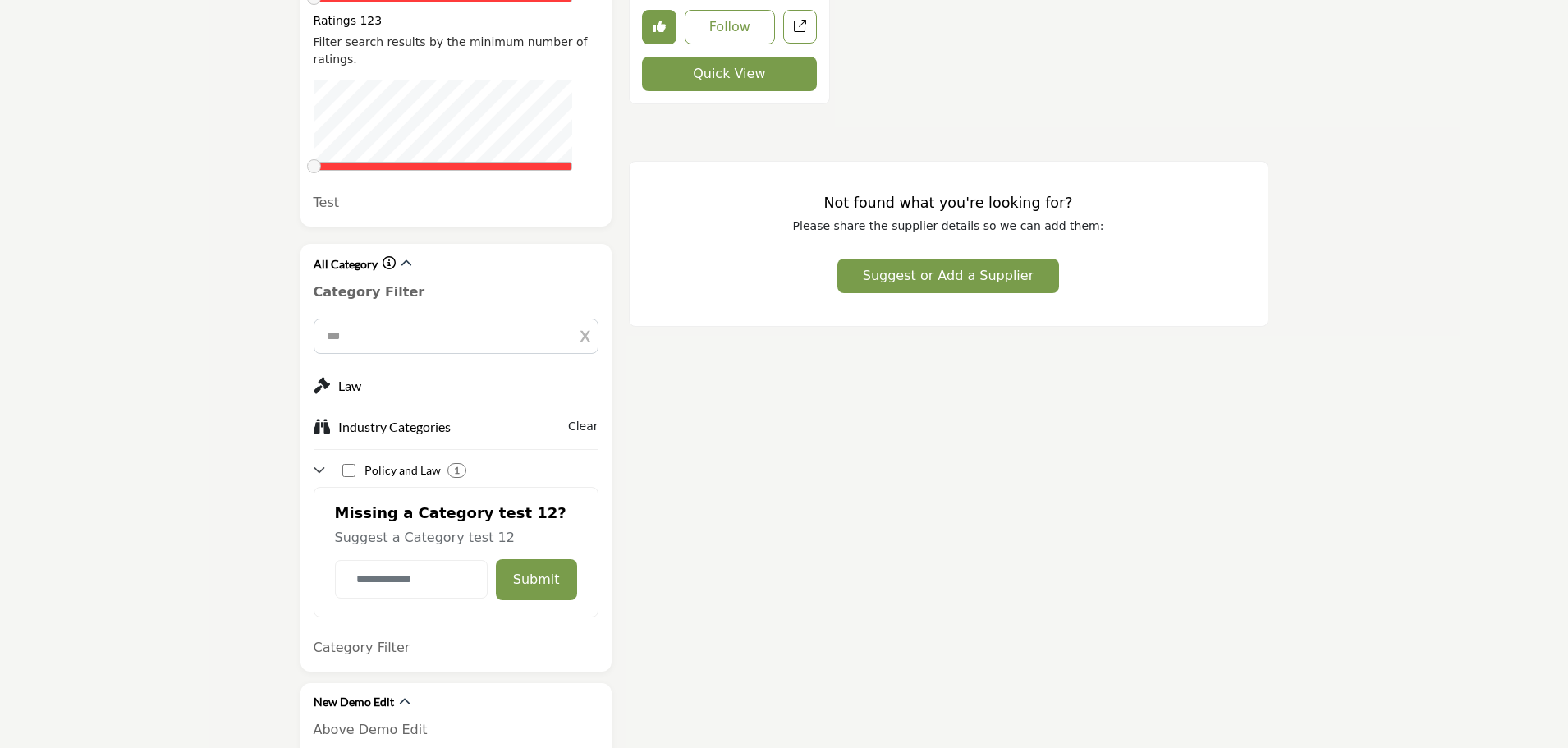
scroll to position [1149, 0]
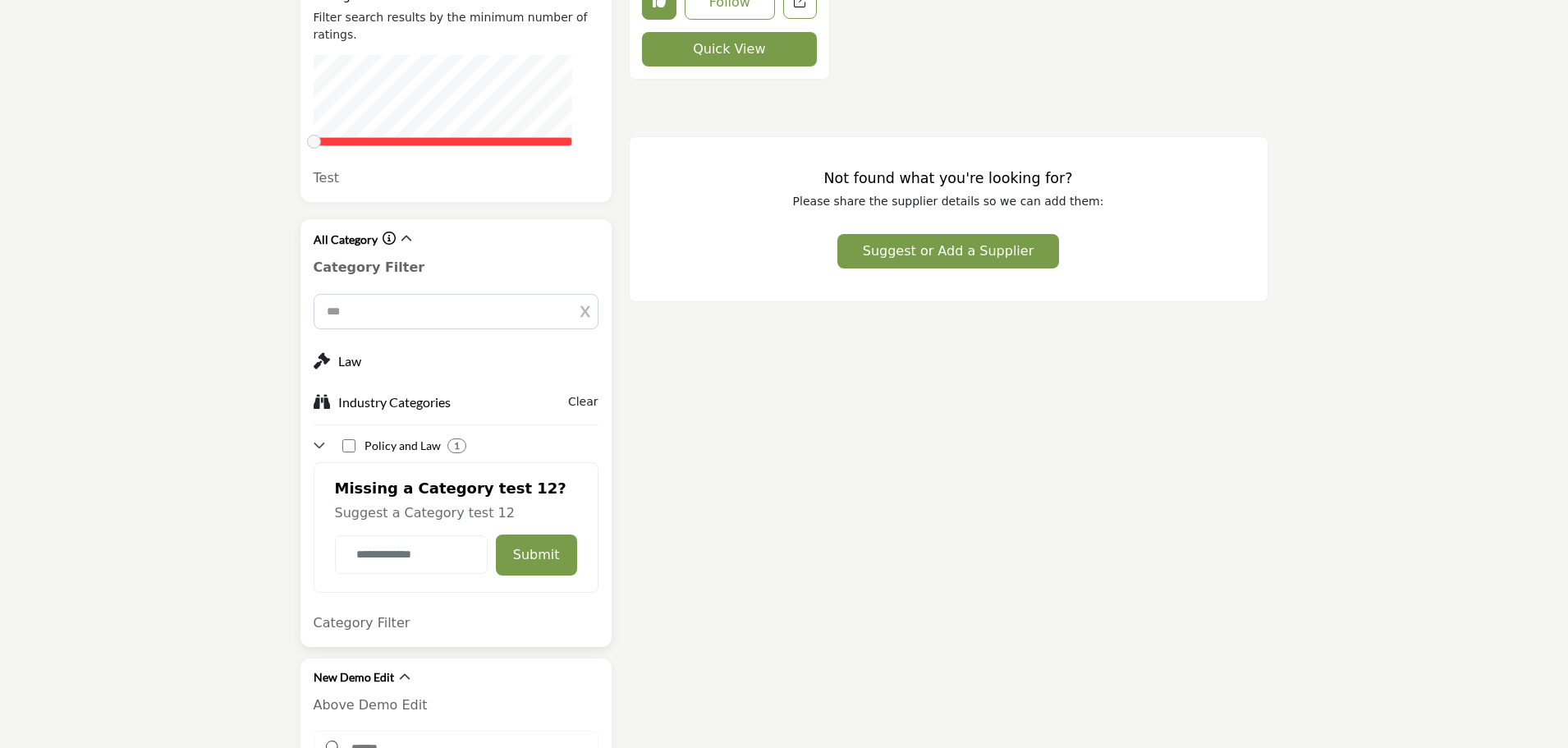
click at [584, 393] on buton "Clear" at bounding box center [583, 402] width 31 height 18
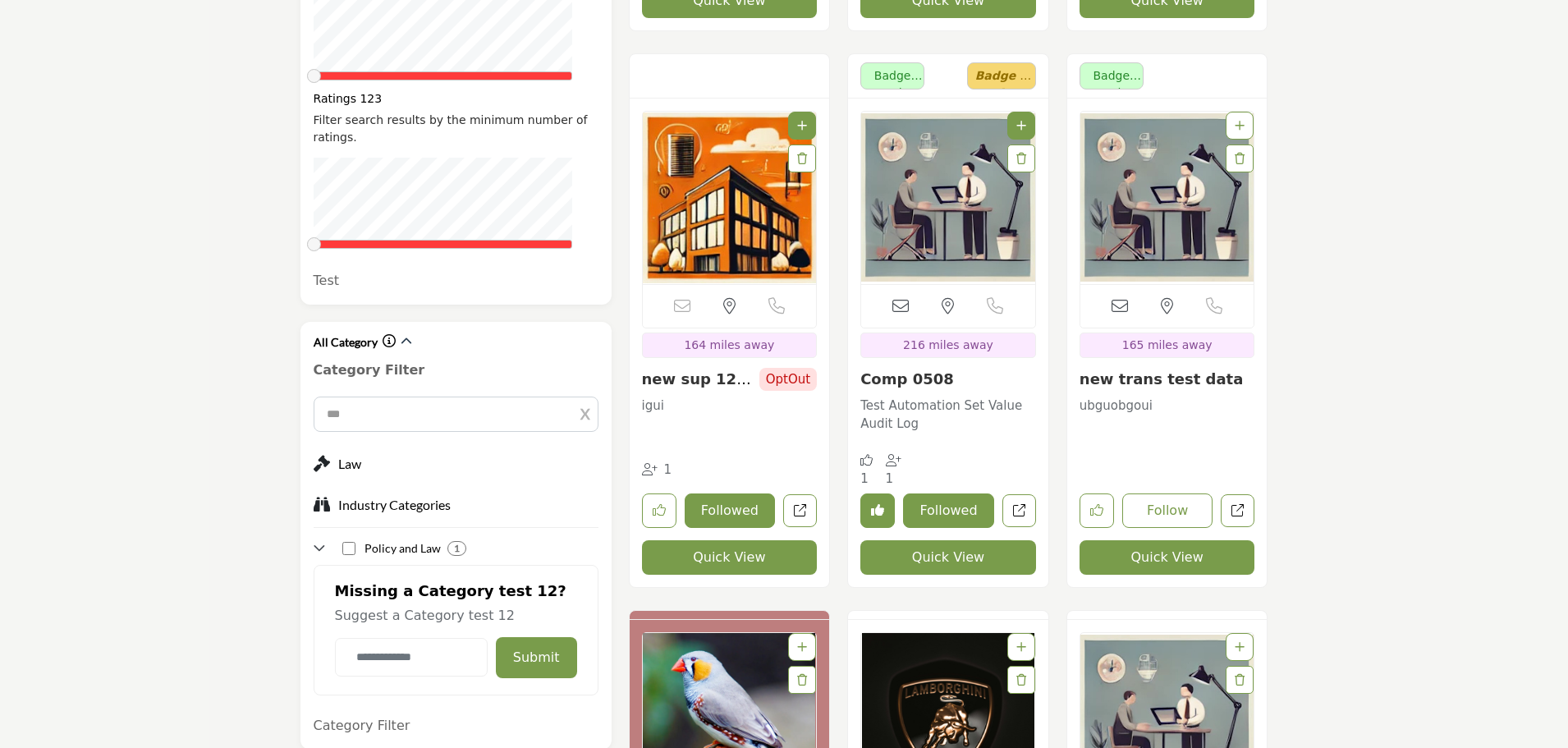
scroll to position [1067, 0]
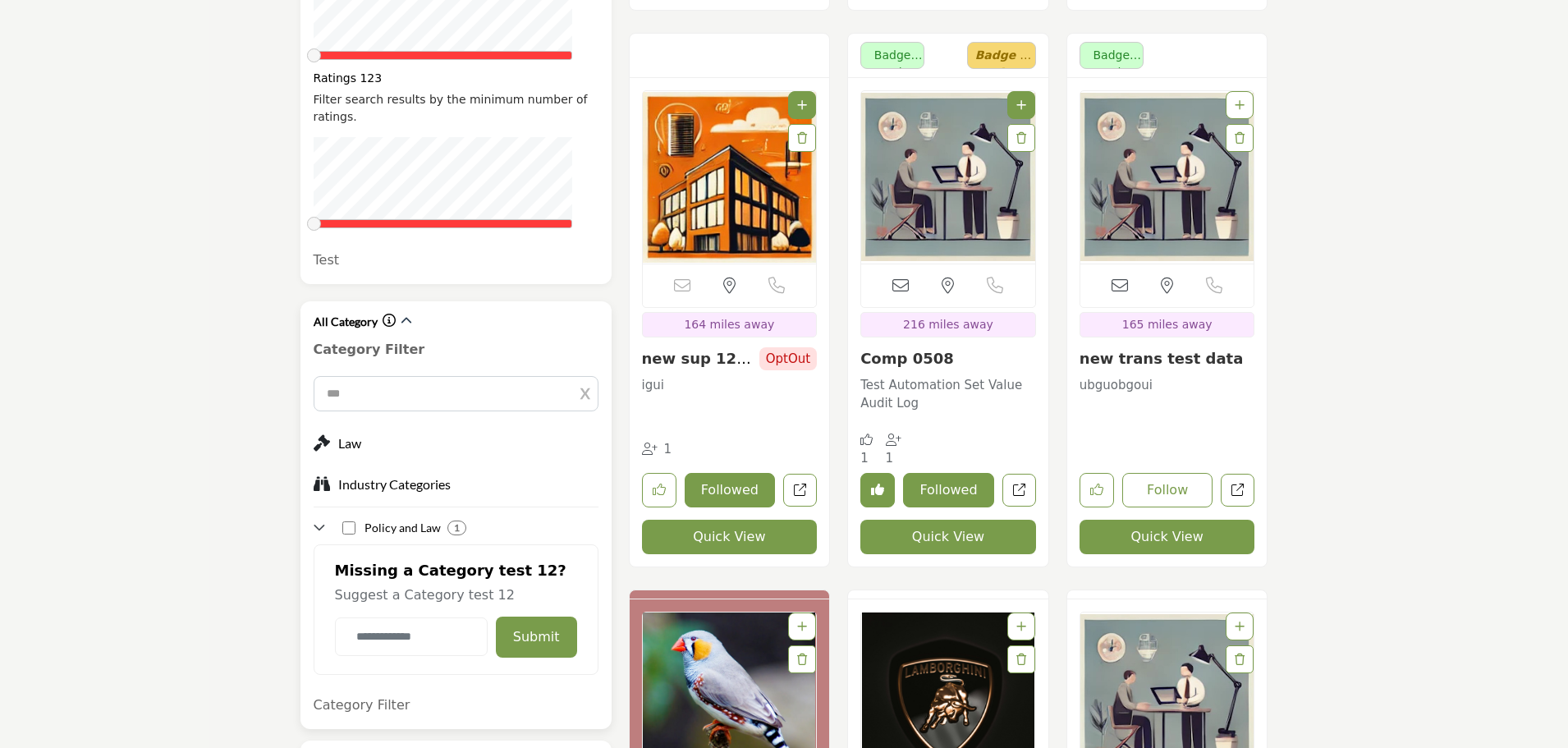
click at [580, 386] on icon "button" at bounding box center [574, 393] width 12 height 15
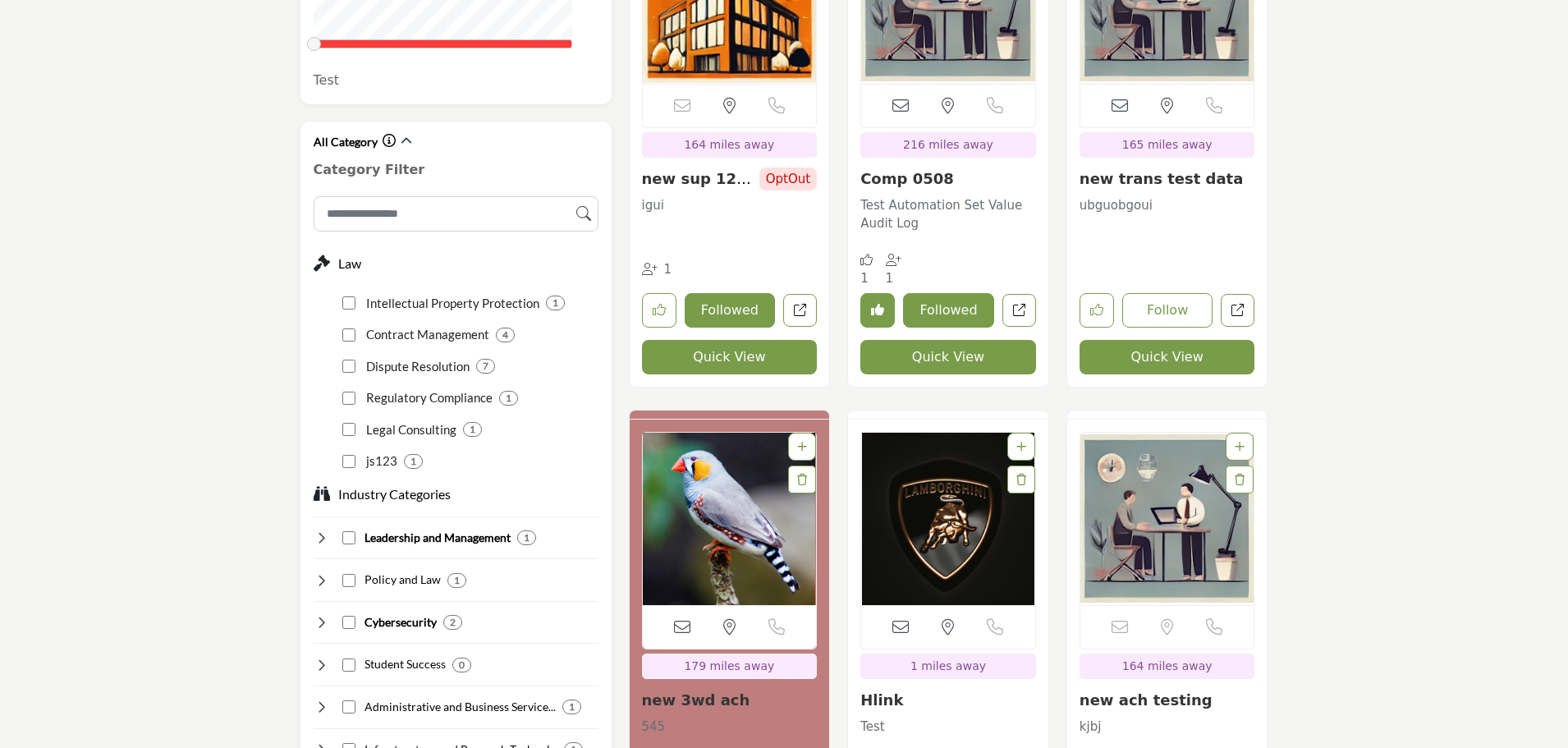
scroll to position [1313, 0]
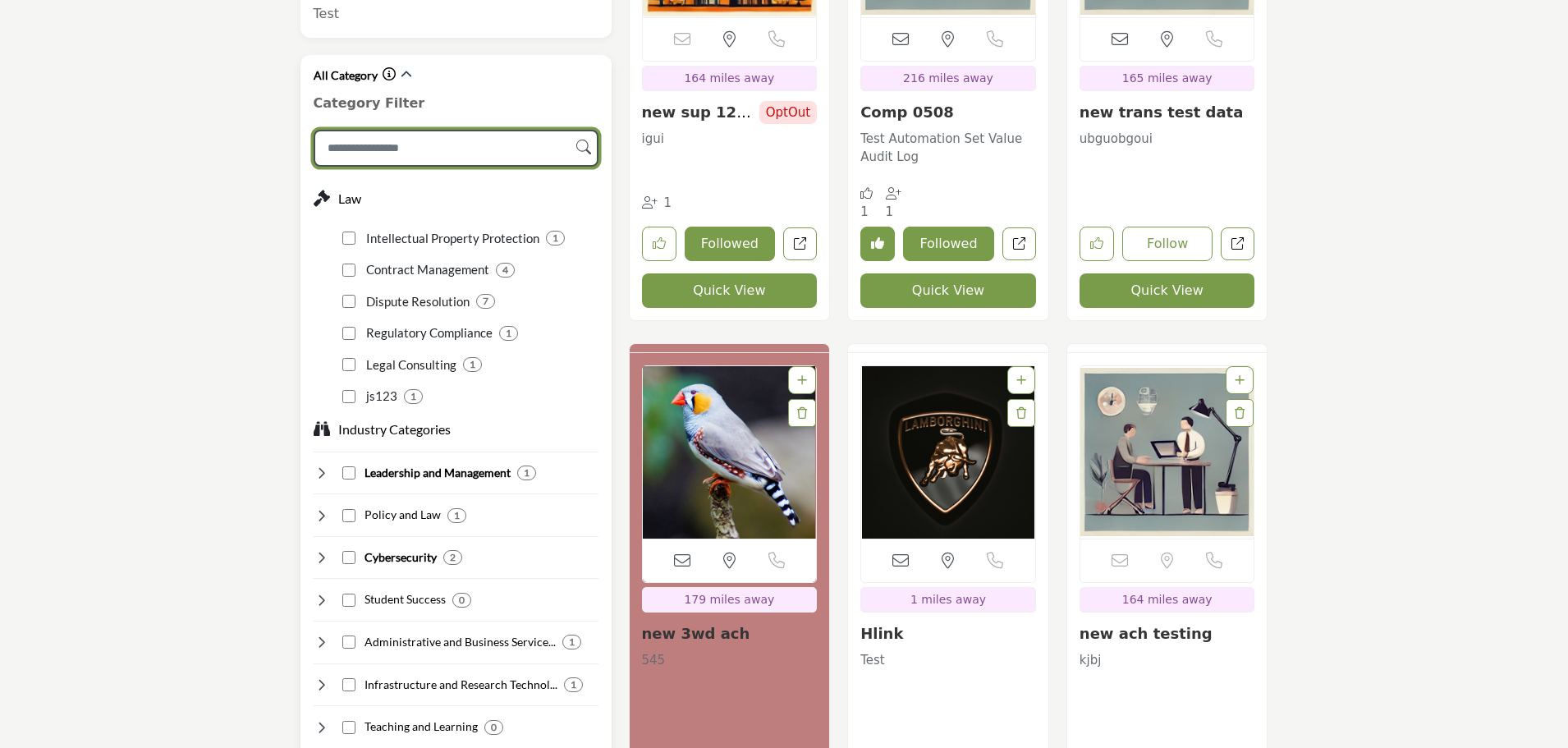
click at [422, 130] on input "Search Category" at bounding box center [456, 149] width 285 height 37
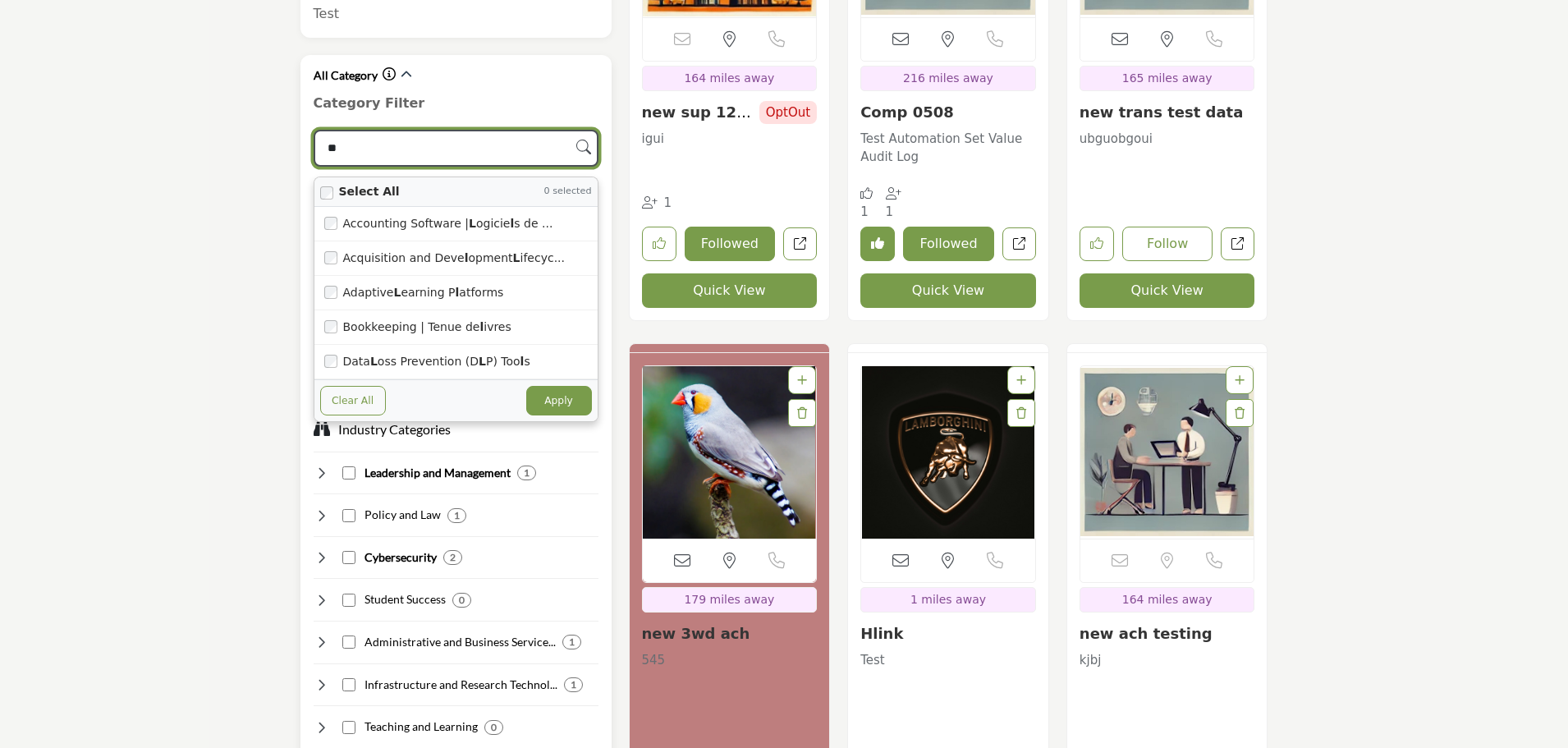
type input "***"
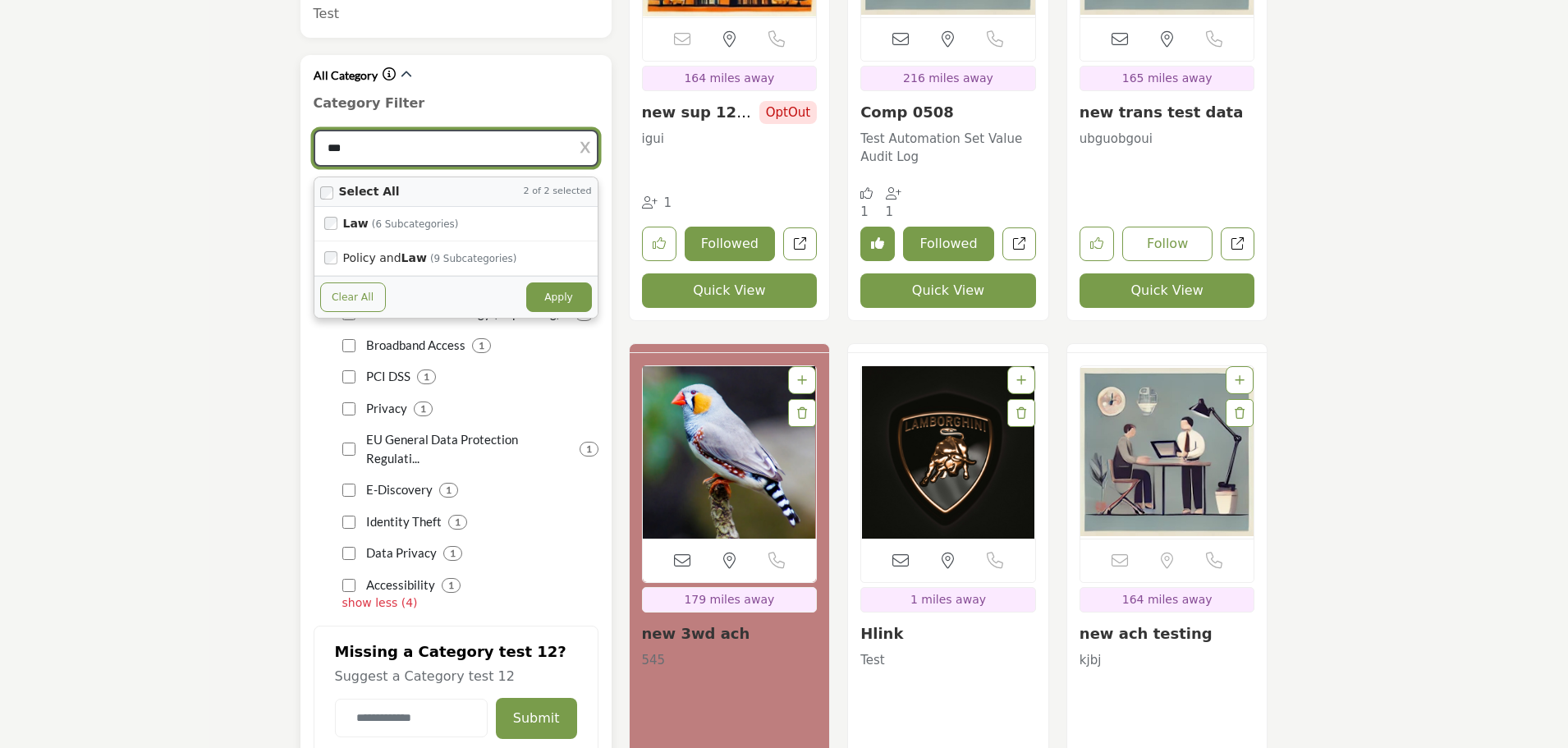
click at [562, 282] on button "Apply" at bounding box center [559, 297] width 66 height 30
type input "***"
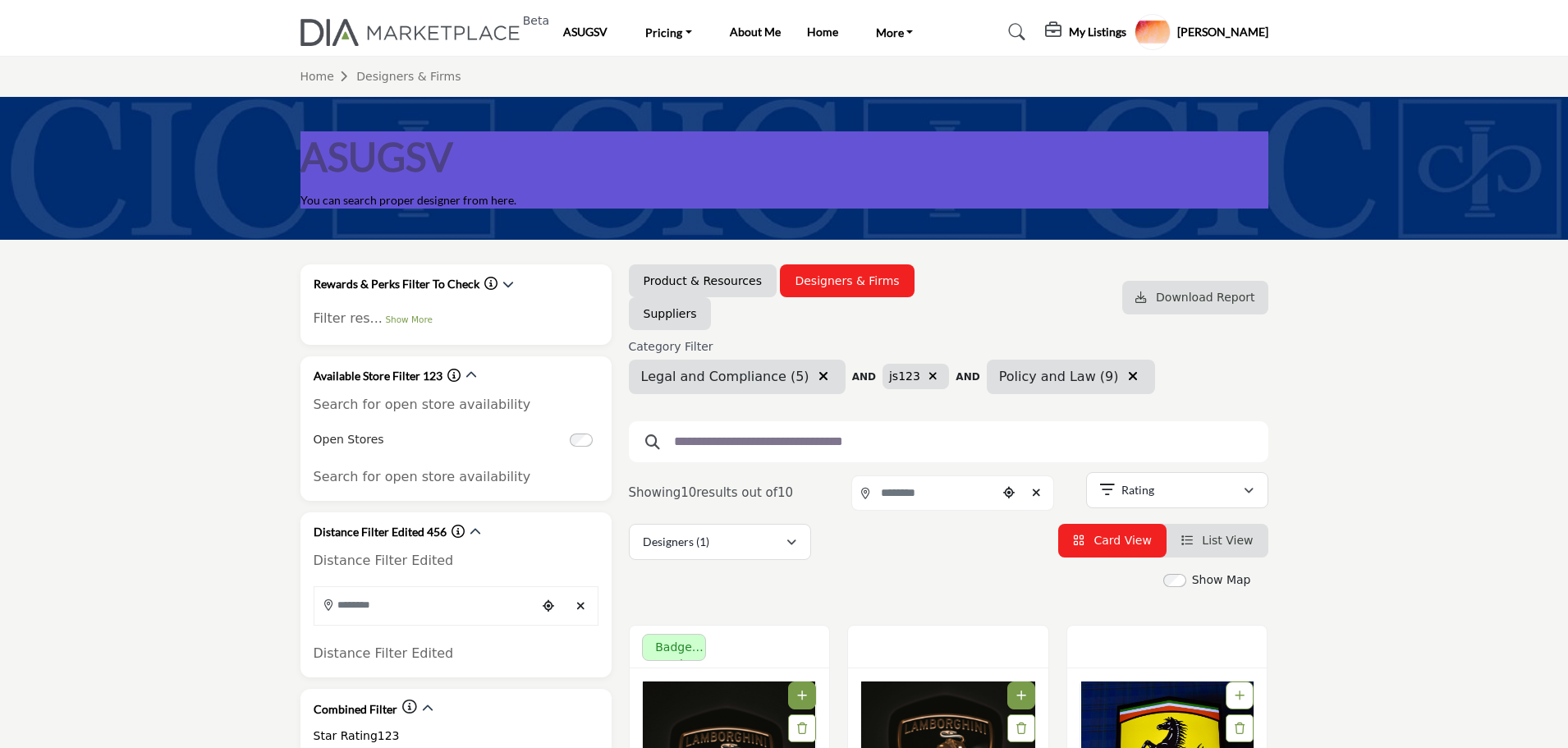
click at [900, 559] on div "Designers (1) All (1) Designers (1) People (0) Thought Leadership (0)" at bounding box center [947, 541] width 639 height 36
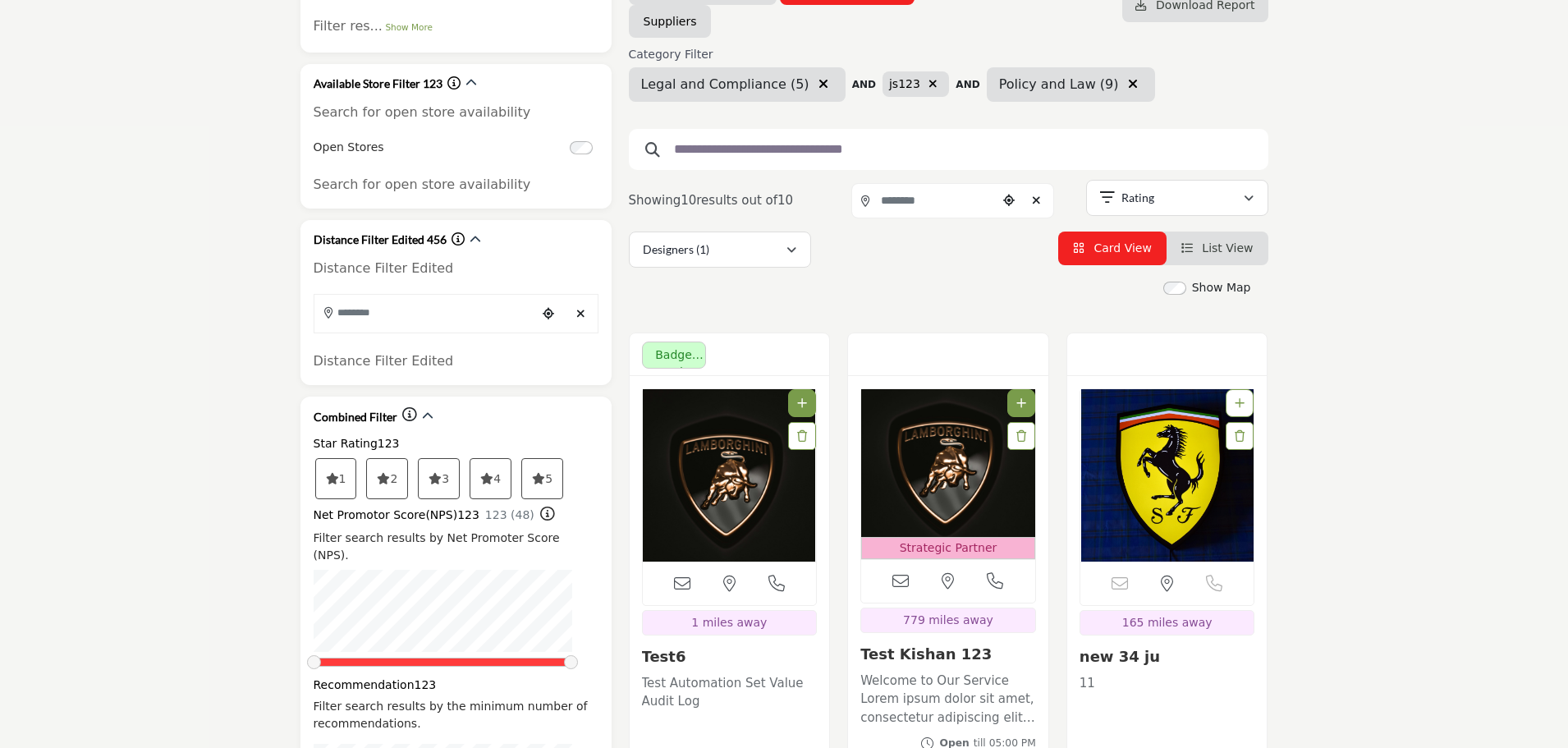
scroll to position [329, 0]
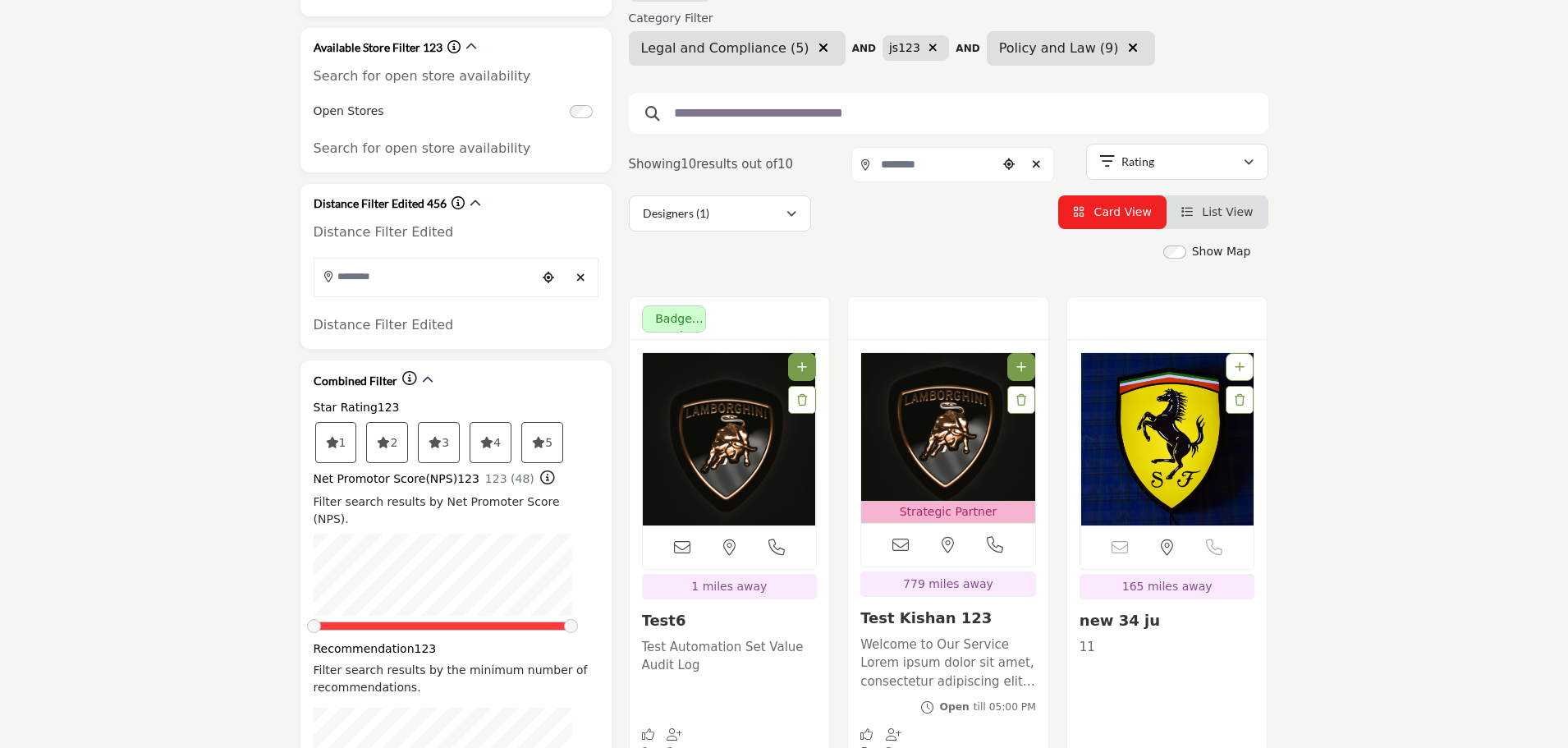
click at [818, 45] on icon "button" at bounding box center [823, 47] width 10 height 13
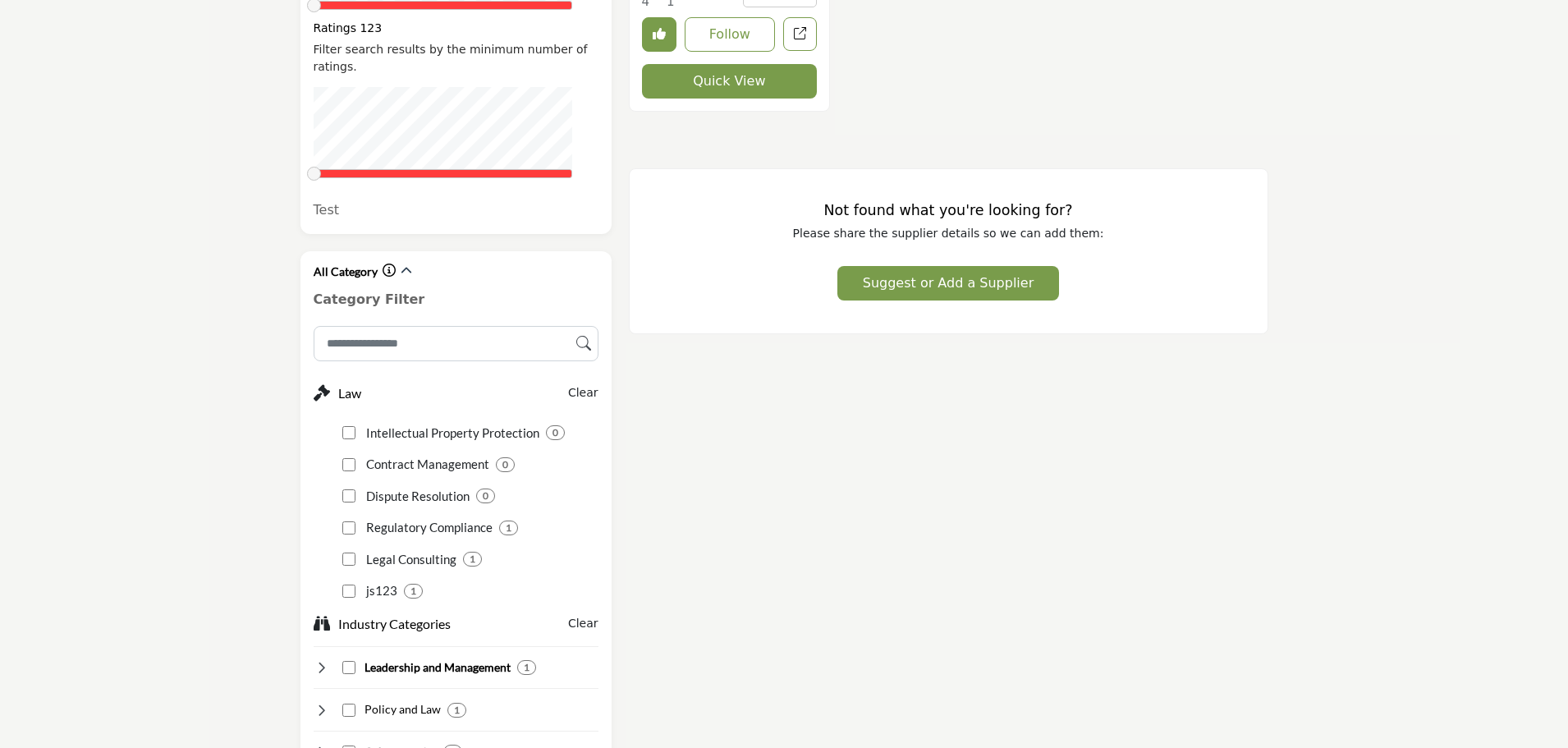
scroll to position [1231, 0]
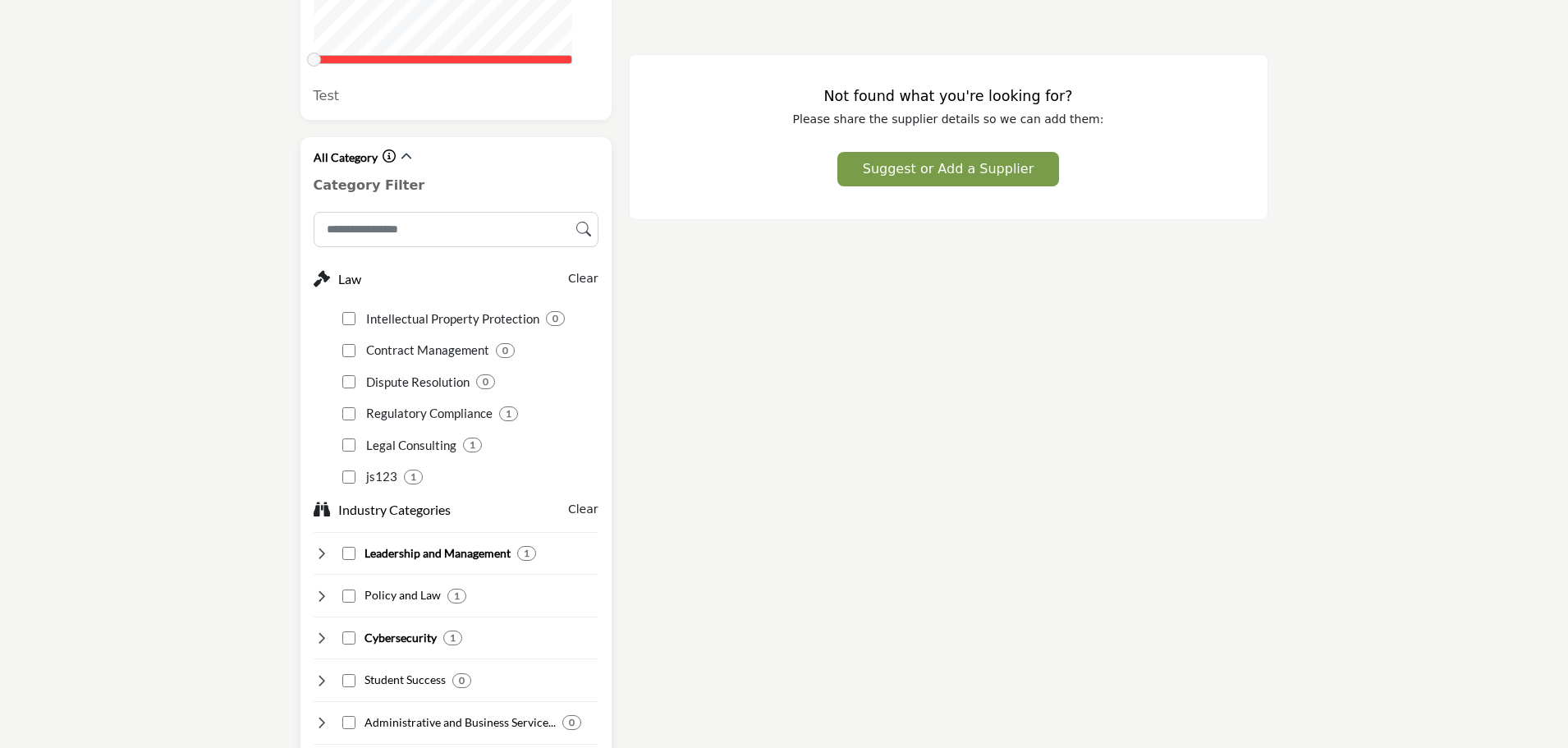
click at [319, 588] on icon at bounding box center [322, 596] width 17 height 17
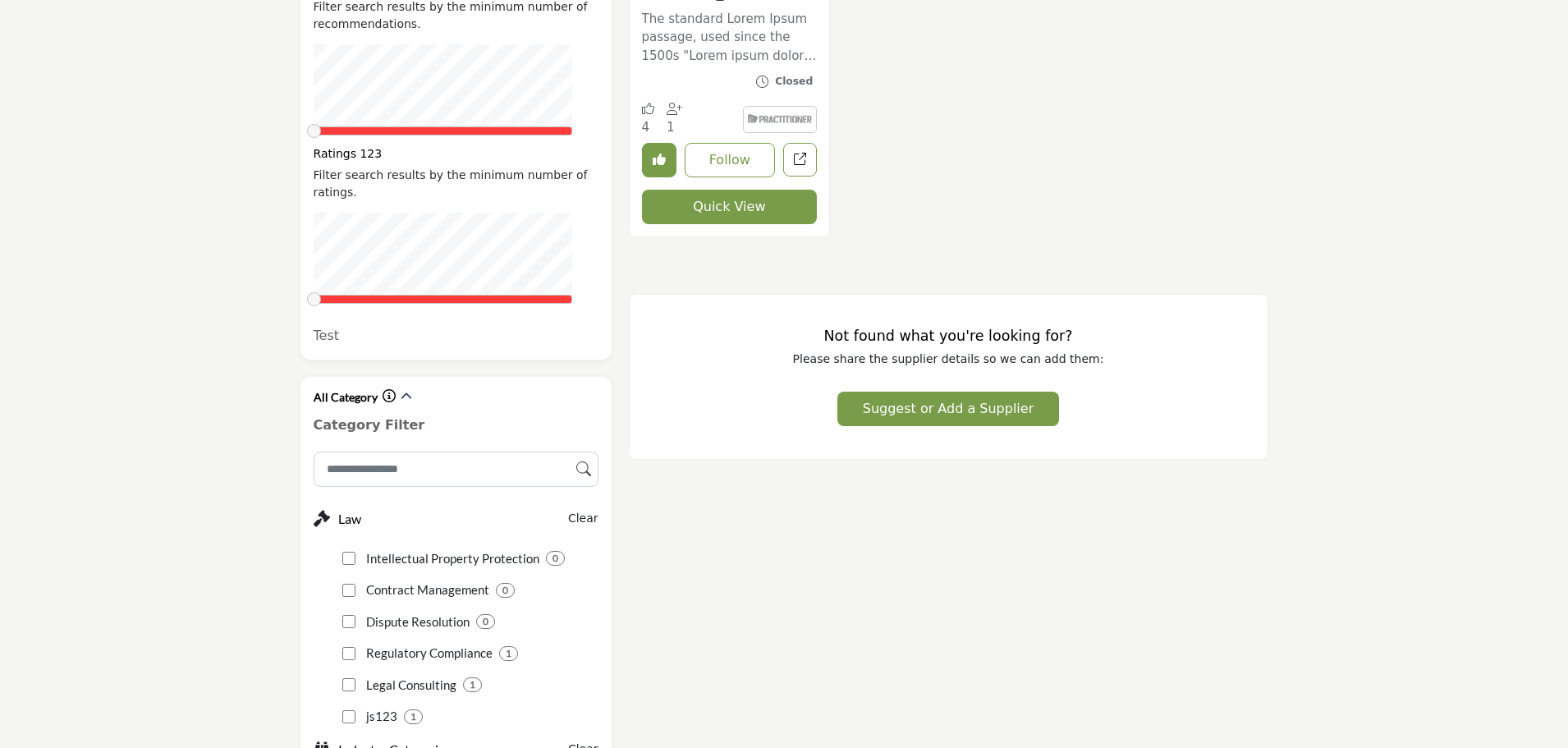
scroll to position [985, 0]
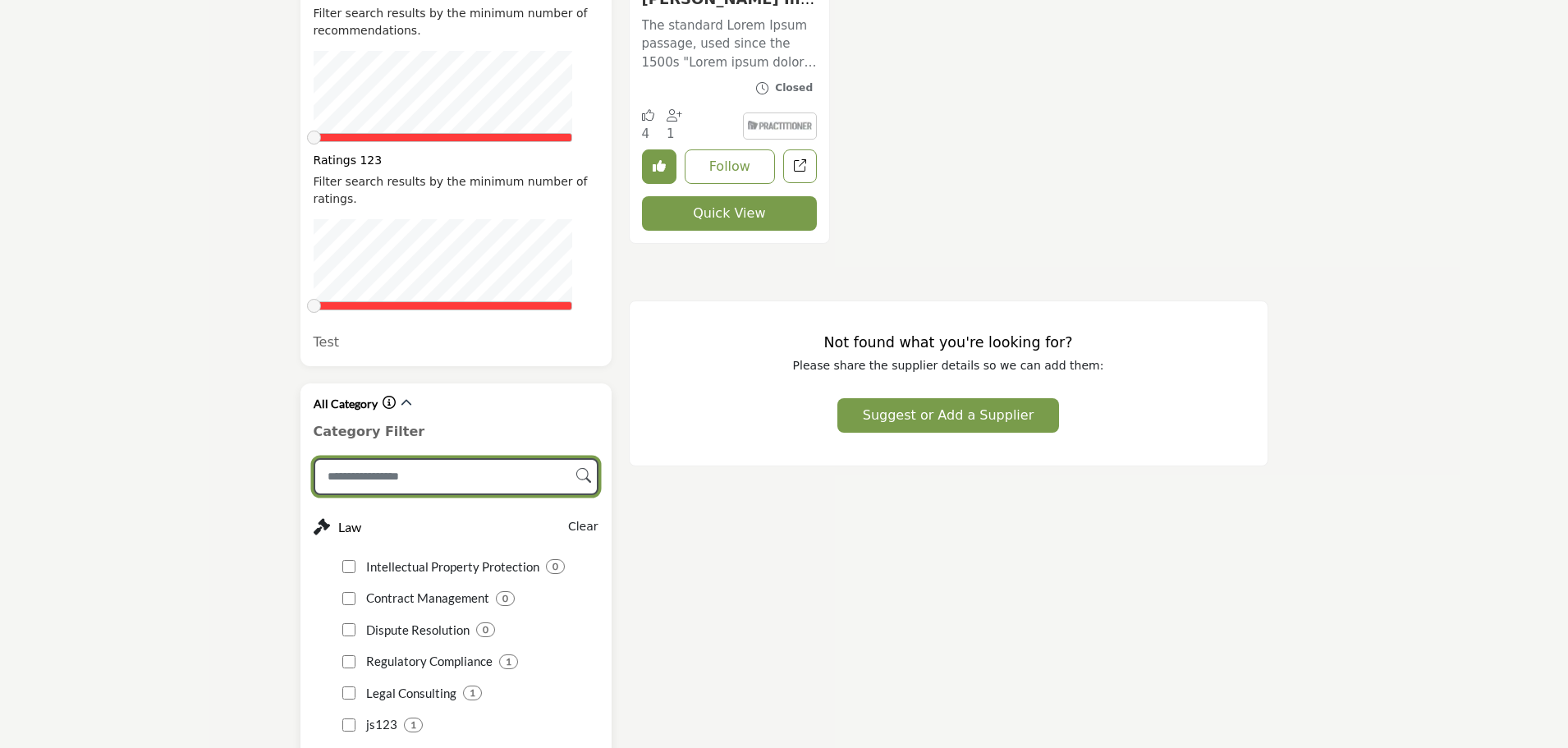
click at [425, 458] on input "Search Category" at bounding box center [456, 476] width 285 height 37
click at [452, 458] on input "Search Category" at bounding box center [456, 476] width 285 height 37
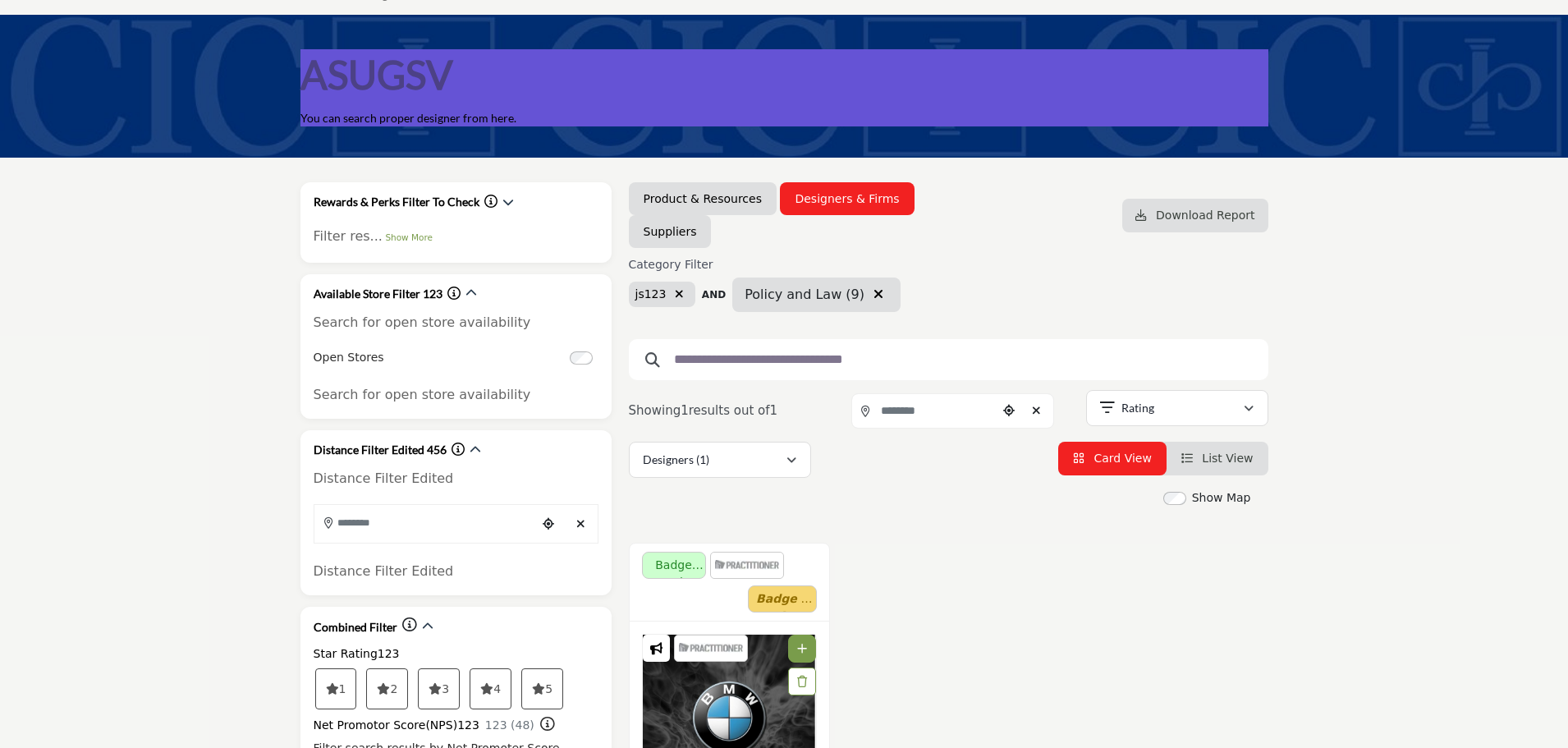
scroll to position [0, 0]
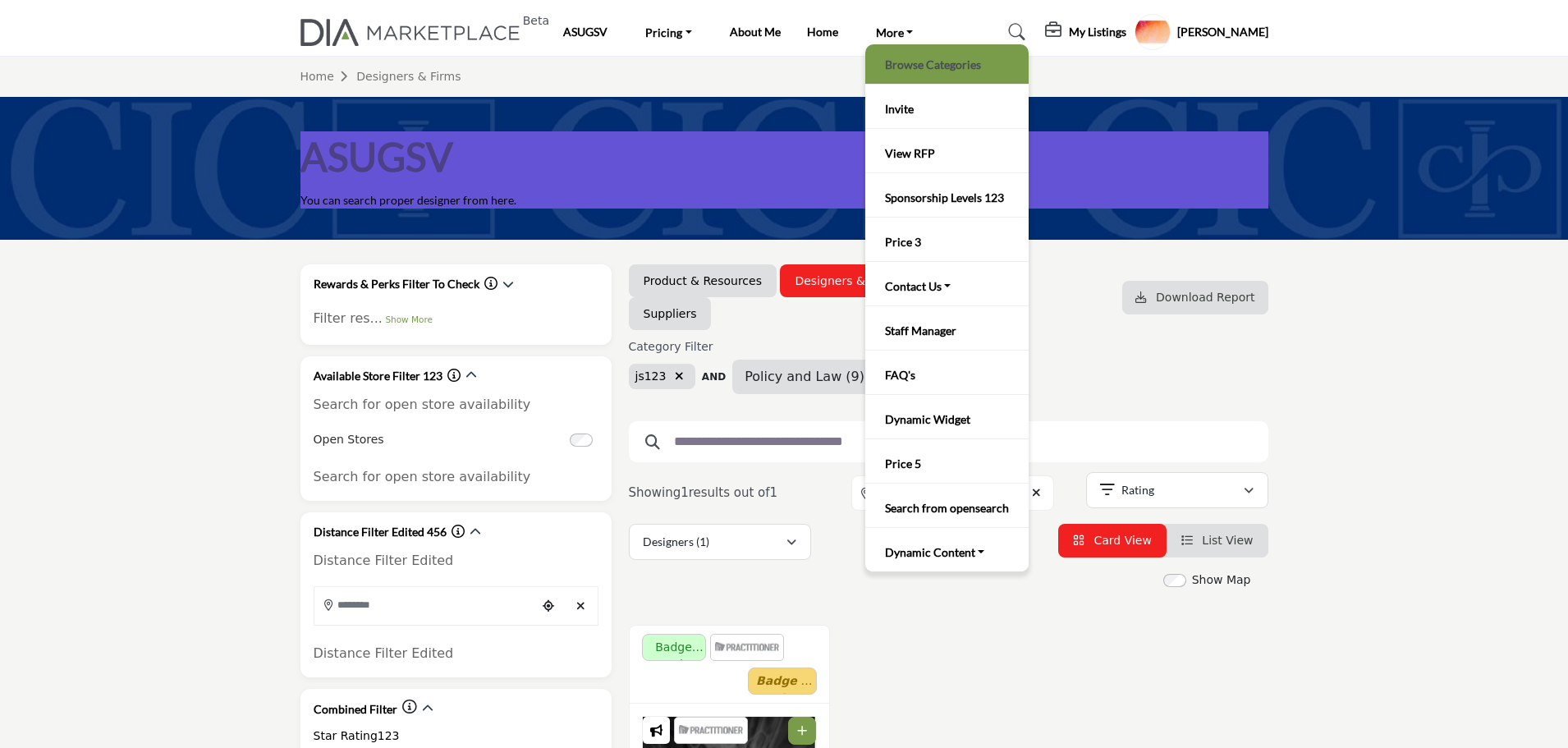
click at [924, 67] on link "Browse Categories" at bounding box center [947, 64] width 147 height 23
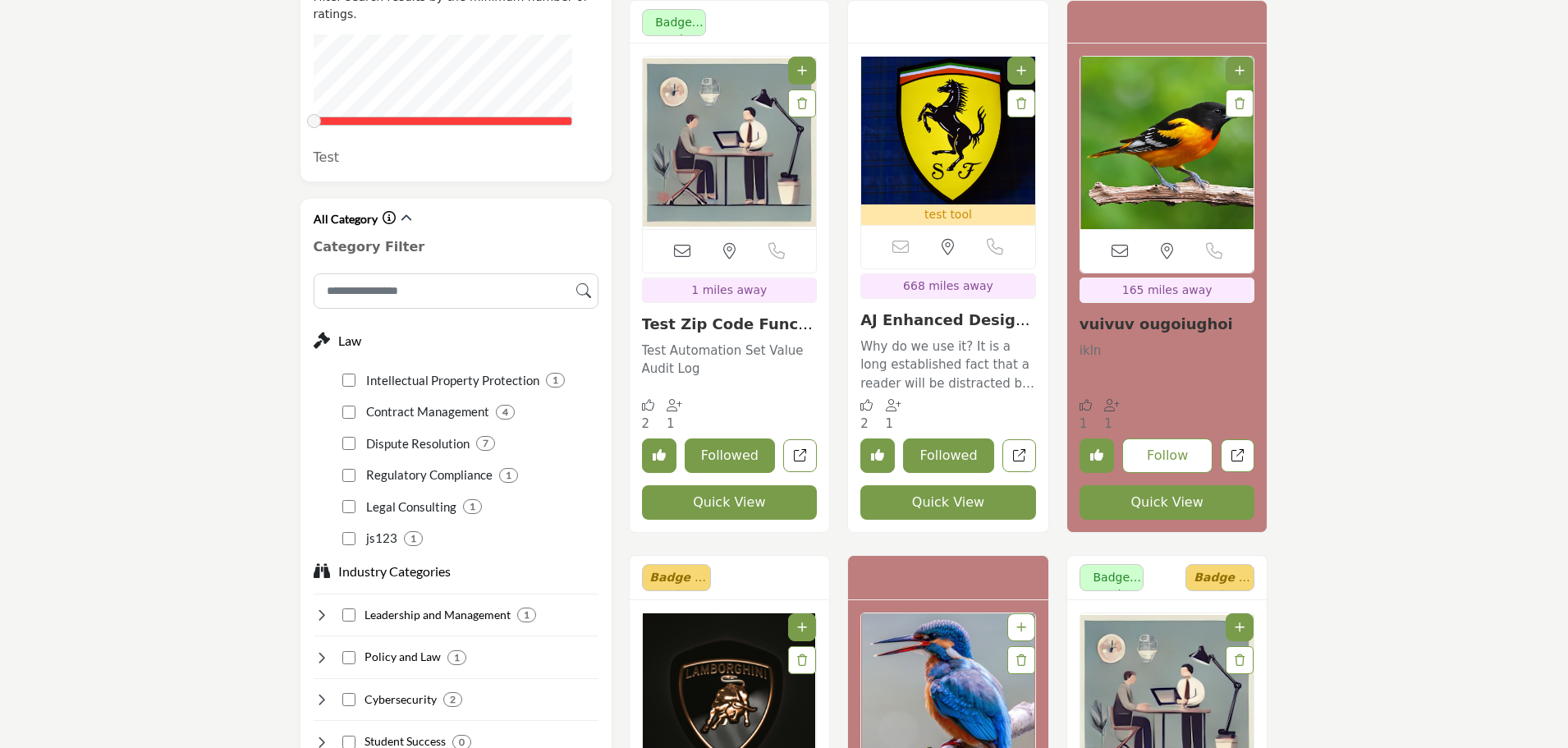
scroll to position [1231, 0]
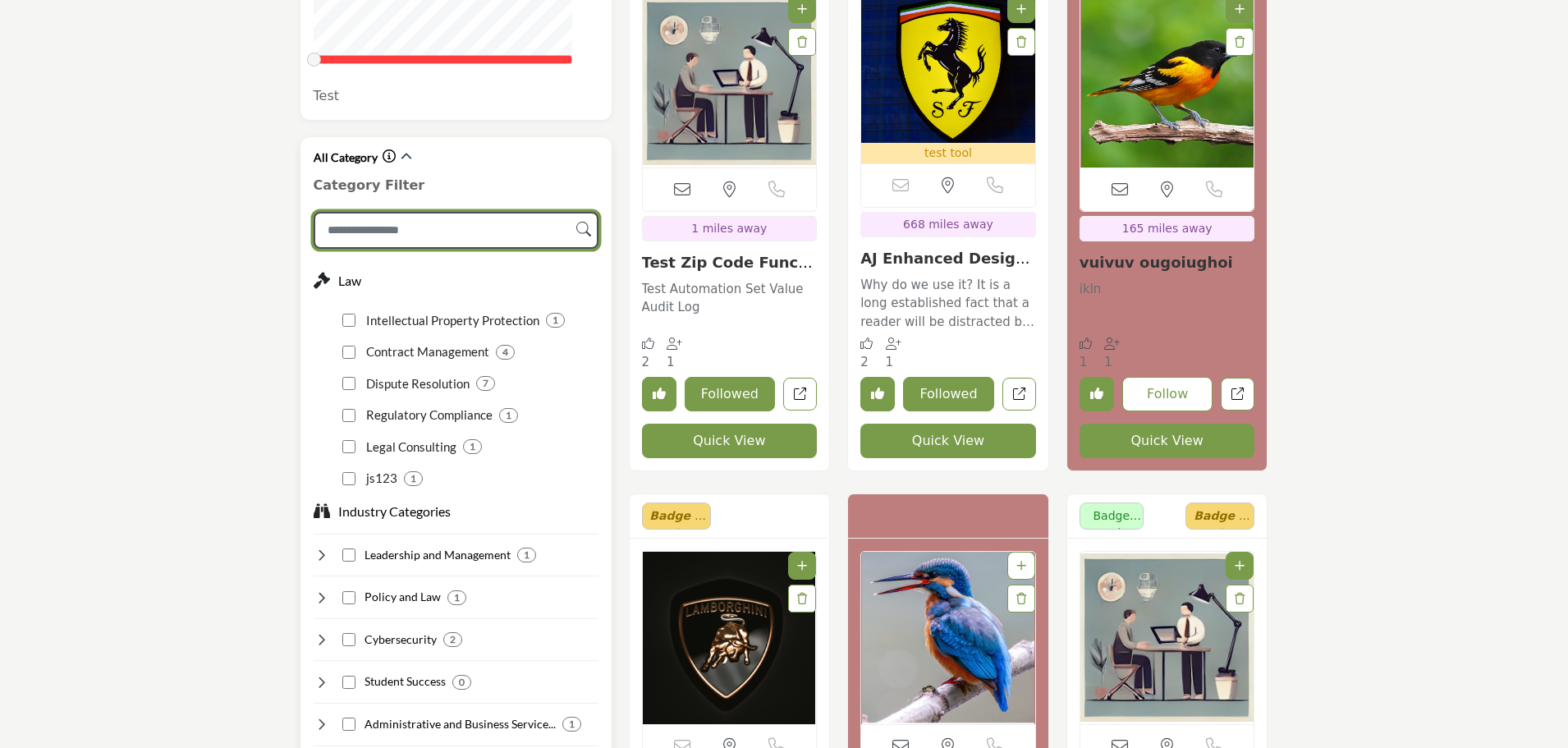
click at [434, 212] on input "Search Category" at bounding box center [456, 230] width 285 height 37
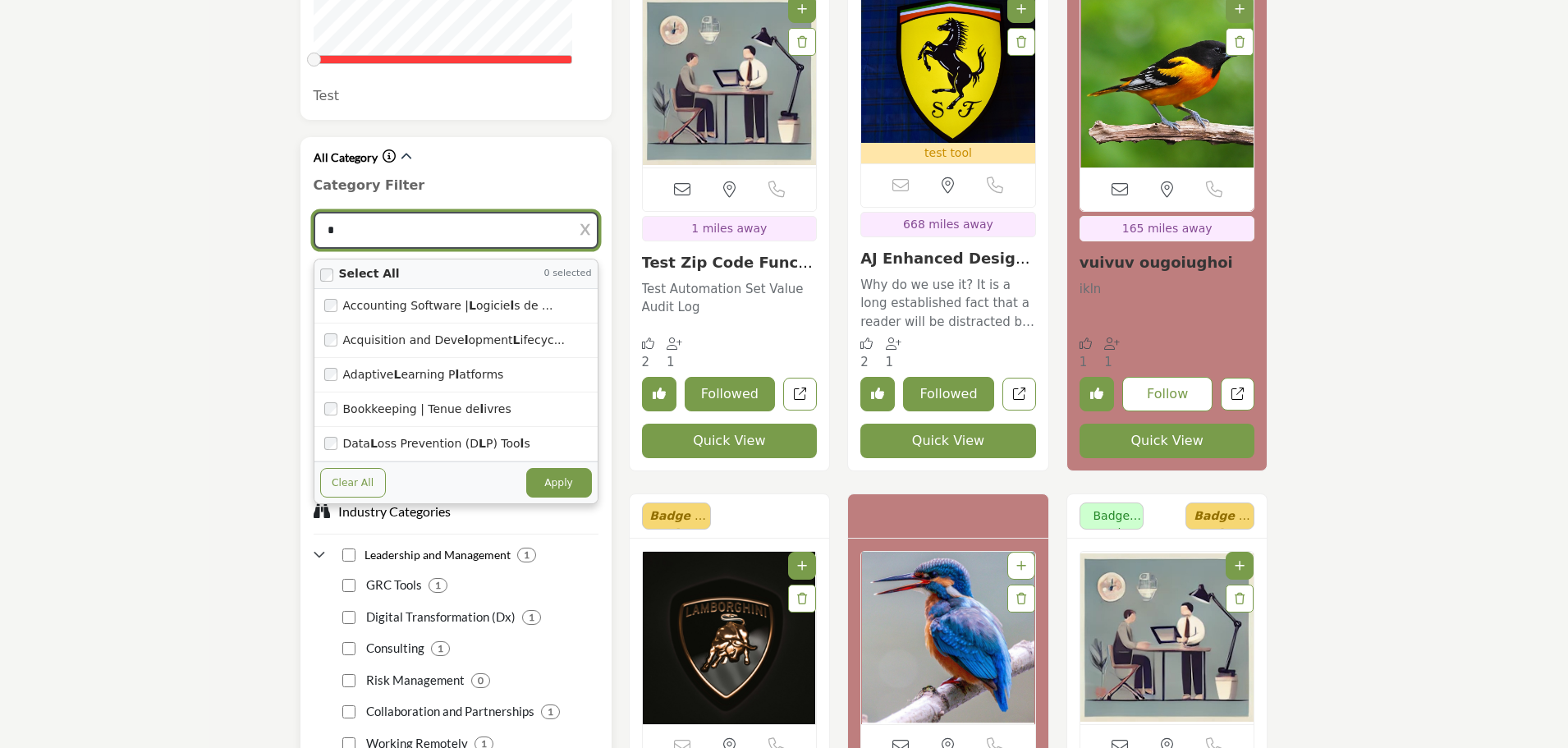
type input "**"
type input "***"
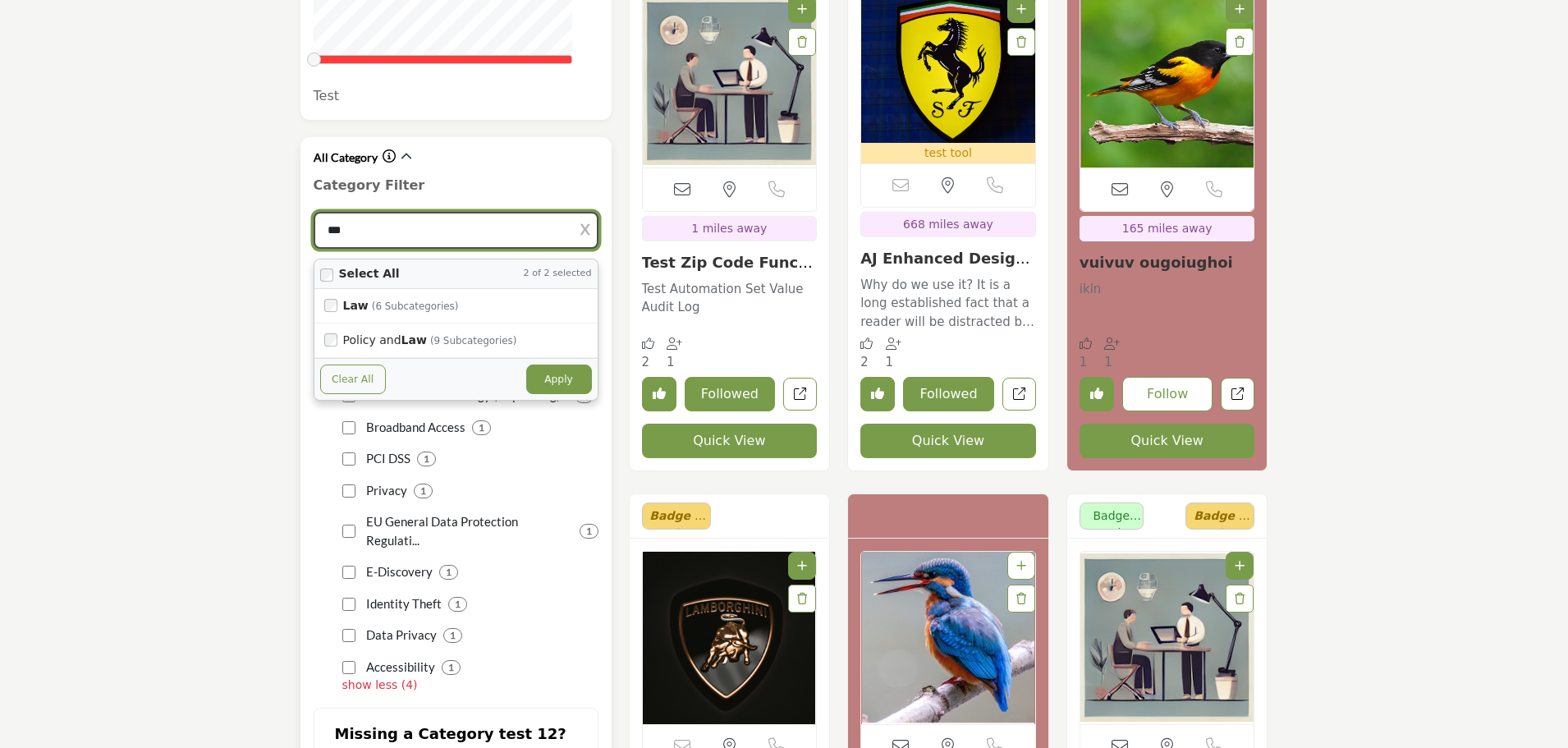
click at [580, 365] on button "Apply" at bounding box center [559, 380] width 66 height 30
type input "***"
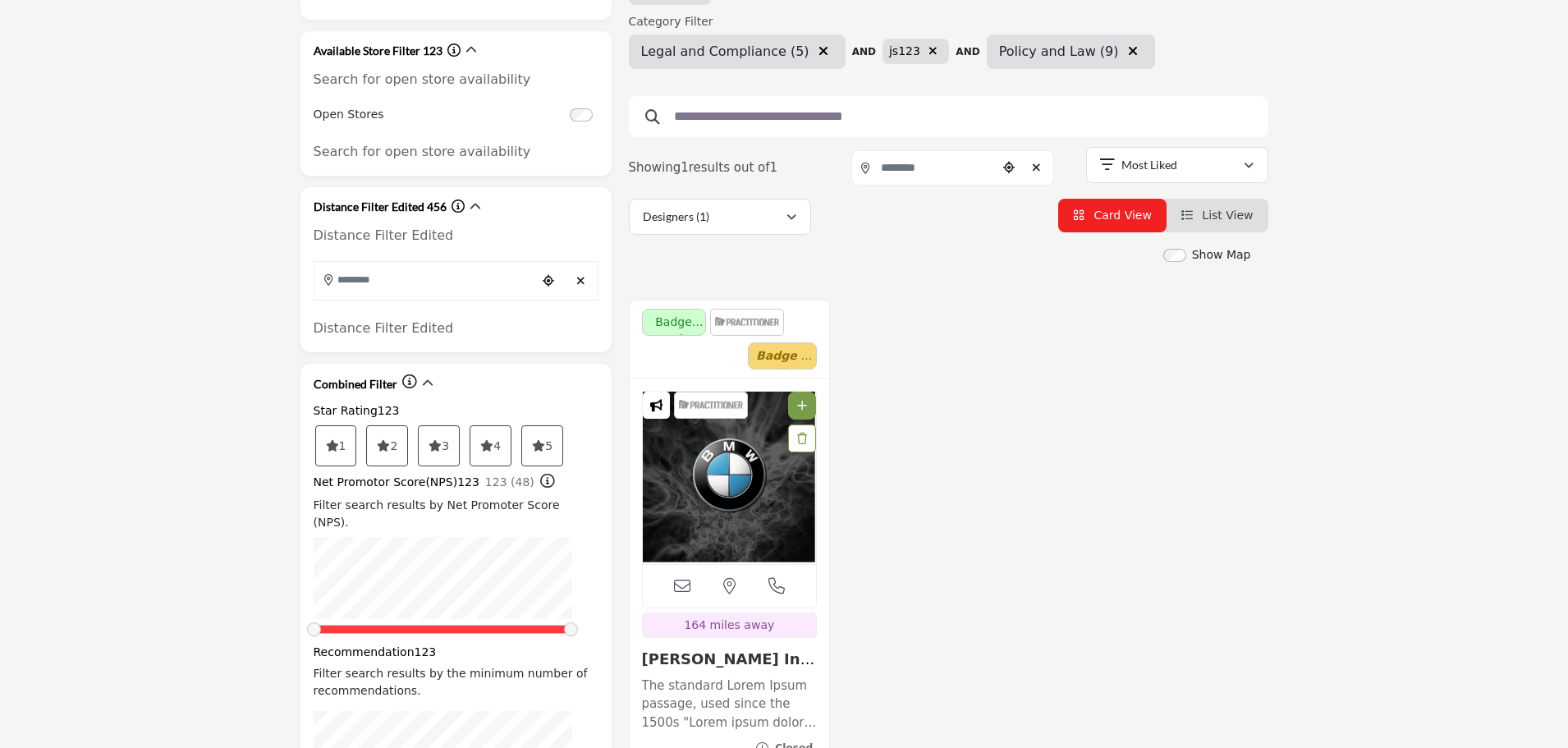
scroll to position [246, 0]
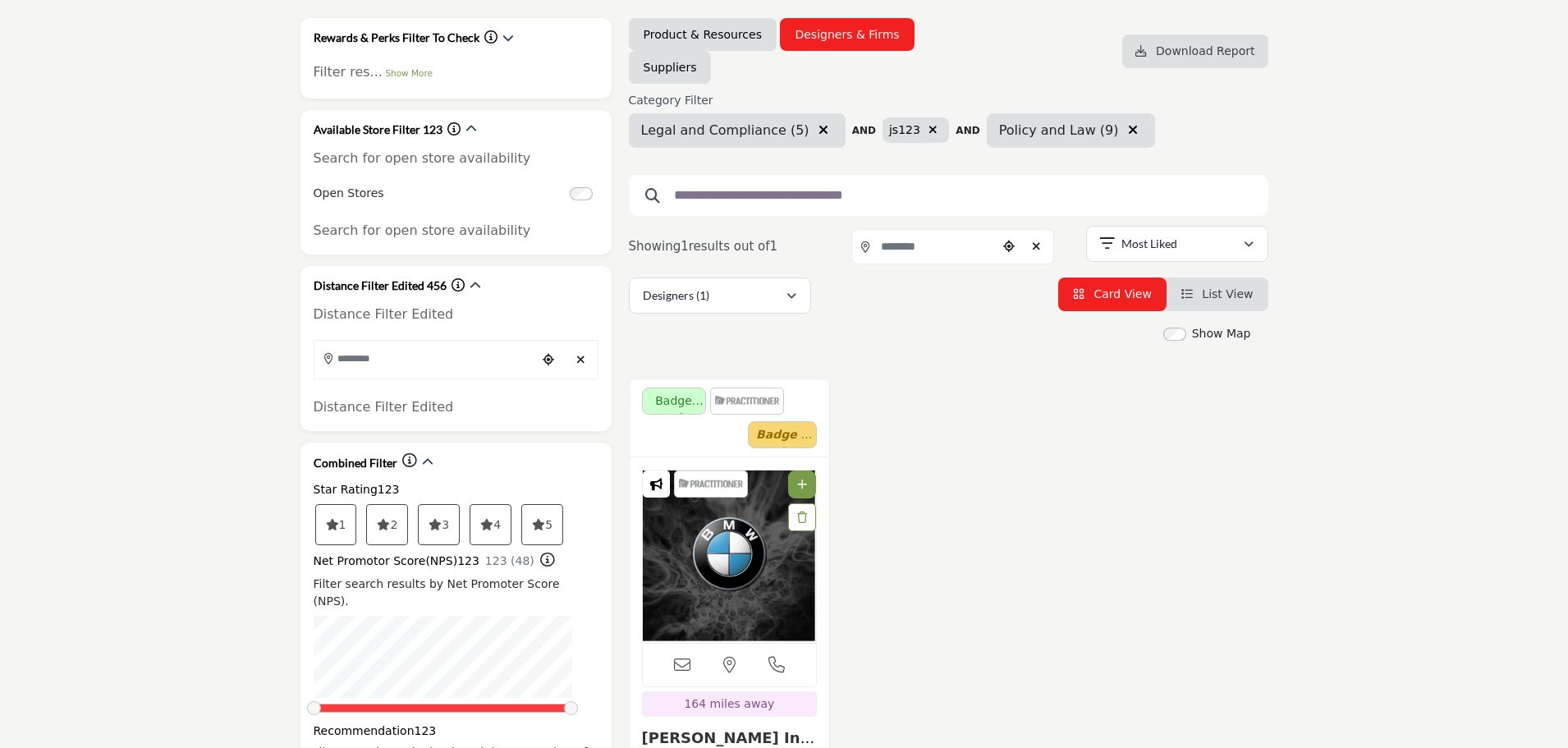
click at [1128, 132] on icon "button" at bounding box center [1132, 129] width 10 height 13
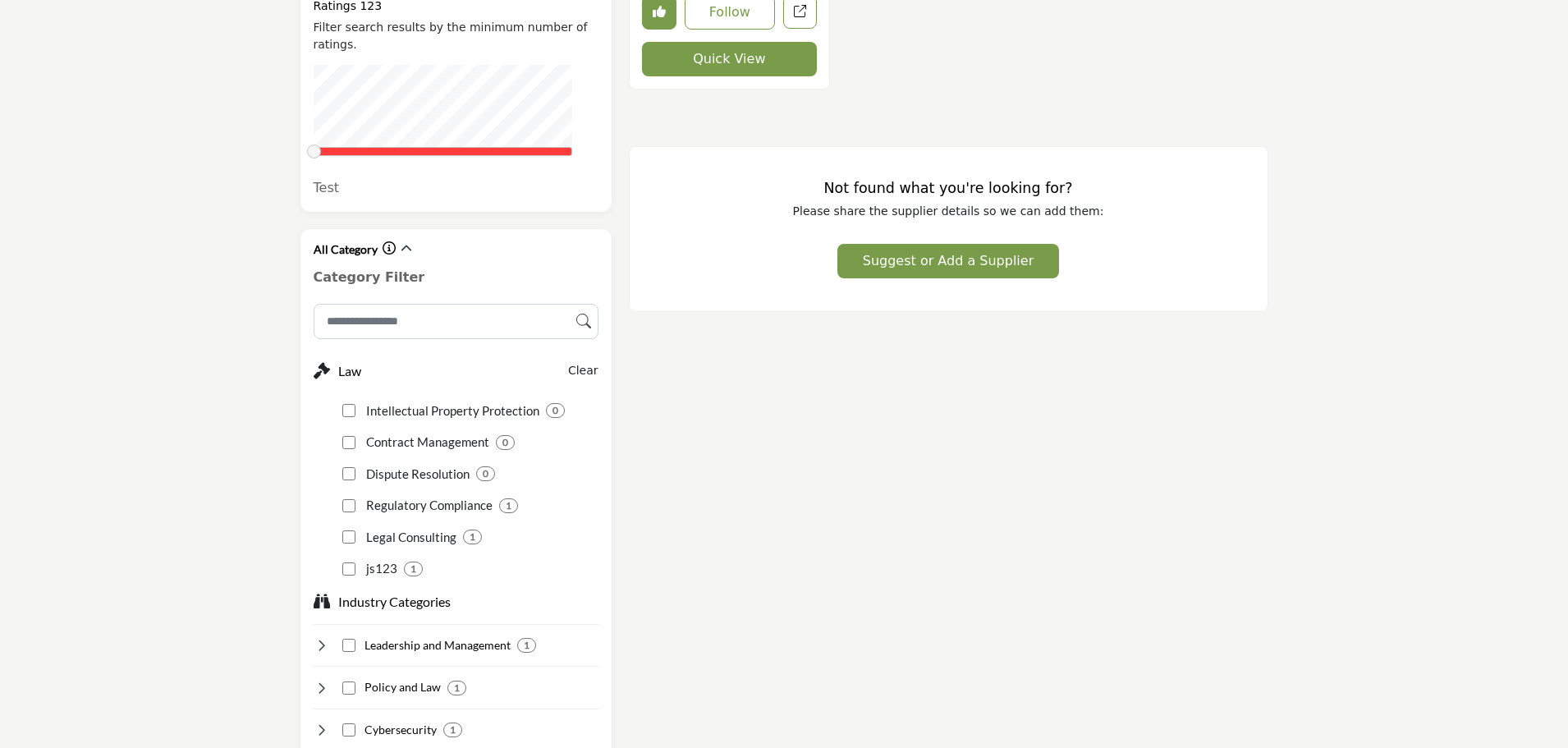
scroll to position [1149, 0]
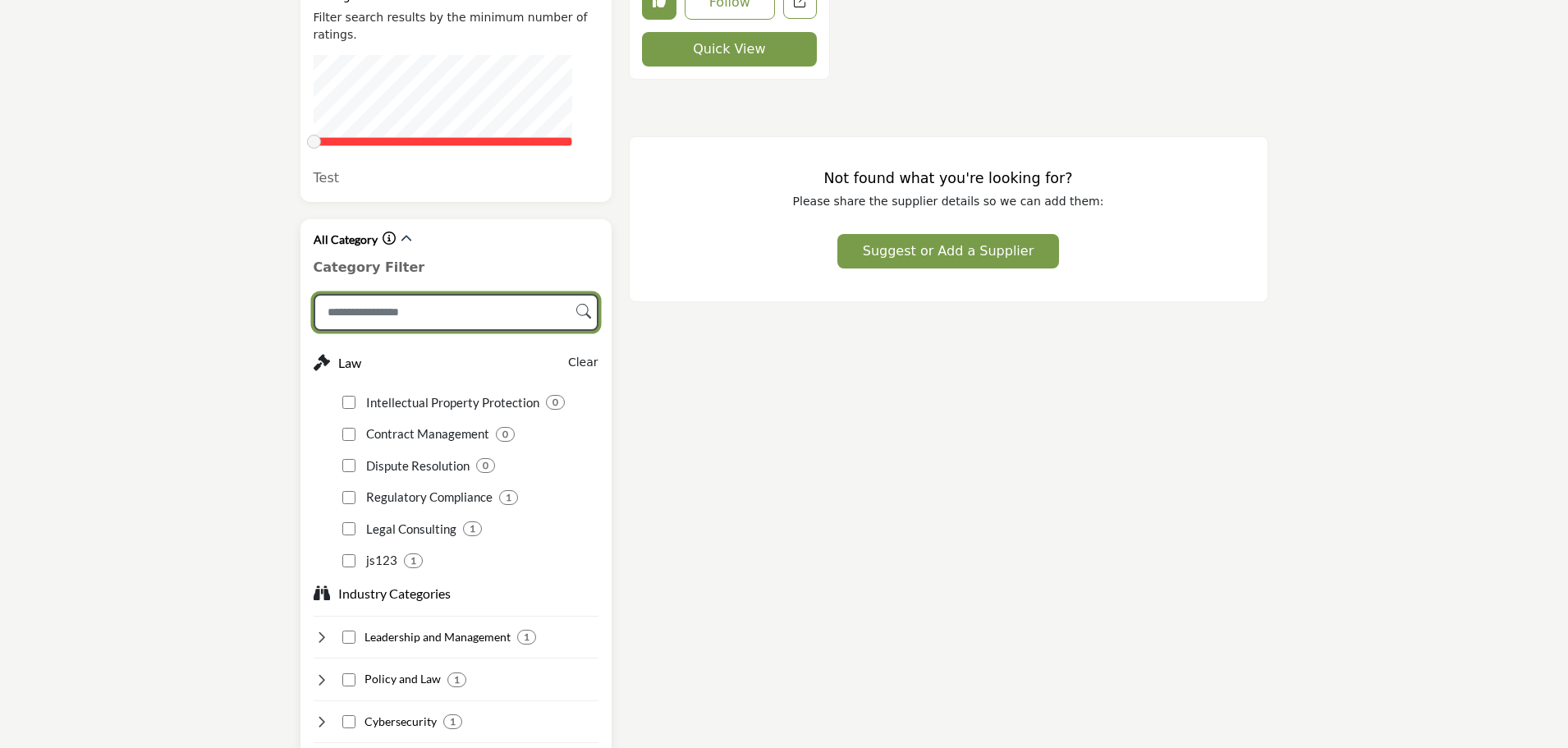
click at [494, 294] on input "Search Category" at bounding box center [456, 312] width 285 height 37
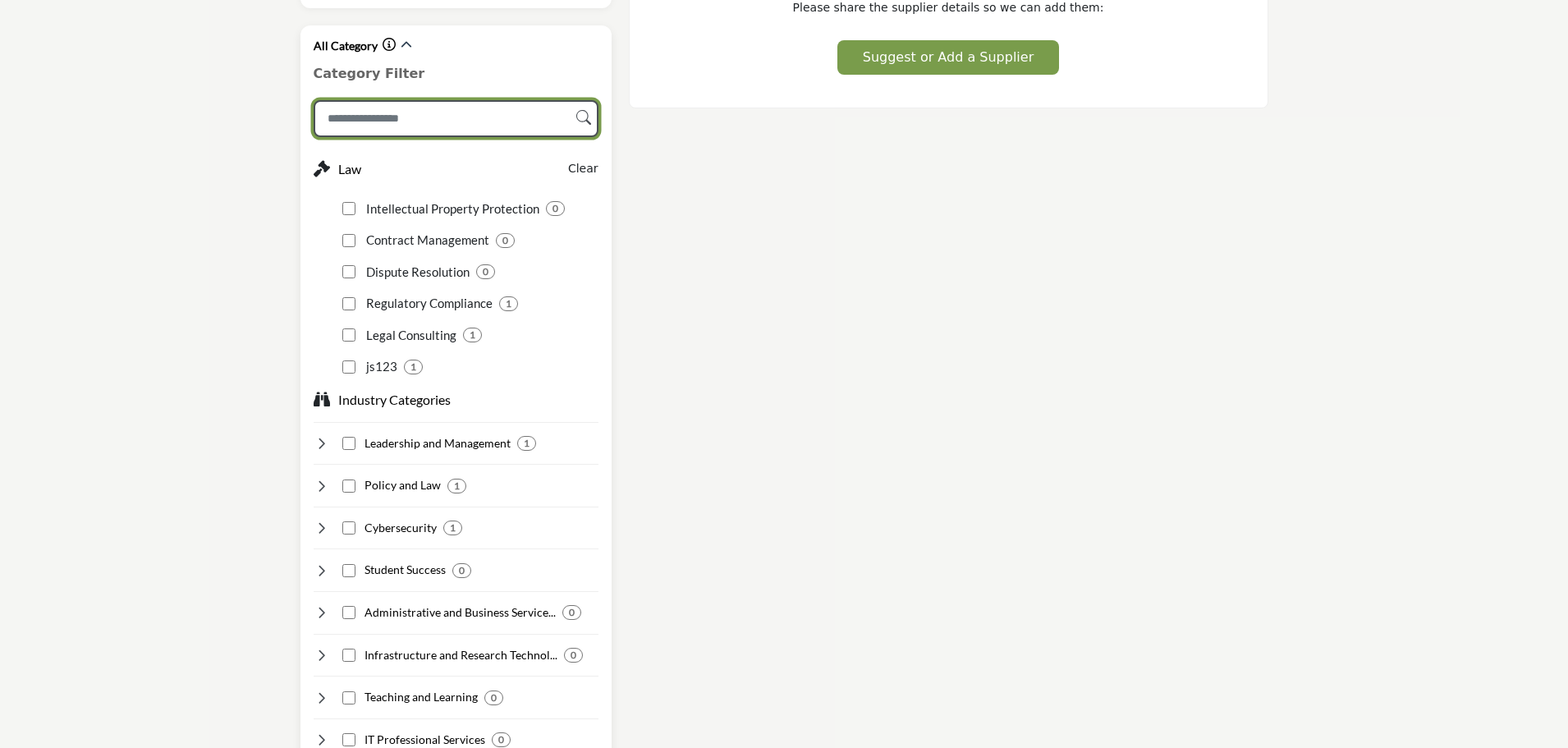
scroll to position [1313, 0]
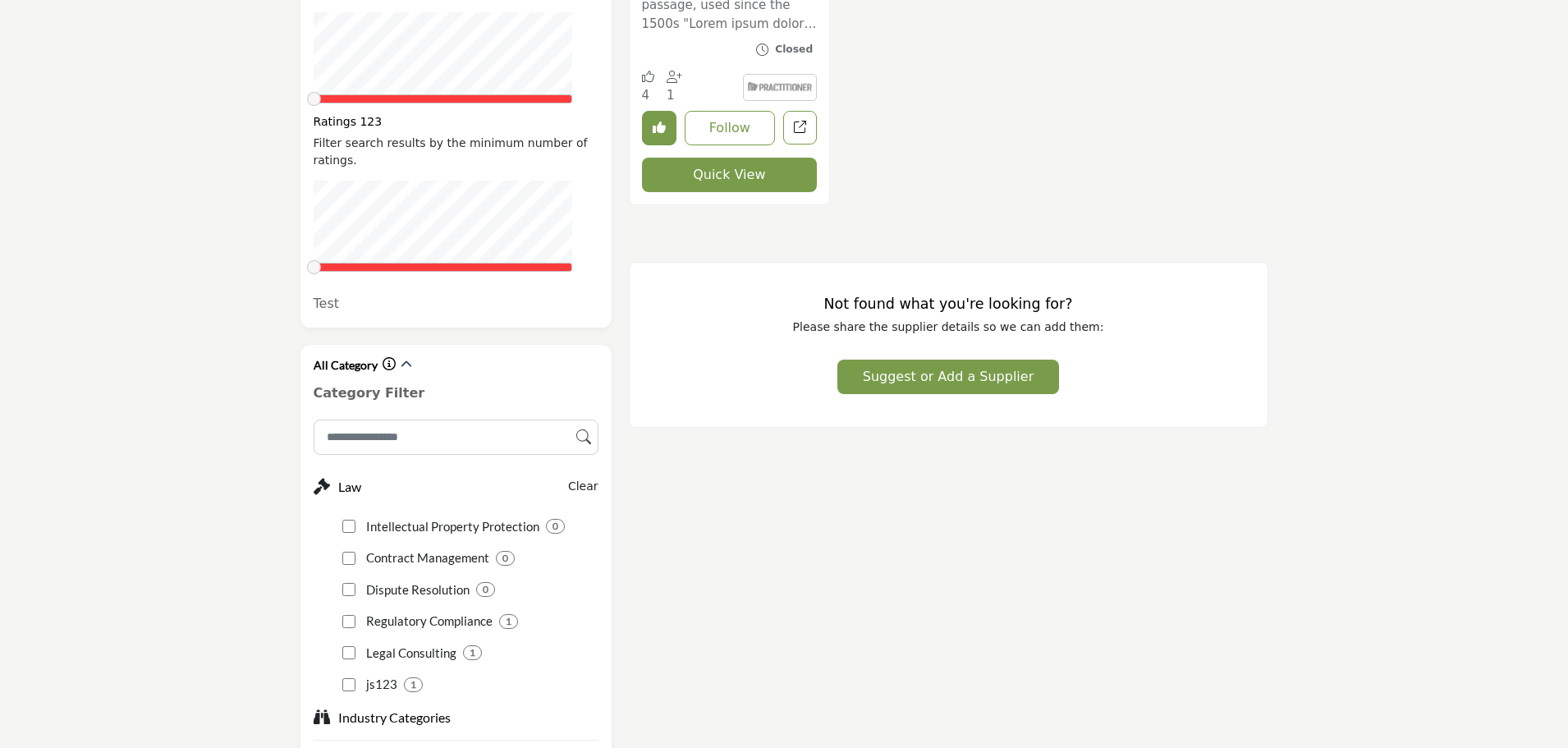
scroll to position [1024, 0]
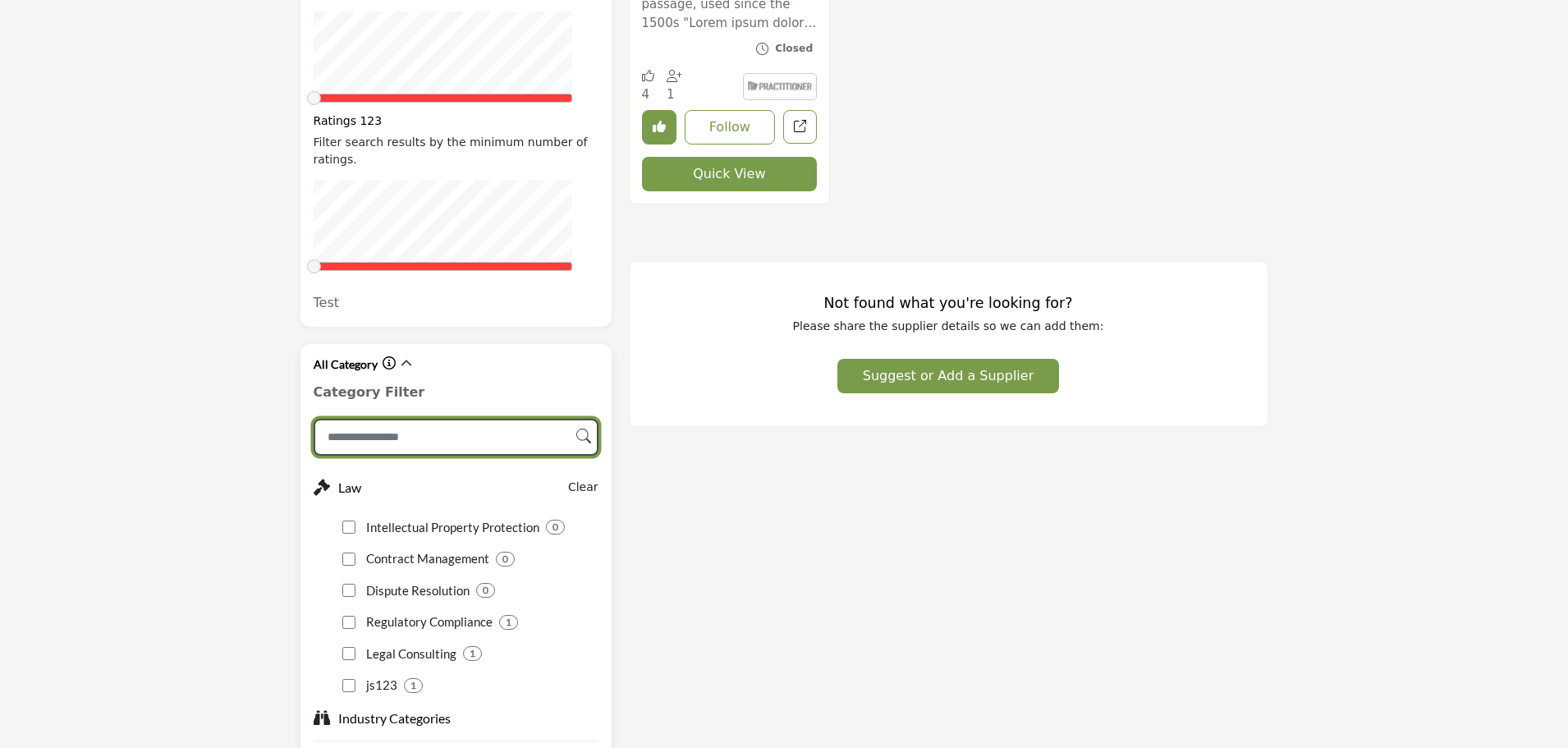
click at [358, 418] on input "Search Category" at bounding box center [456, 437] width 285 height 37
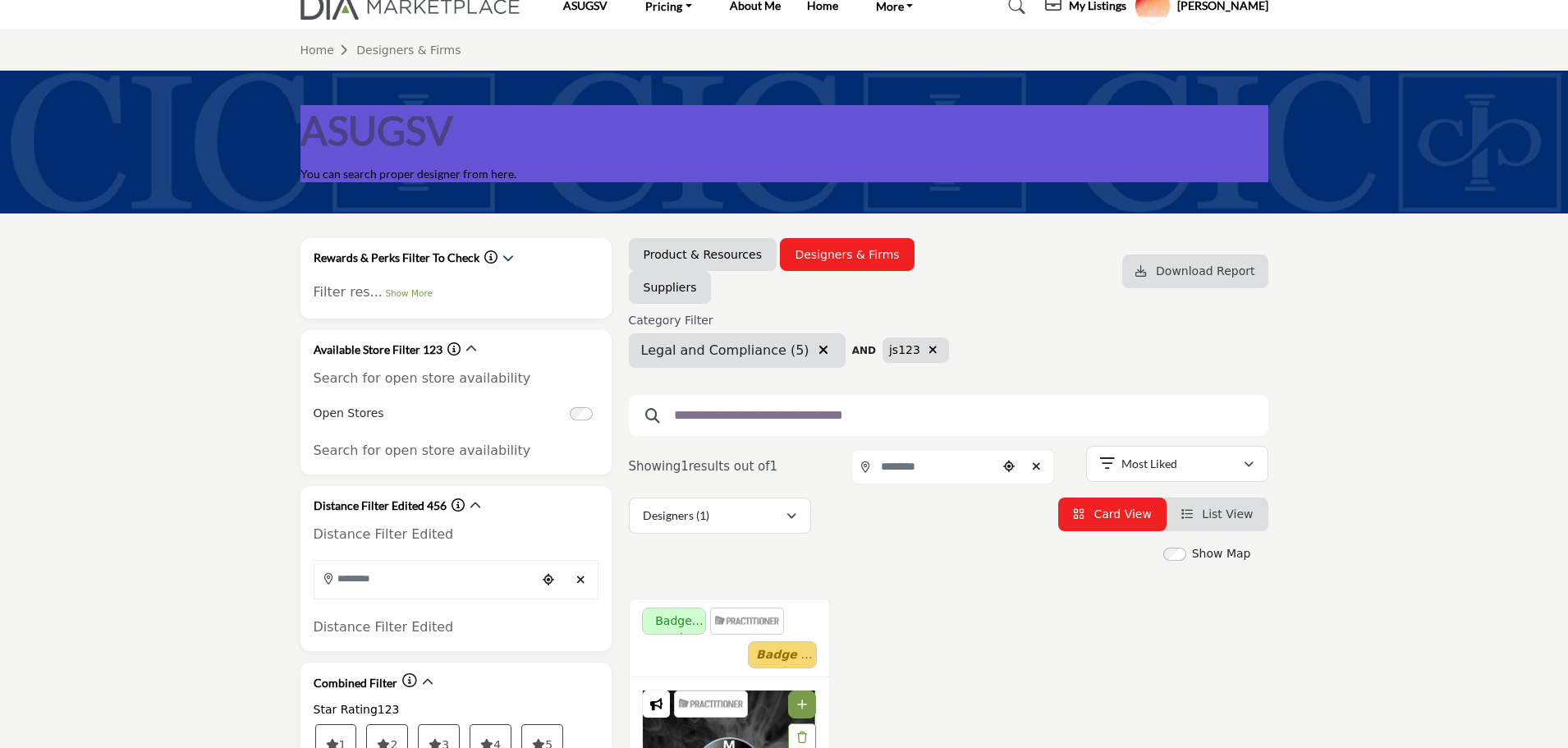
scroll to position [0, 0]
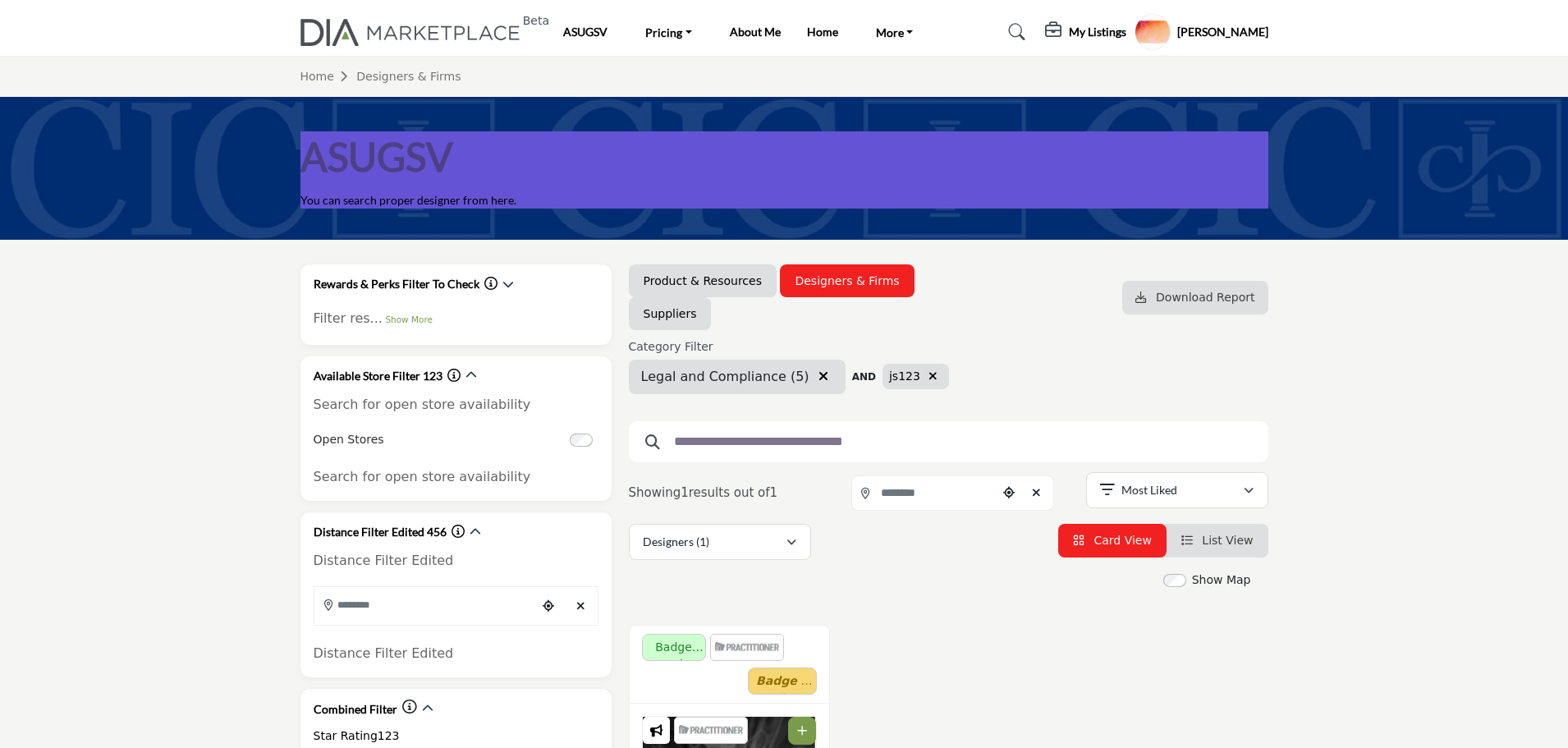
click at [818, 376] on icon "button" at bounding box center [823, 375] width 10 height 13
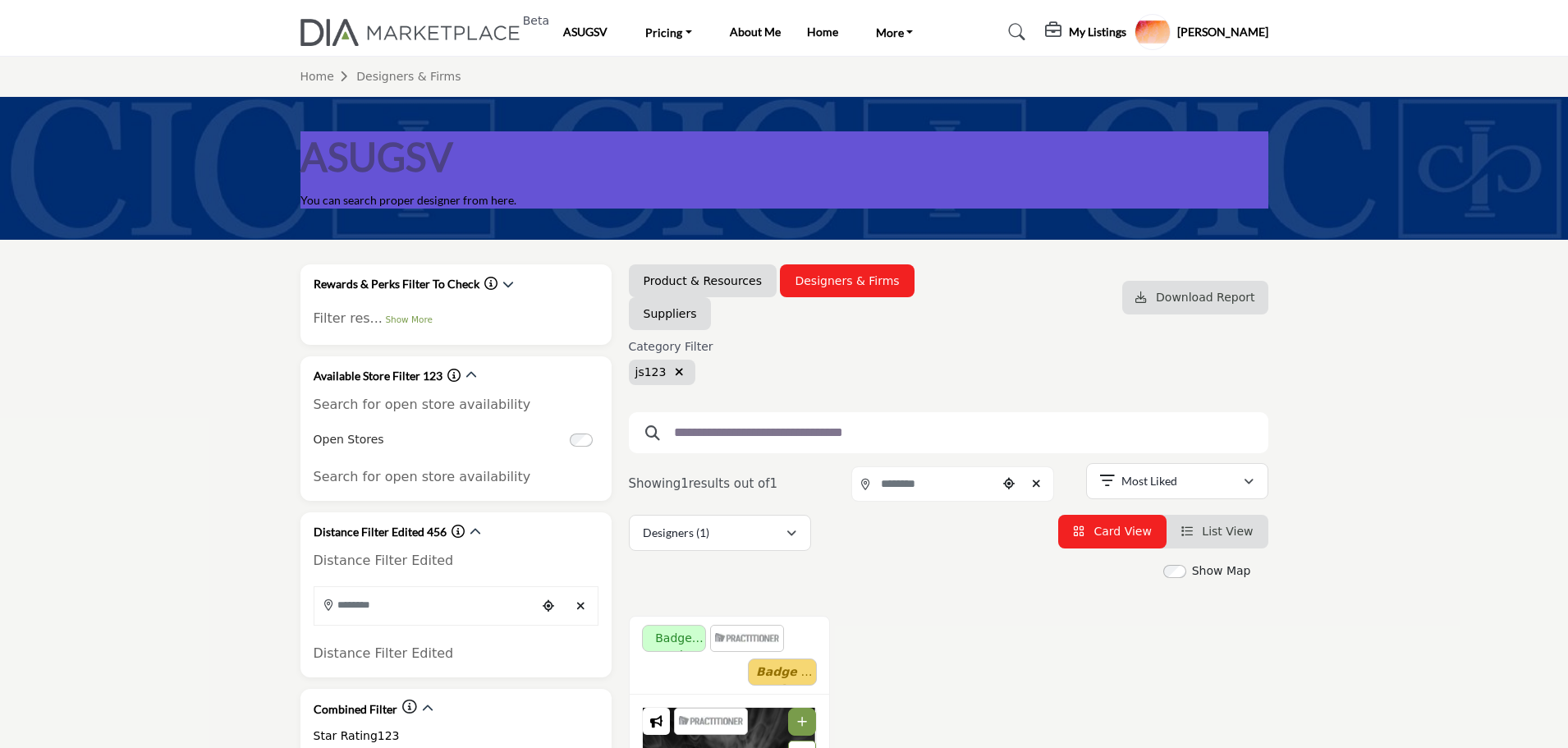
click at [676, 371] on icon "button" at bounding box center [679, 371] width 9 height 11
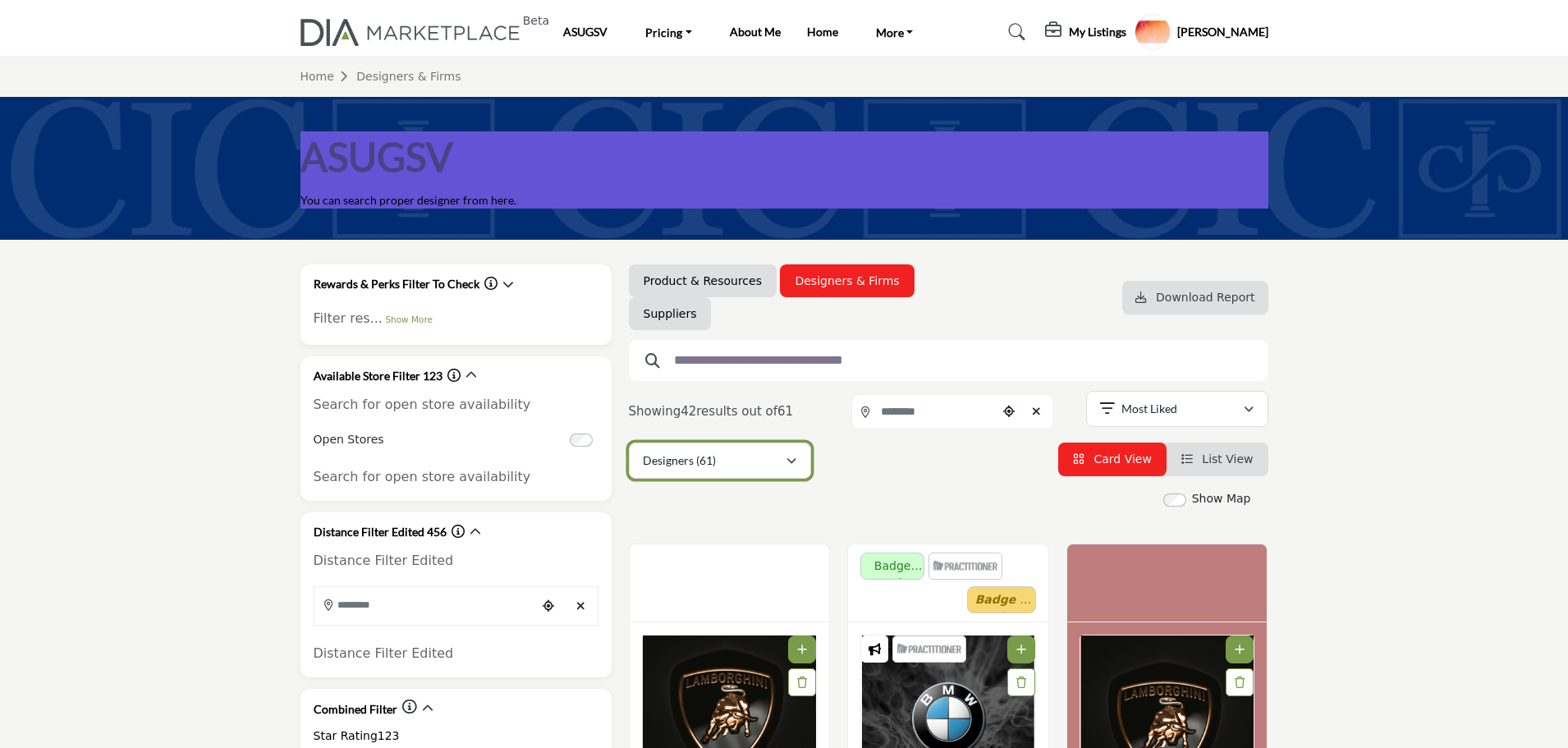
click at [800, 457] on button "Designers (61)" at bounding box center [719, 460] width 182 height 36
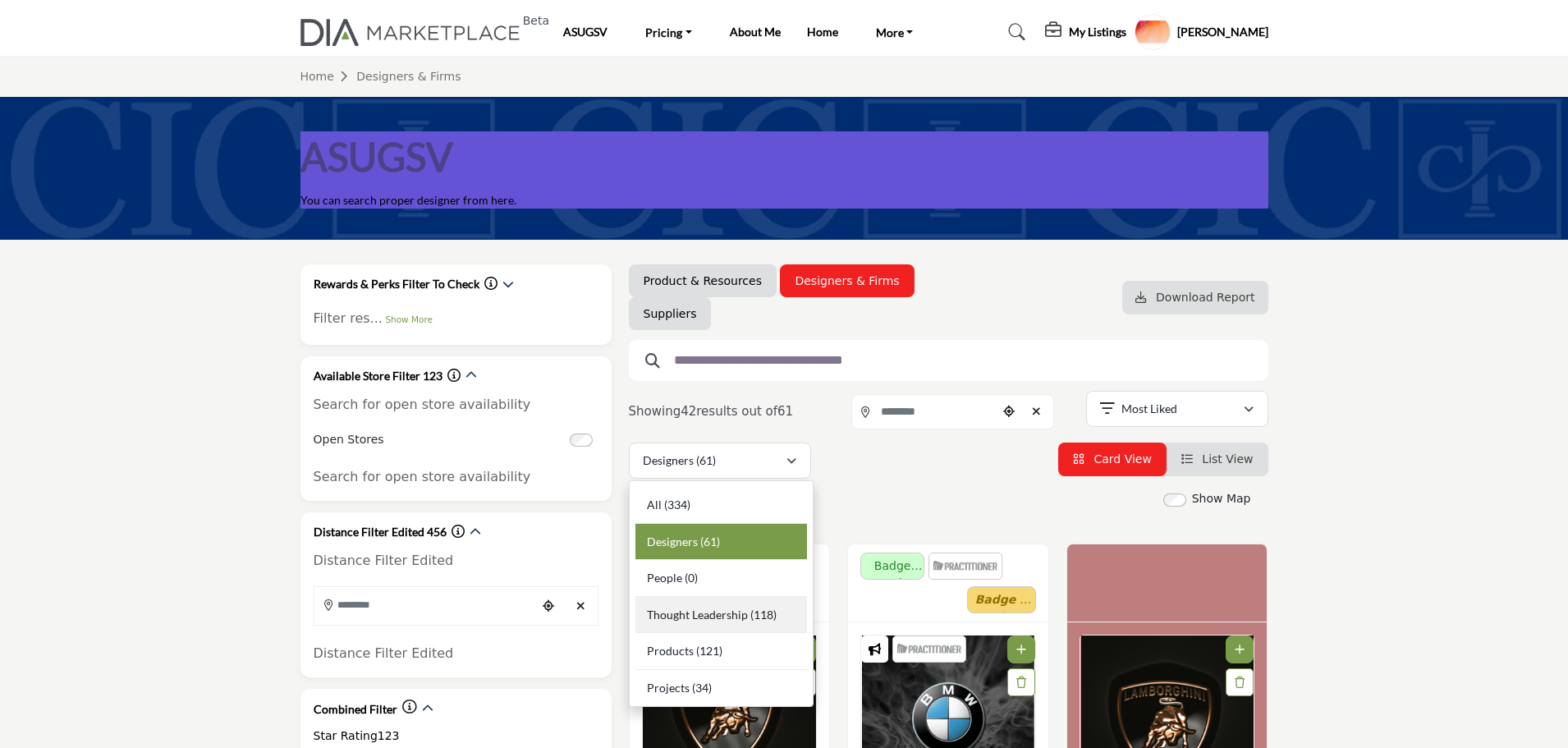
click at [713, 607] on span "Thought Leadership" at bounding box center [697, 614] width 101 height 14
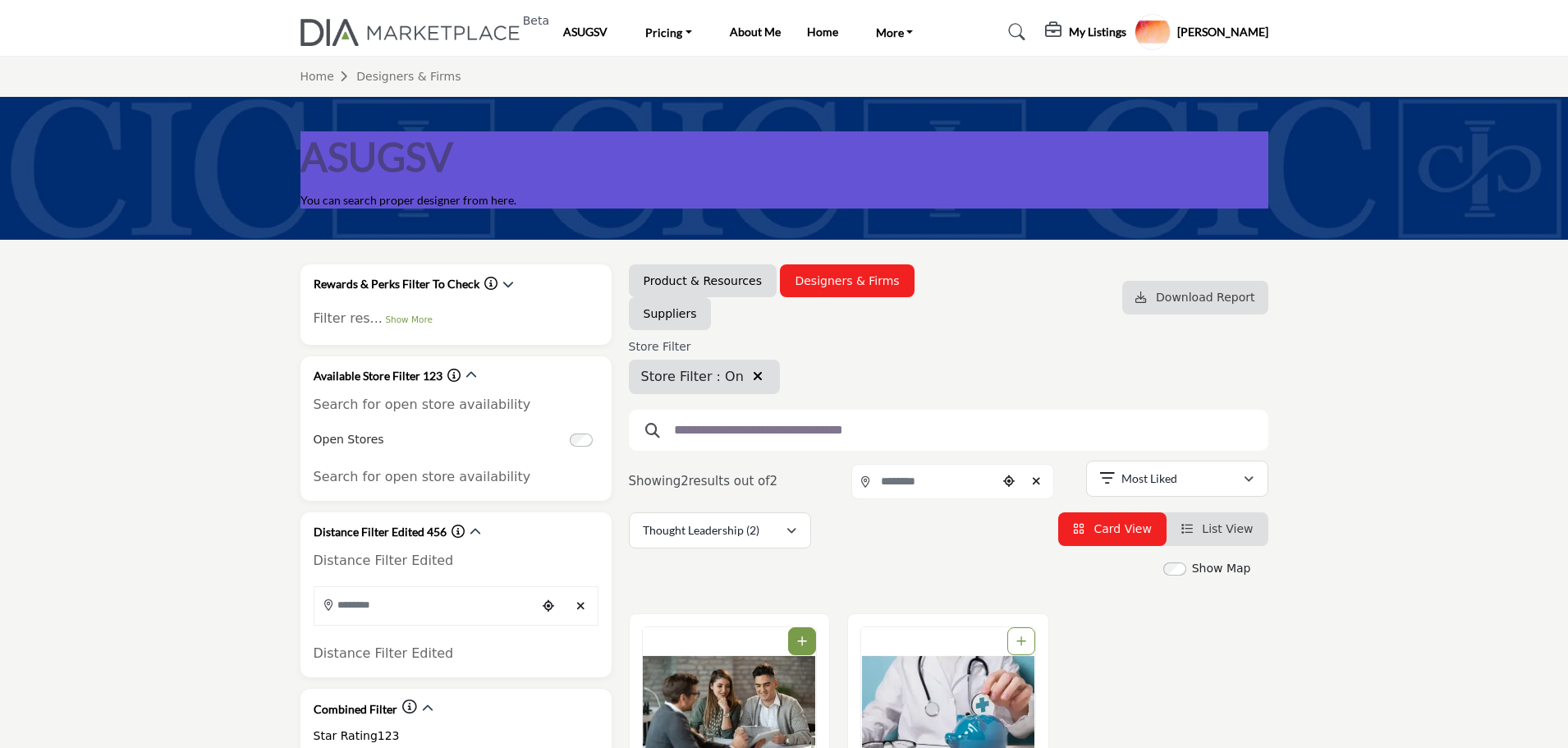
click at [752, 372] on icon "button" at bounding box center [757, 375] width 10 height 13
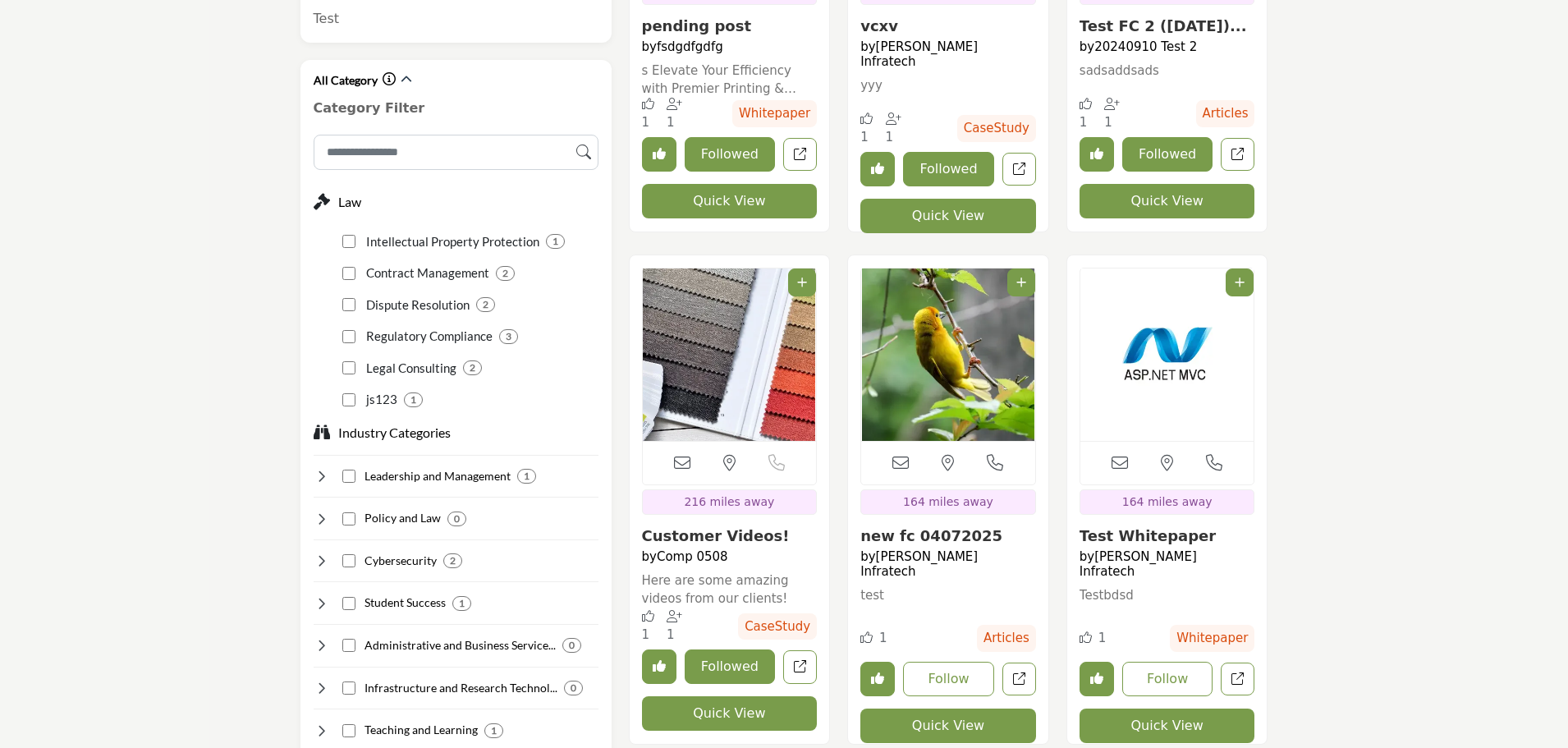
scroll to position [1000, 0]
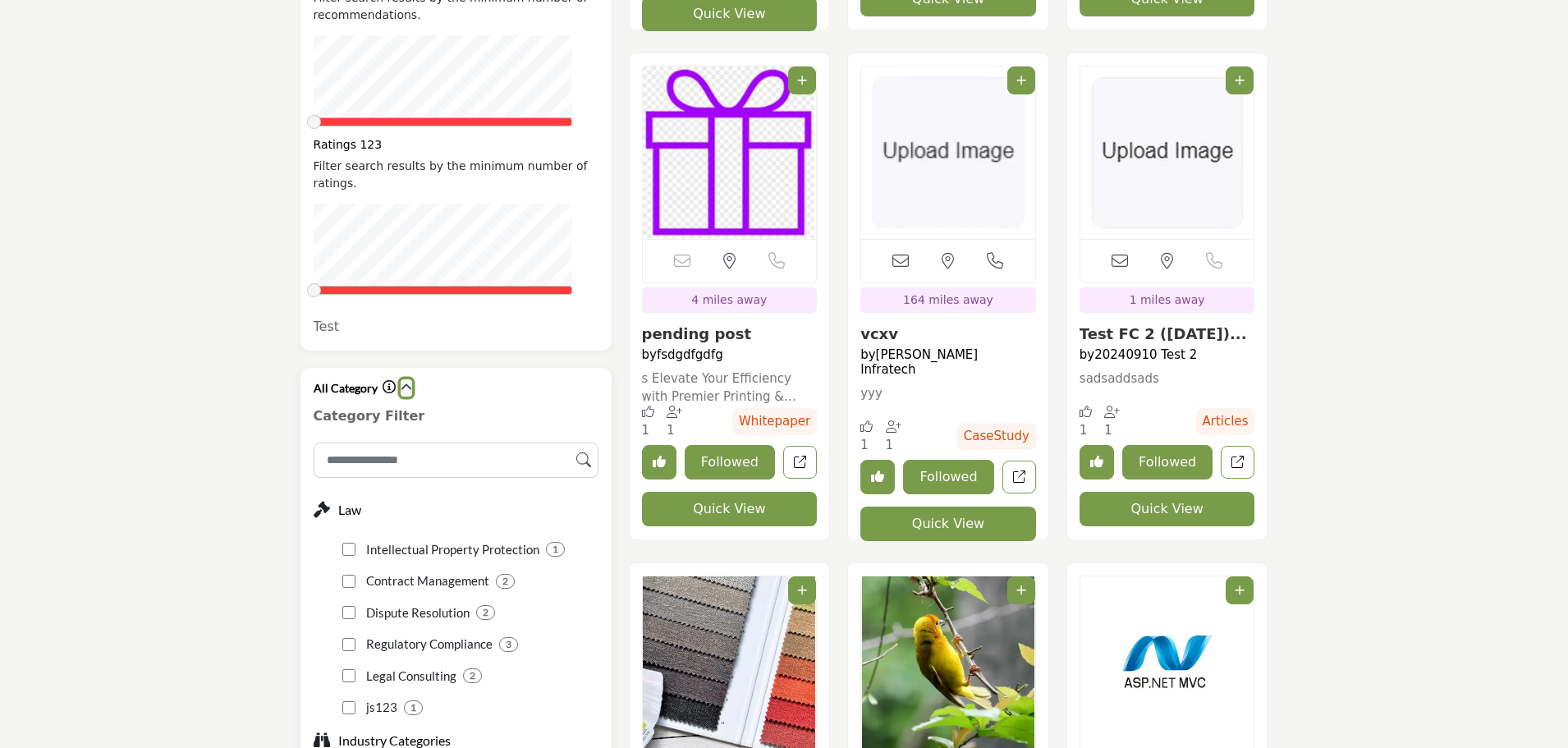
click at [403, 381] on icon "button" at bounding box center [406, 387] width 11 height 11
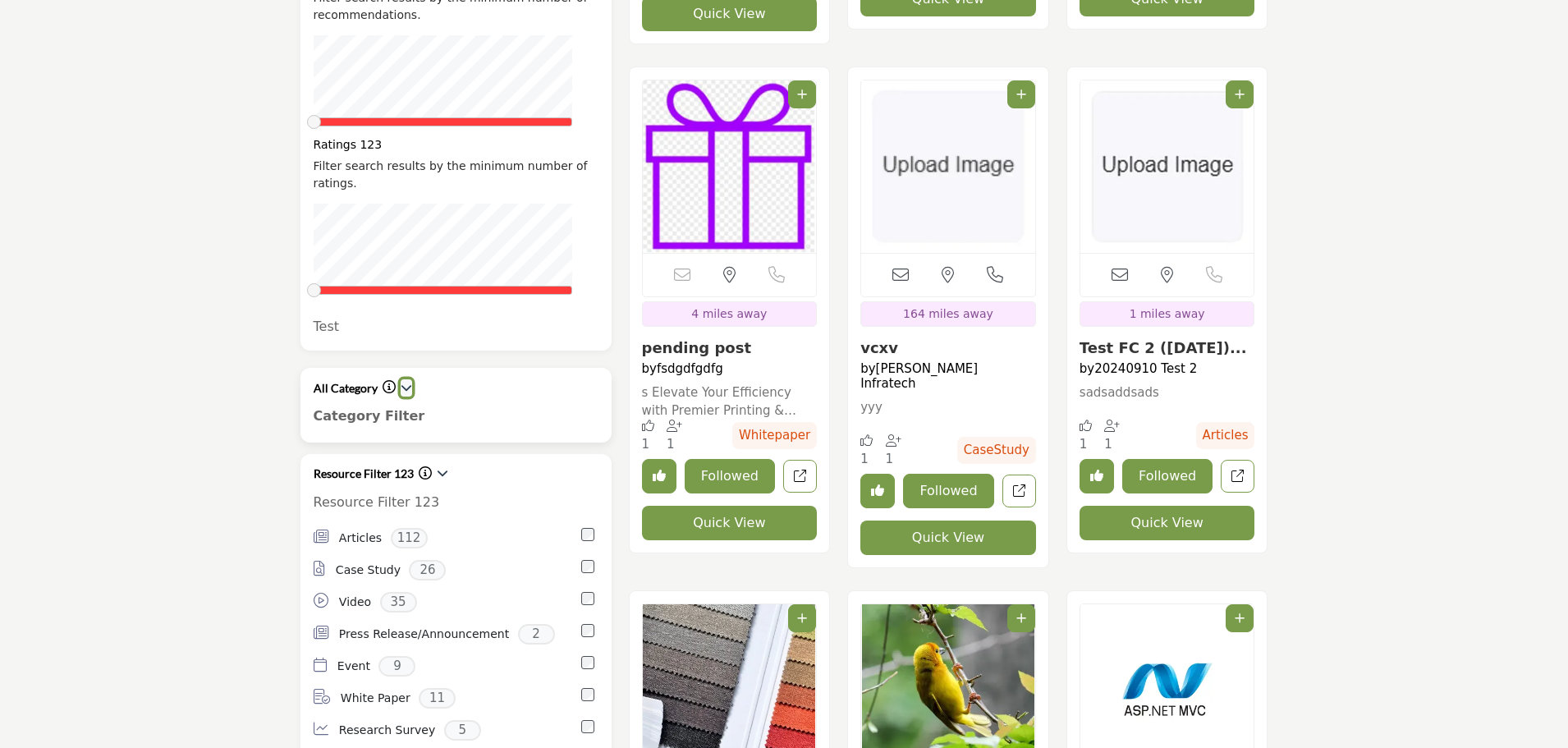
scroll to position [985, 0]
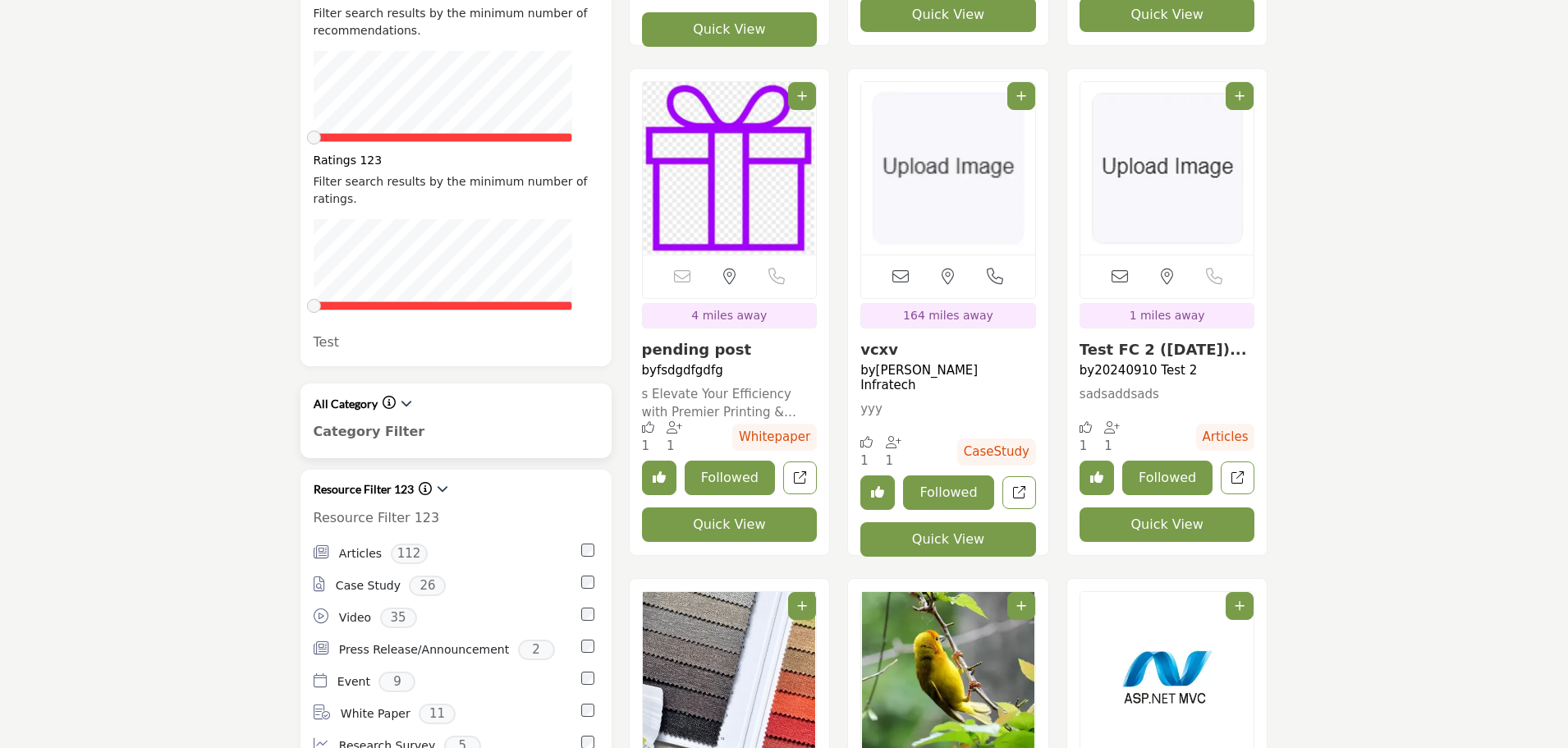
click at [386, 396] on icon "Information about All Category" at bounding box center [388, 402] width 13 height 13
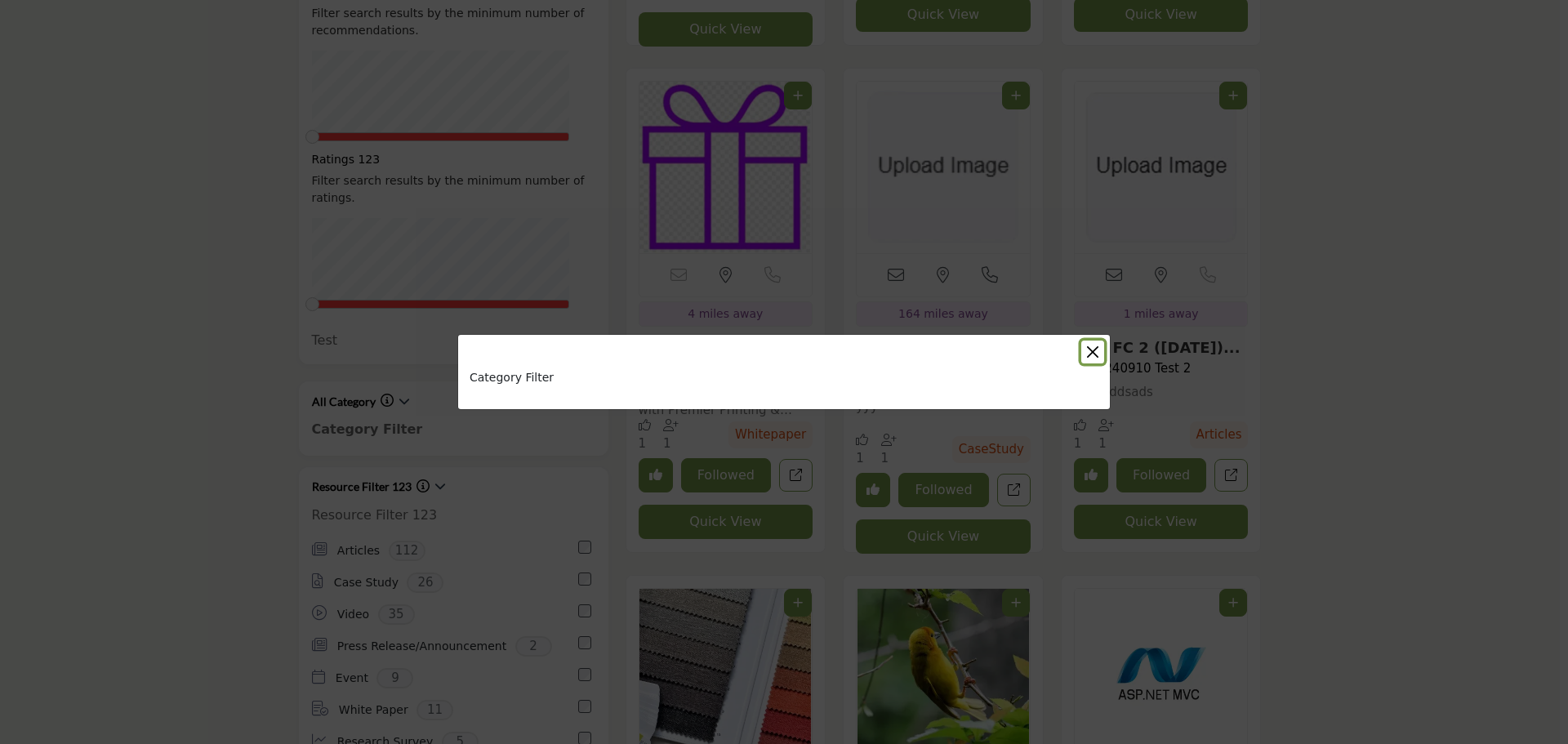
click at [1095, 351] on button "Close" at bounding box center [1092, 351] width 23 height 23
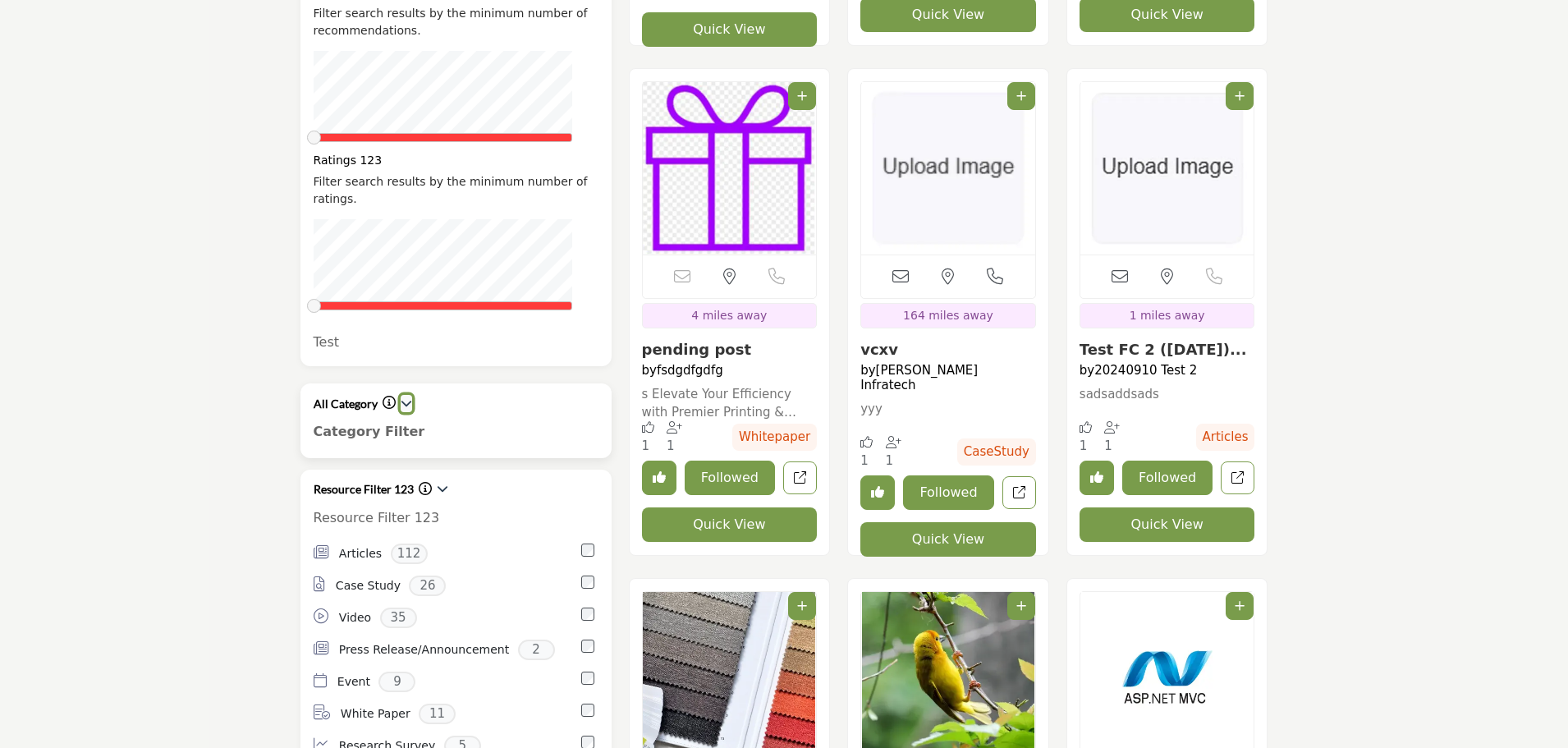
click at [405, 397] on icon "button" at bounding box center [406, 403] width 11 height 11
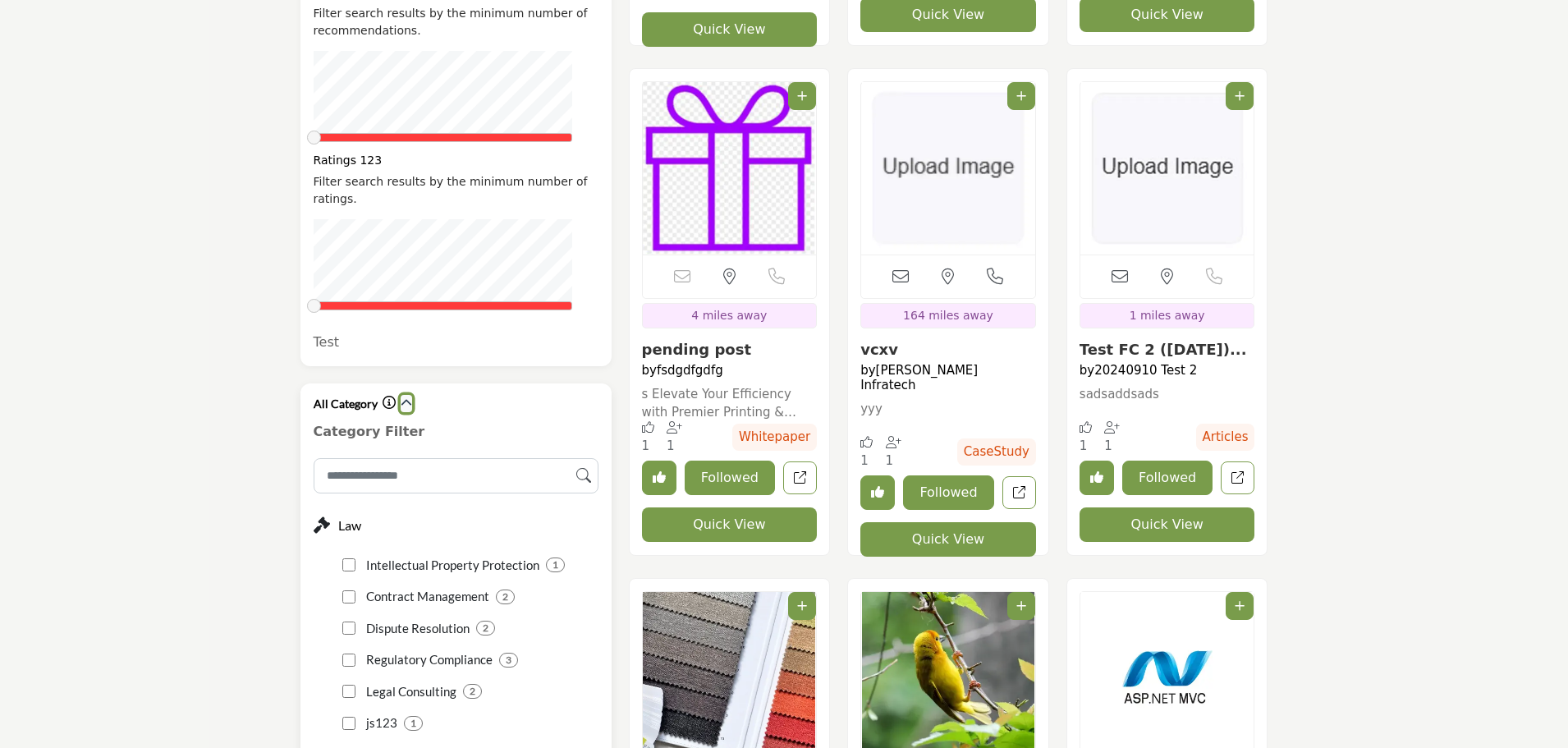
click at [405, 397] on icon "button" at bounding box center [406, 403] width 11 height 11
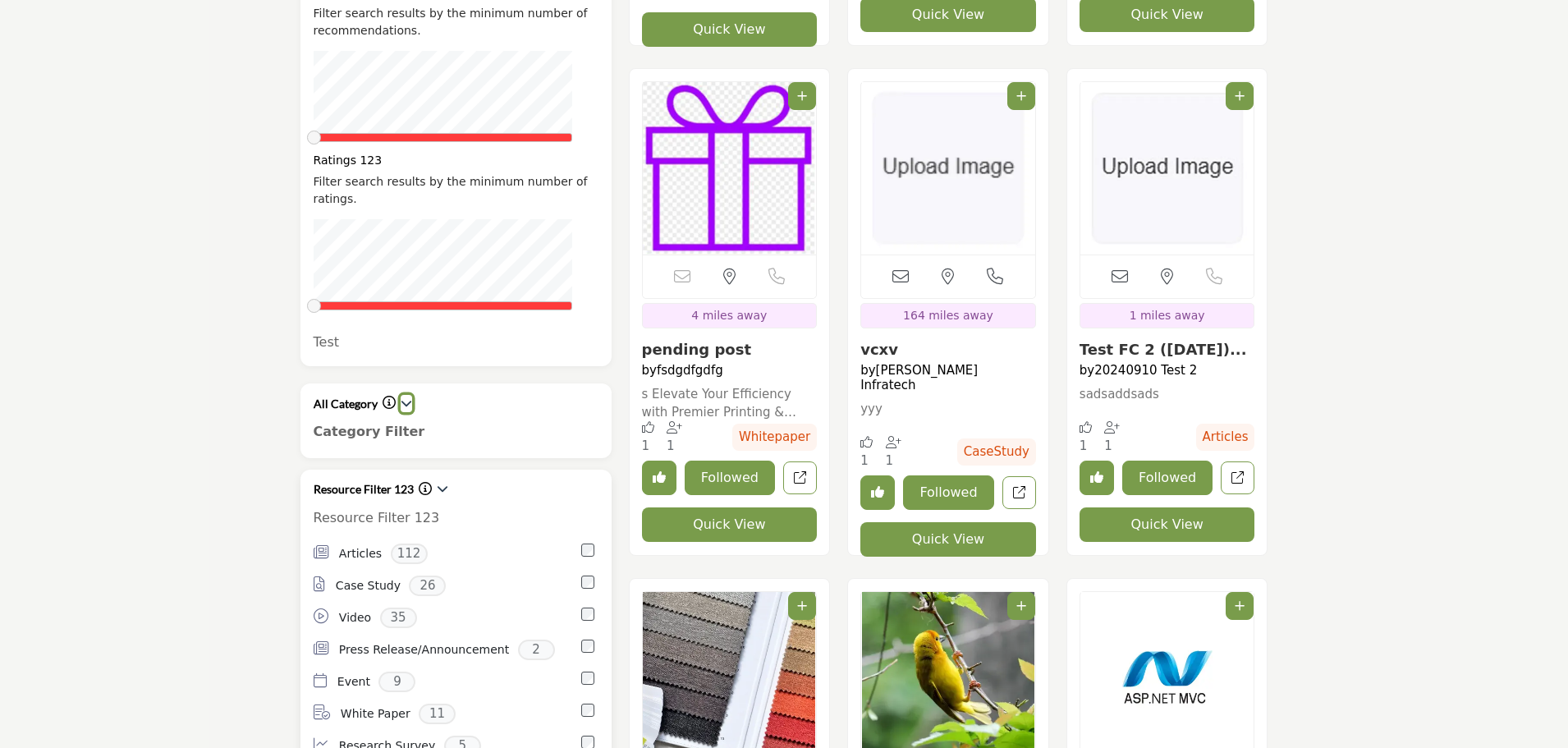
scroll to position [1067, 0]
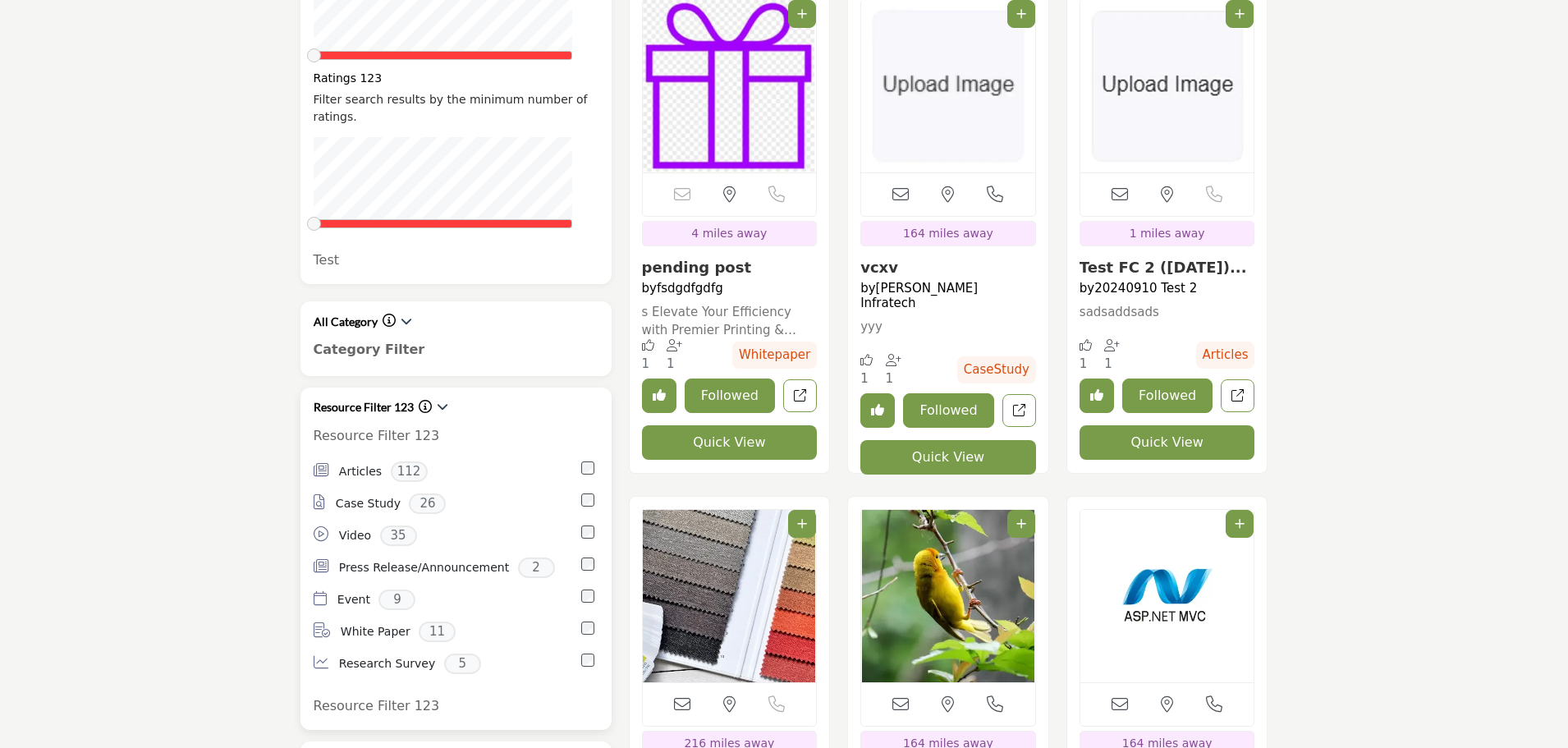
click at [427, 400] on icon "Information about Resource Filter 123" at bounding box center [425, 406] width 13 height 13
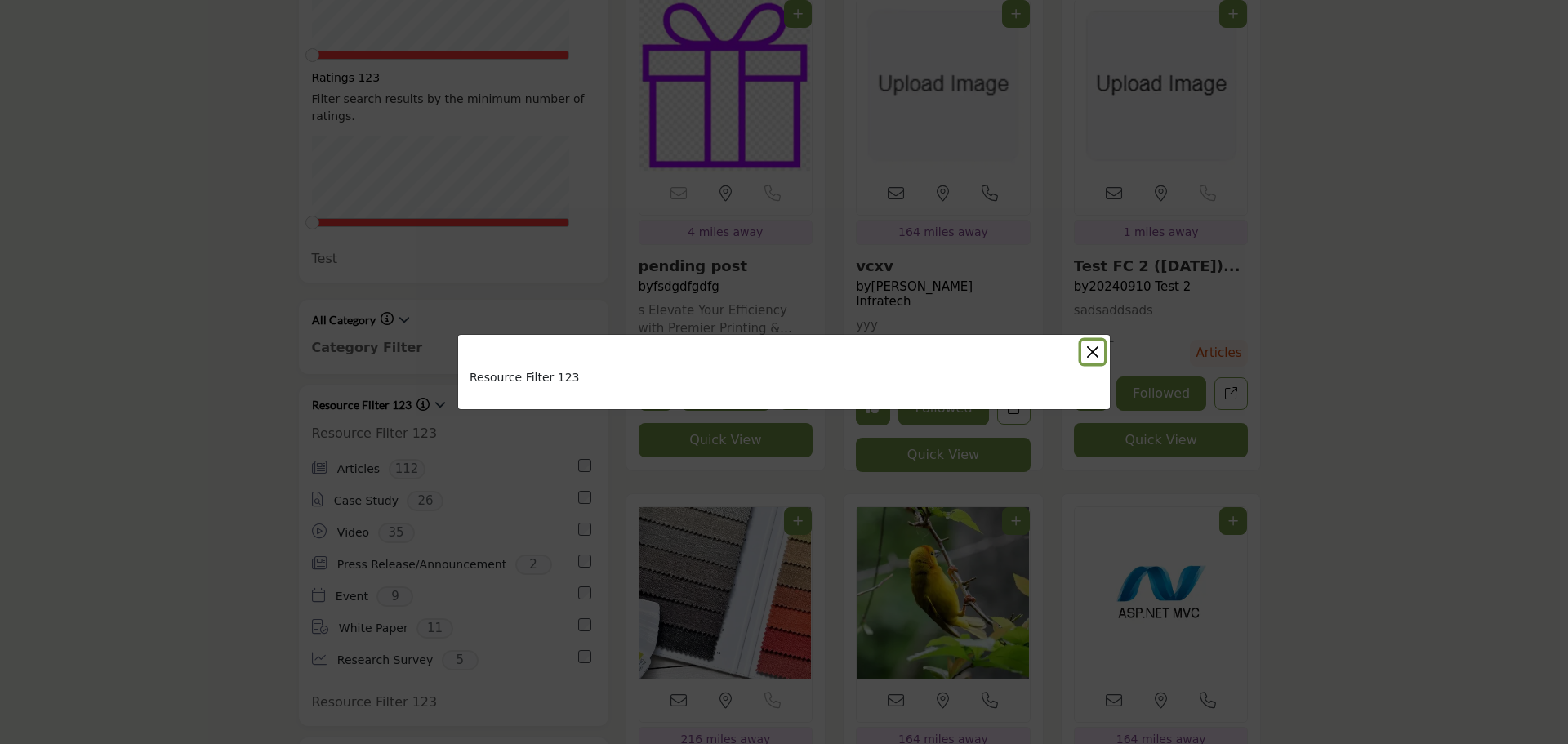
click at [1091, 358] on button "Close" at bounding box center [1092, 351] width 23 height 23
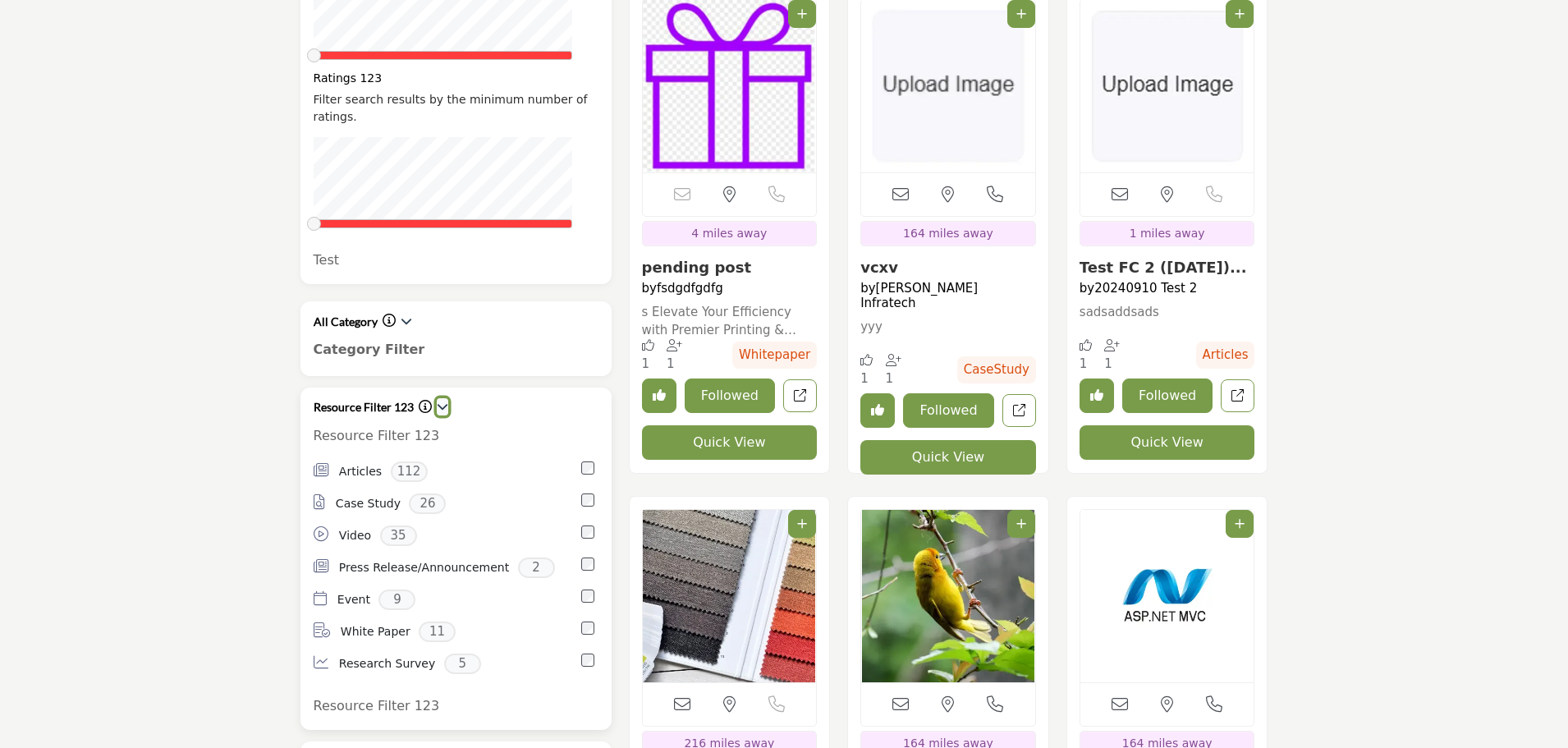
click at [440, 401] on icon "button" at bounding box center [442, 406] width 11 height 11
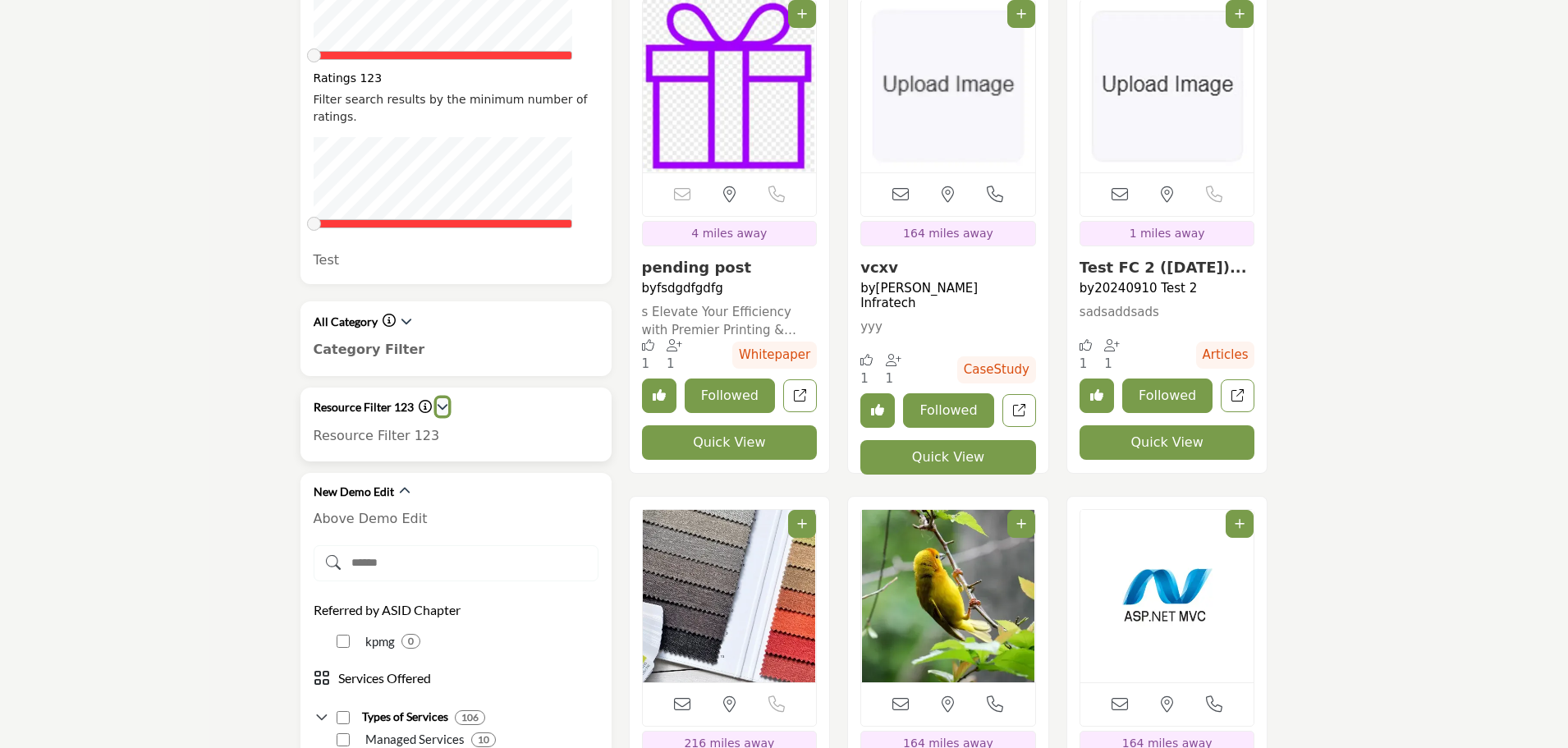
click at [440, 401] on icon "button" at bounding box center [442, 406] width 11 height 11
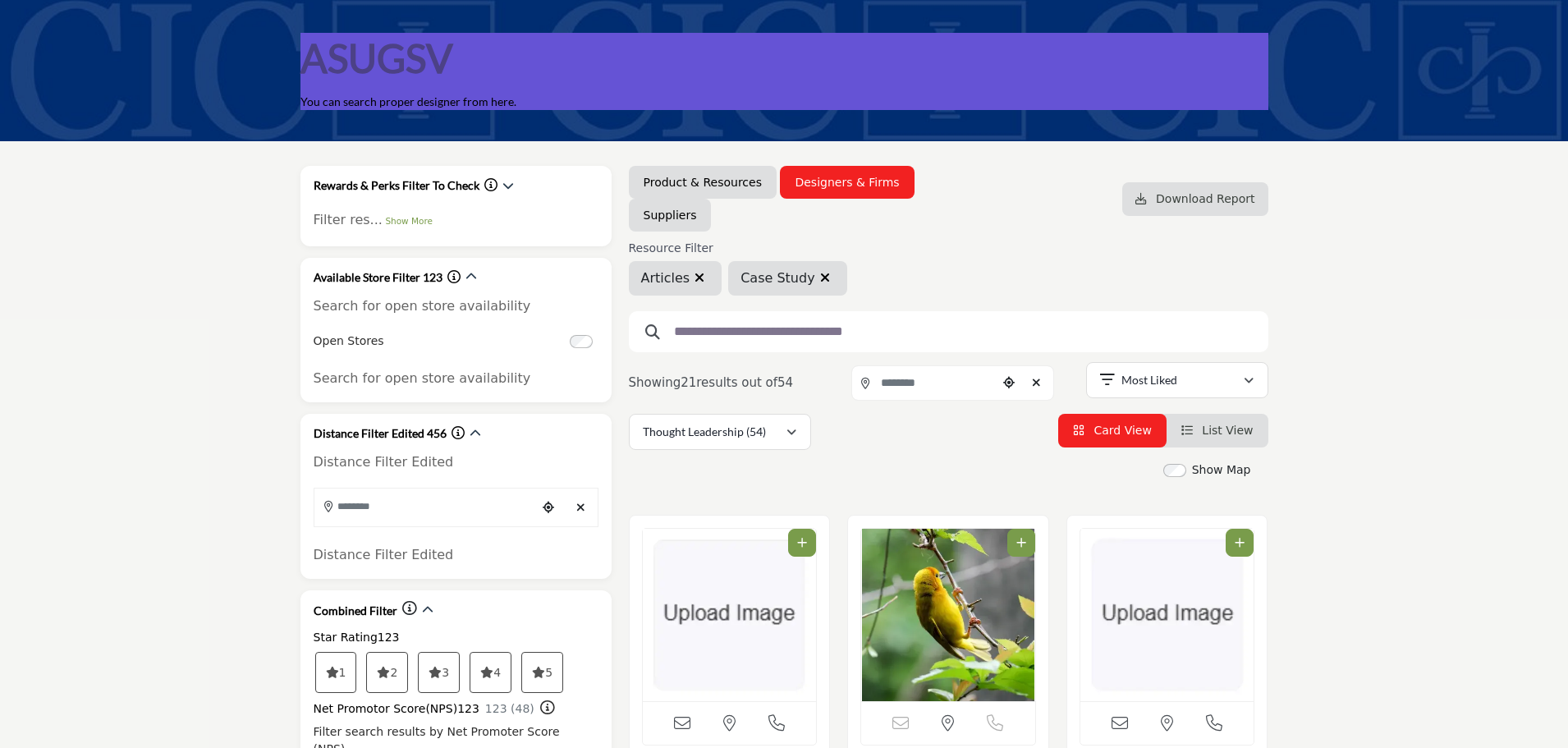
scroll to position [0, 0]
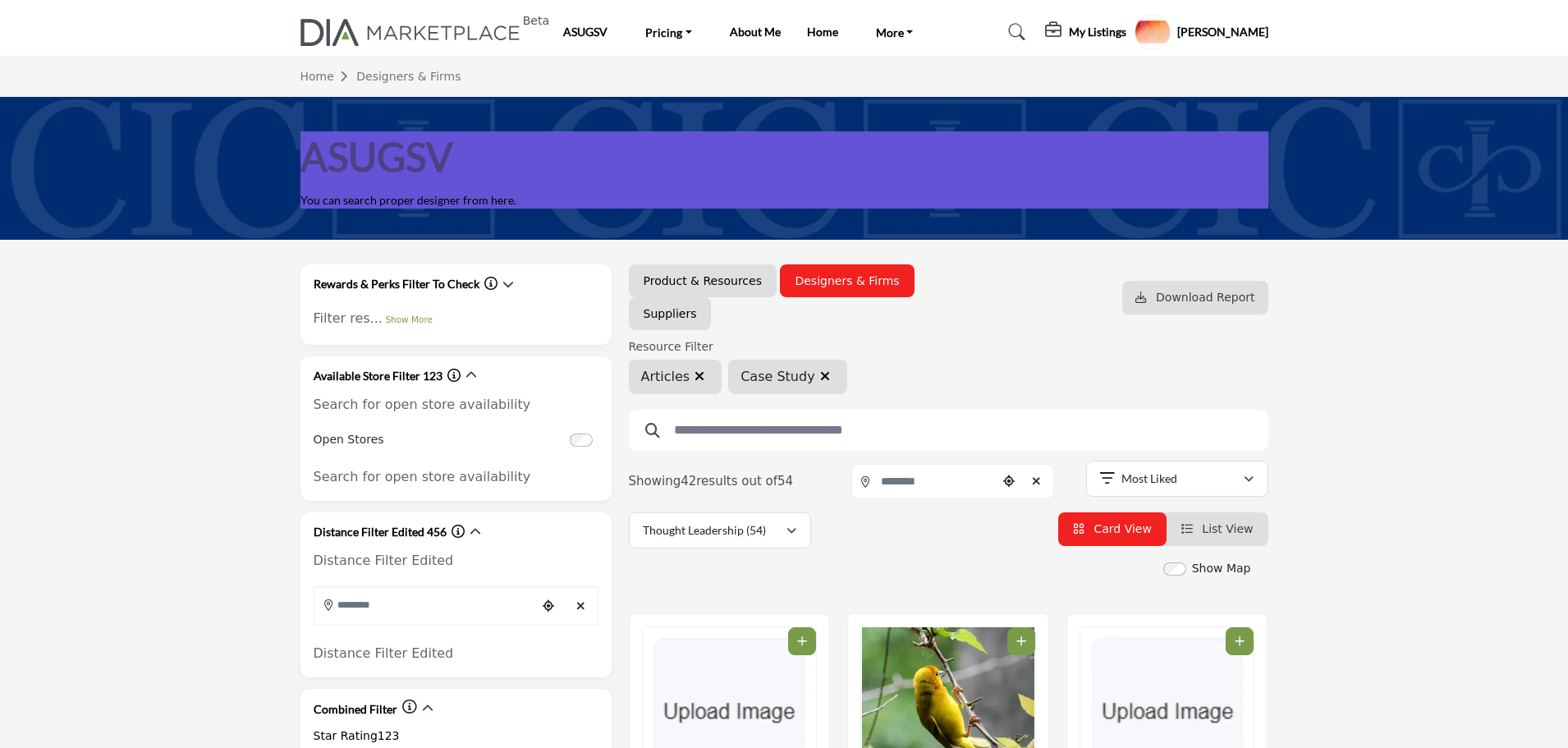
drag, startPoint x: 690, startPoint y: 374, endPoint x: 705, endPoint y: 561, distance: 187.6
click at [694, 374] on icon "button" at bounding box center [699, 375] width 10 height 13
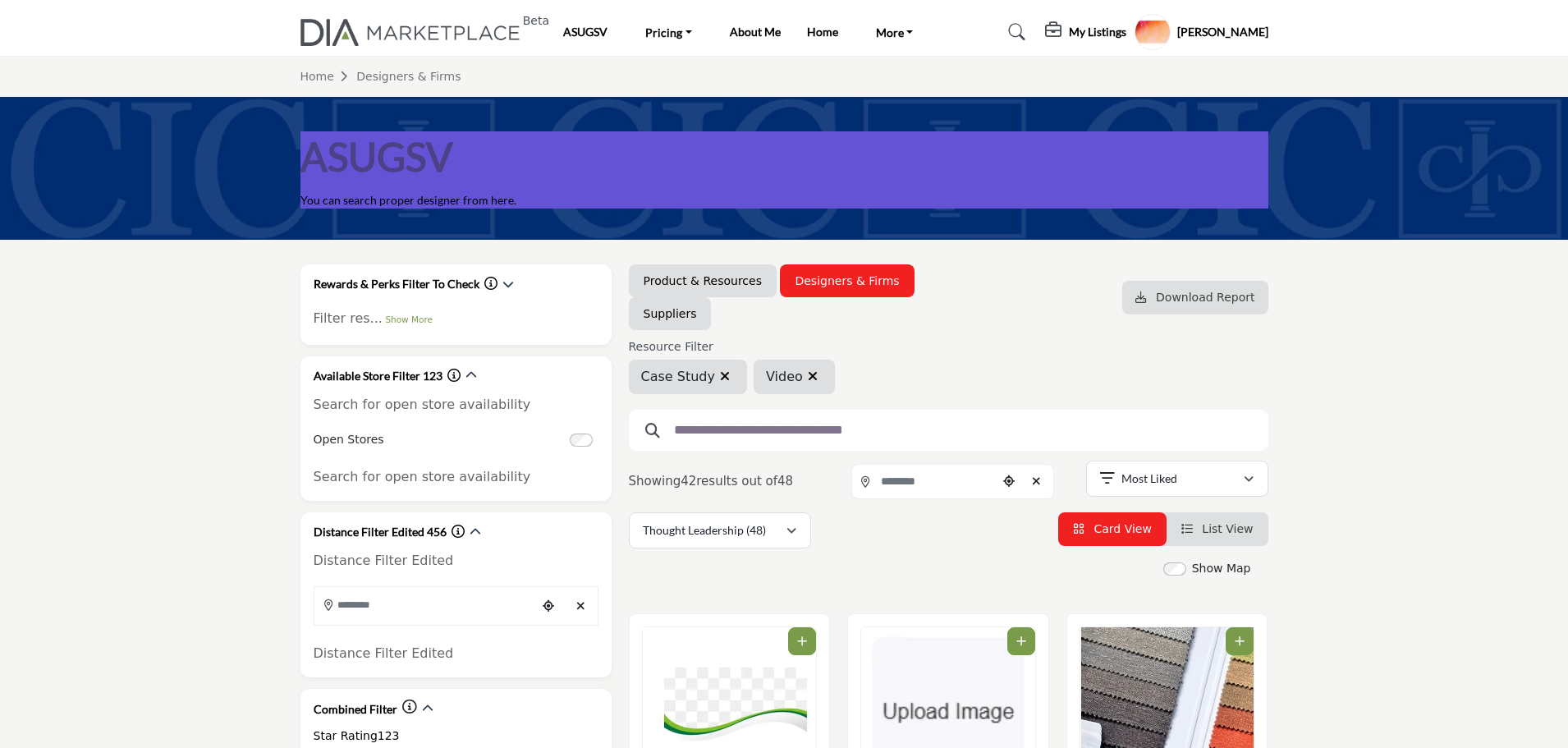
click at [720, 373] on icon "button" at bounding box center [724, 375] width 10 height 13
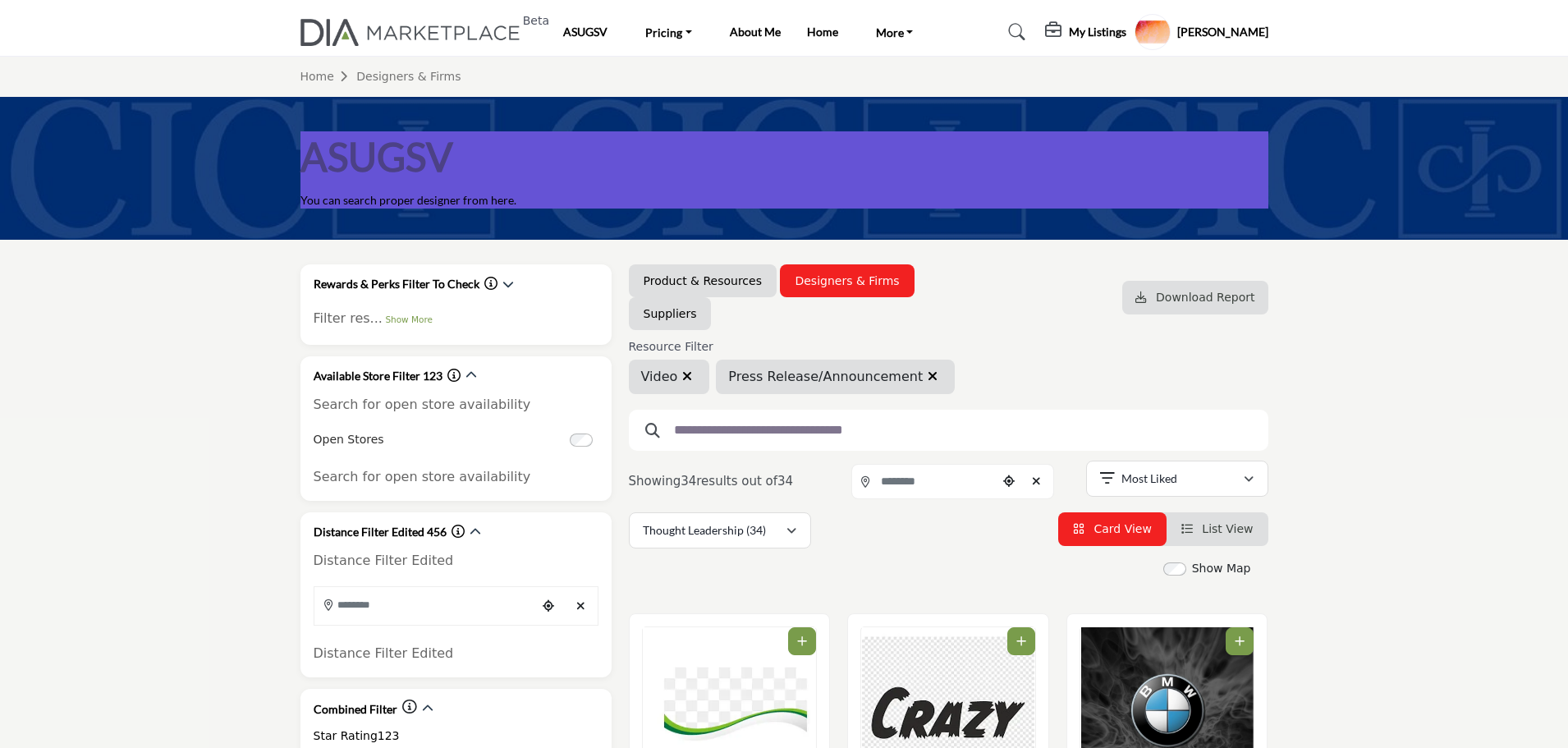
click at [686, 375] on icon "button" at bounding box center [686, 375] width 10 height 13
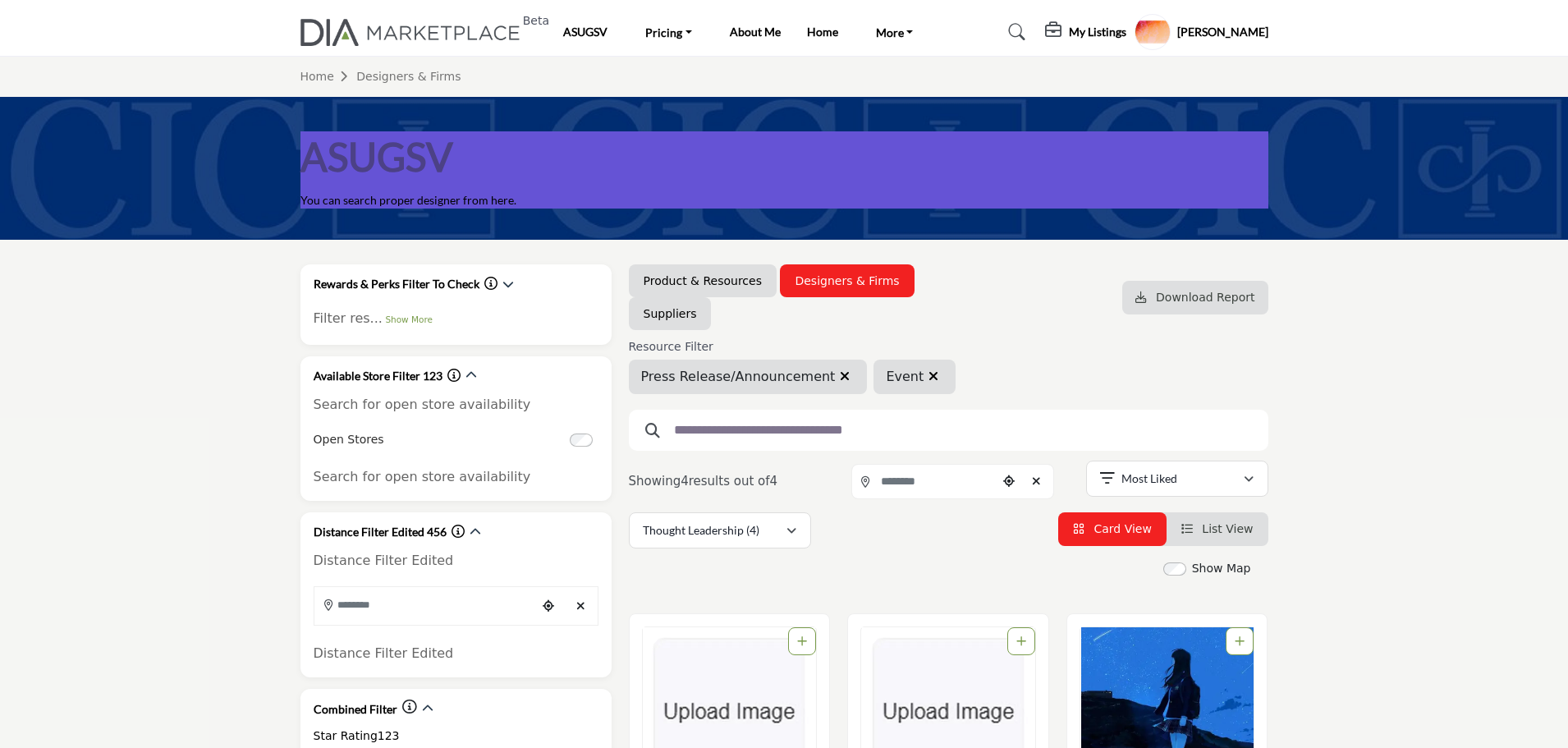
click at [839, 374] on icon "button" at bounding box center [844, 375] width 10 height 13
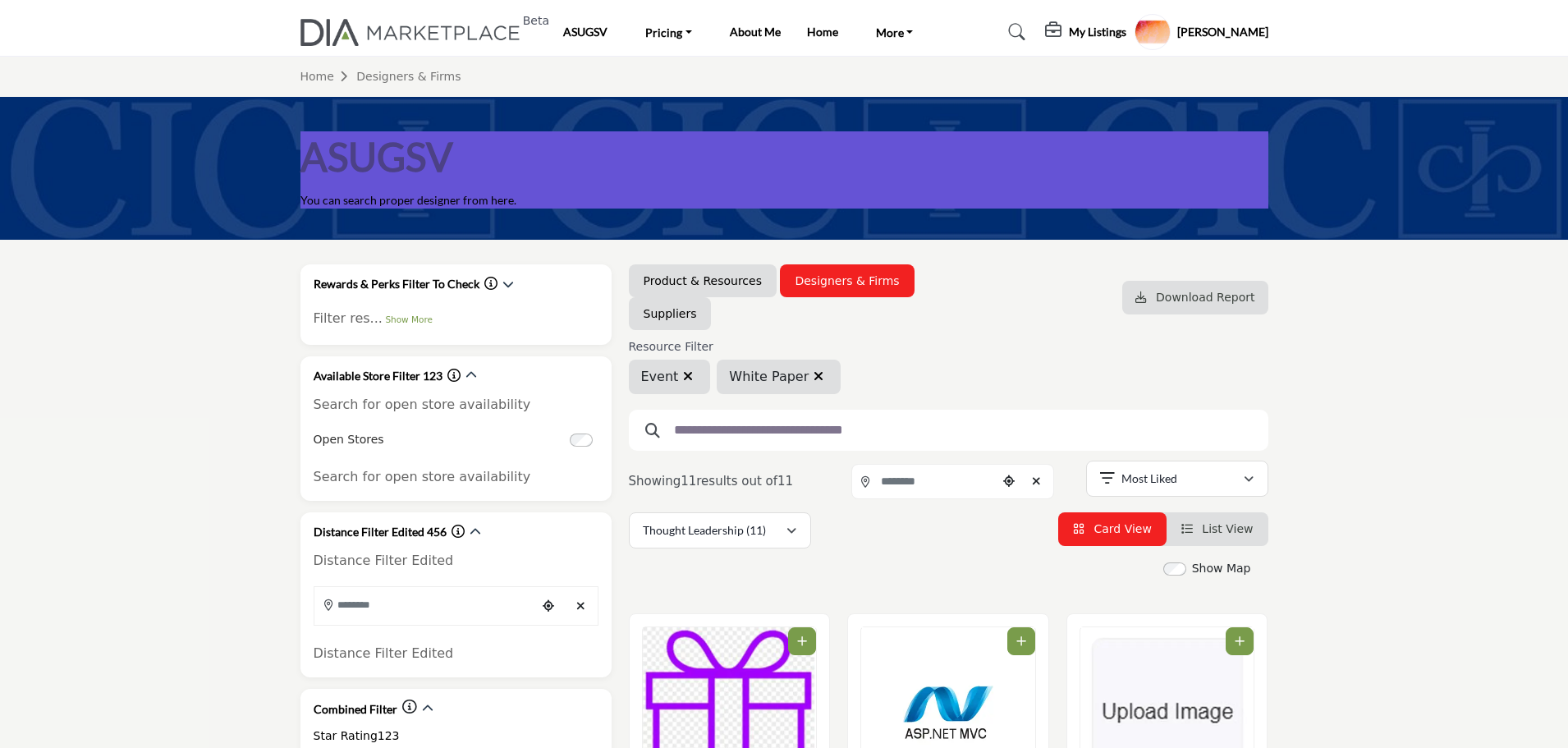
click at [684, 374] on icon "button" at bounding box center [687, 375] width 10 height 13
click at [725, 379] on icon "button" at bounding box center [730, 375] width 10 height 13
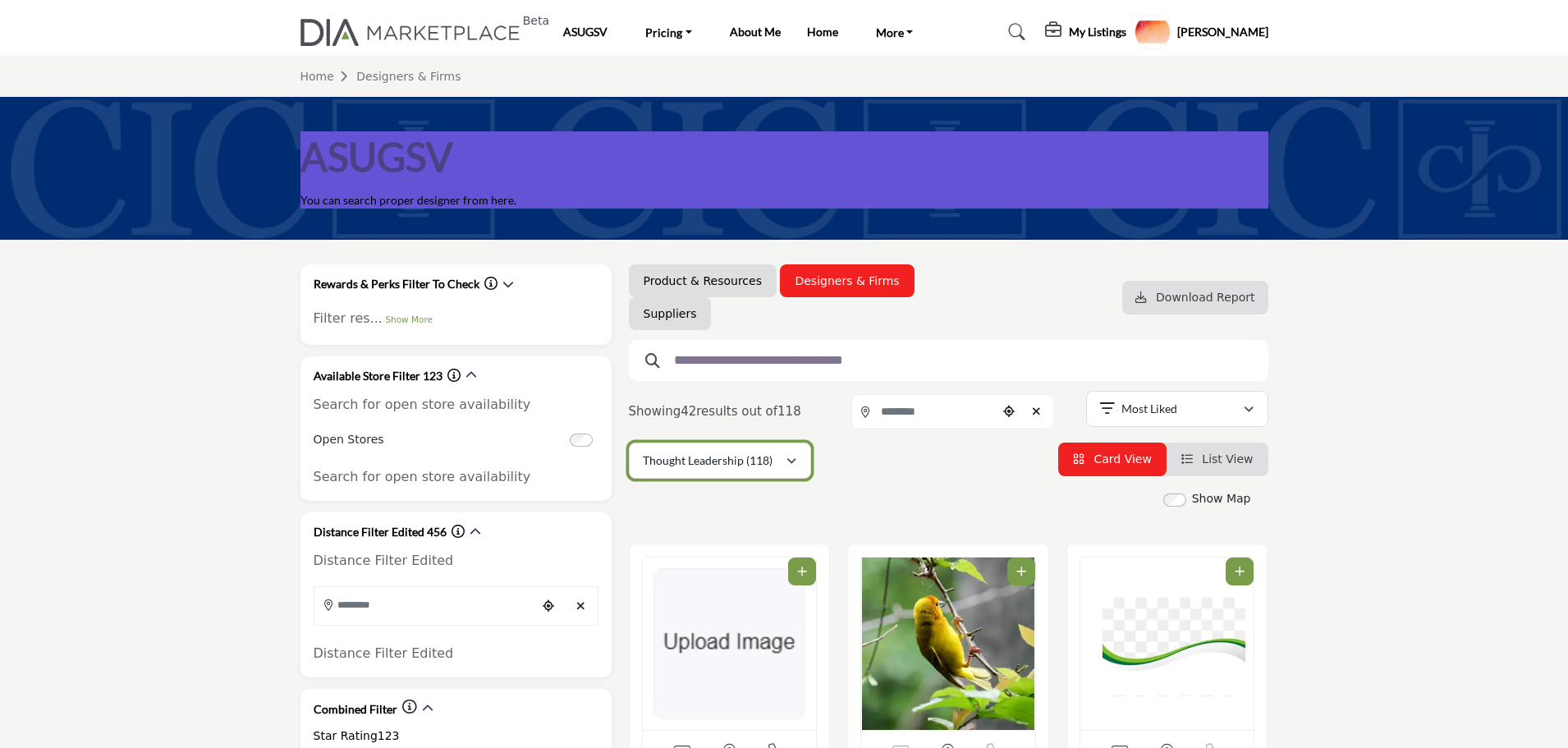
click at [789, 465] on icon "button" at bounding box center [791, 461] width 10 height 11
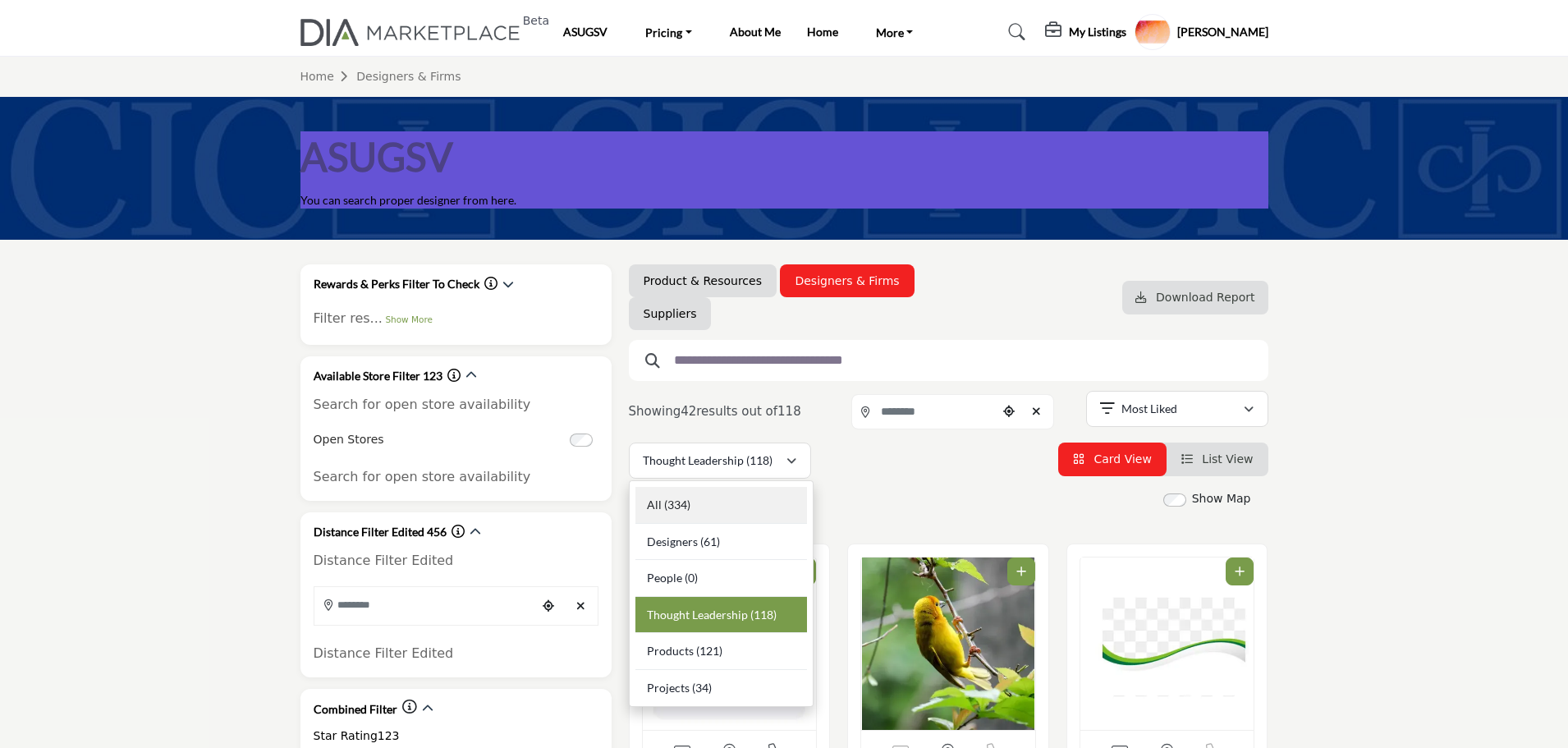
click at [665, 499] on b "(334)" at bounding box center [677, 505] width 26 height 14
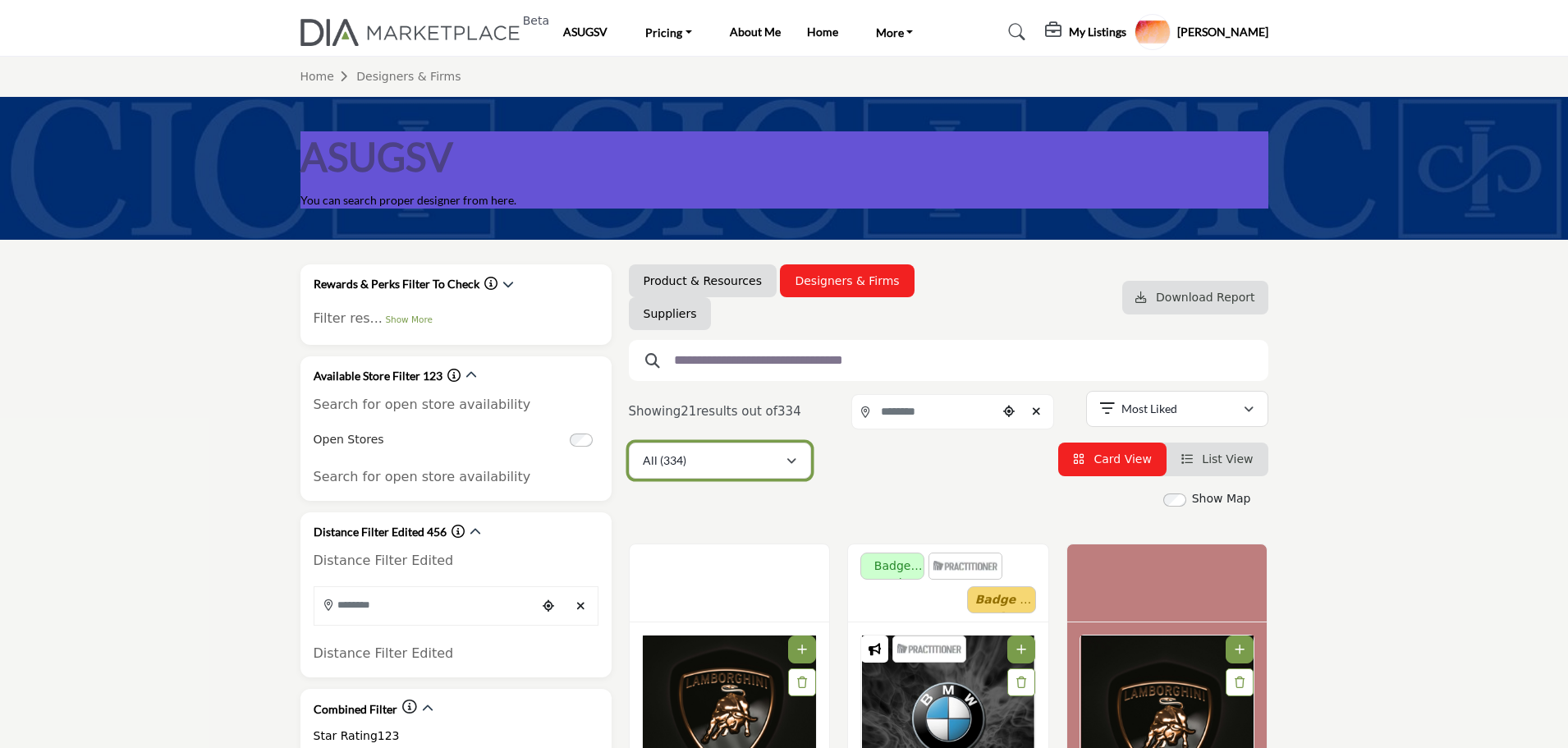
click at [708, 462] on div "All (334)" at bounding box center [714, 461] width 142 height 19
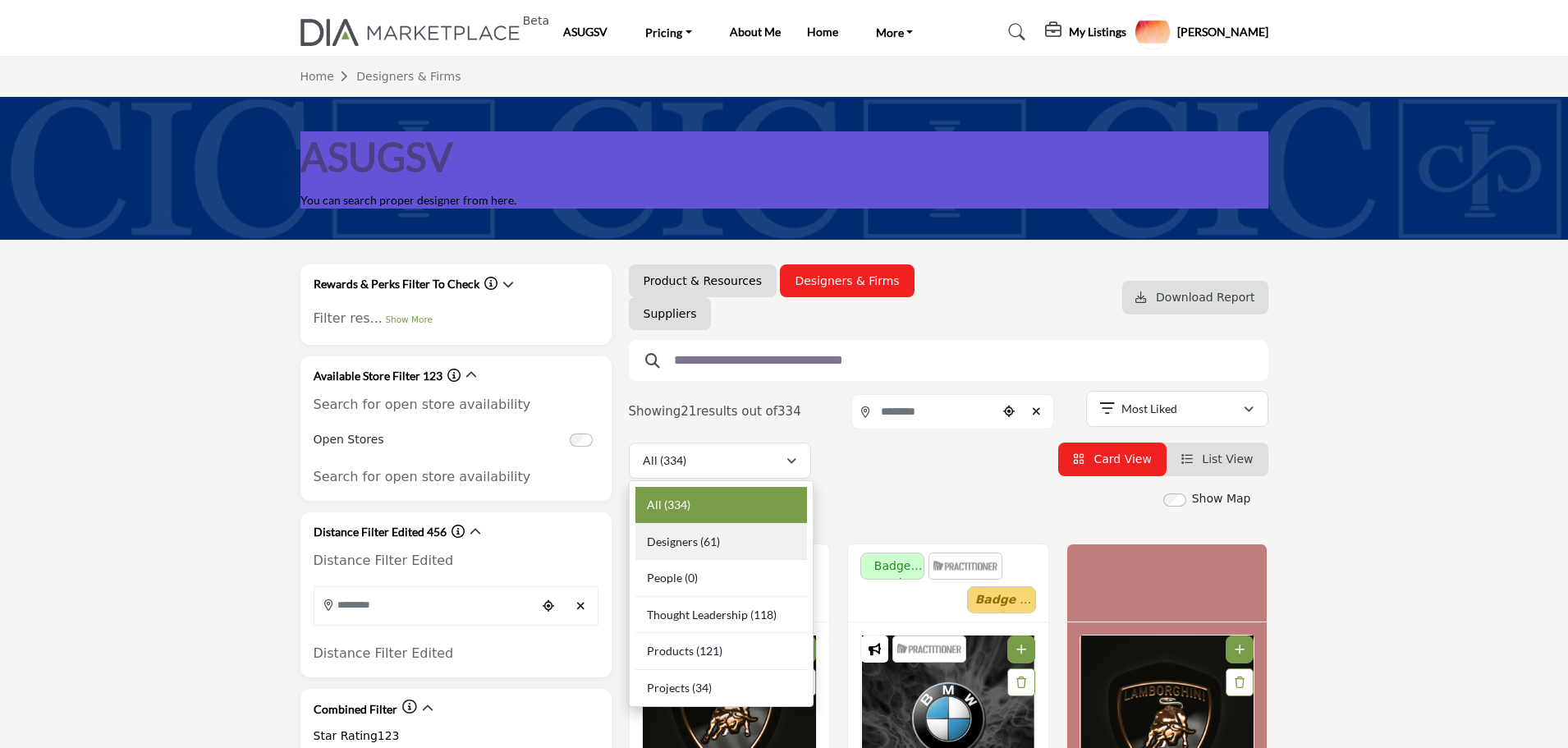
click at [695, 535] on span "Designers" at bounding box center [672, 541] width 51 height 14
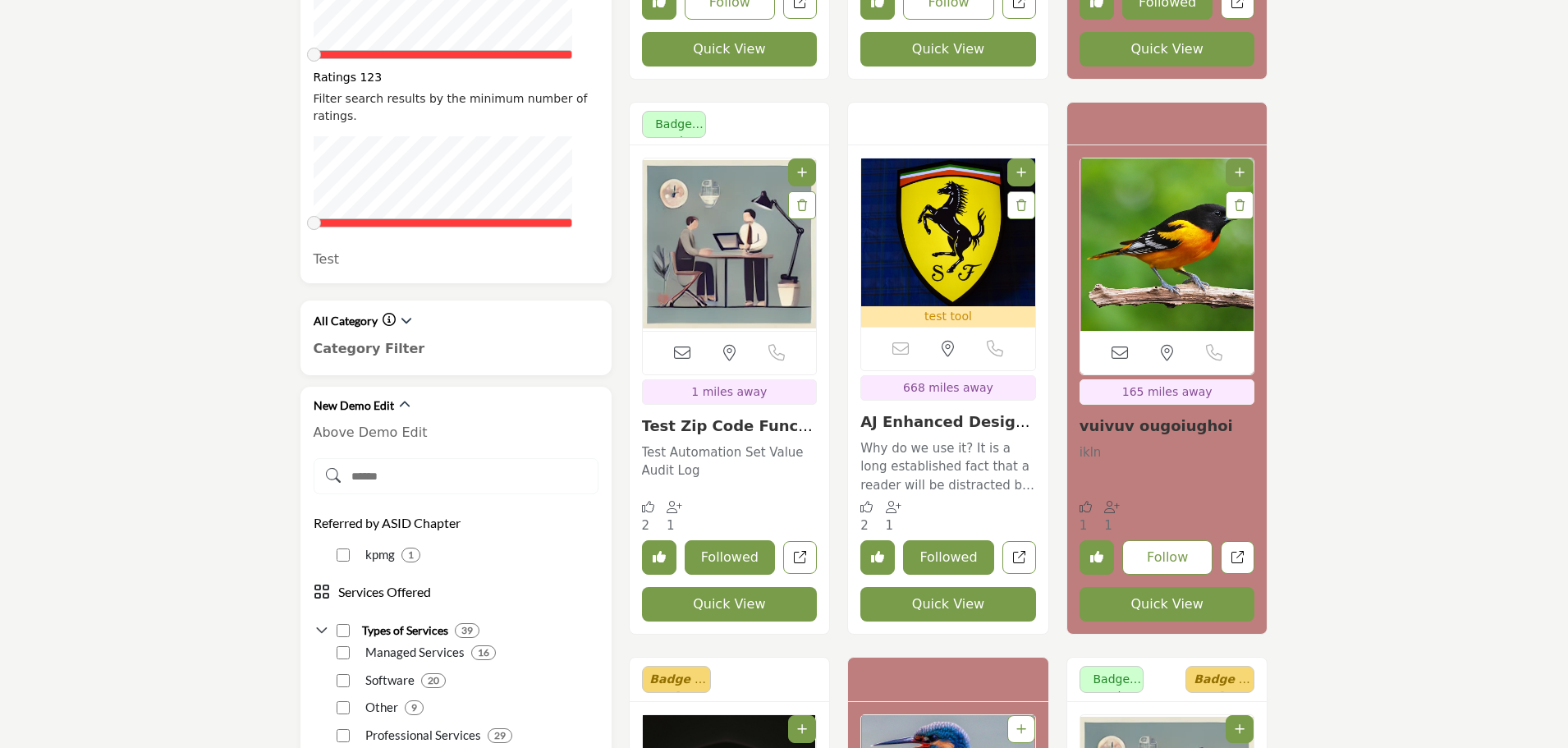
scroll to position [1067, 0]
click at [476, 459] on input "Search Demographic" at bounding box center [456, 476] width 285 height 36
click at [401, 316] on icon "button" at bounding box center [406, 321] width 11 height 11
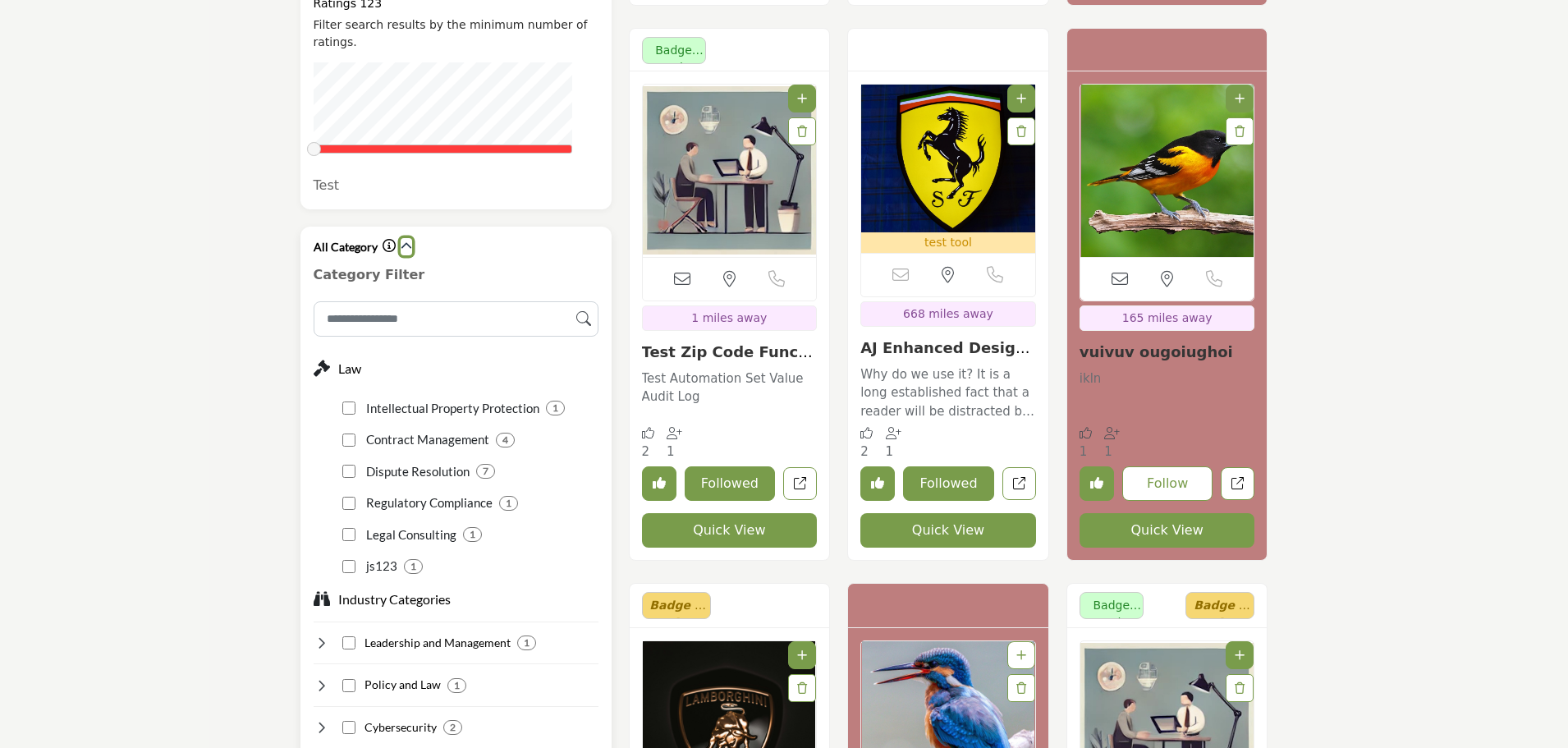
scroll to position [1149, 0]
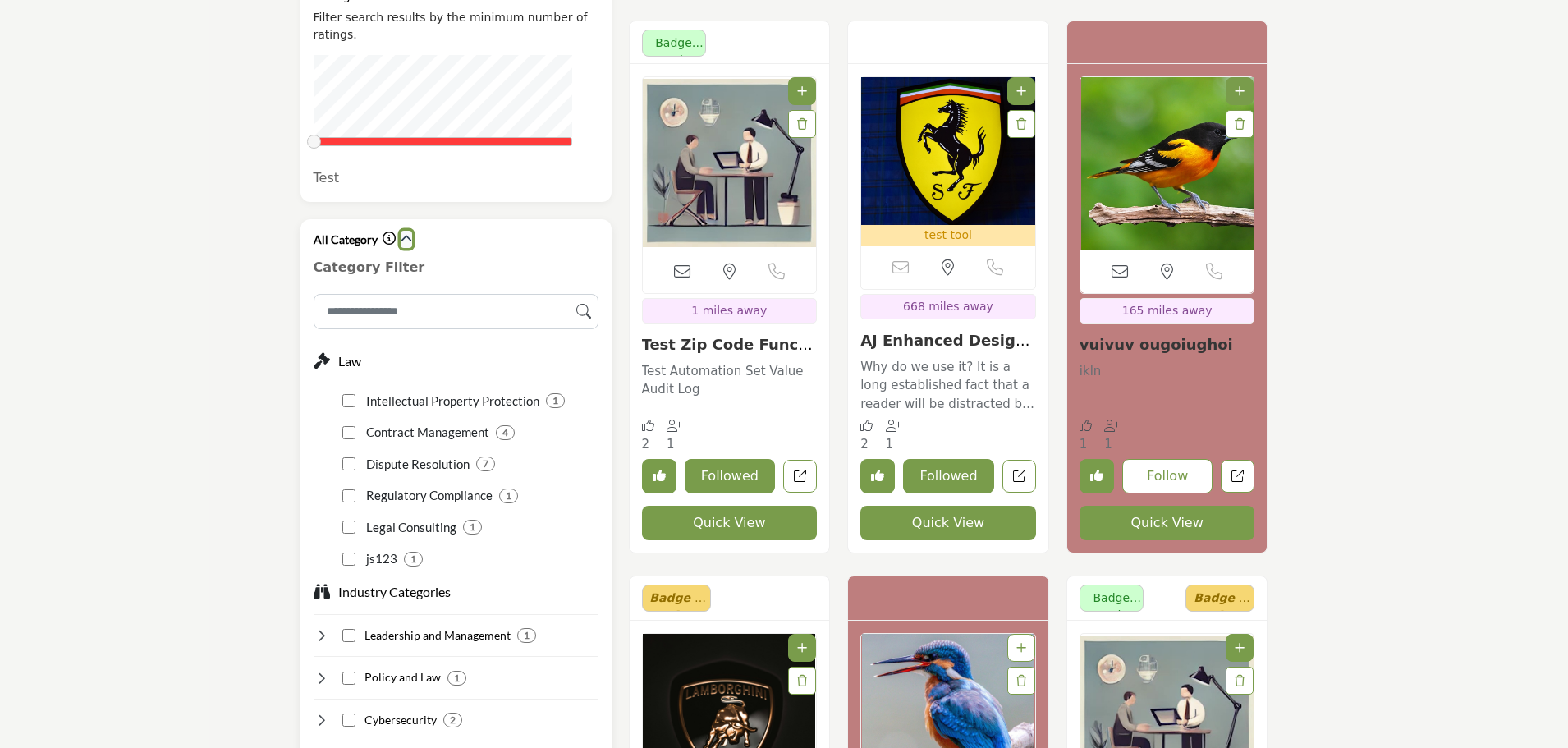
click at [404, 233] on icon "button" at bounding box center [406, 238] width 11 height 11
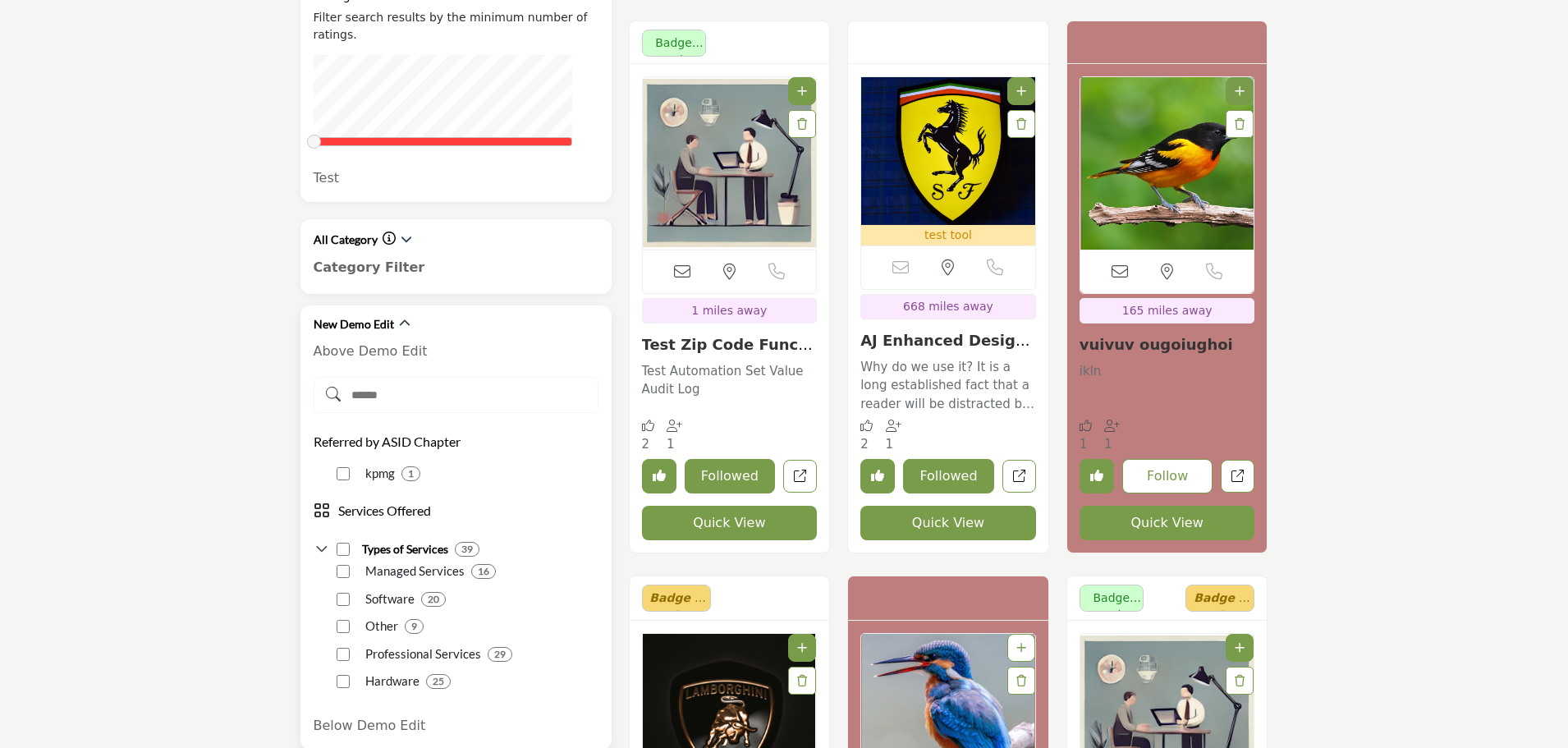
click at [412, 377] on input "Search Demographic" at bounding box center [456, 395] width 285 height 36
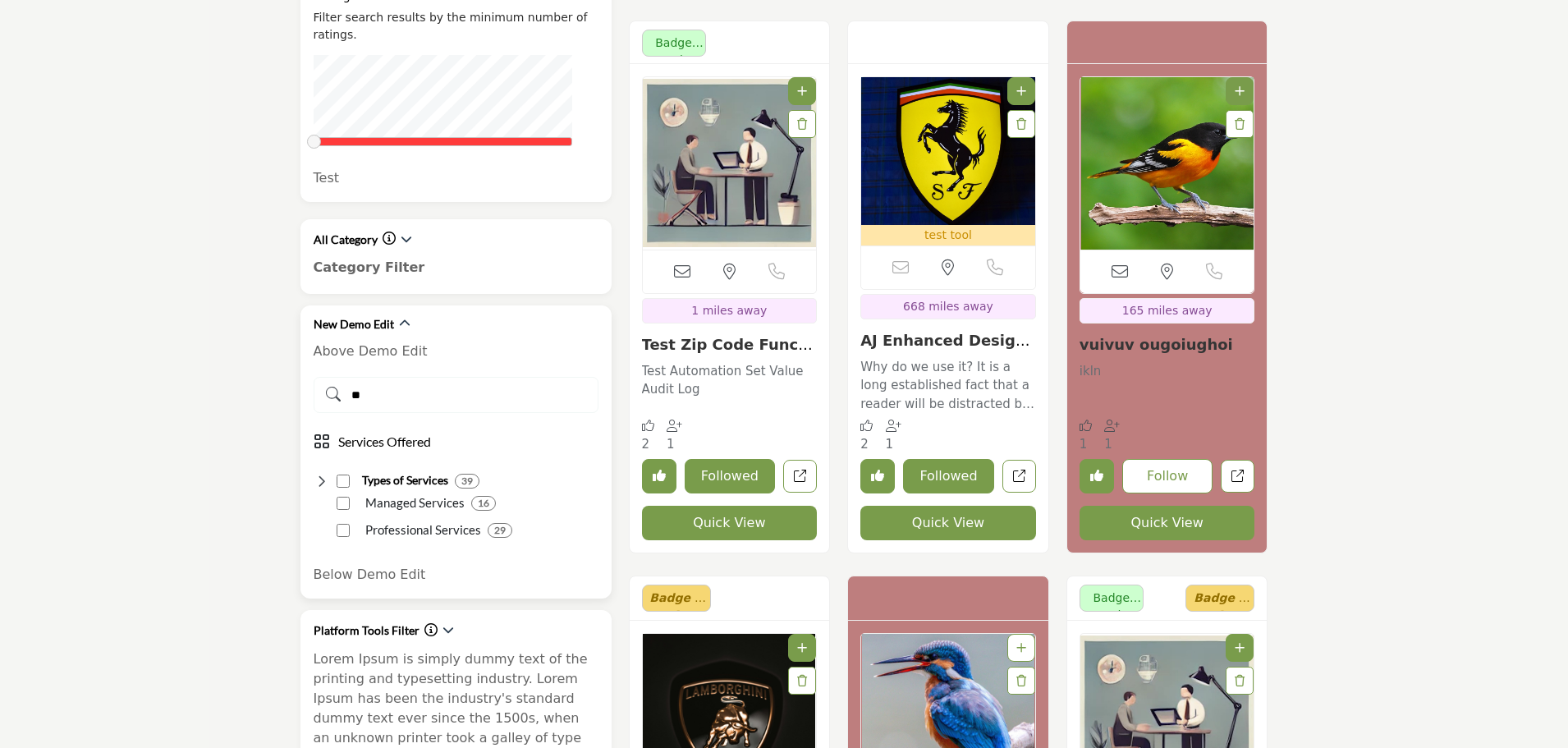
type input "*"
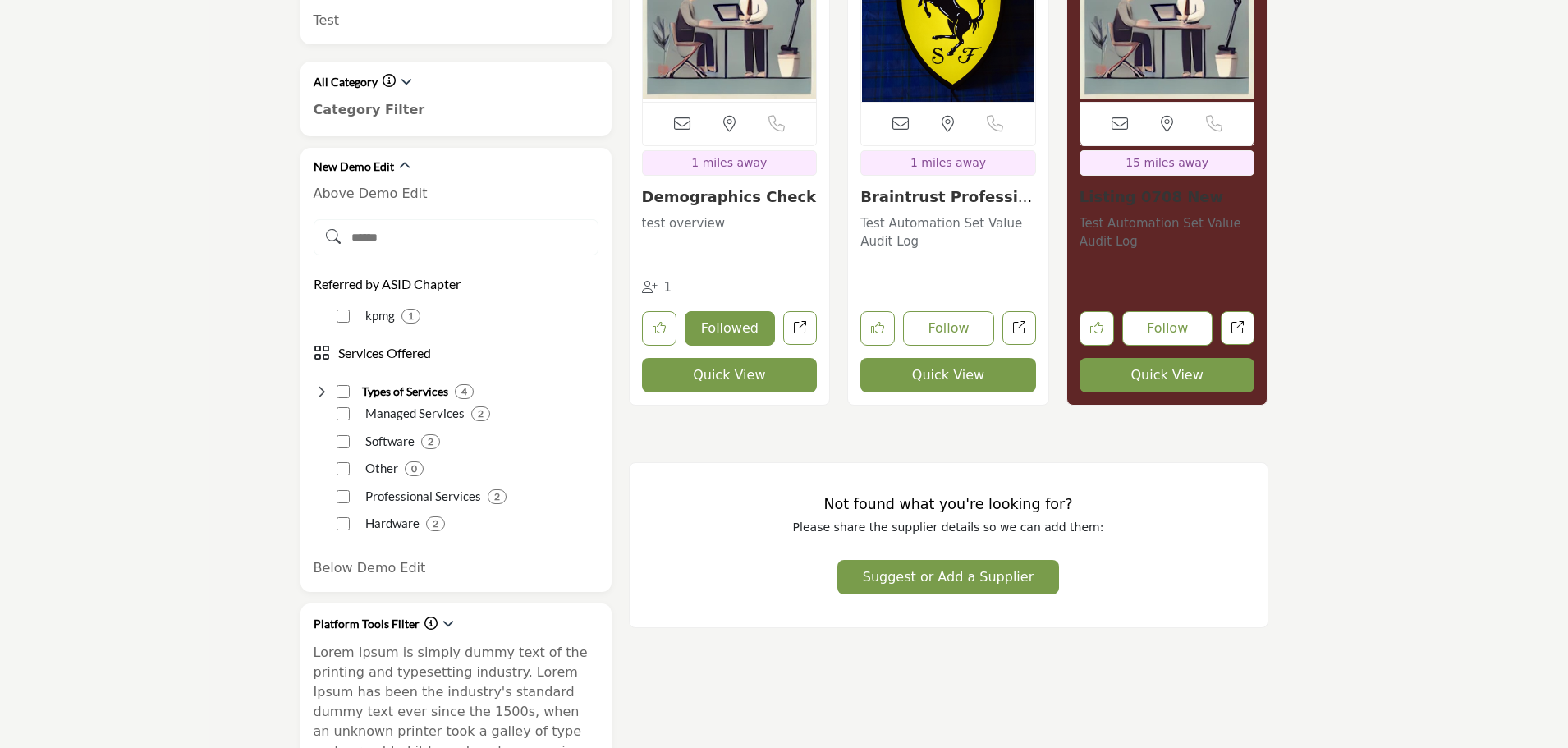
scroll to position [1313, 0]
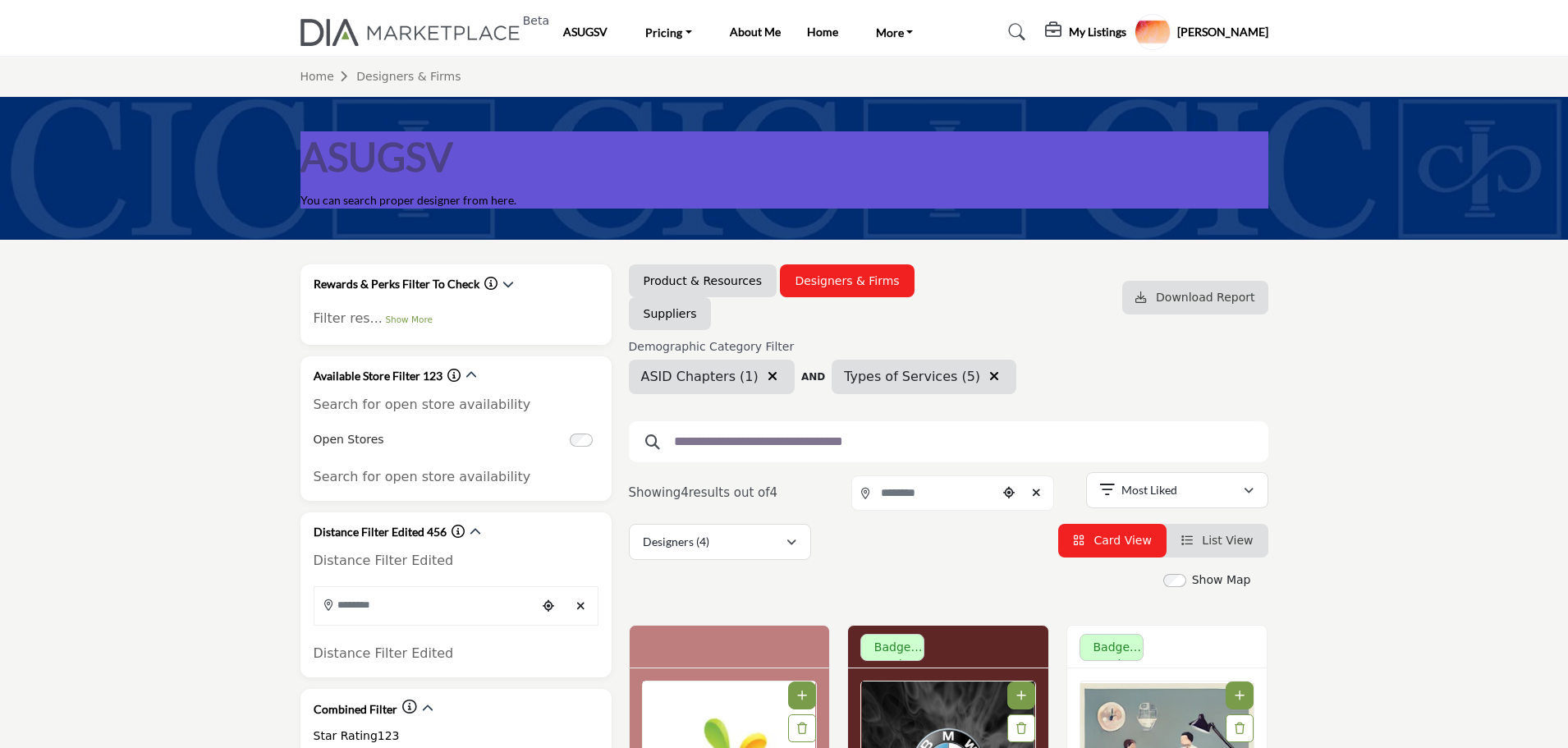
click at [767, 375] on icon "button" at bounding box center [772, 375] width 10 height 13
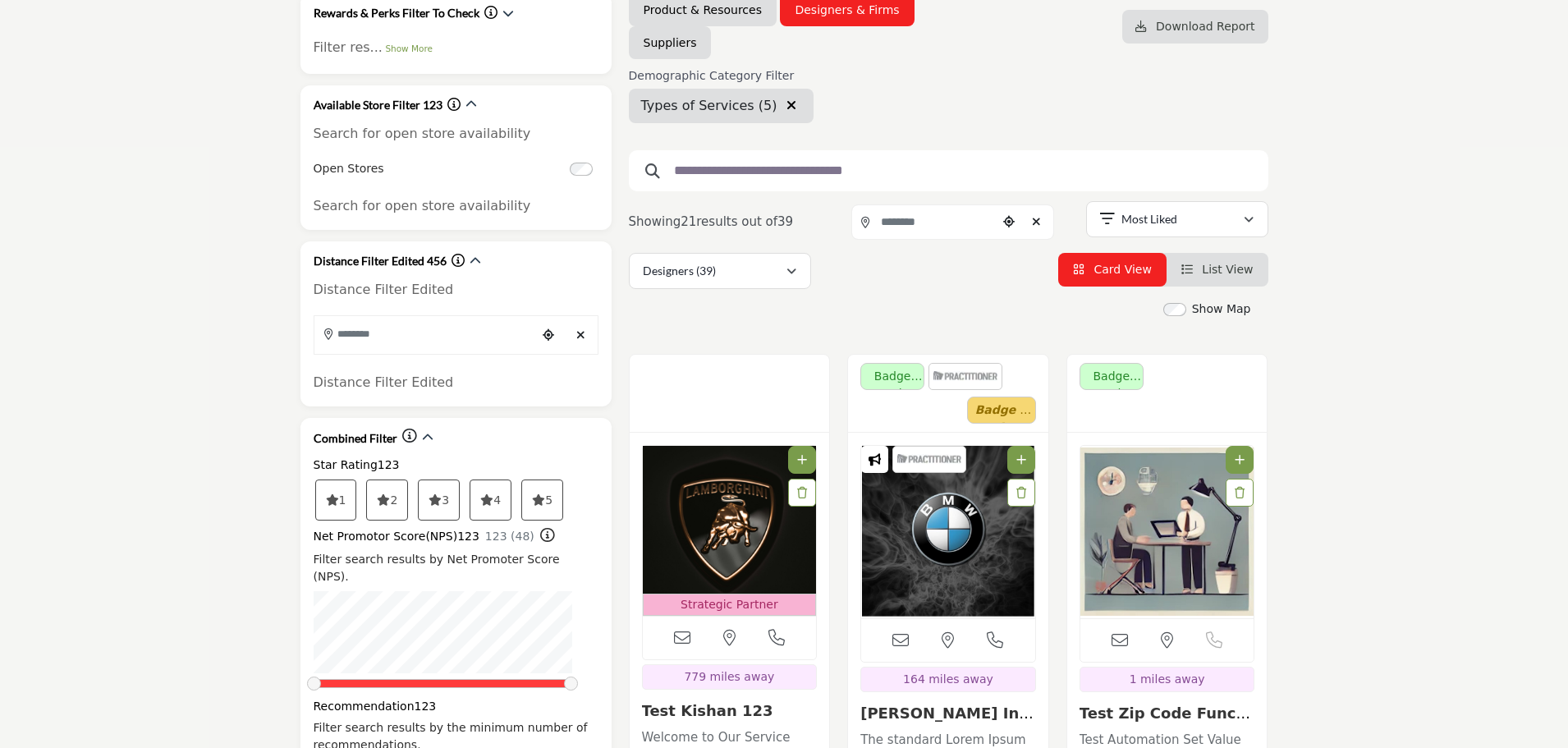
scroll to position [246, 0]
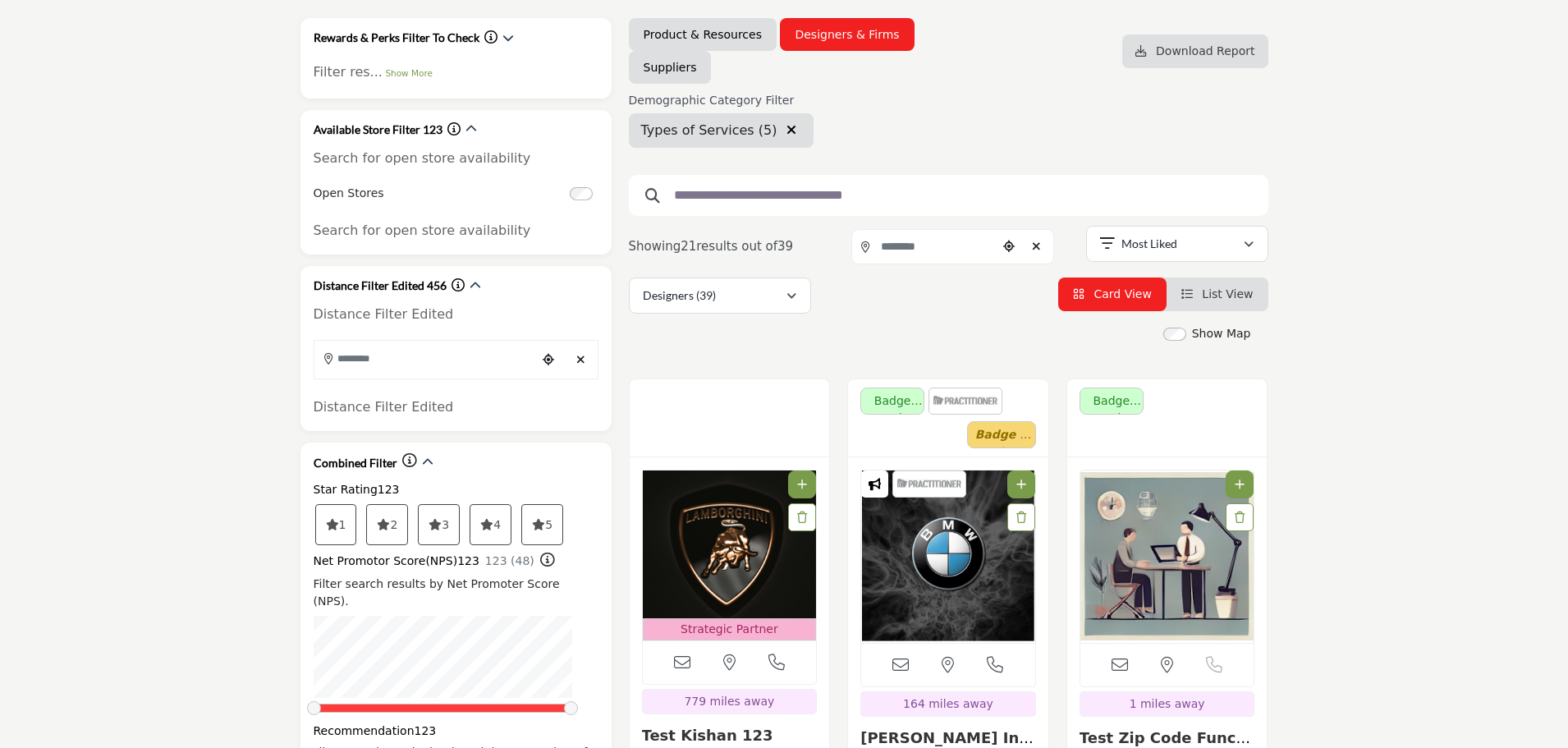
click at [787, 130] on icon "button" at bounding box center [791, 129] width 10 height 13
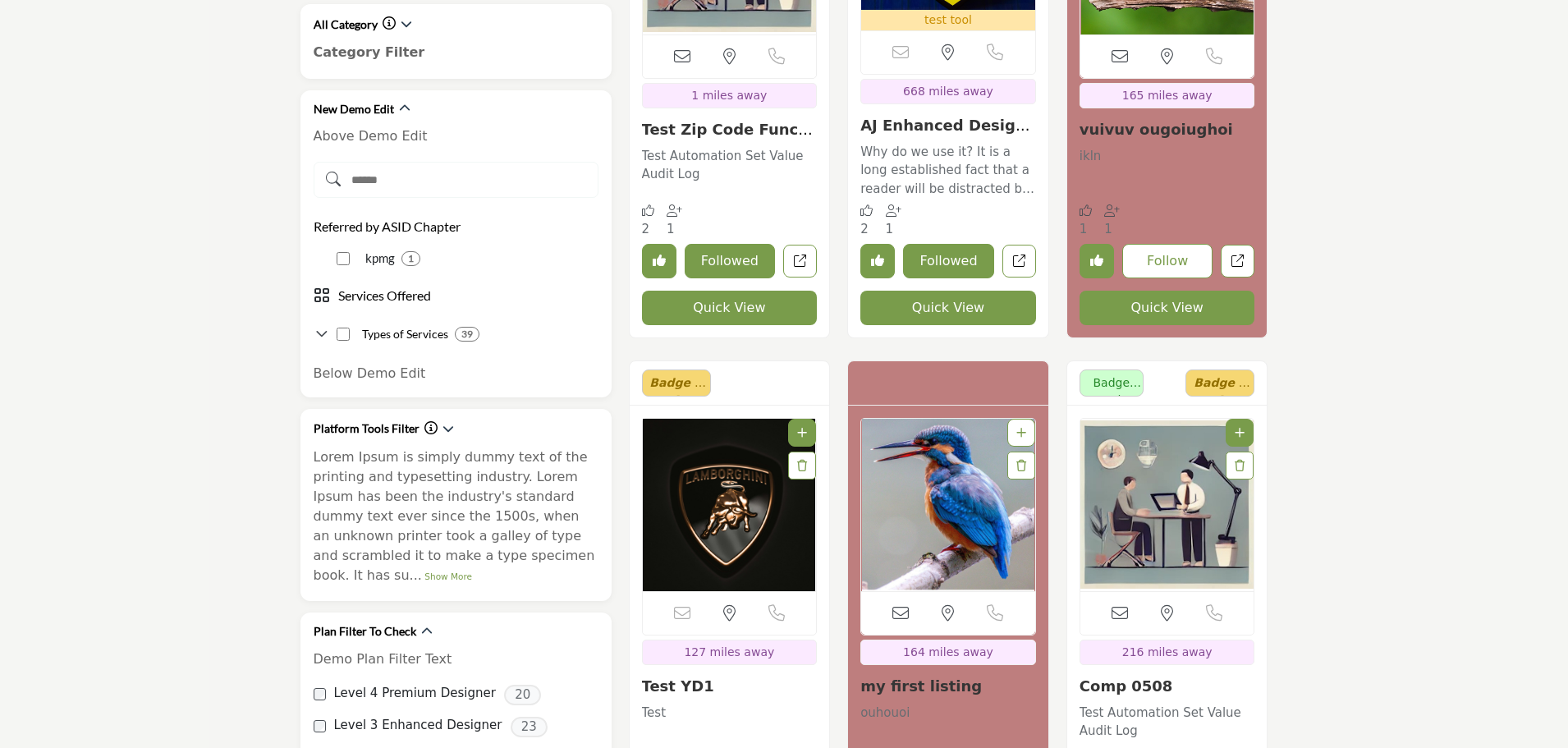
scroll to position [1478, 0]
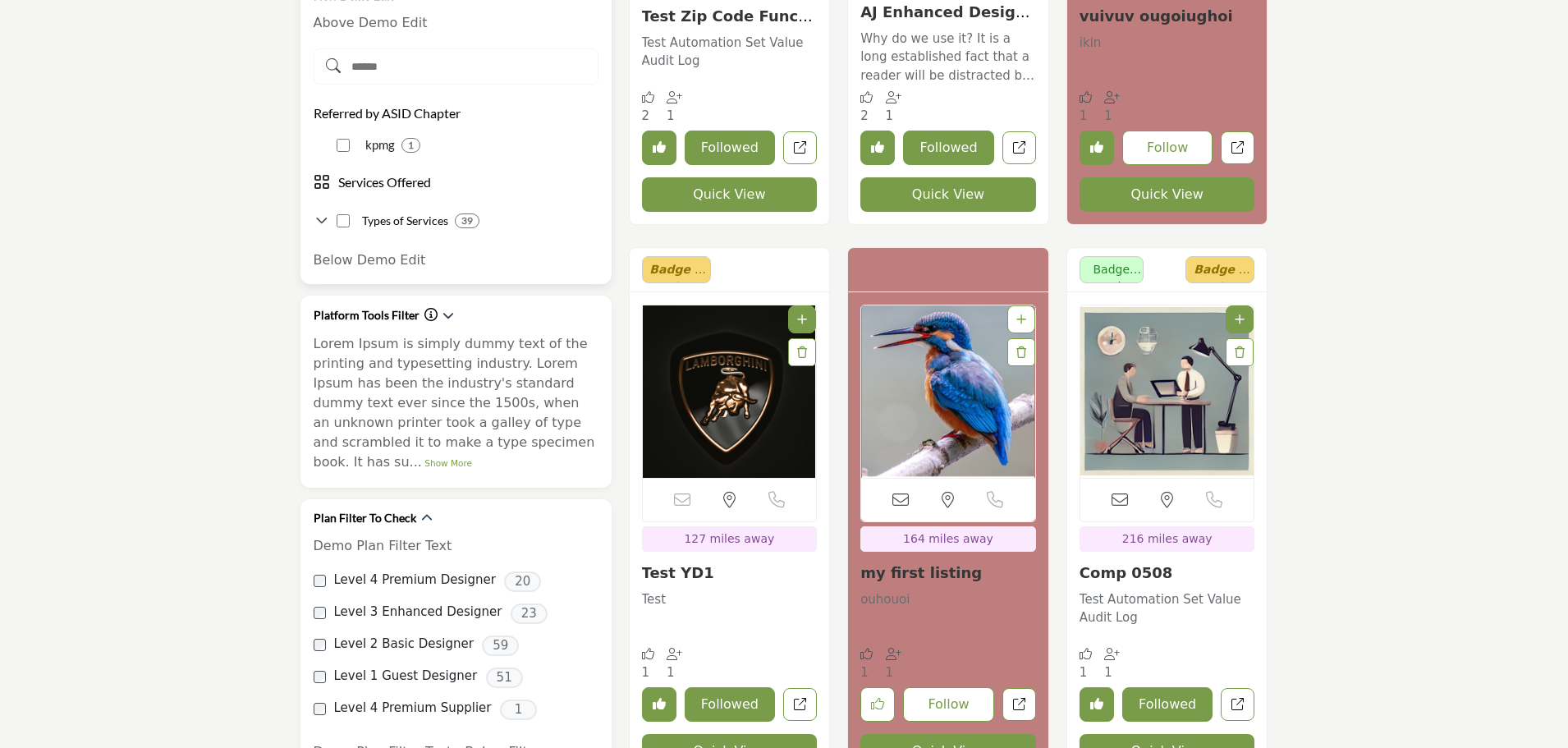
click at [323, 213] on icon at bounding box center [322, 221] width 17 height 17
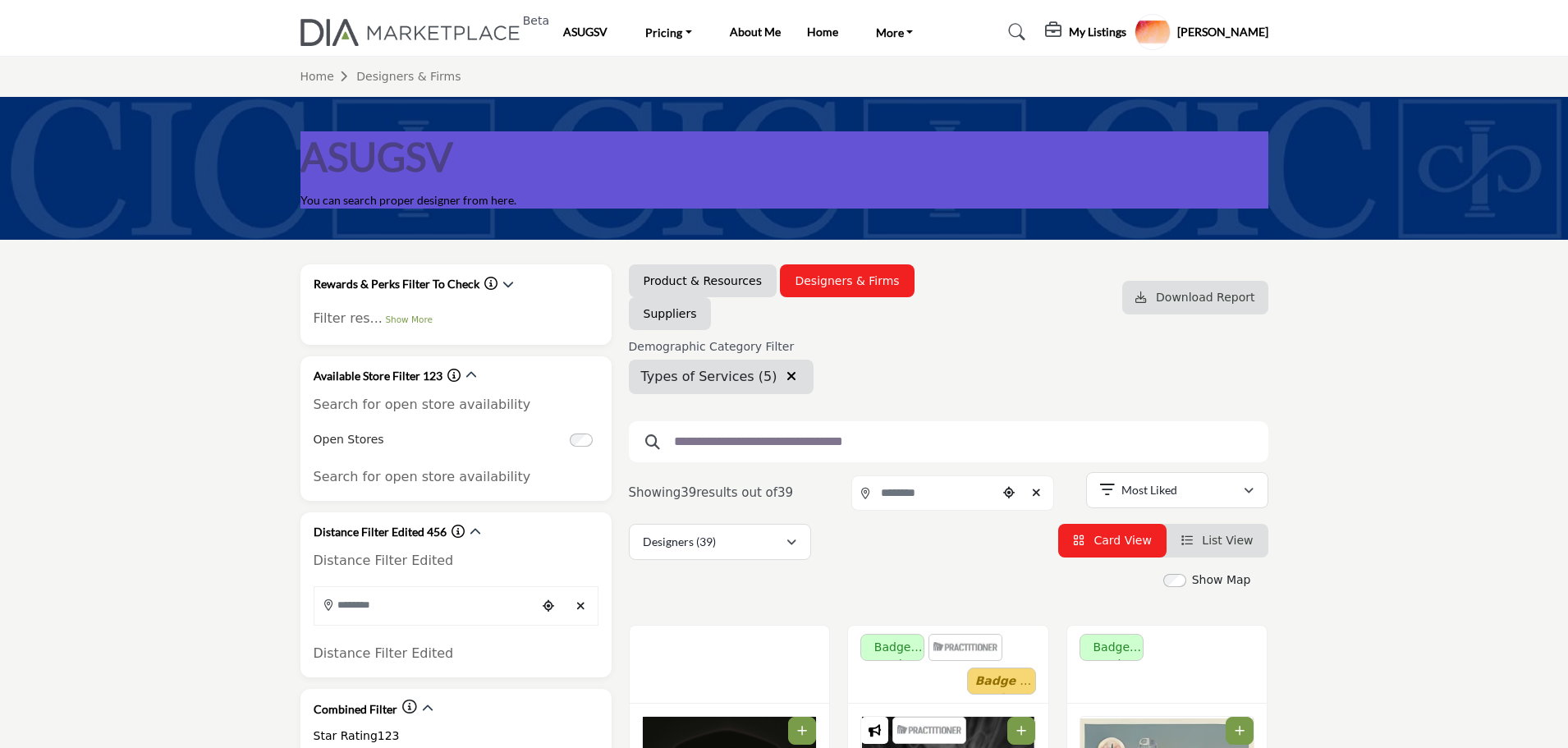
click at [787, 377] on icon "button" at bounding box center [791, 375] width 10 height 13
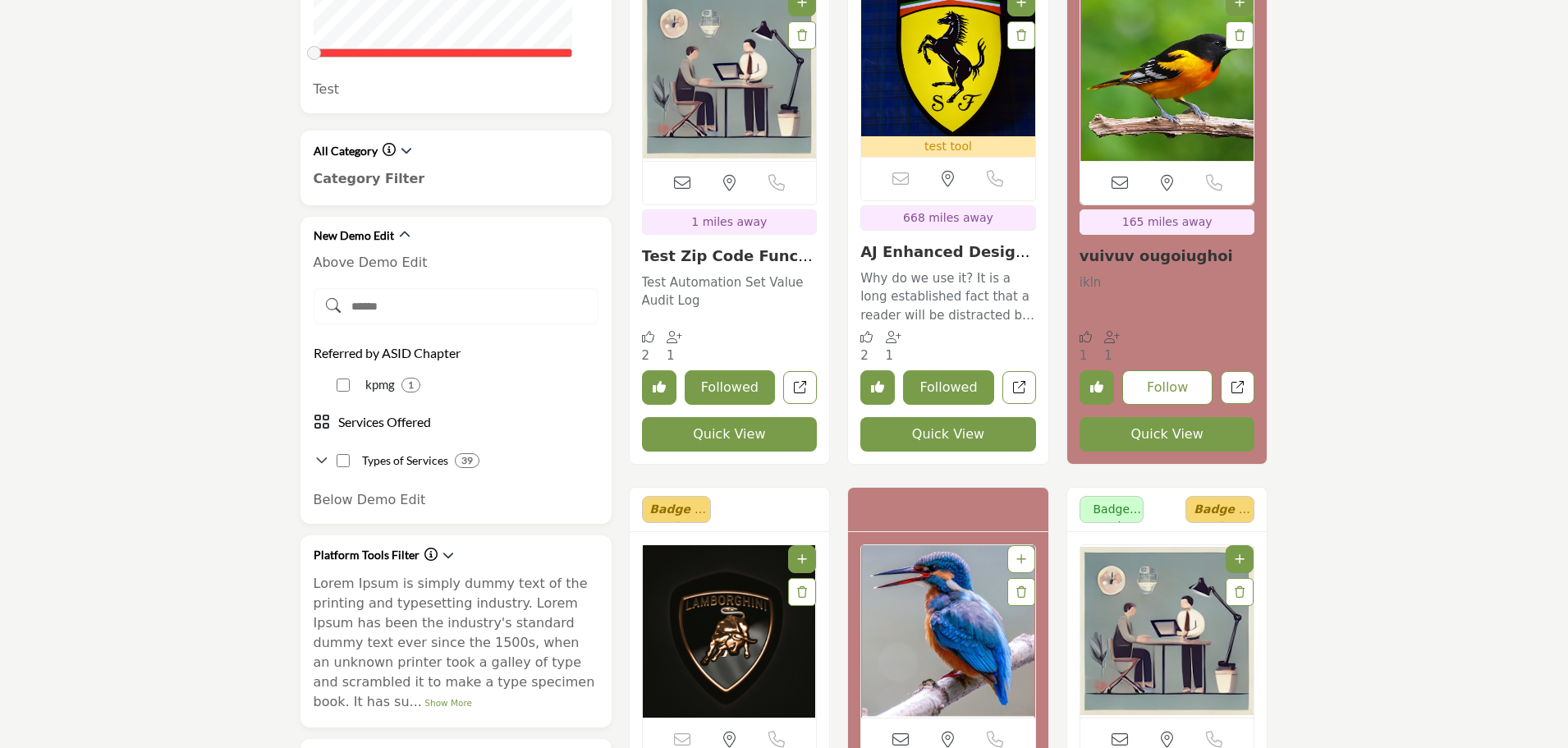
scroll to position [1231, 0]
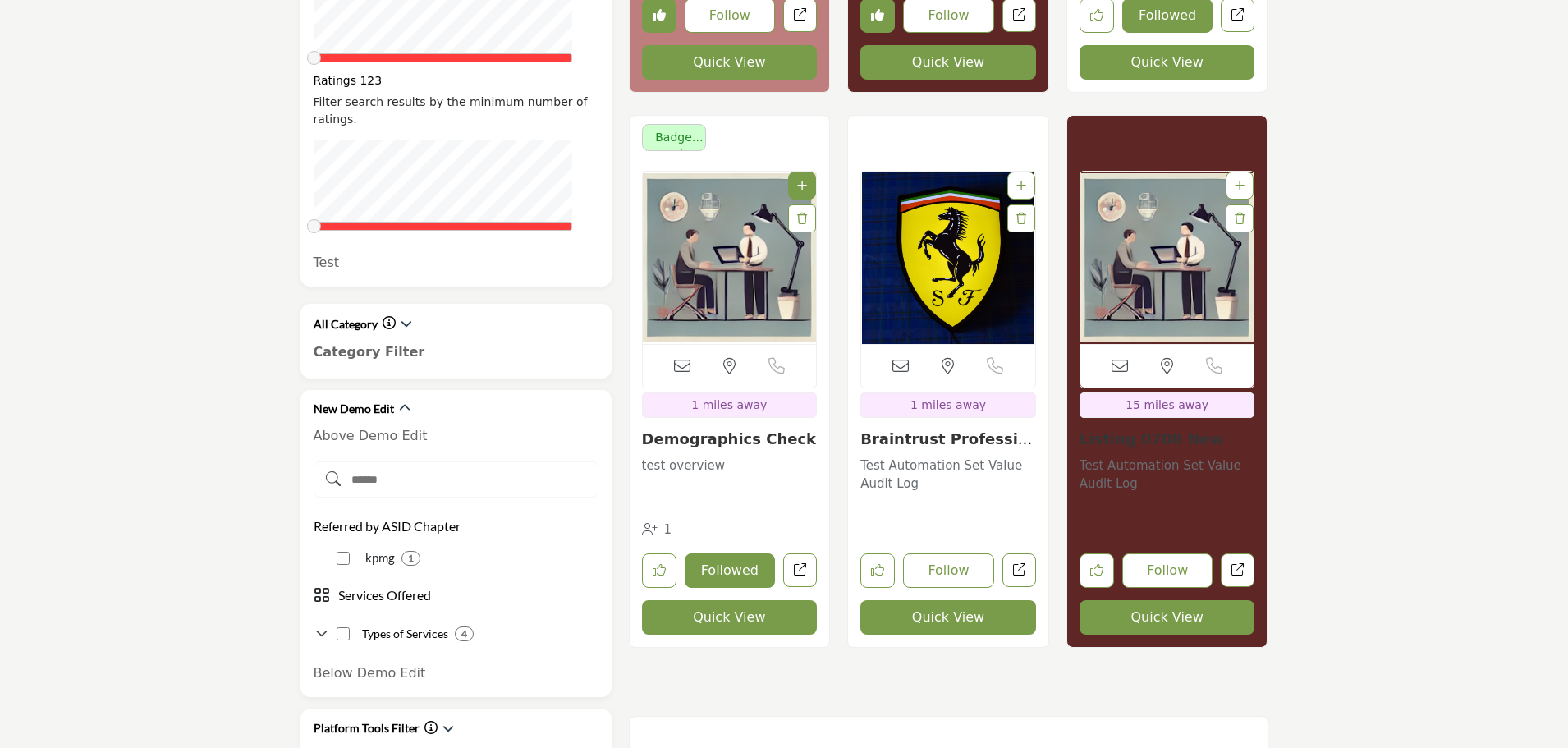
scroll to position [1231, 0]
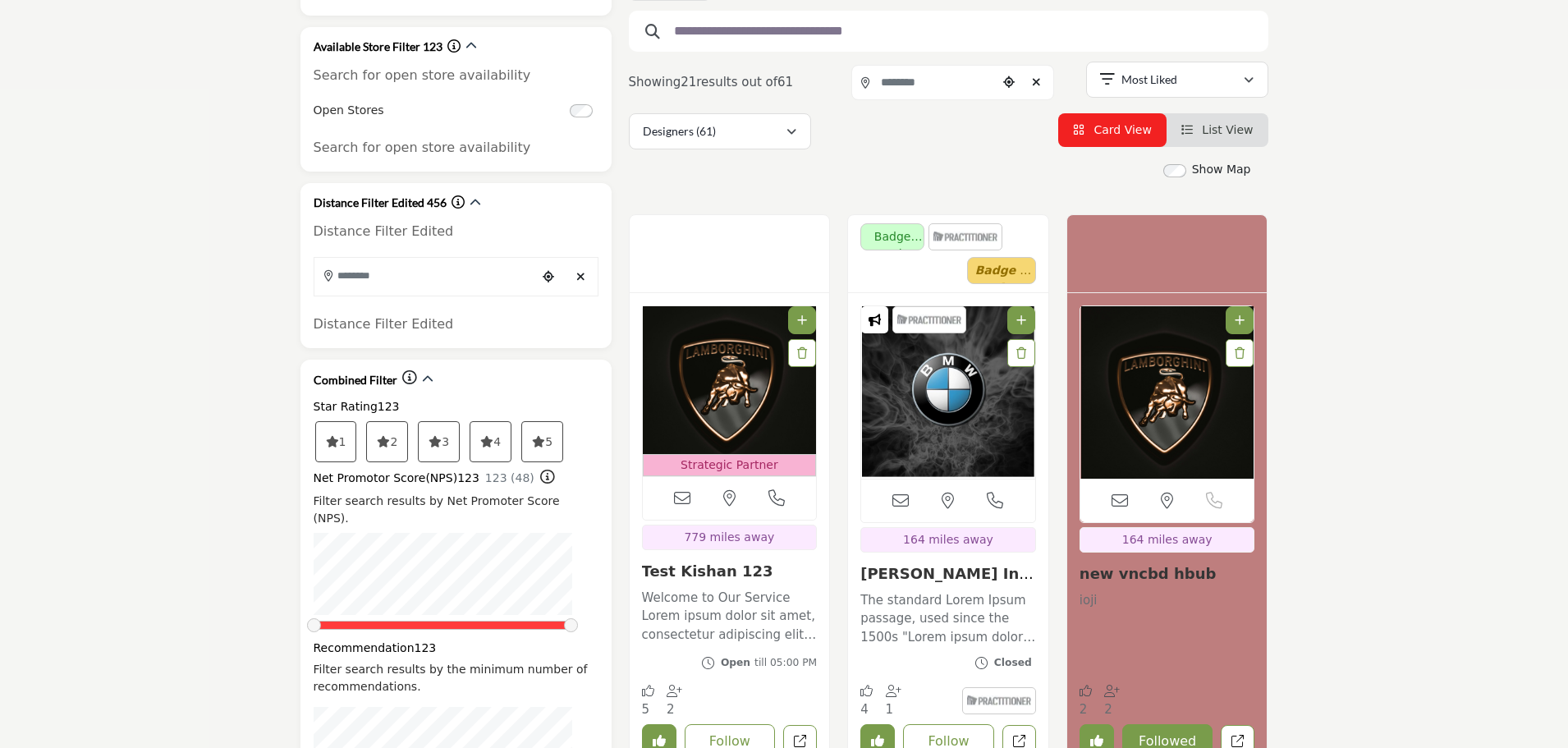
scroll to position [329, 0]
click at [422, 381] on icon "button" at bounding box center [427, 380] width 11 height 11
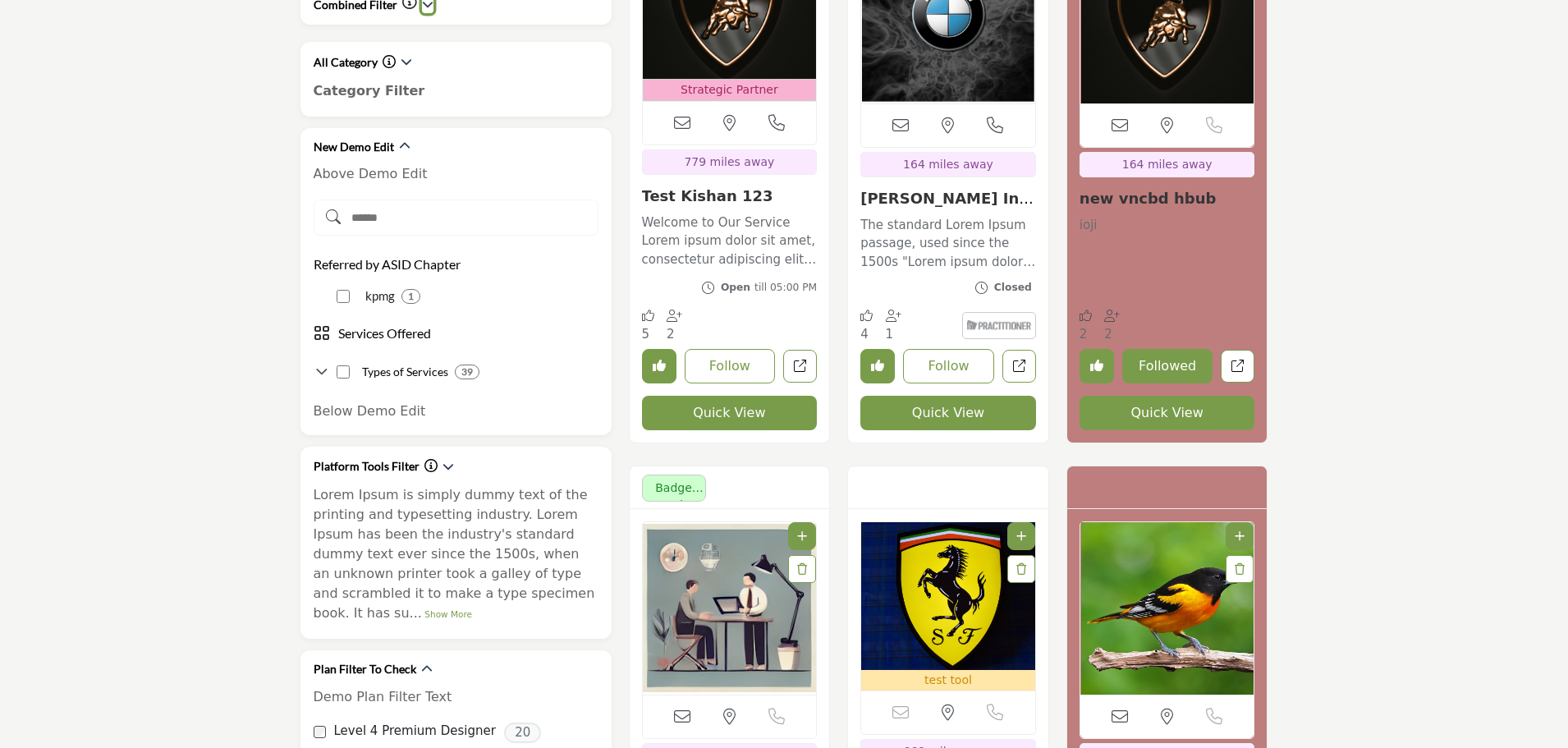
scroll to position [821, 0]
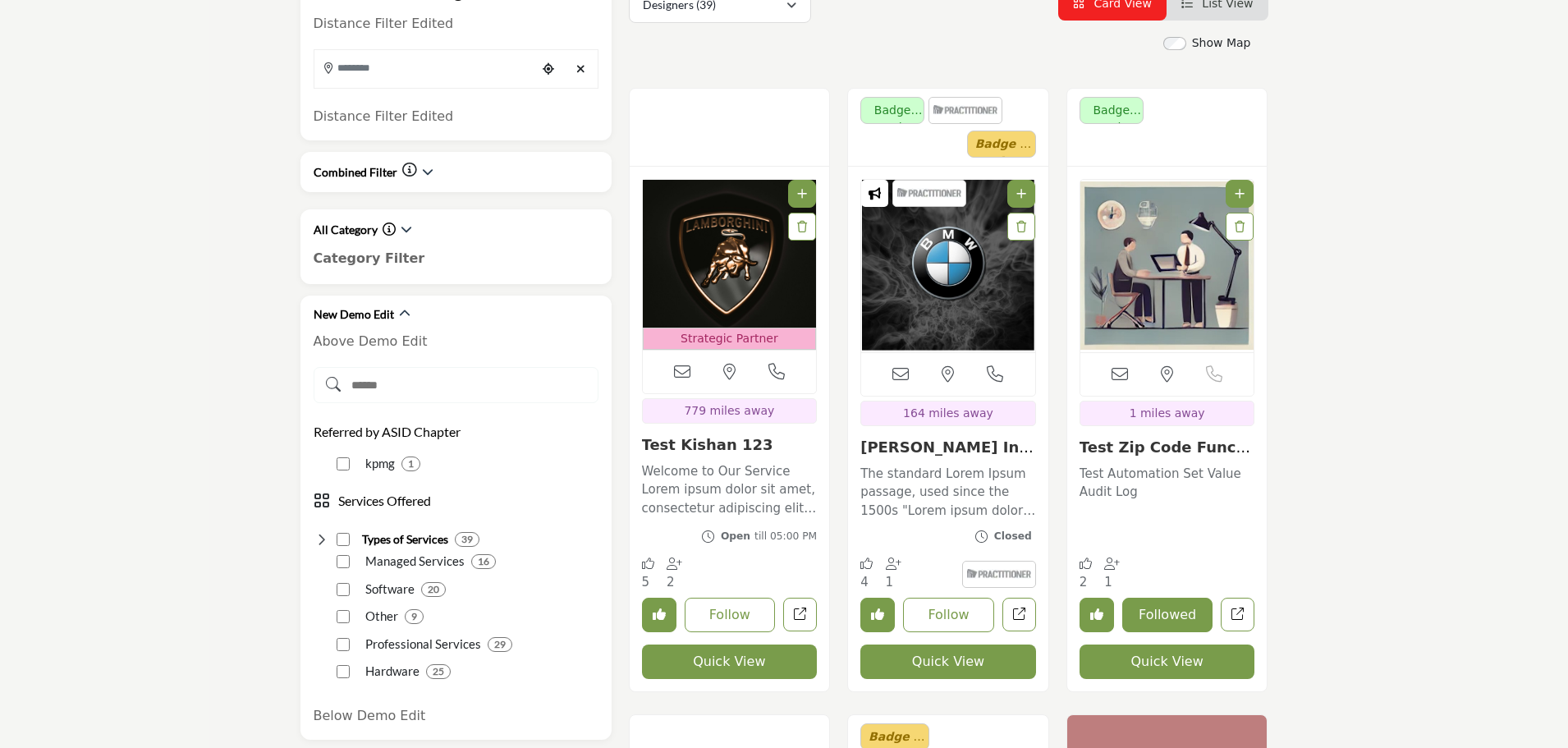
scroll to position [657, 0]
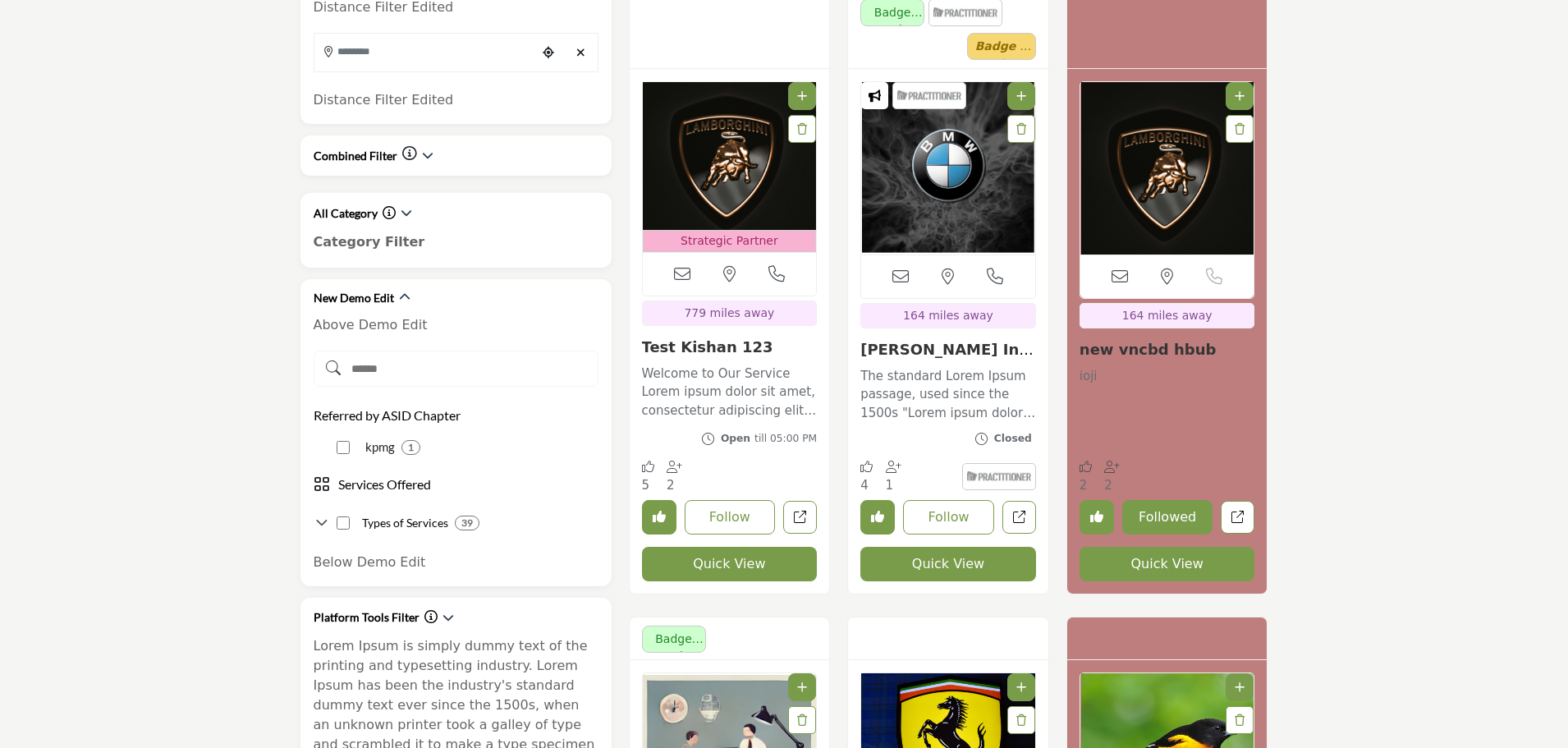
scroll to position [575, 0]
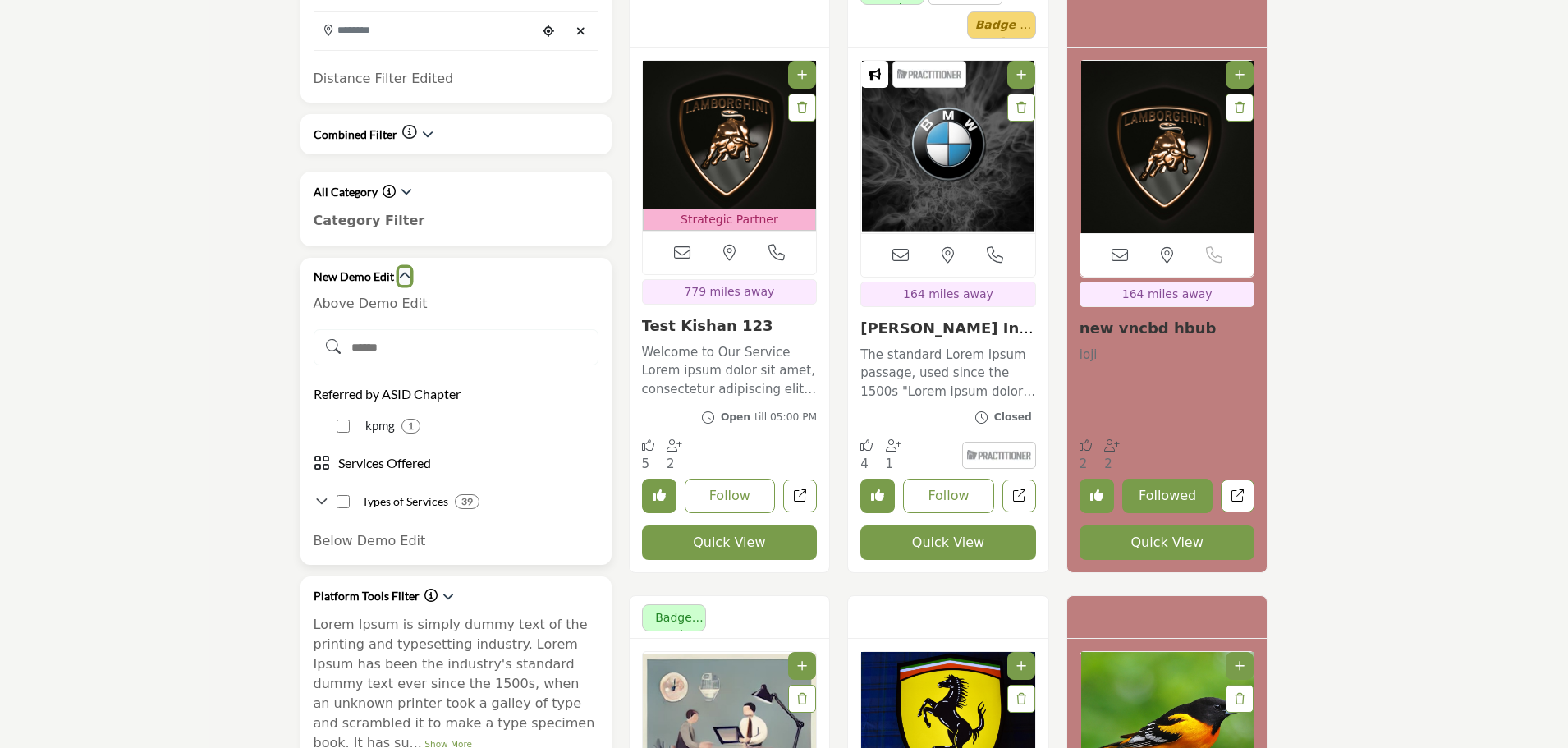
click at [403, 279] on icon "button" at bounding box center [404, 275] width 11 height 11
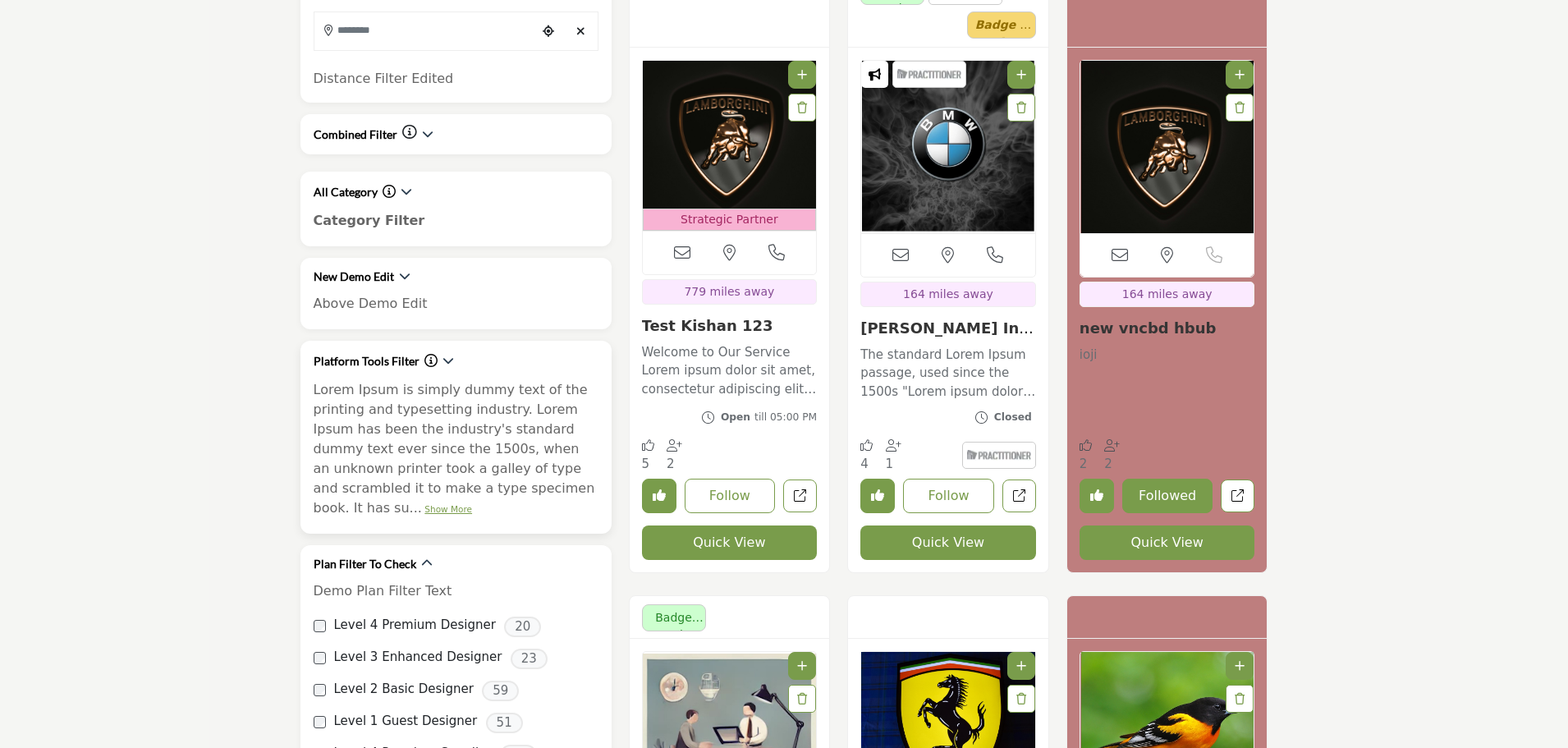
click at [472, 504] on link "Show More" at bounding box center [448, 508] width 47 height 10
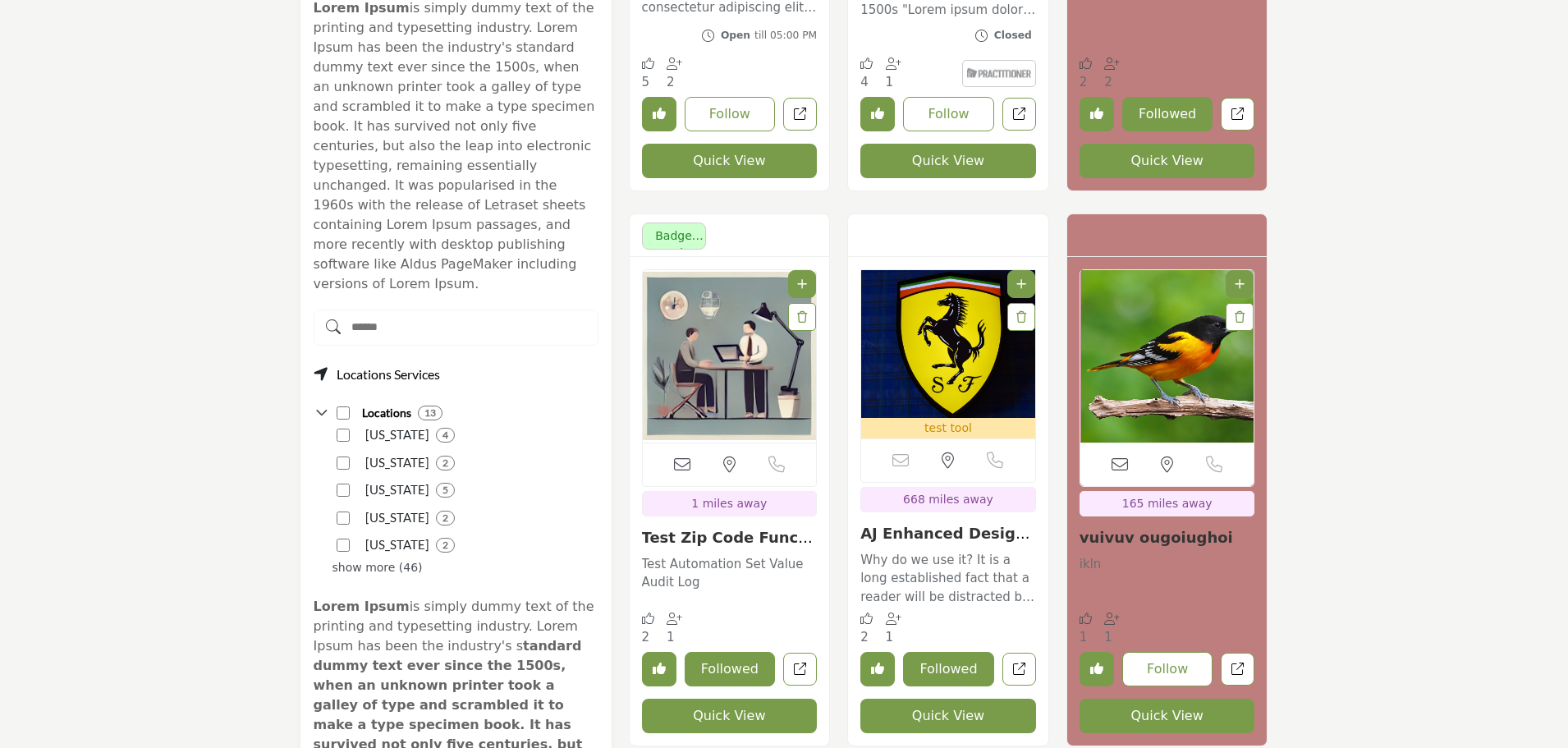
scroll to position [985, 0]
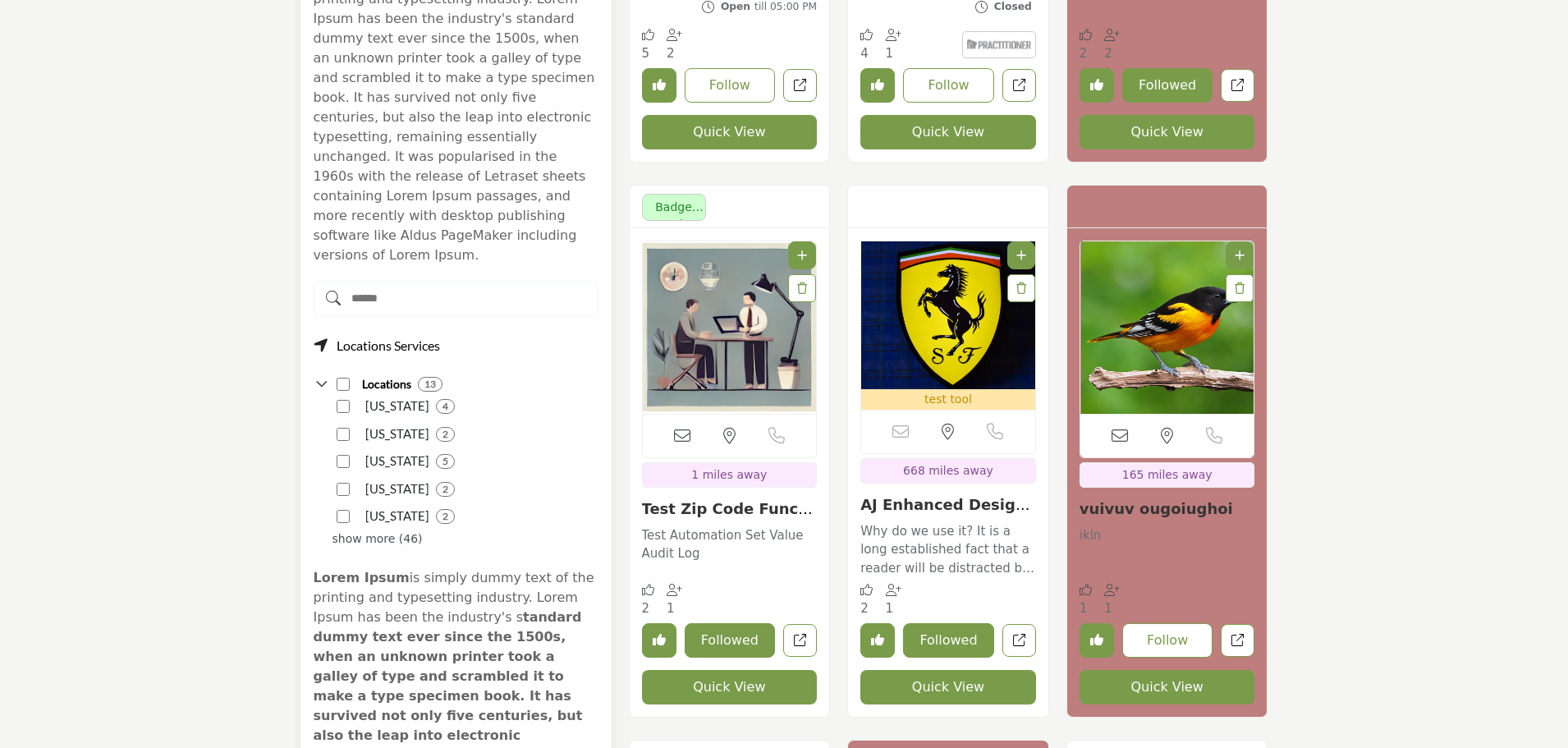
click at [468, 280] on input "Search Demographic" at bounding box center [456, 298] width 285 height 36
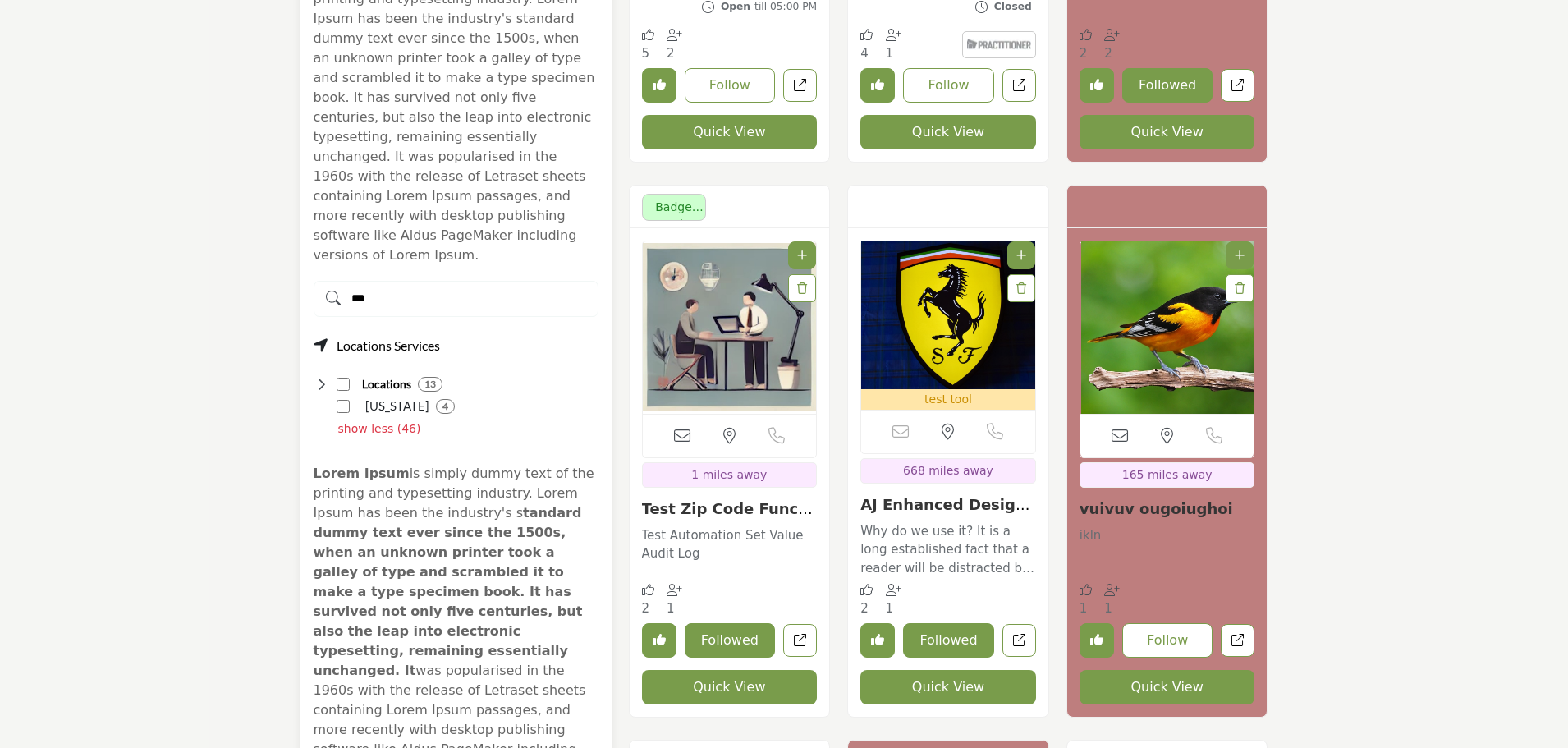
click at [369, 420] on p "show less (46)" at bounding box center [380, 429] width 83 height 18
click at [369, 420] on div "show more (46)" at bounding box center [377, 429] width 91 height 18
click at [399, 280] on input "***" at bounding box center [456, 298] width 285 height 36
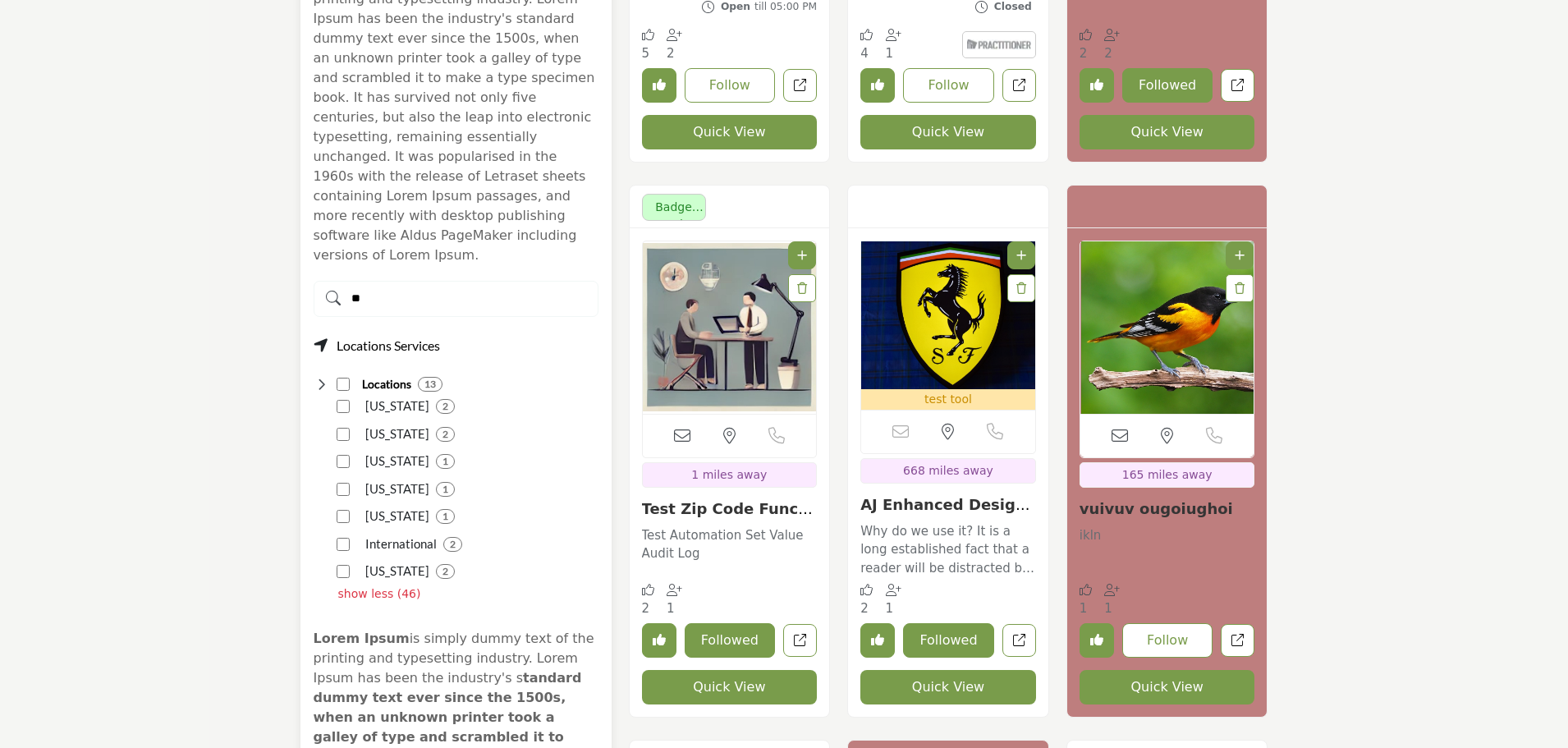
type input "*"
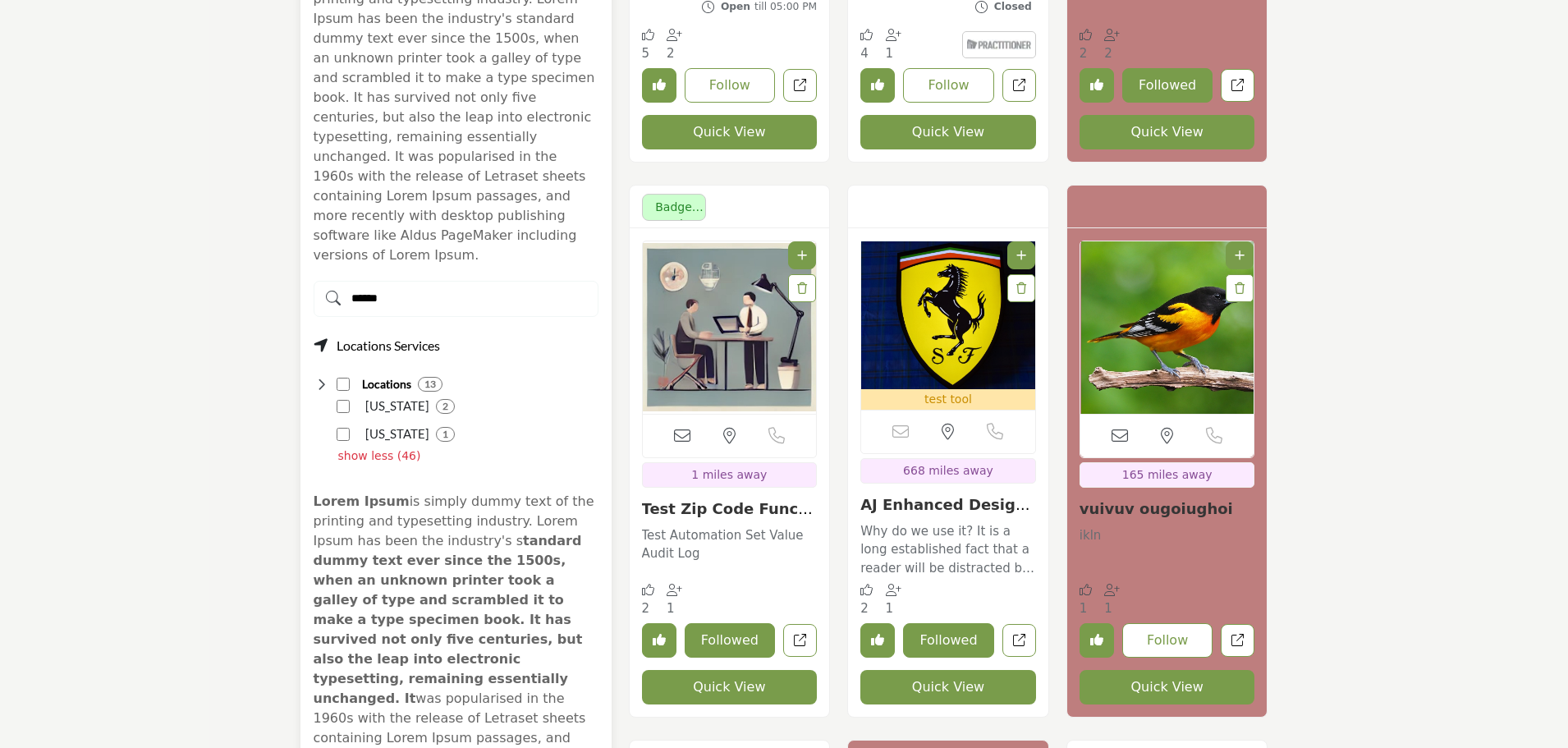
type input "******"
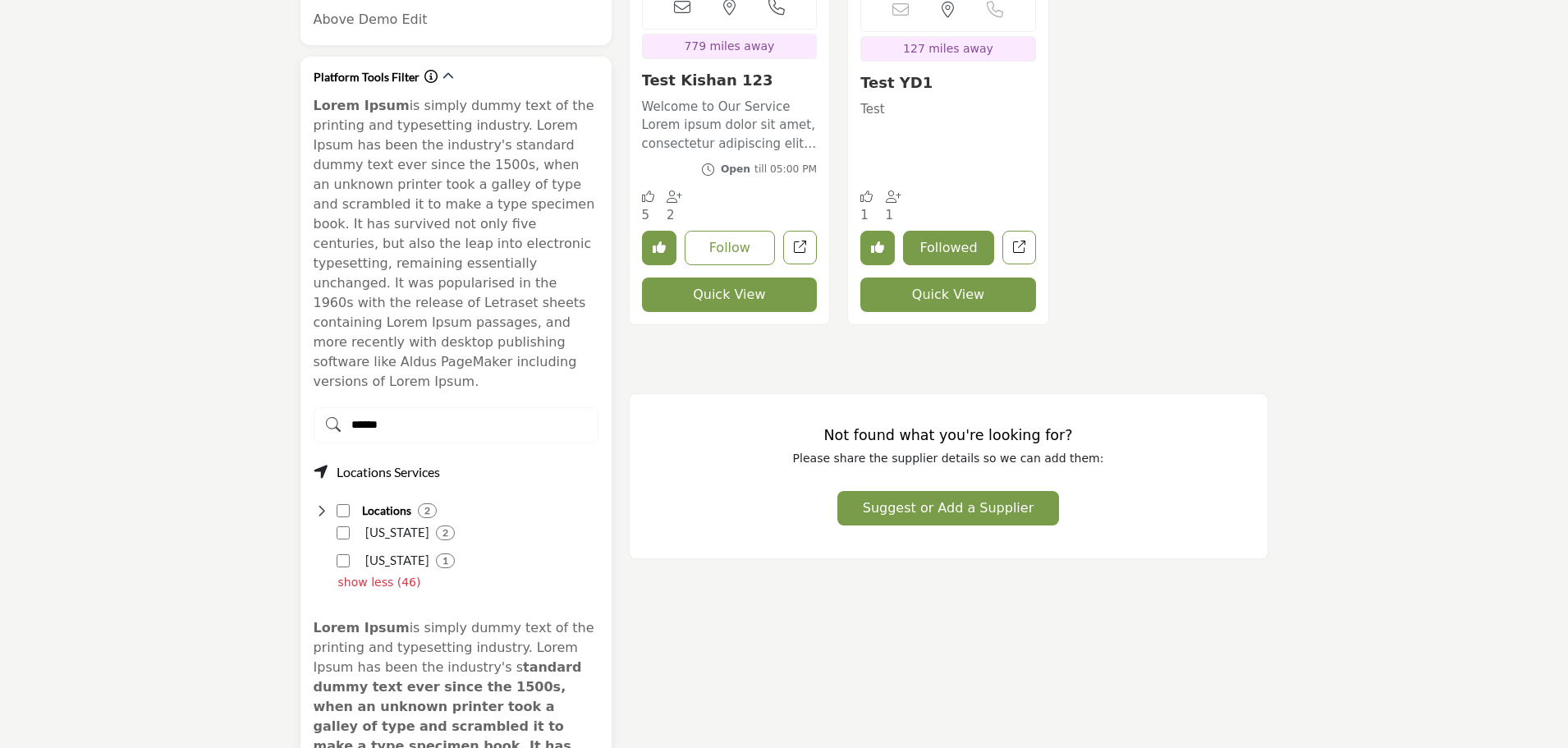
scroll to position [821, 0]
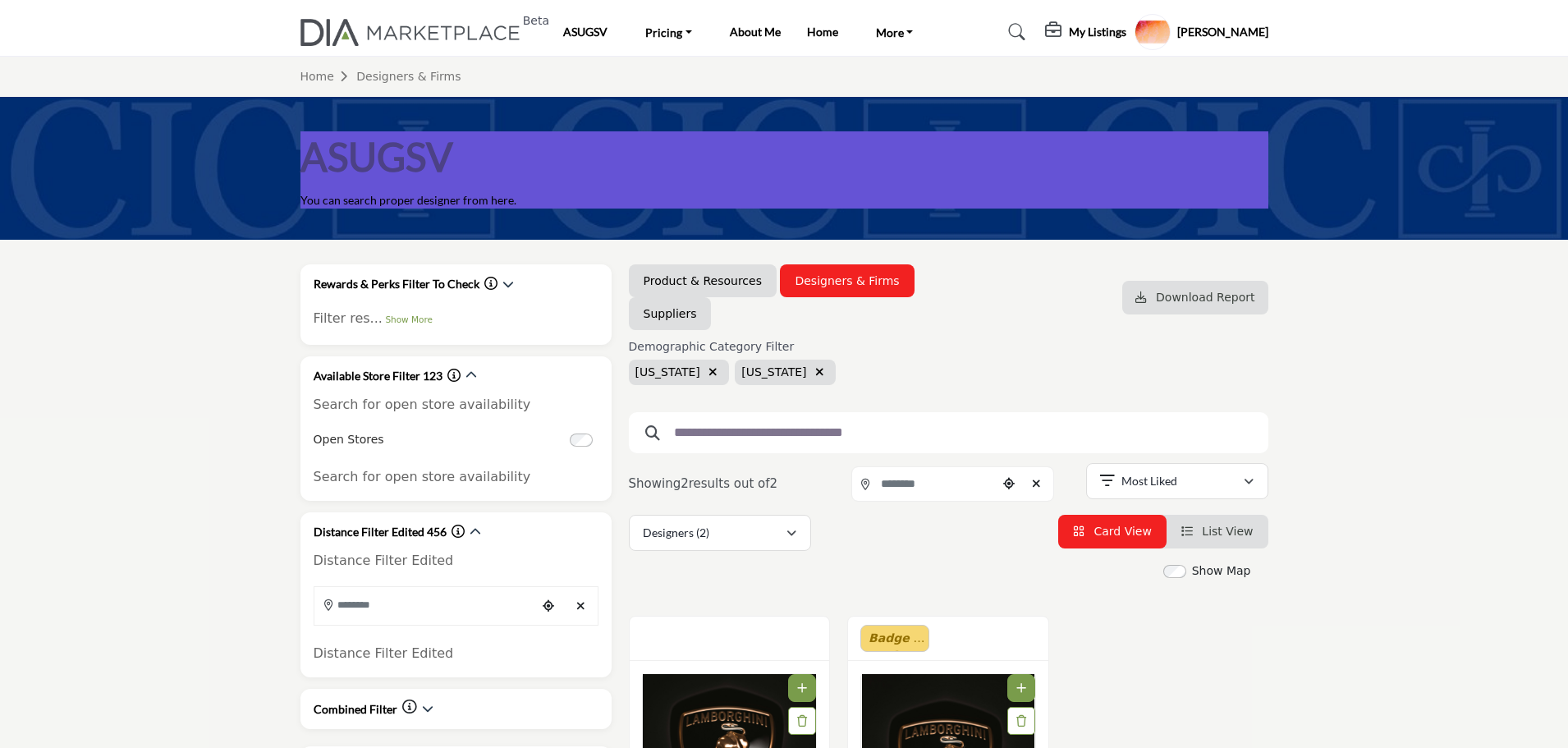
click at [717, 368] on icon "button" at bounding box center [713, 371] width 9 height 11
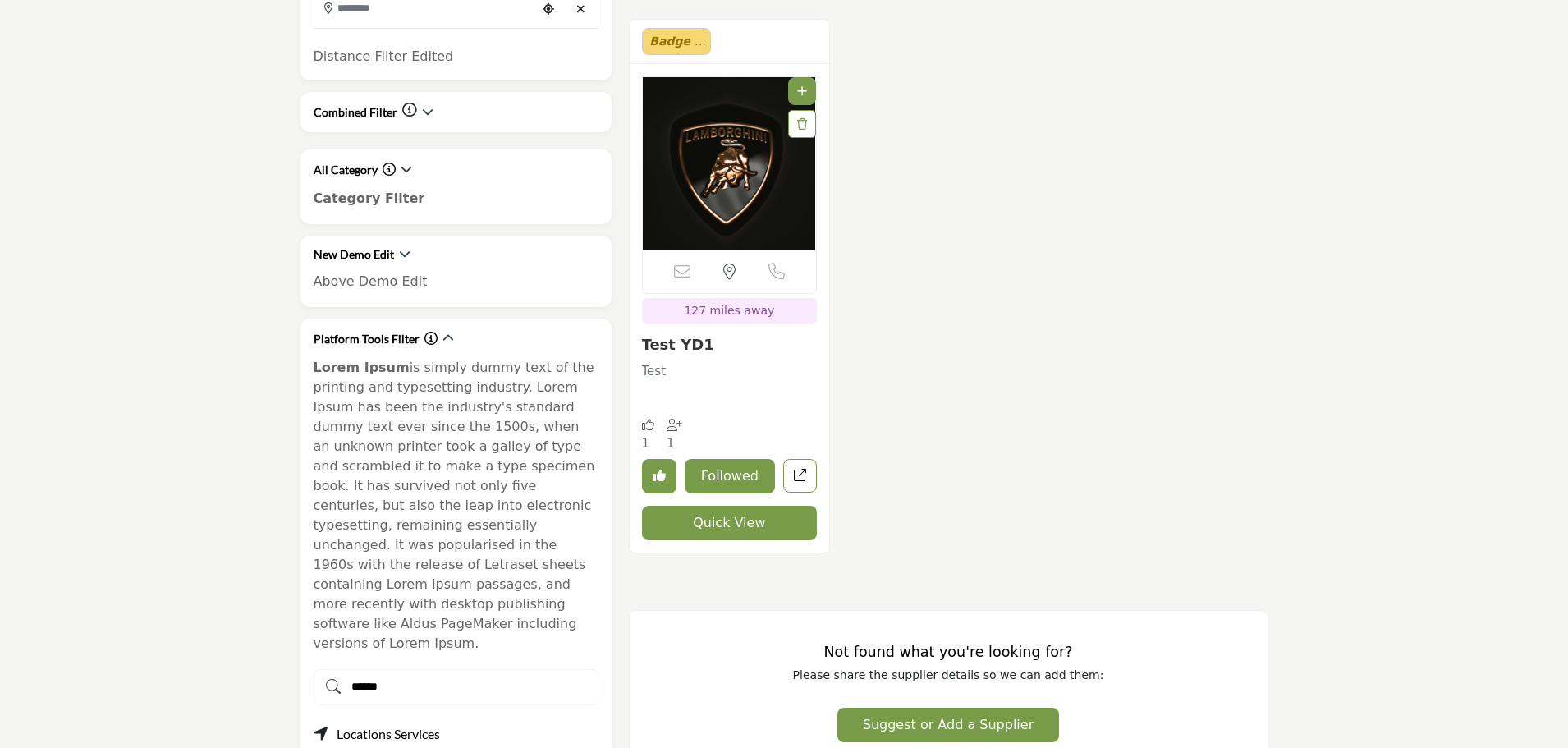
scroll to position [903, 0]
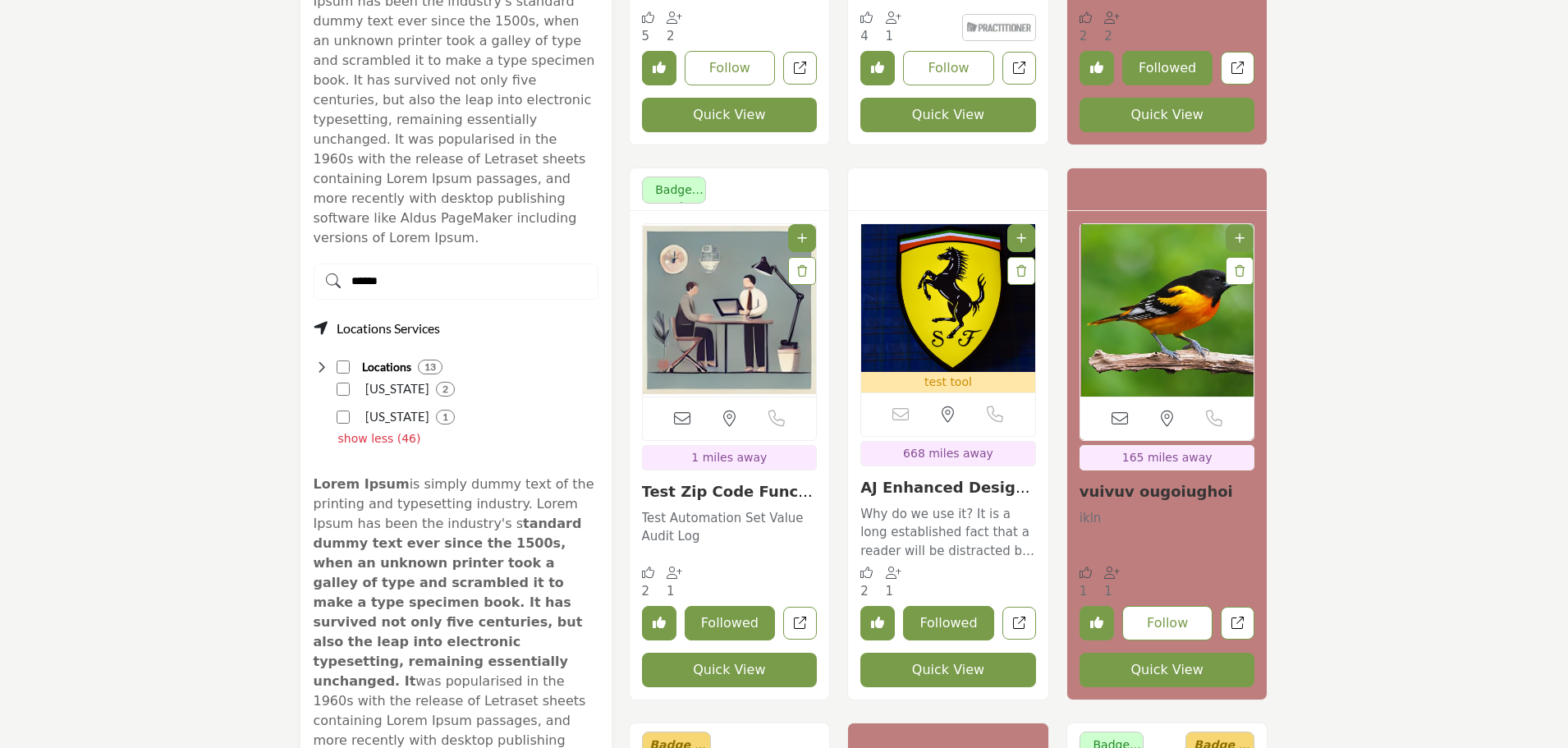
scroll to position [1067, 0]
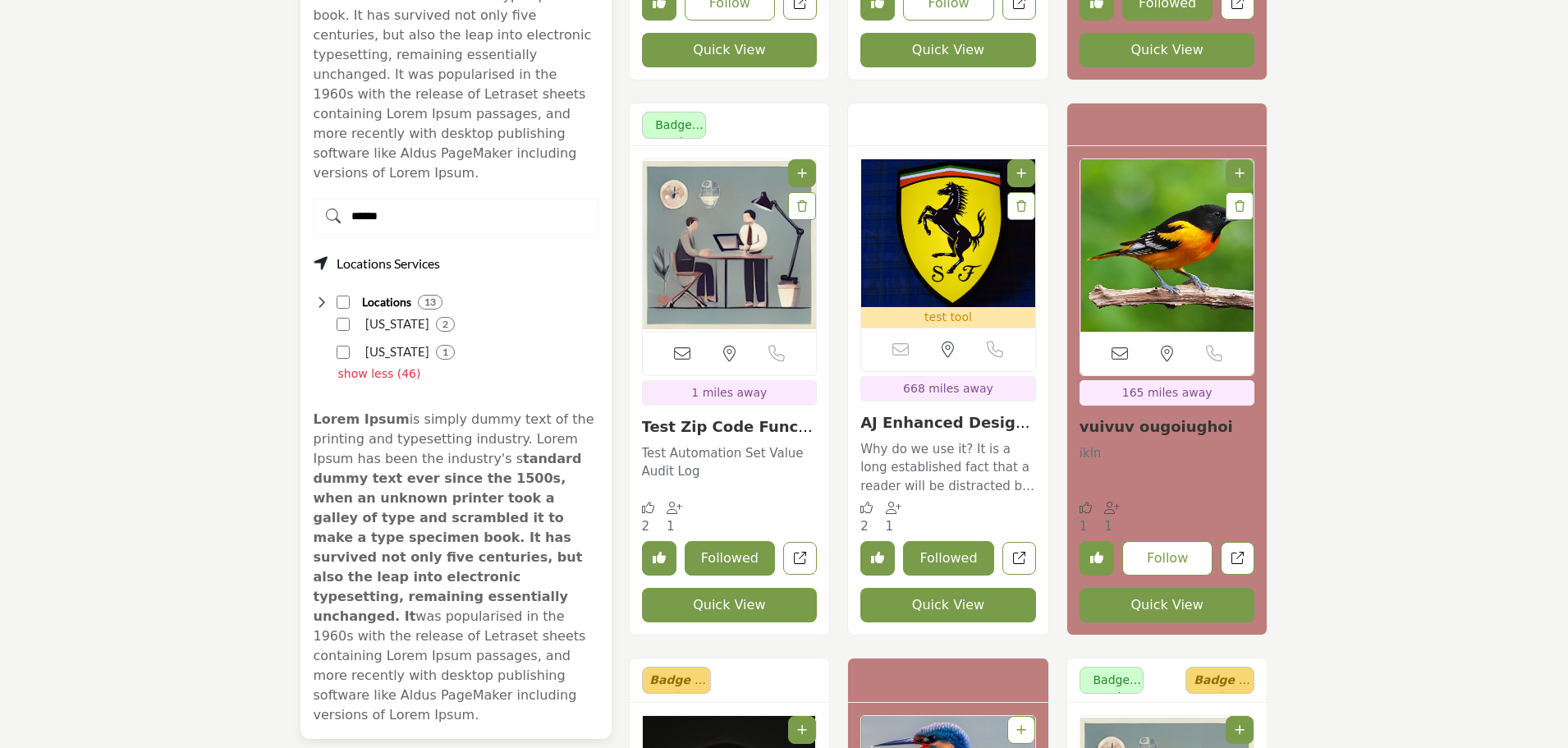
click at [437, 199] on input "******" at bounding box center [456, 216] width 285 height 36
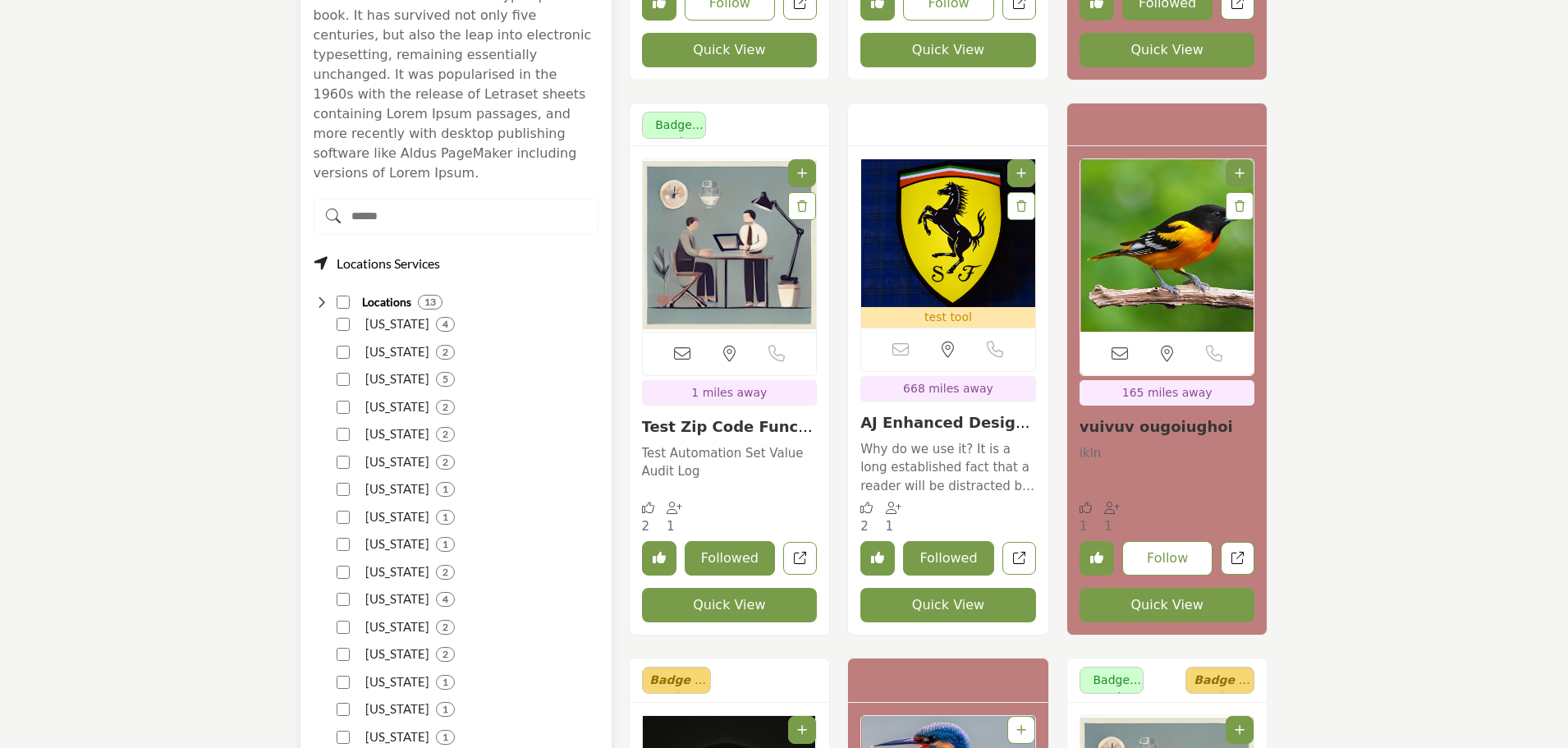
click at [322, 294] on icon at bounding box center [322, 301] width 17 height 17
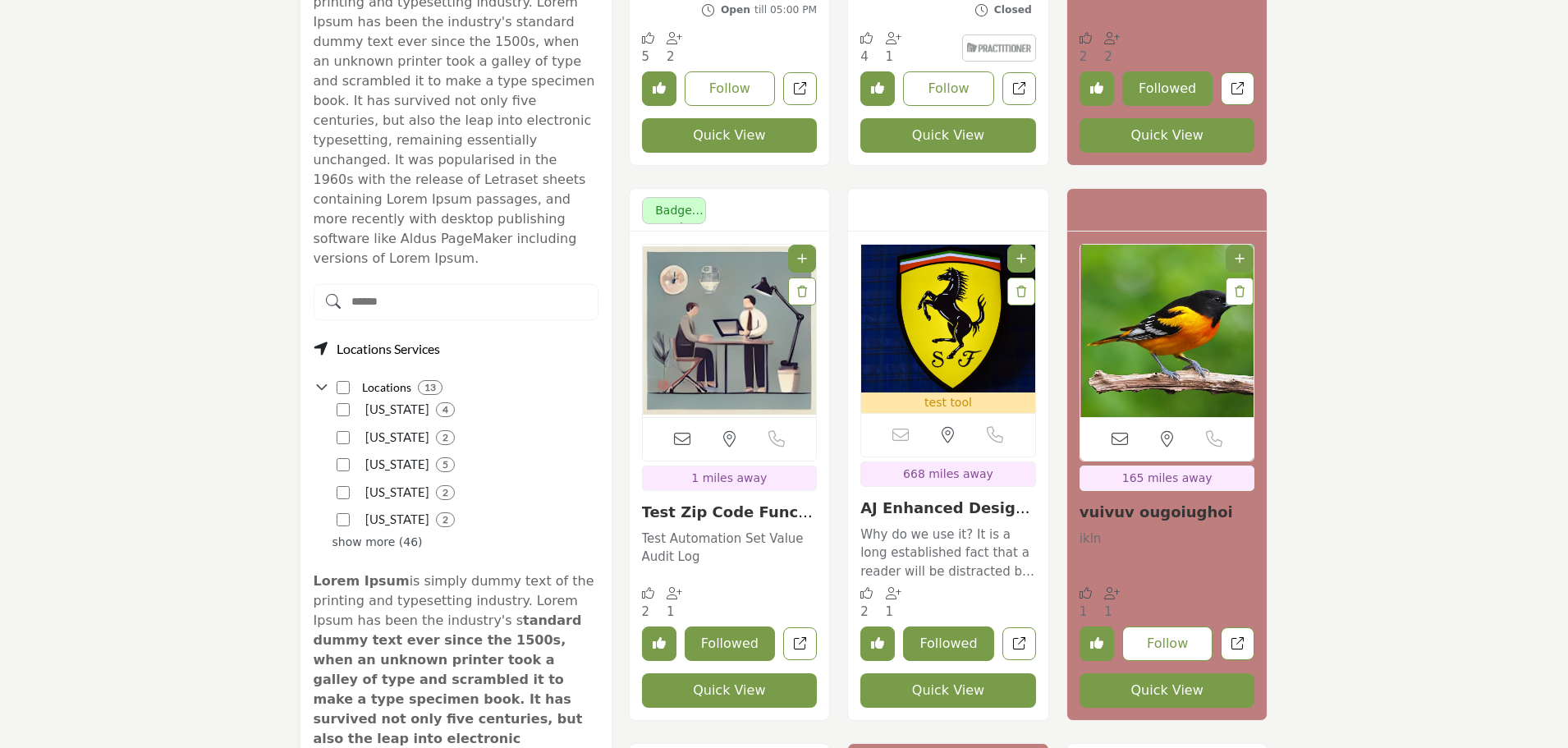
scroll to position [985, 0]
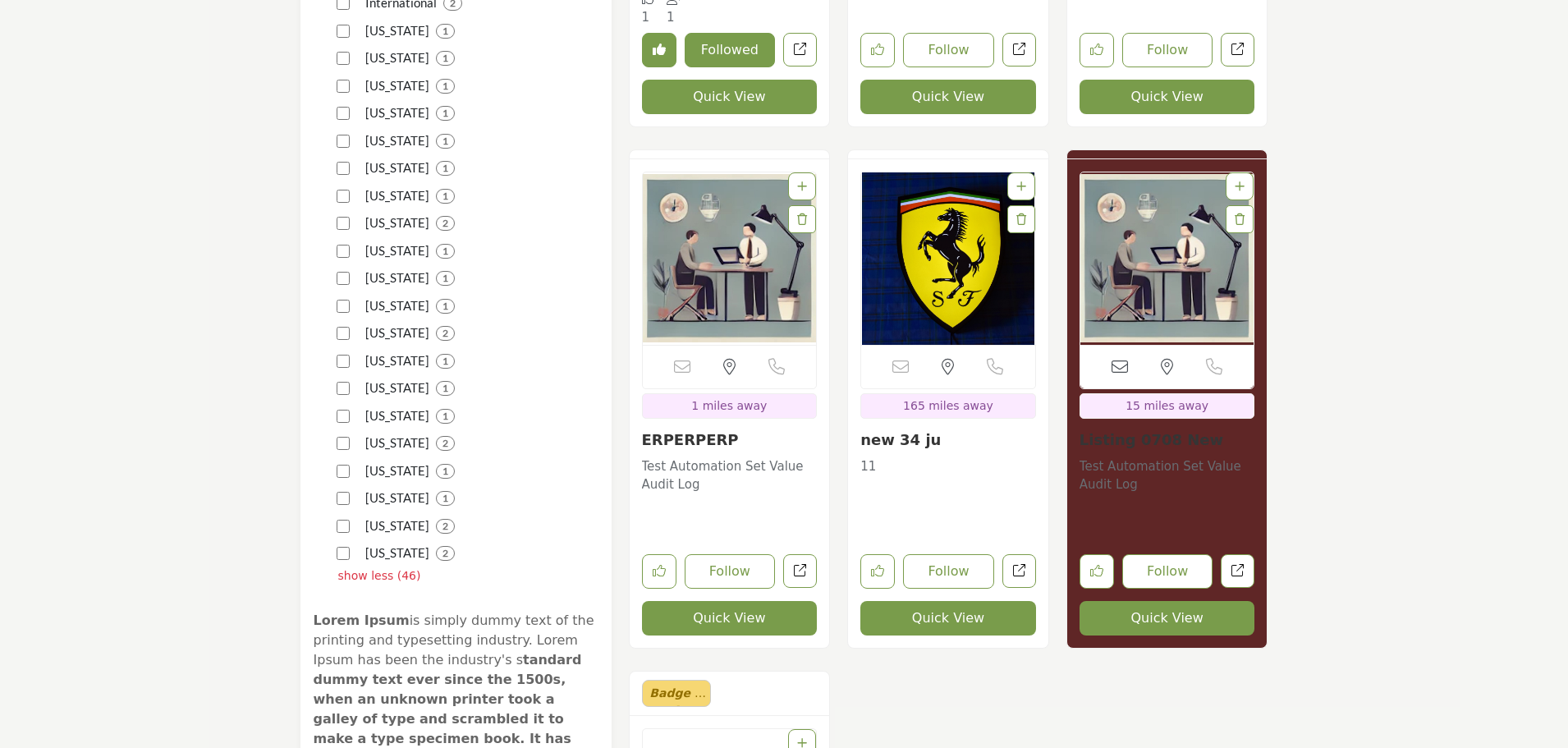
scroll to position [2298, 0]
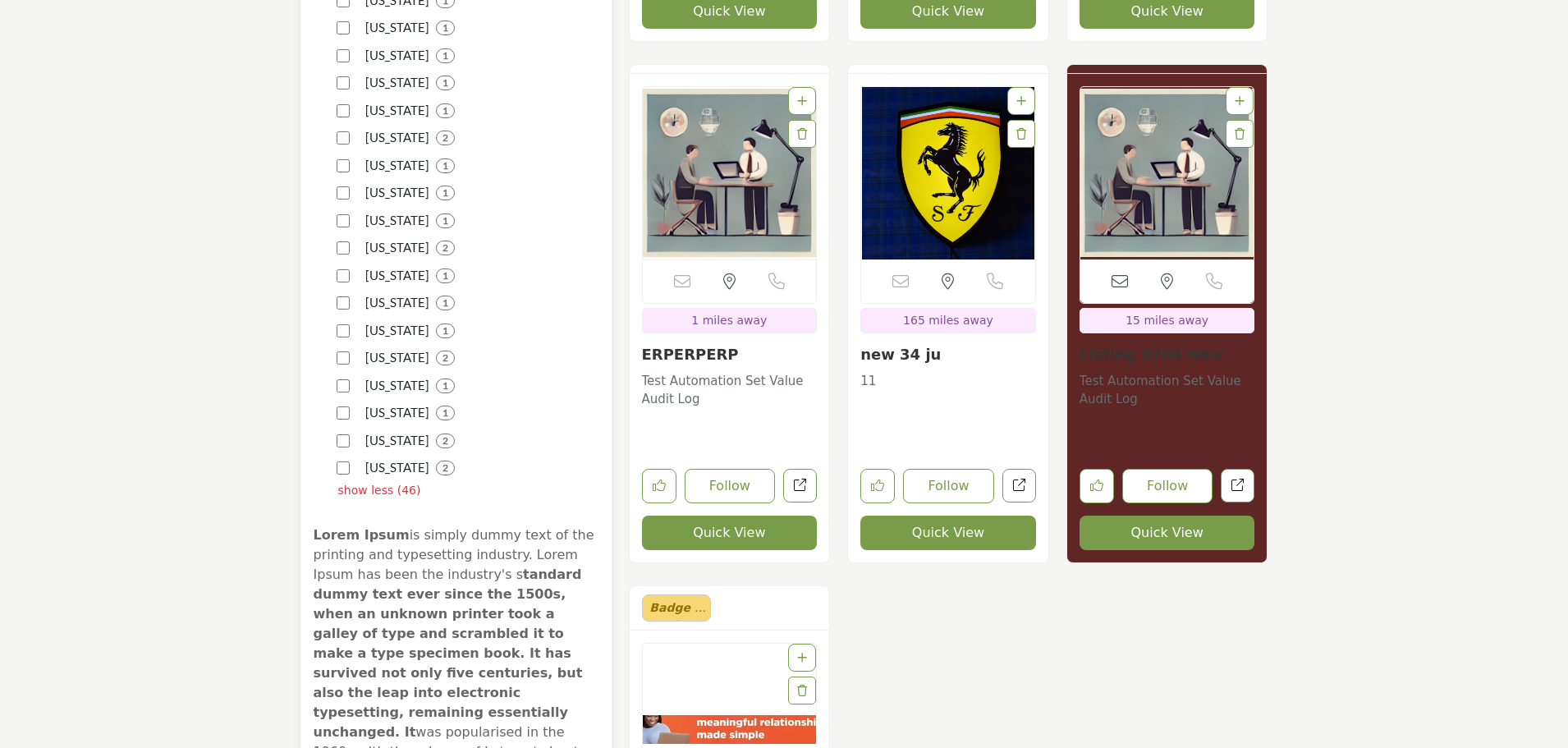
click at [357, 482] on p "show less (46)" at bounding box center [380, 490] width 83 height 18
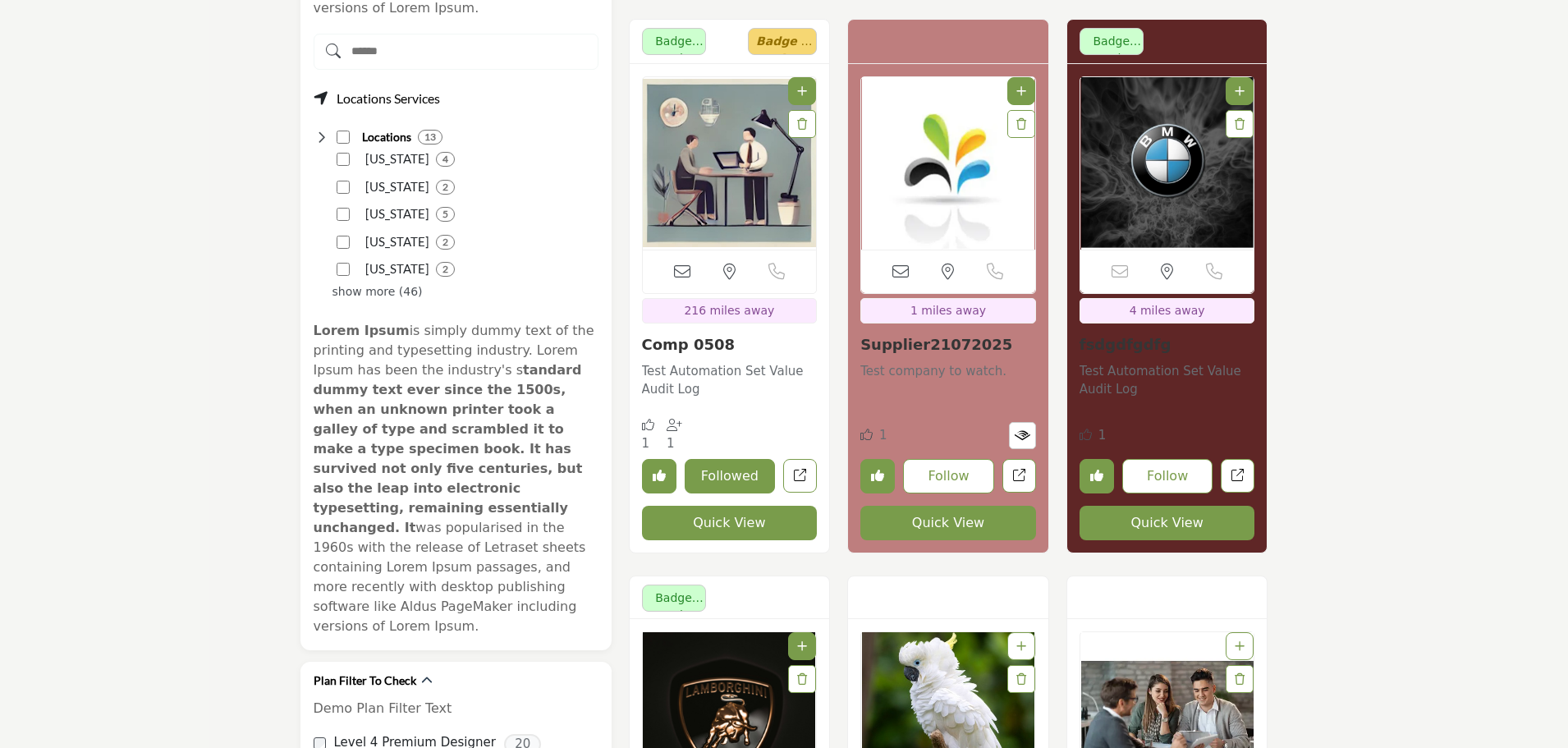
scroll to position [1231, 0]
click at [370, 284] on div "show more (46)" at bounding box center [377, 293] width 91 height 18
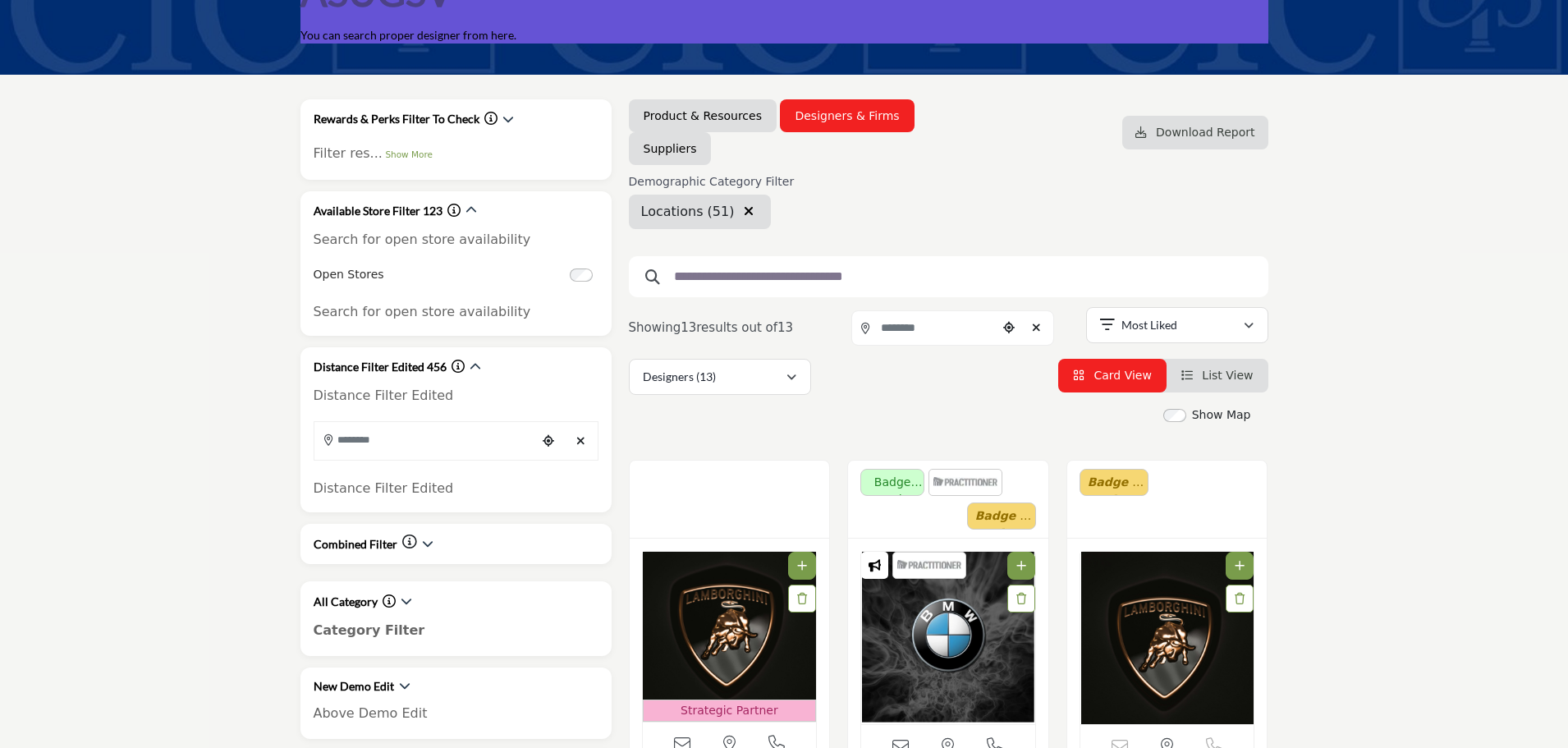
scroll to position [164, 0]
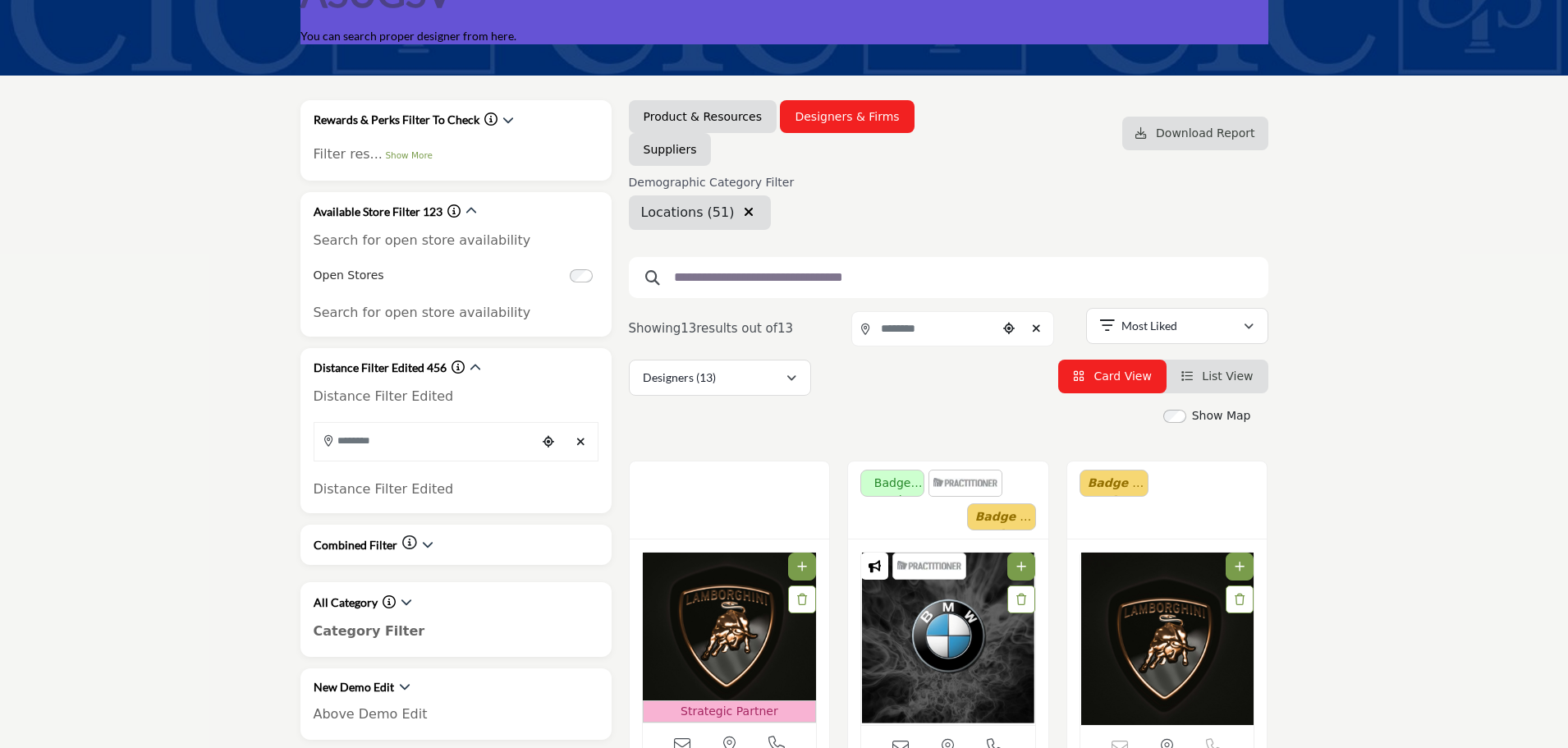
click at [744, 209] on icon "button" at bounding box center [748, 211] width 10 height 13
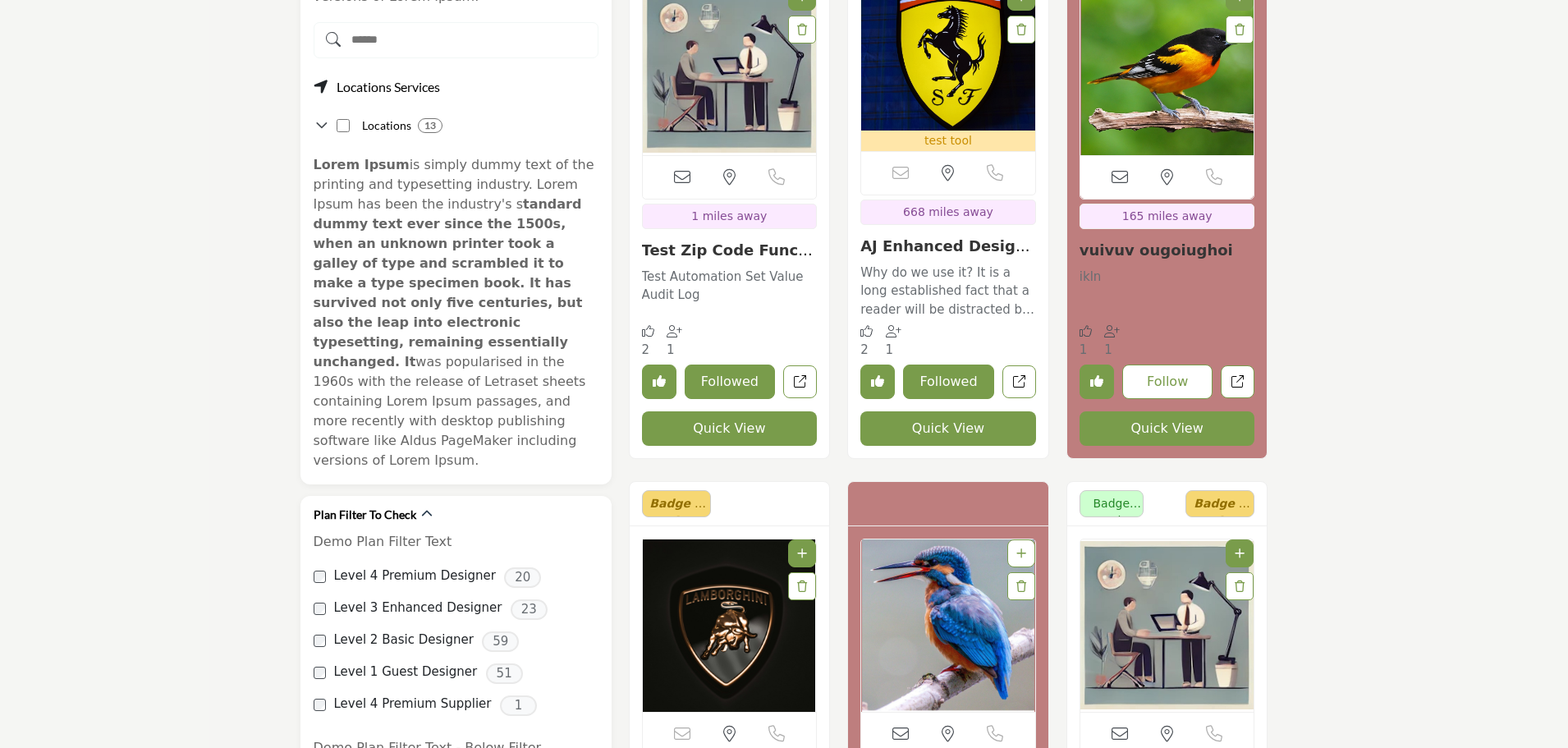
scroll to position [1149, 0]
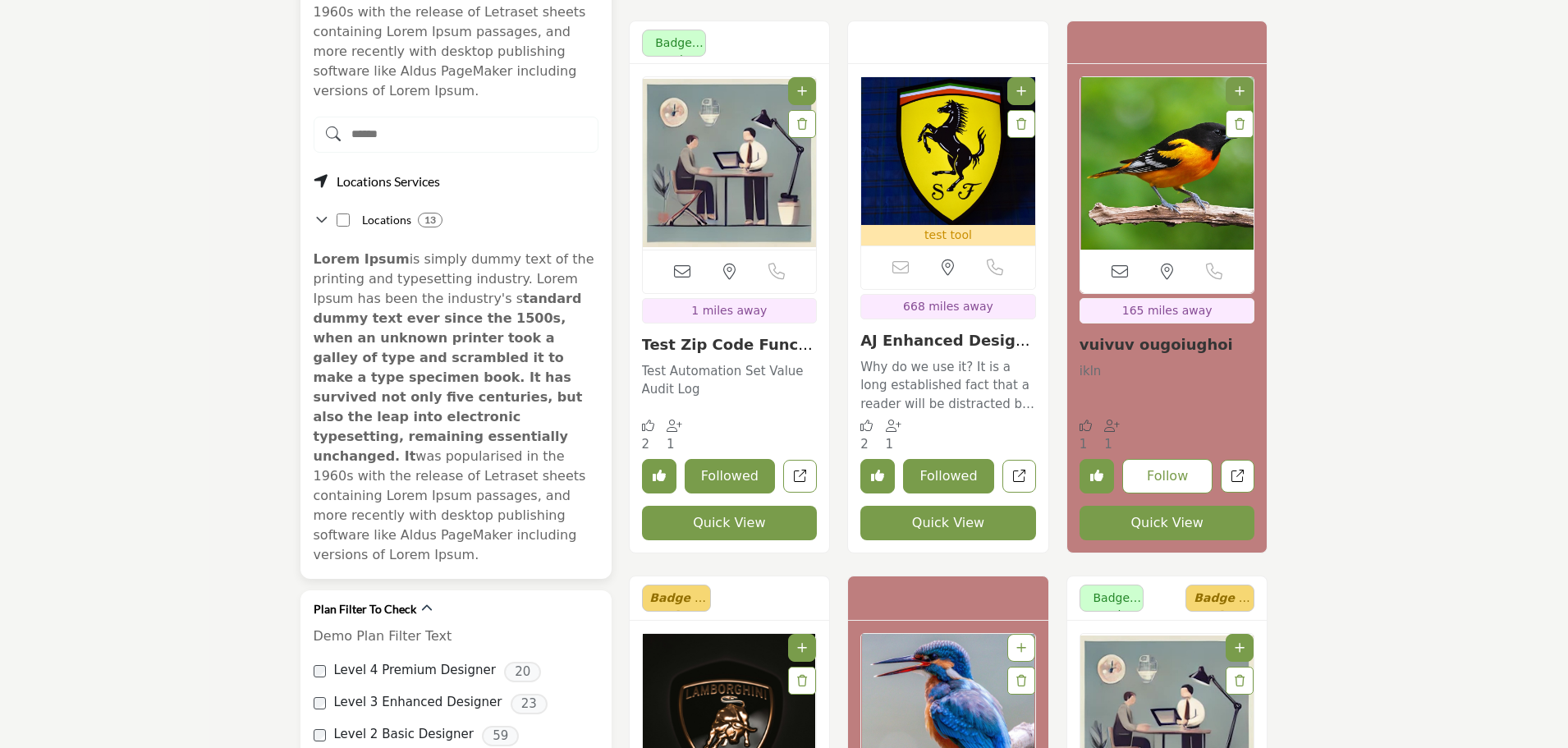
click at [324, 212] on icon at bounding box center [322, 220] width 17 height 17
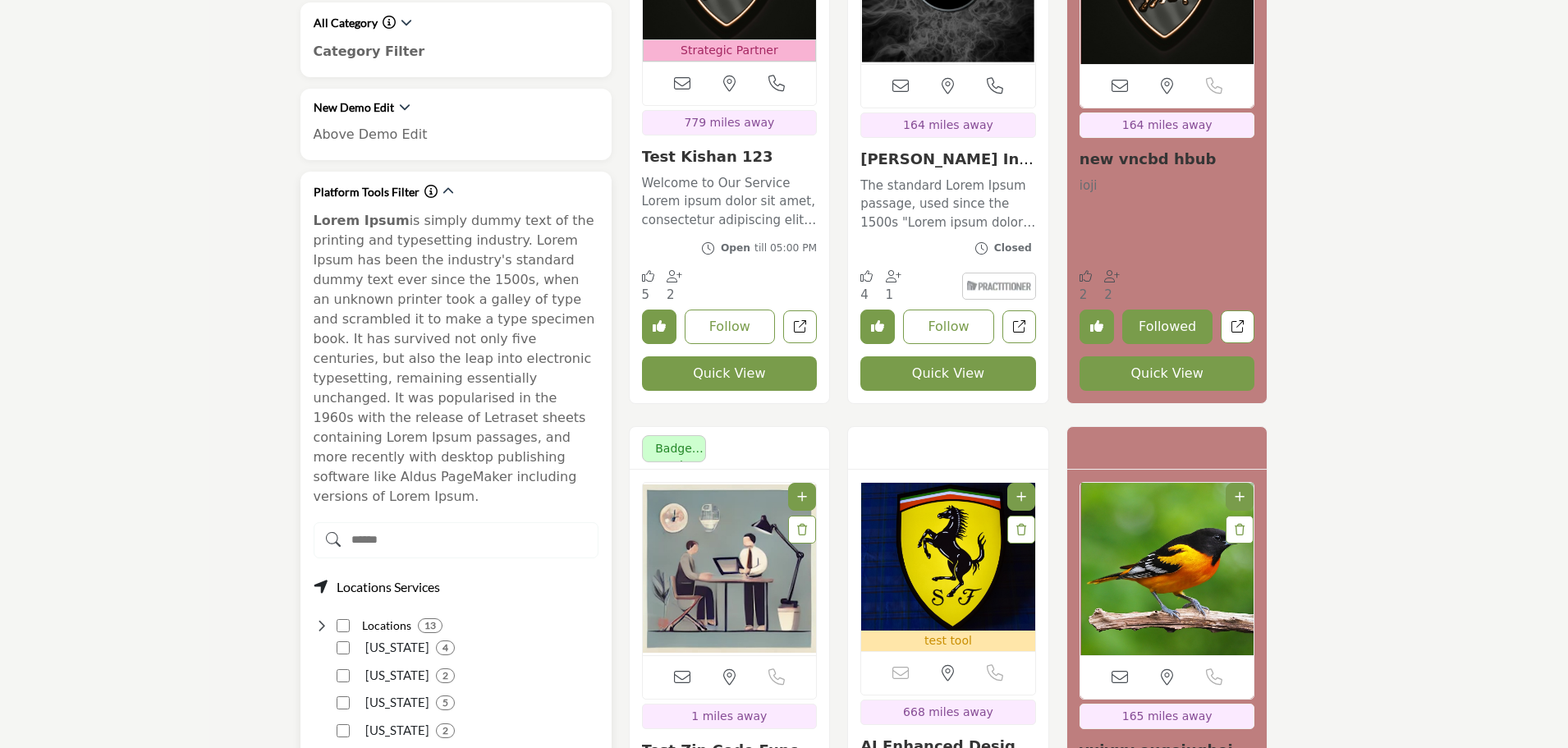
scroll to position [738, 0]
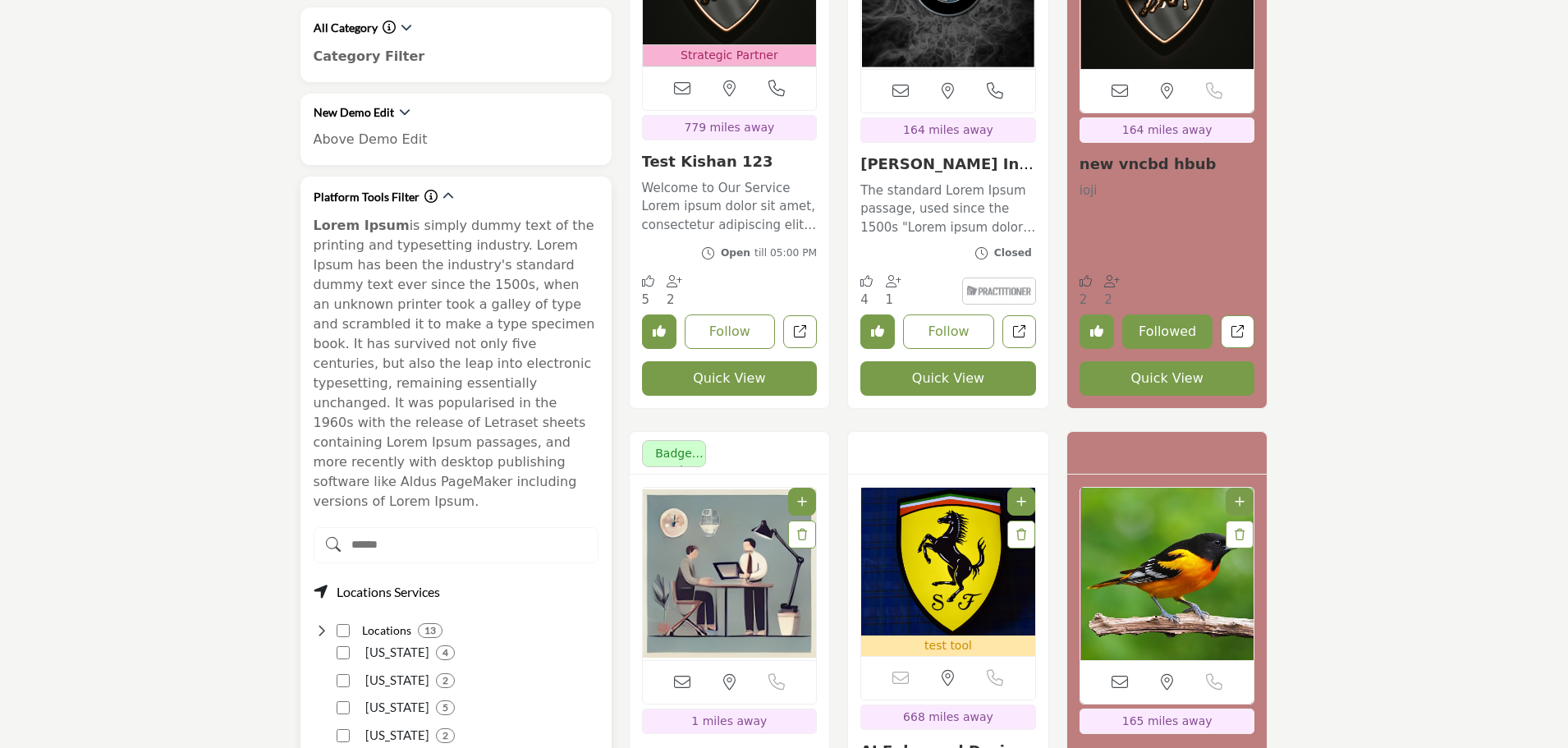
click at [428, 195] on icon "Information about Platform Tools Filter" at bounding box center [431, 196] width 13 height 13
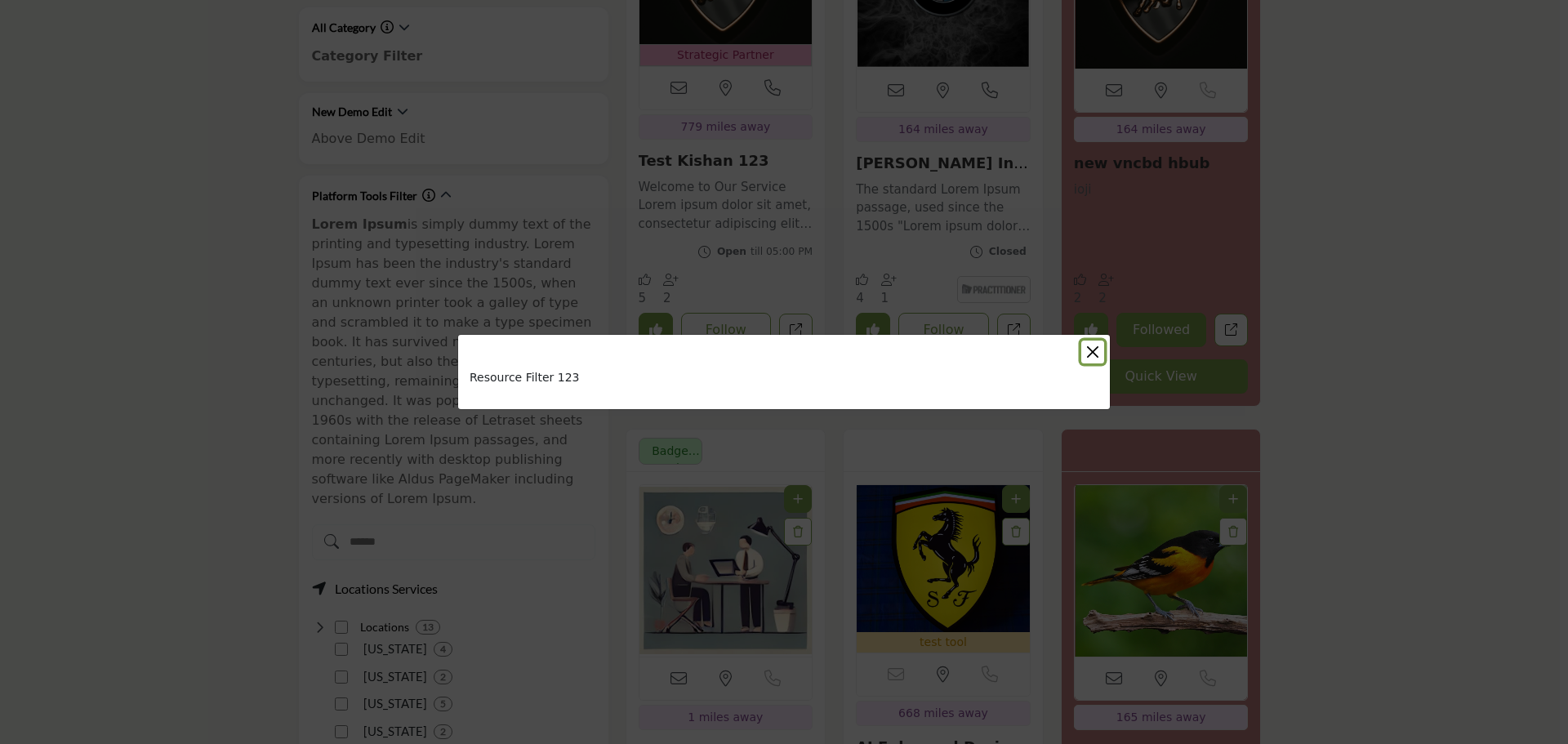
click at [1091, 351] on button "Close" at bounding box center [1092, 351] width 23 height 23
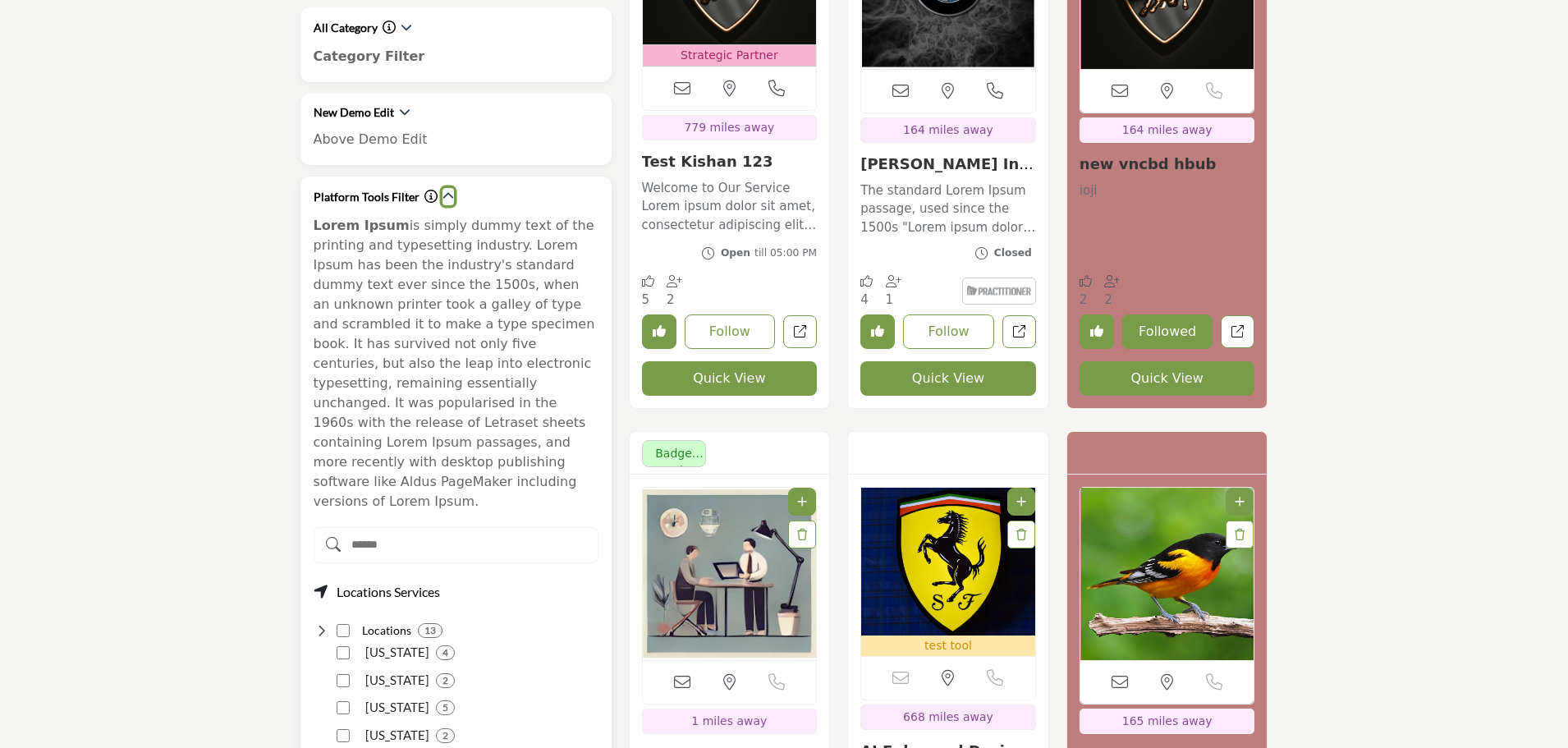
click at [442, 200] on icon "button" at bounding box center [447, 196] width 11 height 11
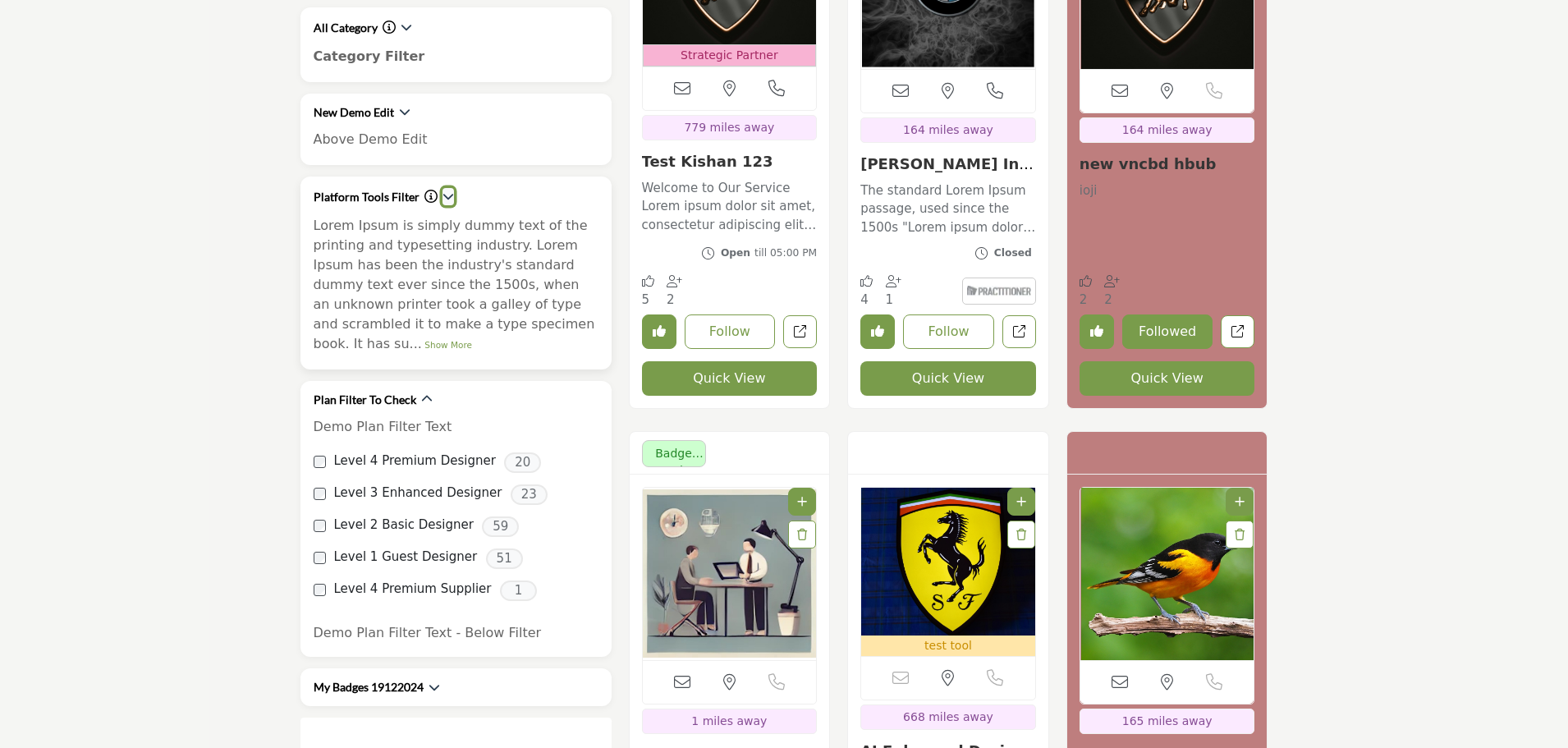
click at [446, 192] on icon "button" at bounding box center [447, 196] width 11 height 11
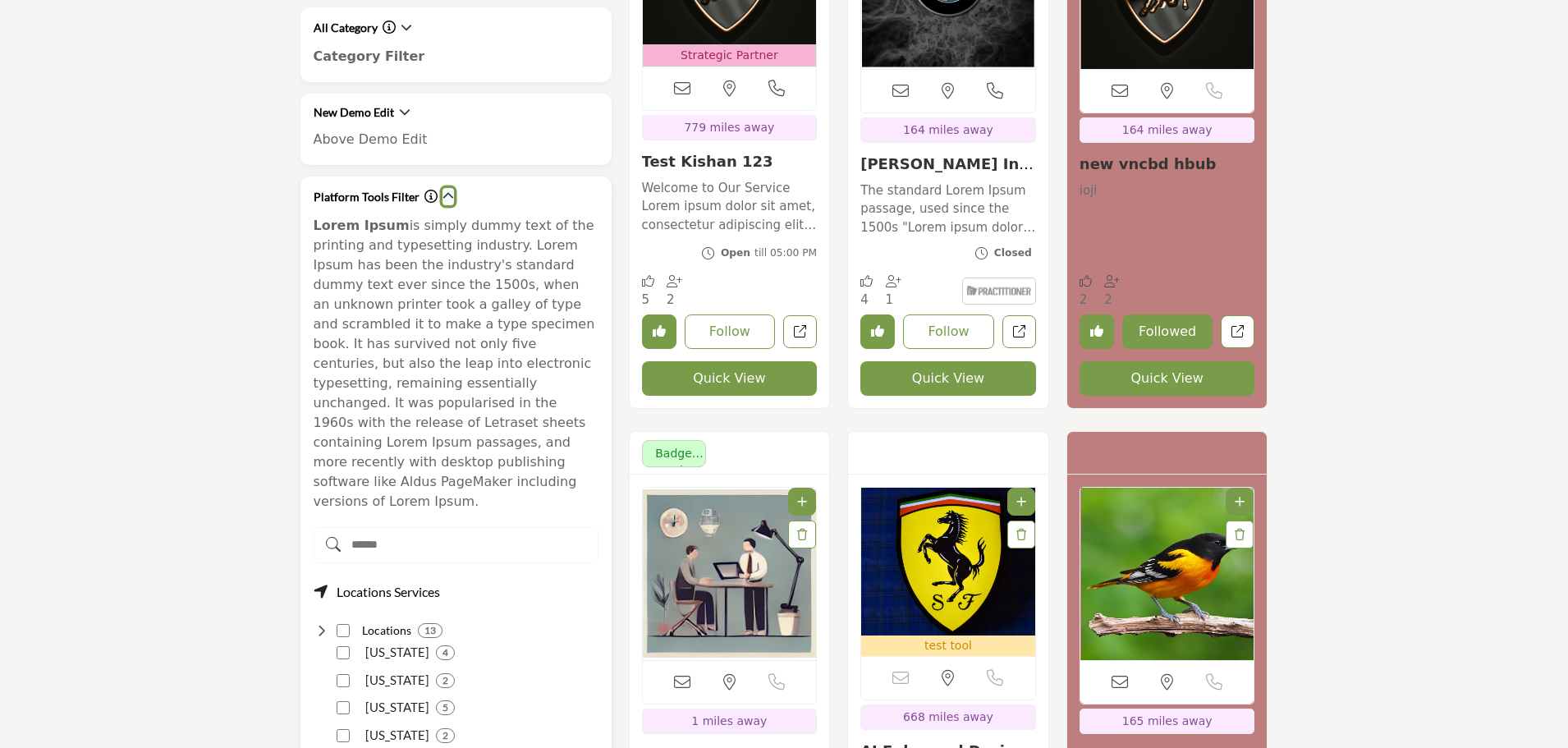
click at [446, 192] on icon "button" at bounding box center [447, 196] width 11 height 11
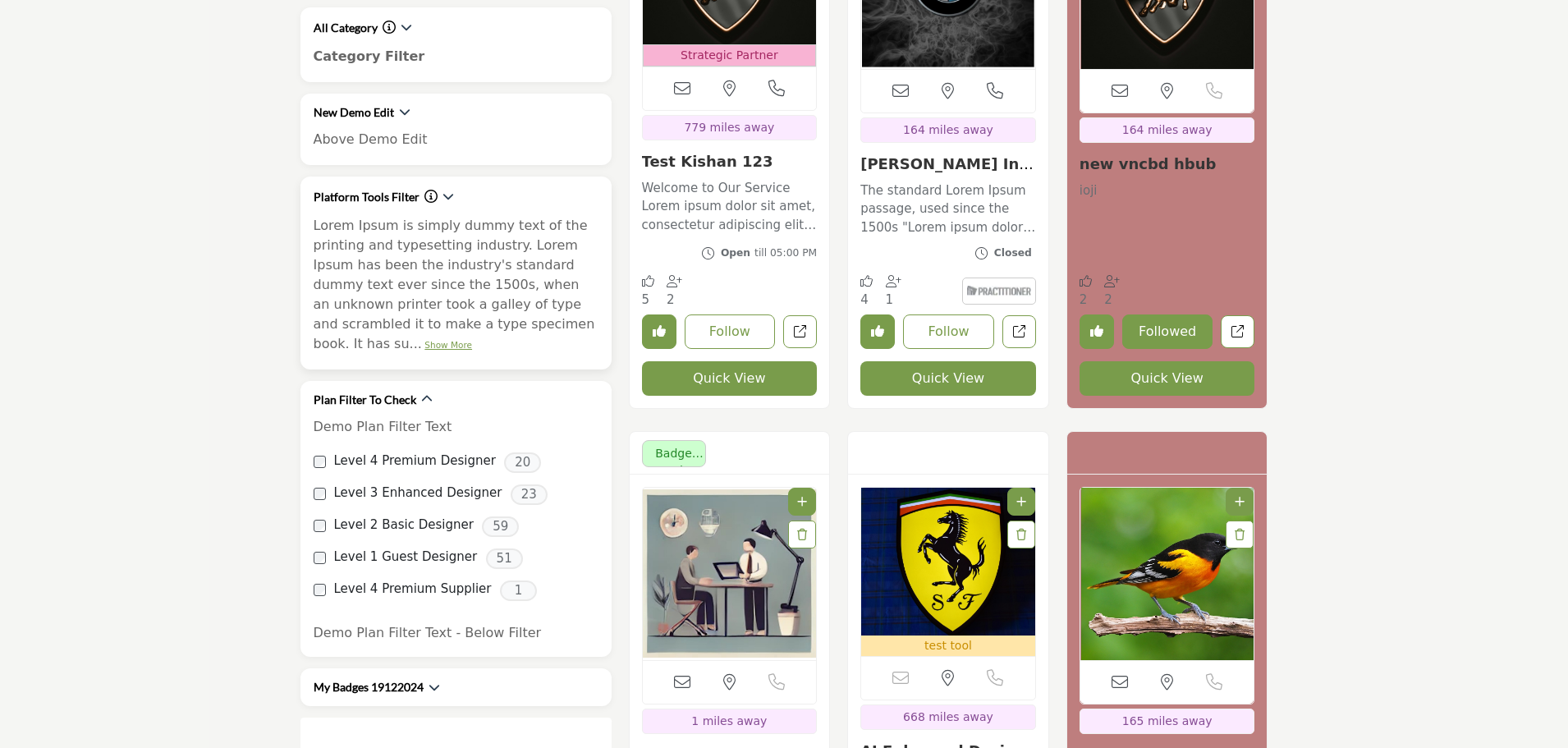
click at [472, 340] on link "Show More" at bounding box center [448, 345] width 47 height 10
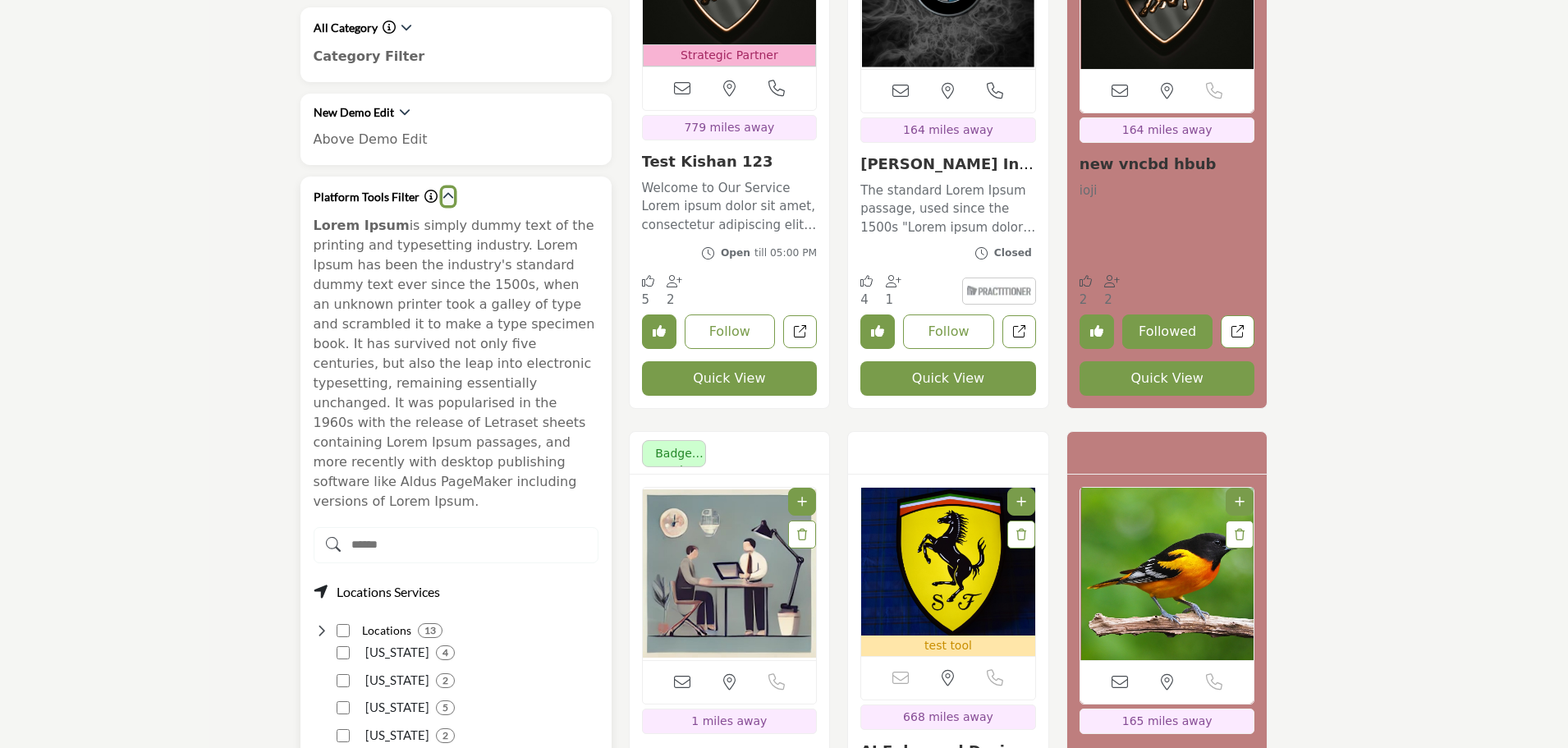
click at [446, 193] on icon "button" at bounding box center [447, 196] width 11 height 11
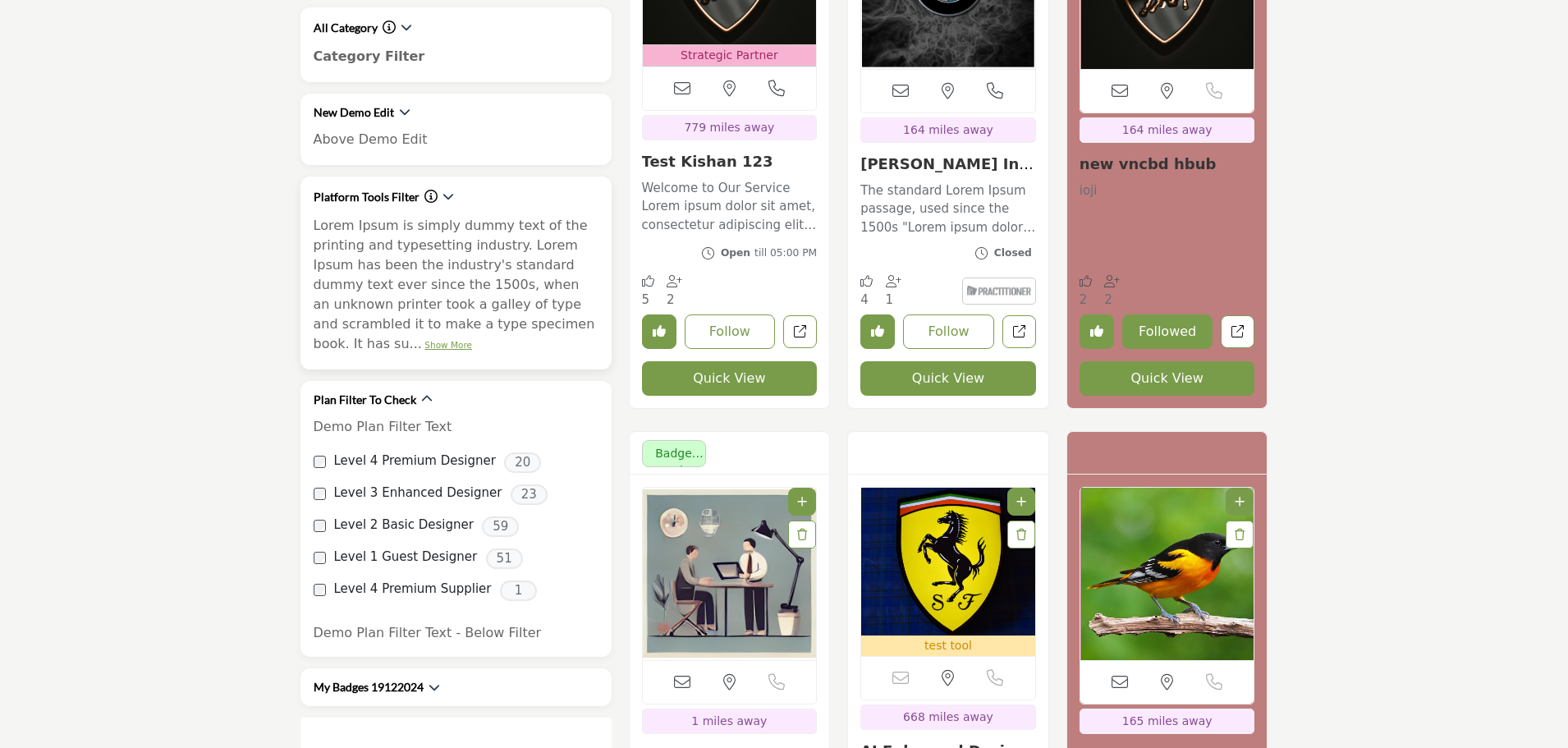
click at [472, 340] on link "Show More" at bounding box center [448, 345] width 47 height 10
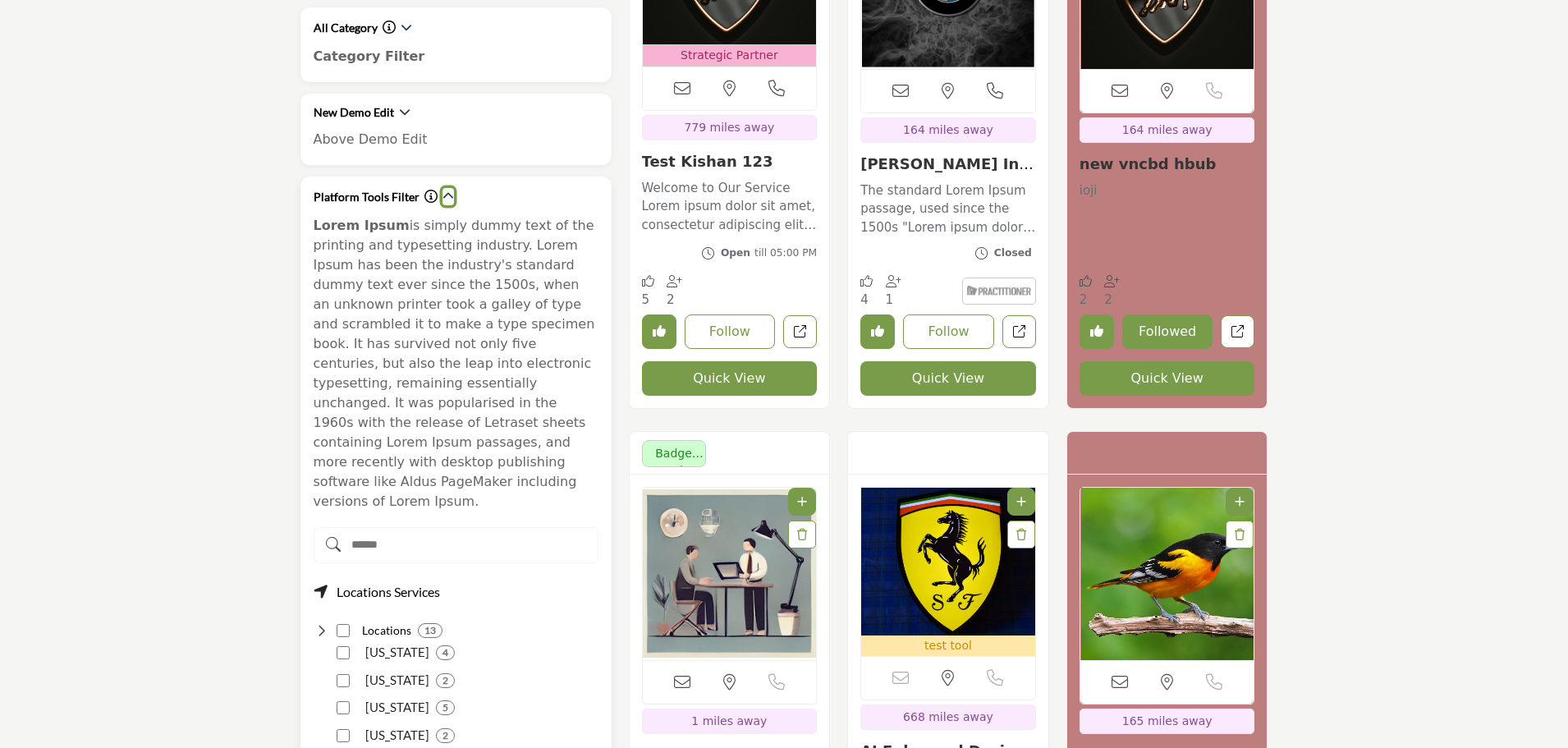
click at [442, 192] on icon "button" at bounding box center [447, 196] width 11 height 11
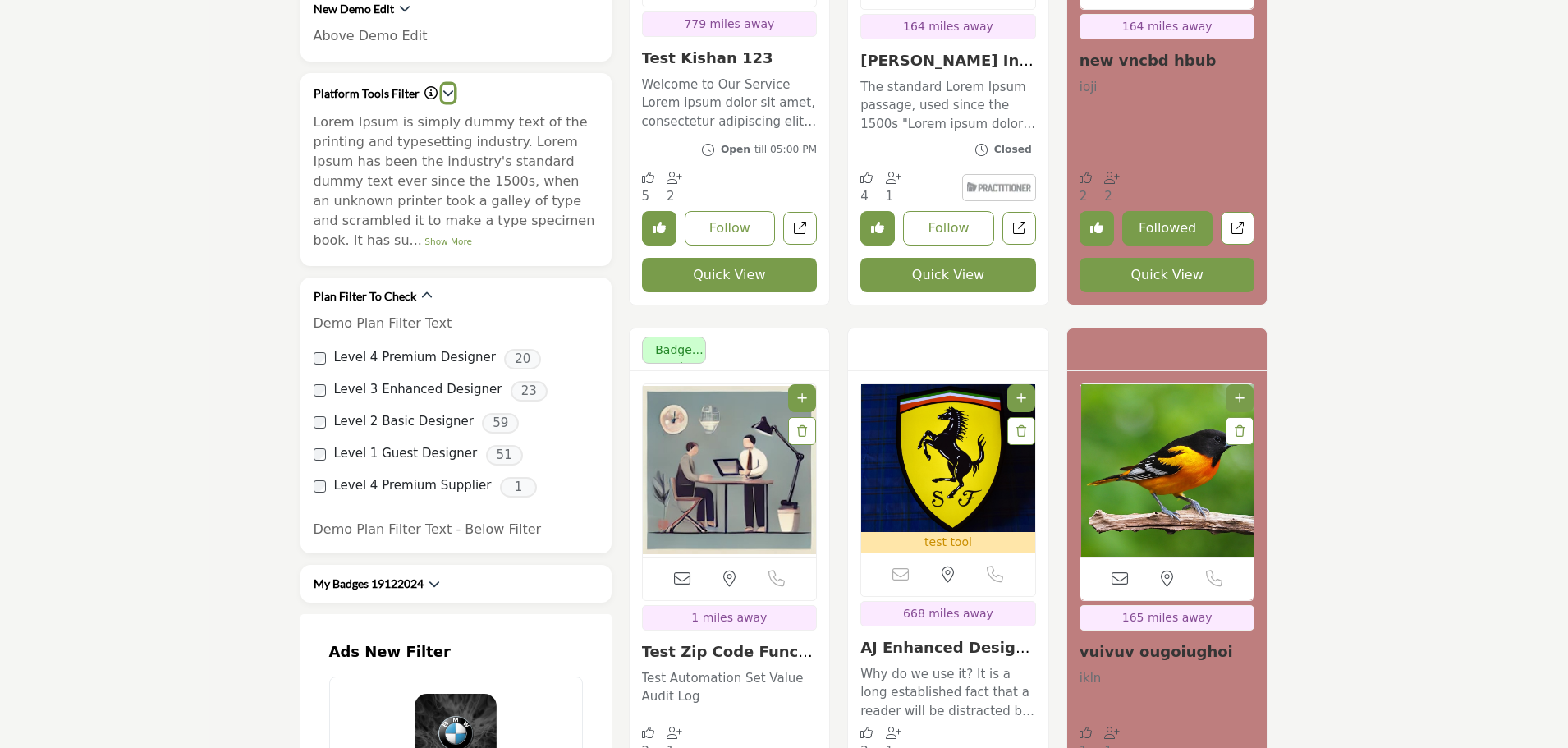
scroll to position [903, 0]
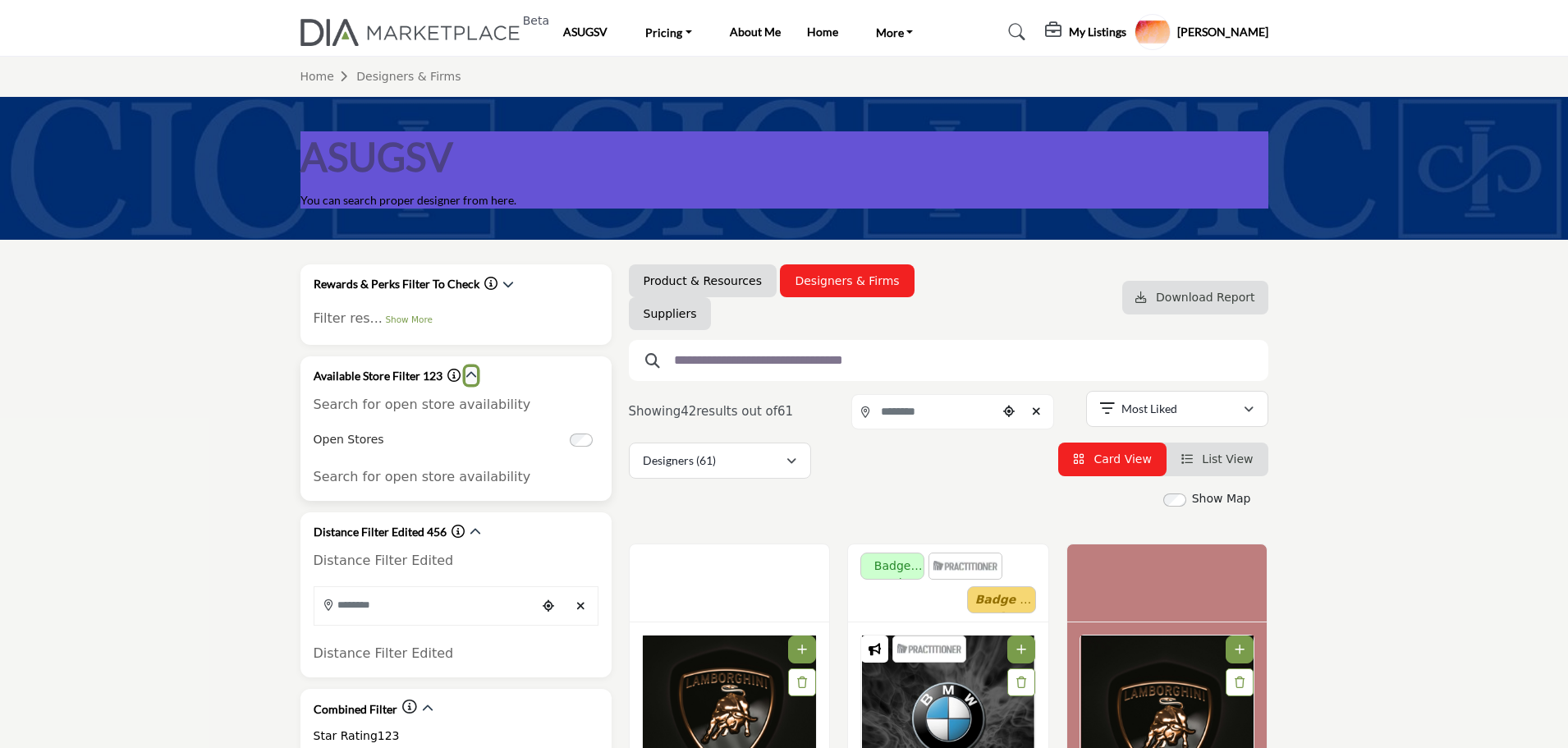
click at [471, 374] on icon "button" at bounding box center [470, 374] width 11 height 11
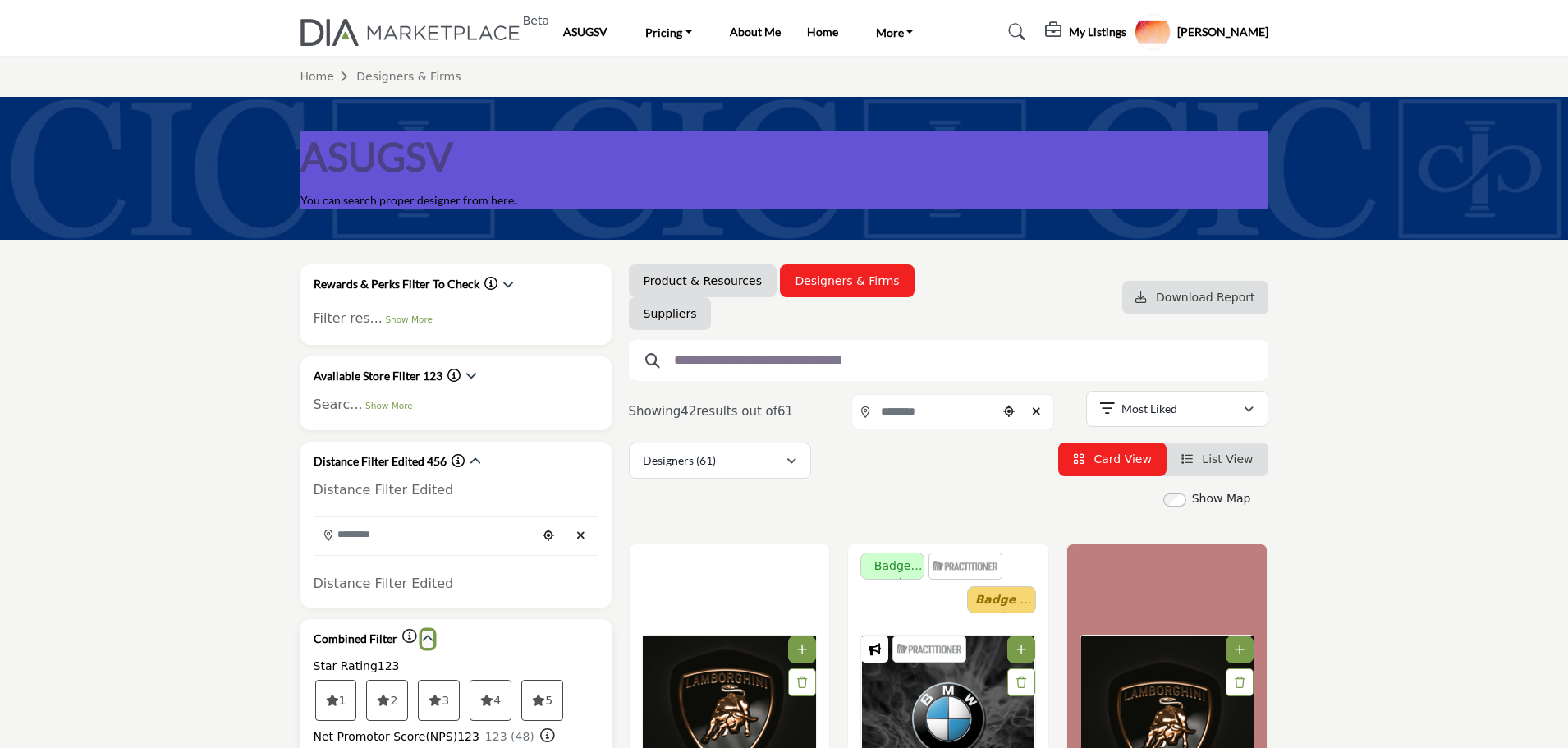
click at [425, 641] on icon "button" at bounding box center [427, 638] width 11 height 11
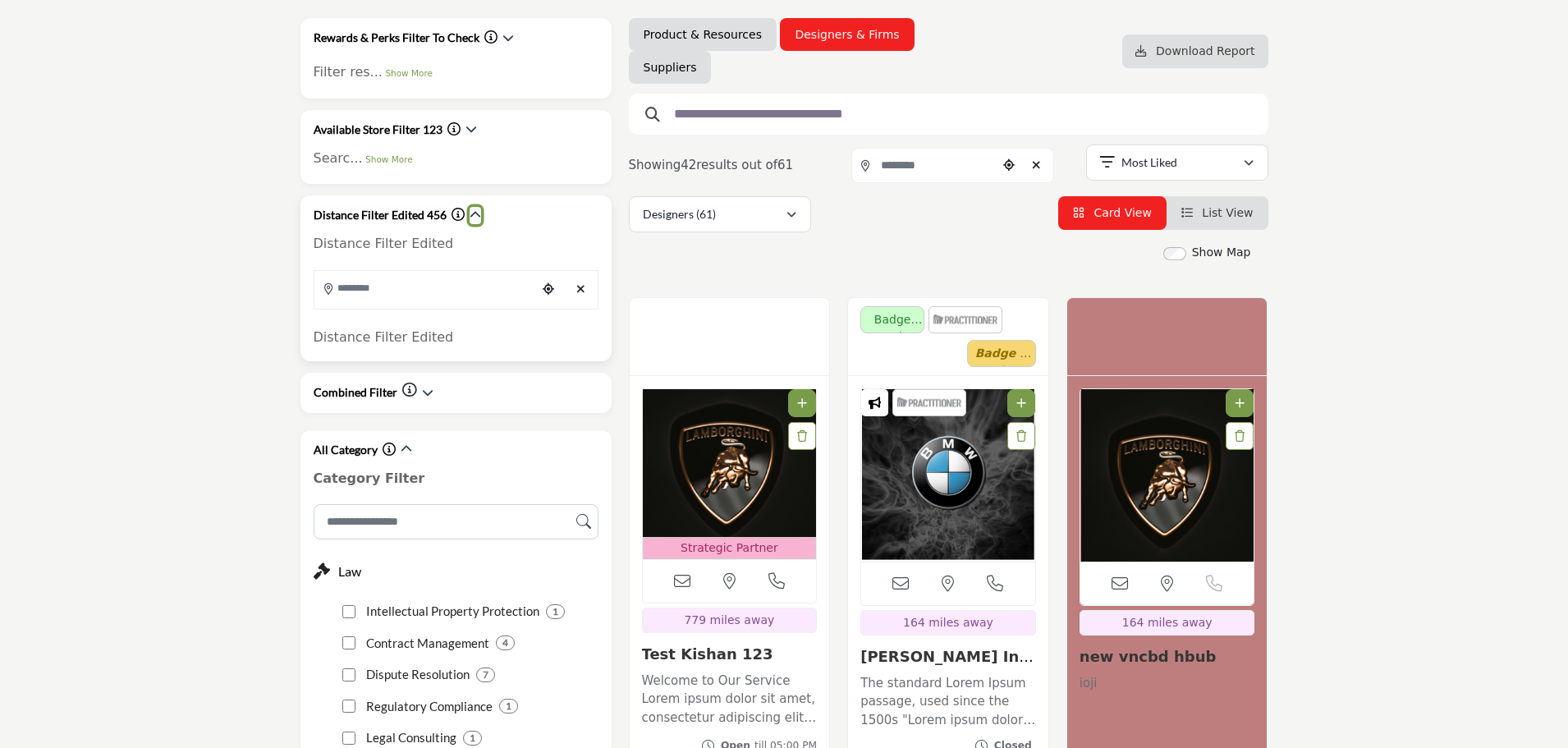
click at [471, 216] on icon "button" at bounding box center [475, 214] width 11 height 11
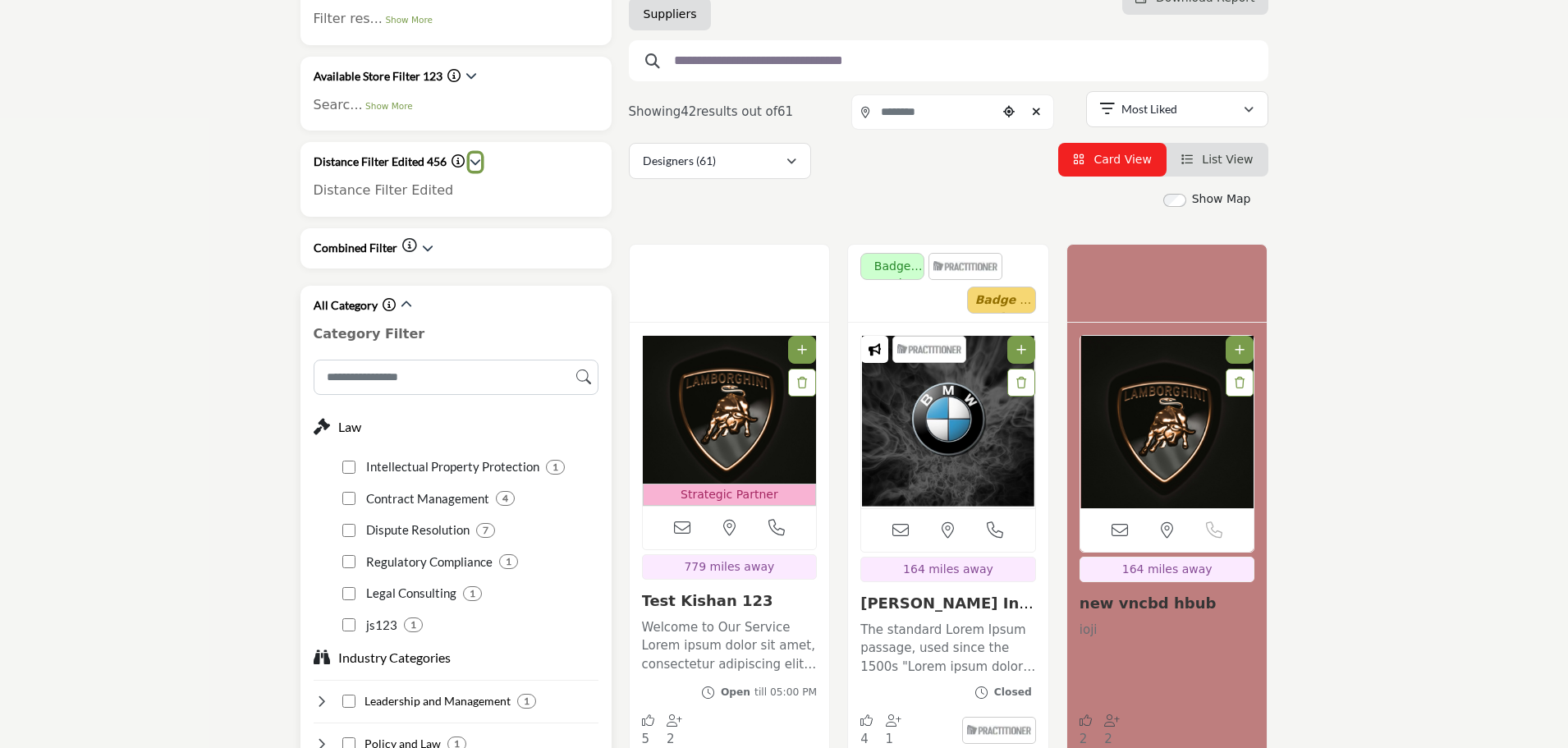
scroll to position [329, 0]
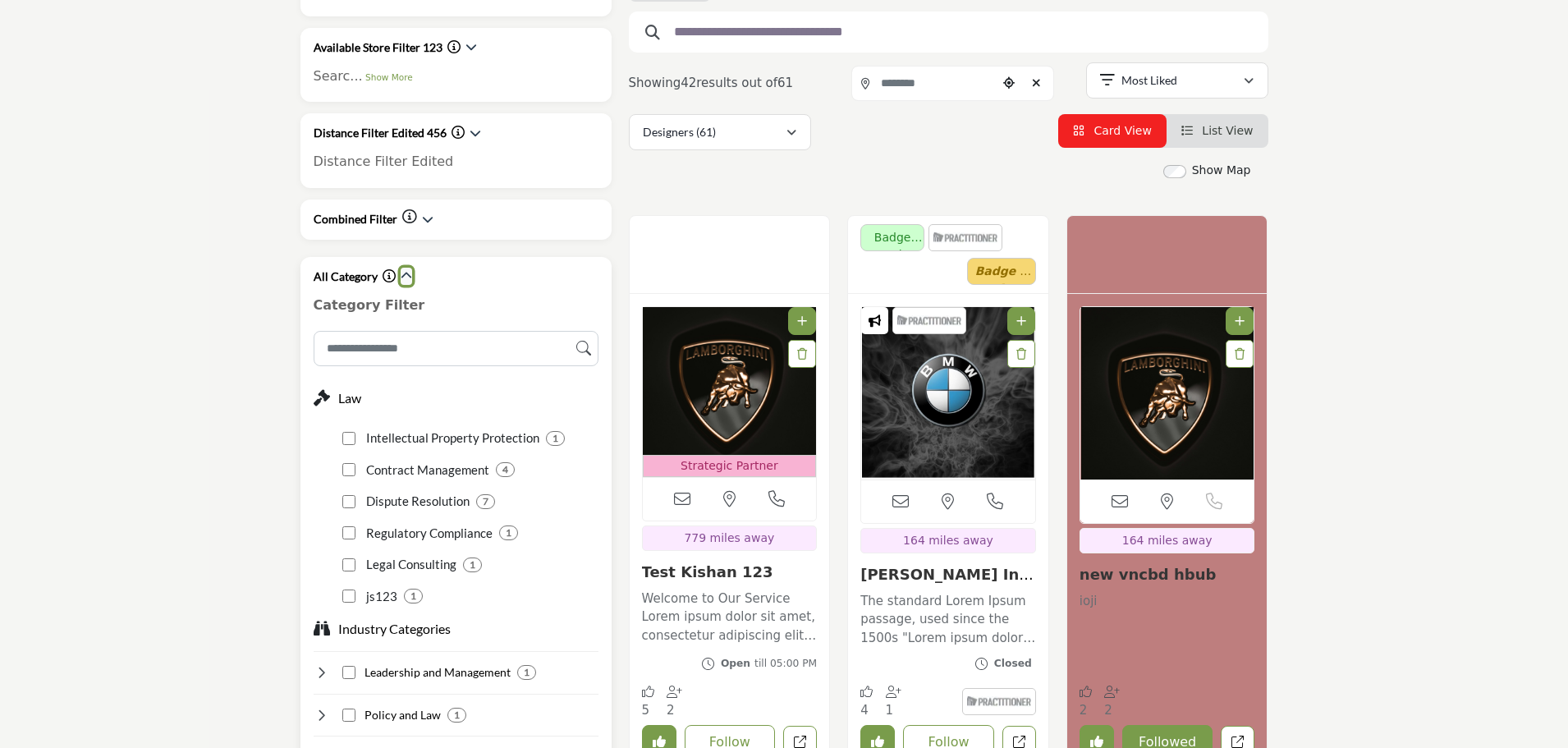
click at [407, 271] on icon "button" at bounding box center [406, 275] width 11 height 11
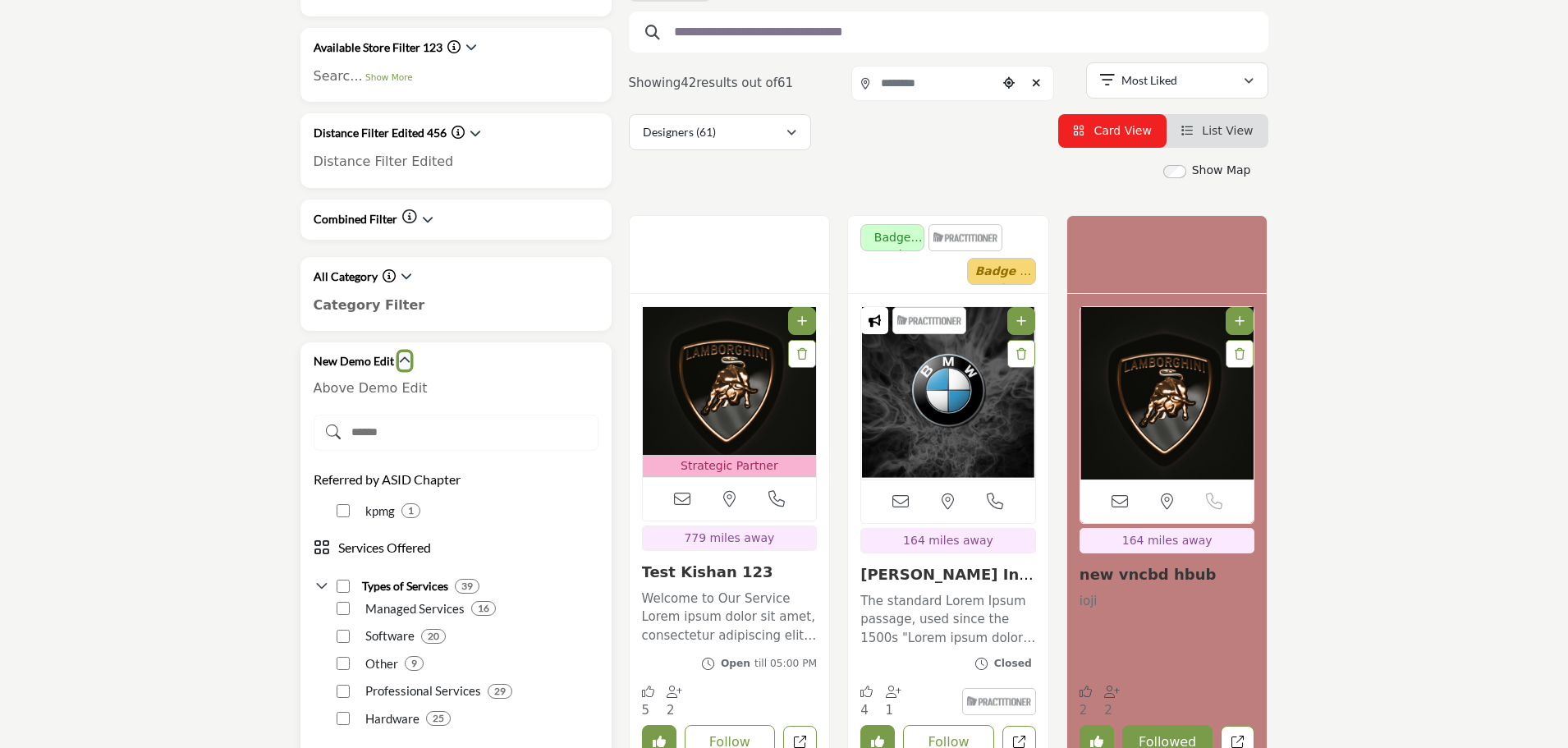
click at [399, 359] on icon "button" at bounding box center [404, 359] width 11 height 11
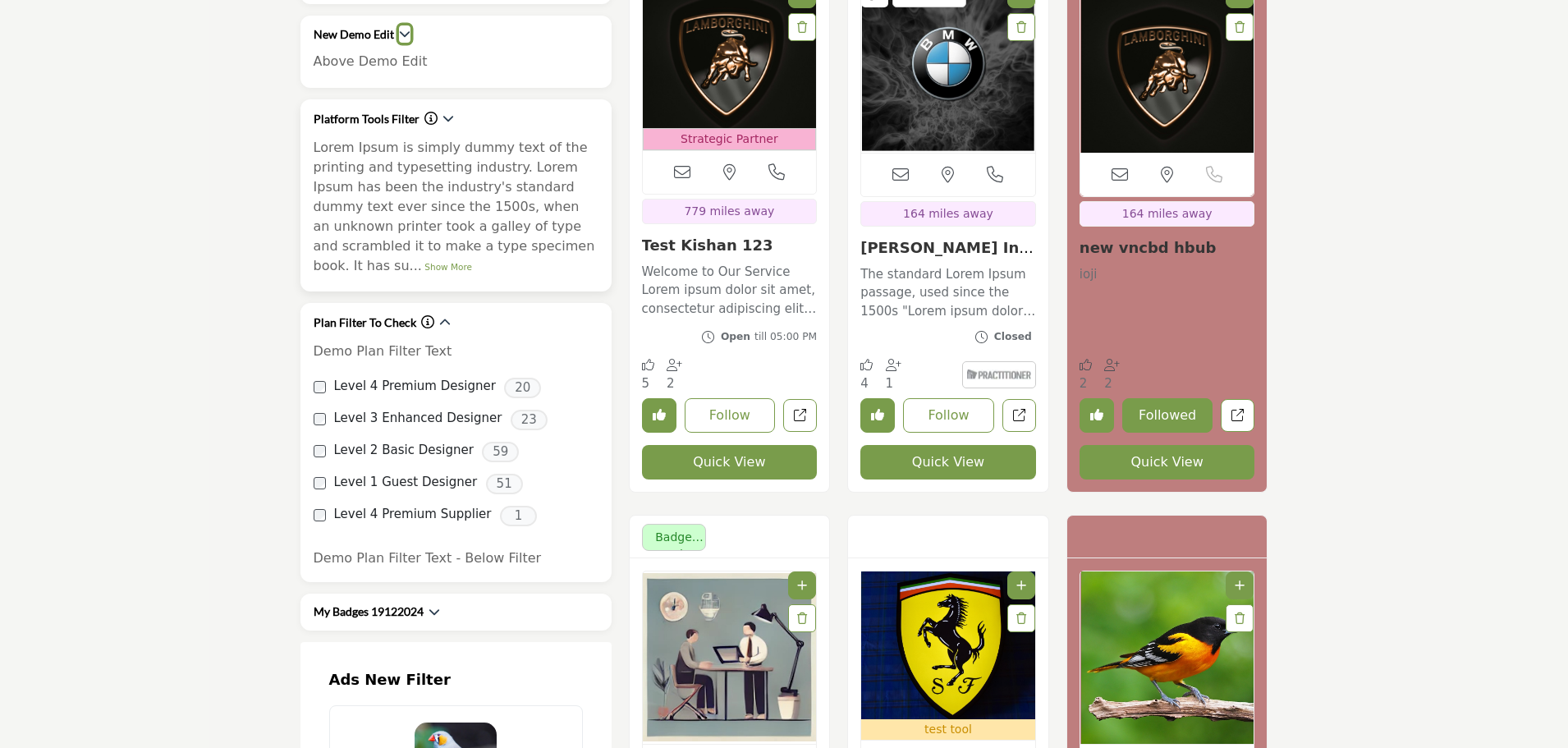
scroll to position [657, 0]
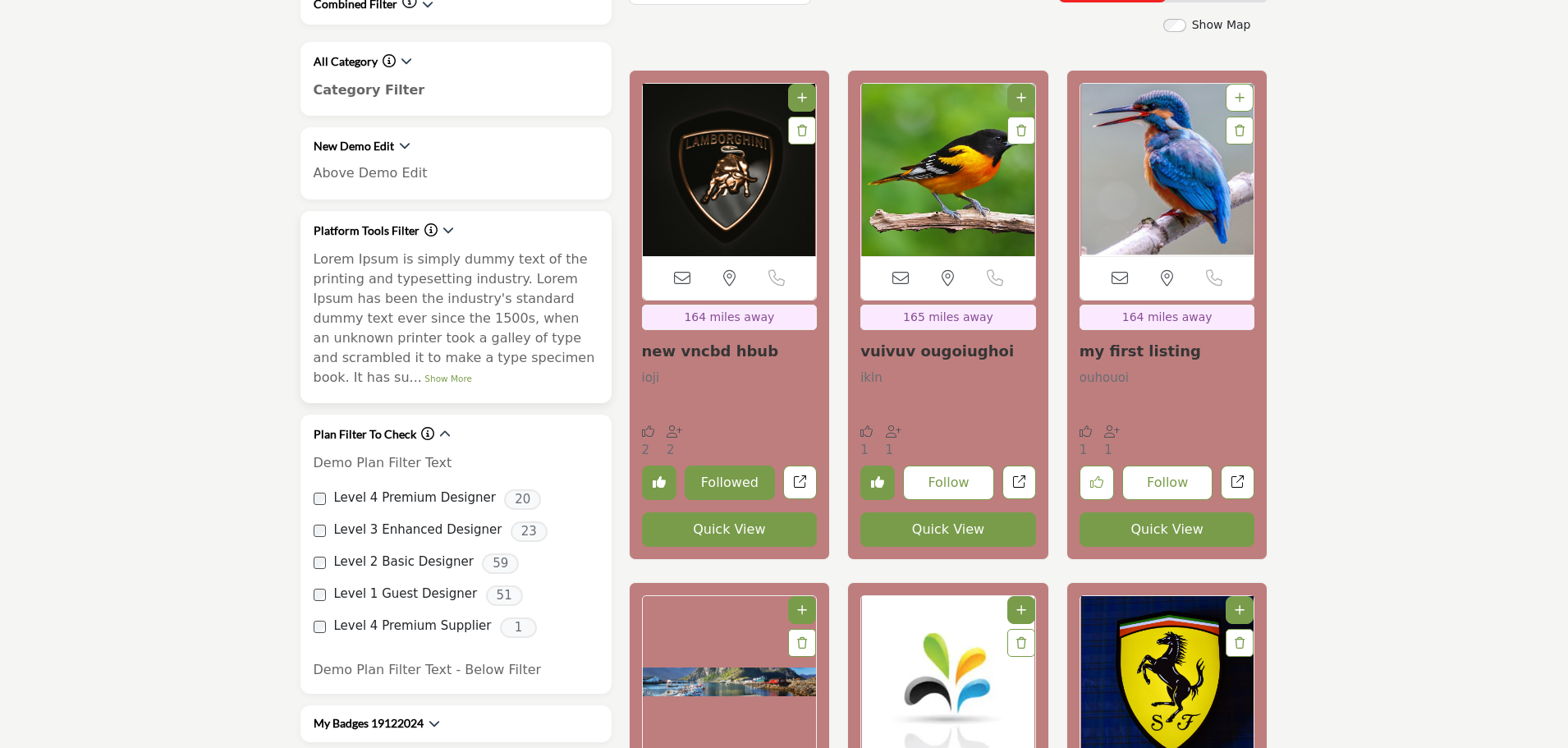
scroll to position [575, 0]
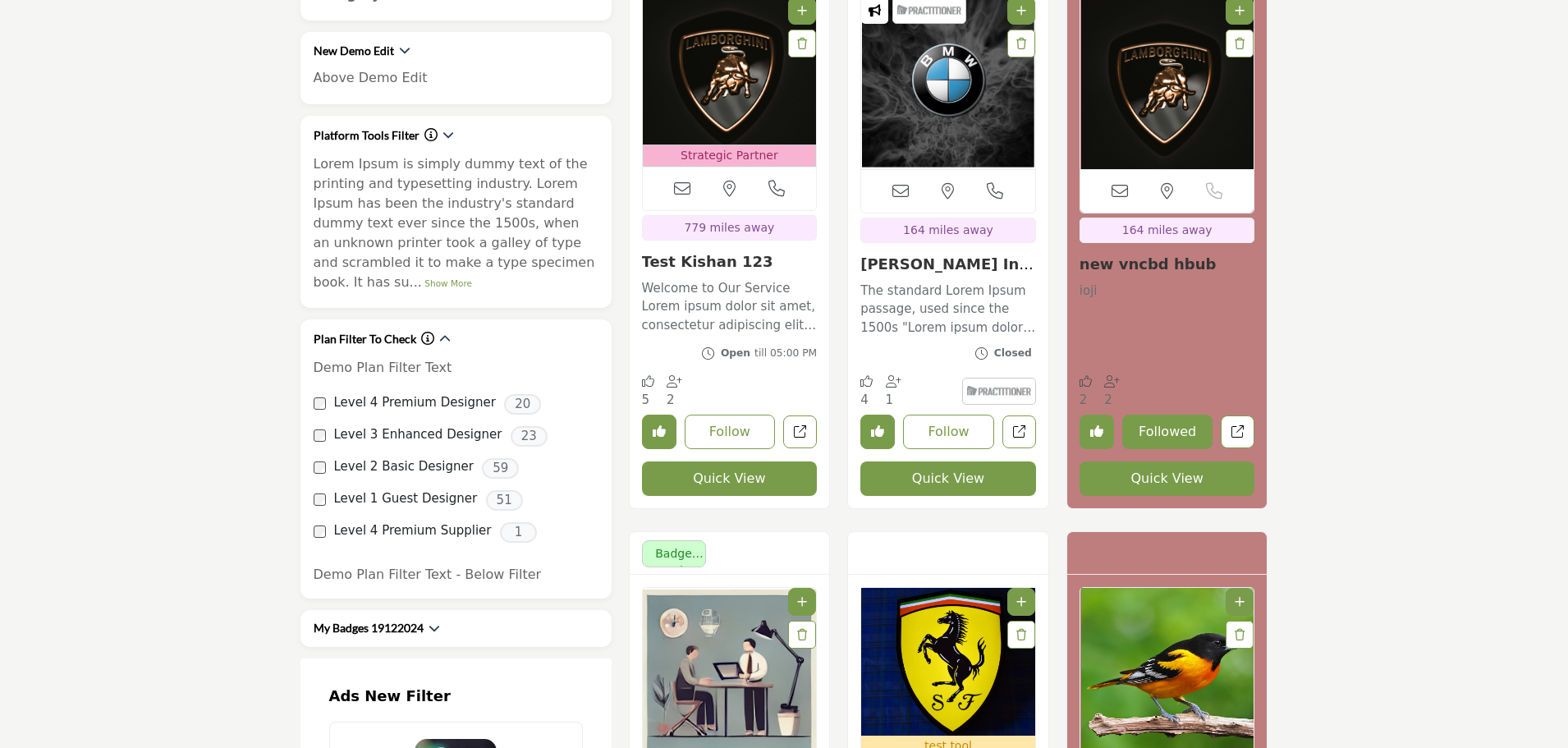
scroll to position [903, 0]
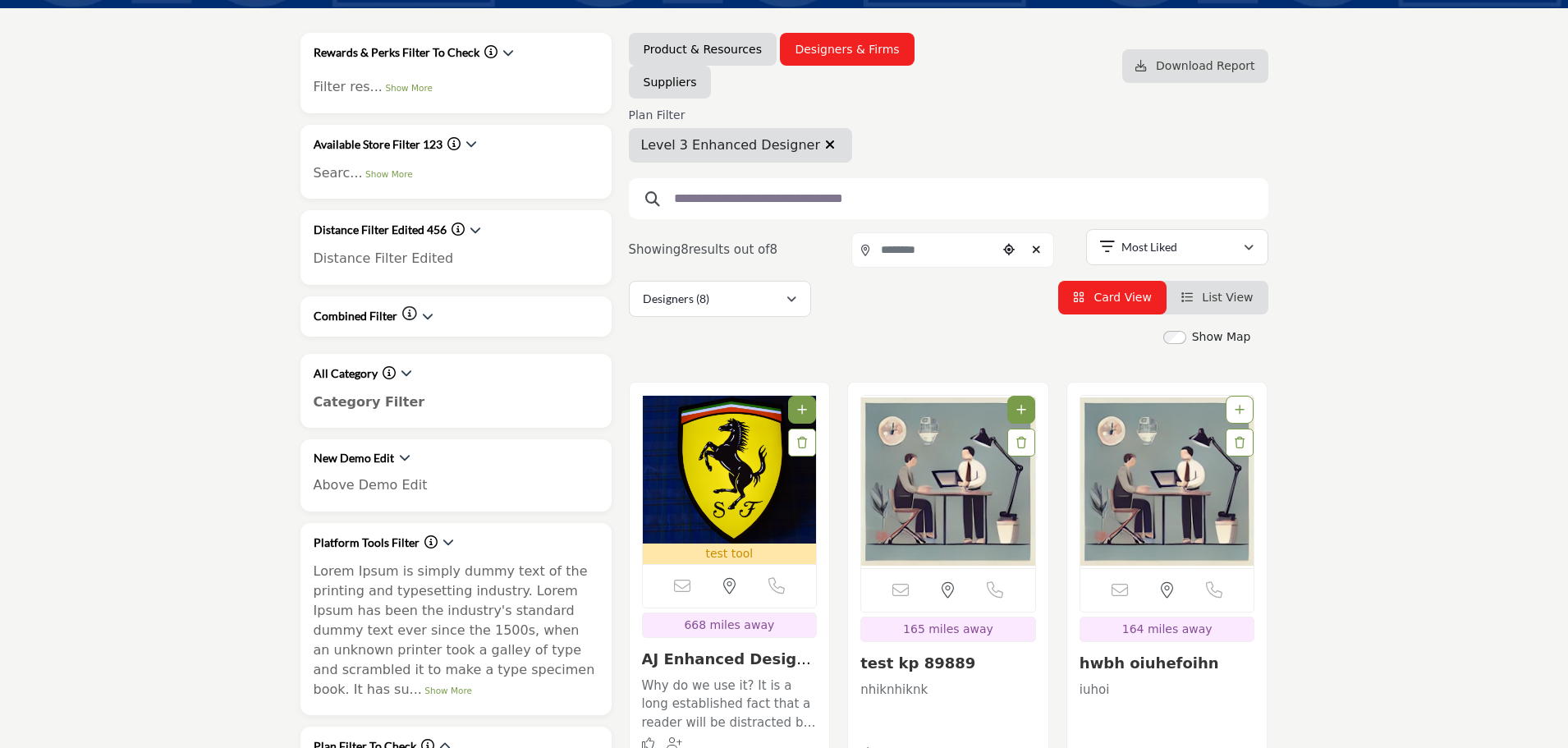
scroll to position [164, 0]
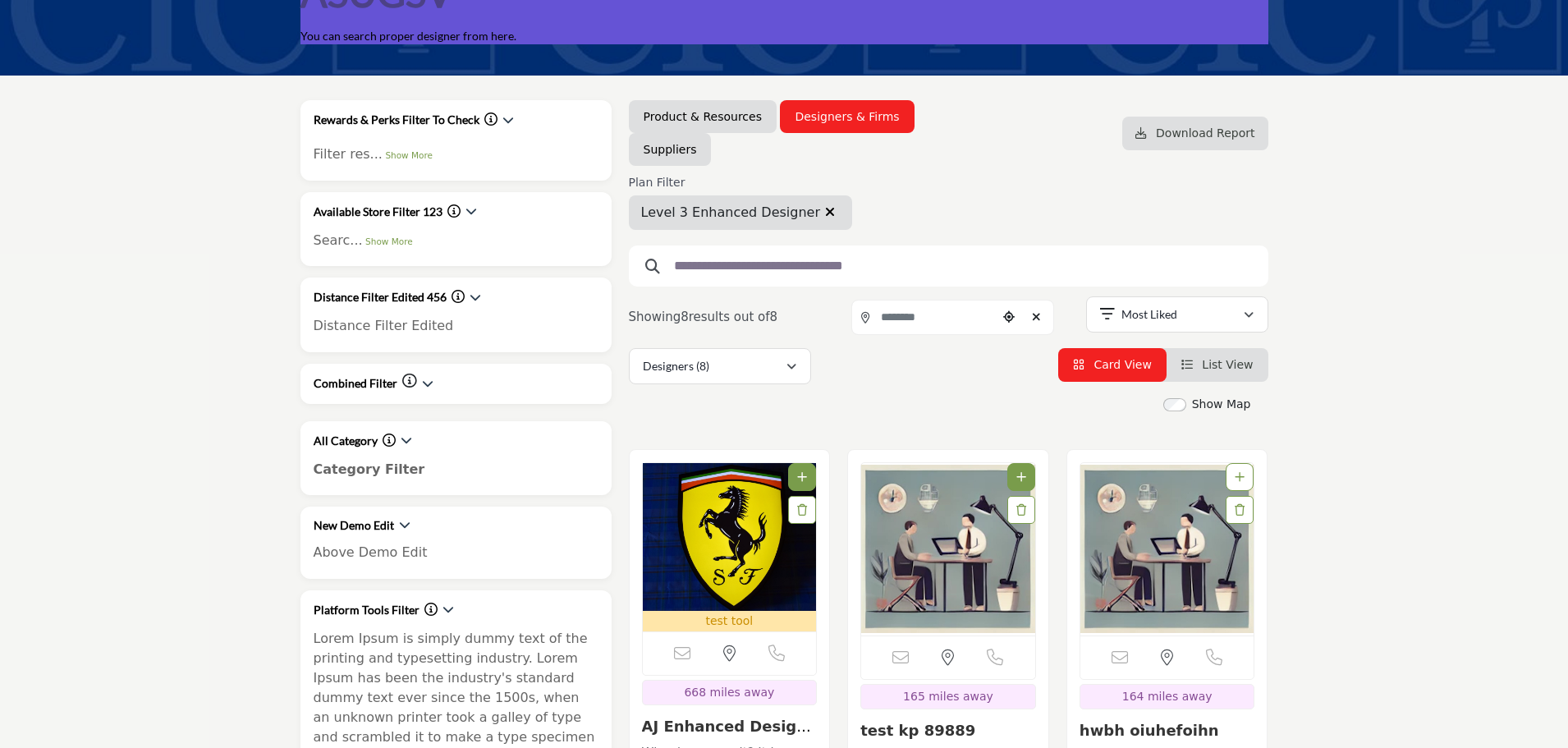
click at [824, 213] on icon "button" at bounding box center [829, 211] width 10 height 13
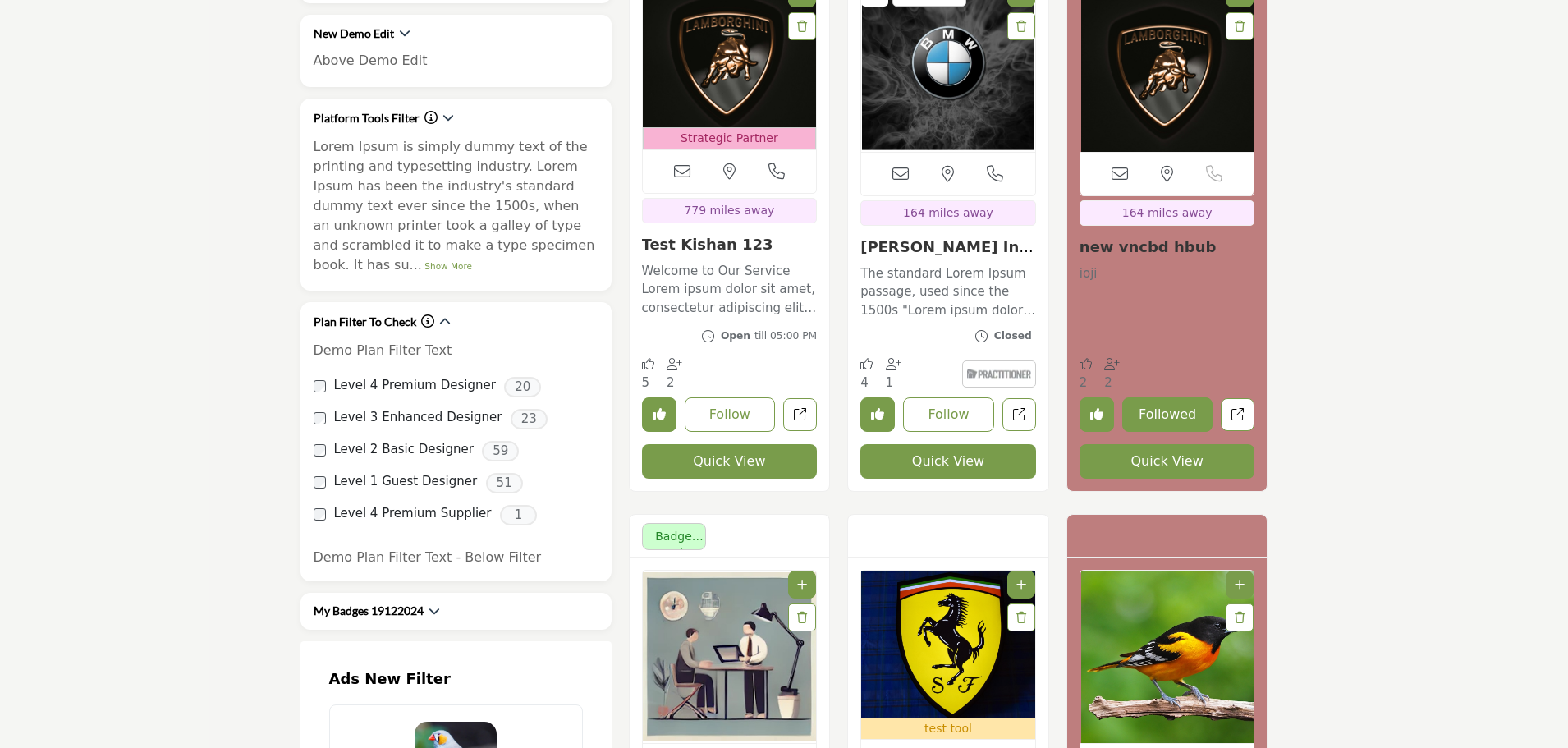
scroll to position [657, 0]
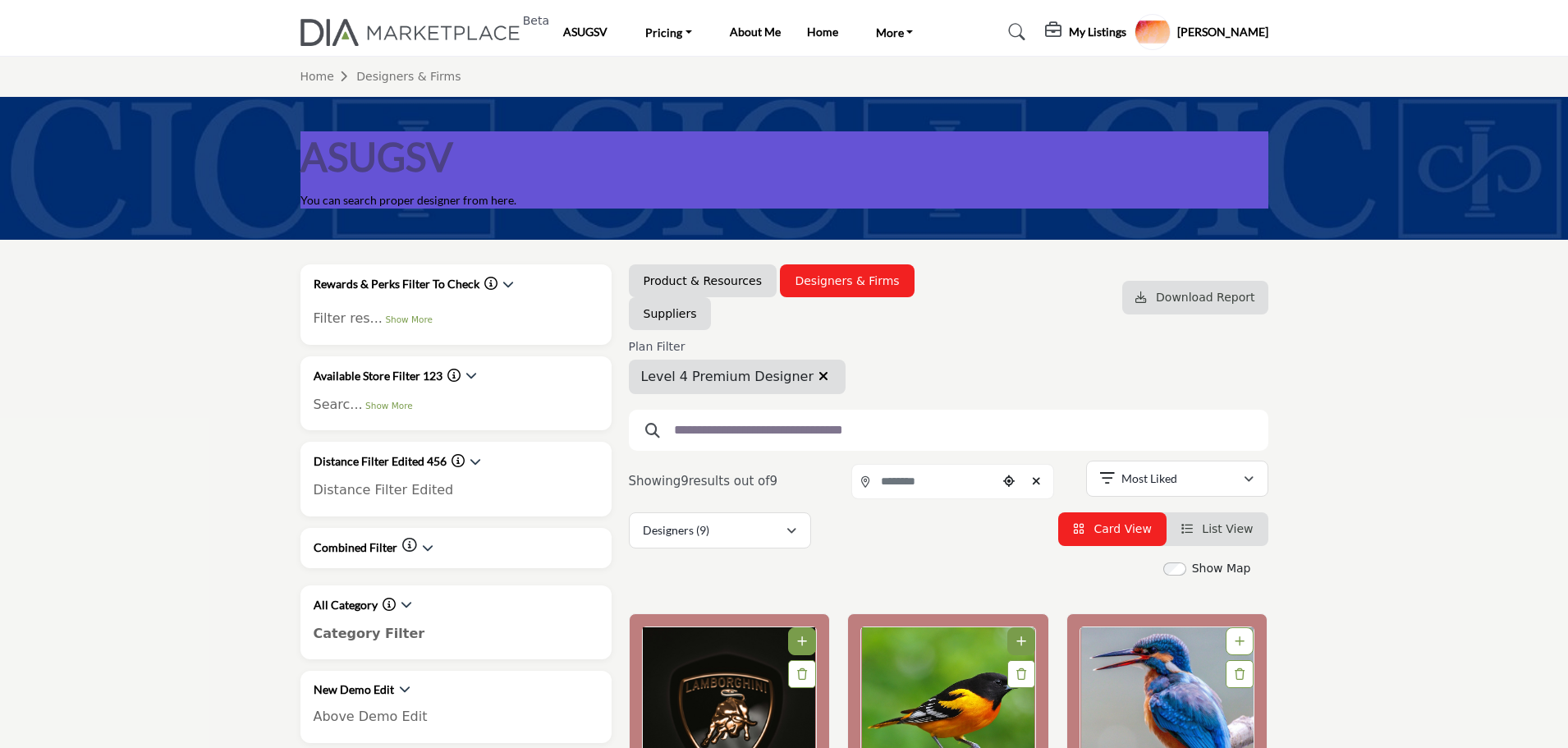
click at [721, 282] on link "Product & Resources" at bounding box center [702, 280] width 118 height 17
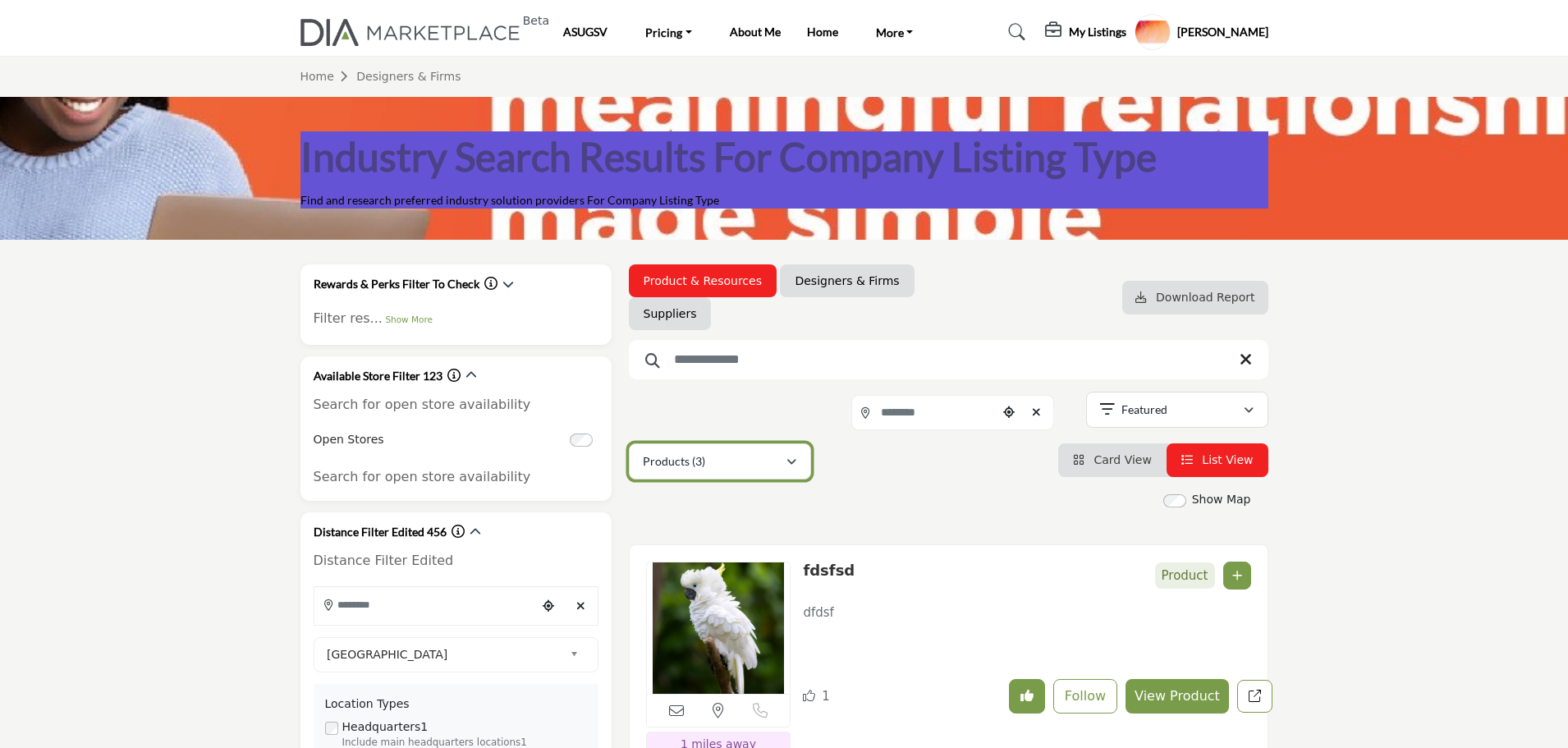
click at [797, 463] on button "Products (3)" at bounding box center [719, 461] width 182 height 36
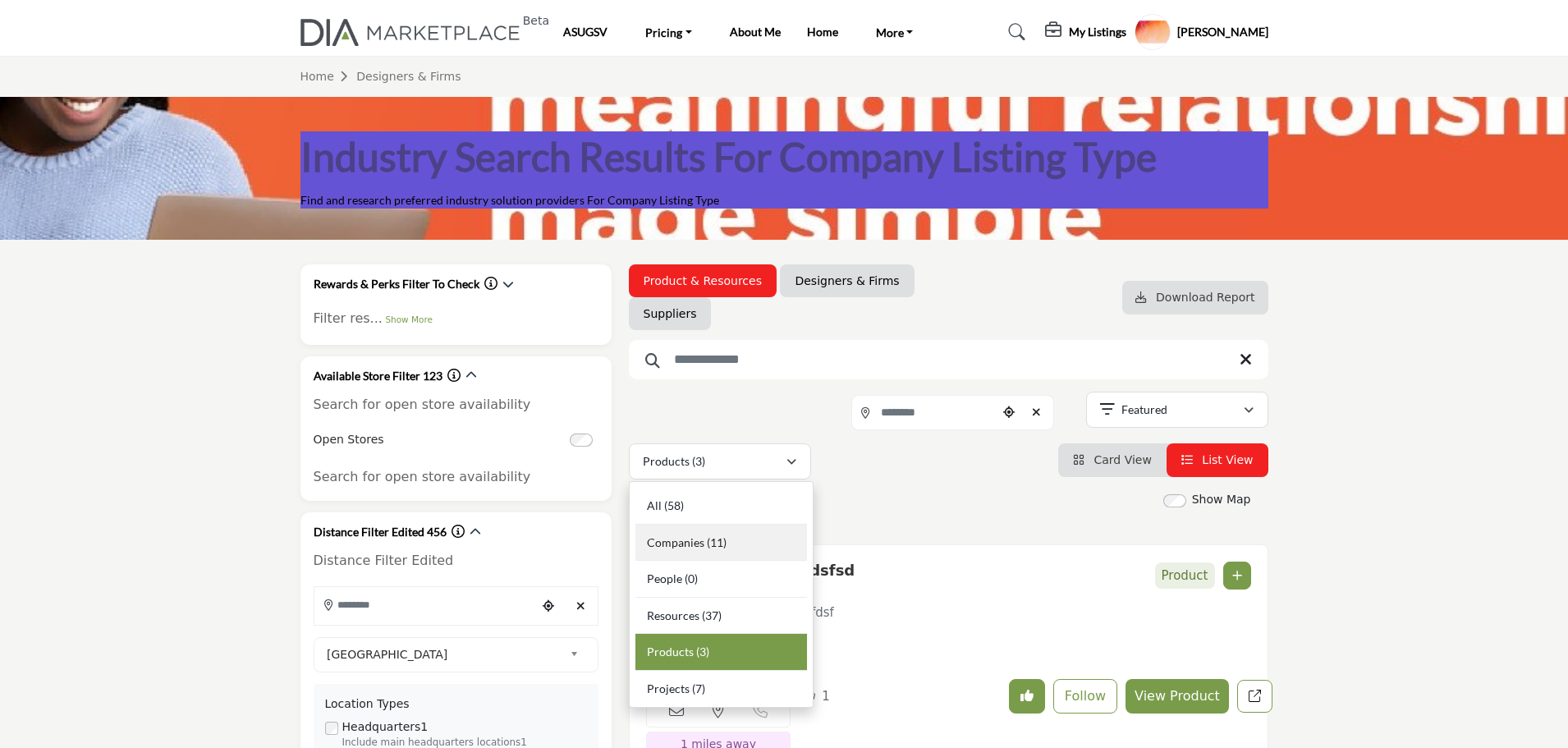
click at [665, 548] on span "Companies" at bounding box center [675, 542] width 57 height 14
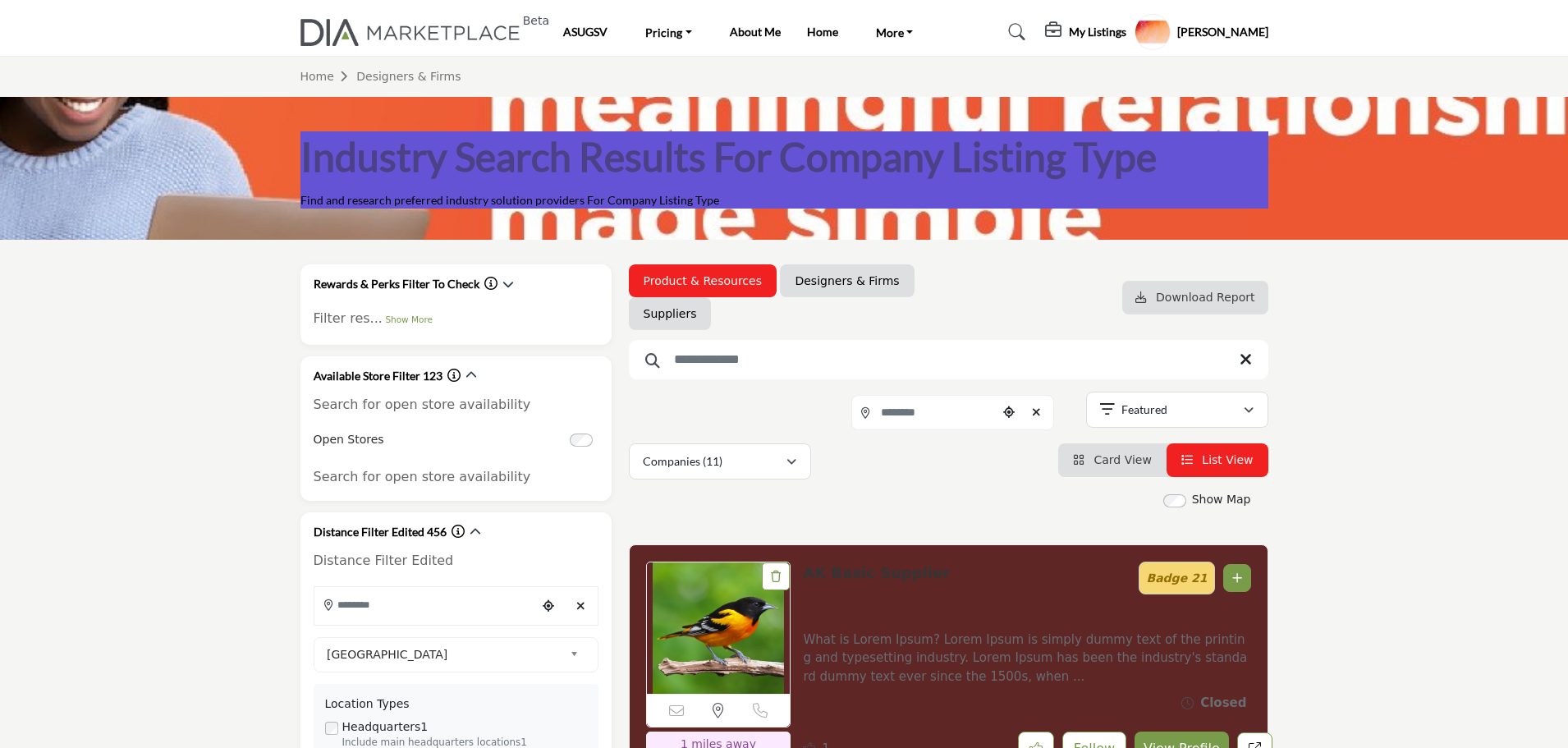
click at [831, 283] on link "Designers & Firms" at bounding box center [846, 280] width 105 height 17
select select "***"
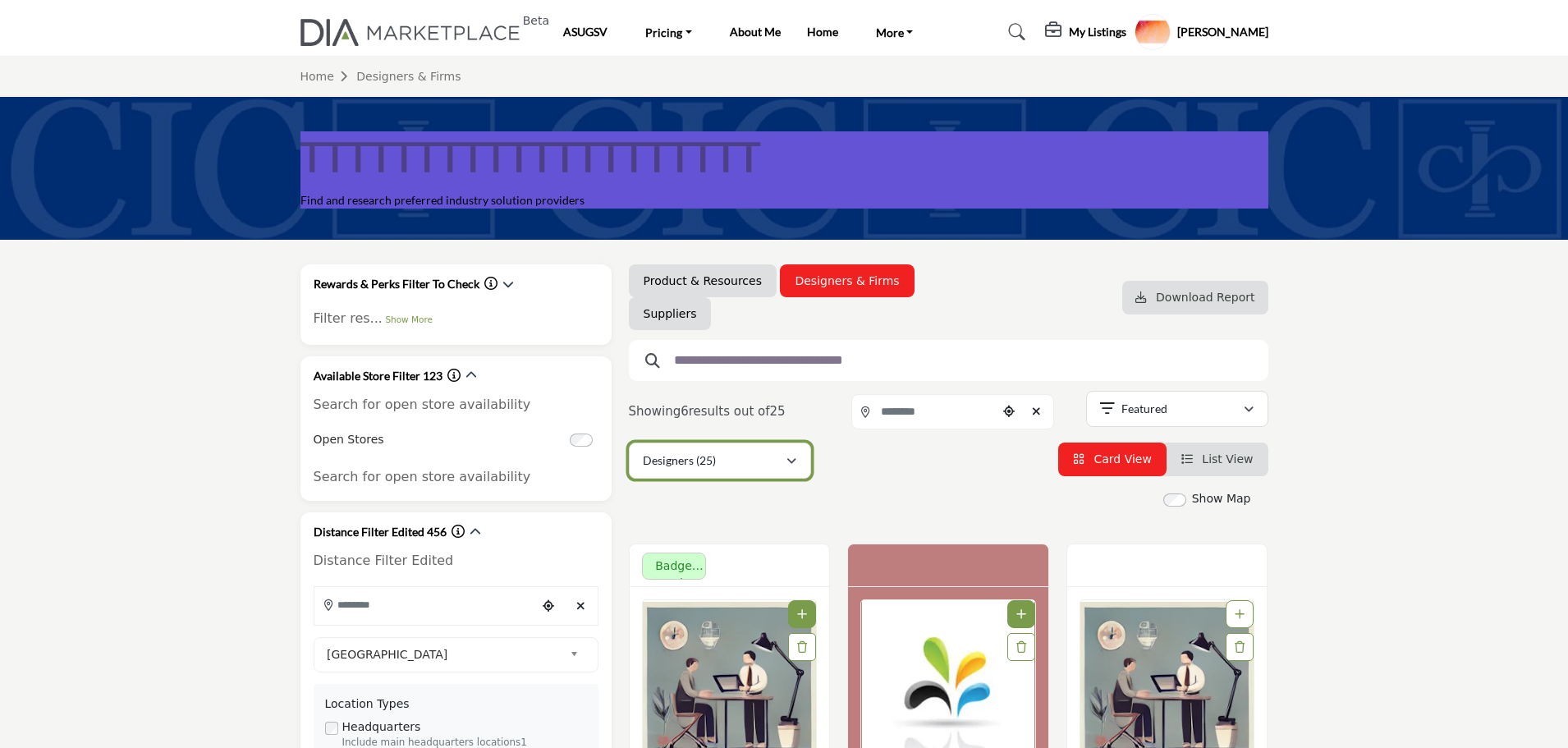
click at [777, 461] on div "Designers (25)" at bounding box center [714, 461] width 142 height 19
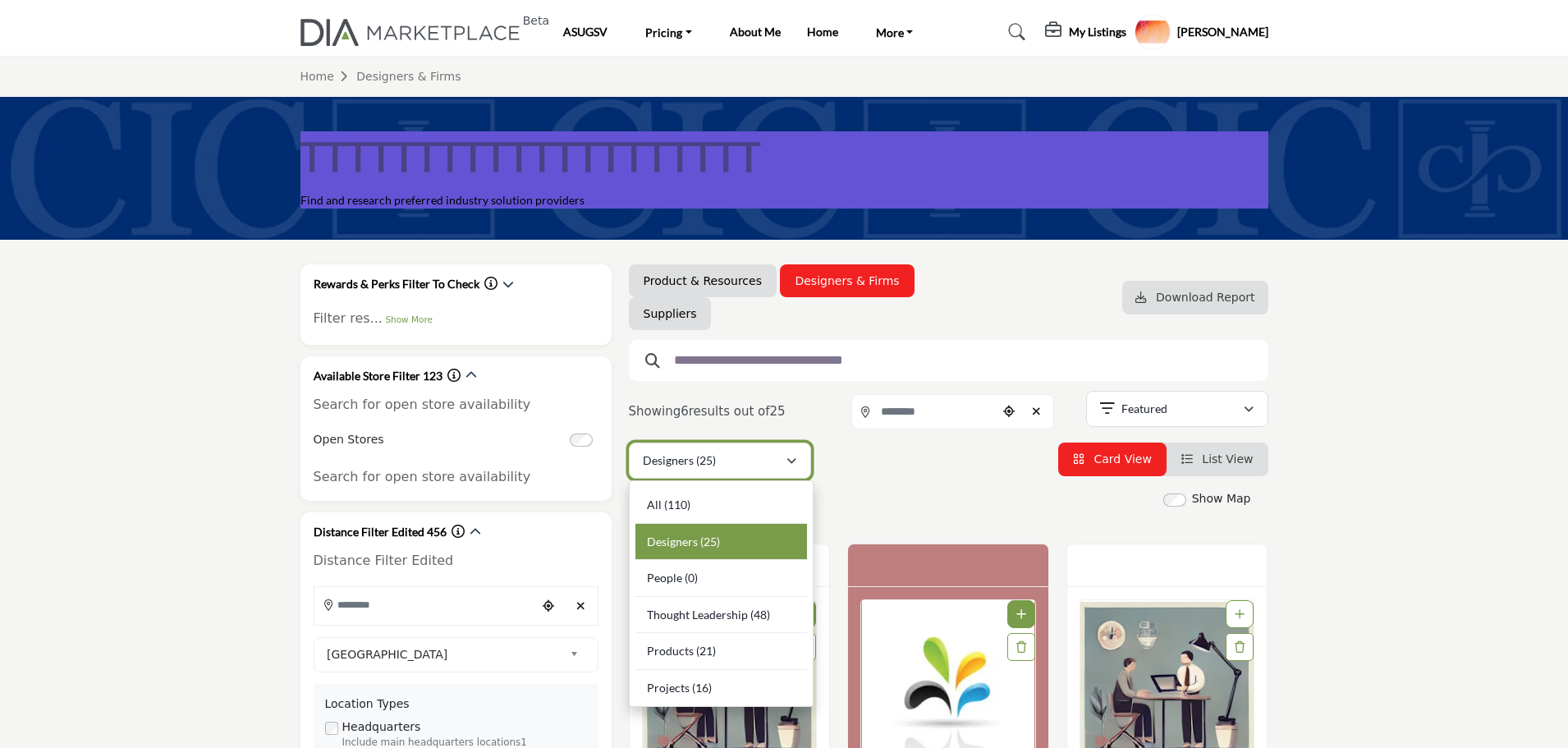
click at [777, 461] on div "Designers (25)" at bounding box center [714, 461] width 142 height 19
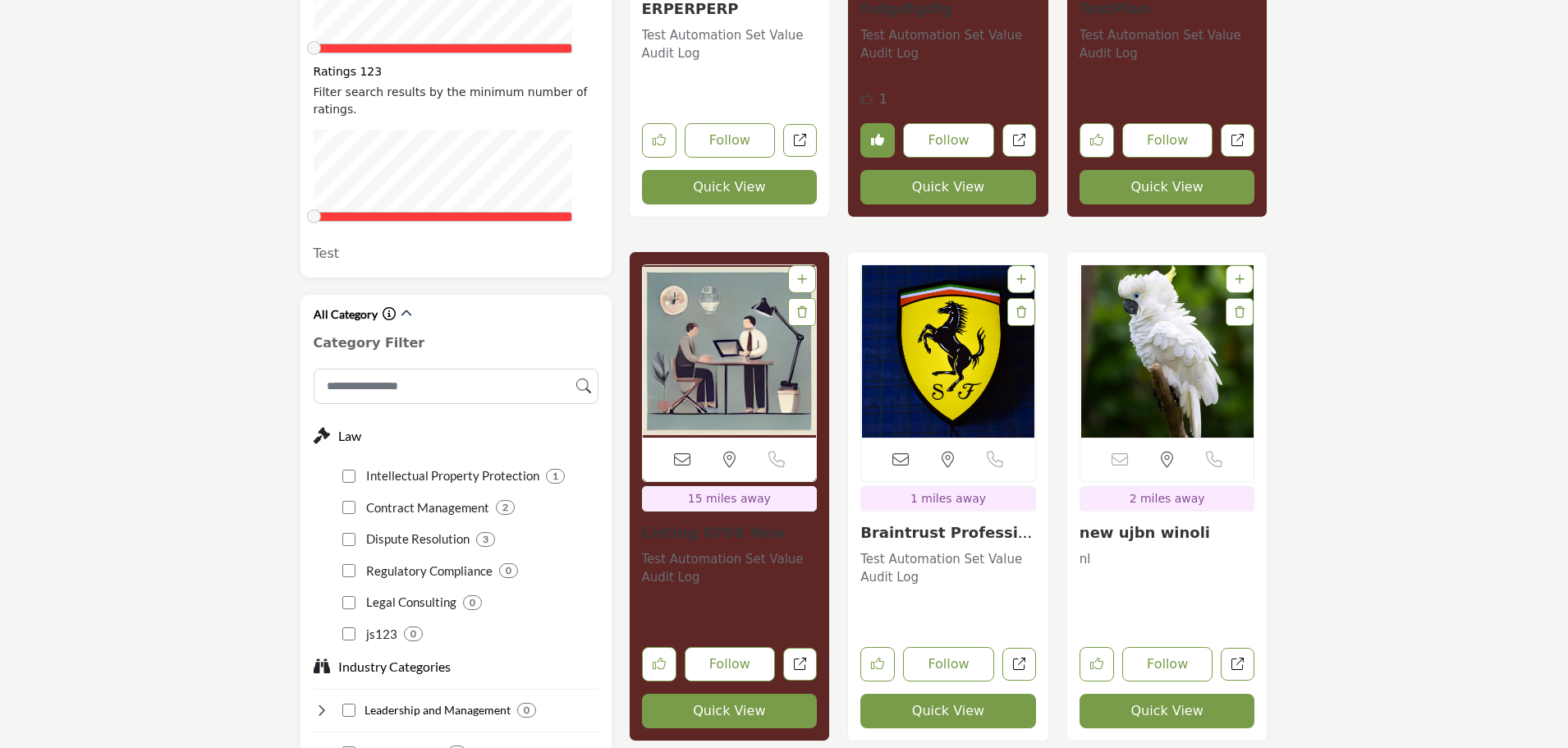
scroll to position [1231, 0]
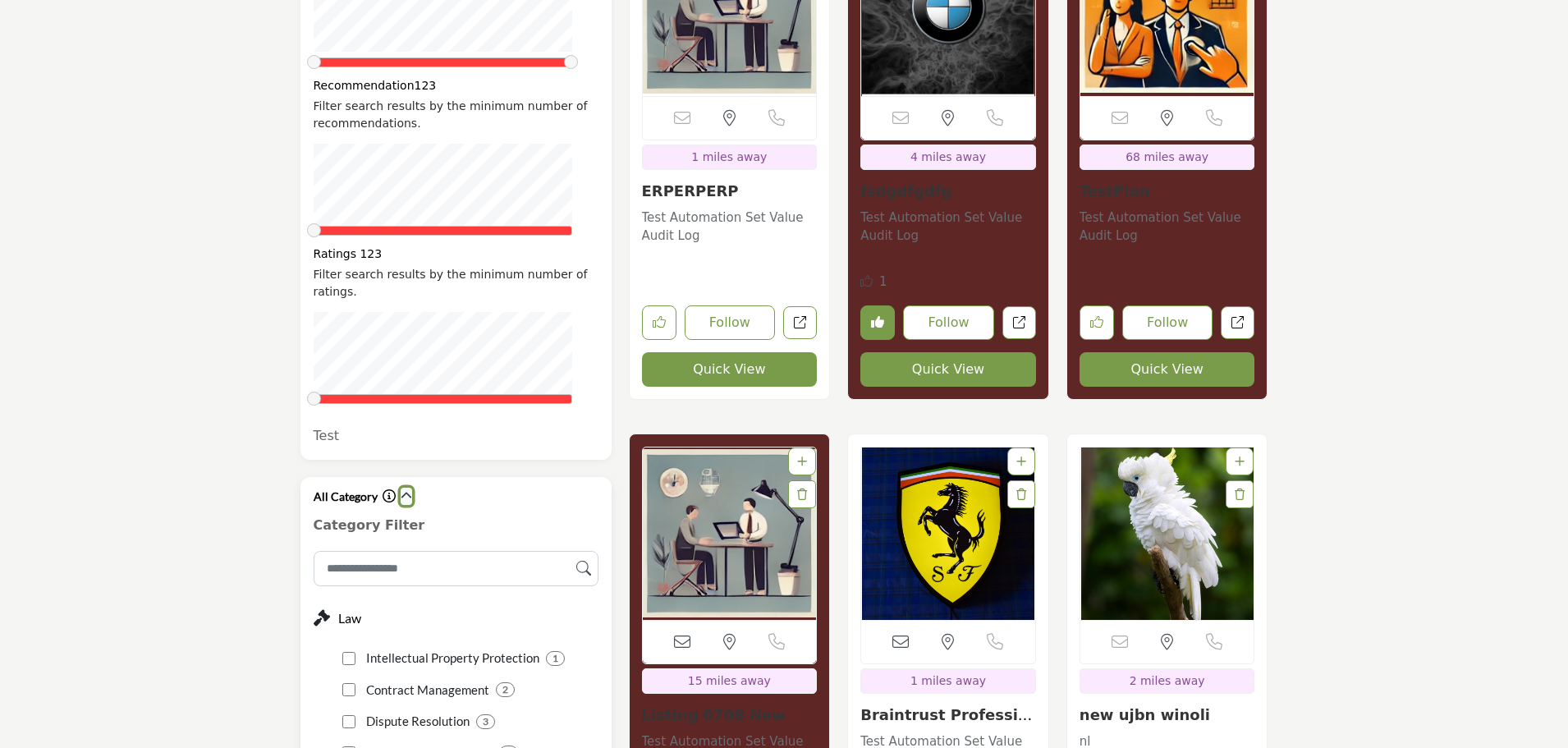
click at [403, 490] on icon "button" at bounding box center [406, 495] width 11 height 11
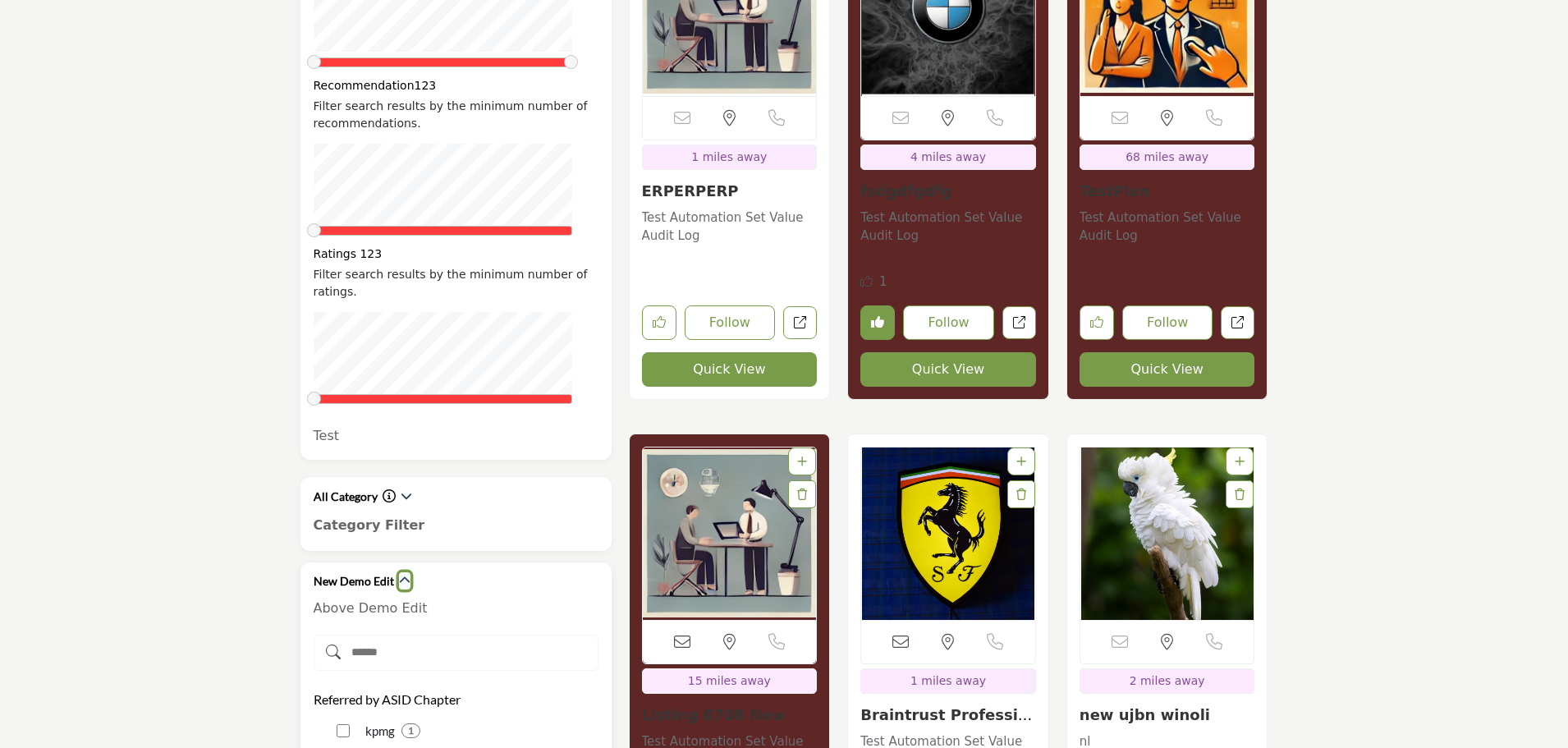
click at [406, 575] on icon "button" at bounding box center [404, 580] width 11 height 11
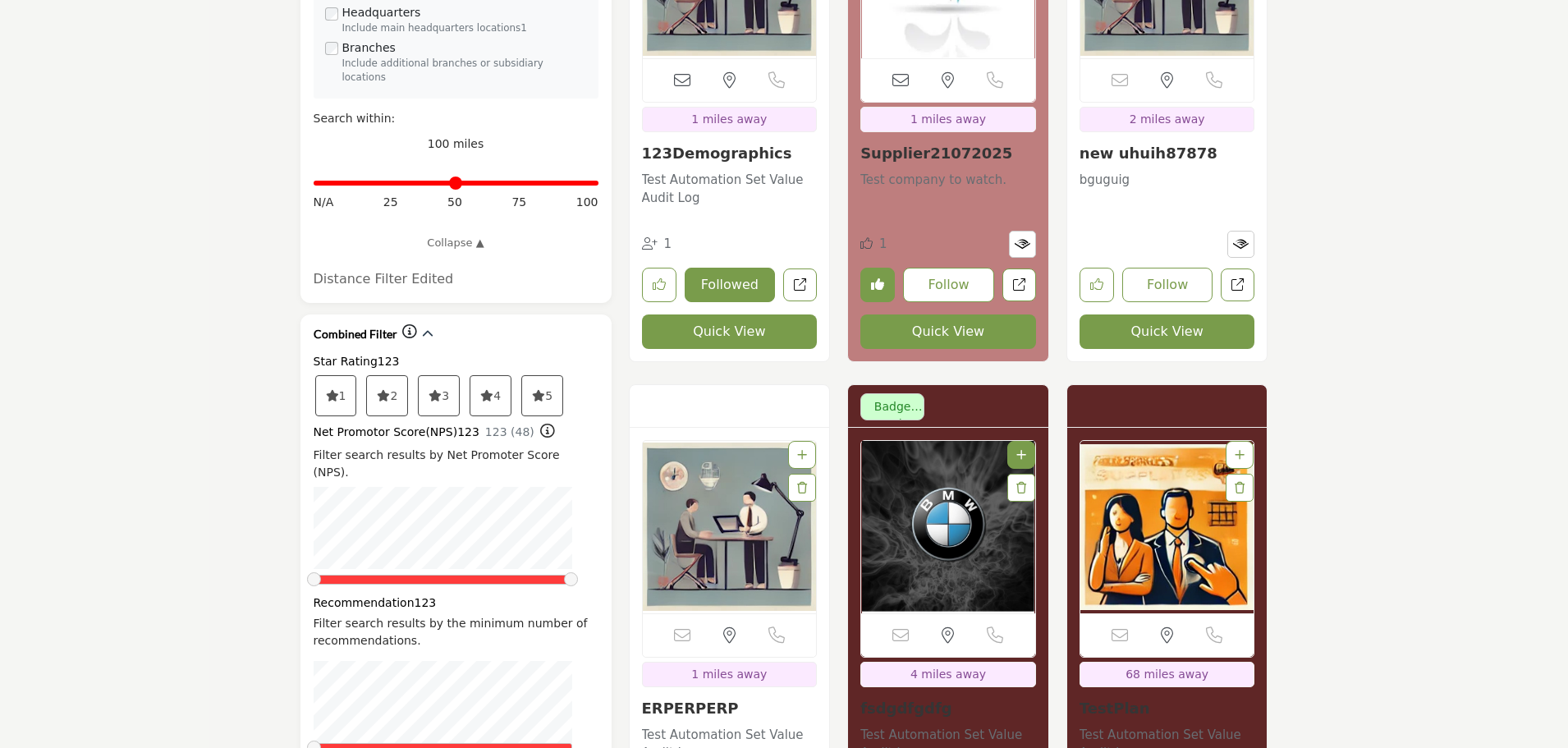
scroll to position [657, 0]
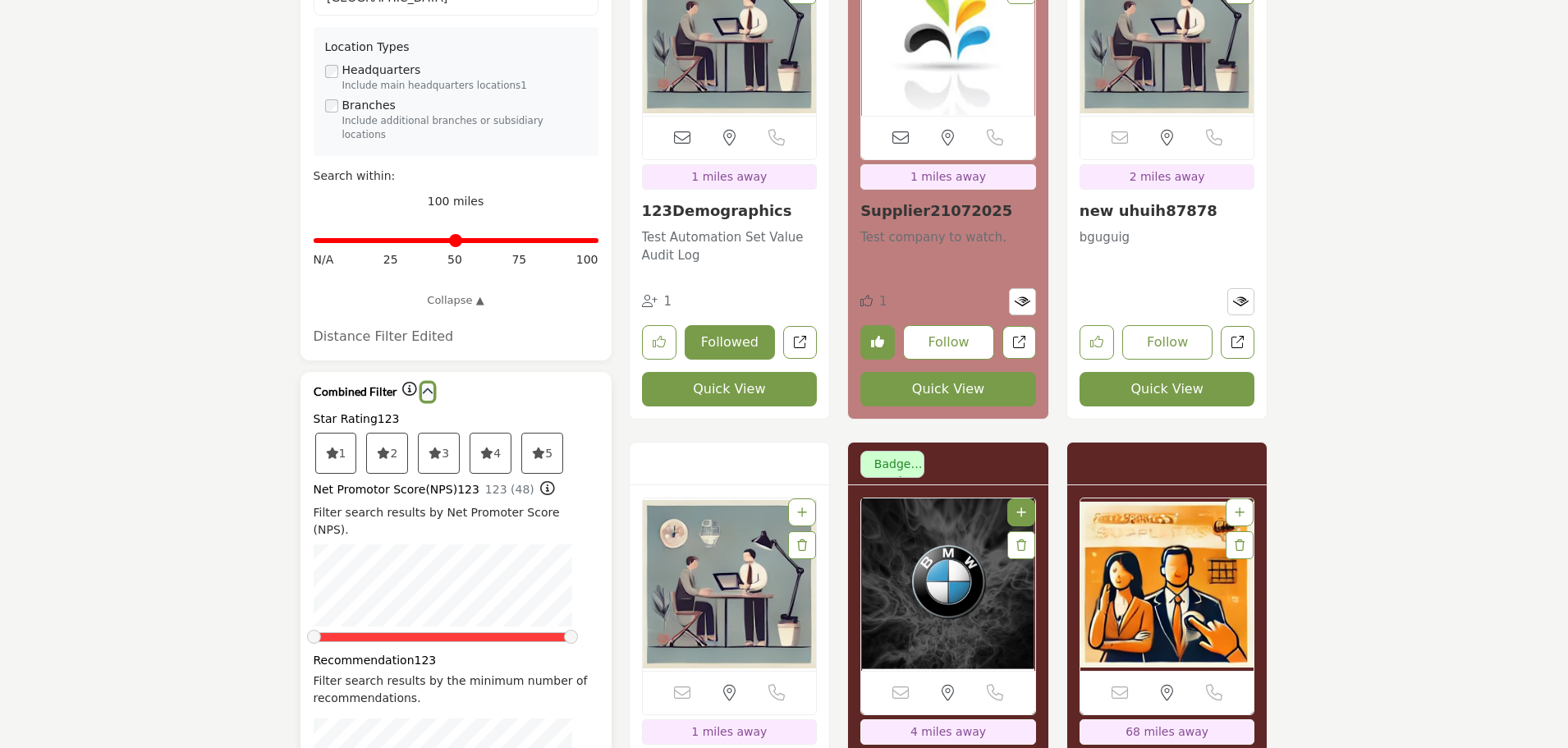
click at [422, 386] on icon "button" at bounding box center [427, 391] width 11 height 11
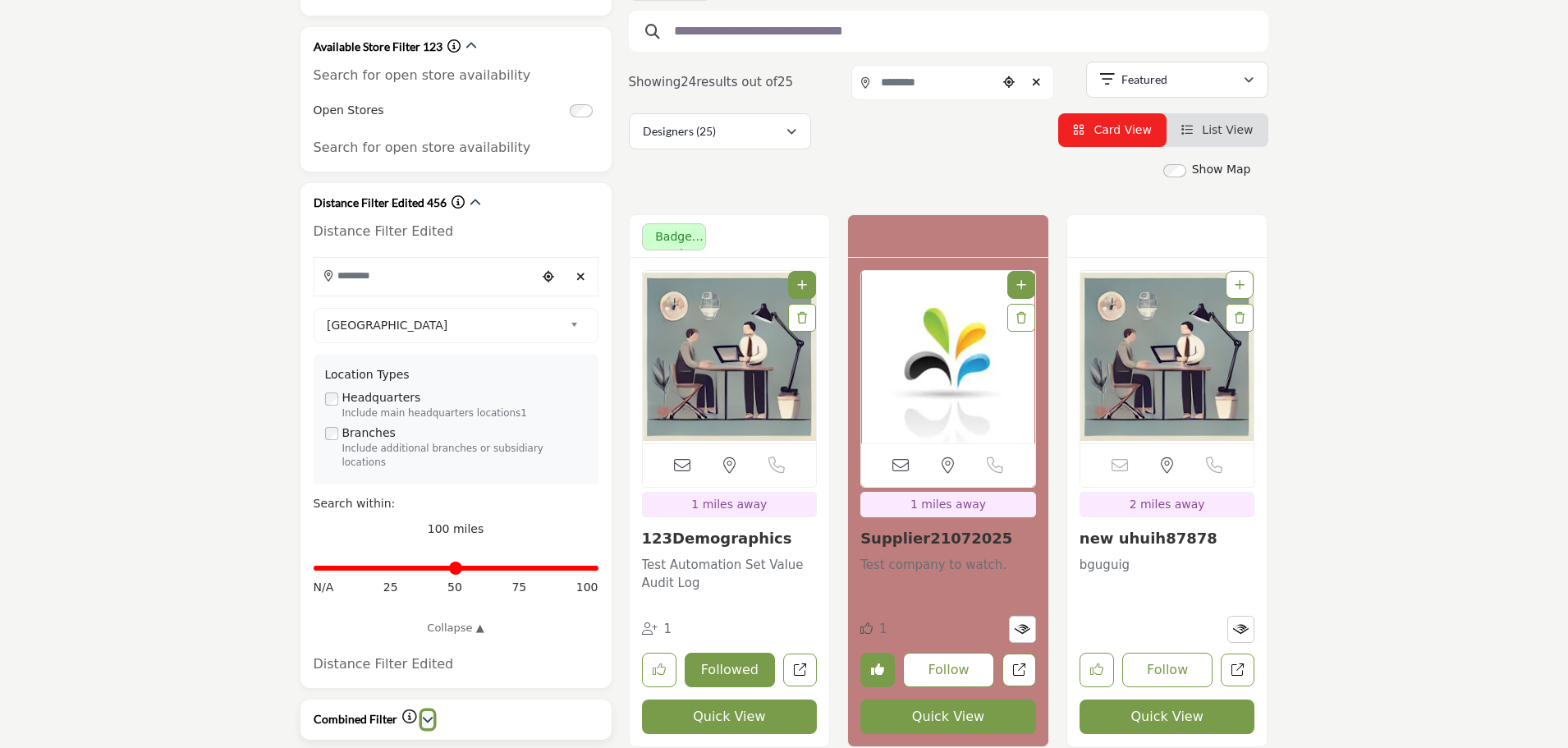
scroll to position [329, 0]
click at [471, 203] on icon "button" at bounding box center [475, 203] width 11 height 11
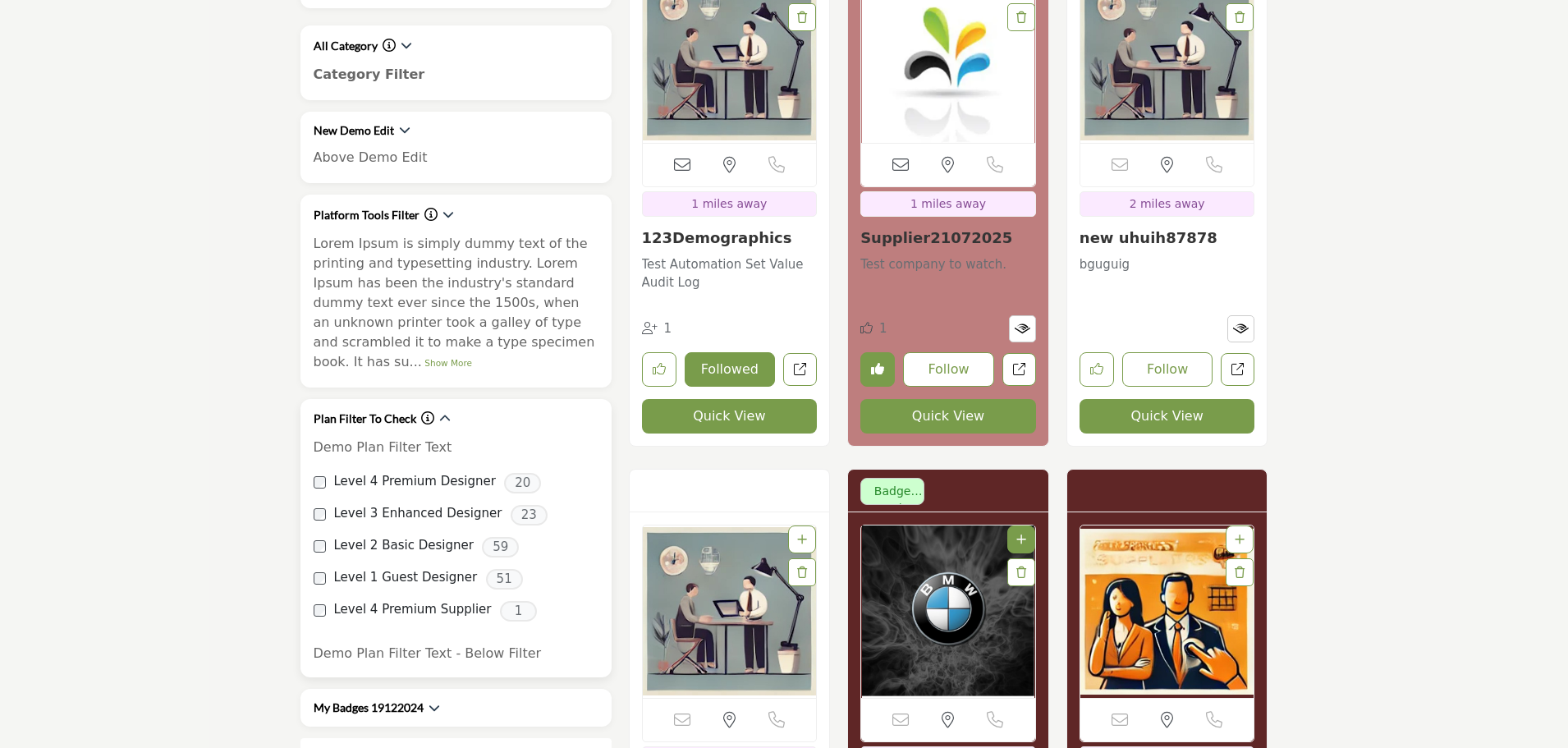
scroll to position [821, 0]
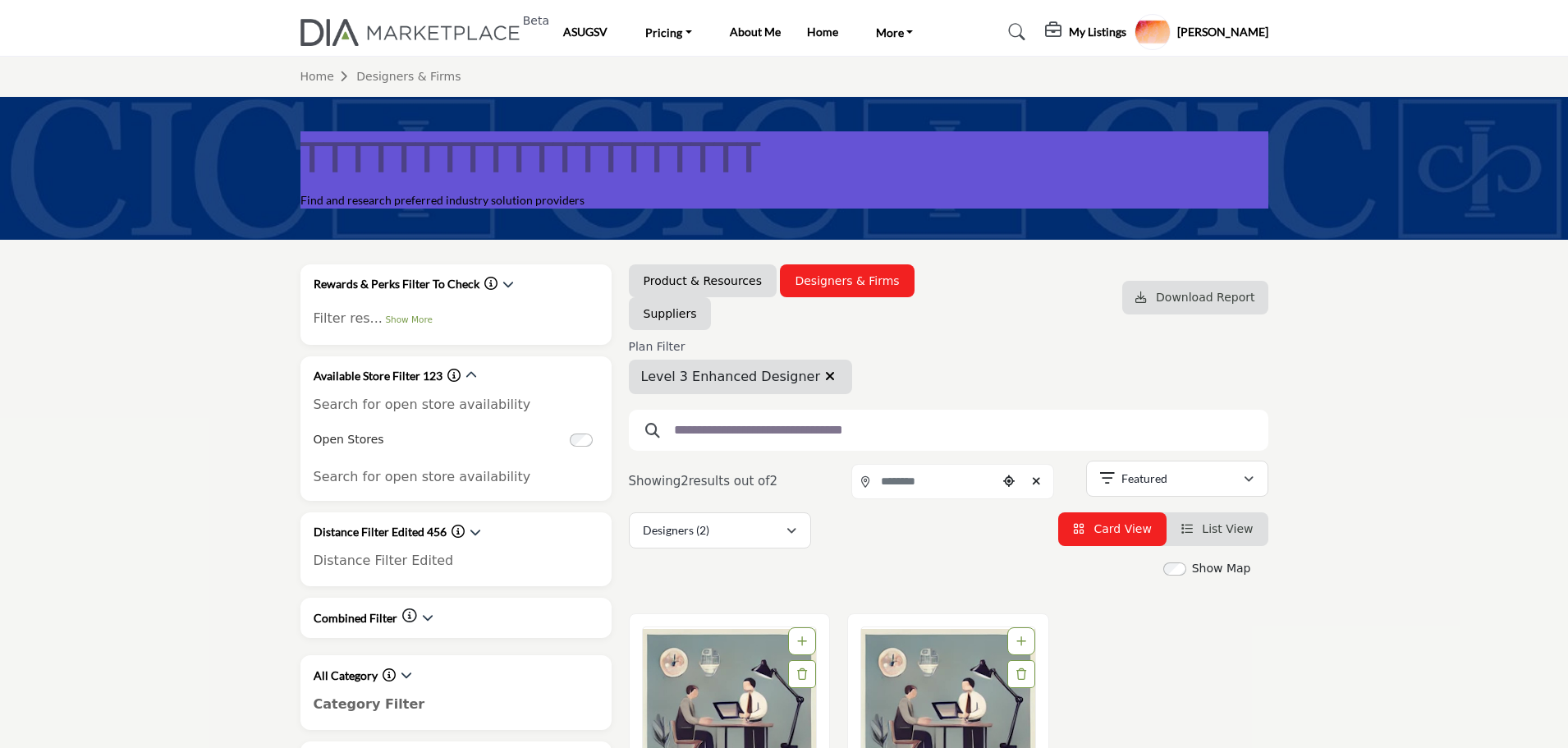
drag, startPoint x: 728, startPoint y: 277, endPoint x: 865, endPoint y: 534, distance: 291.2
click at [728, 277] on link "Product & Resources" at bounding box center [702, 280] width 118 height 17
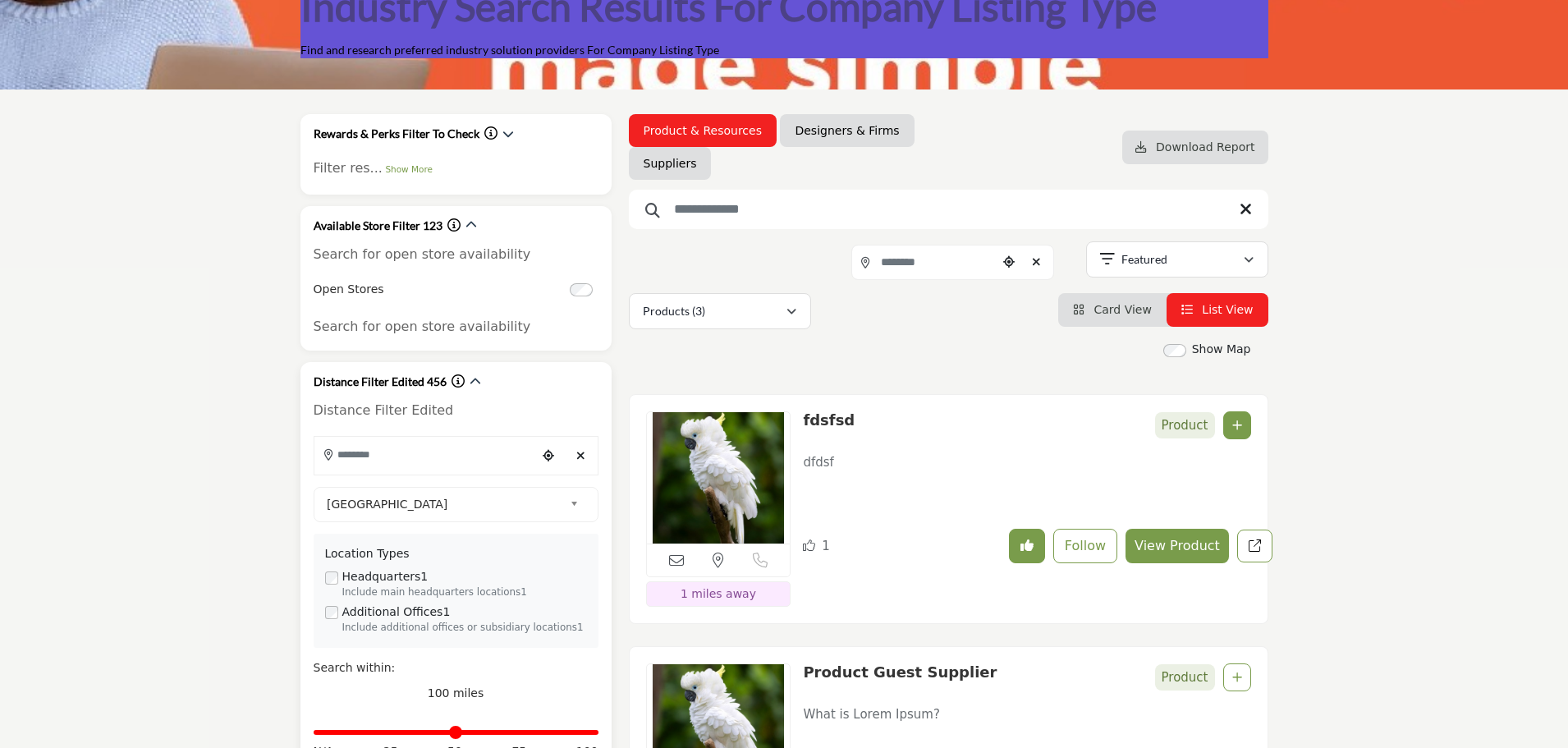
scroll to position [164, 0]
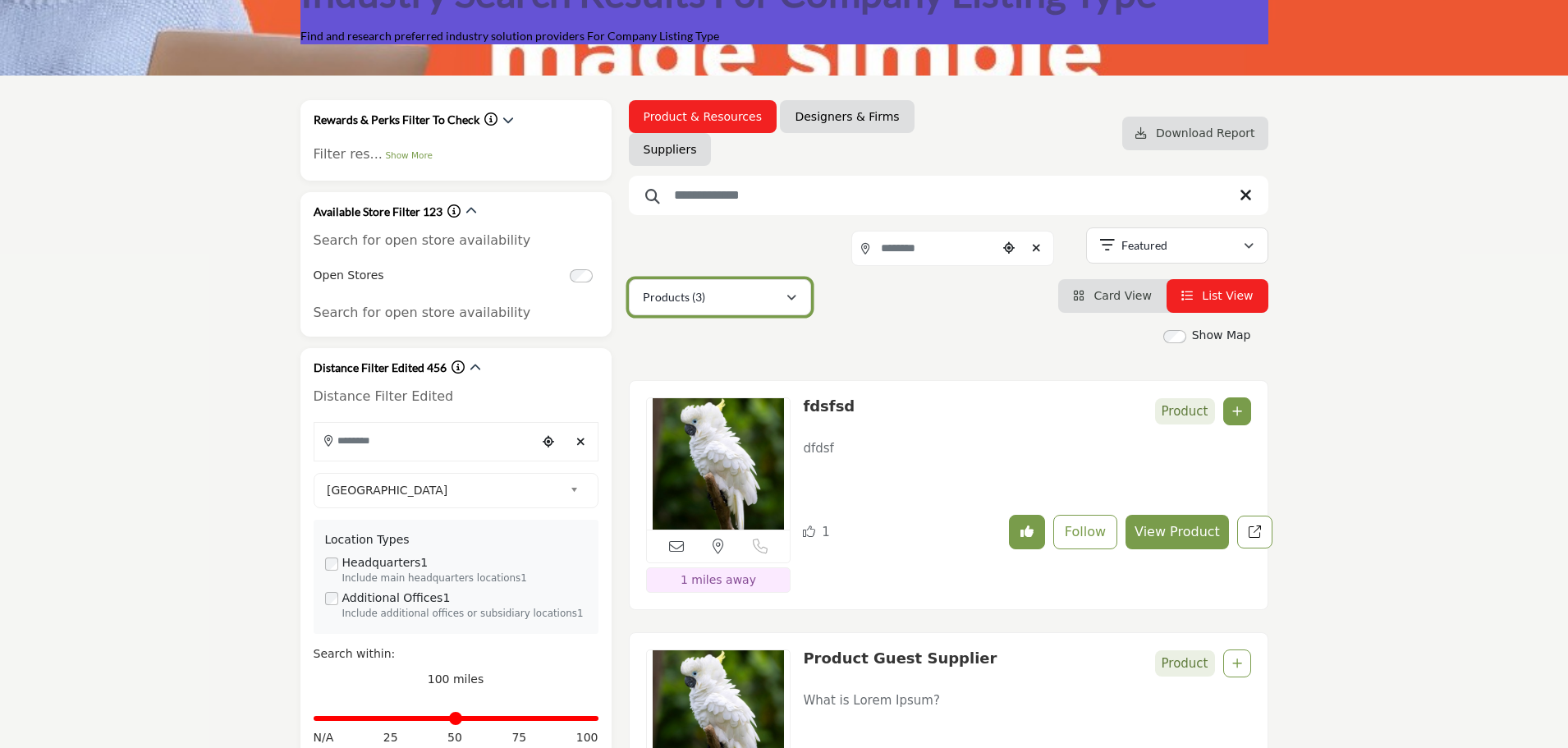
click at [699, 306] on div "Products (3)" at bounding box center [714, 297] width 142 height 19
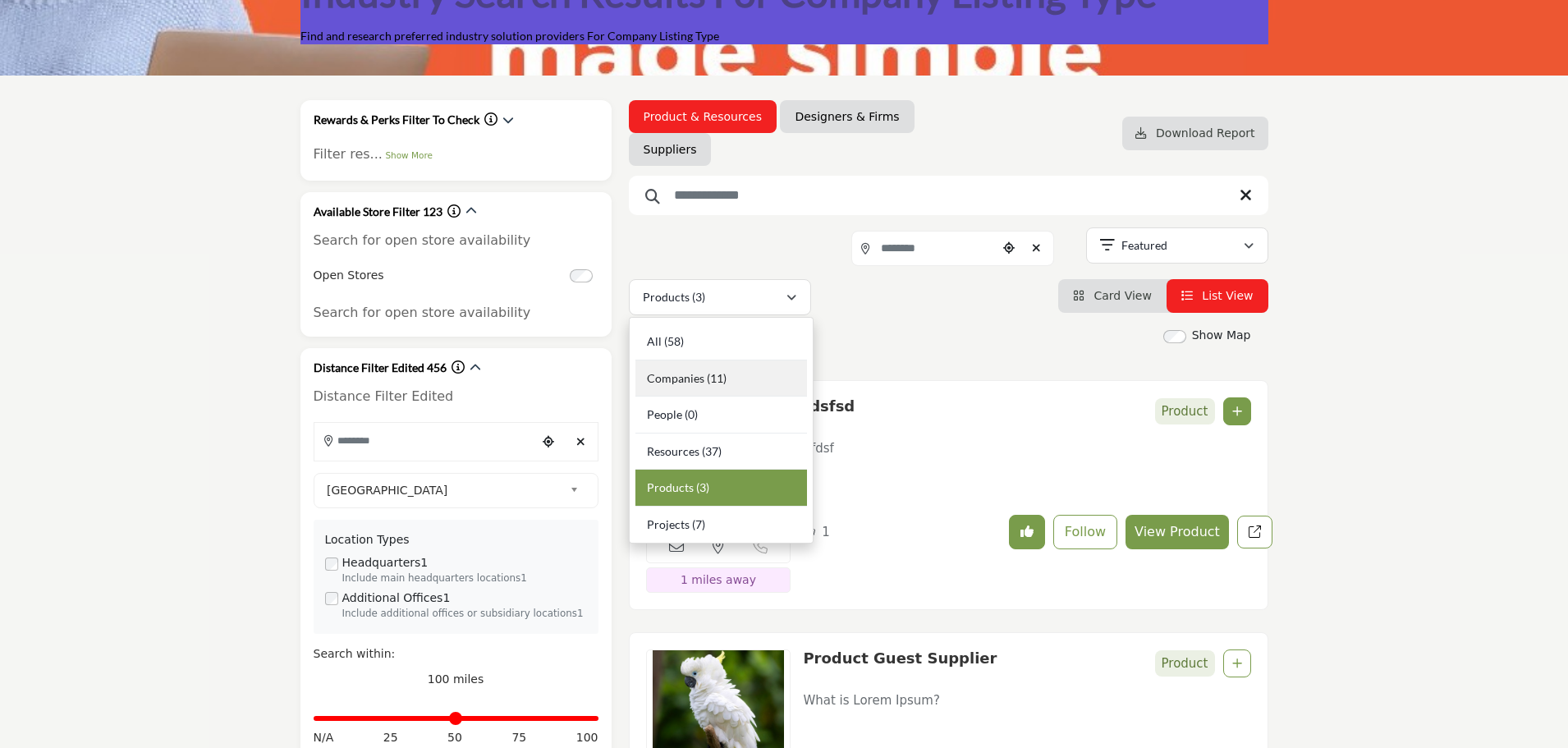
click at [694, 374] on span "Companies" at bounding box center [675, 378] width 57 height 14
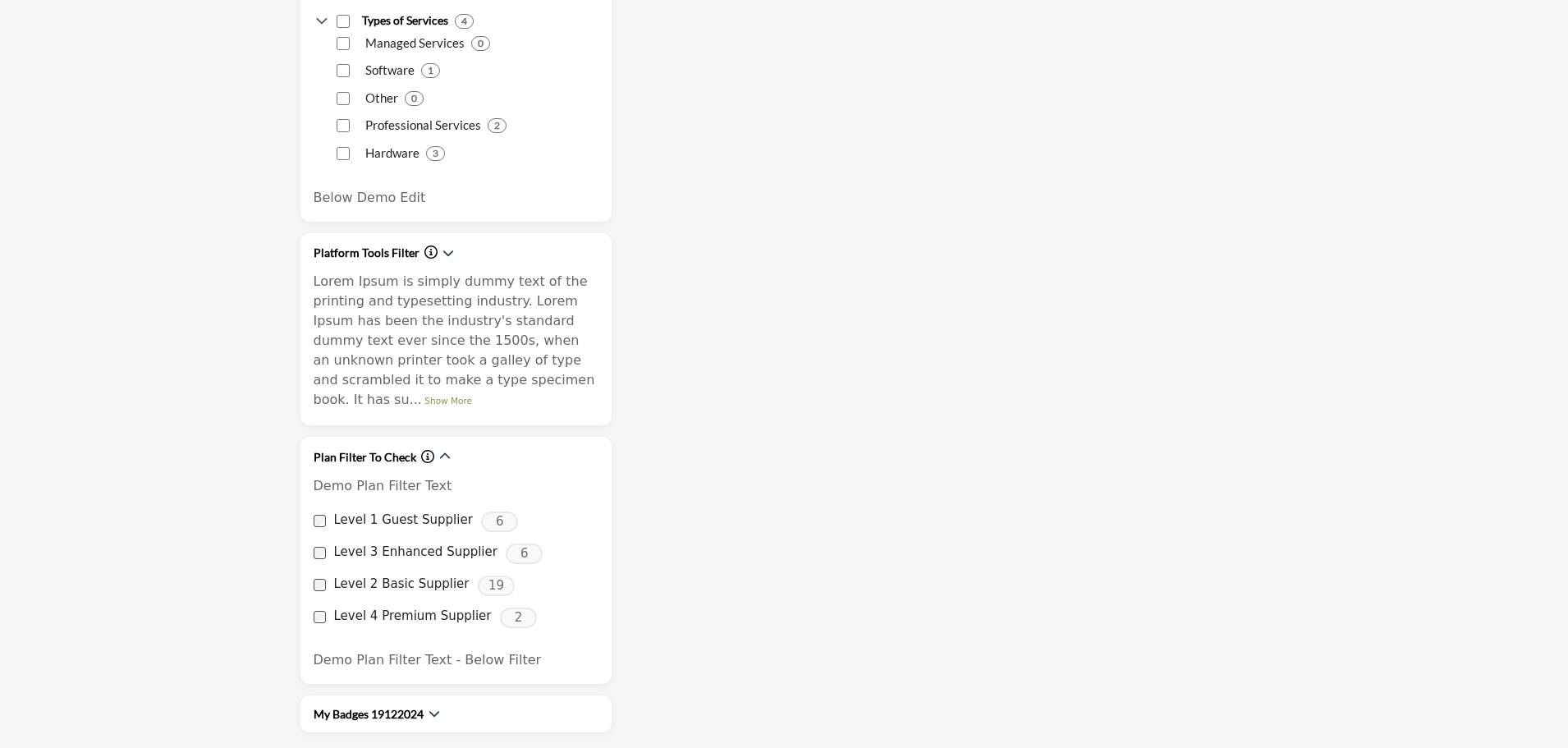
scroll to position [4186, 0]
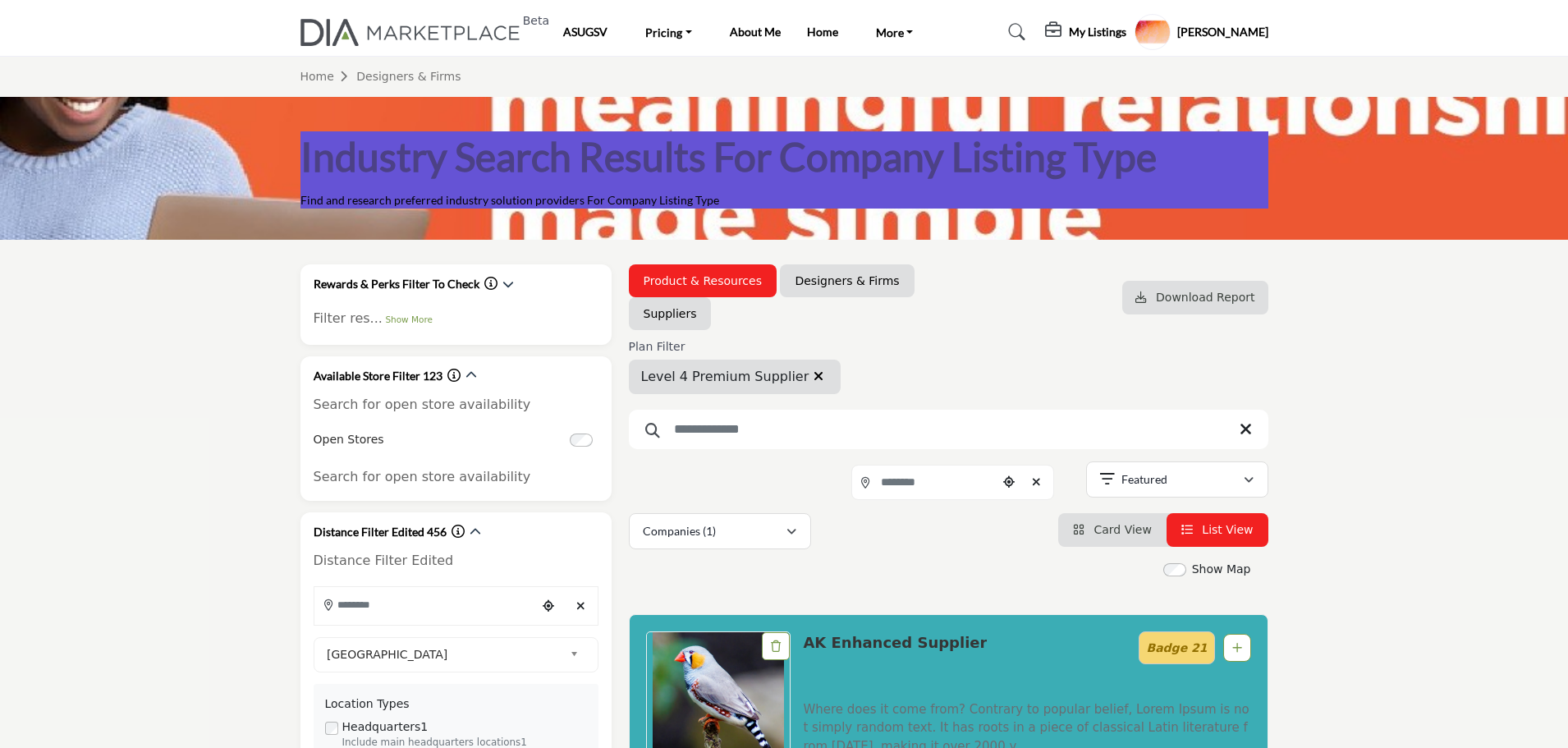
click at [839, 288] on link "Designers & Firms" at bounding box center [846, 280] width 105 height 17
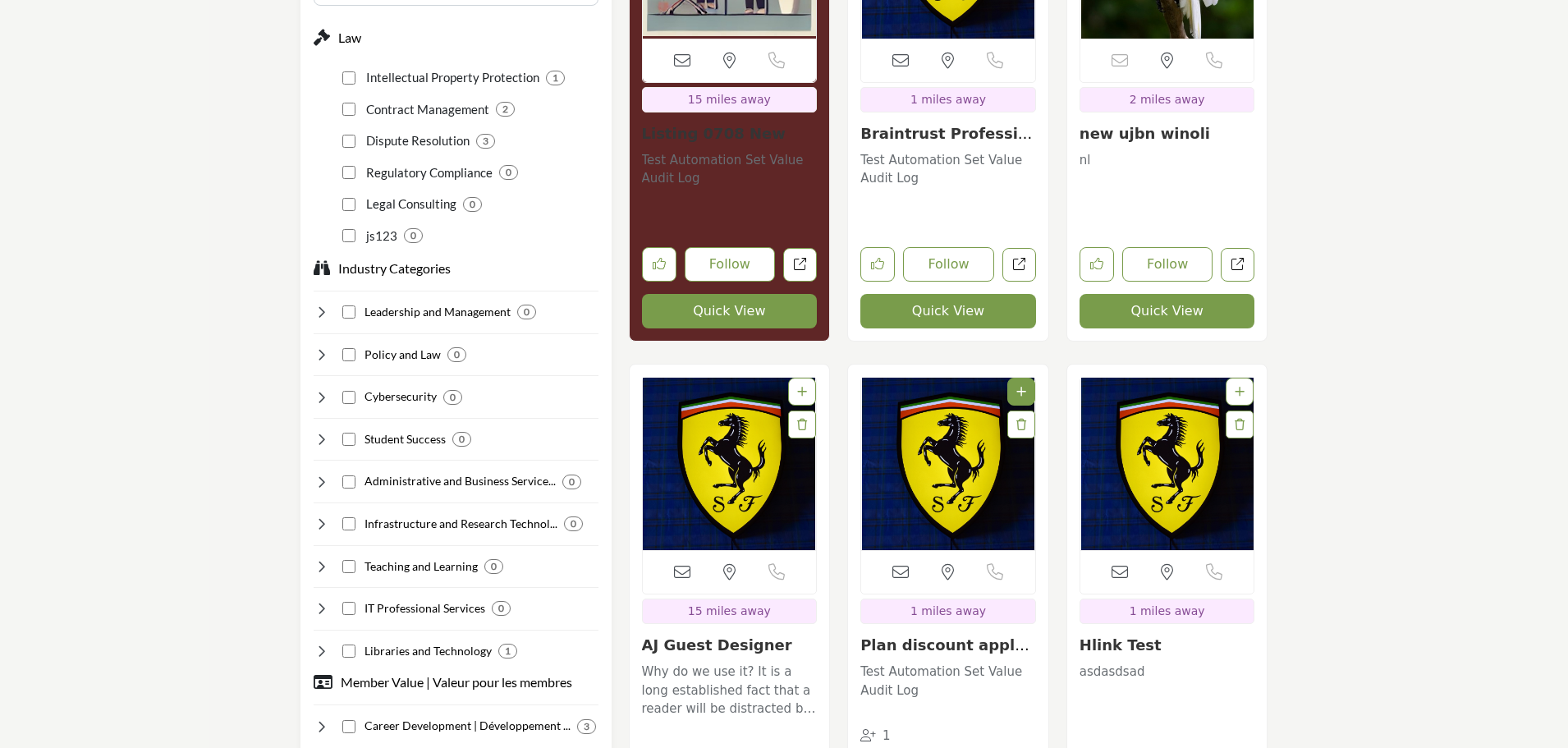
scroll to position [1149, 0]
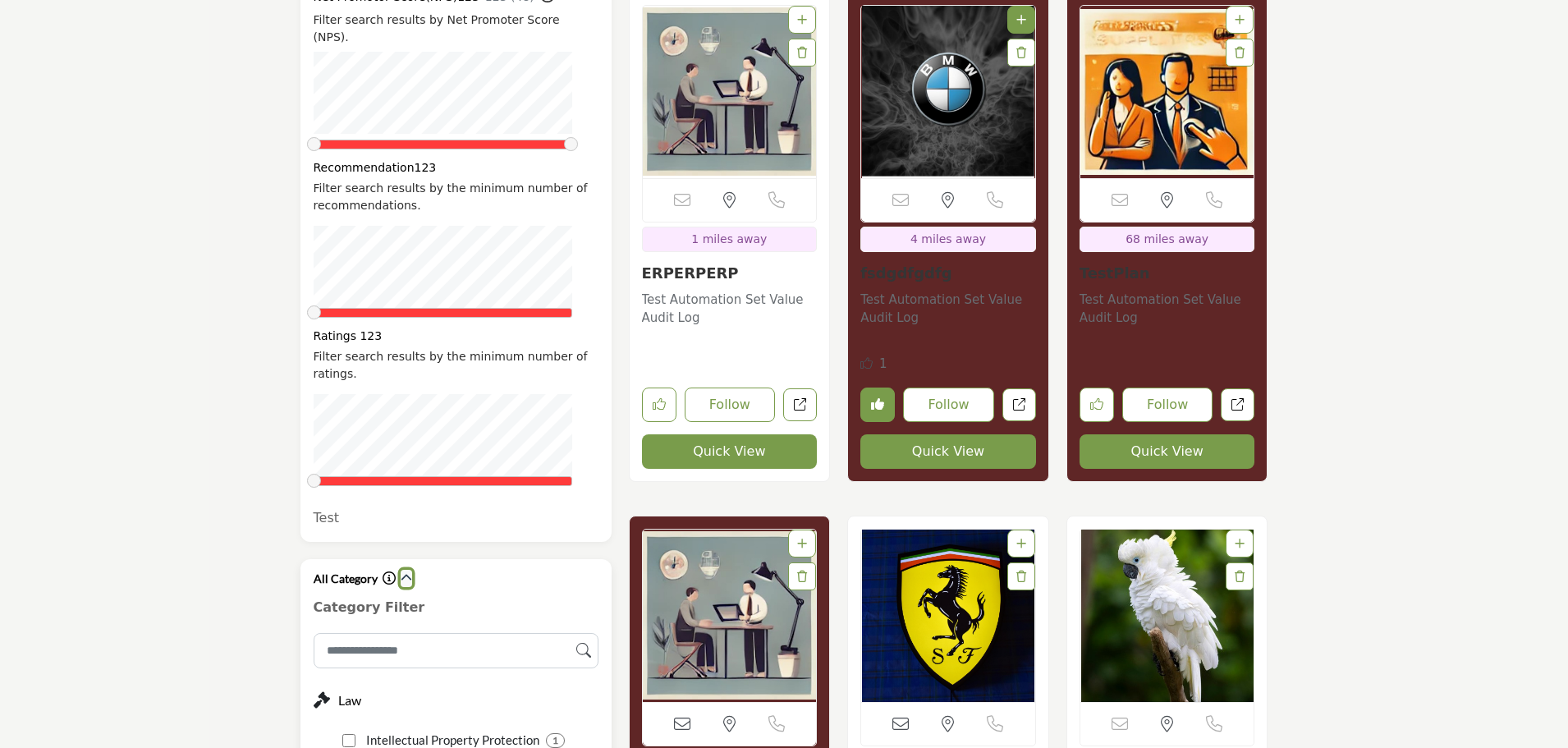
click at [404, 572] on icon "button" at bounding box center [406, 577] width 11 height 11
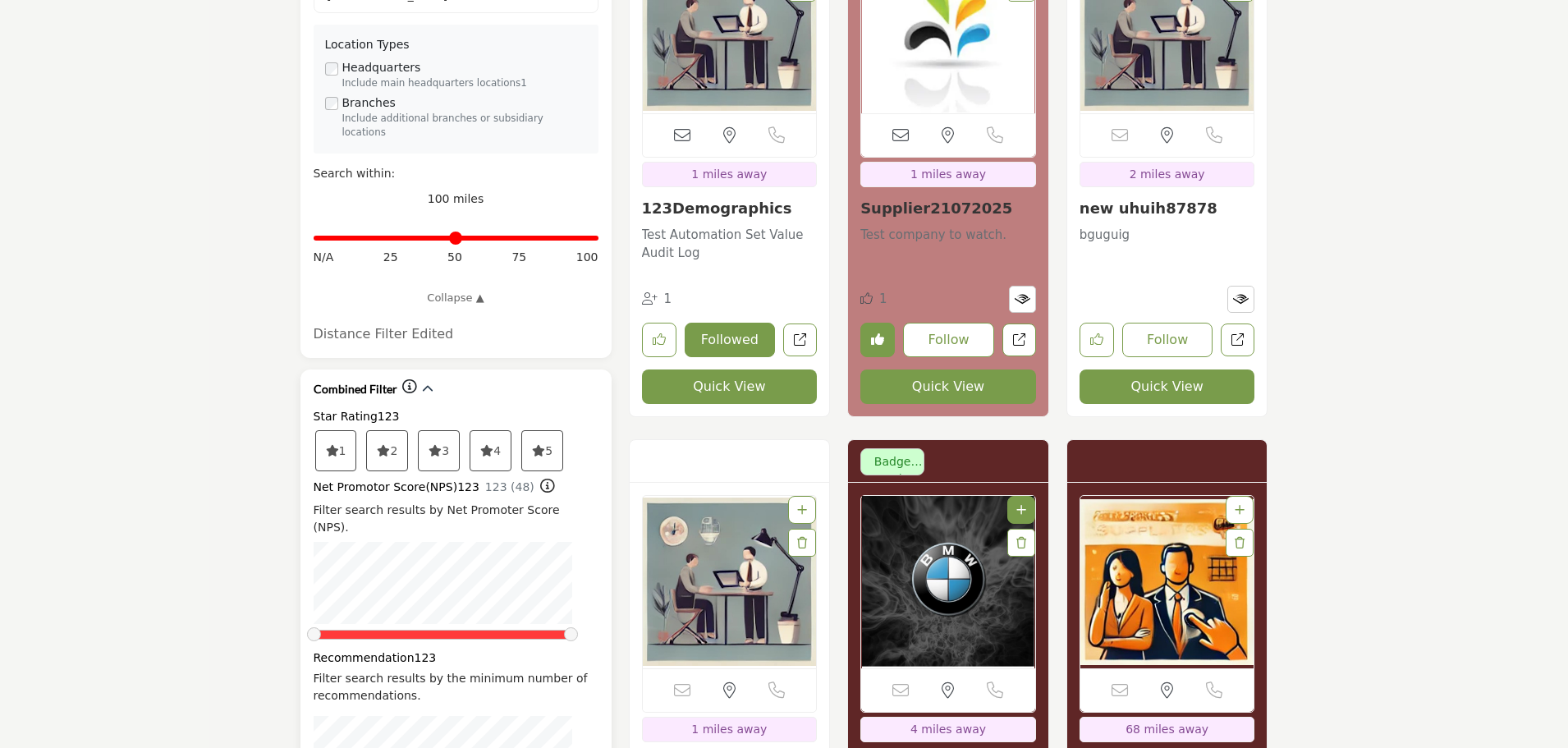
scroll to position [657, 0]
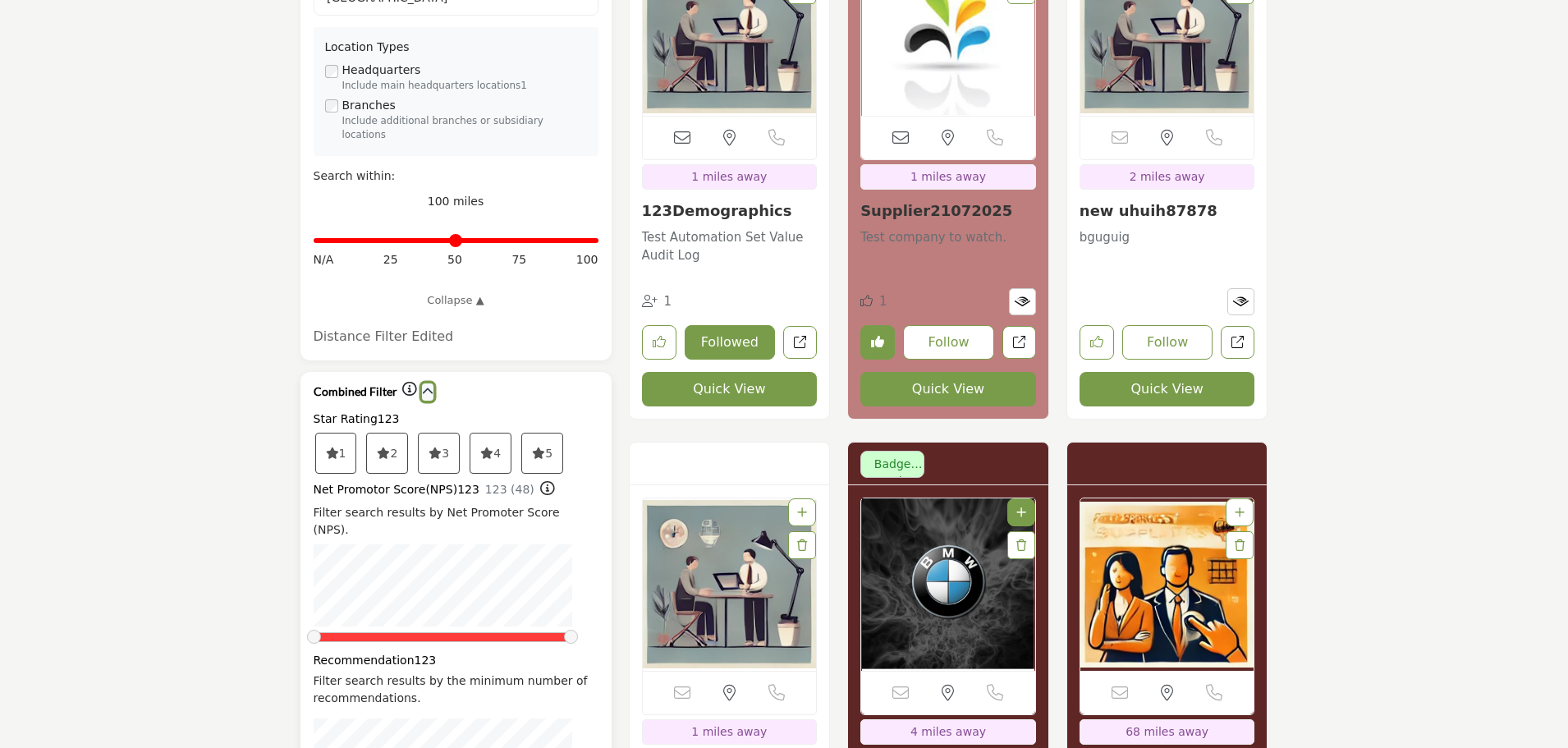
click at [426, 383] on button "button" at bounding box center [427, 392] width 11 height 18
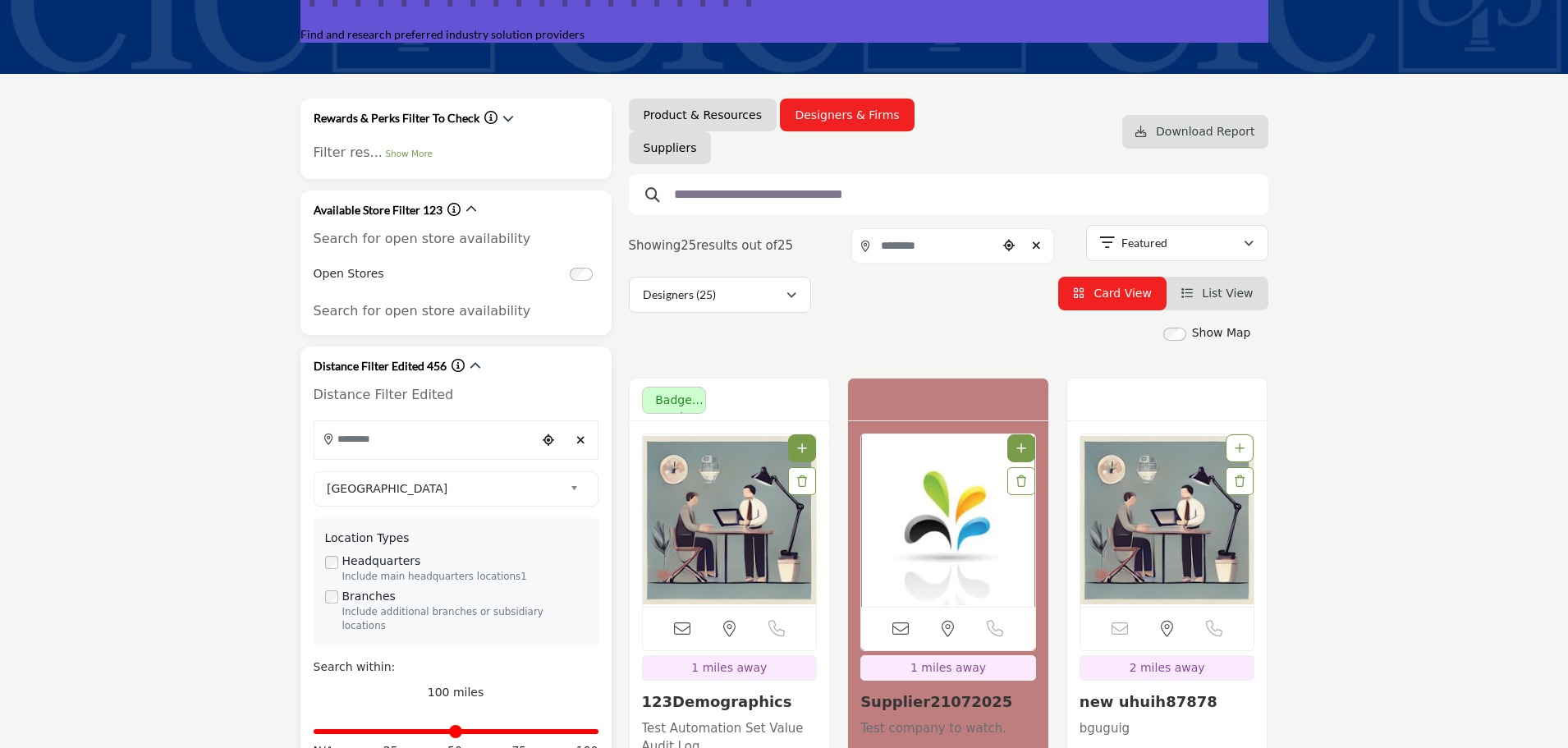
scroll to position [164, 0]
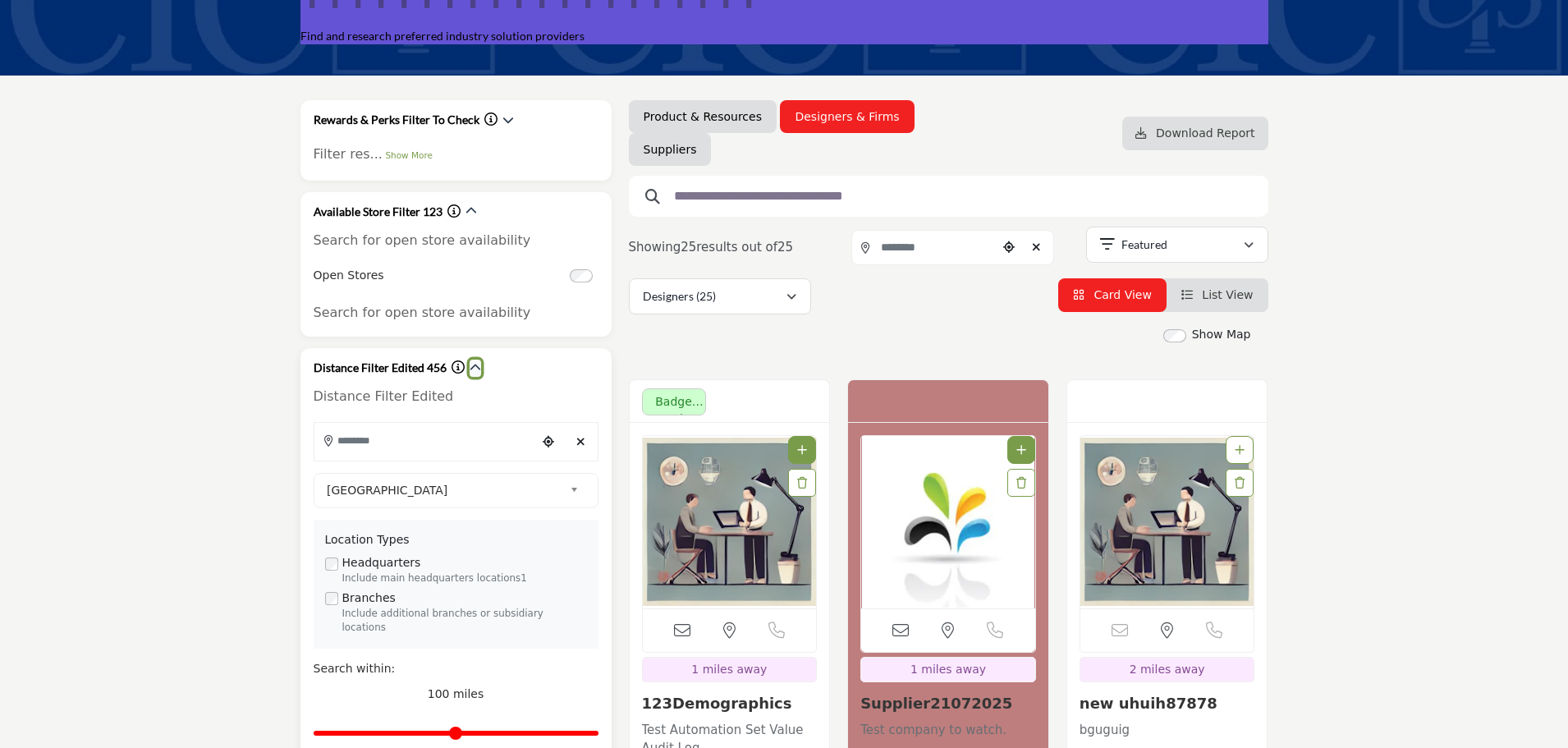
click at [471, 365] on icon "button" at bounding box center [475, 367] width 11 height 11
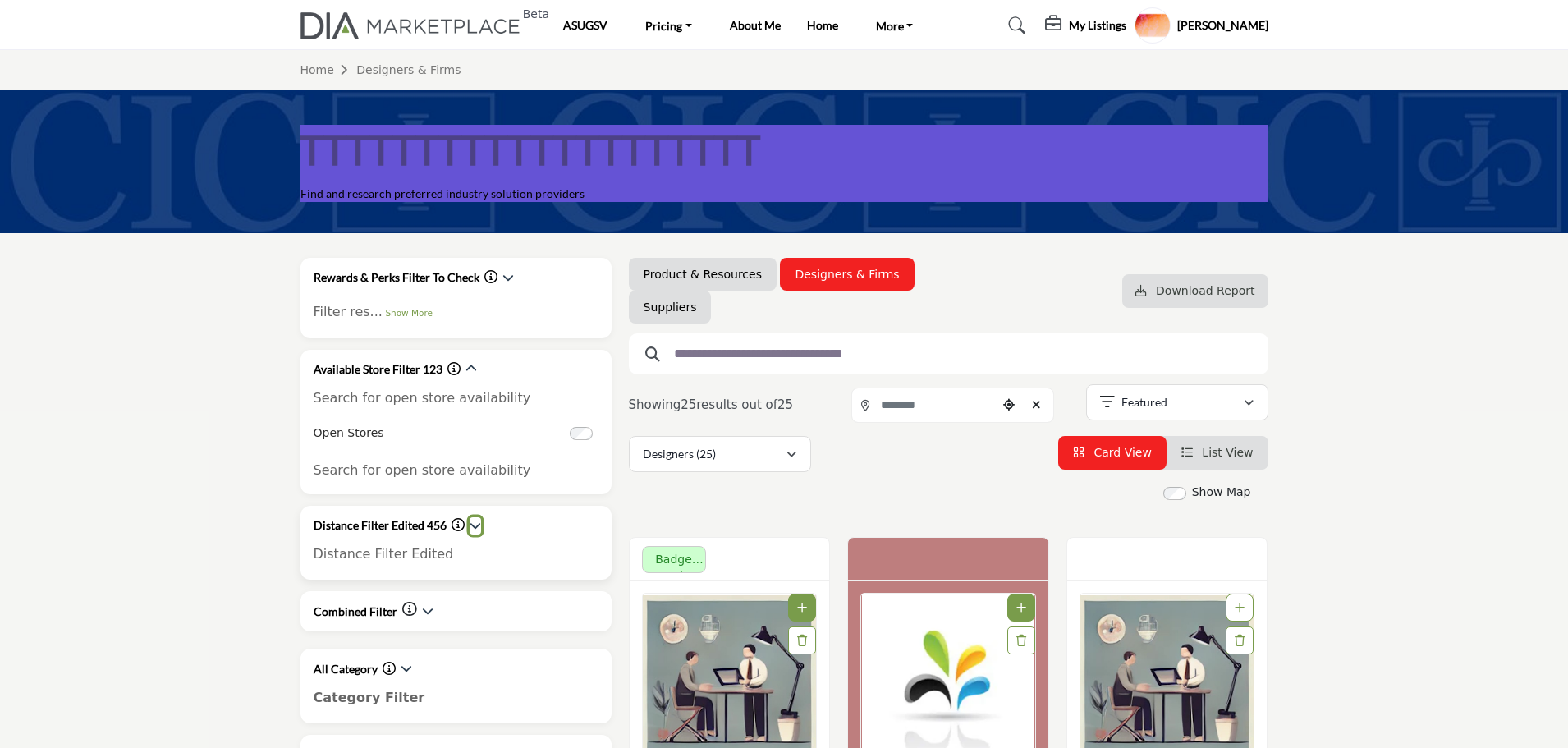
scroll to position [0, 0]
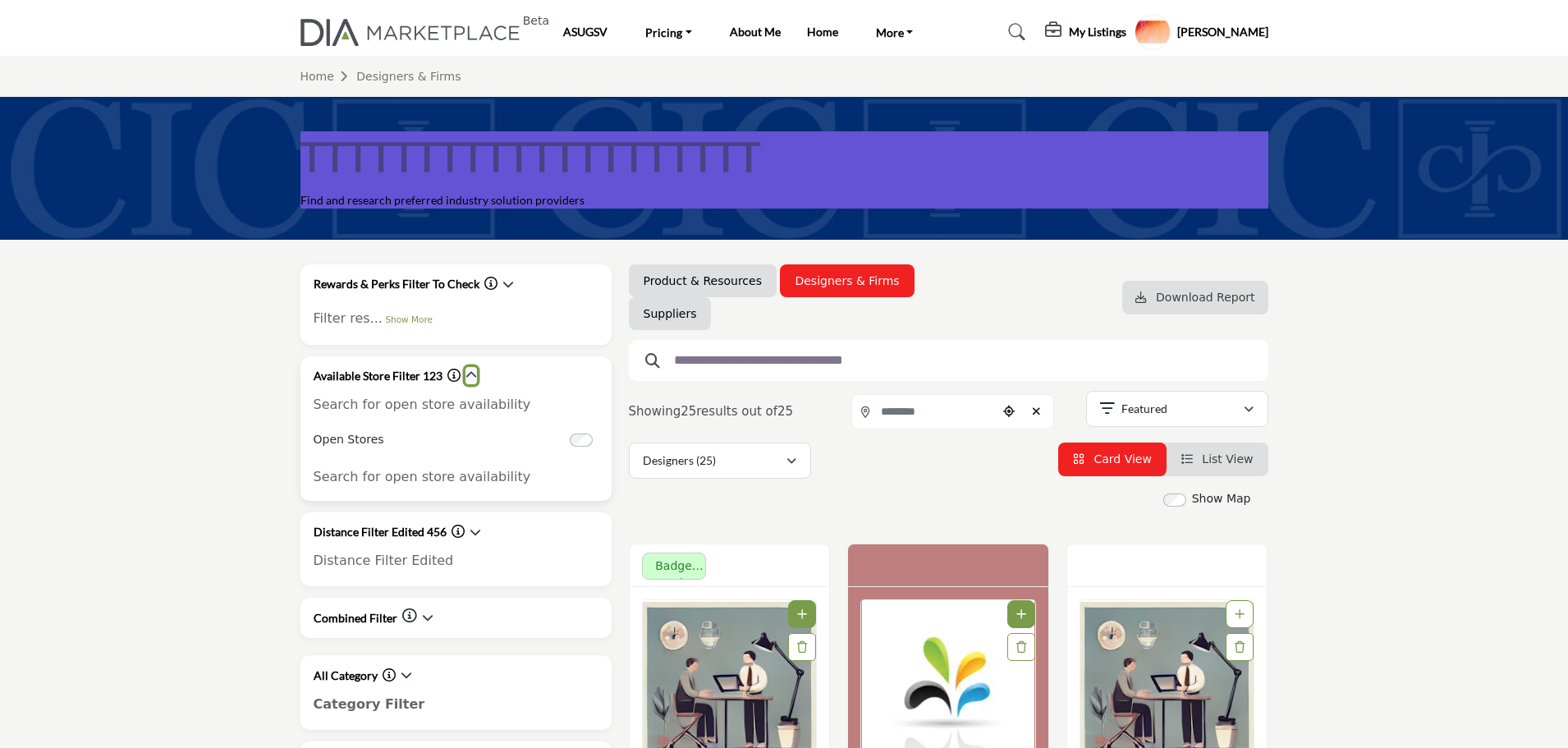
click at [468, 376] on icon "button" at bounding box center [470, 374] width 11 height 11
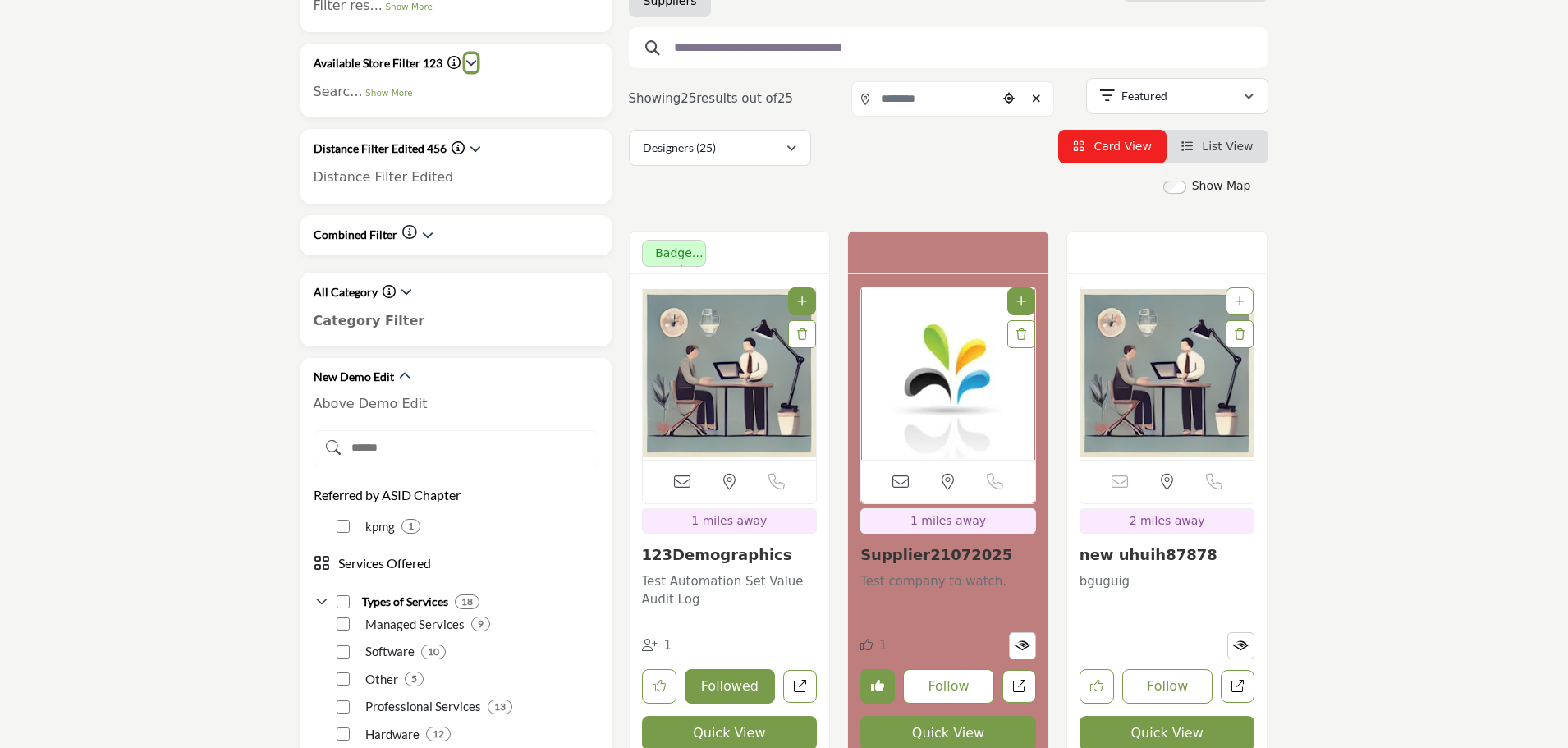
scroll to position [329, 0]
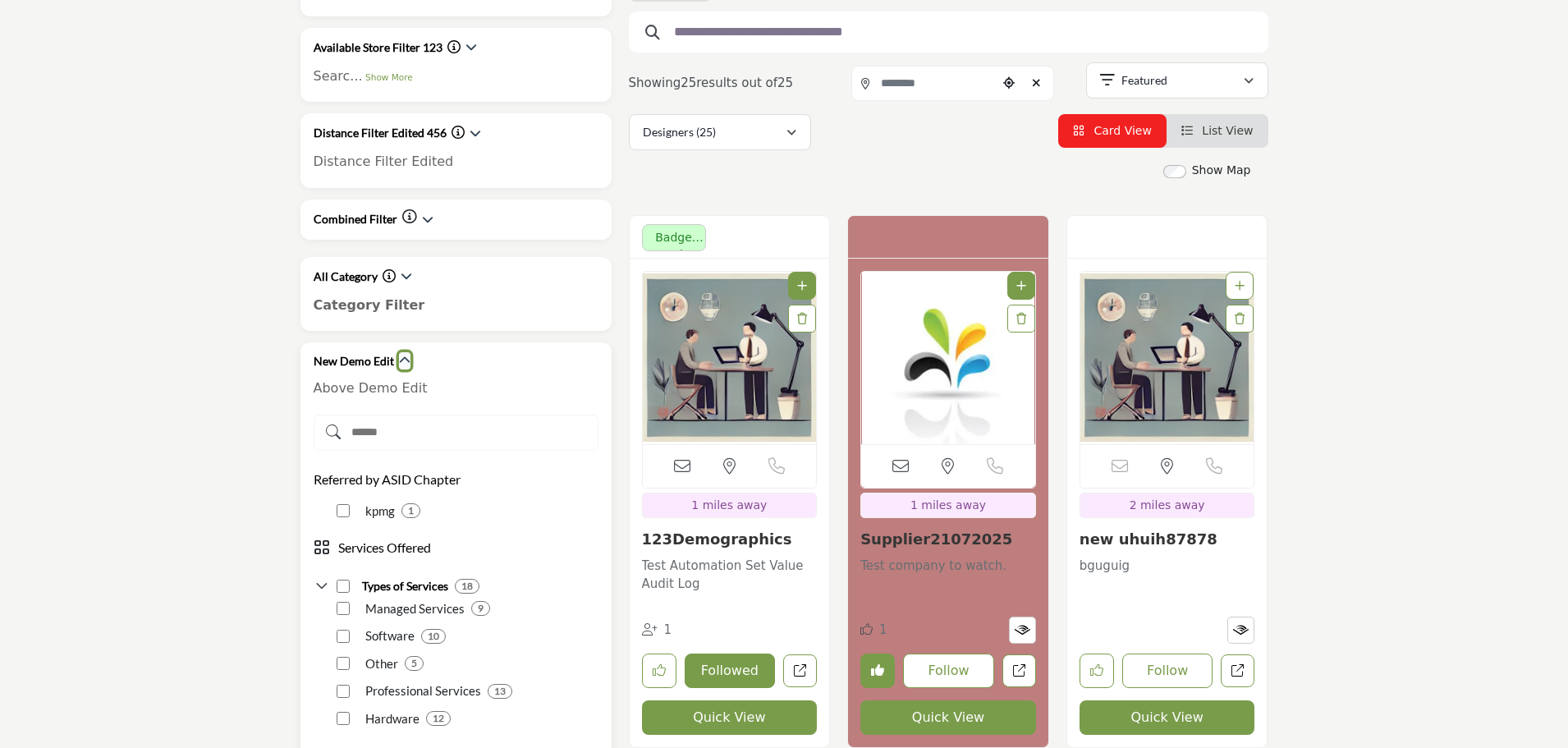
click at [401, 356] on icon "button" at bounding box center [404, 359] width 11 height 11
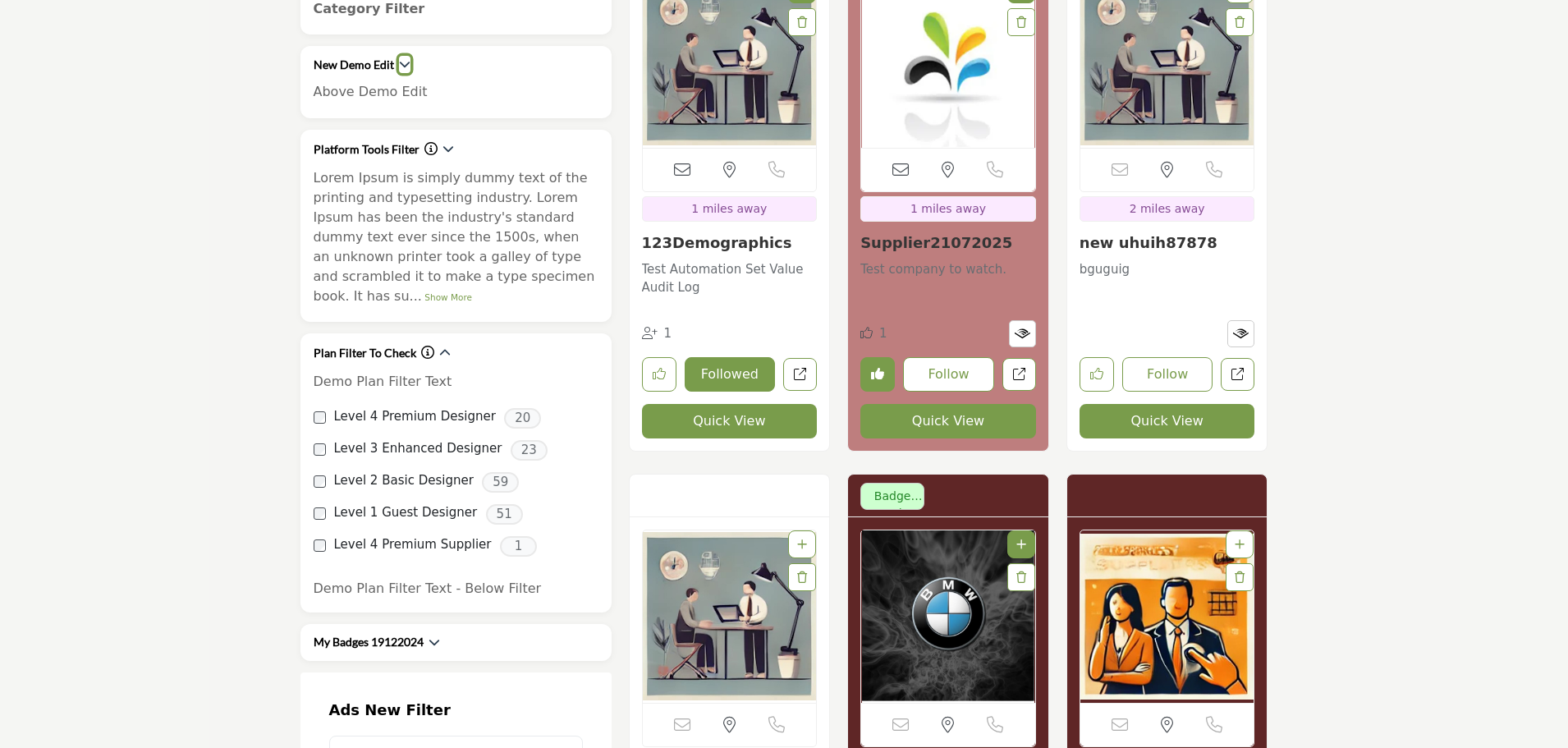
scroll to position [657, 0]
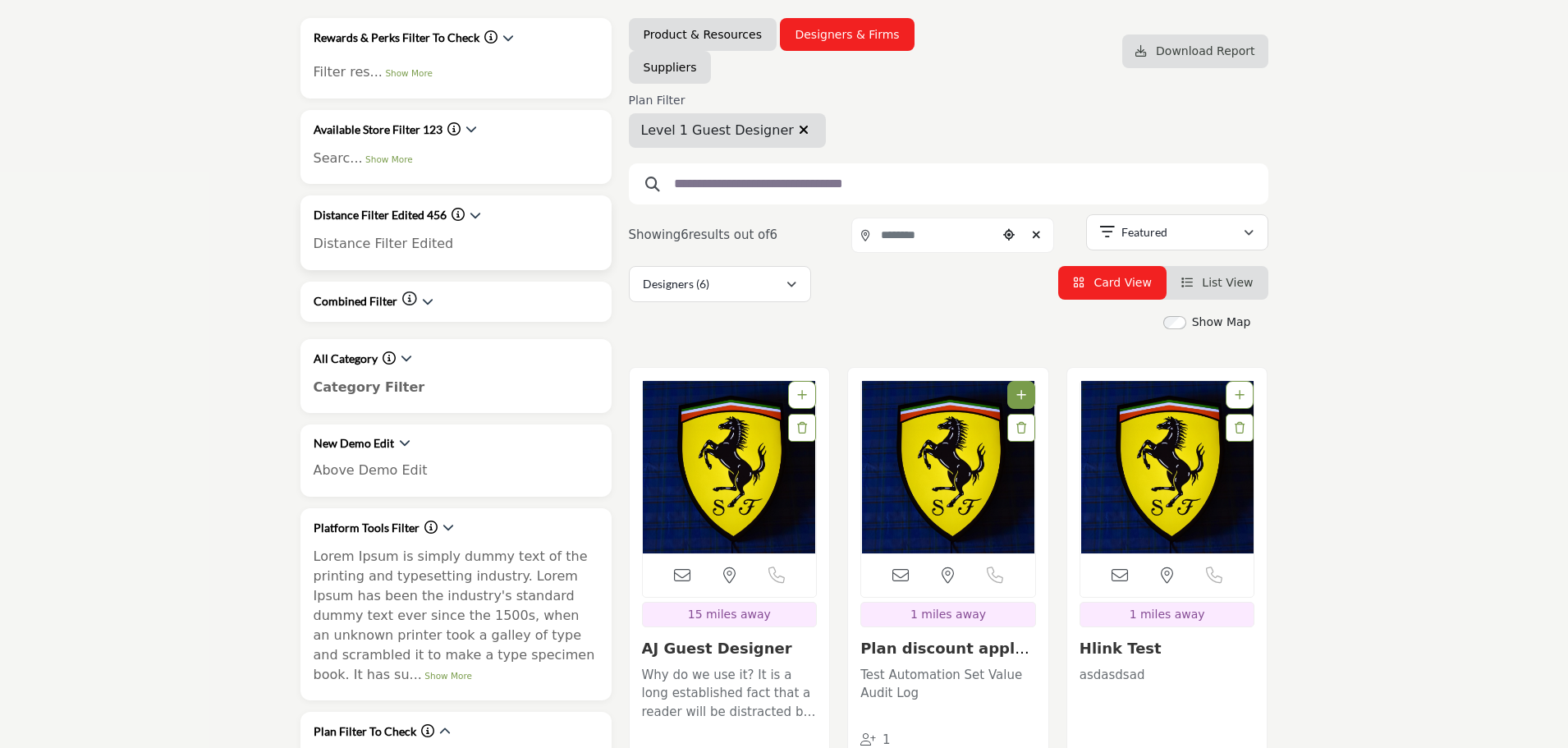
scroll to position [82, 0]
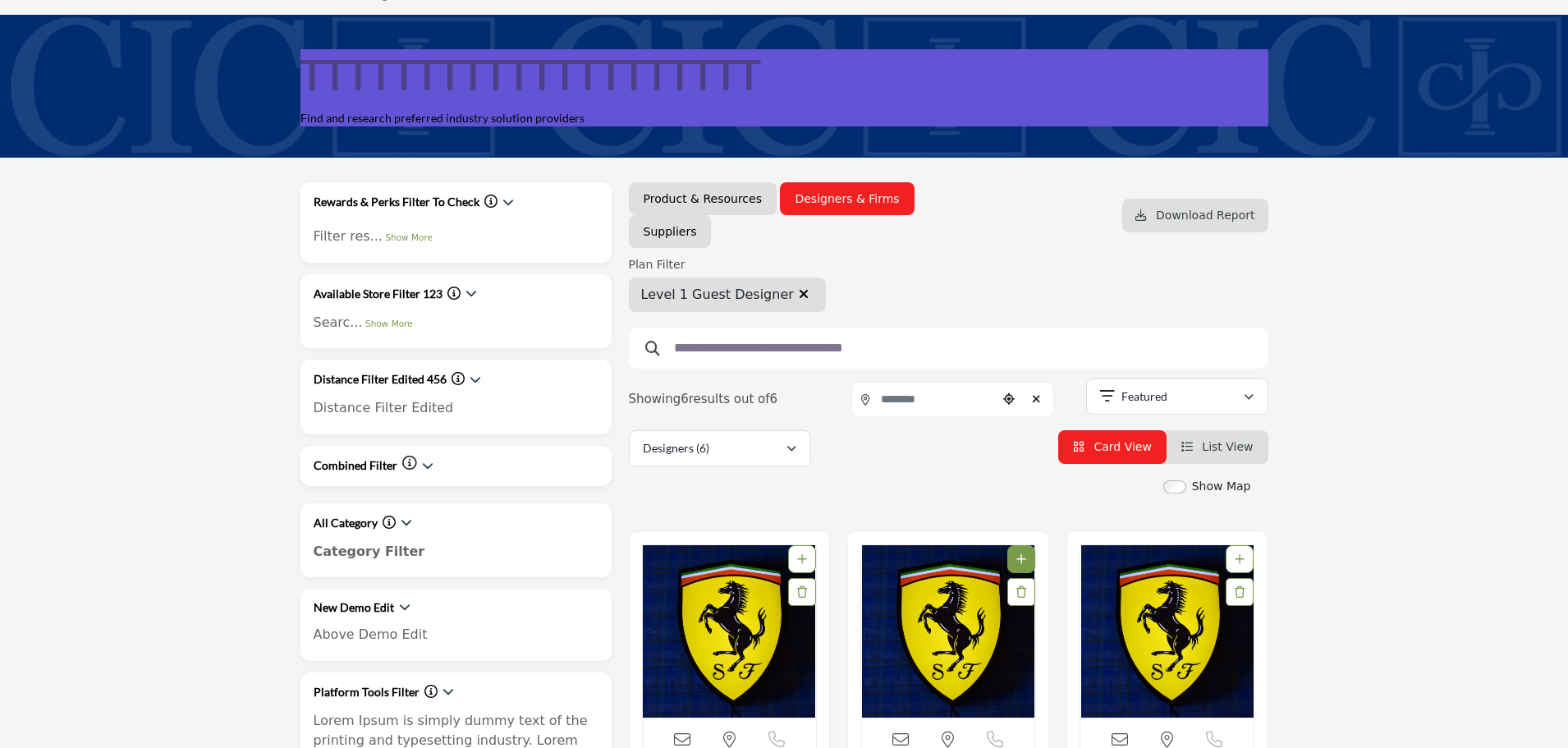
click at [799, 294] on icon "button" at bounding box center [803, 294] width 10 height 13
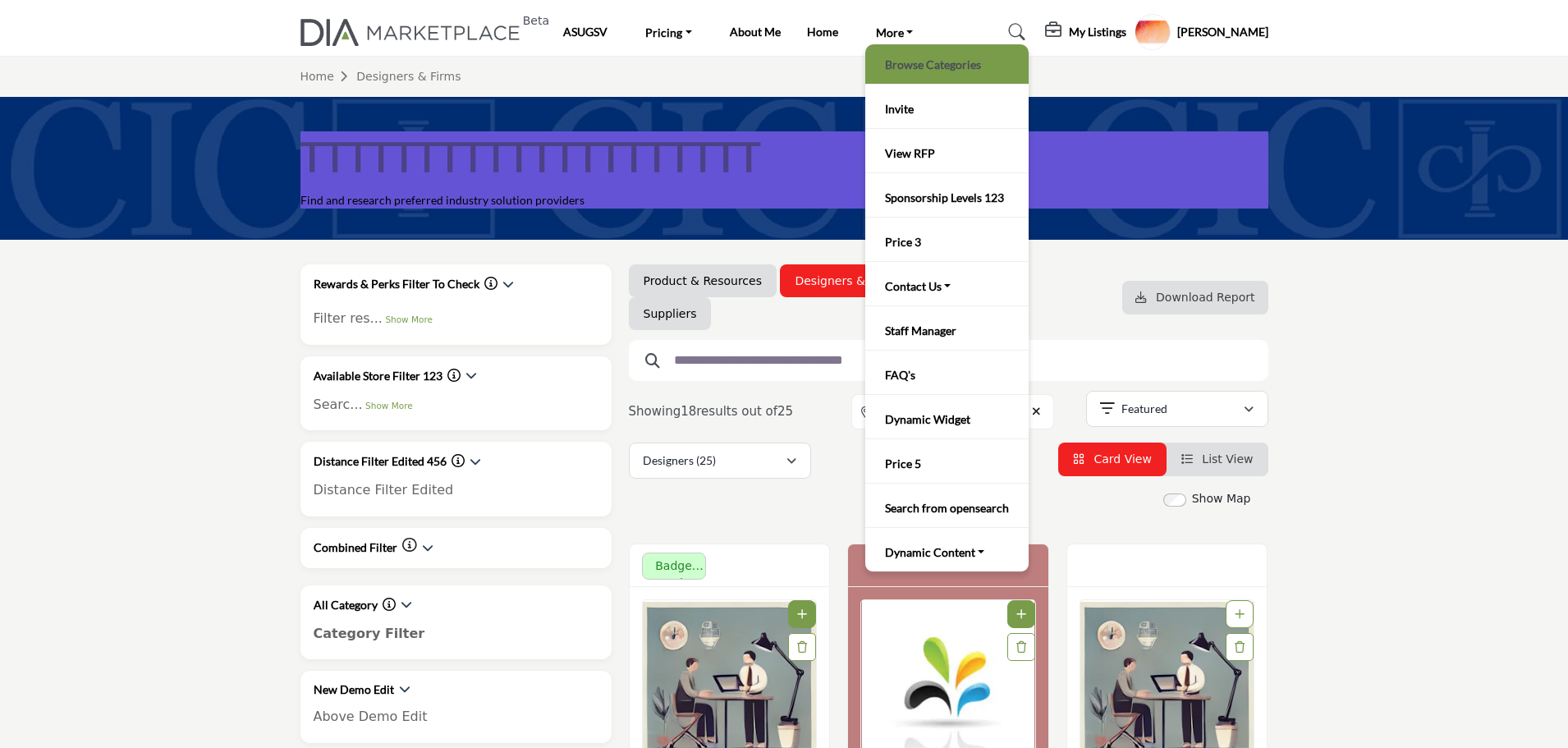
click at [904, 69] on link "Browse Categories" at bounding box center [947, 64] width 147 height 23
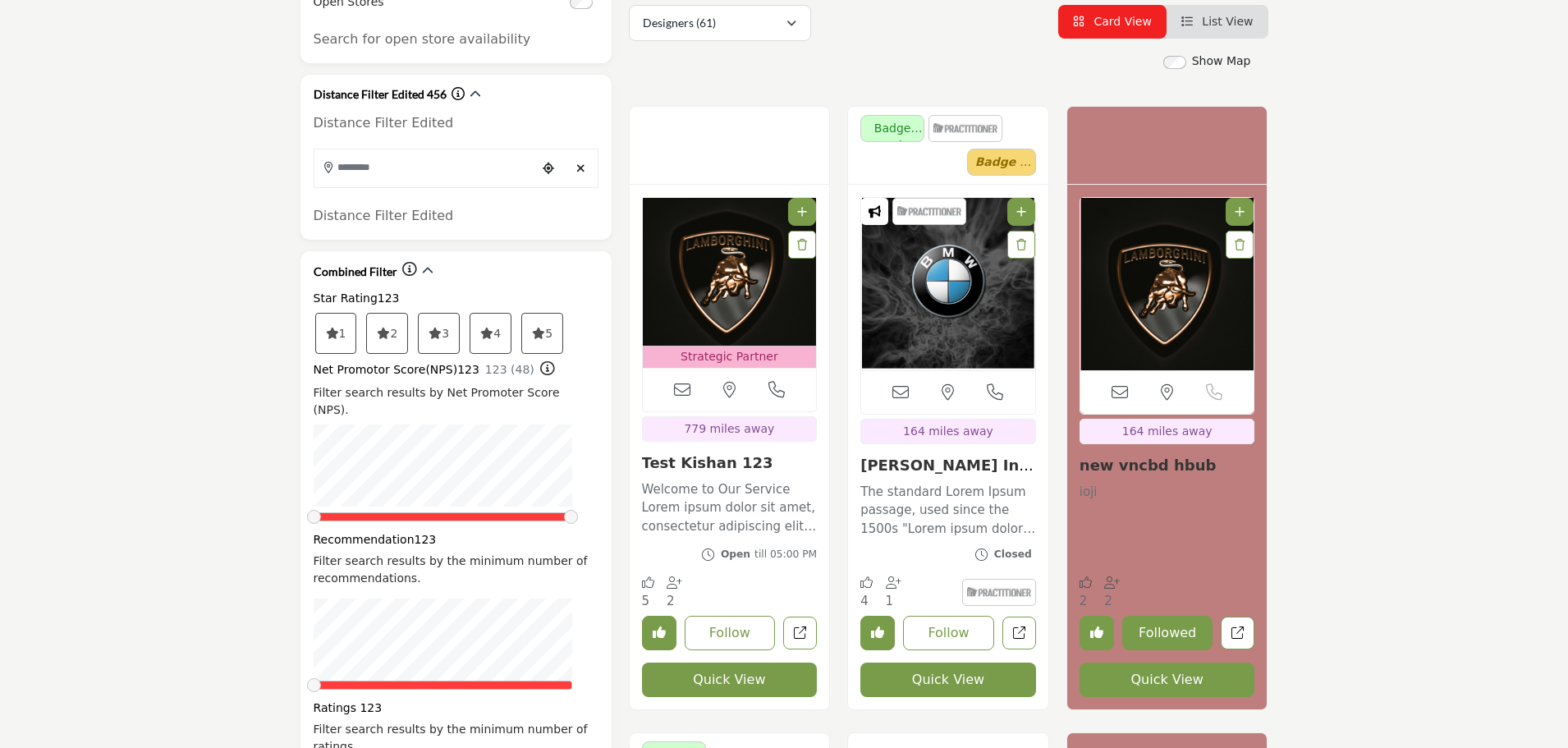
scroll to position [410, 0]
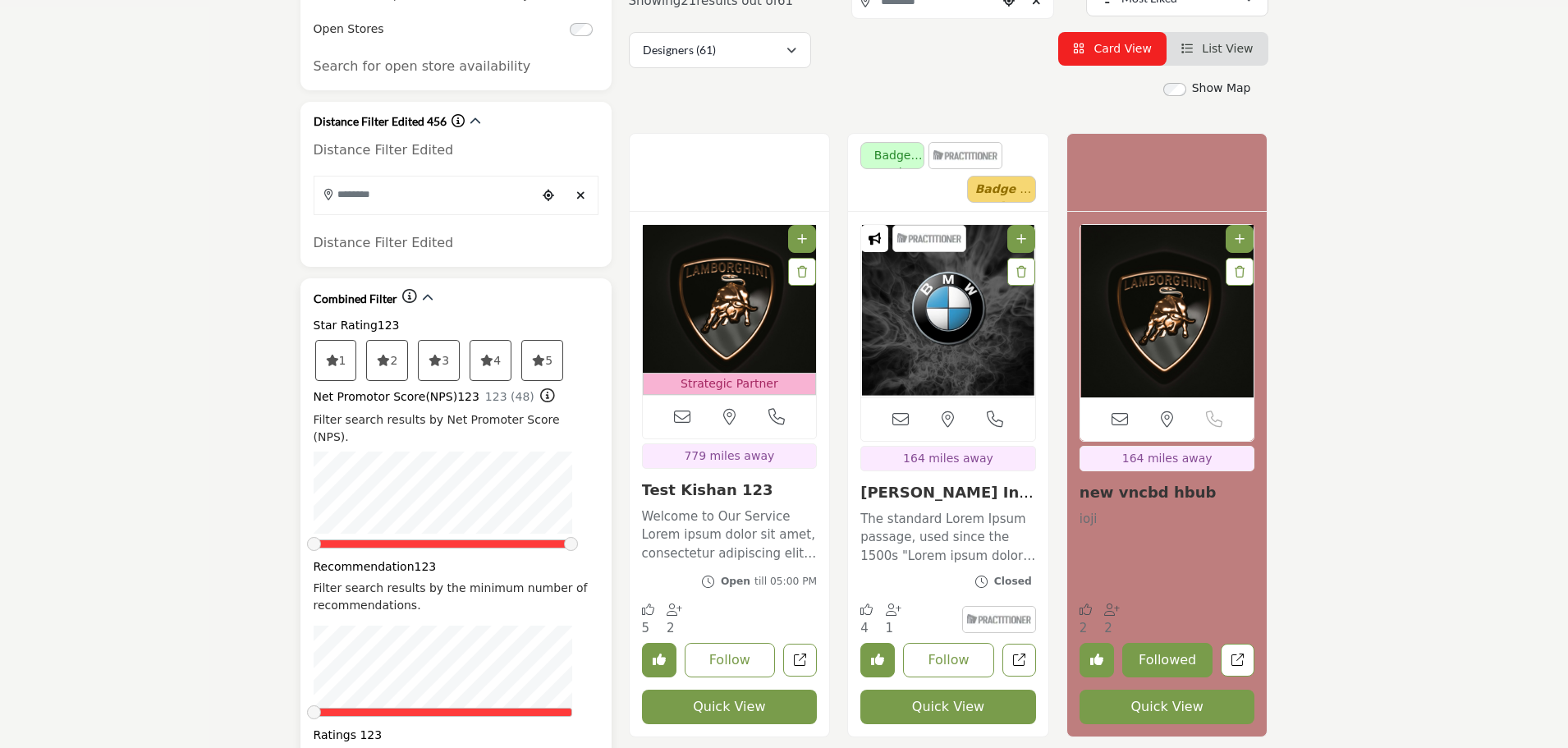
click at [431, 300] on div "Combined Filter" at bounding box center [456, 299] width 285 height 20
click at [424, 293] on icon "button" at bounding box center [427, 297] width 11 height 11
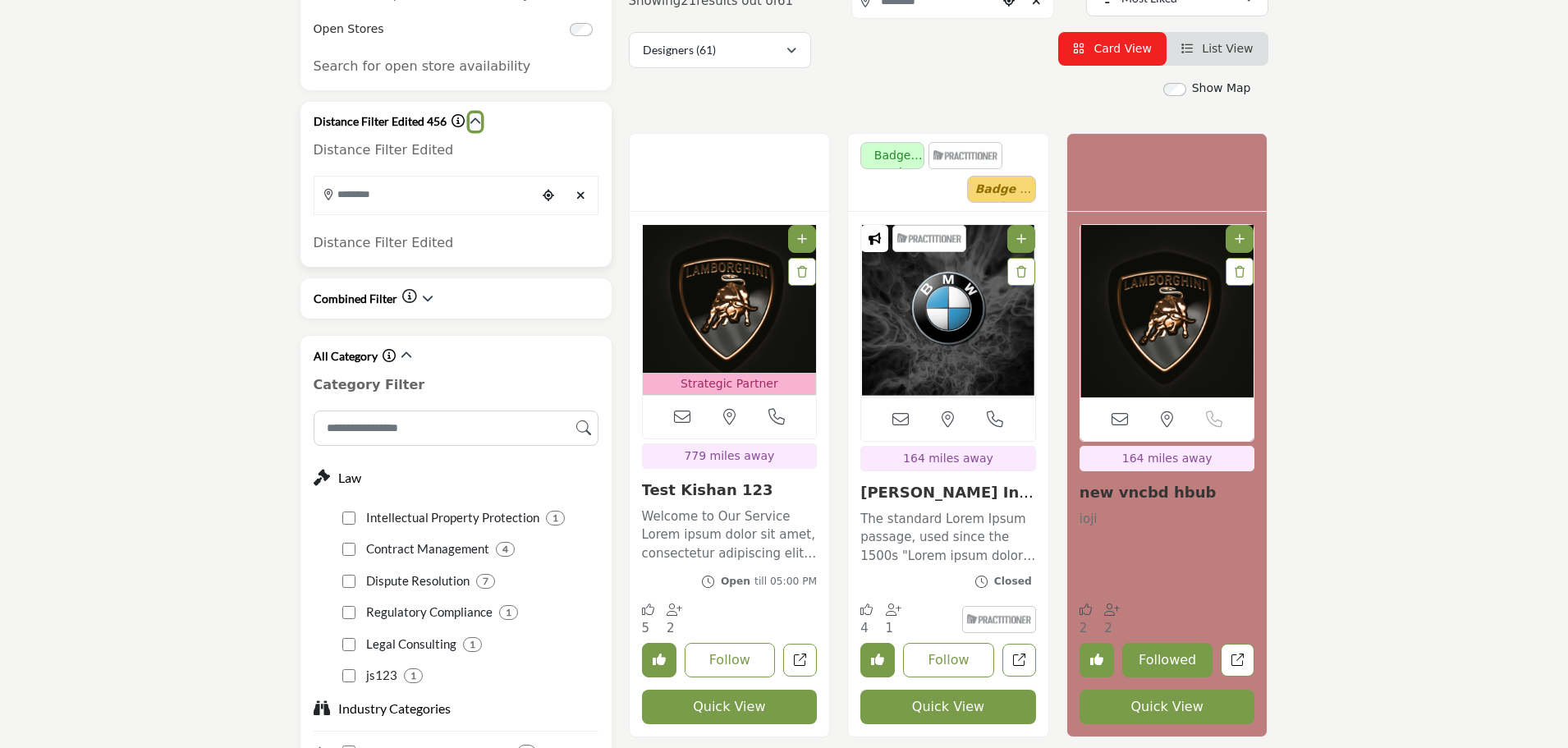
click at [477, 119] on icon "button" at bounding box center [475, 121] width 11 height 11
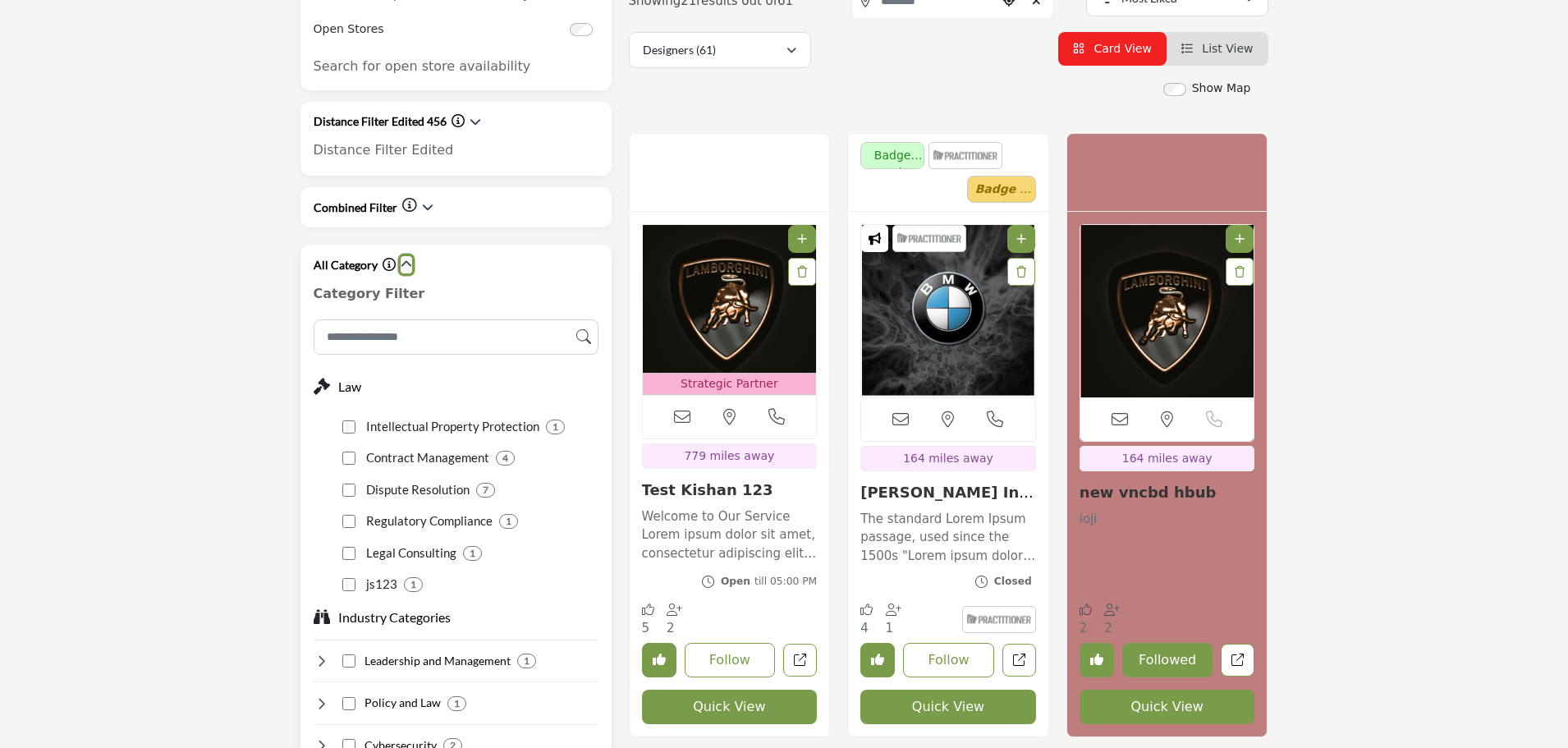
click at [404, 258] on button "button" at bounding box center [406, 265] width 11 height 18
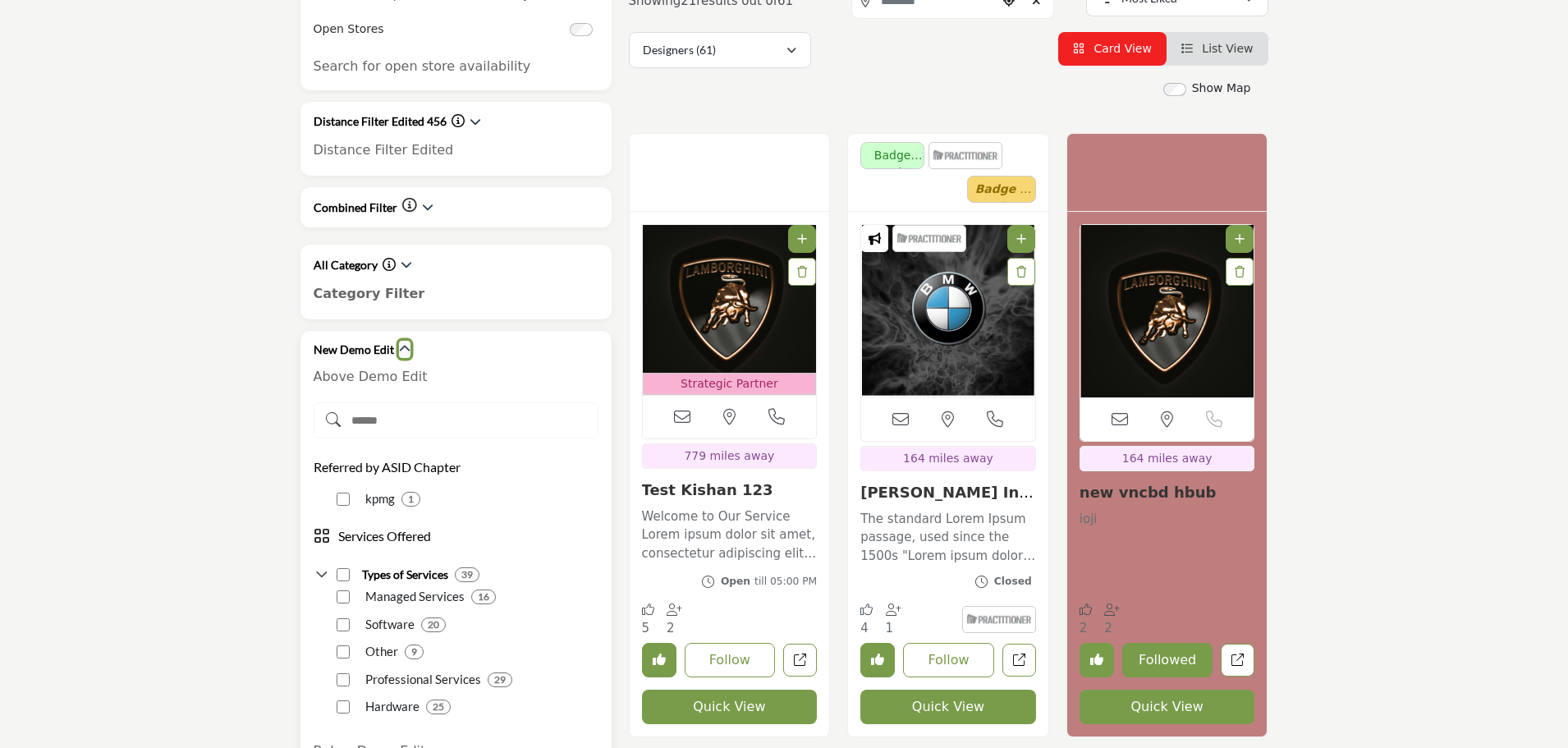
click at [399, 347] on icon "button" at bounding box center [404, 348] width 11 height 11
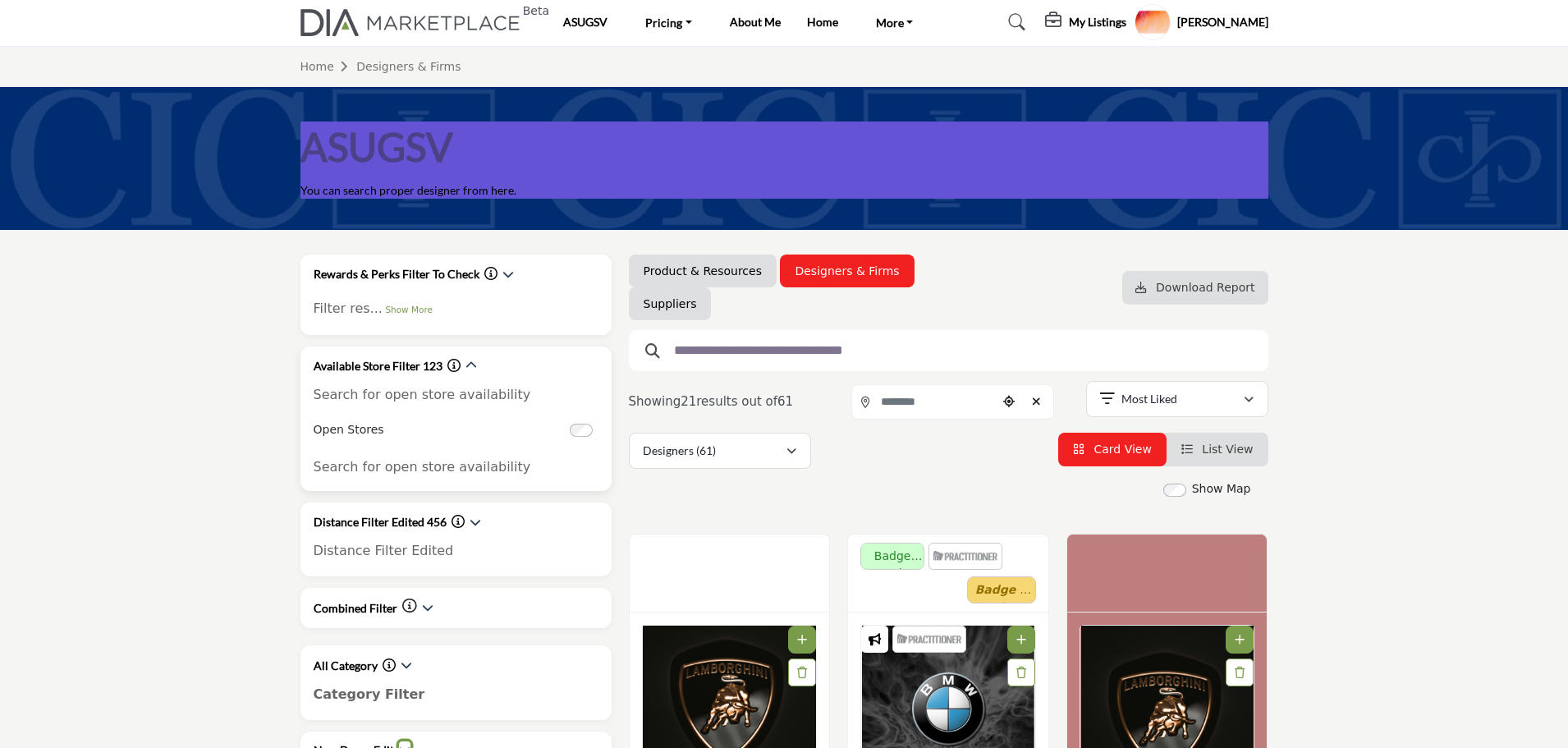
scroll to position [0, 0]
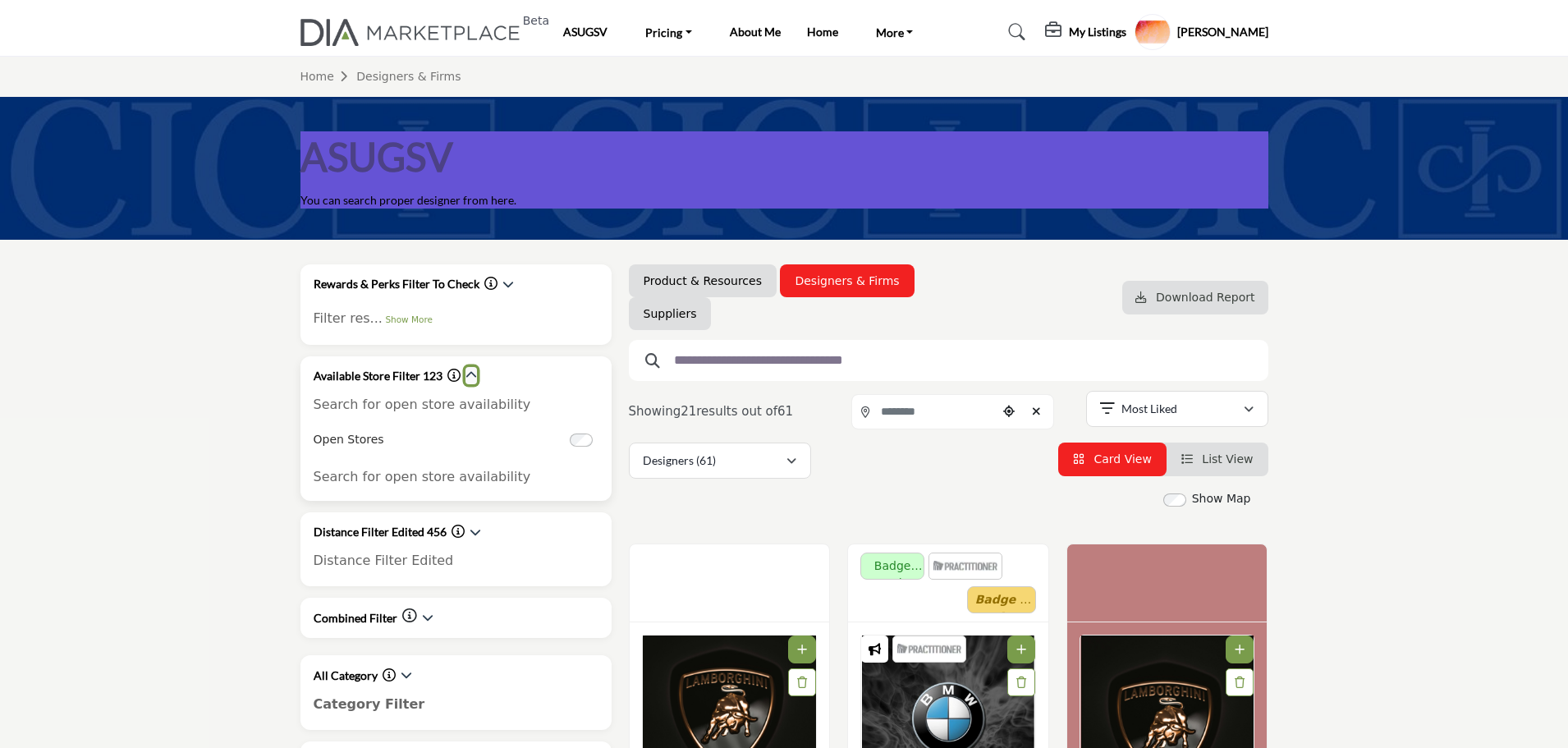
click at [474, 378] on icon "button" at bounding box center [470, 374] width 11 height 11
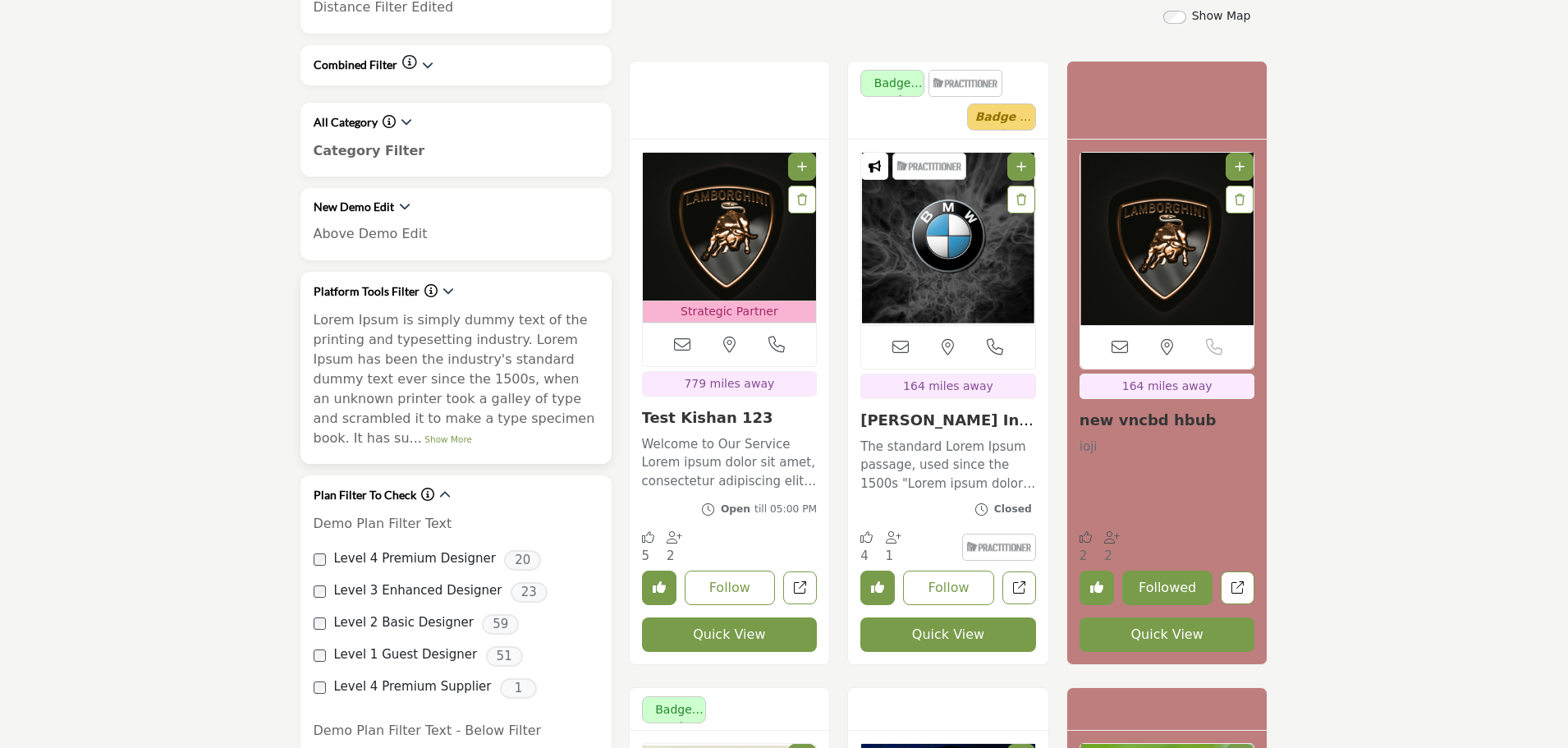
scroll to position [492, 0]
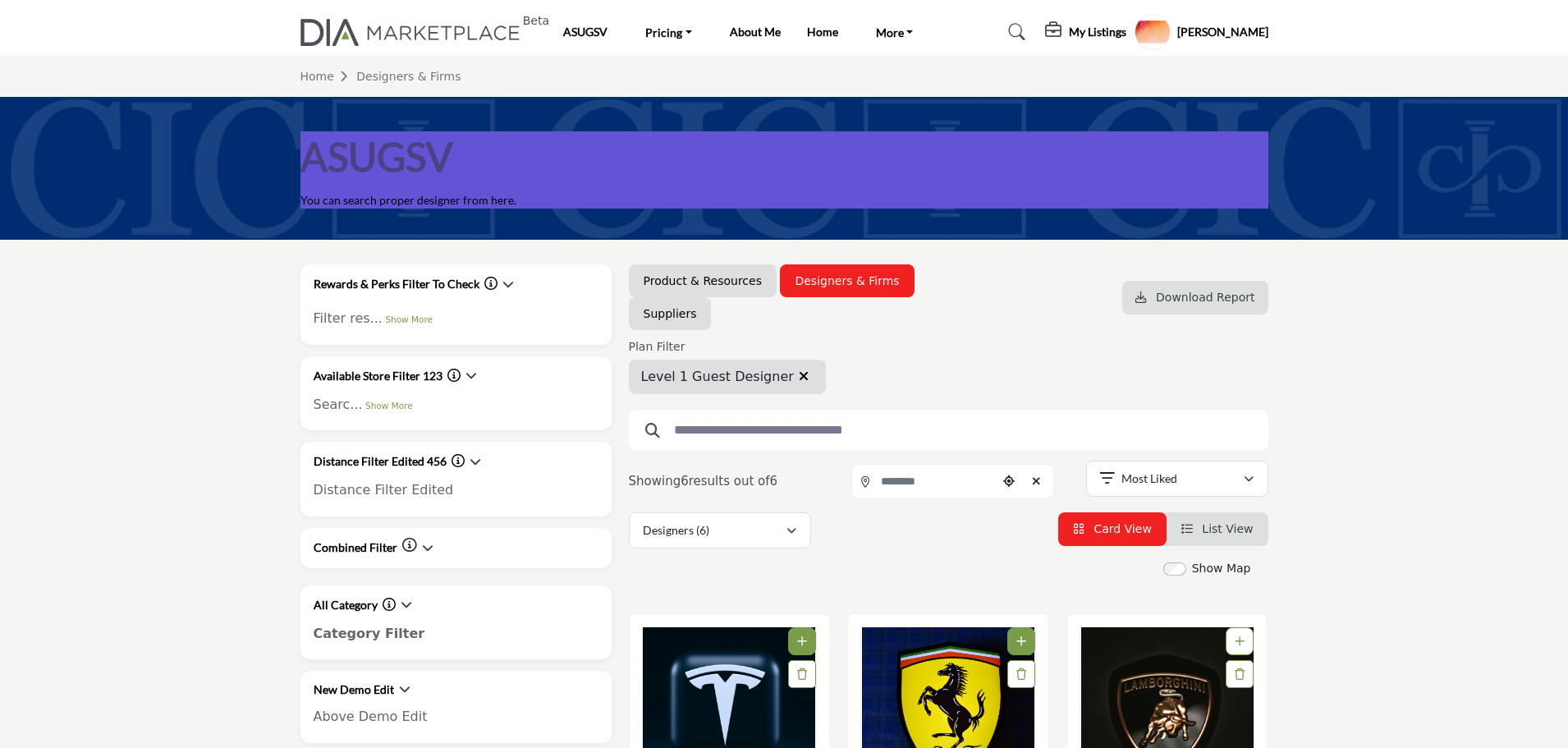
click at [799, 375] on icon "button" at bounding box center [803, 375] width 10 height 13
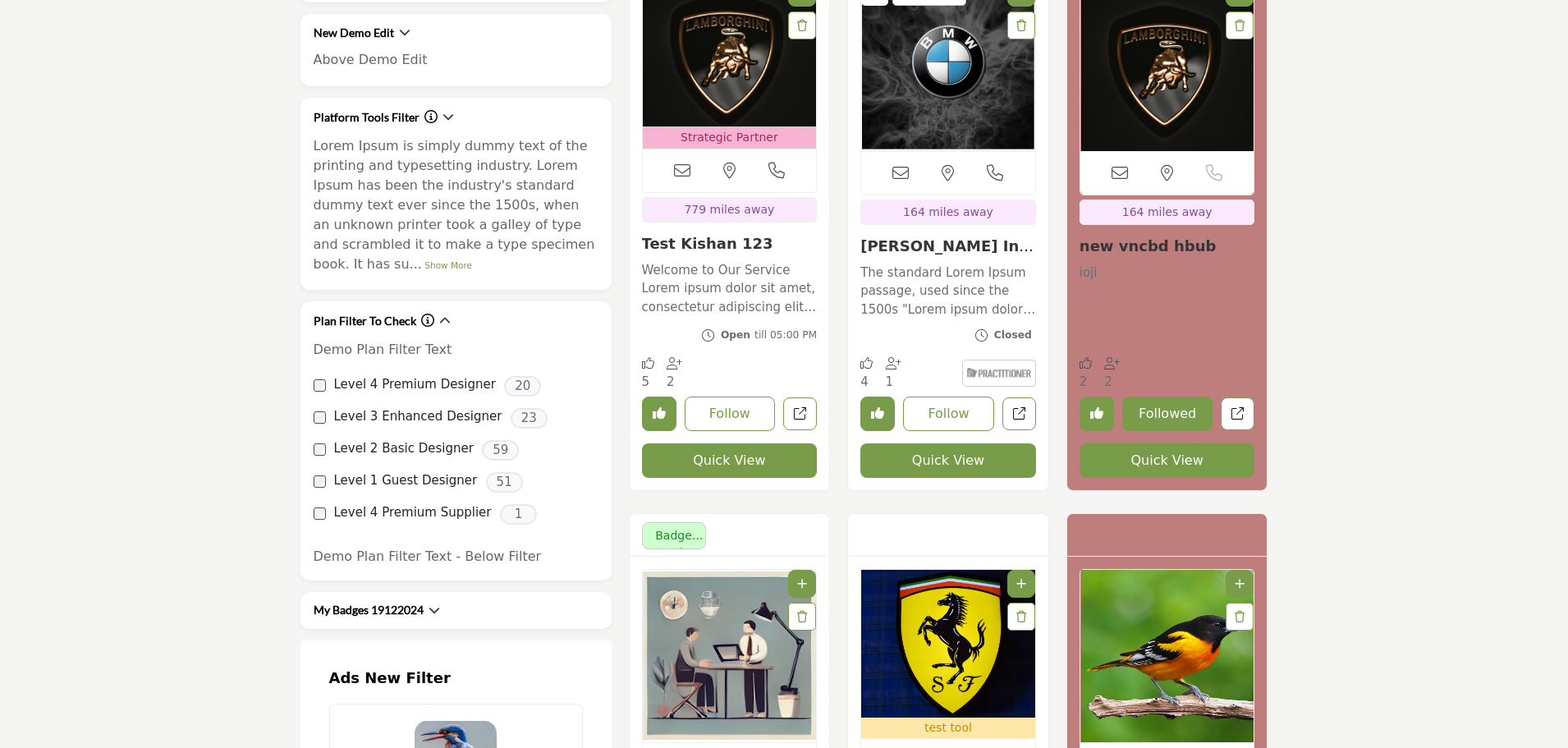
scroll to position [738, 0]
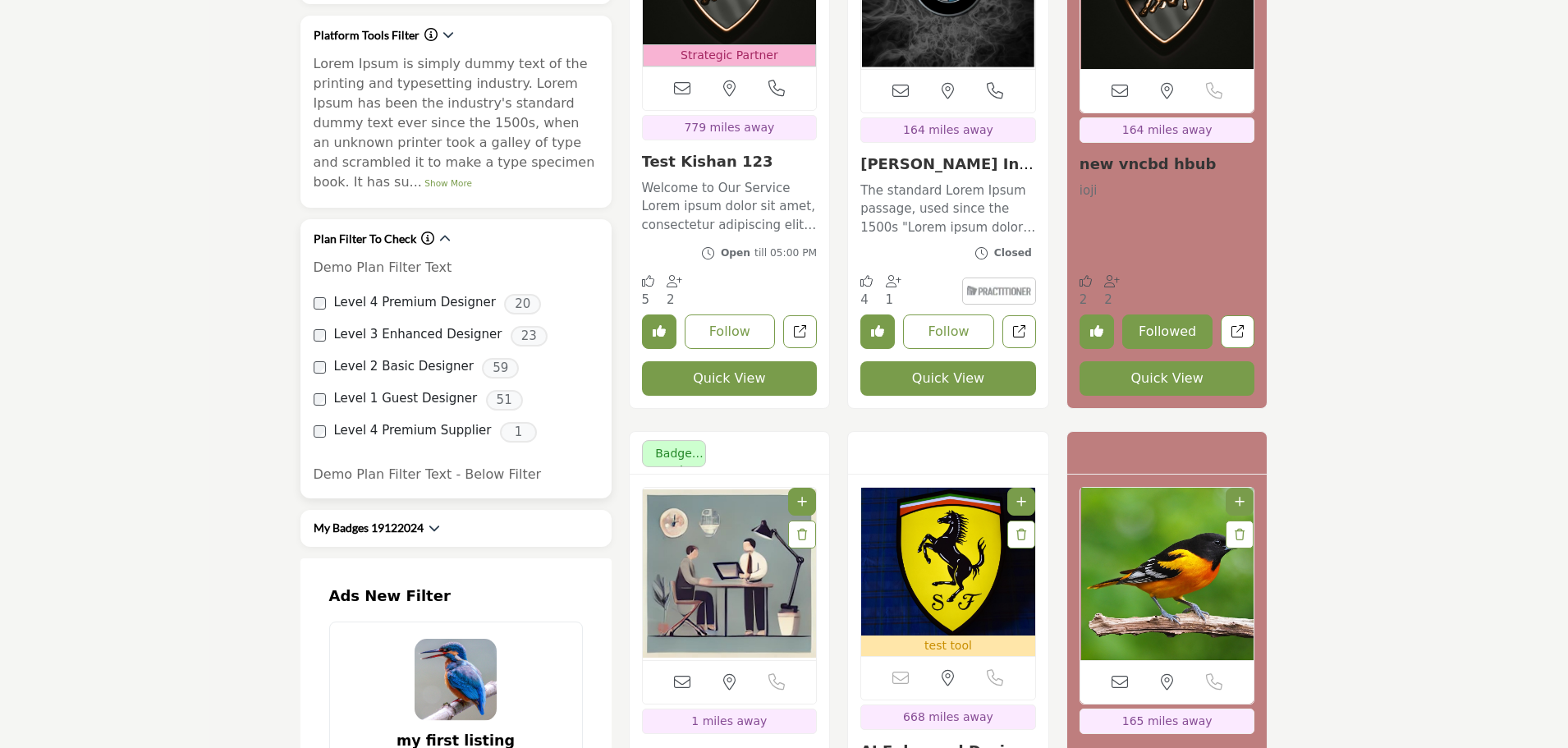
click at [426, 231] on icon "Information about Plan Filter To Check" at bounding box center [427, 237] width 13 height 13
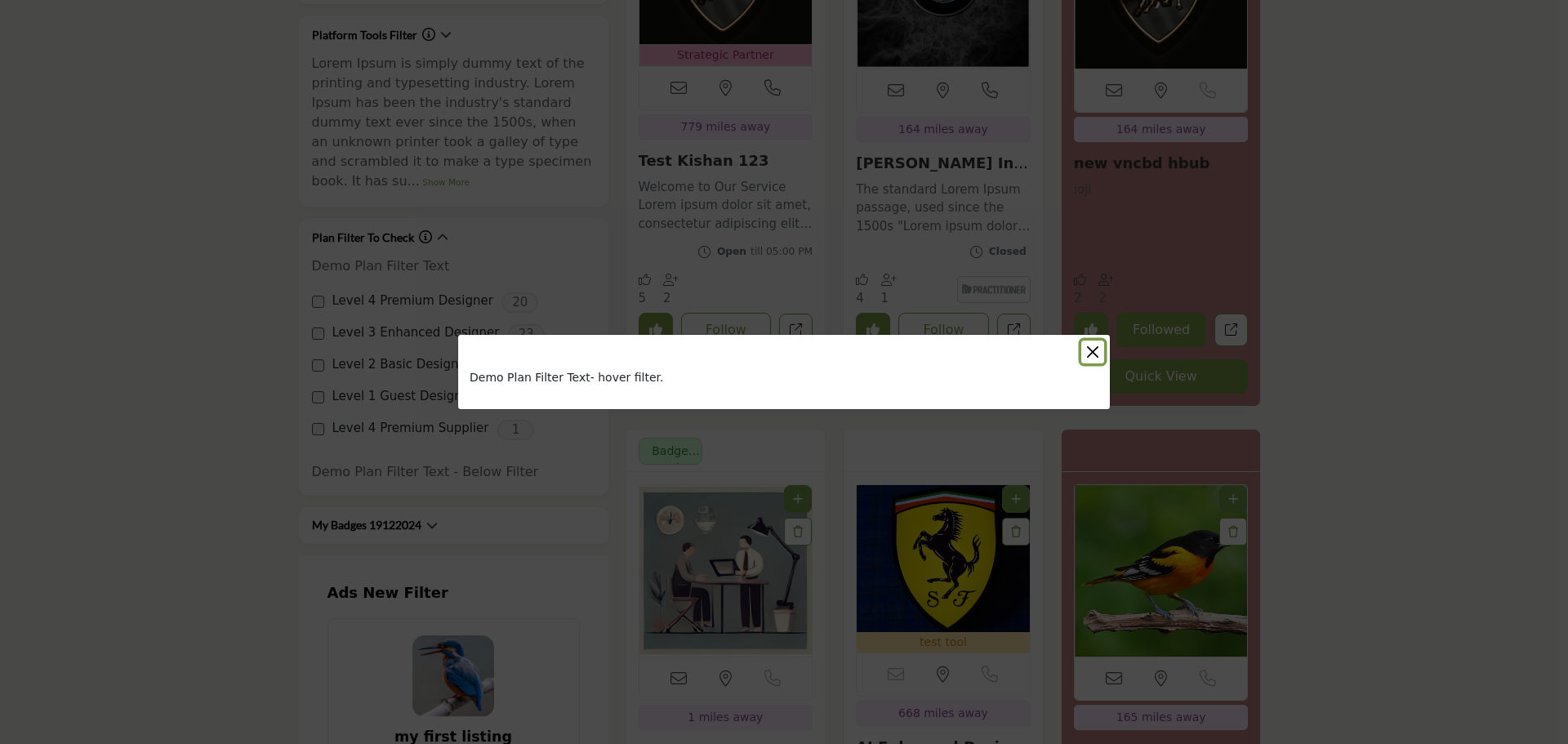
click at [1098, 348] on button "Close" at bounding box center [1092, 351] width 23 height 23
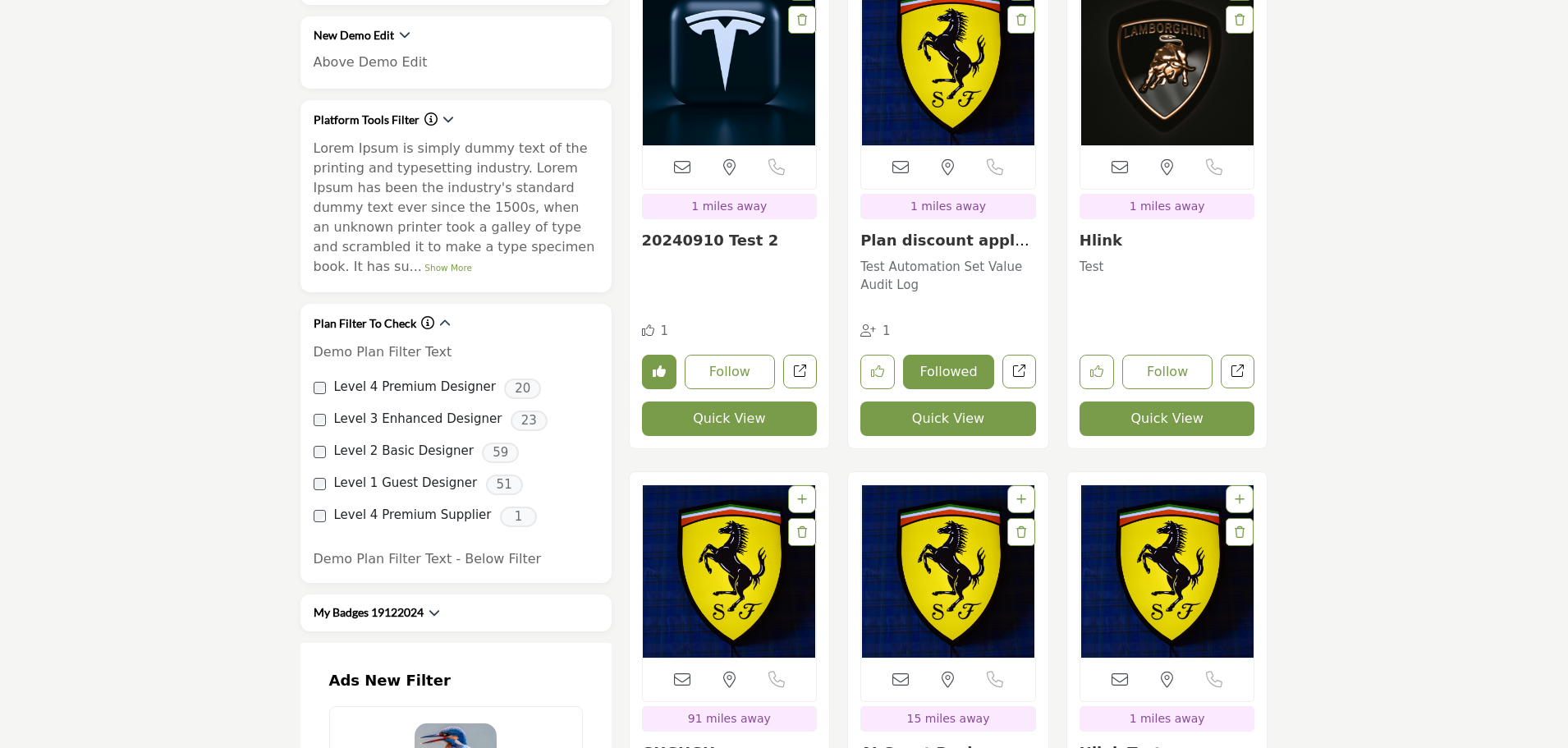
scroll to position [657, 0]
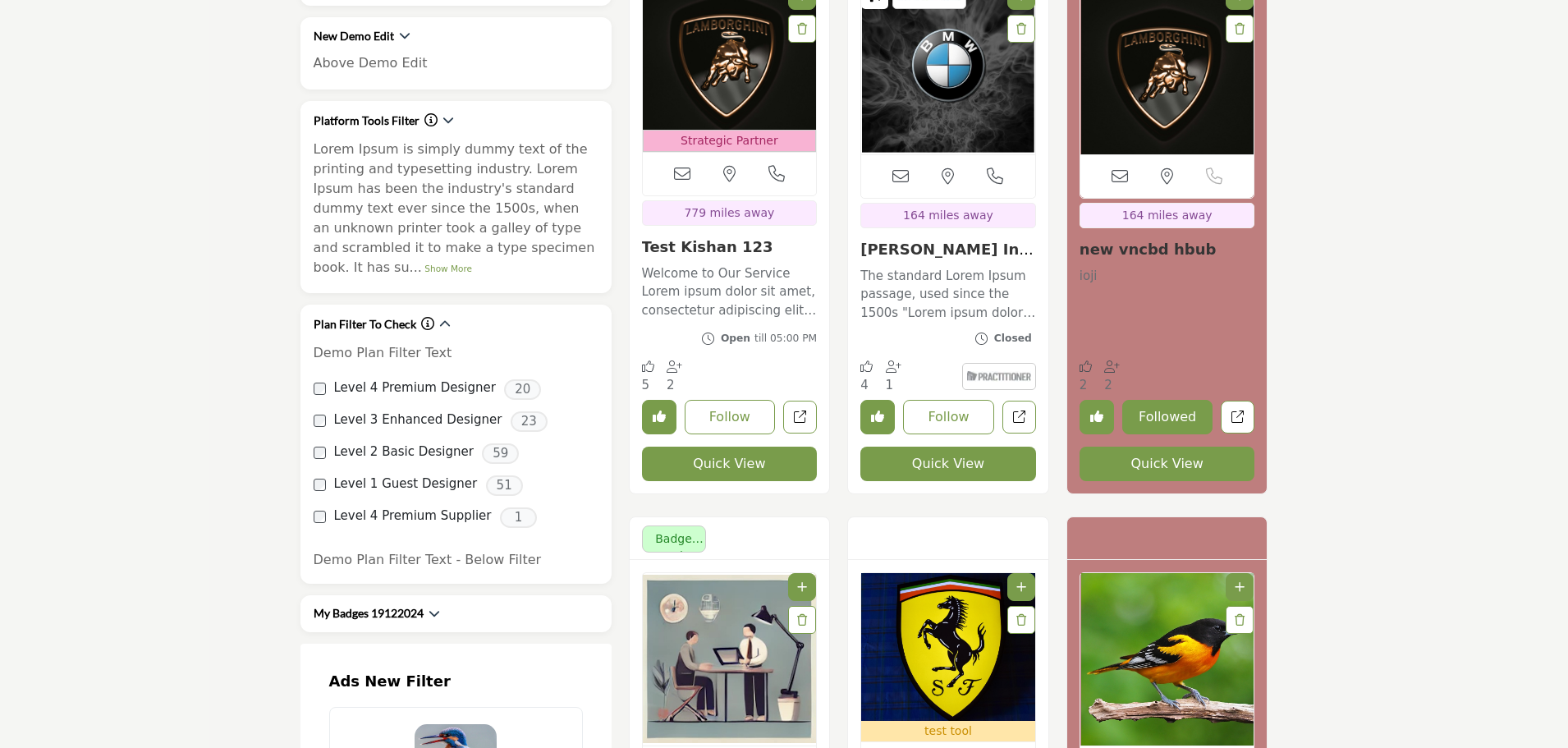
scroll to position [657, 0]
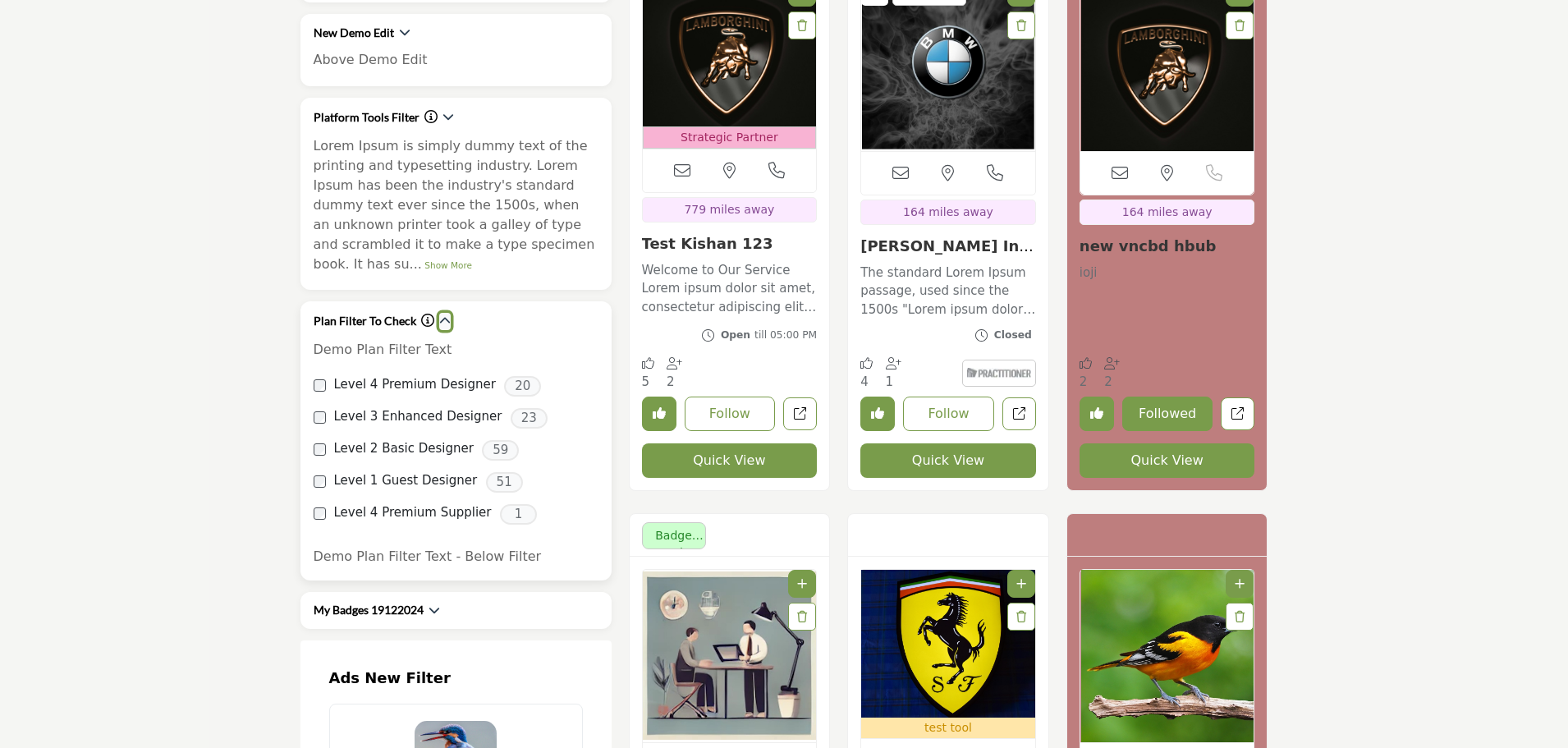
click at [443, 316] on icon "button" at bounding box center [445, 321] width 11 height 11
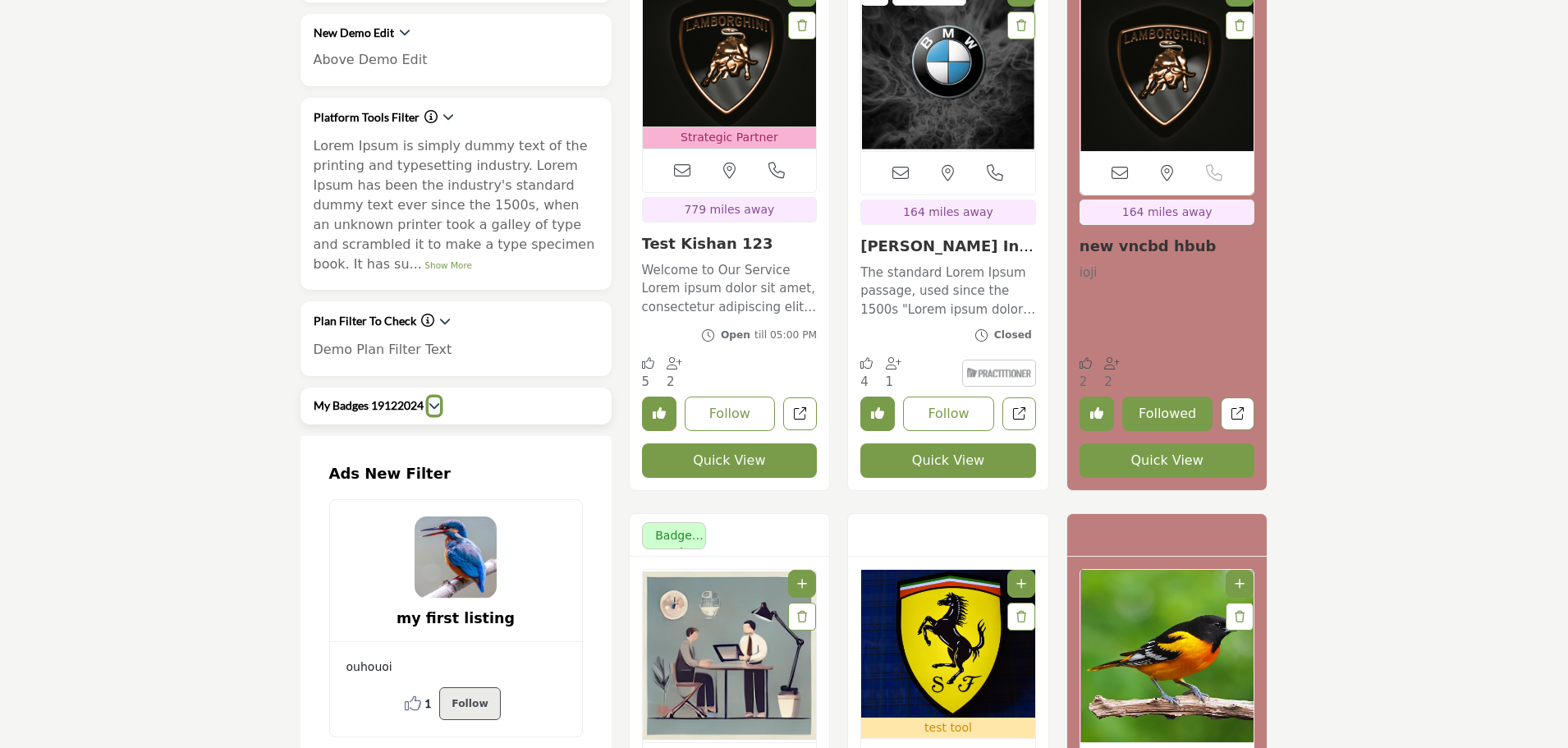
click at [430, 400] on icon "button" at bounding box center [433, 405] width 11 height 11
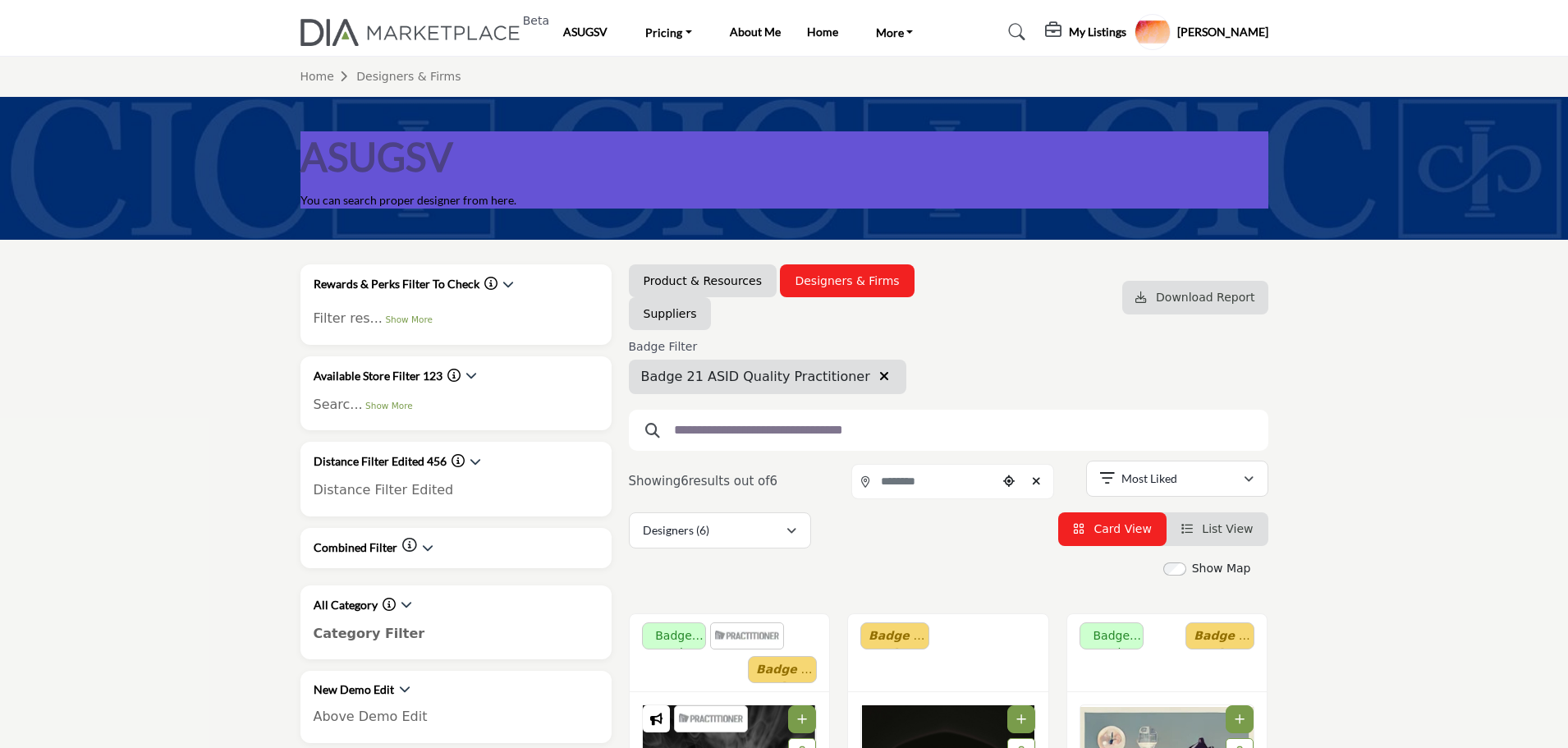
click at [879, 376] on icon "button" at bounding box center [883, 375] width 10 height 13
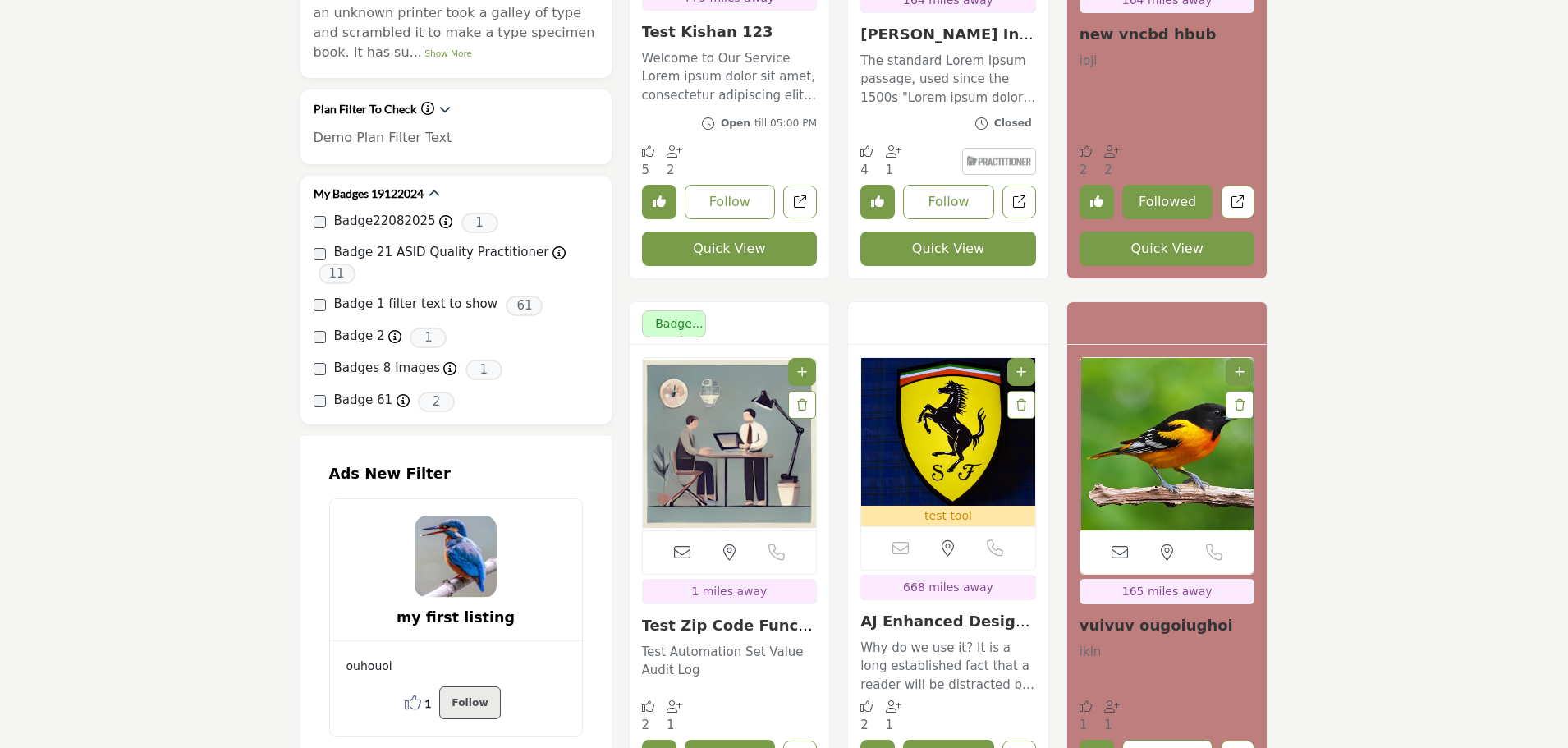
scroll to position [903, 0]
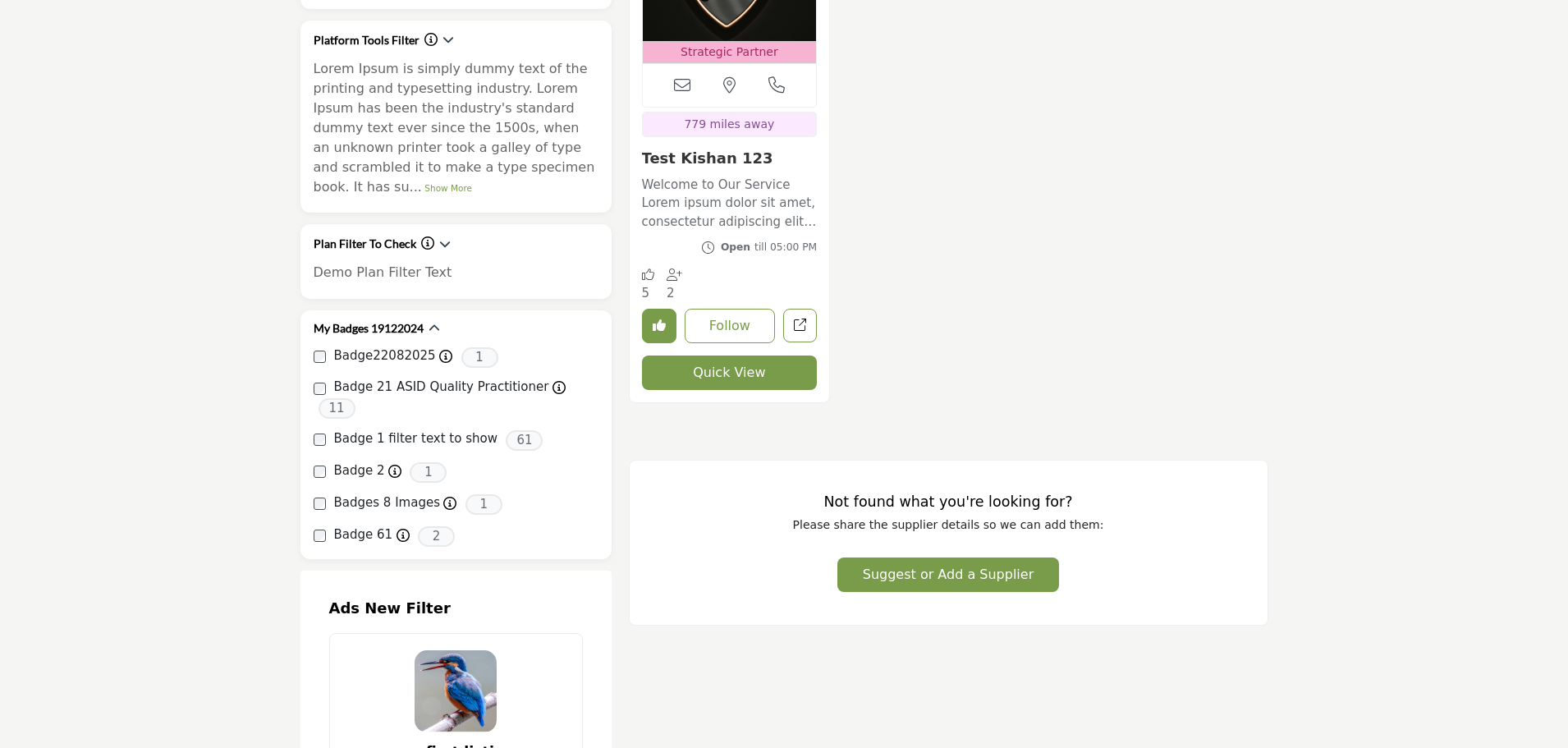
scroll to position [821, 0]
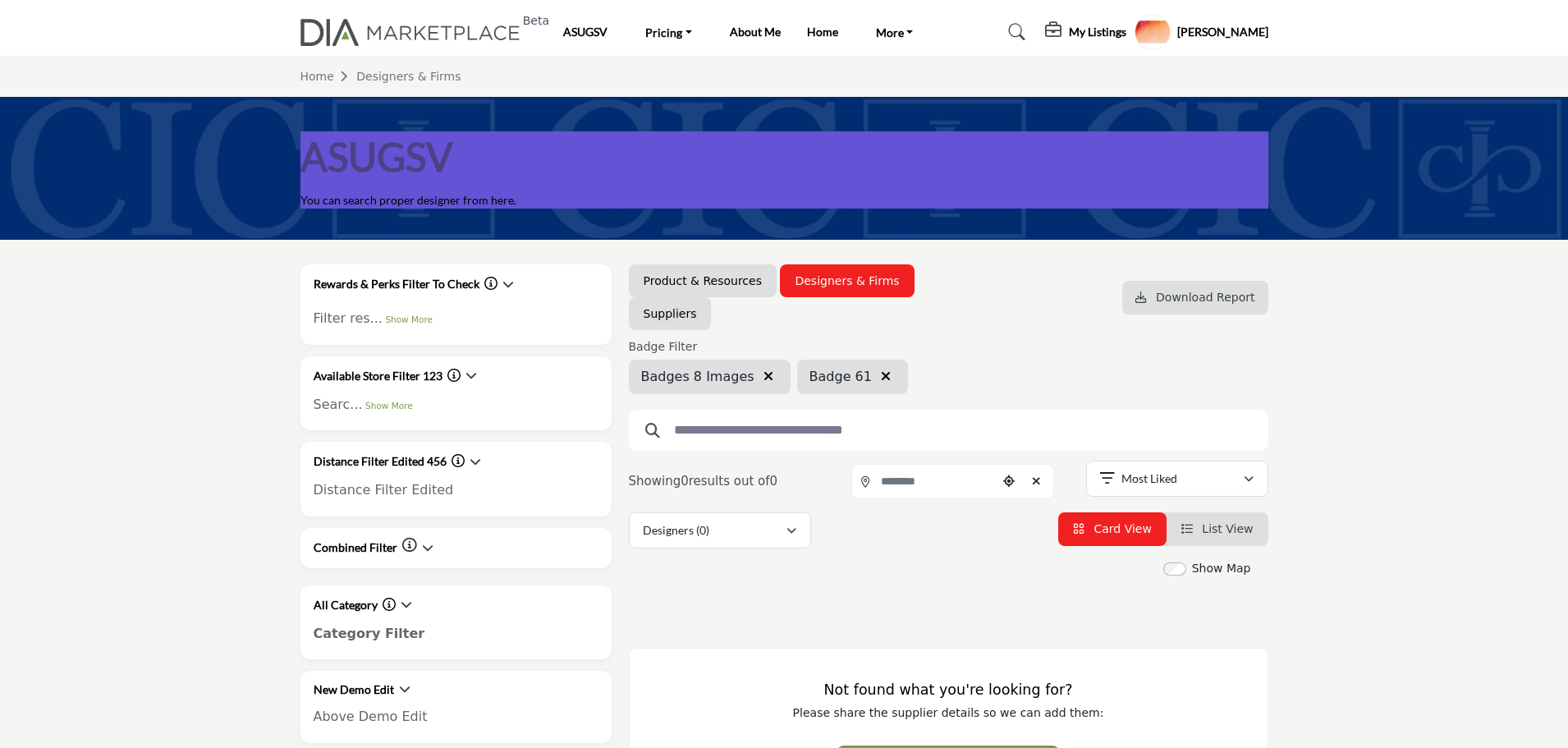
click at [763, 373] on icon "button" at bounding box center [767, 375] width 10 height 13
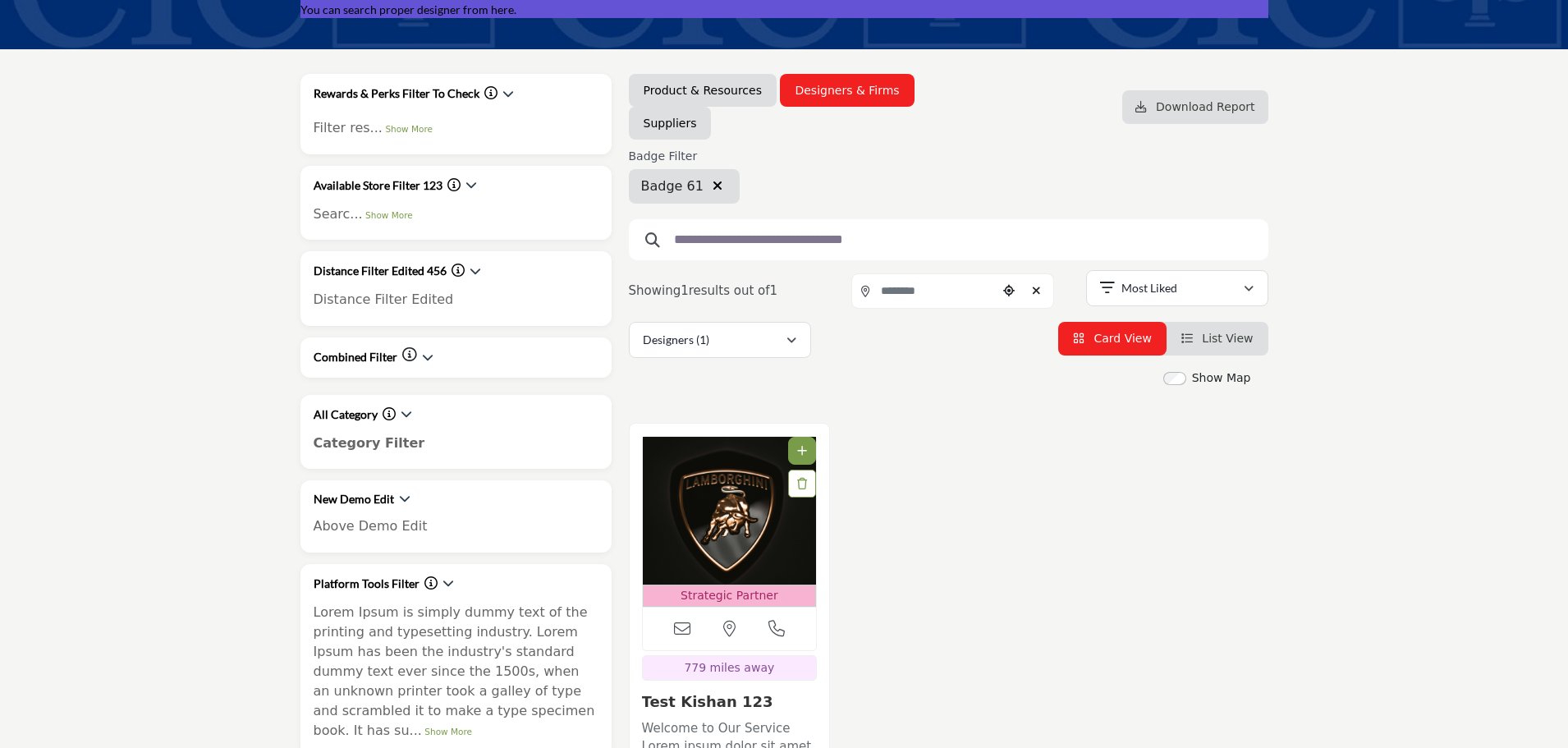
scroll to position [164, 0]
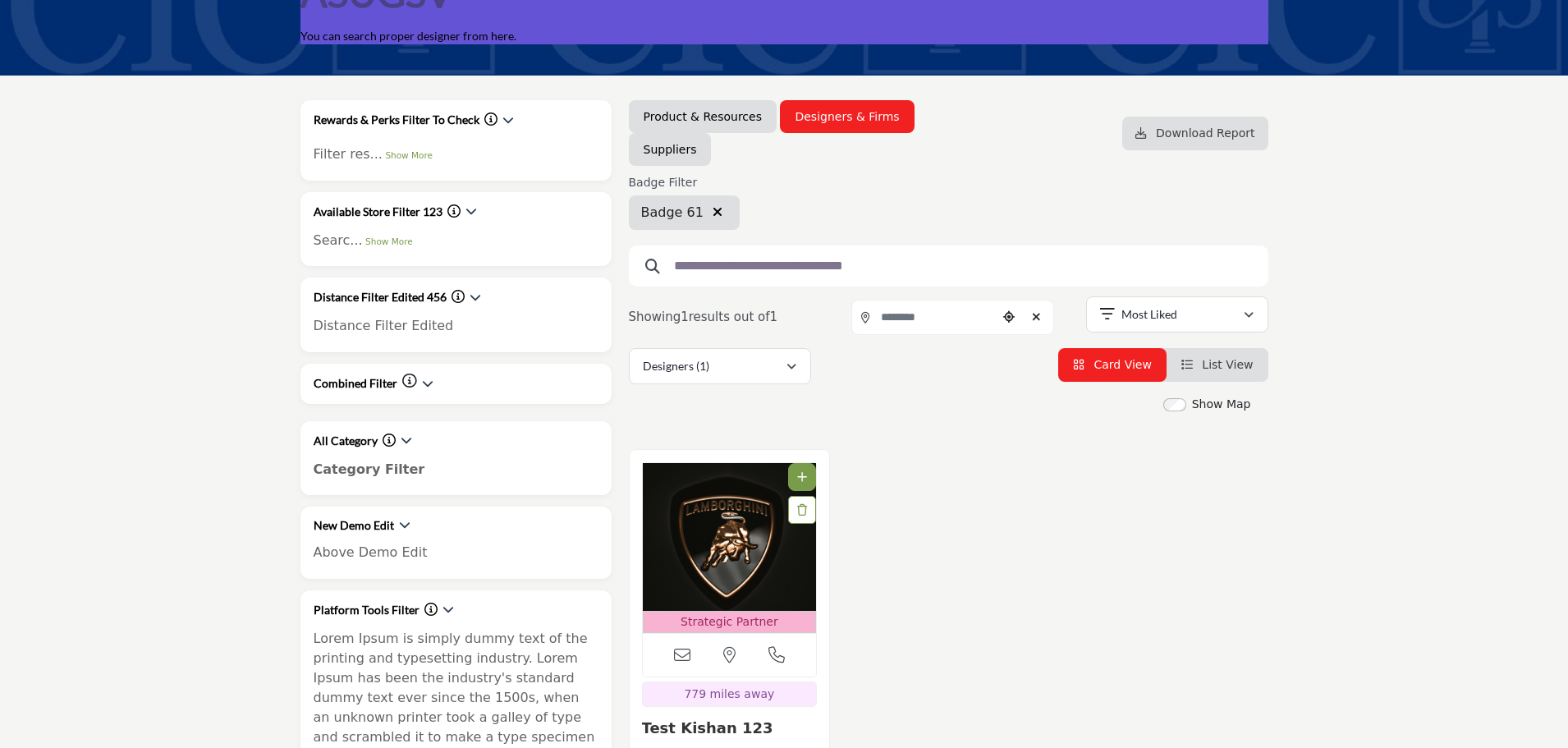
click at [713, 213] on icon "button" at bounding box center [717, 211] width 10 height 13
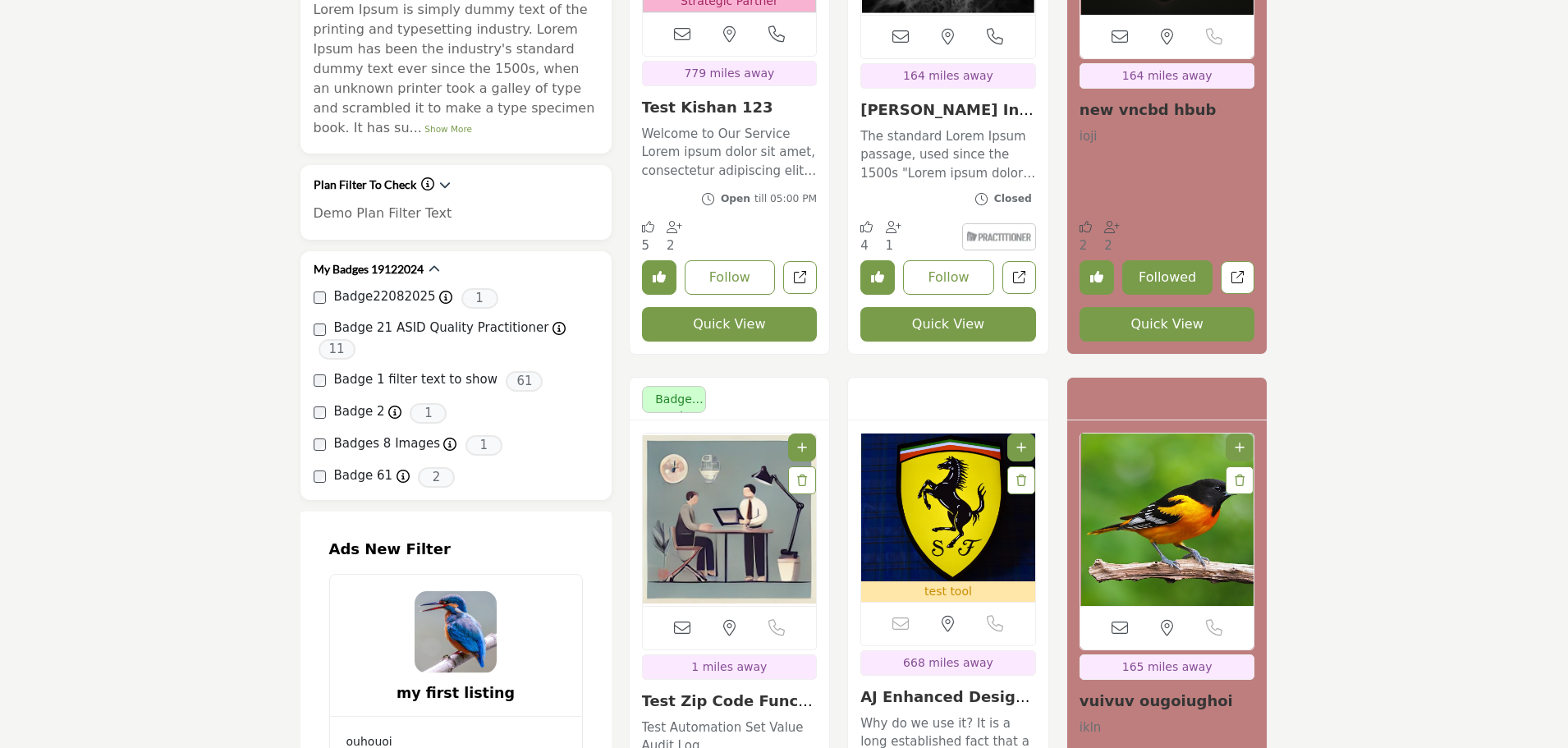
scroll to position [821, 0]
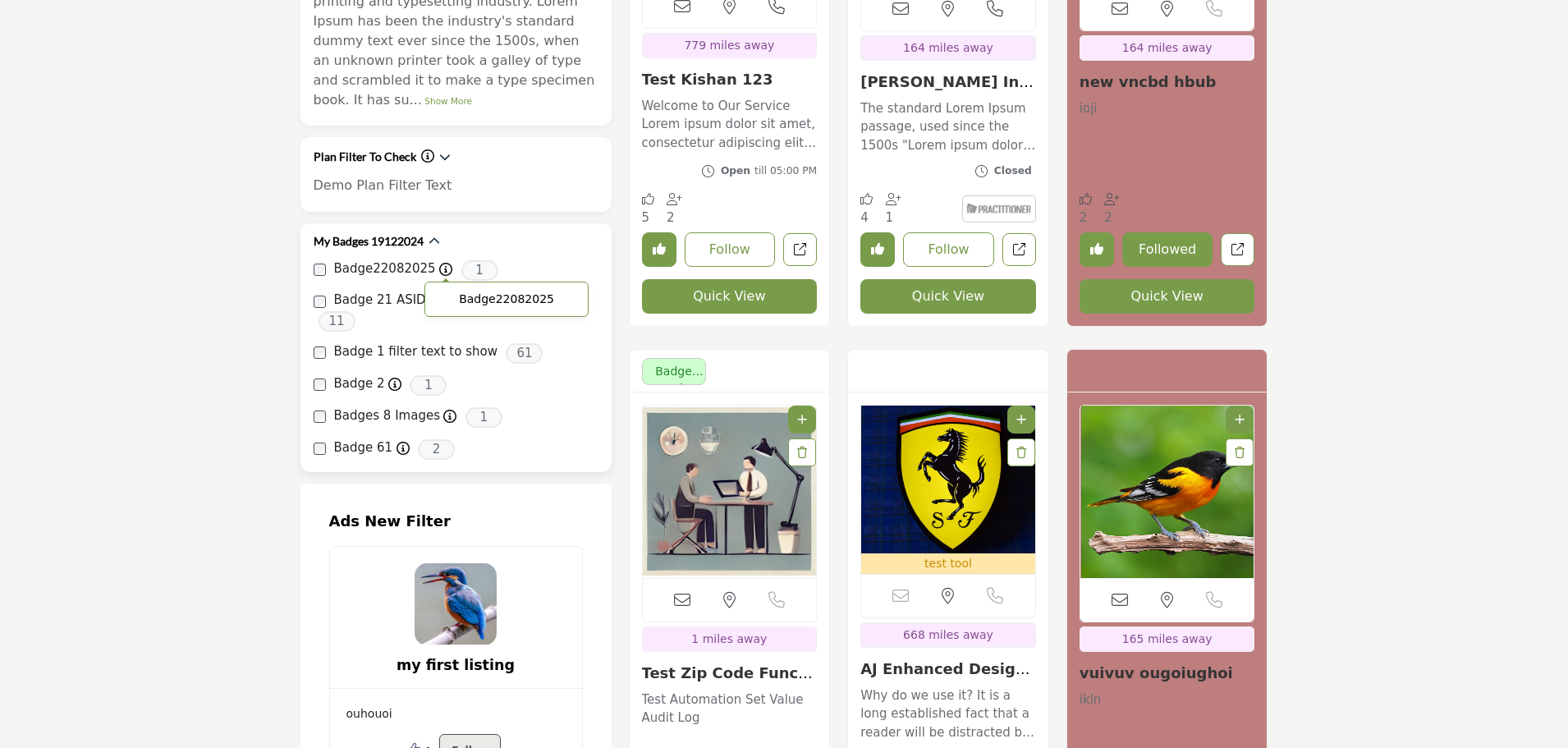
click at [439, 263] on icon at bounding box center [446, 269] width 13 height 13
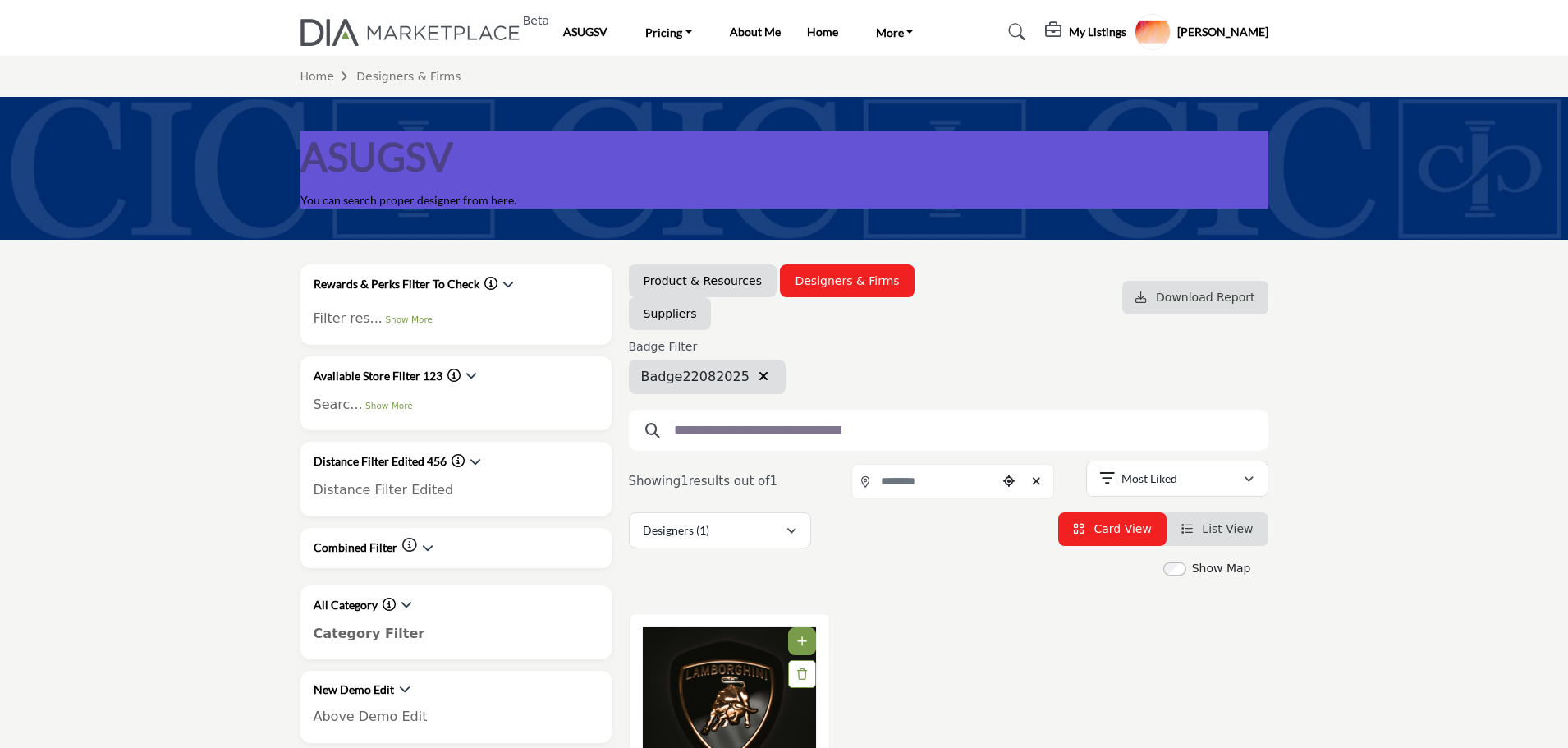
click at [759, 374] on icon "button" at bounding box center [763, 375] width 10 height 13
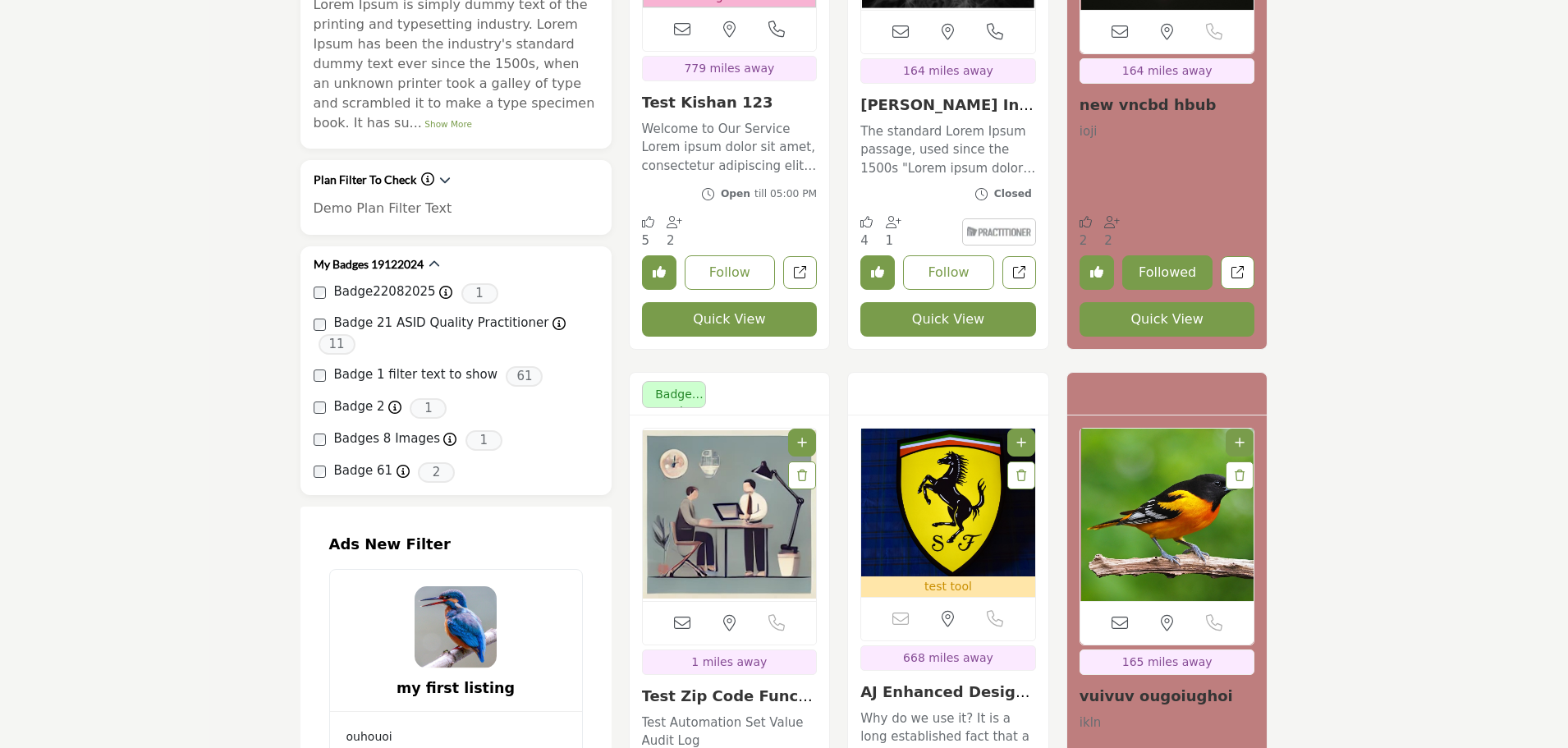
scroll to position [821, 0]
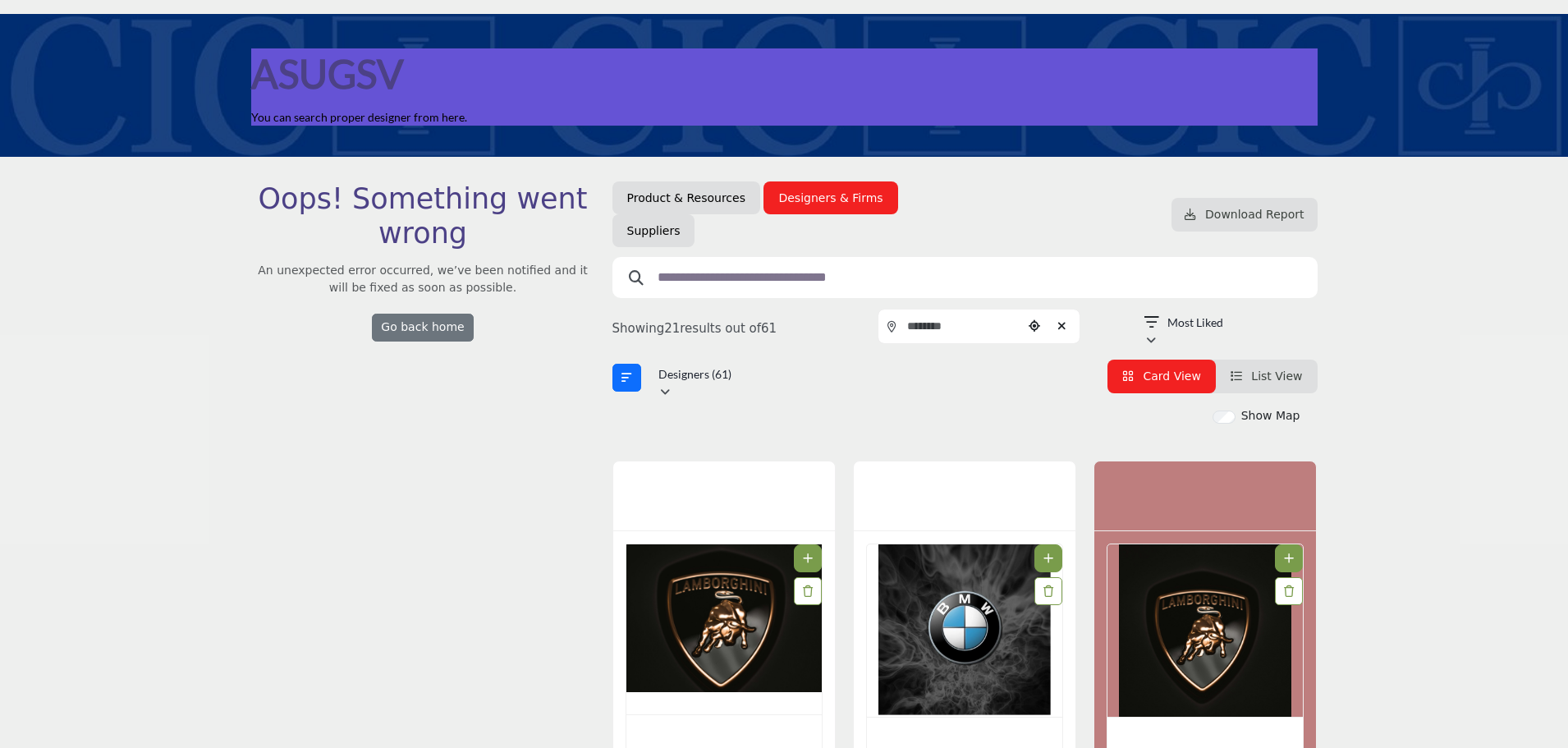
scroll to position [82, 0]
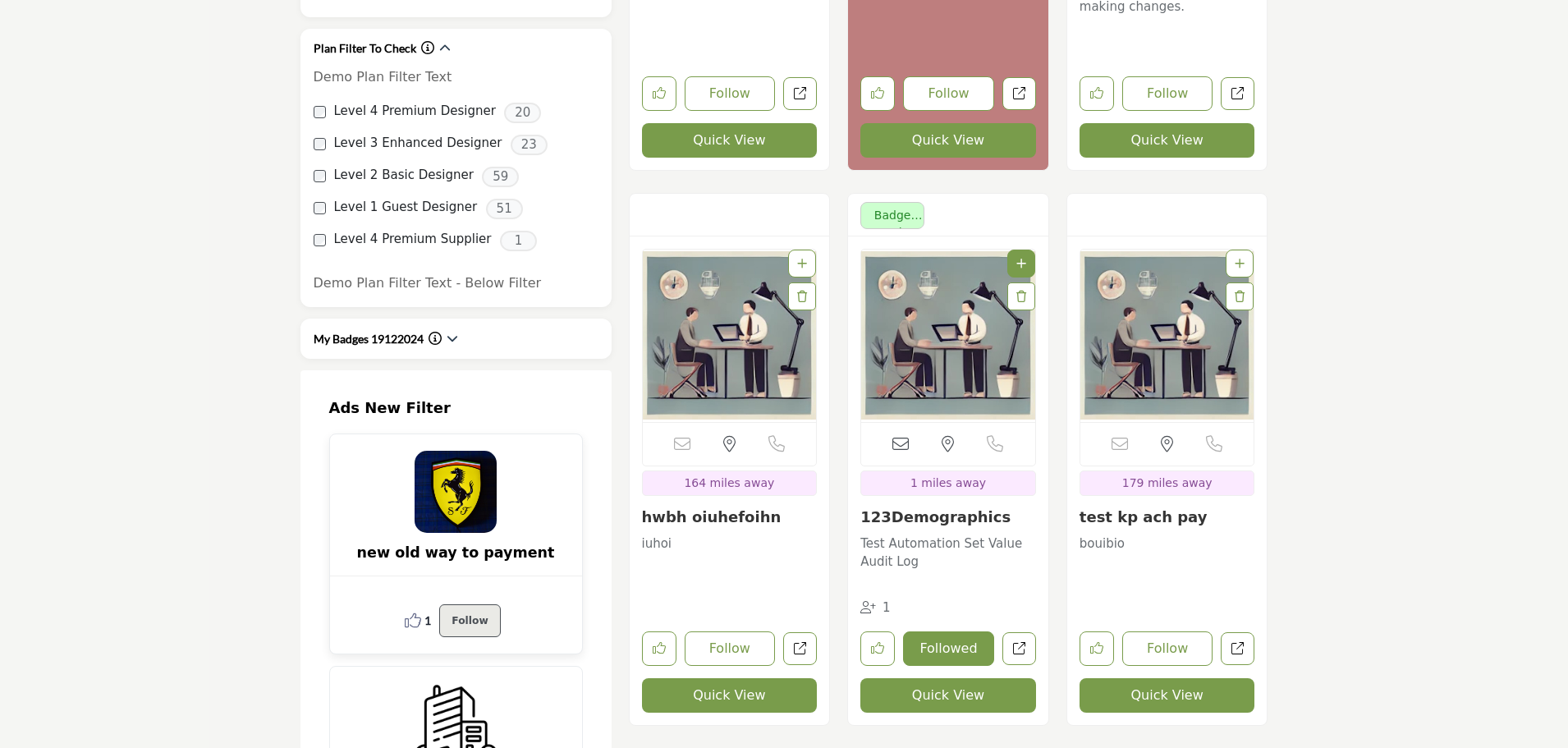
scroll to position [4842, 0]
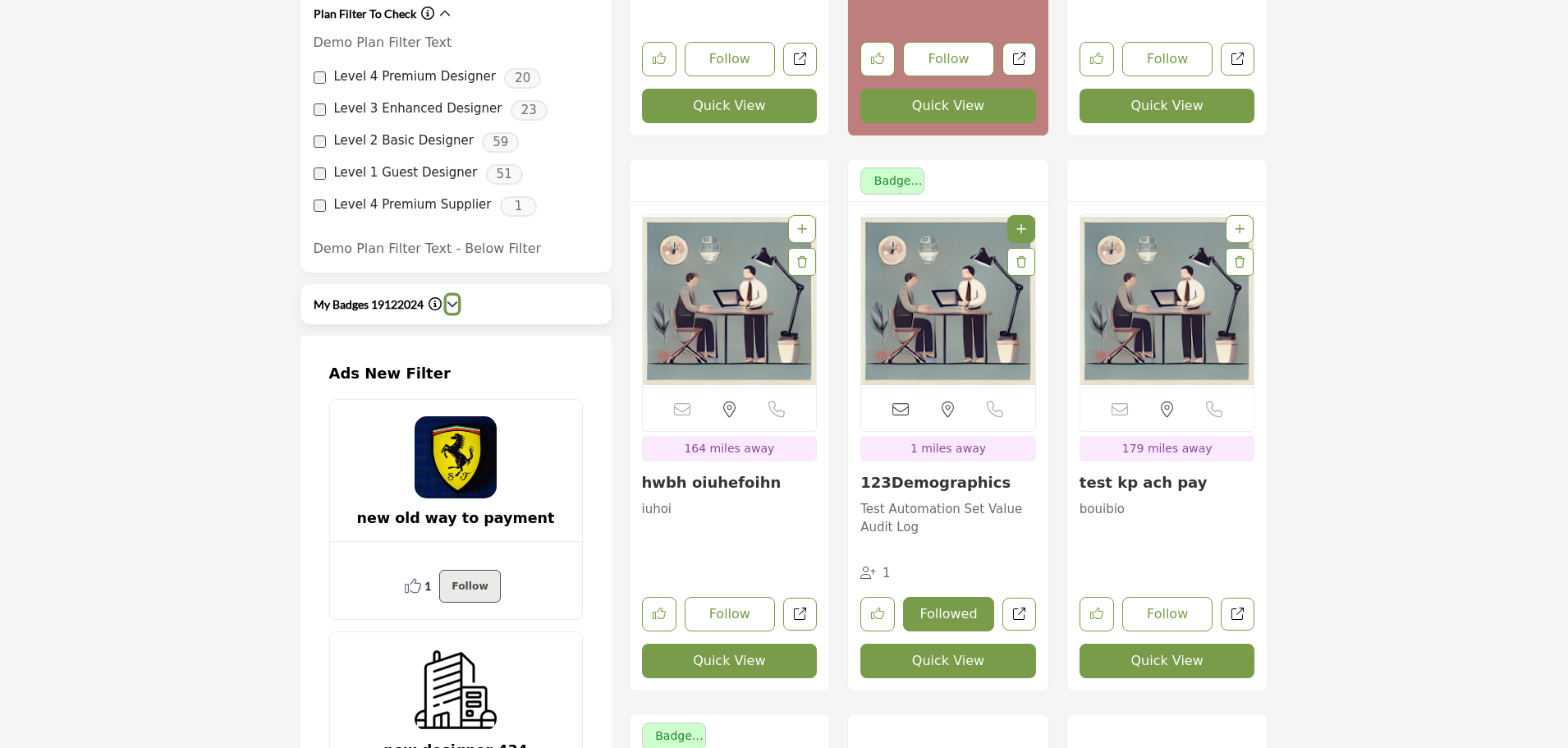
click at [450, 298] on icon "button" at bounding box center [452, 303] width 11 height 11
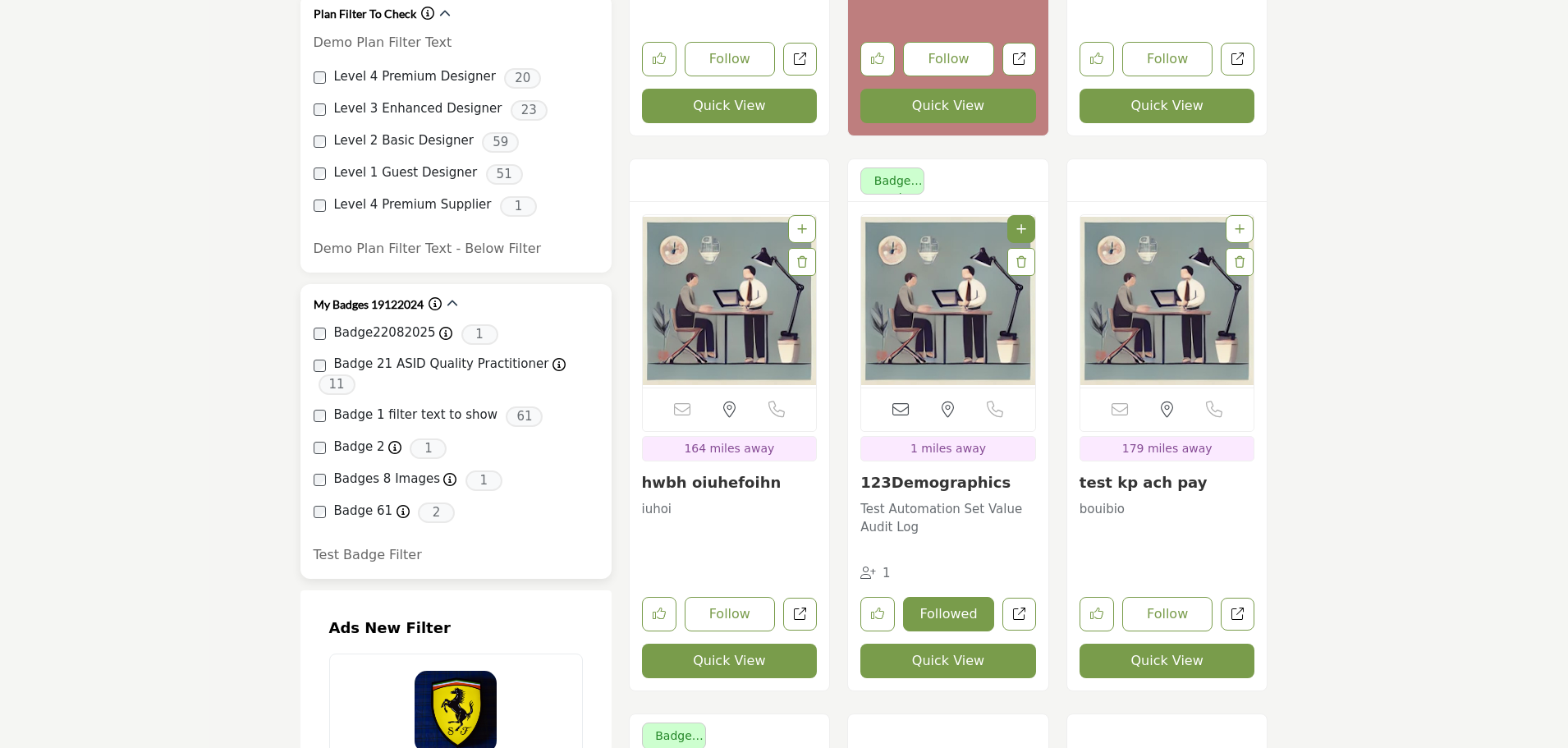
click at [433, 297] on icon "Information about My Badges 19122024" at bounding box center [434, 303] width 13 height 13
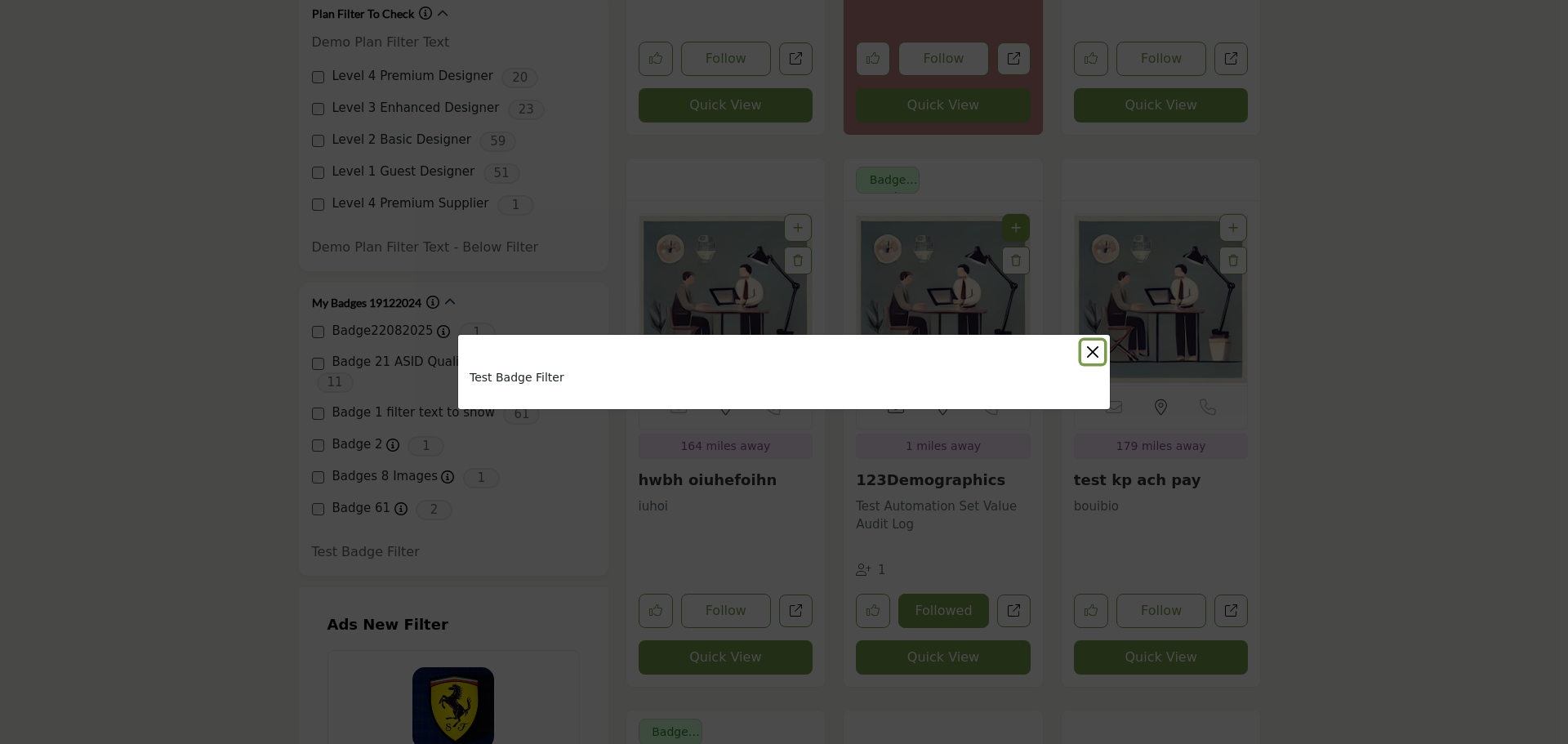
click at [1097, 354] on button "Close" at bounding box center [1092, 351] width 23 height 23
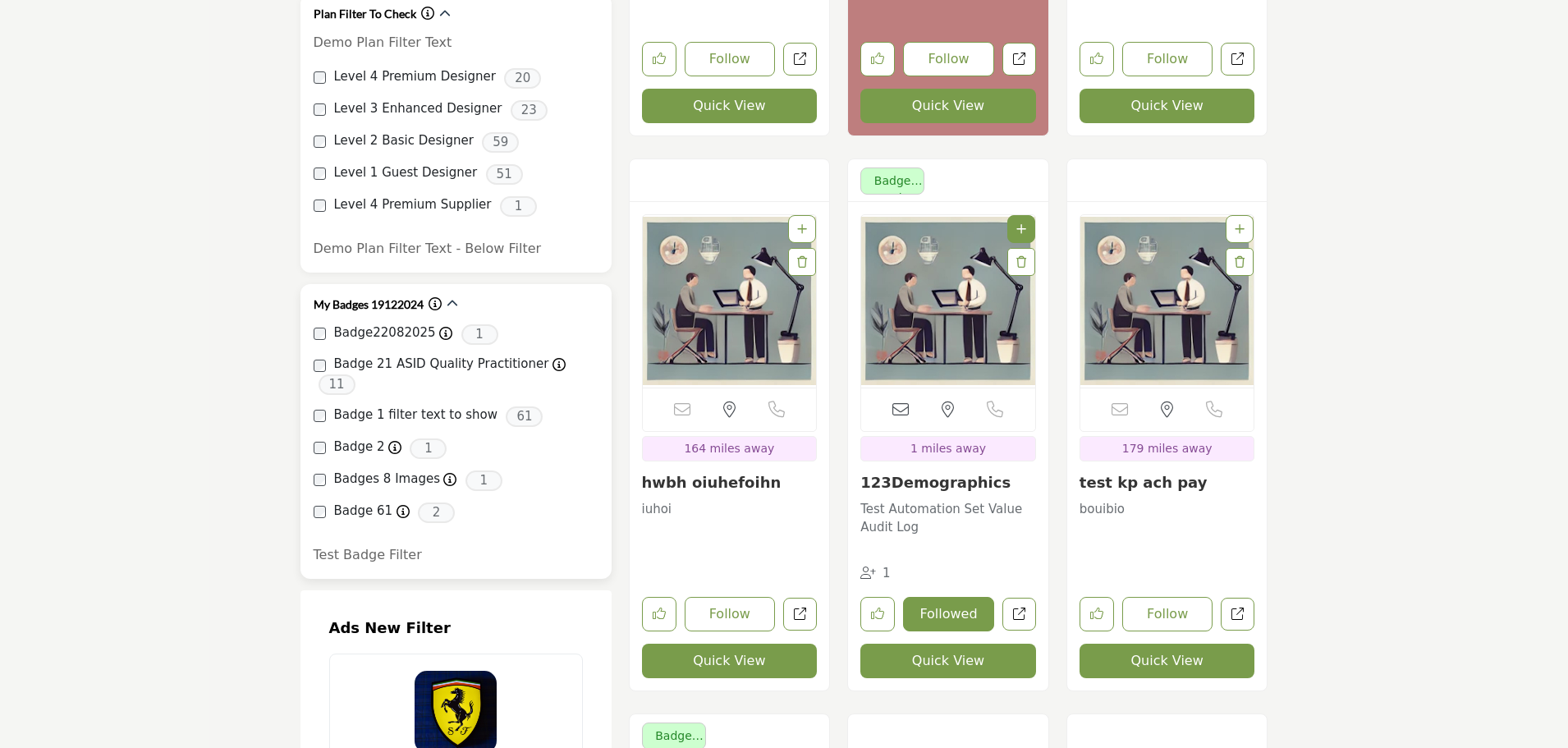
click at [434, 297] on icon "Information about My Badges 19122024" at bounding box center [434, 303] width 13 height 13
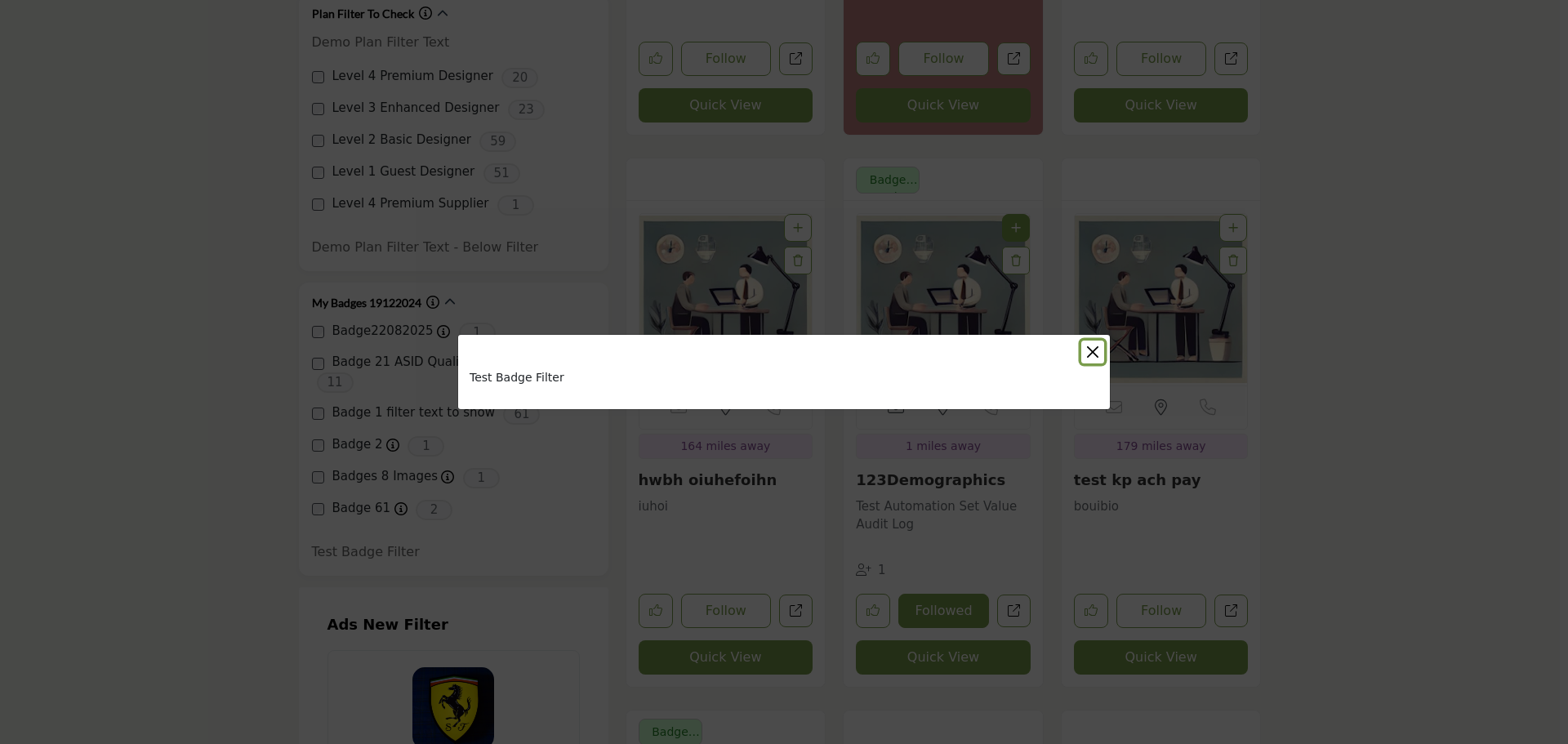
click at [1086, 354] on button "Close" at bounding box center [1092, 351] width 23 height 23
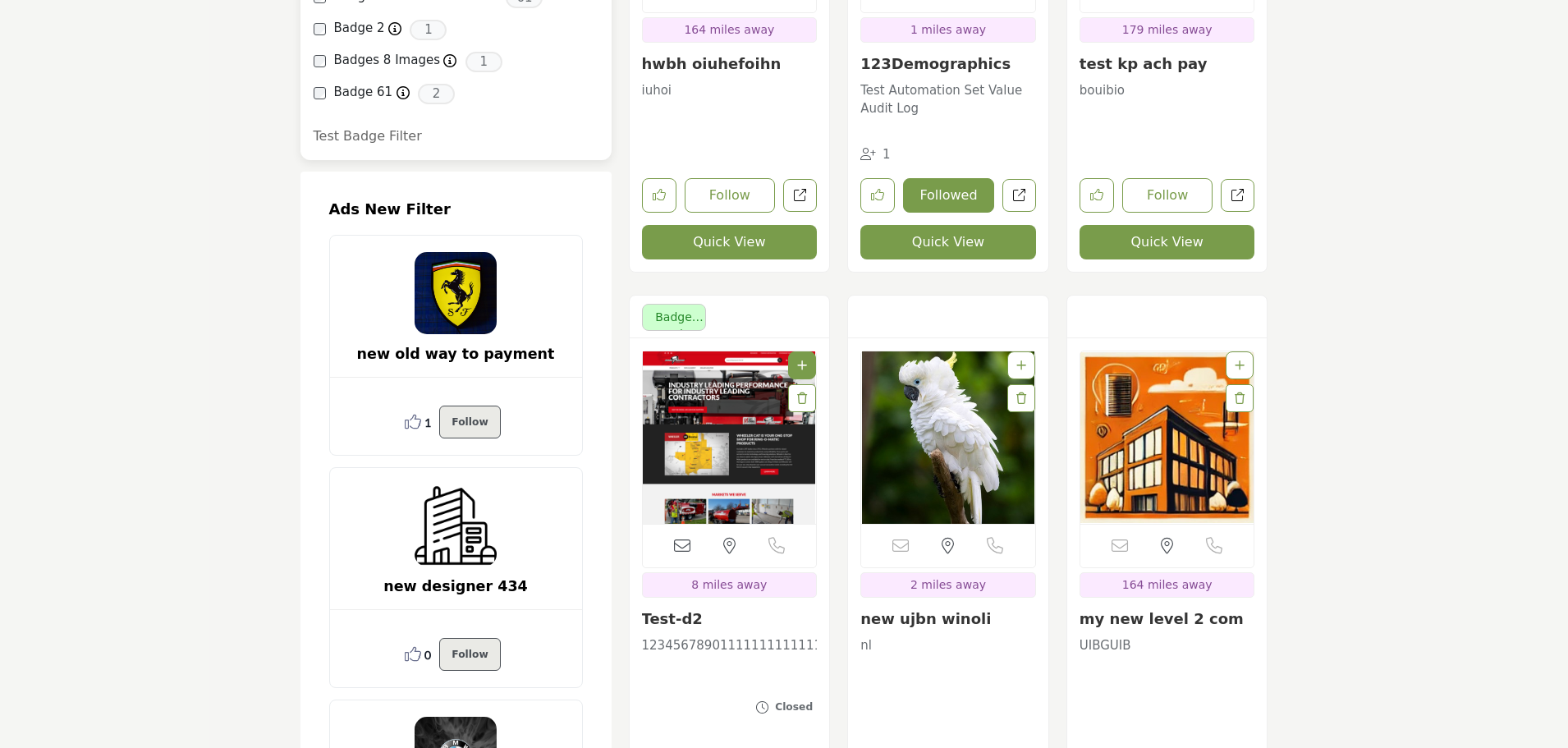
scroll to position [5253, 0]
